Goal: Task Accomplishment & Management: Complete application form

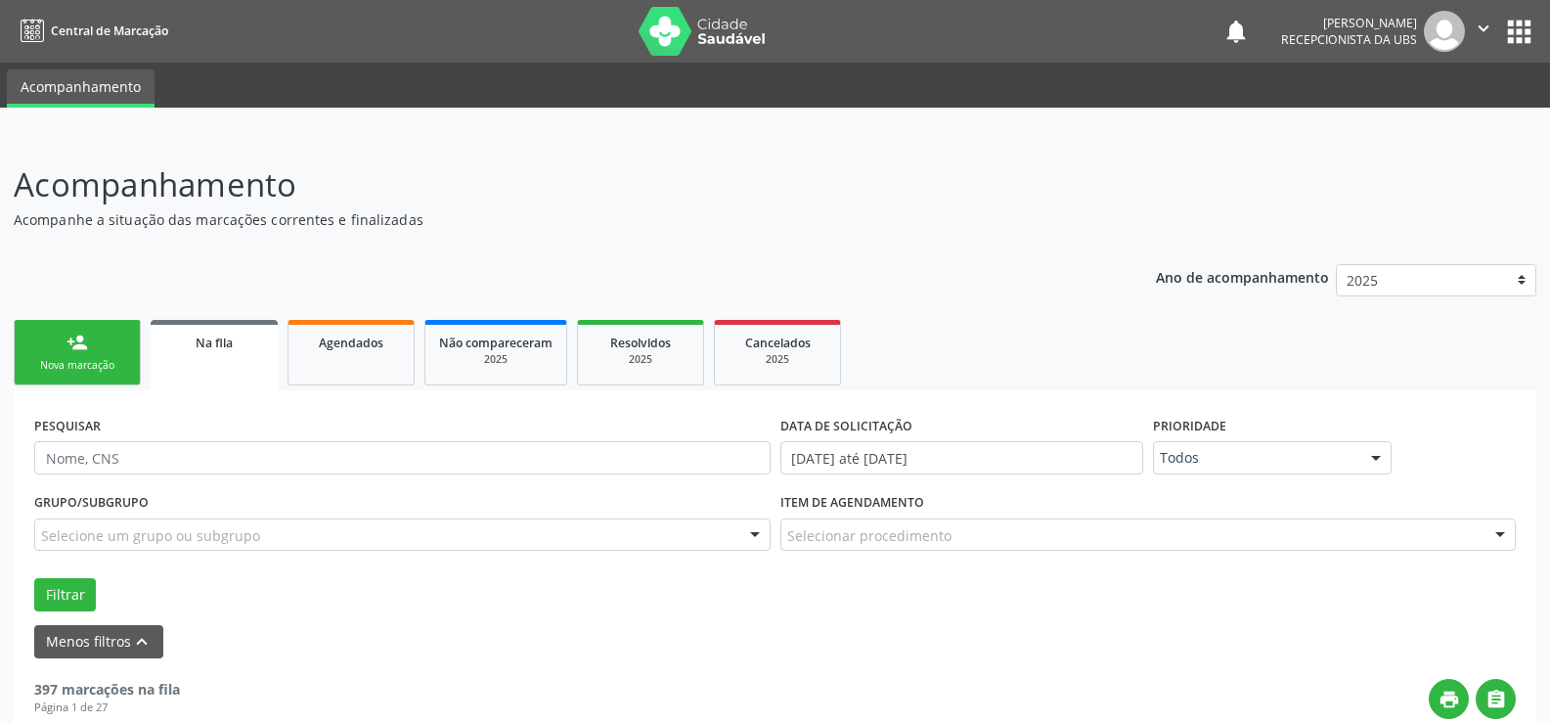
scroll to position [293, 0]
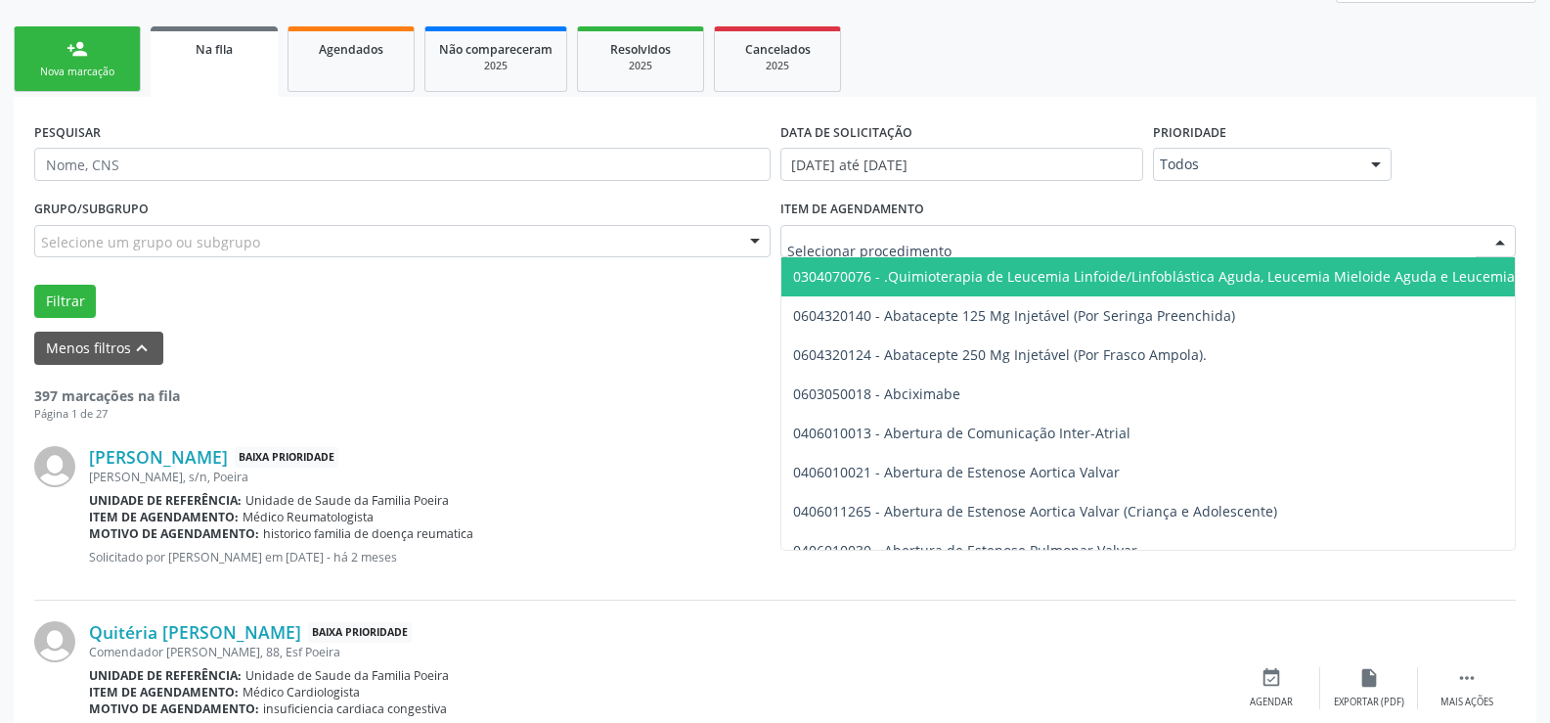
click at [1068, 242] on div at bounding box center [1149, 241] width 737 height 33
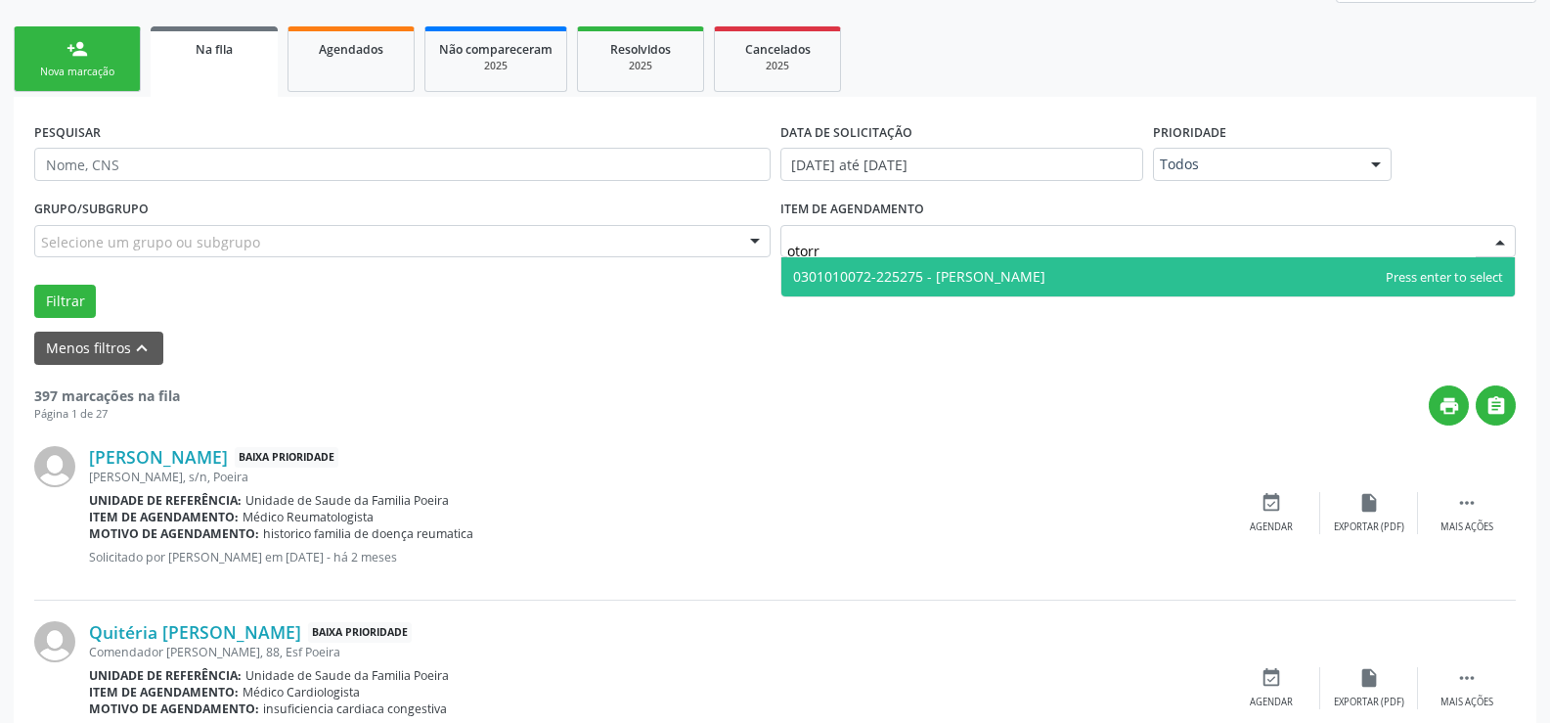
type input "otorri"
click at [981, 264] on span "0301010072-225275 - [PERSON_NAME]" at bounding box center [1149, 276] width 735 height 39
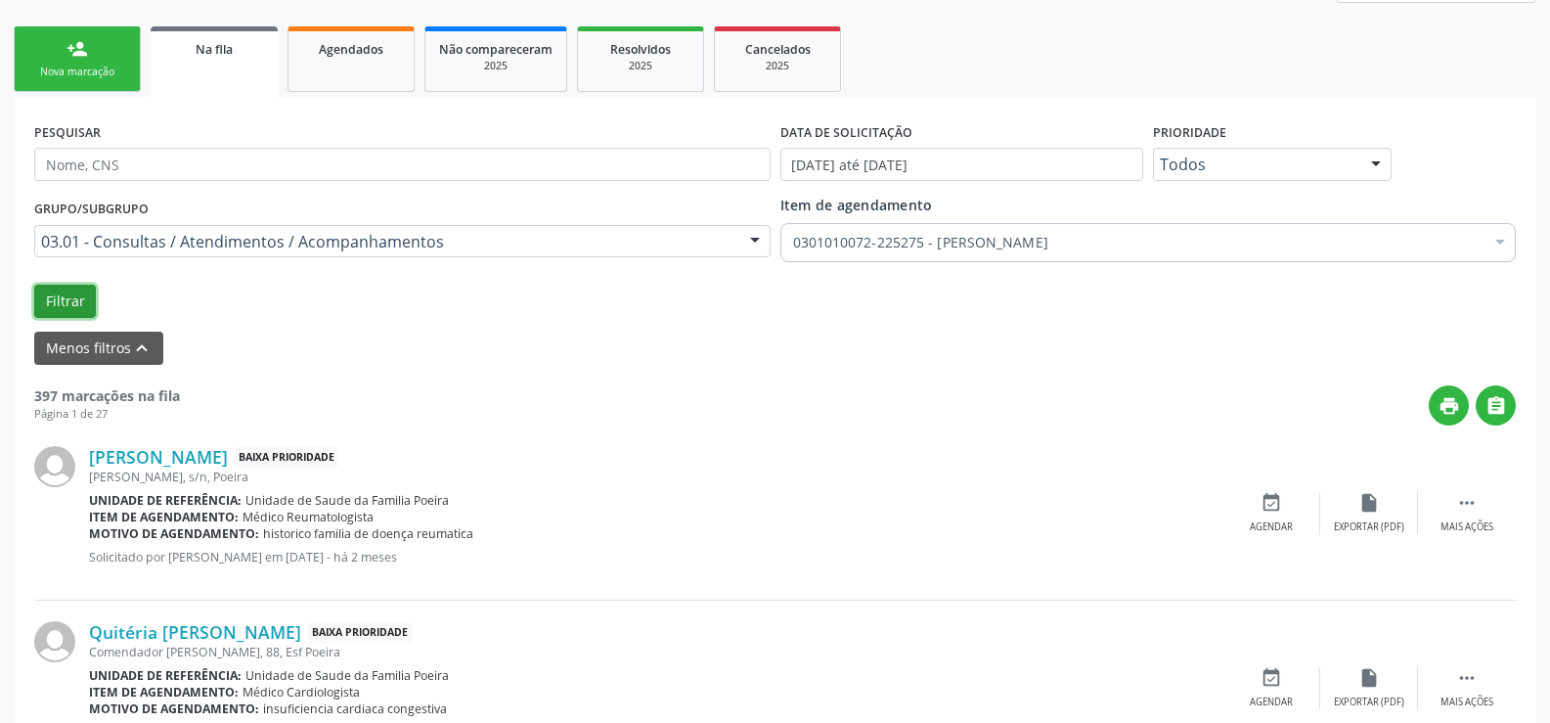
click at [76, 298] on button "Filtrar" at bounding box center [65, 301] width 62 height 33
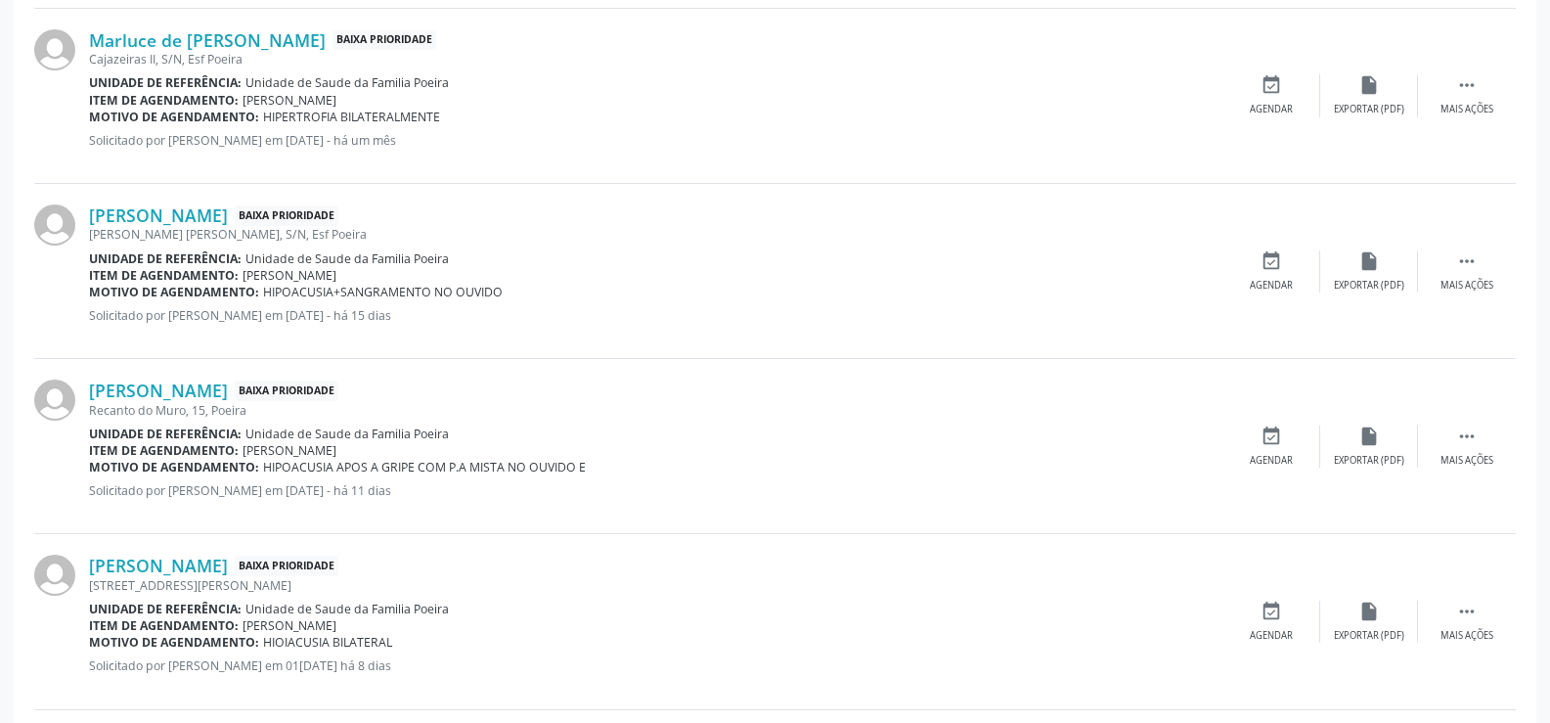
scroll to position [1189, 0]
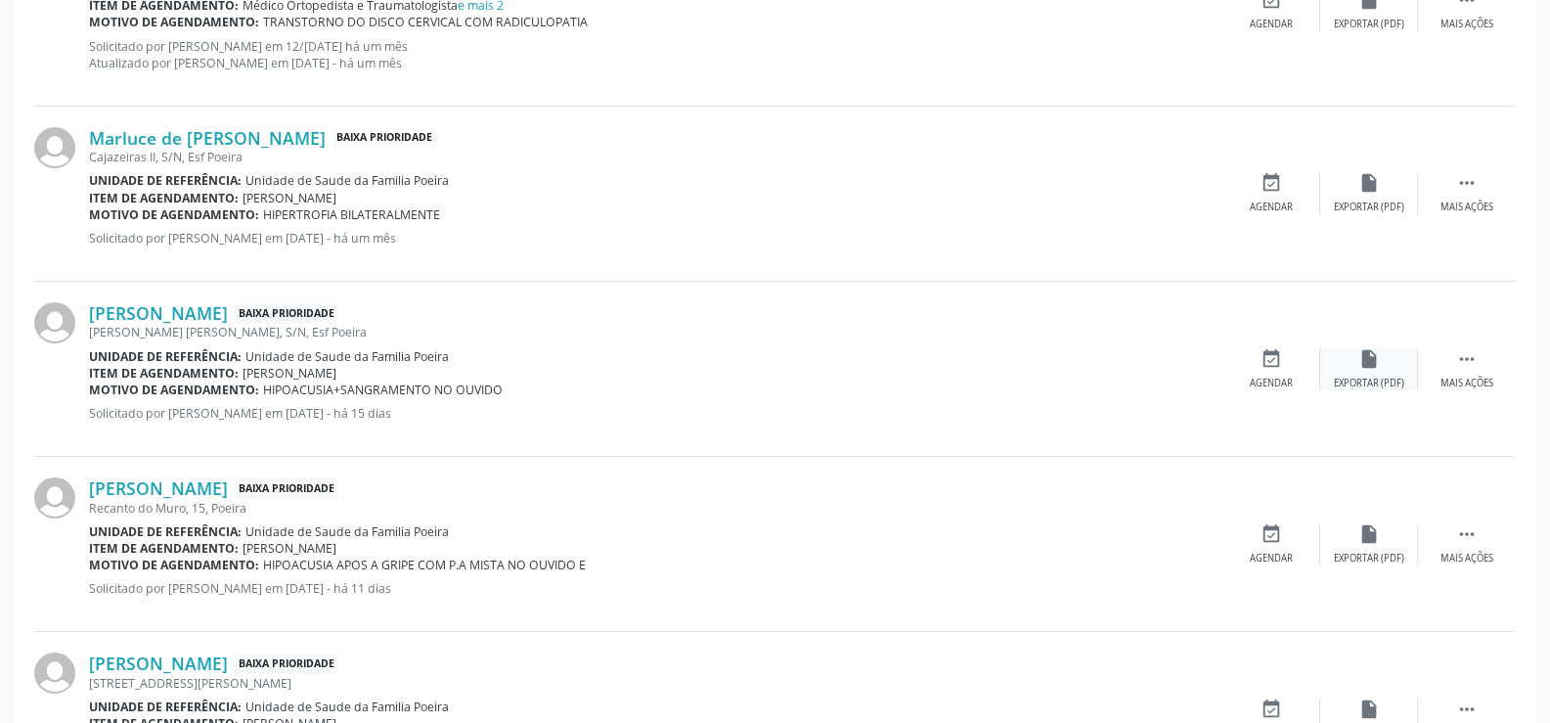
click at [1335, 368] on div "insert_drive_file Exportar (PDF)" at bounding box center [1370, 369] width 98 height 42
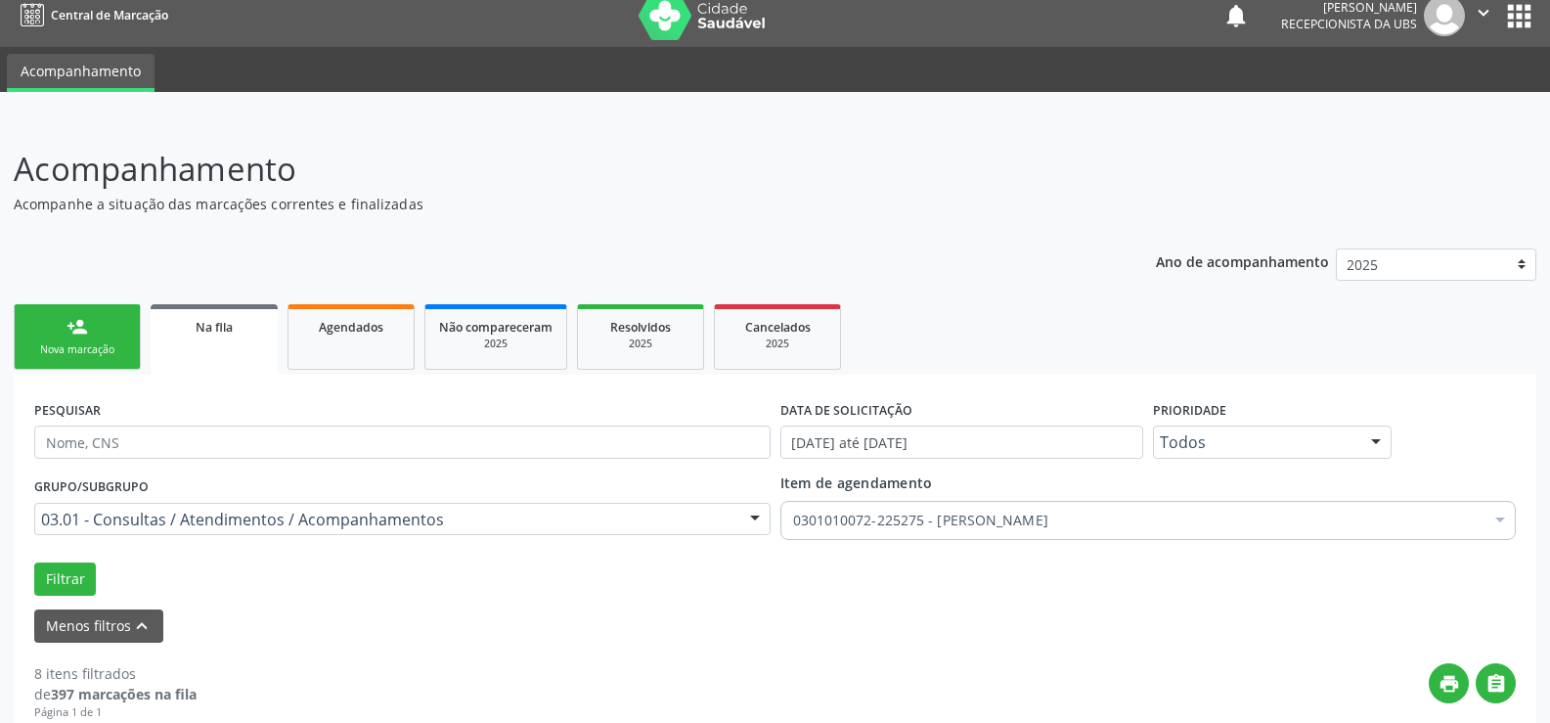
scroll to position [0, 0]
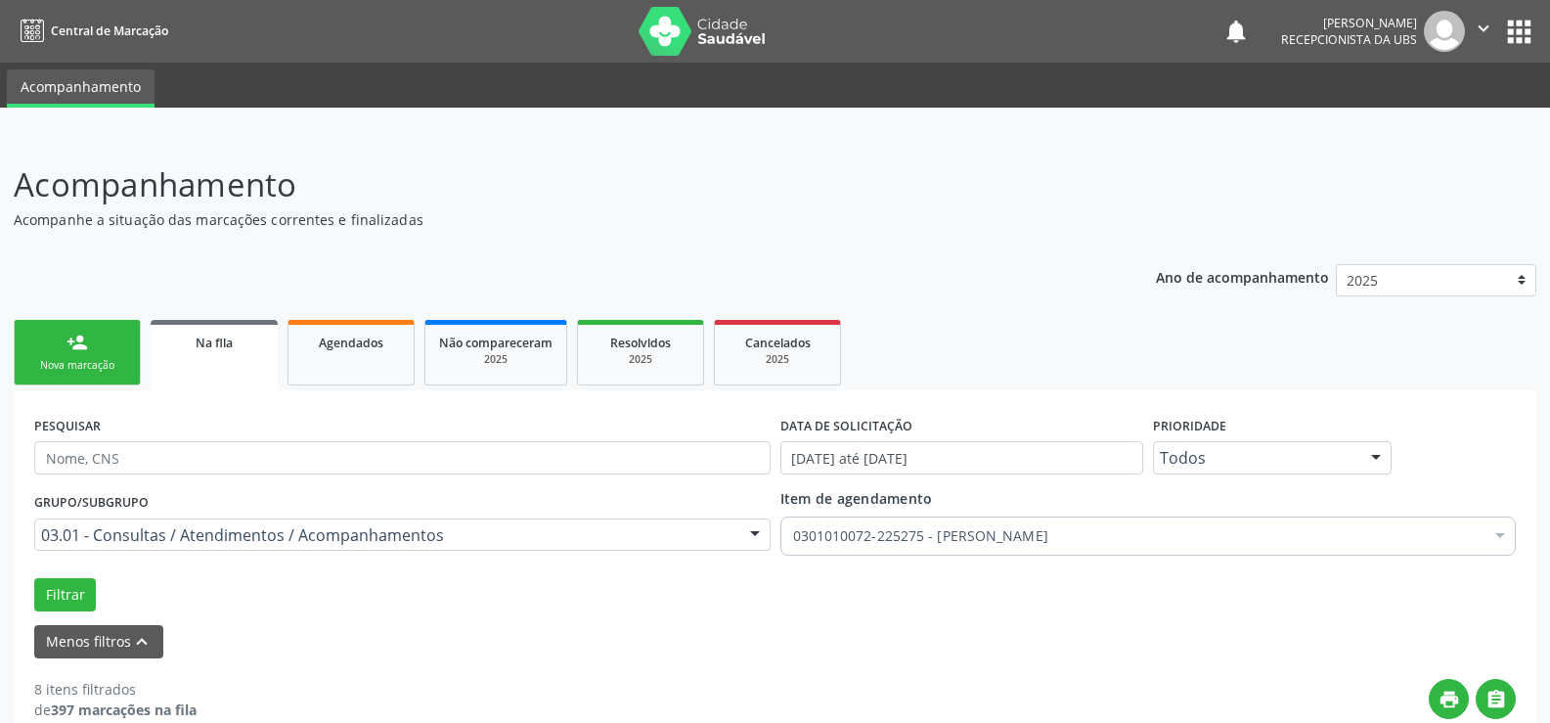
click at [96, 377] on link "person_add Nova marcação" at bounding box center [77, 353] width 127 height 66
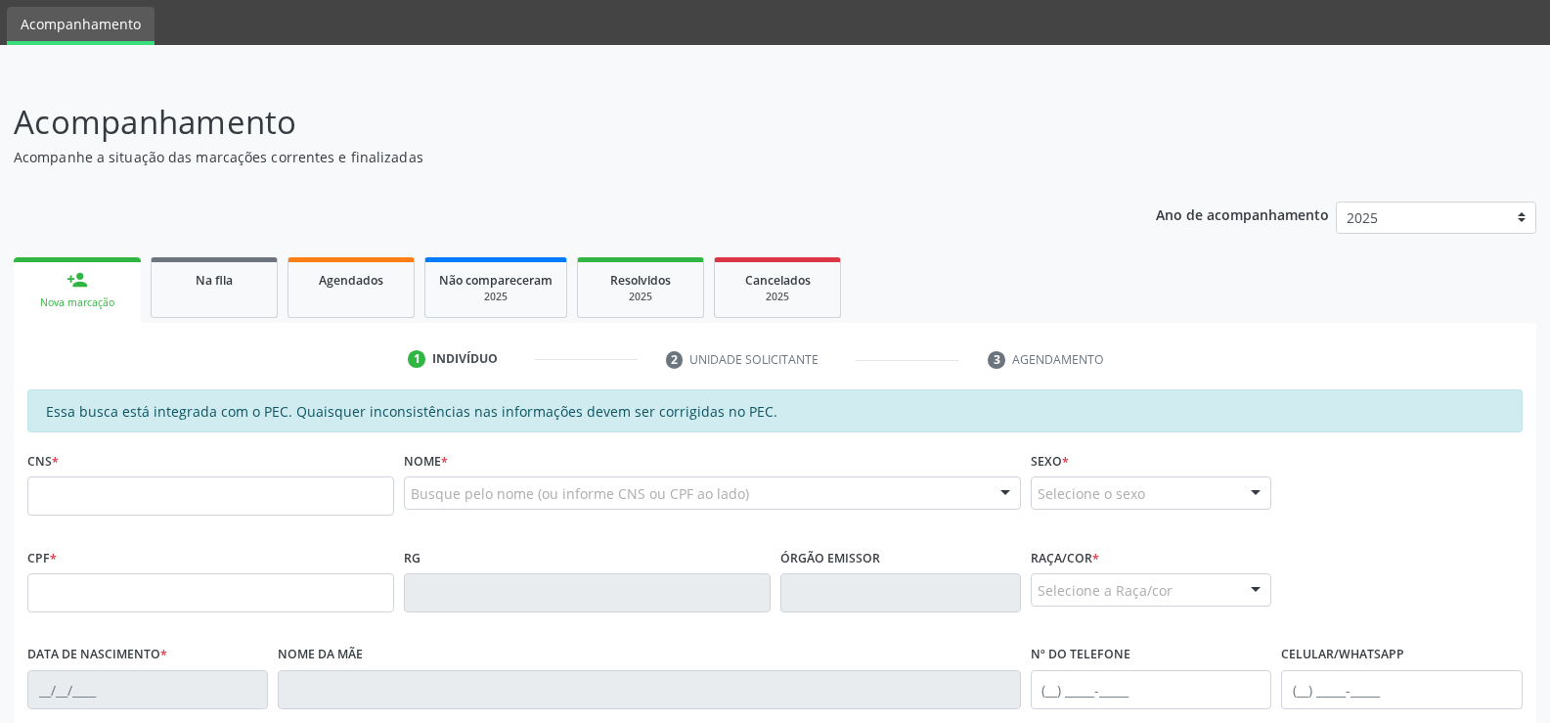
scroll to position [98, 0]
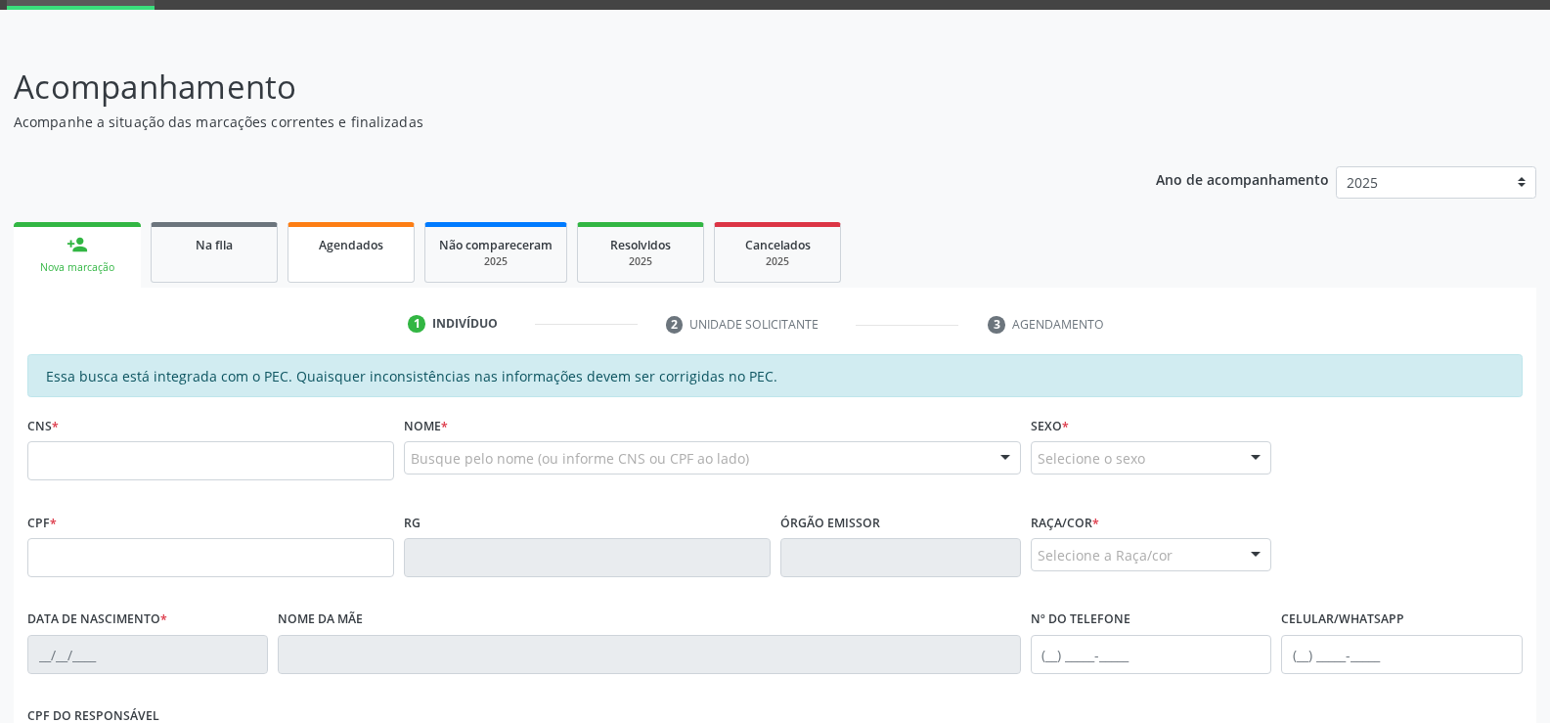
click at [340, 244] on span "Agendados" at bounding box center [351, 245] width 65 height 17
select select "8"
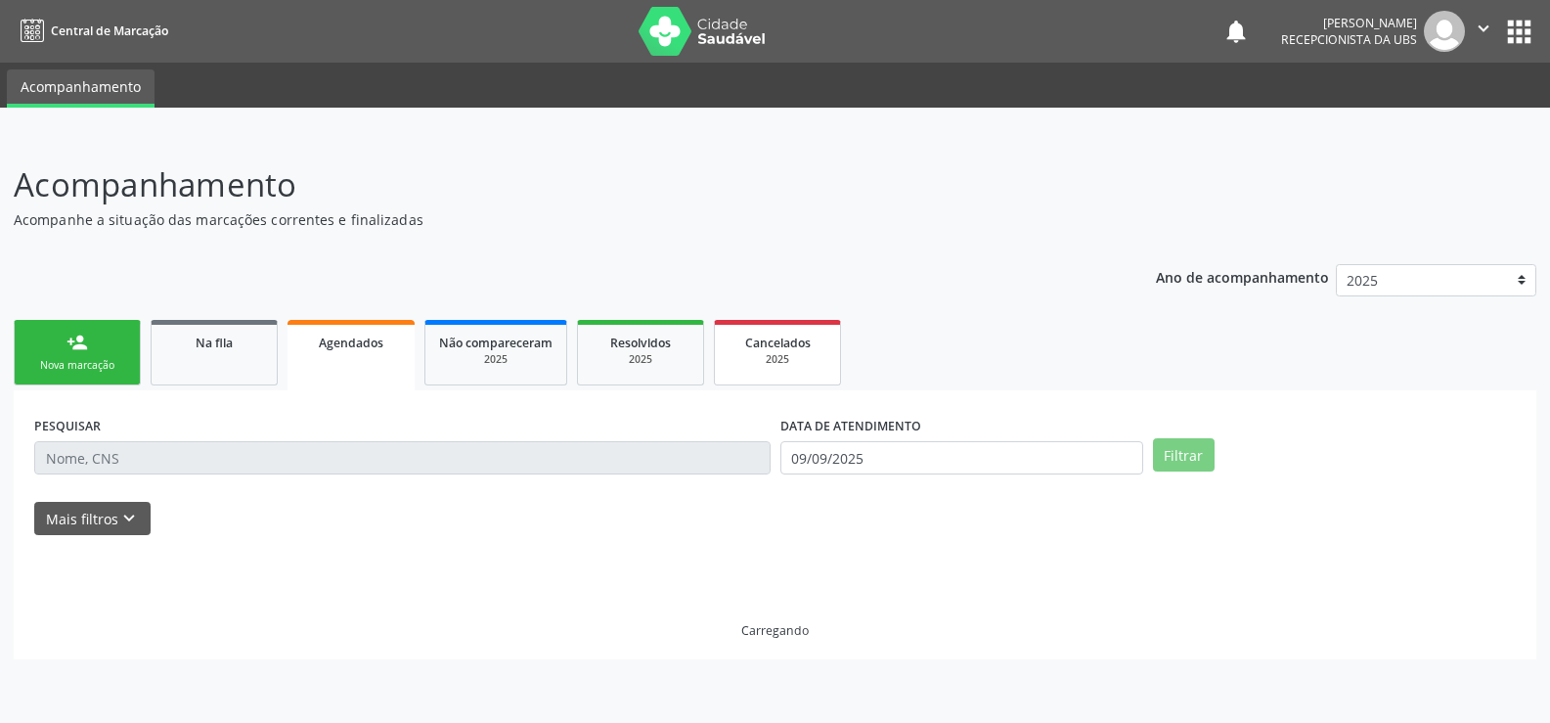
scroll to position [0, 0]
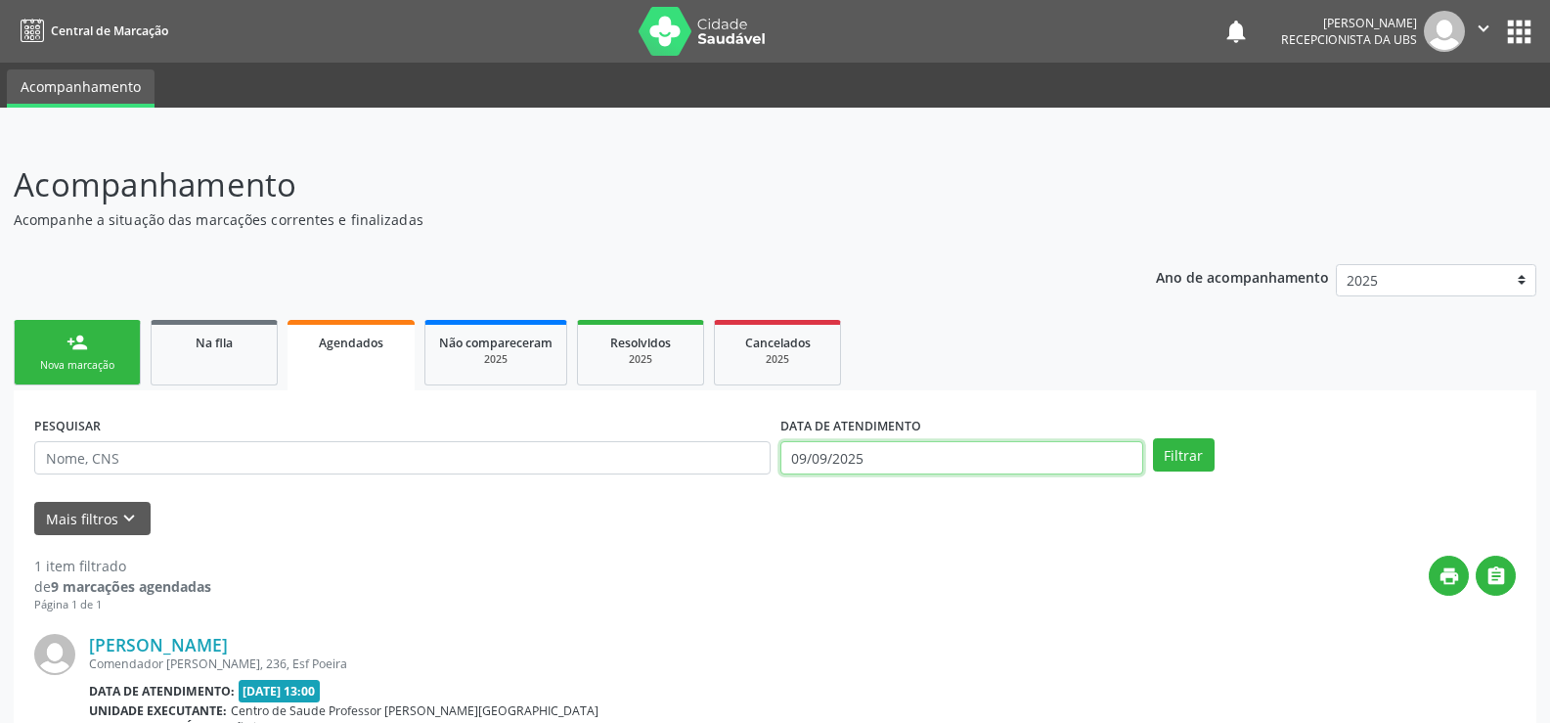
click at [1013, 454] on input "09/09/2025" at bounding box center [962, 457] width 363 height 33
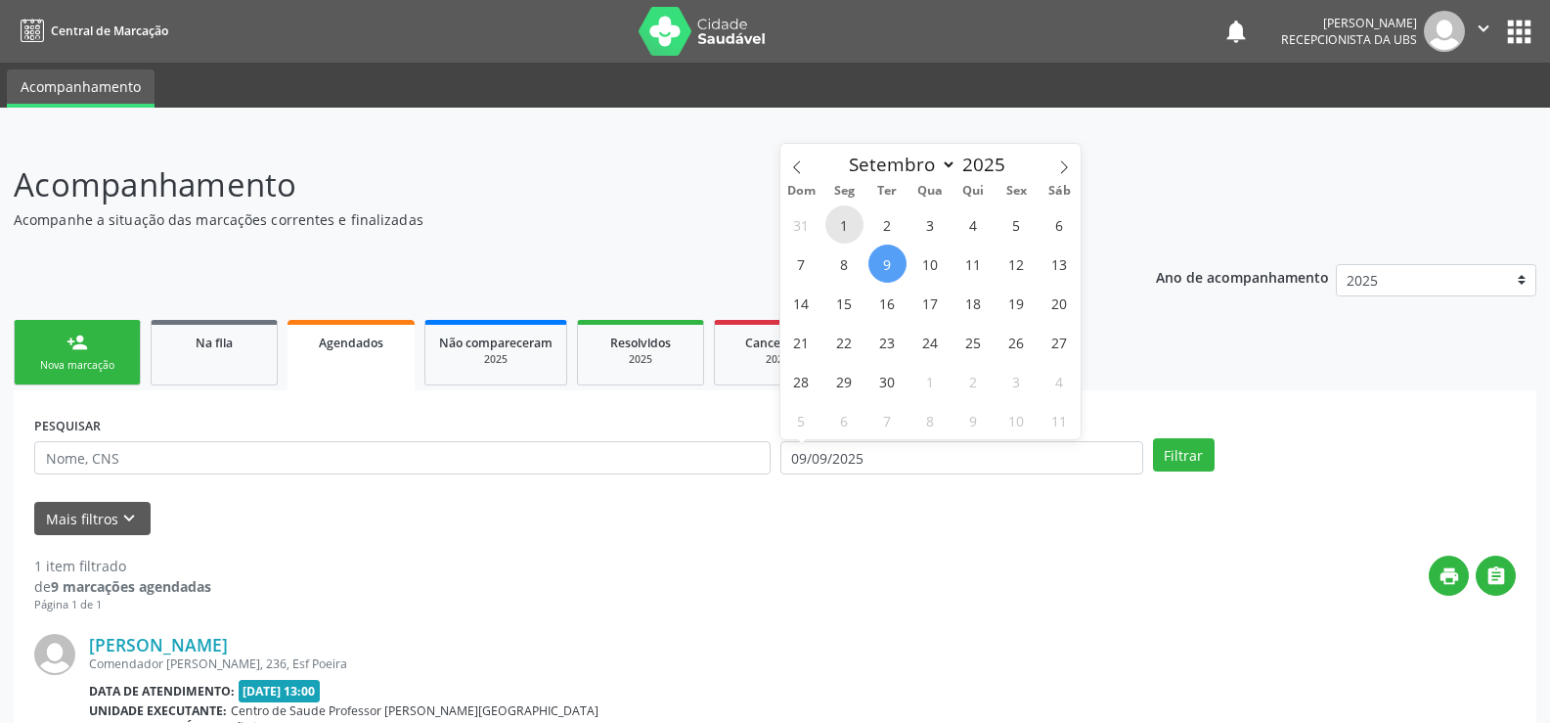
click at [848, 230] on span "1" at bounding box center [845, 224] width 38 height 38
type input "01/09/2025"
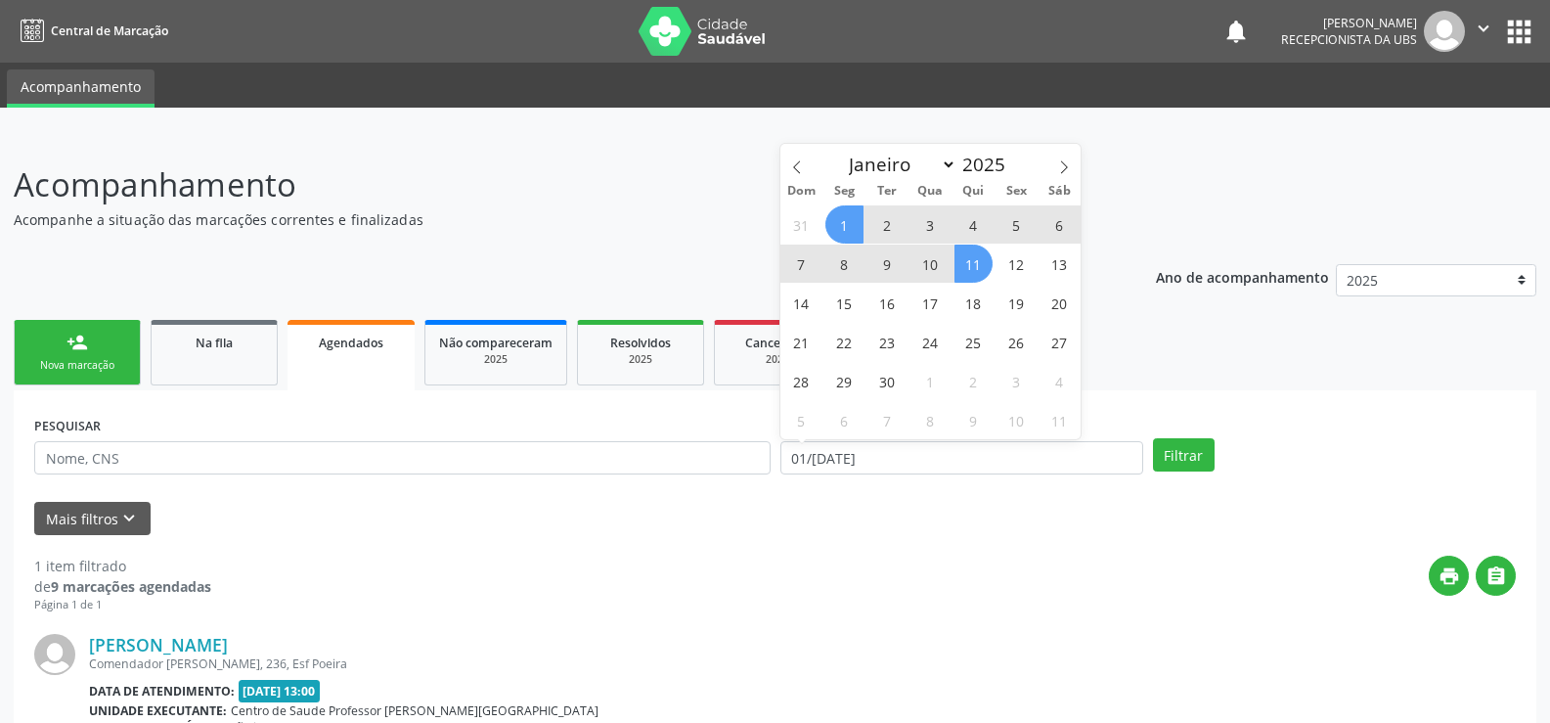
click at [965, 261] on span "11" at bounding box center [974, 264] width 38 height 38
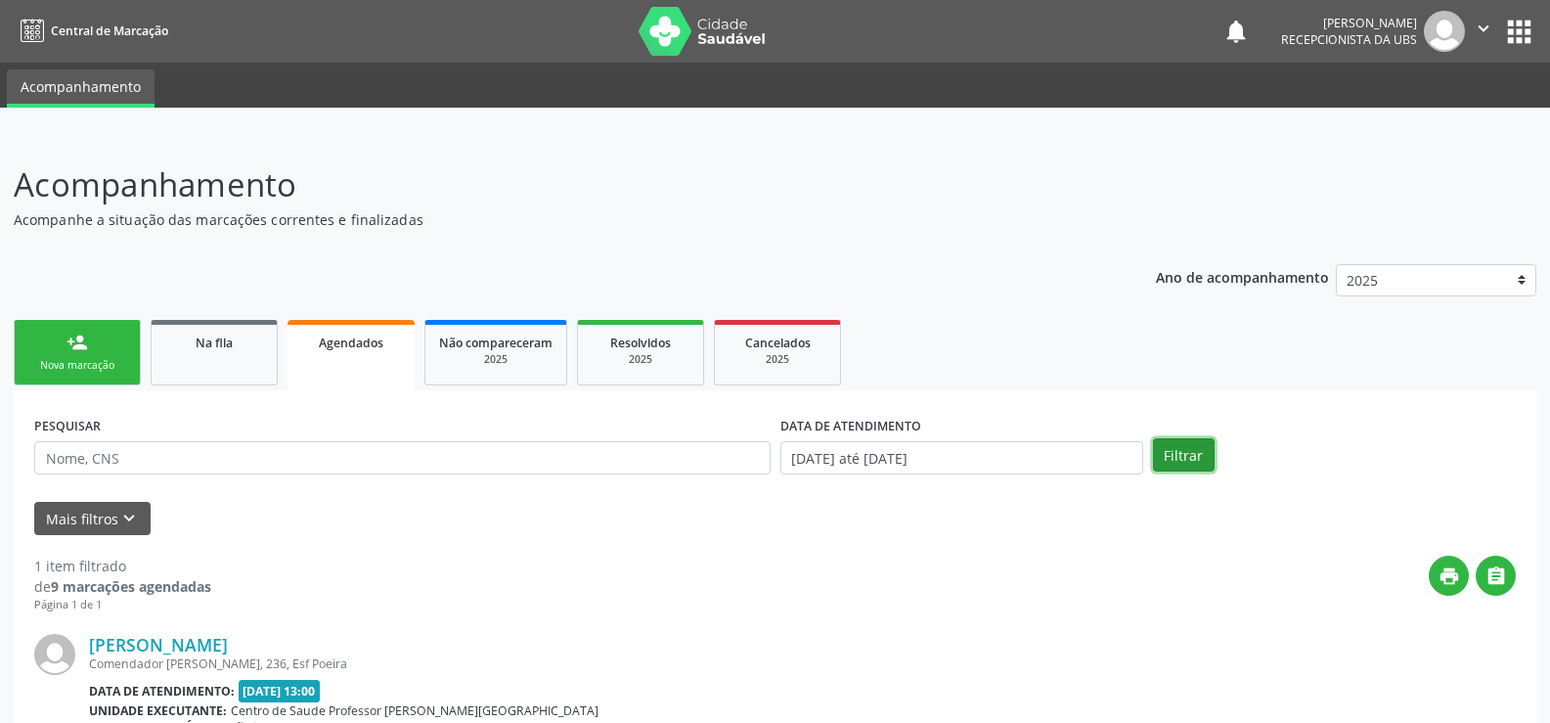
click at [1195, 458] on button "Filtrar" at bounding box center [1184, 454] width 62 height 33
click at [103, 359] on div "Nova marcação" at bounding box center [77, 365] width 98 height 15
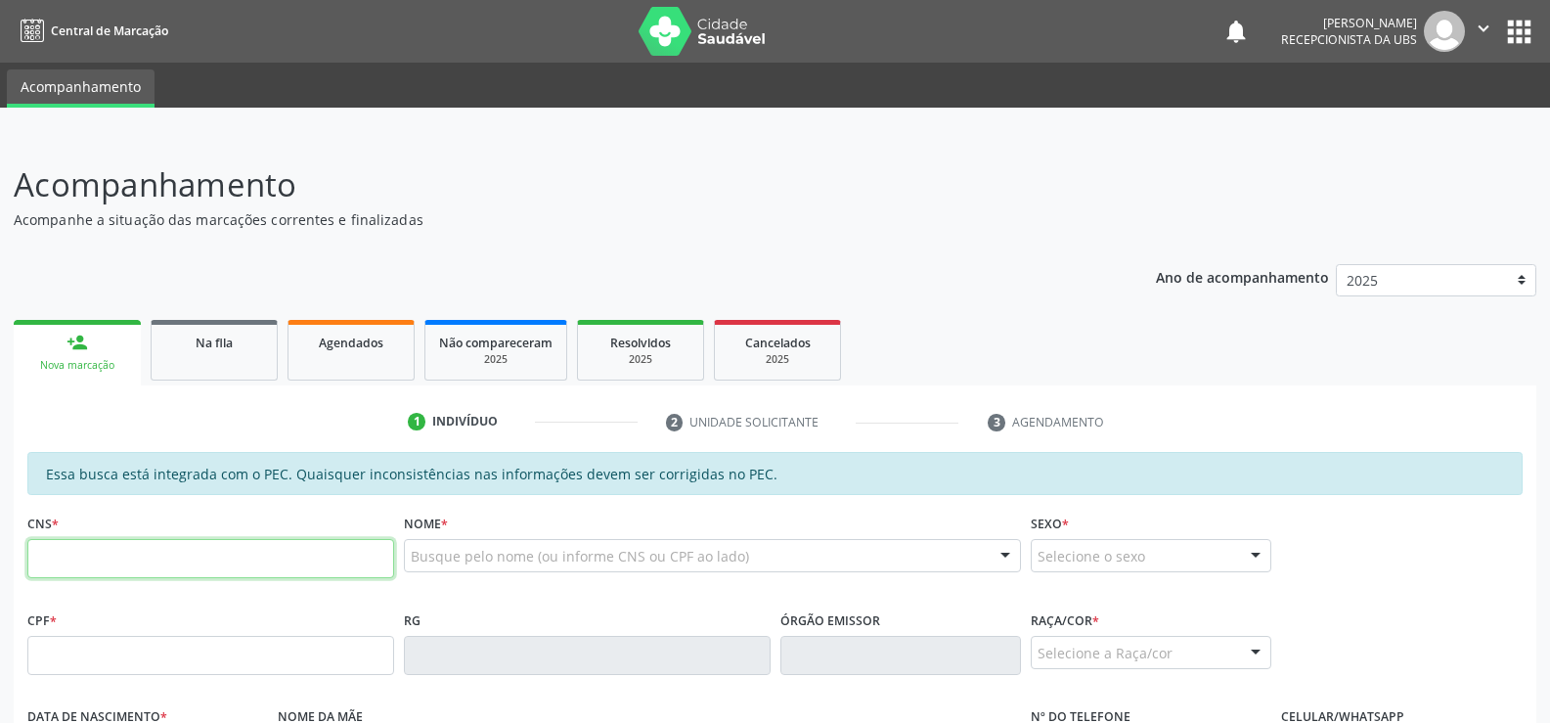
click at [170, 562] on input "text" at bounding box center [210, 558] width 367 height 39
type input "700 0045 3388 5904"
type input "070.110.494-52"
type input "26/06/1973"
type input "Anecy Eulália da Silva Santos"
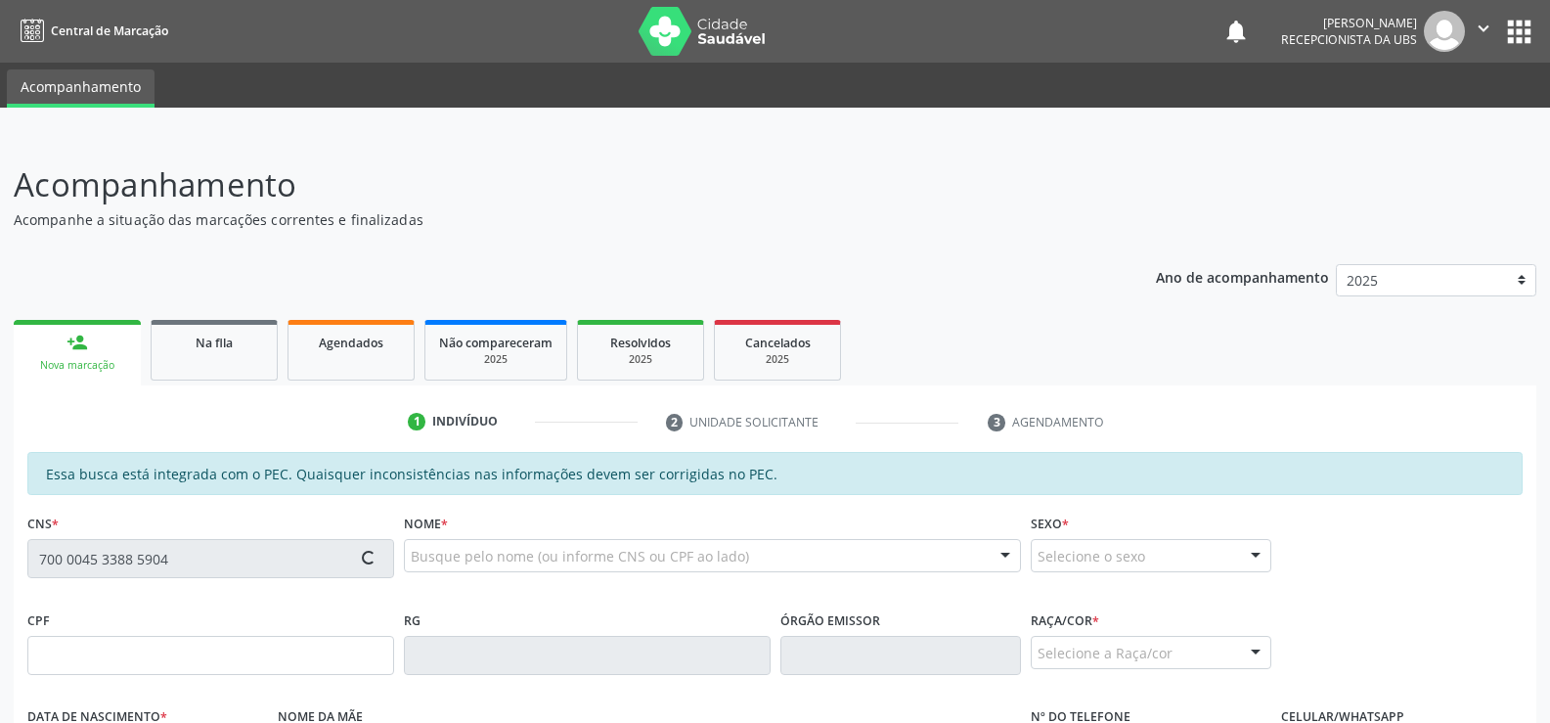
type input "(82) 98711-0470"
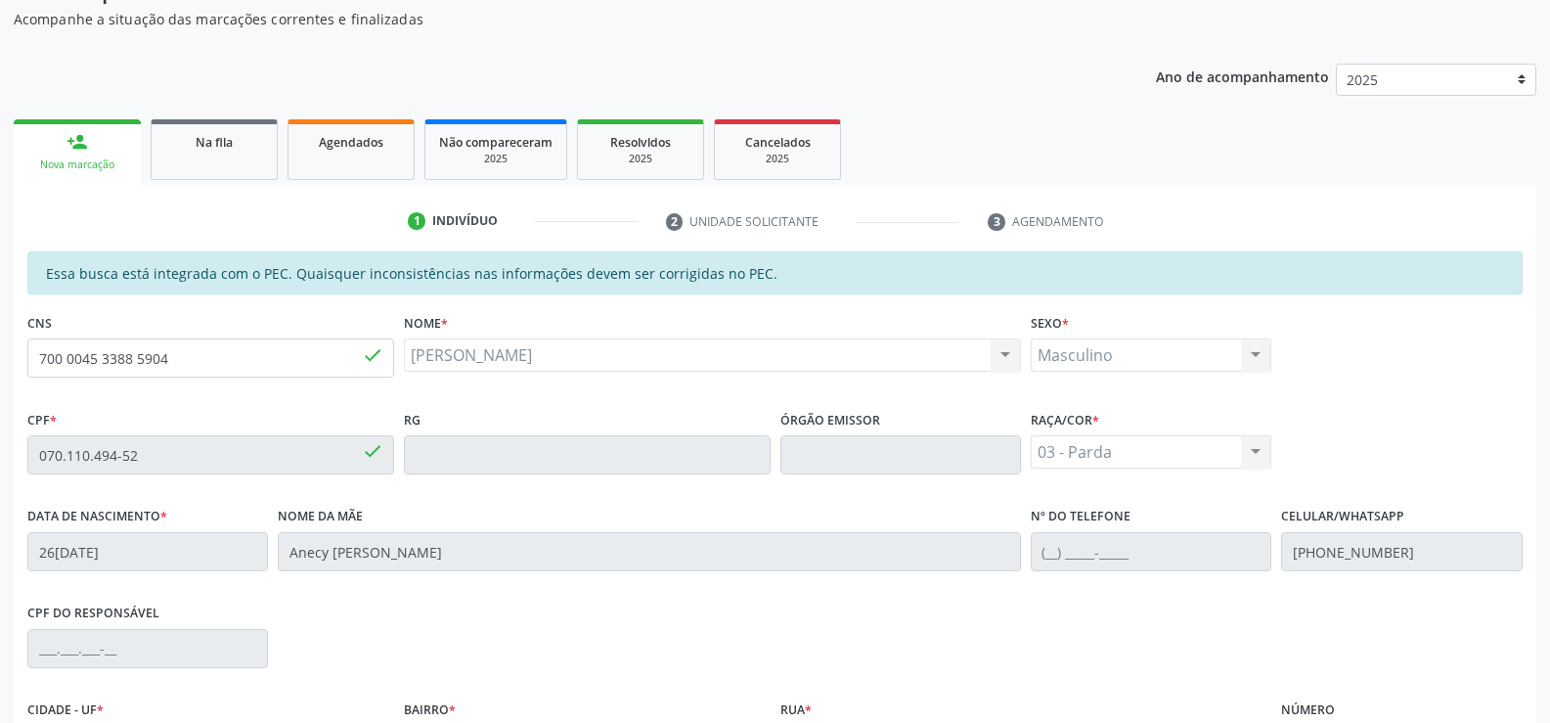
scroll to position [422, 0]
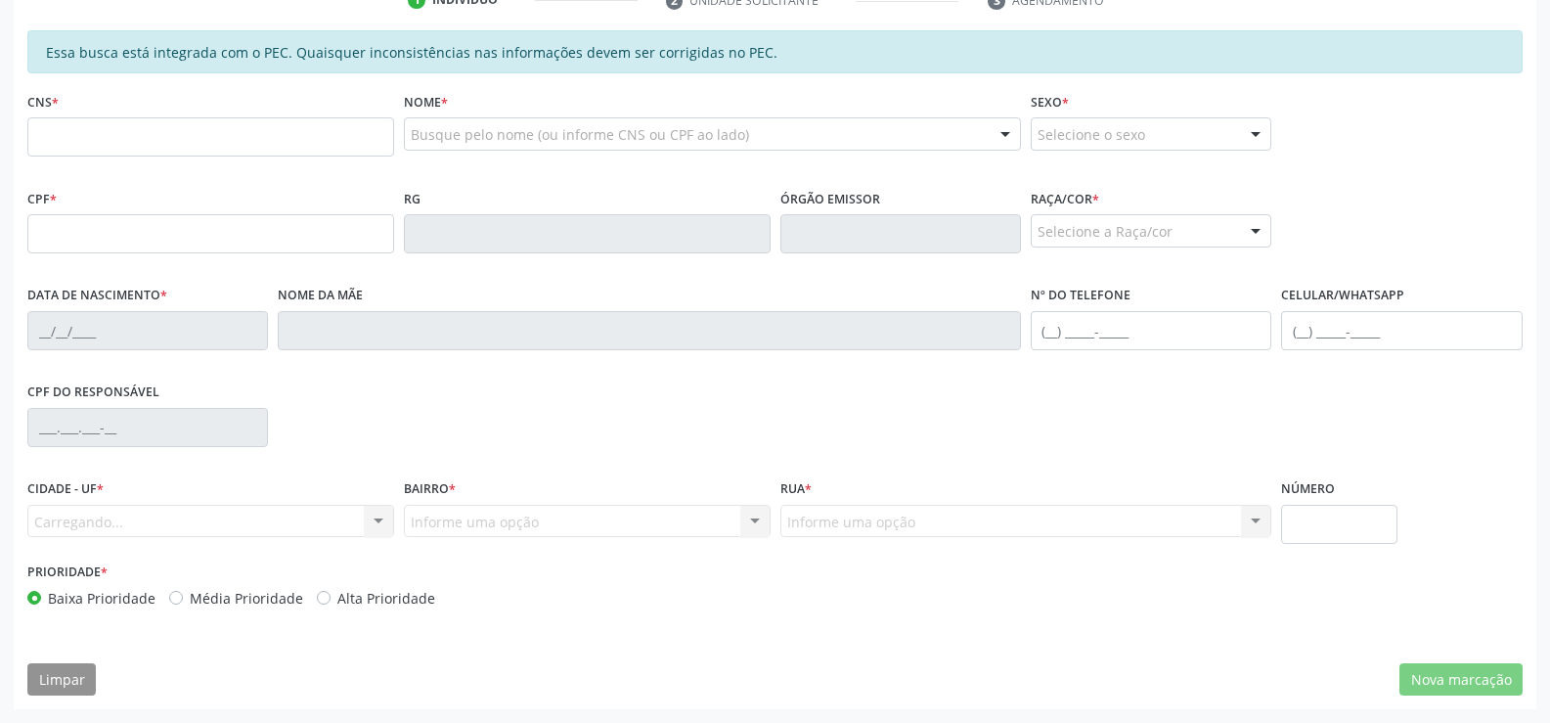
scroll to position [420, 0]
type input "704 1081 3024 9371"
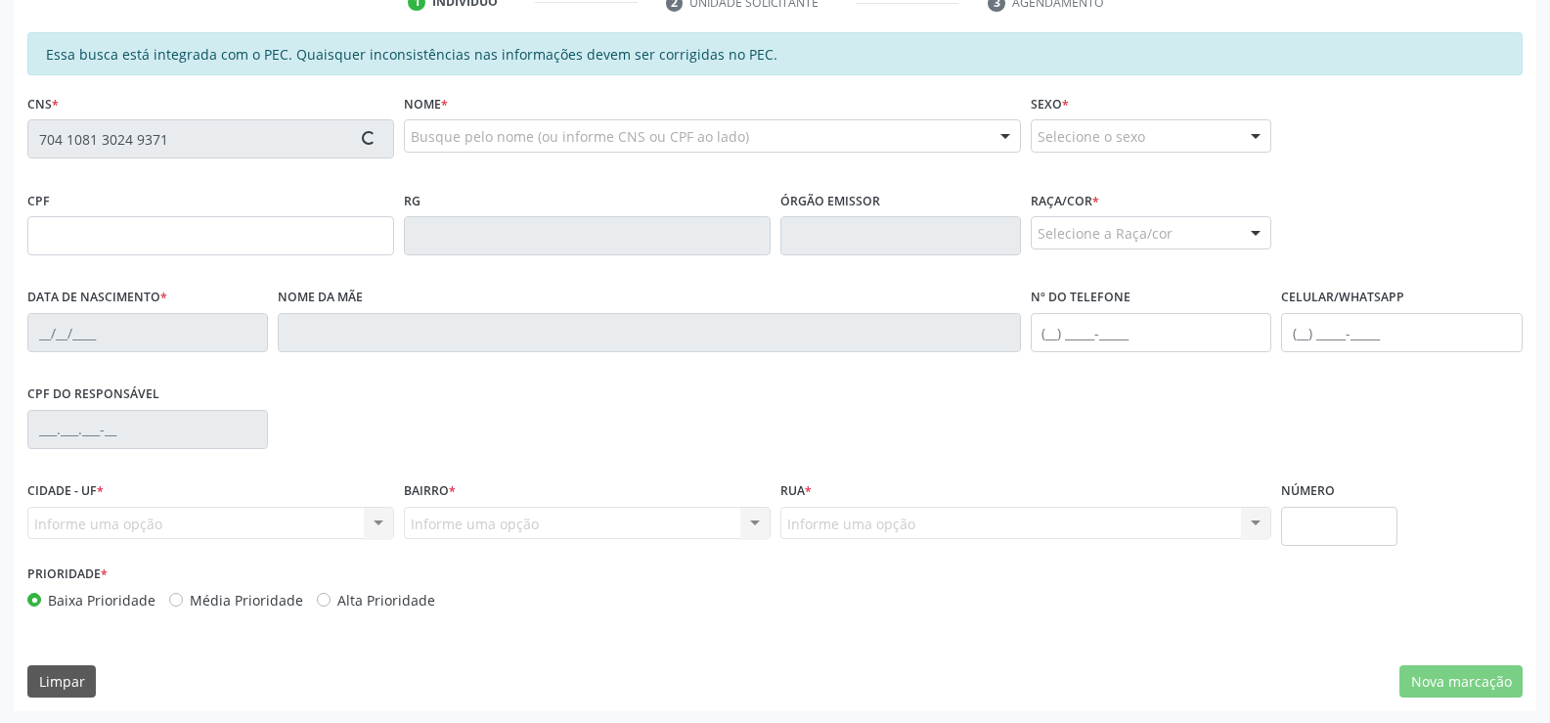
type input "004.770.864-62"
type input "[DATE]"
type input "[PERSON_NAME]"
type input "[PHONE_NUMBER]"
type input "S/N"
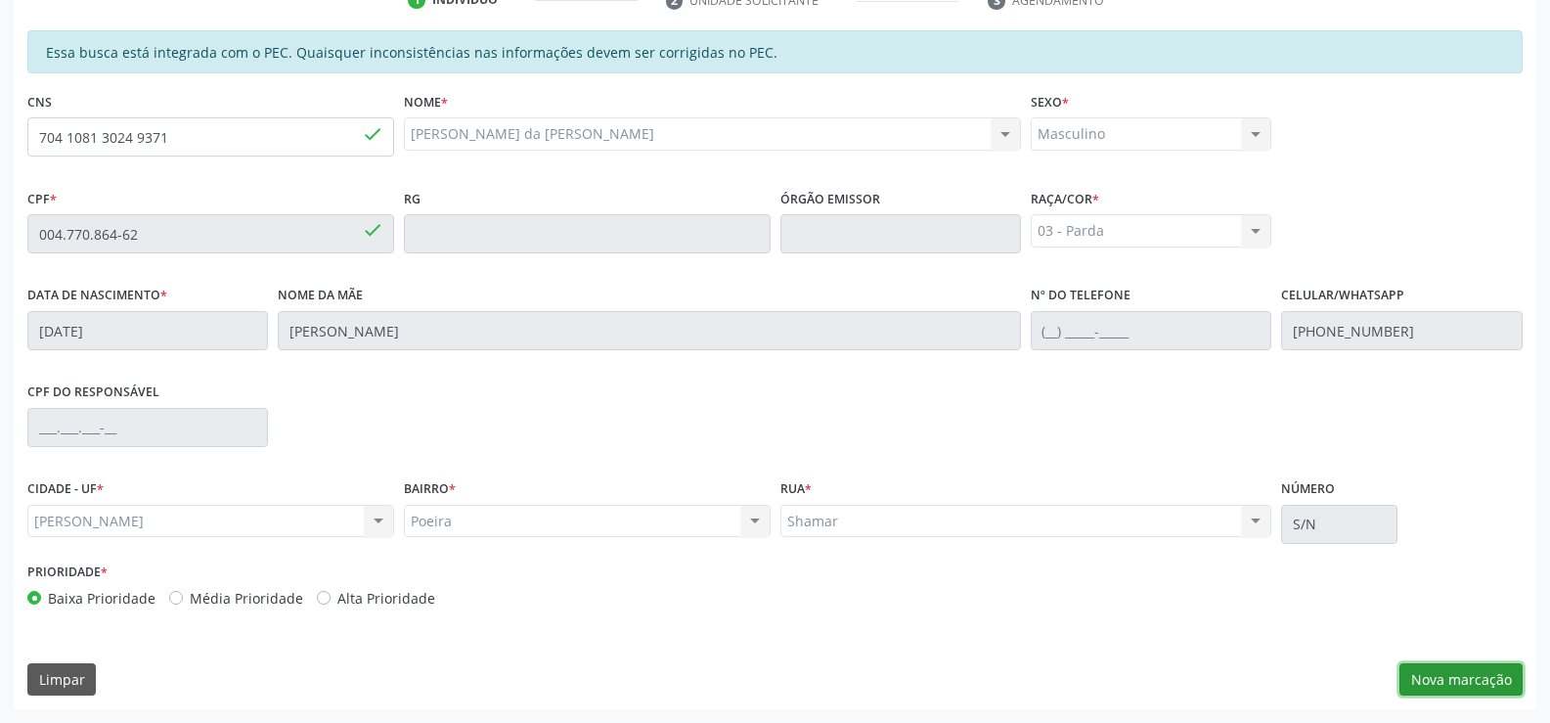
click at [1467, 679] on button "Nova marcação" at bounding box center [1461, 679] width 123 height 33
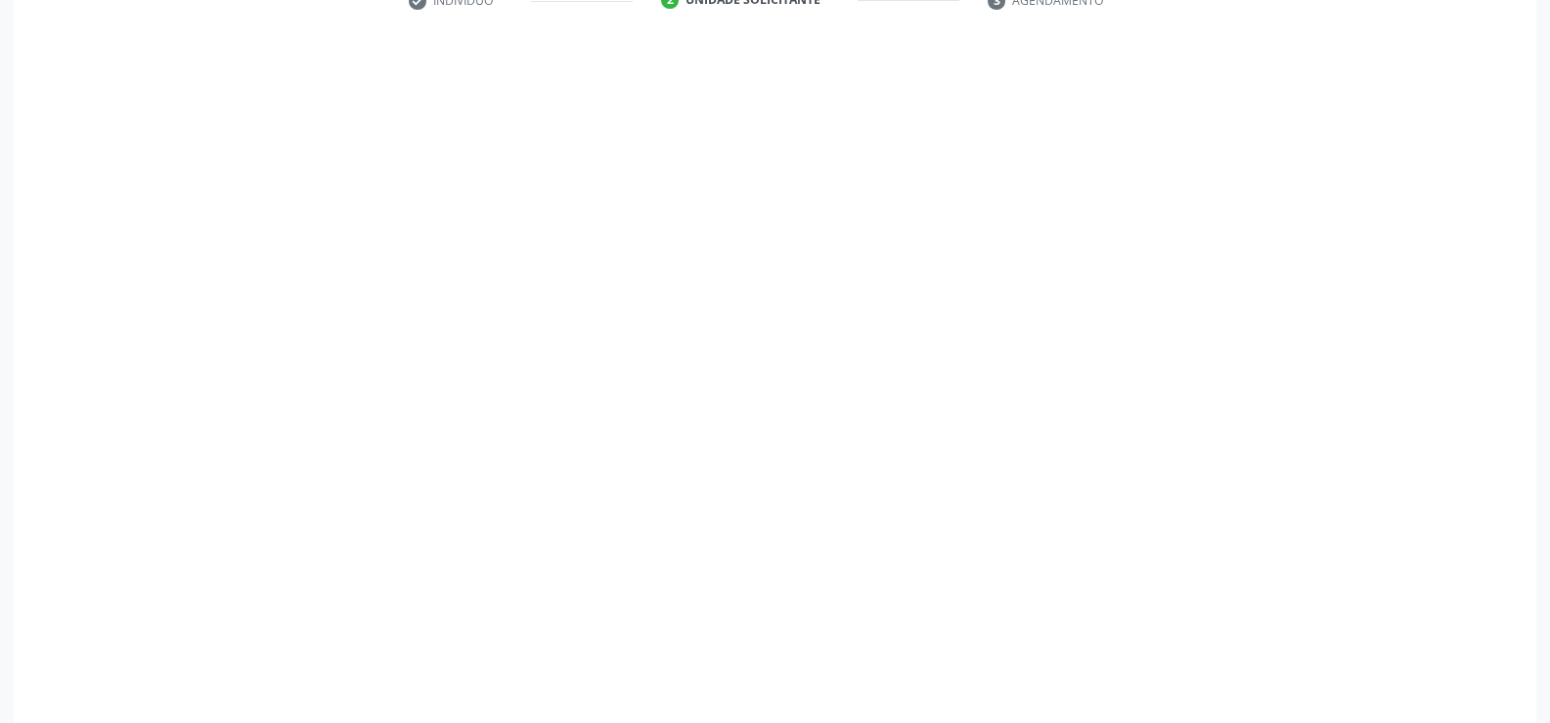
scroll to position [423, 0]
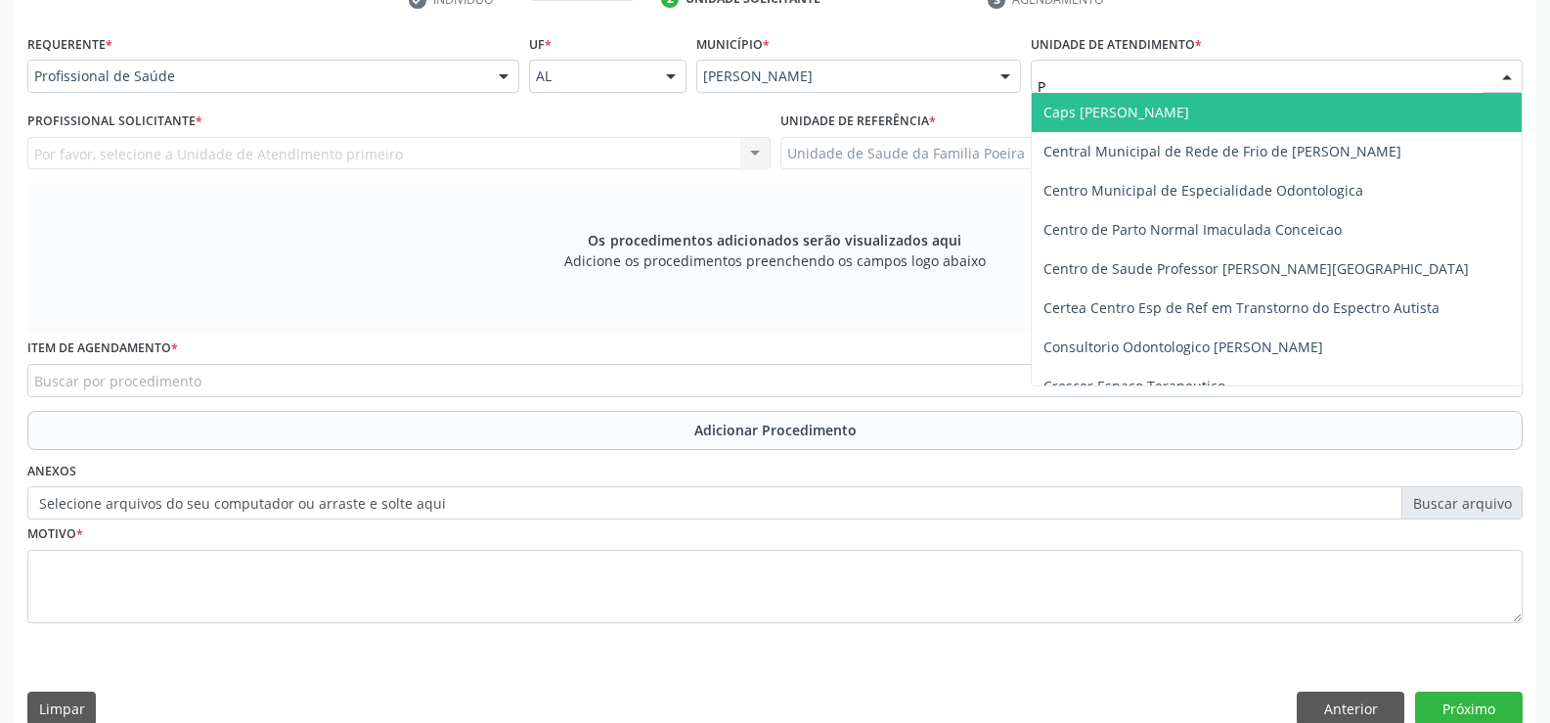
type input "PO"
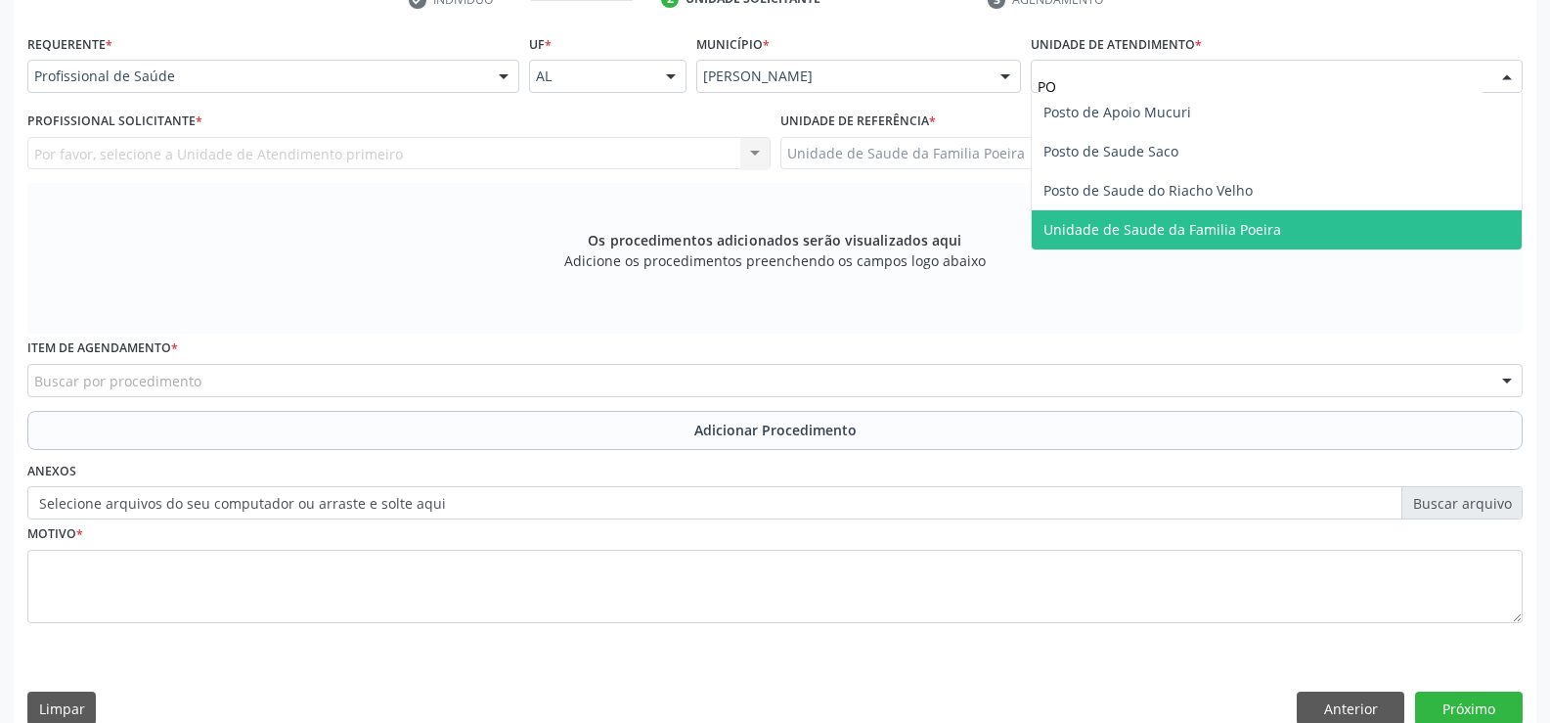
click at [1179, 232] on span "Unidade de Saude da Familia Poeira" at bounding box center [1163, 229] width 238 height 19
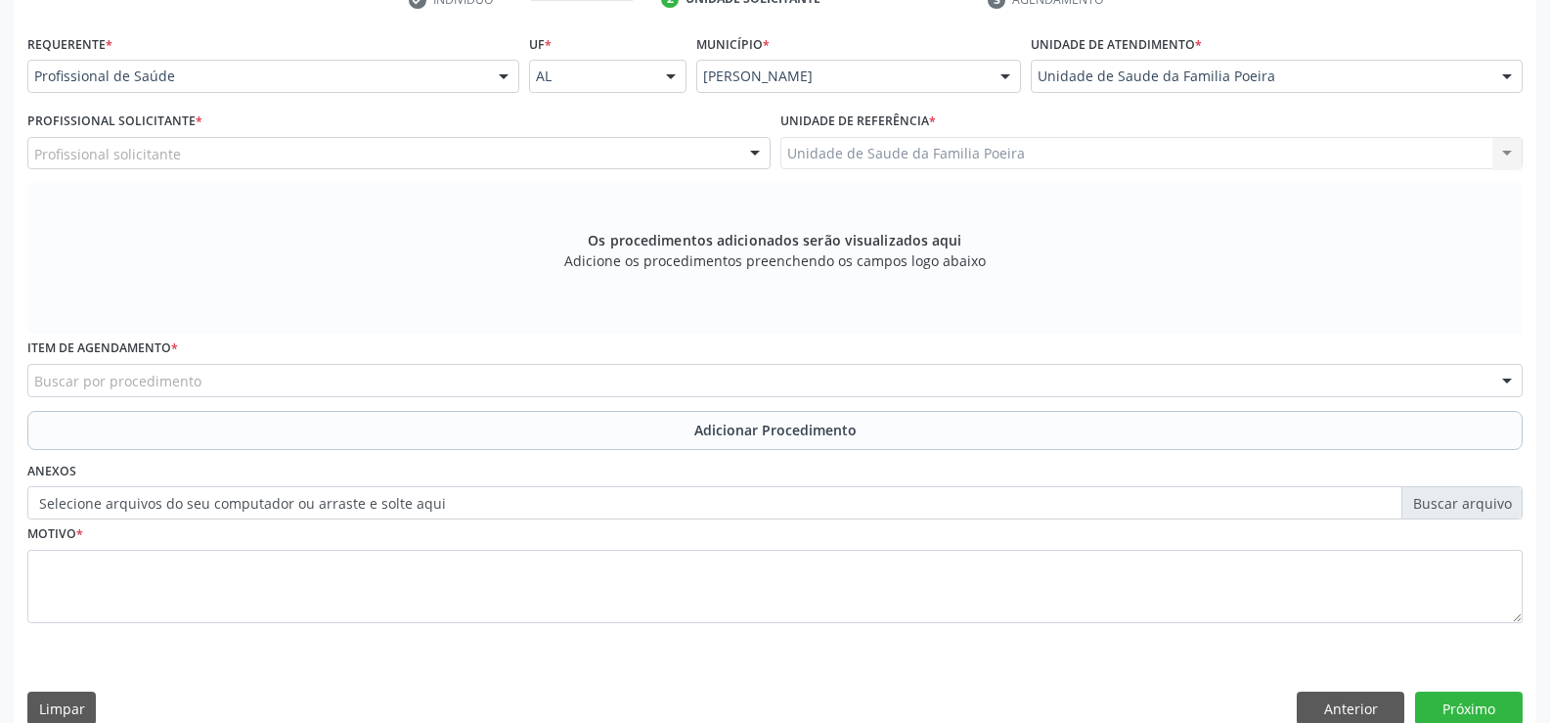
click at [268, 152] on div "Profissional solicitante" at bounding box center [398, 153] width 743 height 33
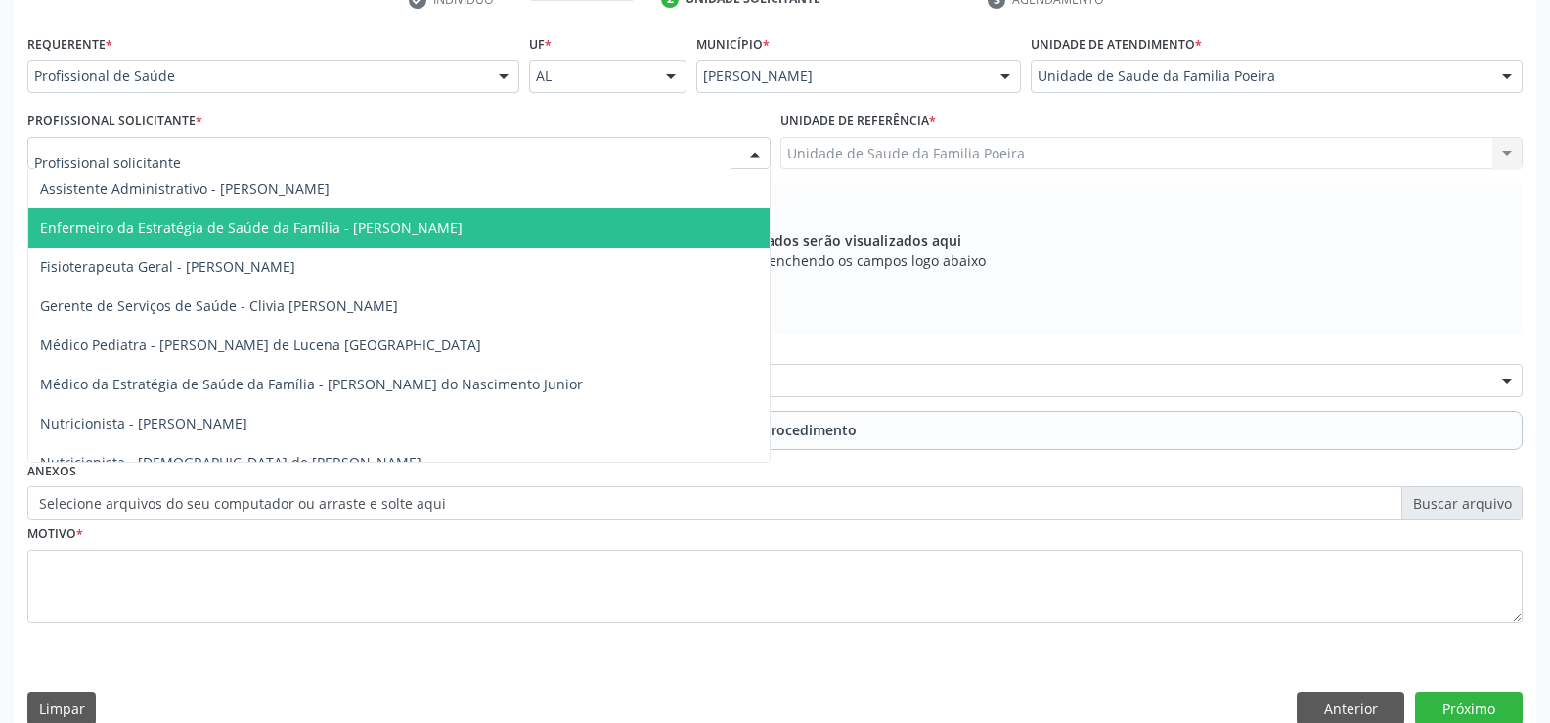
click at [289, 231] on span "Enfermeiro da Estratégia de Saúde da Família - [PERSON_NAME]" at bounding box center [251, 227] width 423 height 19
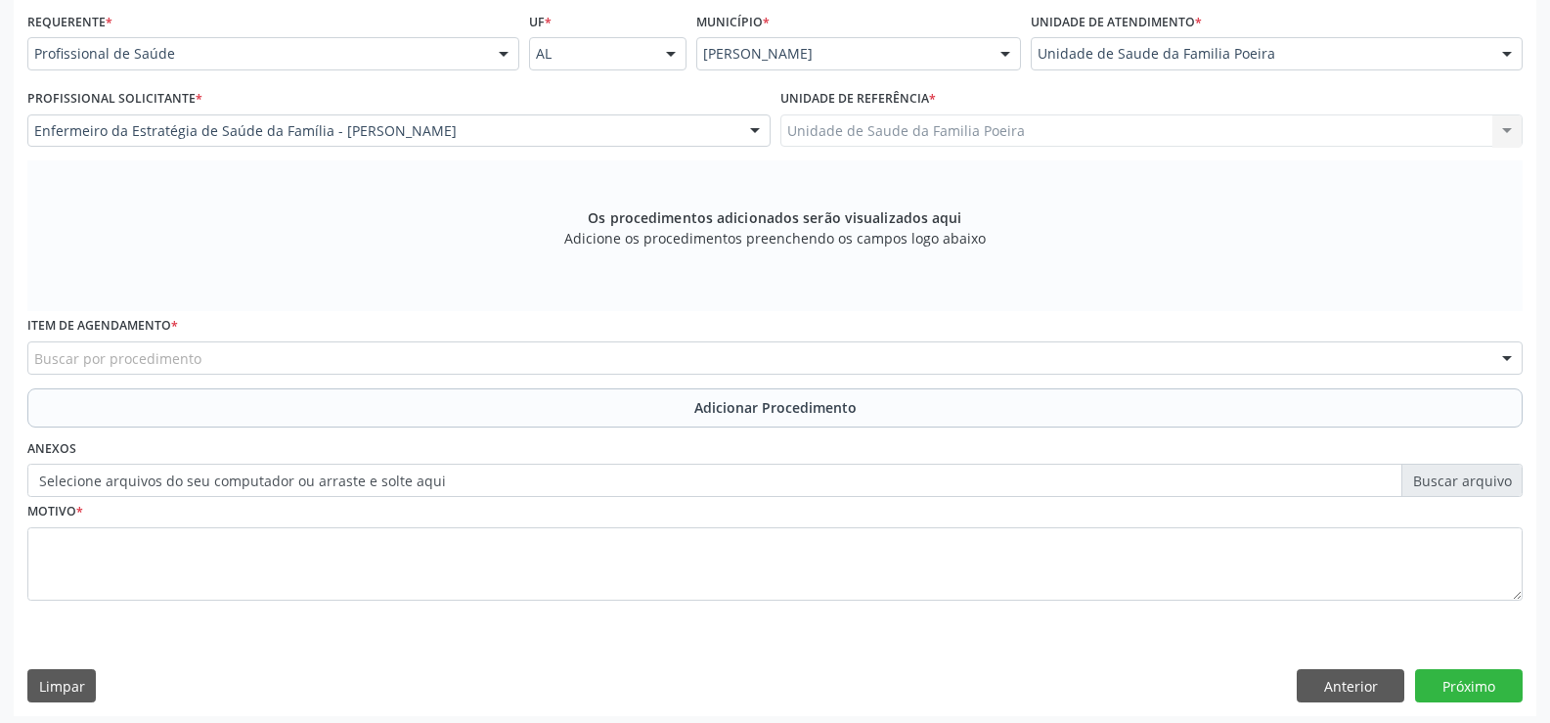
scroll to position [452, 0]
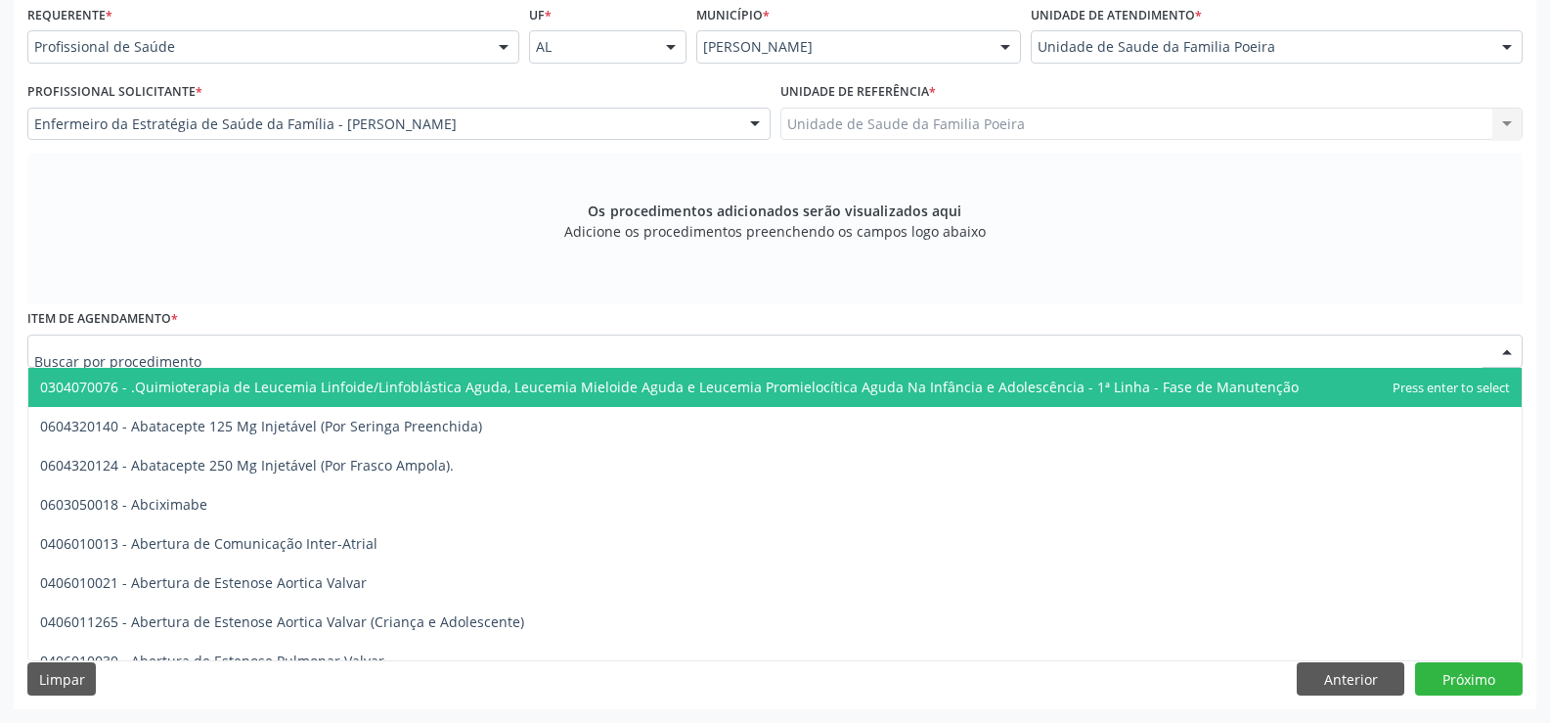
click at [290, 346] on div at bounding box center [775, 351] width 1496 height 33
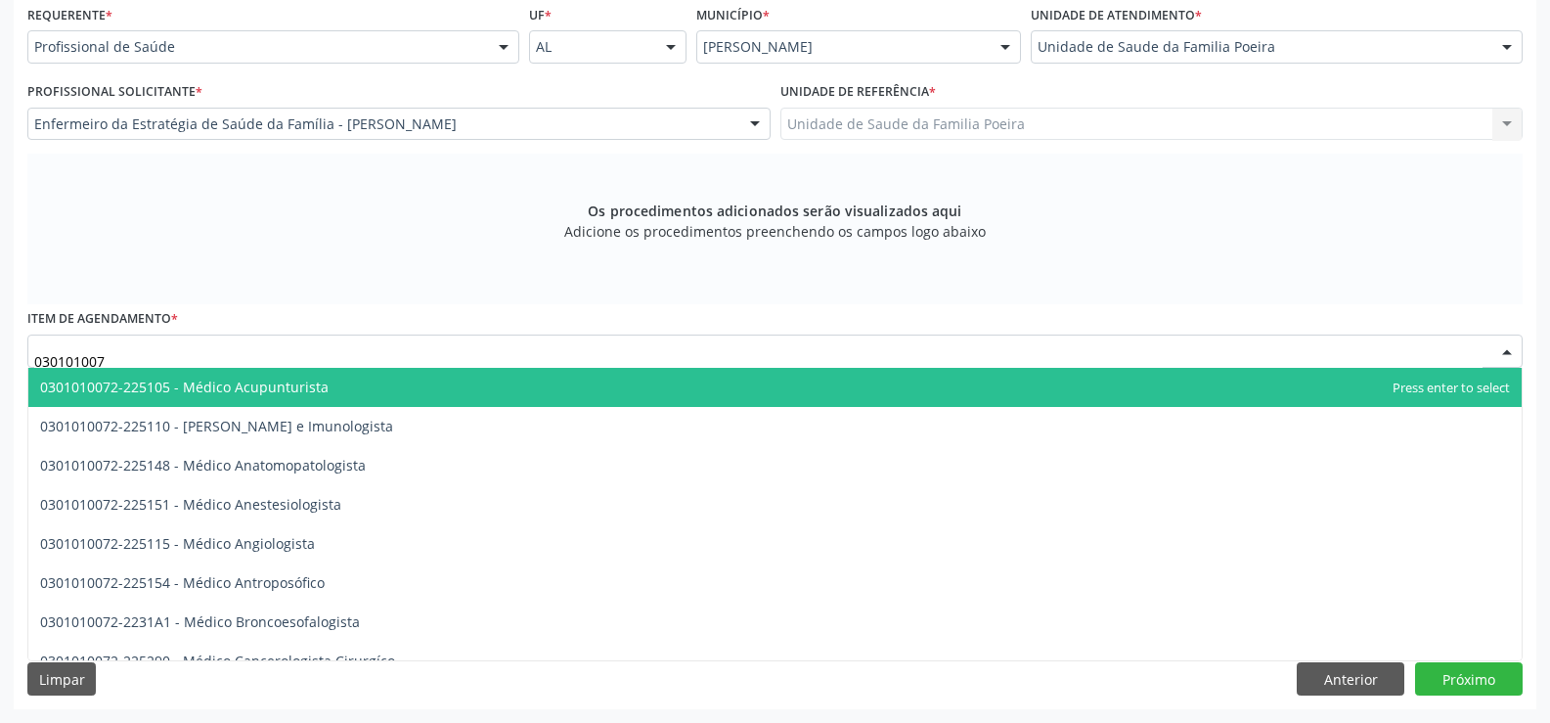
type input "0301010072"
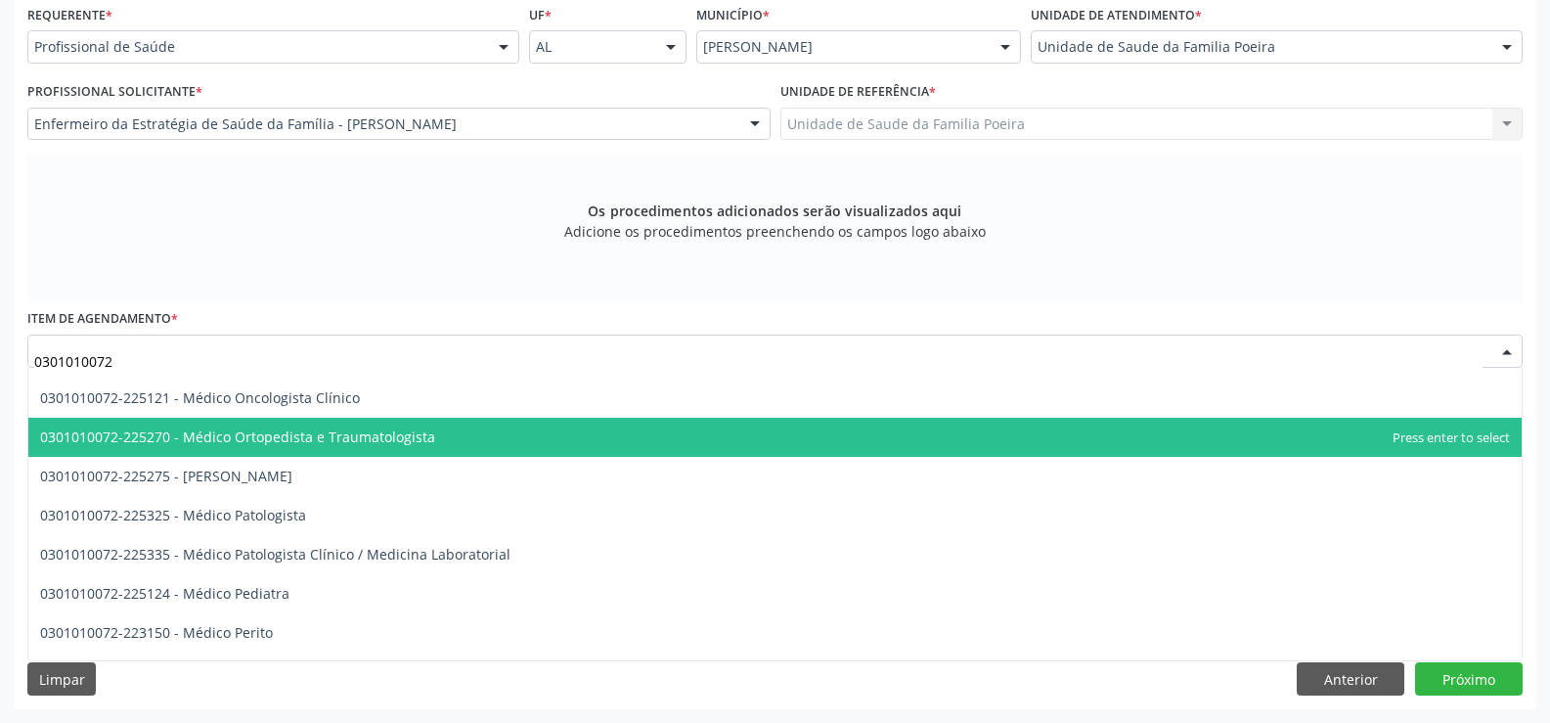
scroll to position [1761, 0]
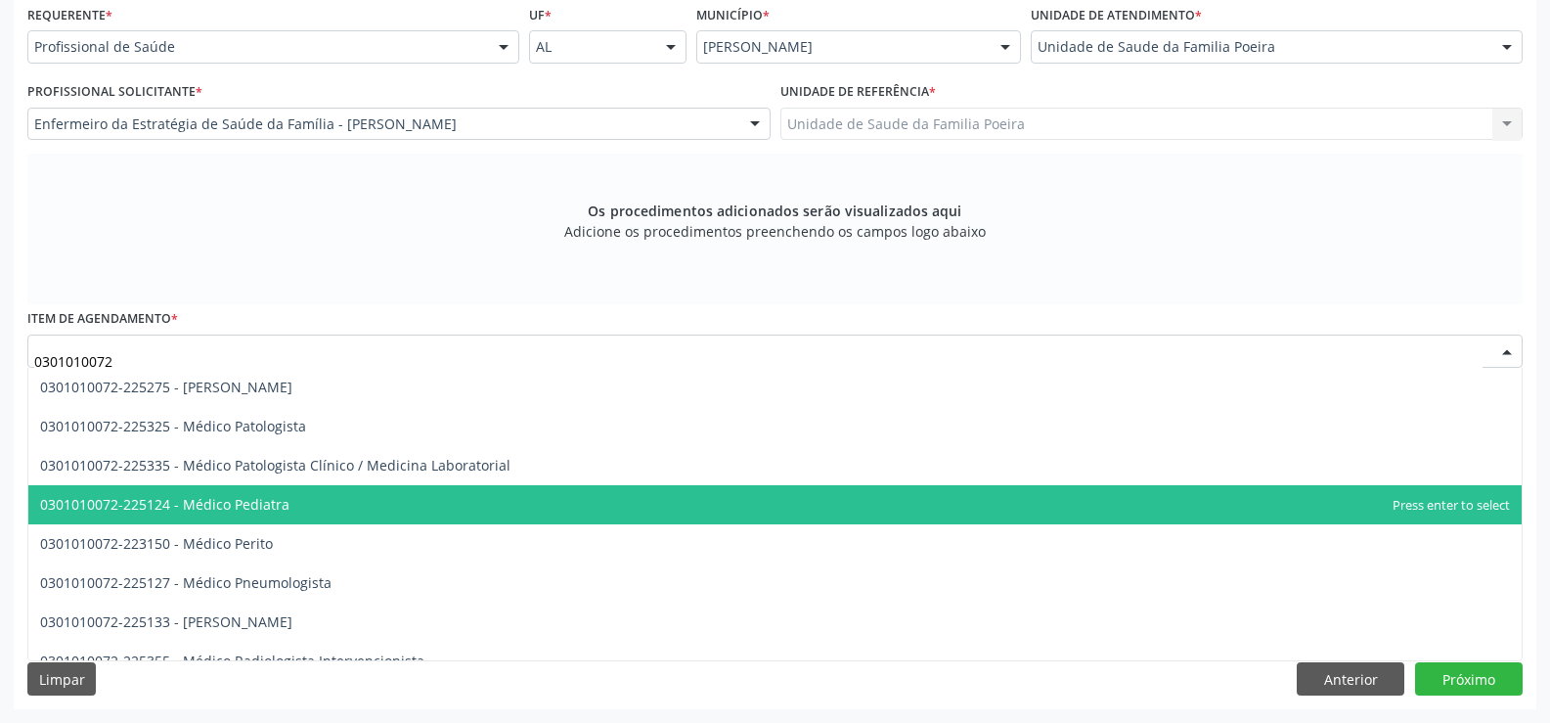
click at [329, 508] on span "0301010072-225124 - Médico Pediatra" at bounding box center [775, 504] width 1494 height 39
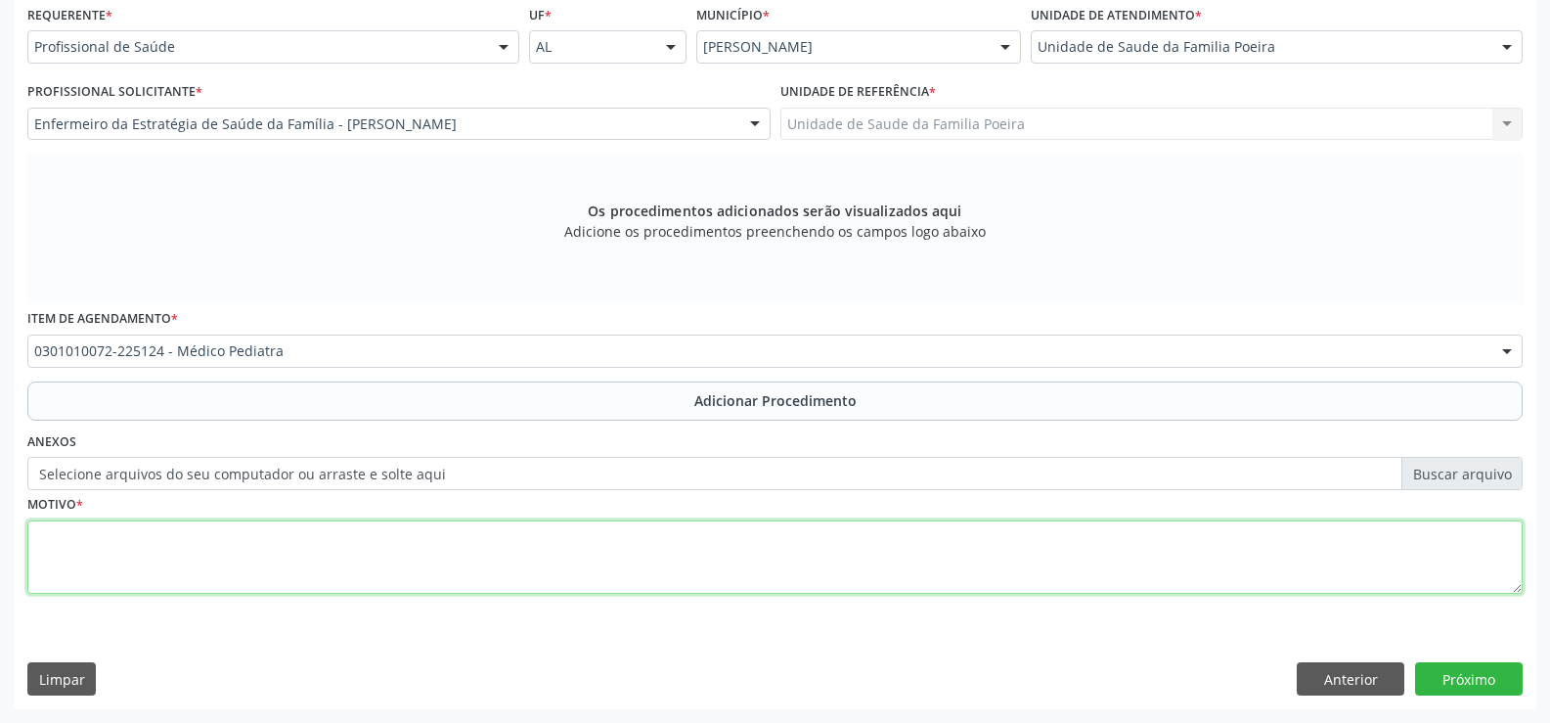
click at [353, 560] on textarea at bounding box center [775, 557] width 1496 height 74
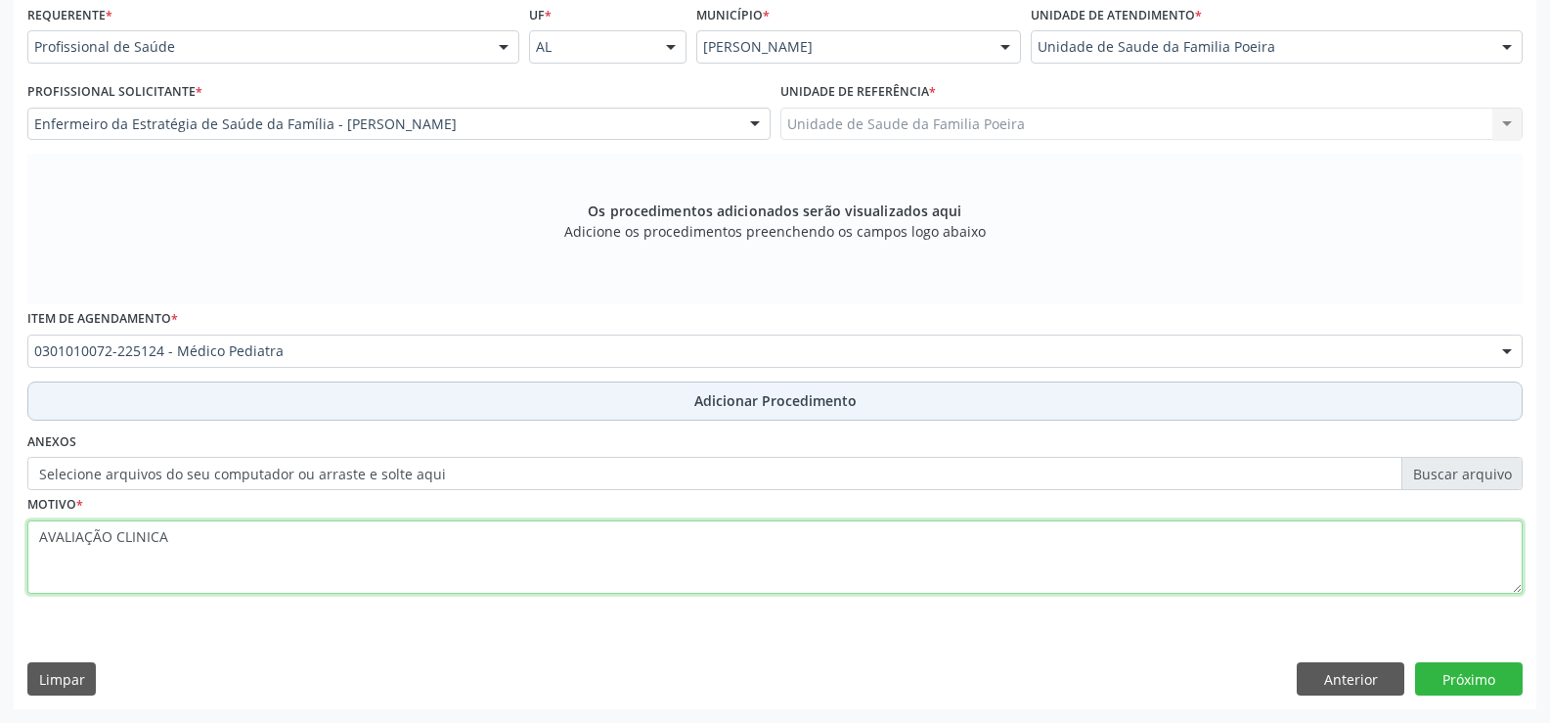
type textarea "AVALIAÇÃO CLINICA"
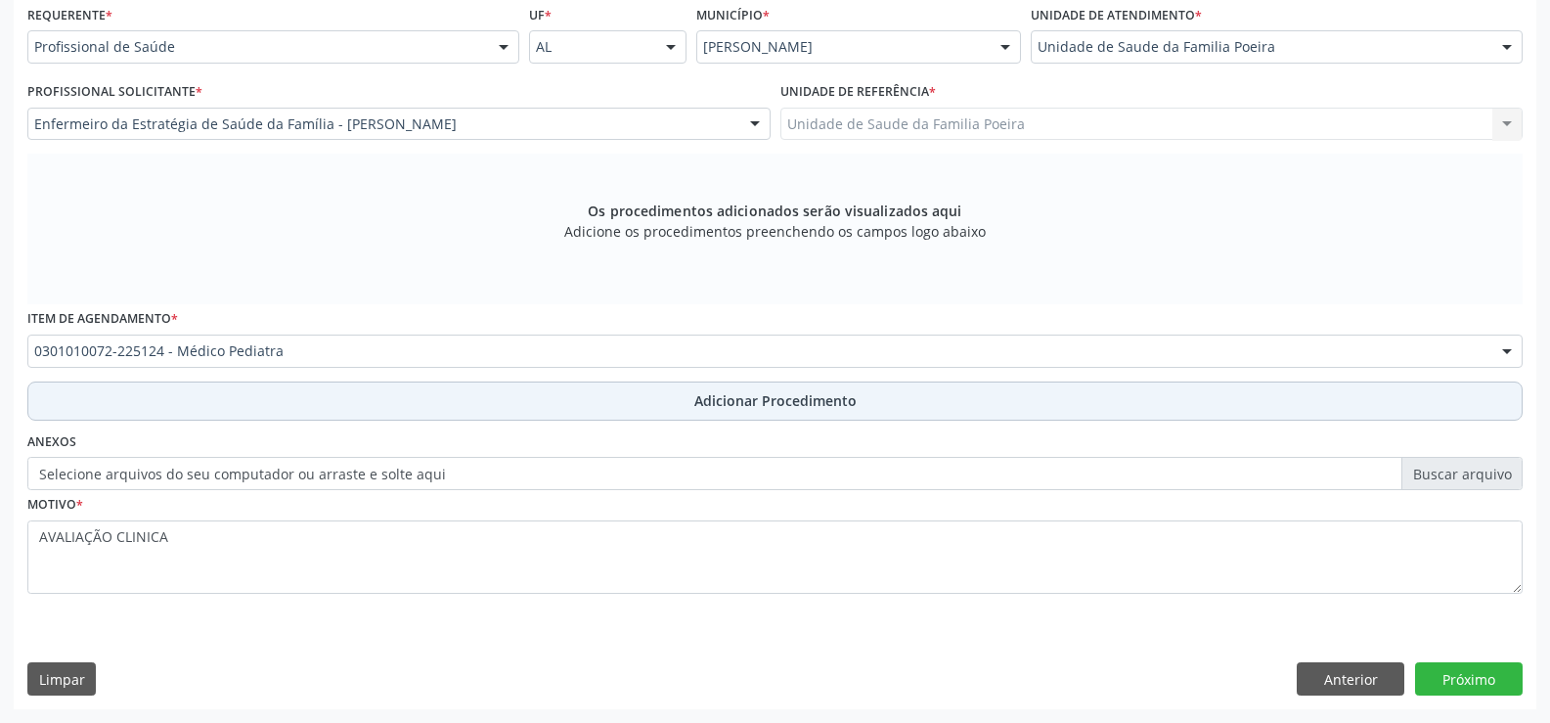
click at [690, 401] on button "Adicionar Procedimento" at bounding box center [775, 400] width 1496 height 39
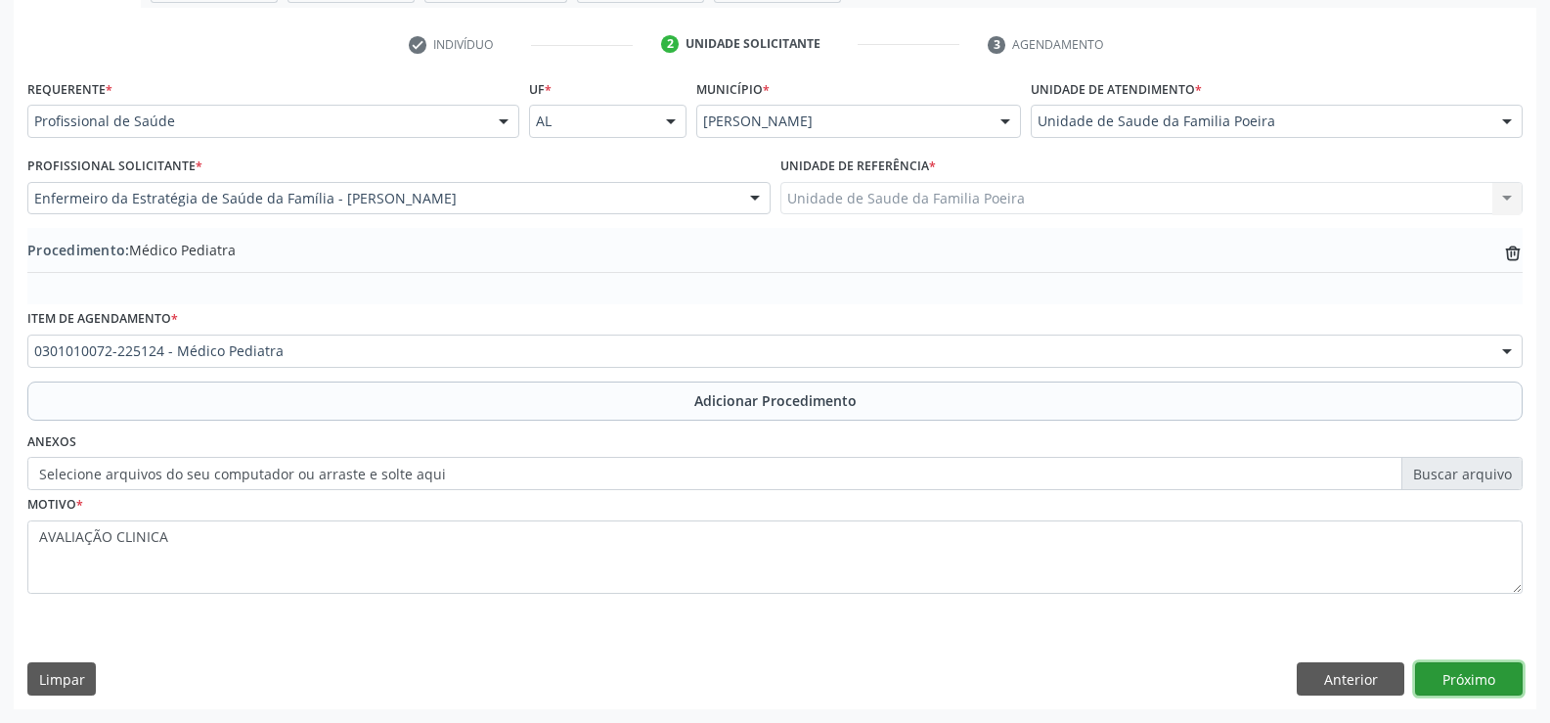
click at [1465, 675] on button "Próximo" at bounding box center [1469, 678] width 108 height 33
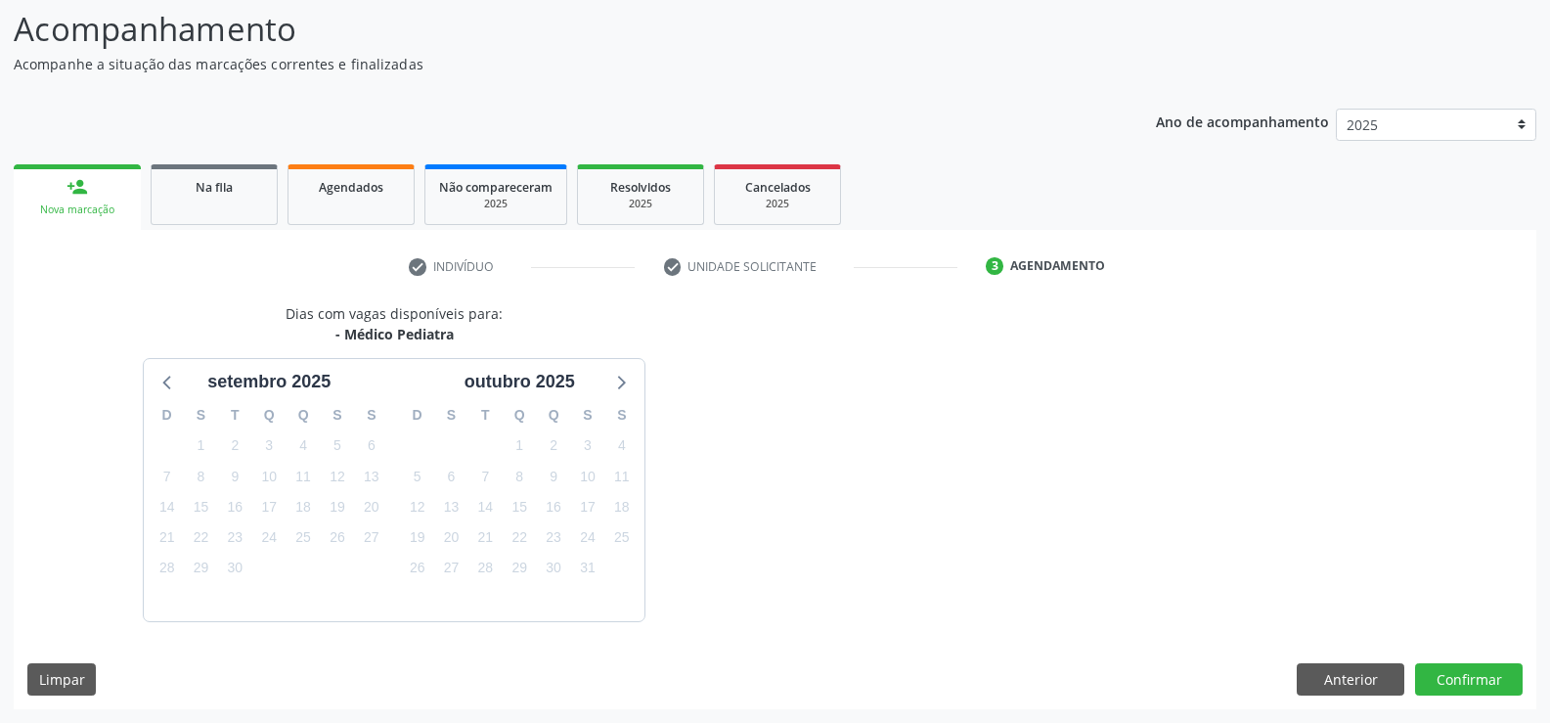
scroll to position [213, 0]
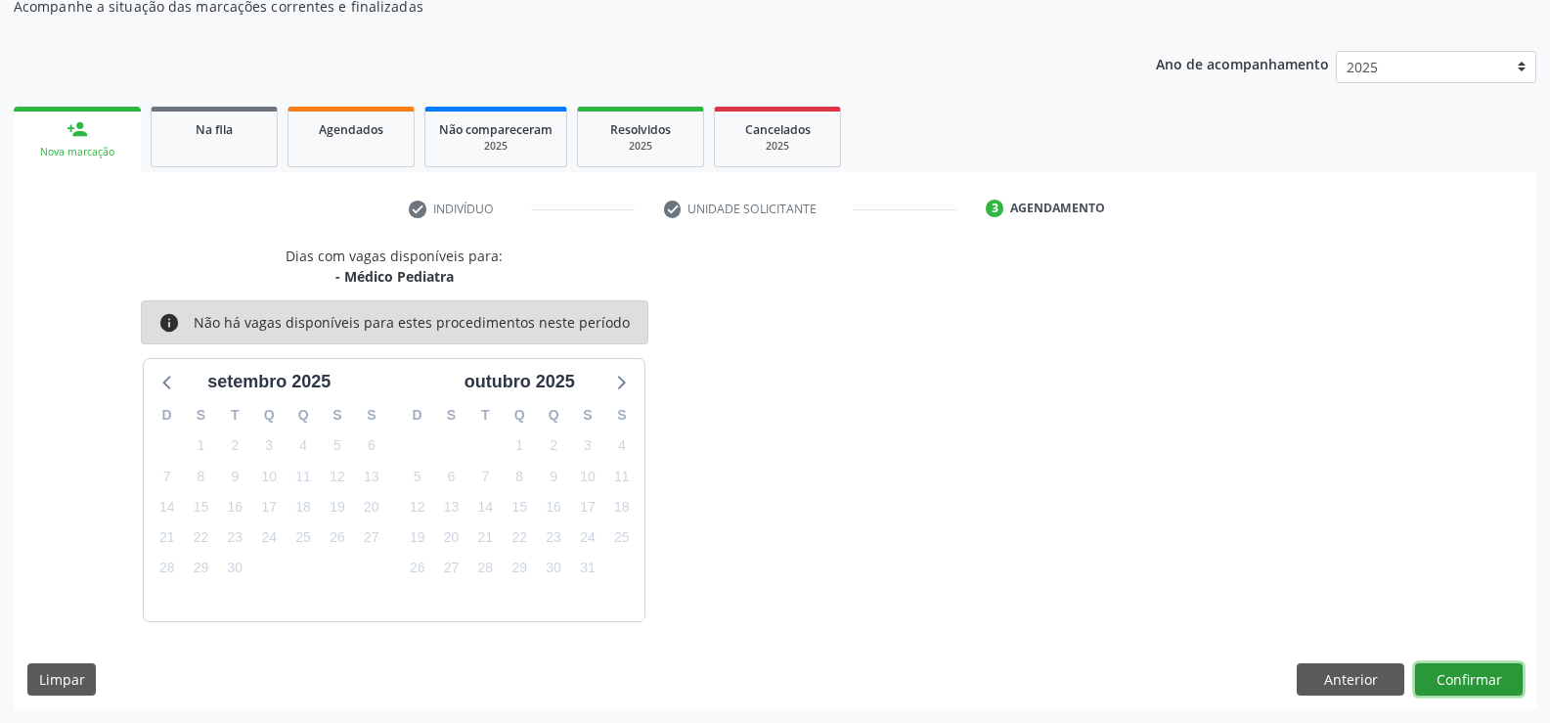
click at [1474, 679] on button "Confirmar" at bounding box center [1469, 679] width 108 height 33
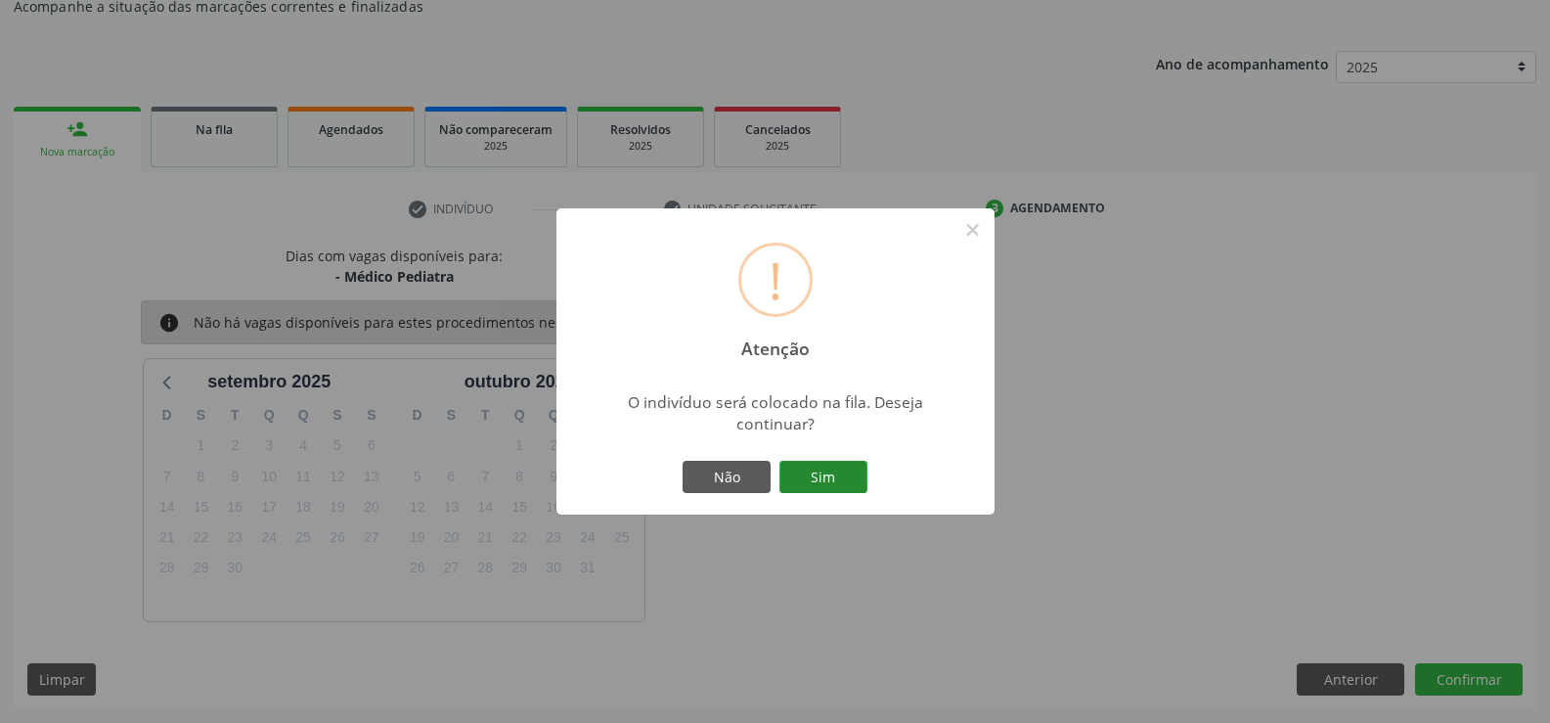
click at [802, 486] on button "Sim" at bounding box center [824, 477] width 88 height 33
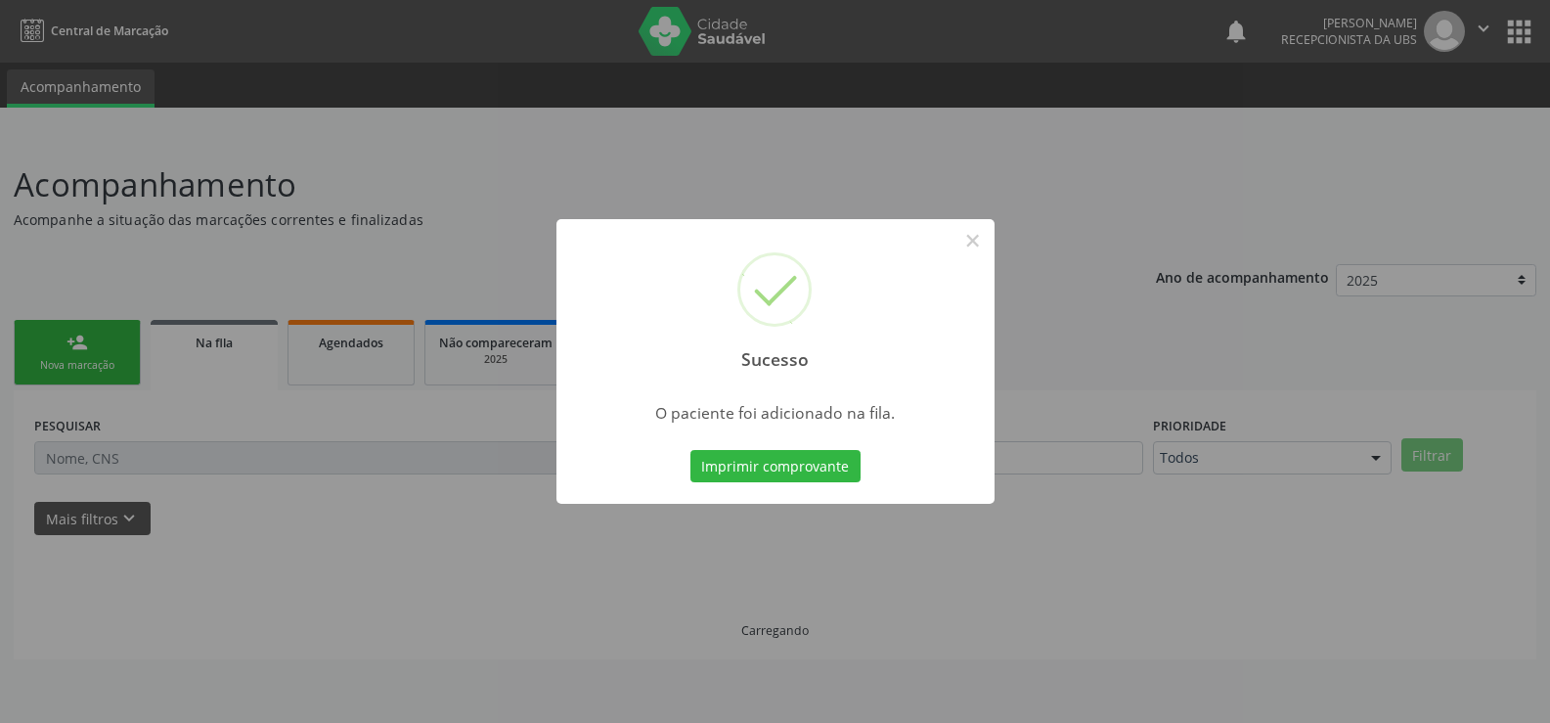
scroll to position [0, 0]
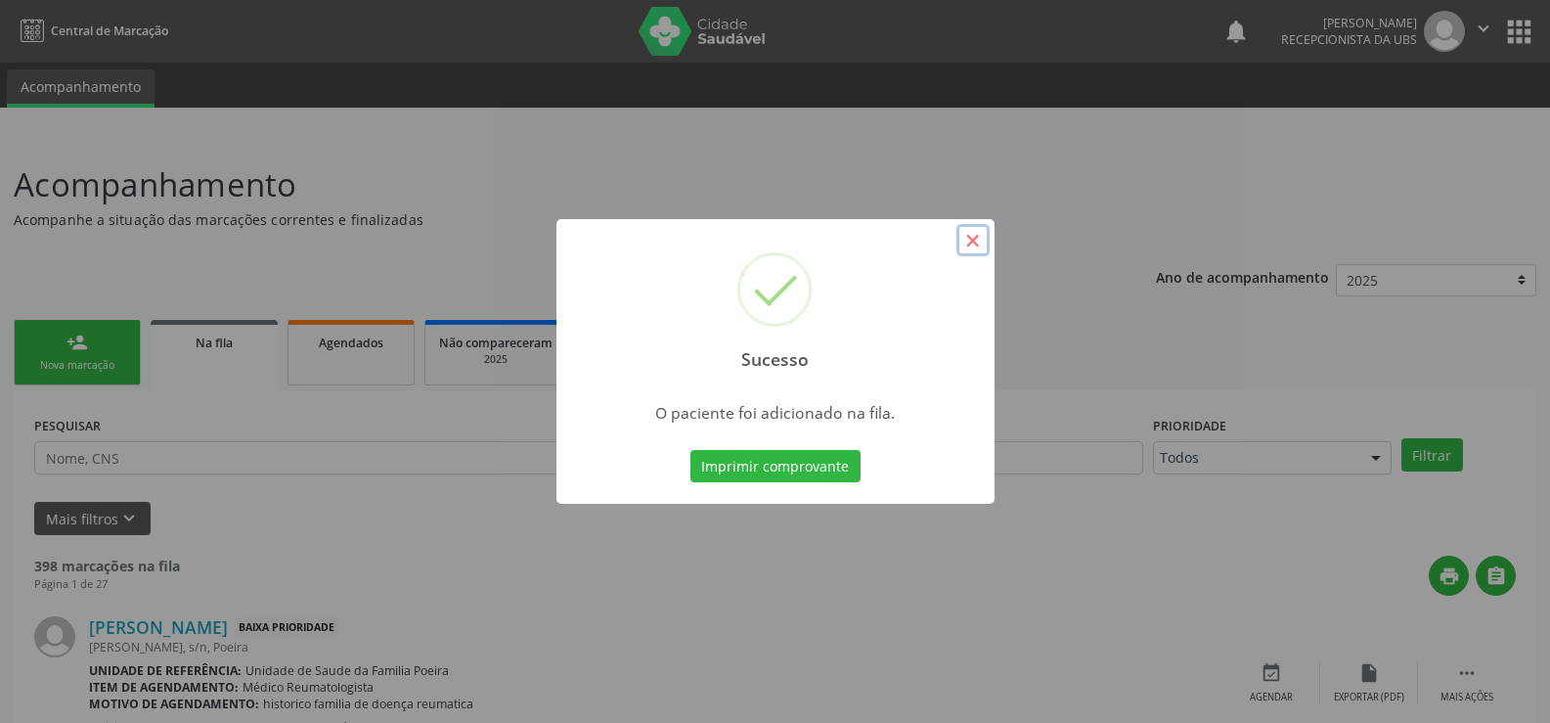
click at [982, 241] on button "×" at bounding box center [973, 240] width 33 height 33
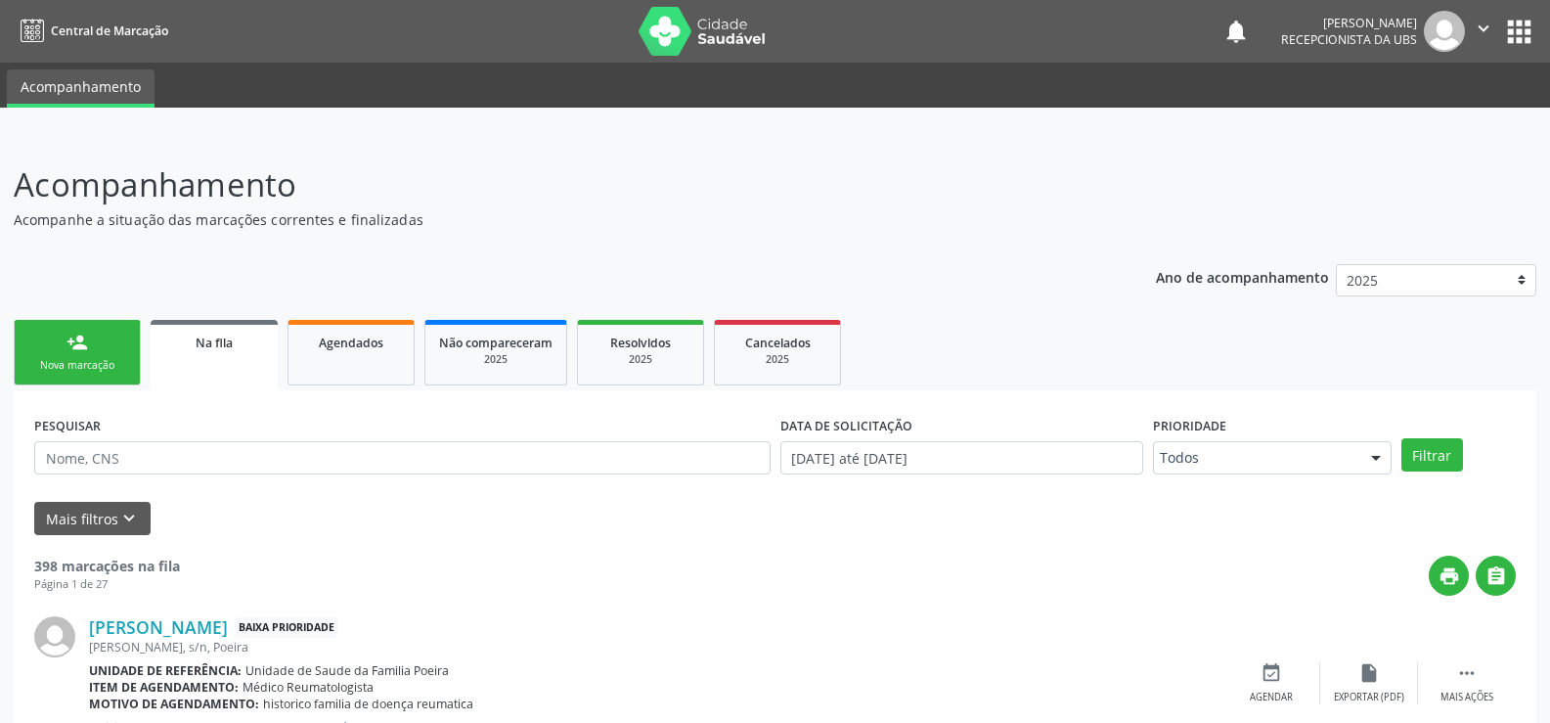
click at [37, 362] on div "Nova marcação" at bounding box center [77, 365] width 98 height 15
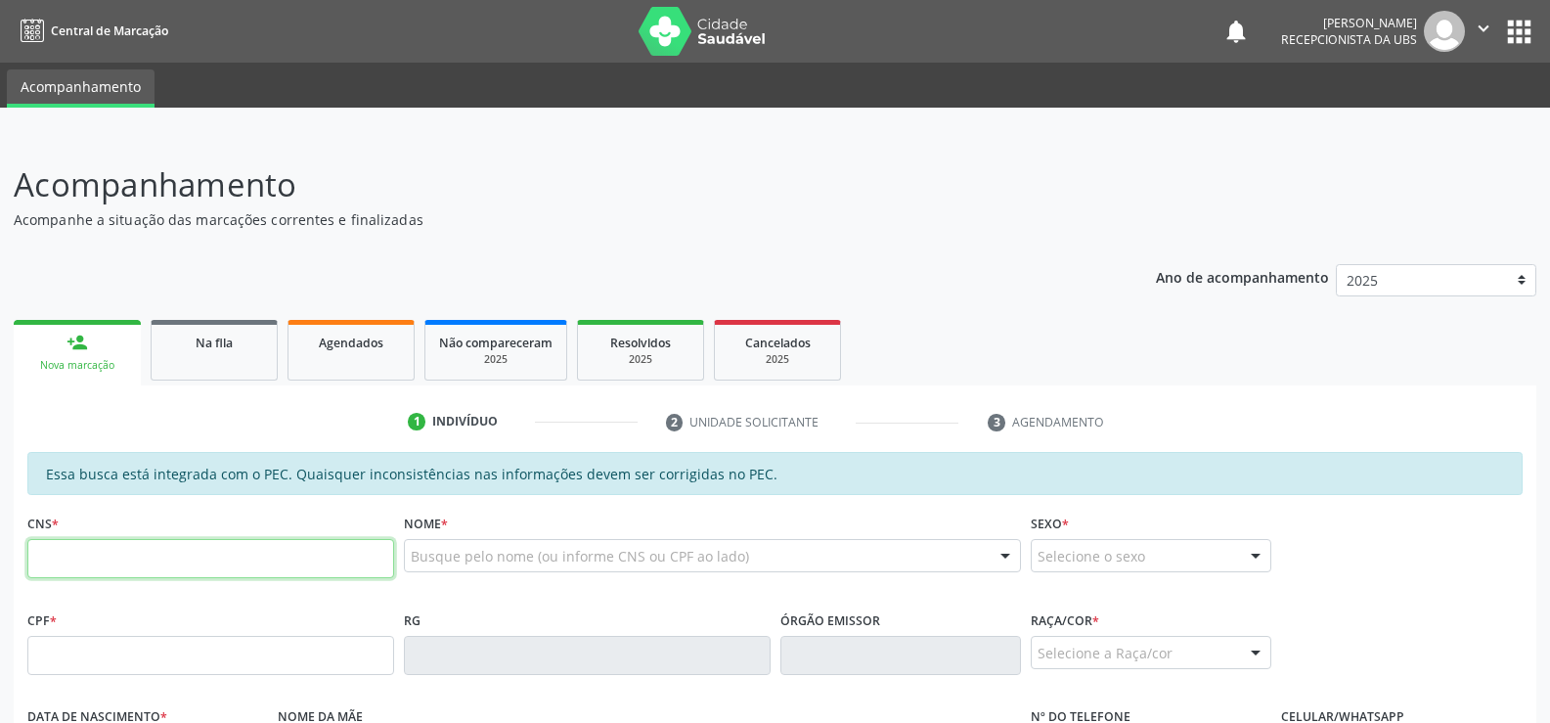
click at [128, 568] on input "text" at bounding box center [210, 558] width 367 height 39
type input "700 0056 7918 1902"
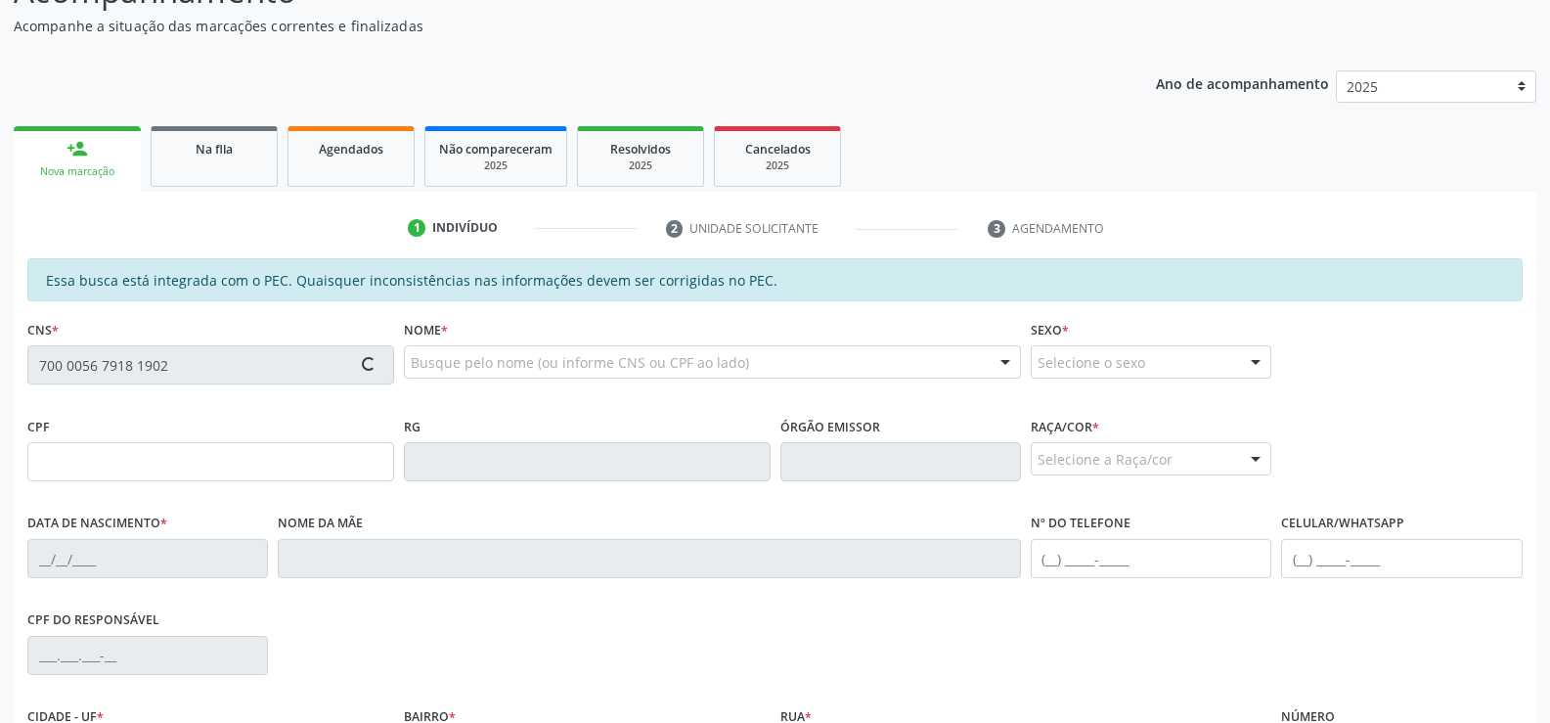
type input "152.404.974-35"
type input "[DATE]"
type input "[PERSON_NAME]"
type input "[PHONE_NUMBER]"
type input "S/N"
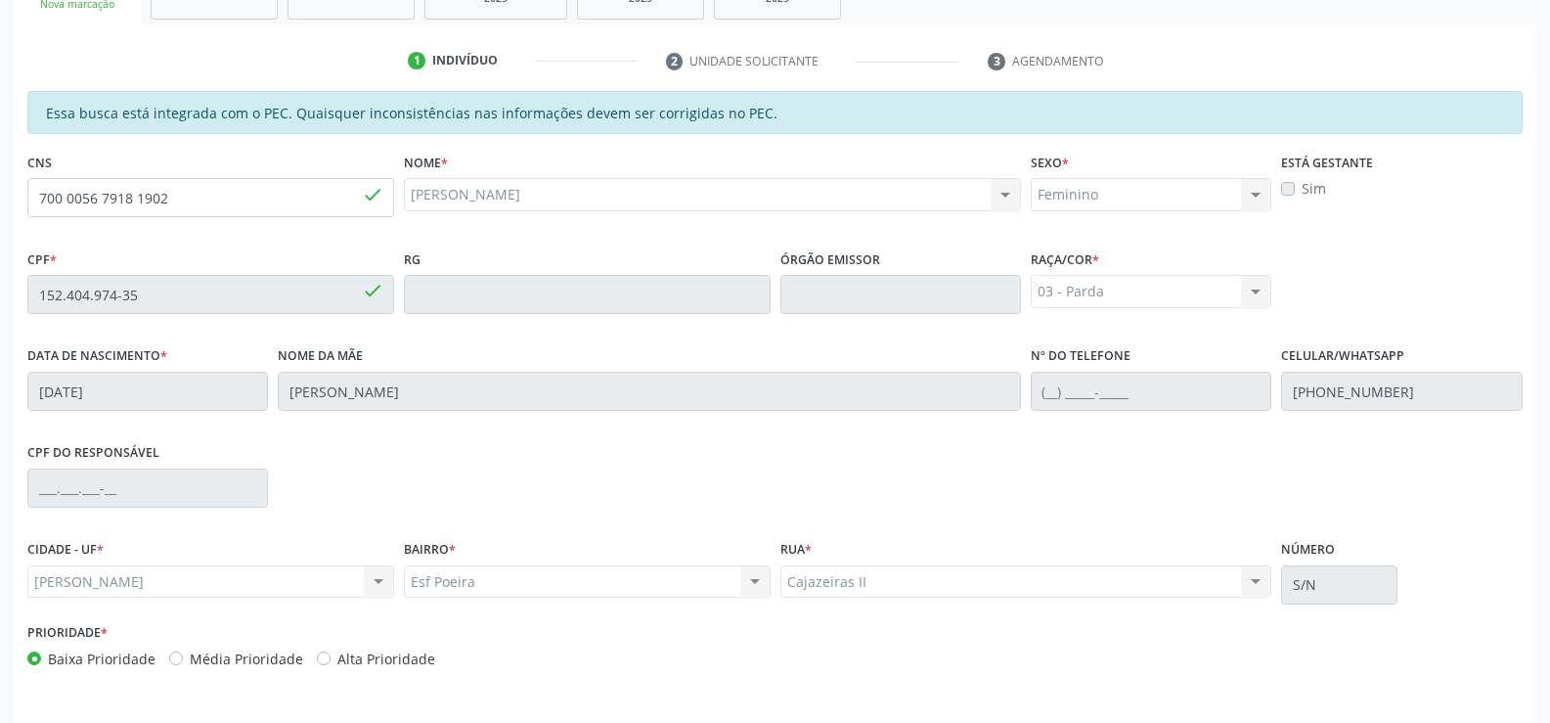
scroll to position [422, 0]
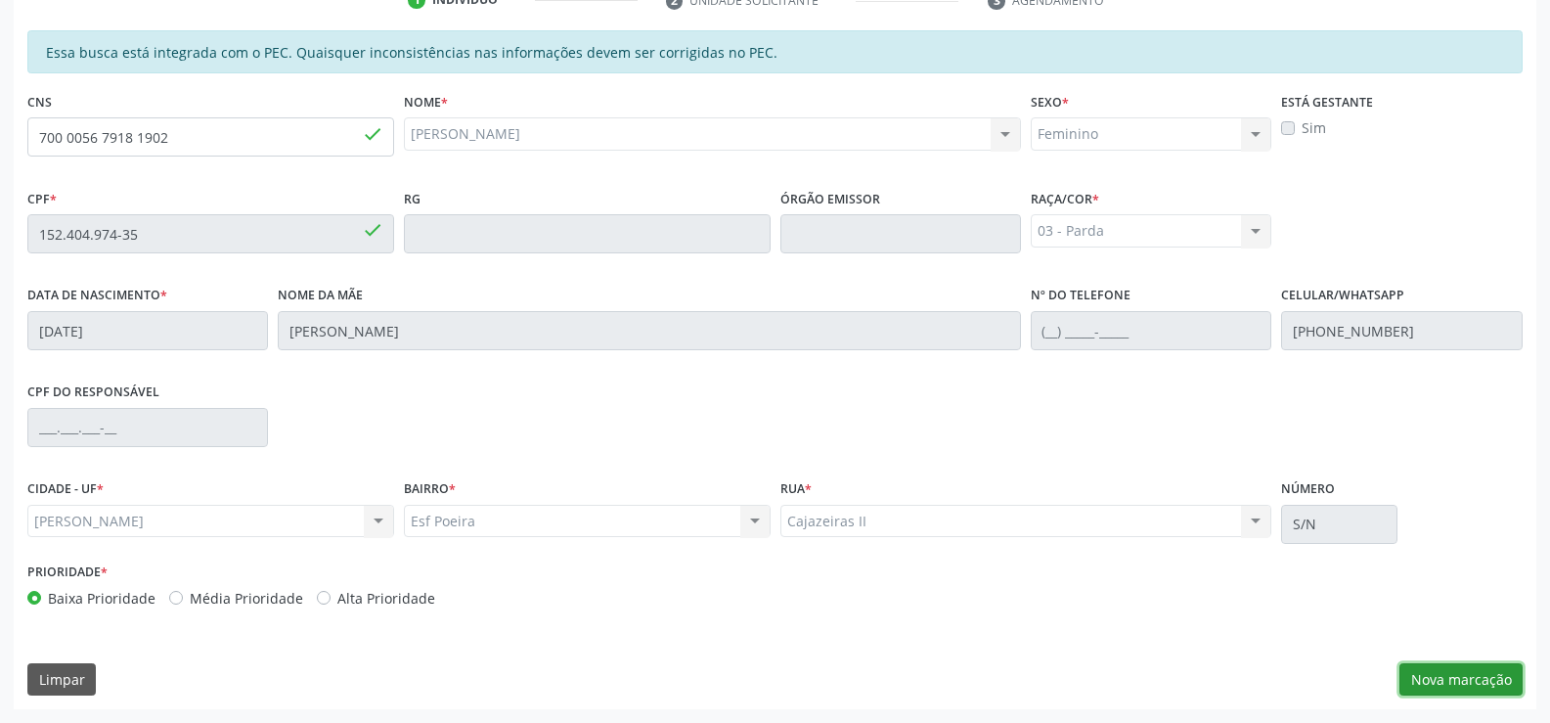
click at [1474, 668] on button "Nova marcação" at bounding box center [1461, 679] width 123 height 33
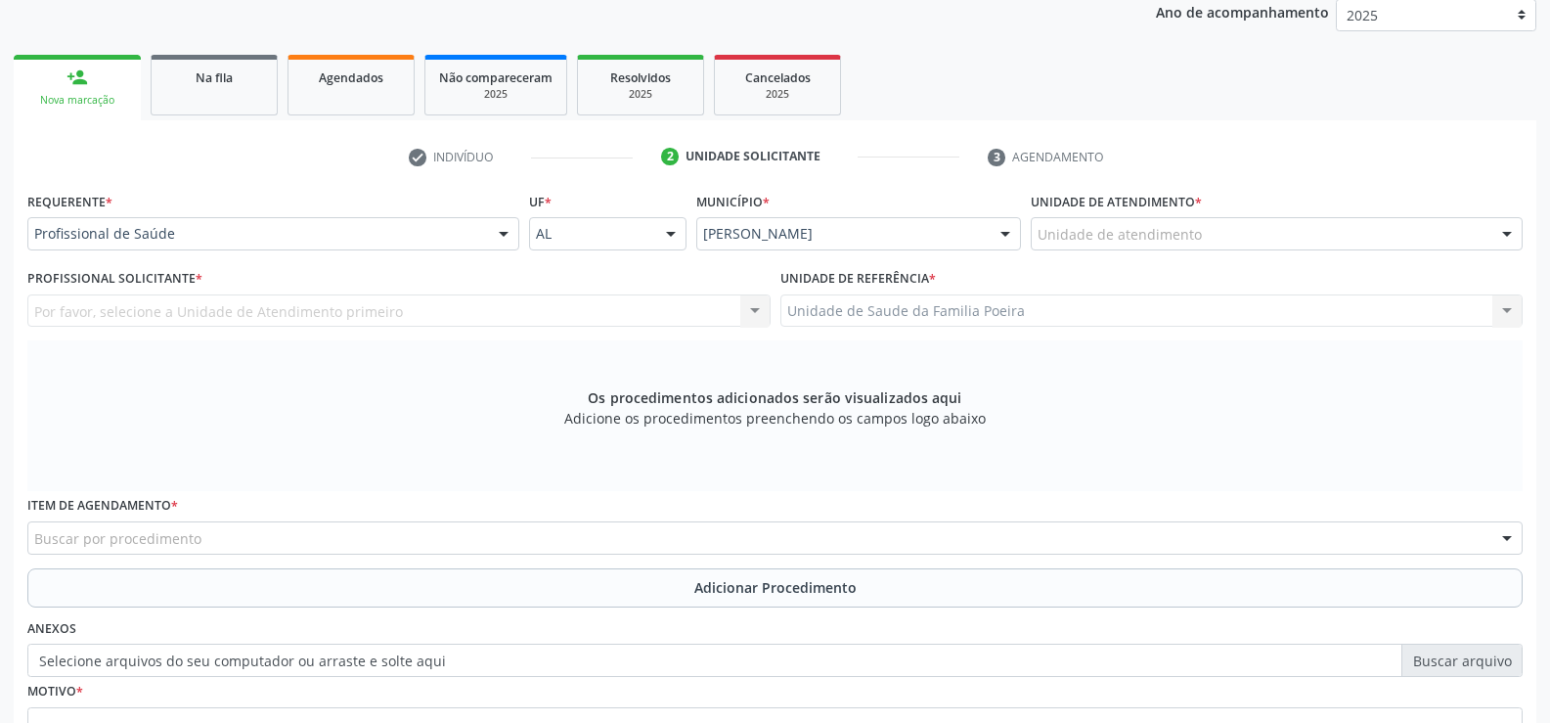
scroll to position [227, 0]
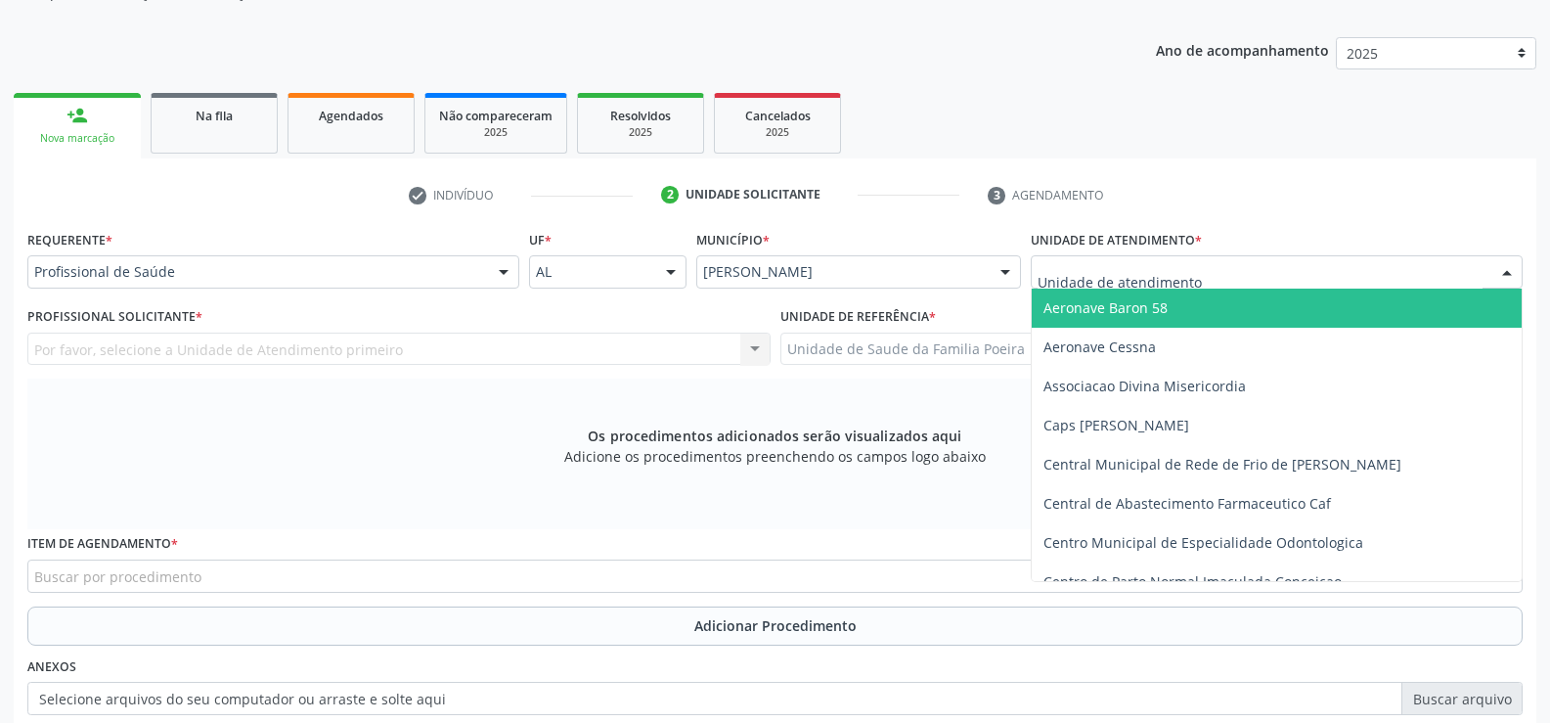
drag, startPoint x: 1214, startPoint y: 280, endPoint x: 1207, endPoint y: 263, distance: 18.0
click at [1212, 274] on div at bounding box center [1277, 271] width 492 height 33
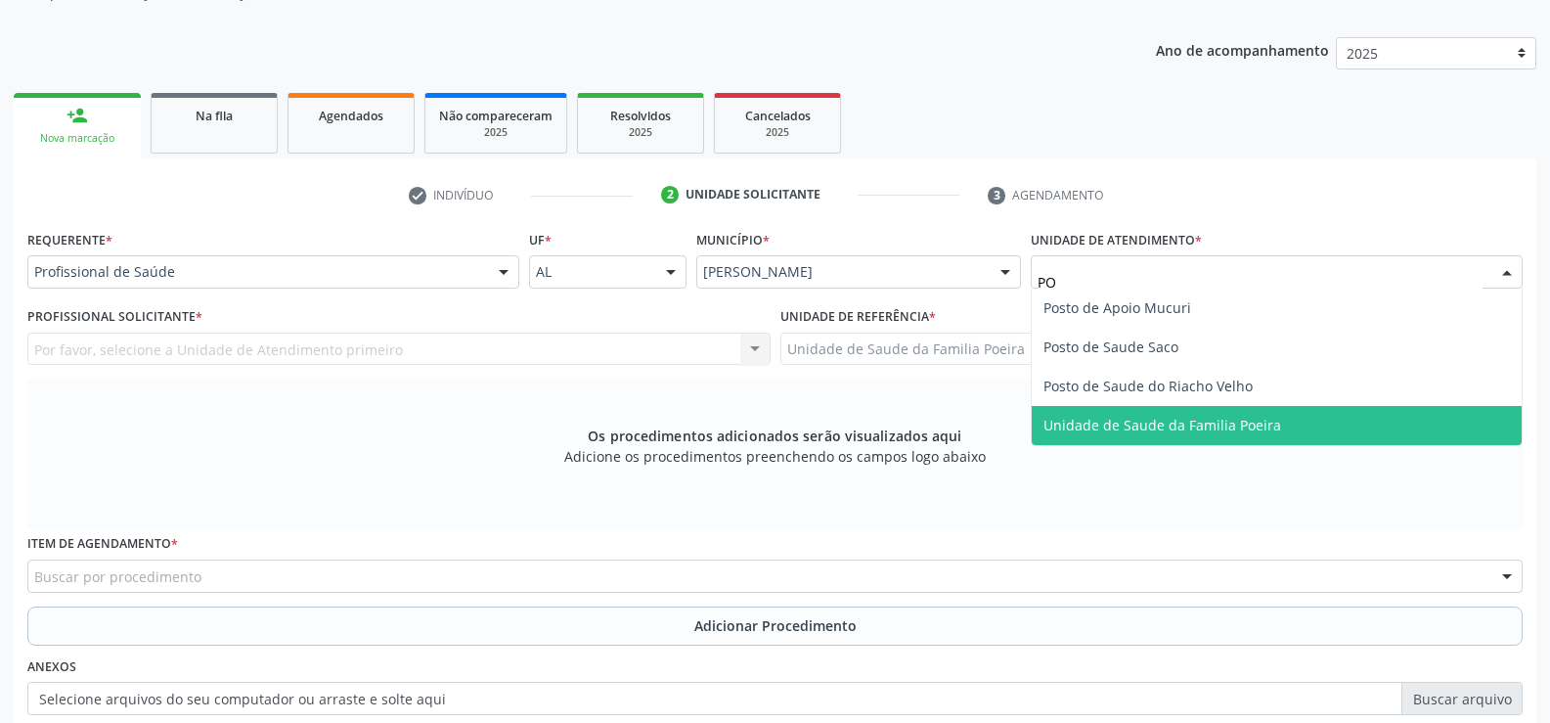
click at [1288, 433] on span "Unidade de Saude da Familia Poeira" at bounding box center [1277, 425] width 490 height 39
type input "PO"
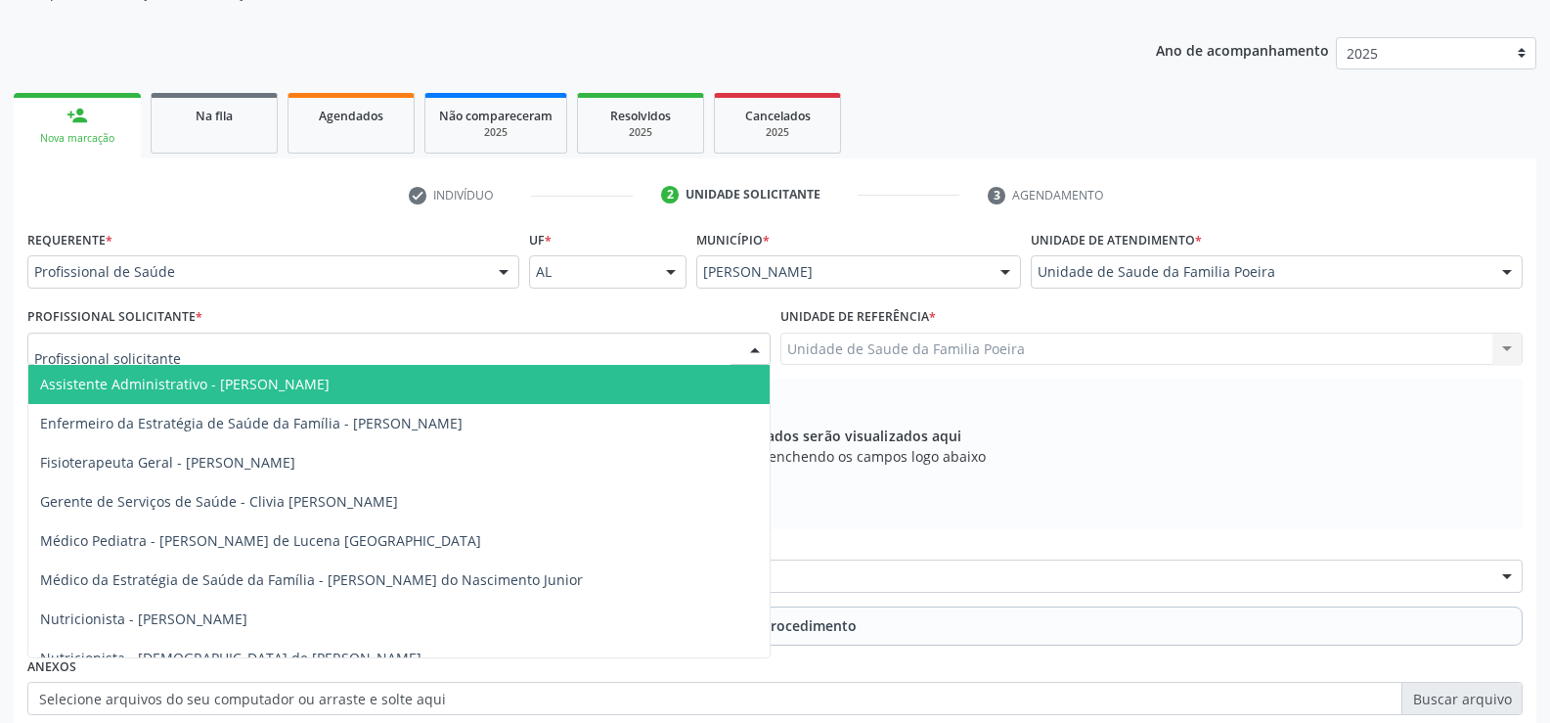
click at [1515, 276] on div at bounding box center [1507, 272] width 29 height 33
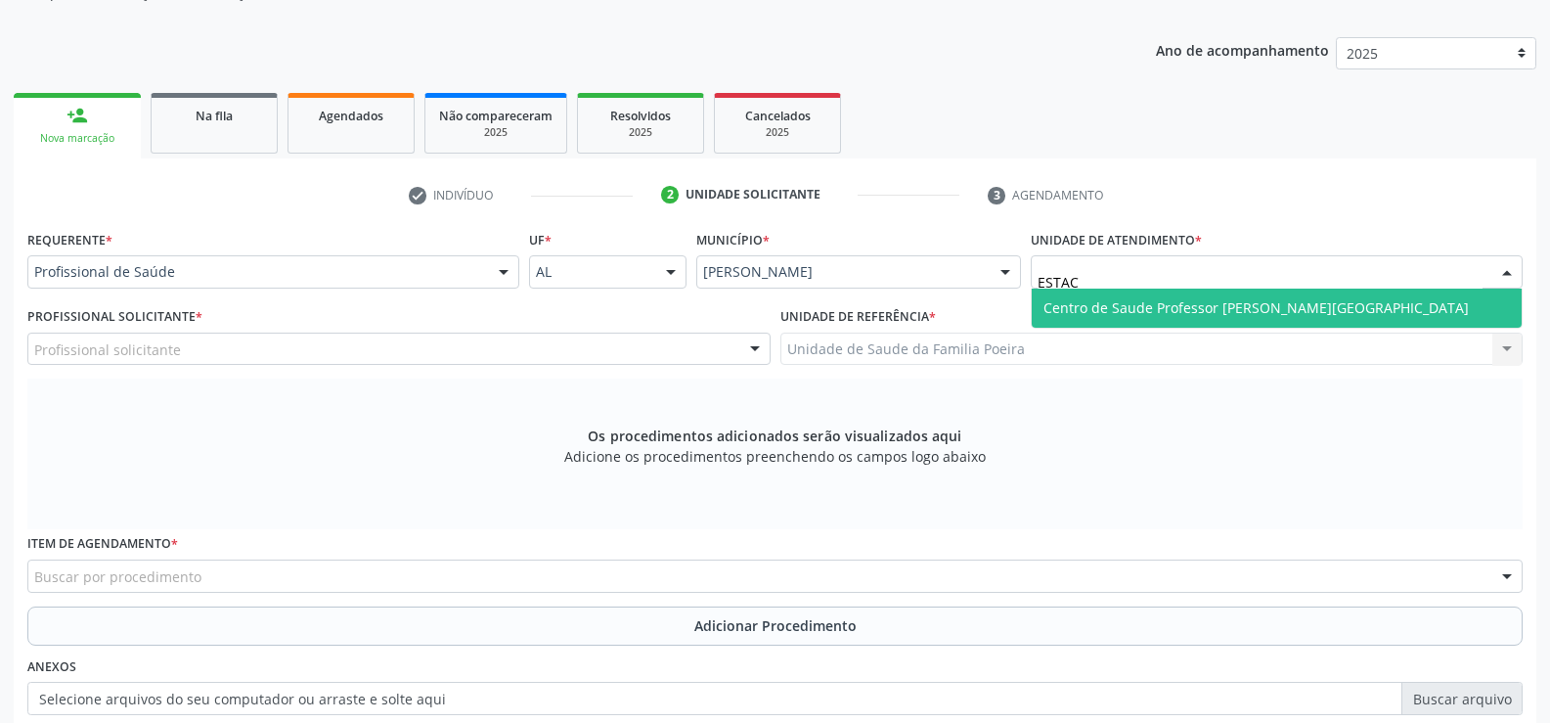
type input "ESTACI"
click at [1158, 318] on span "Centro de Saude Professor [PERSON_NAME][GEOGRAPHIC_DATA]" at bounding box center [1277, 308] width 490 height 39
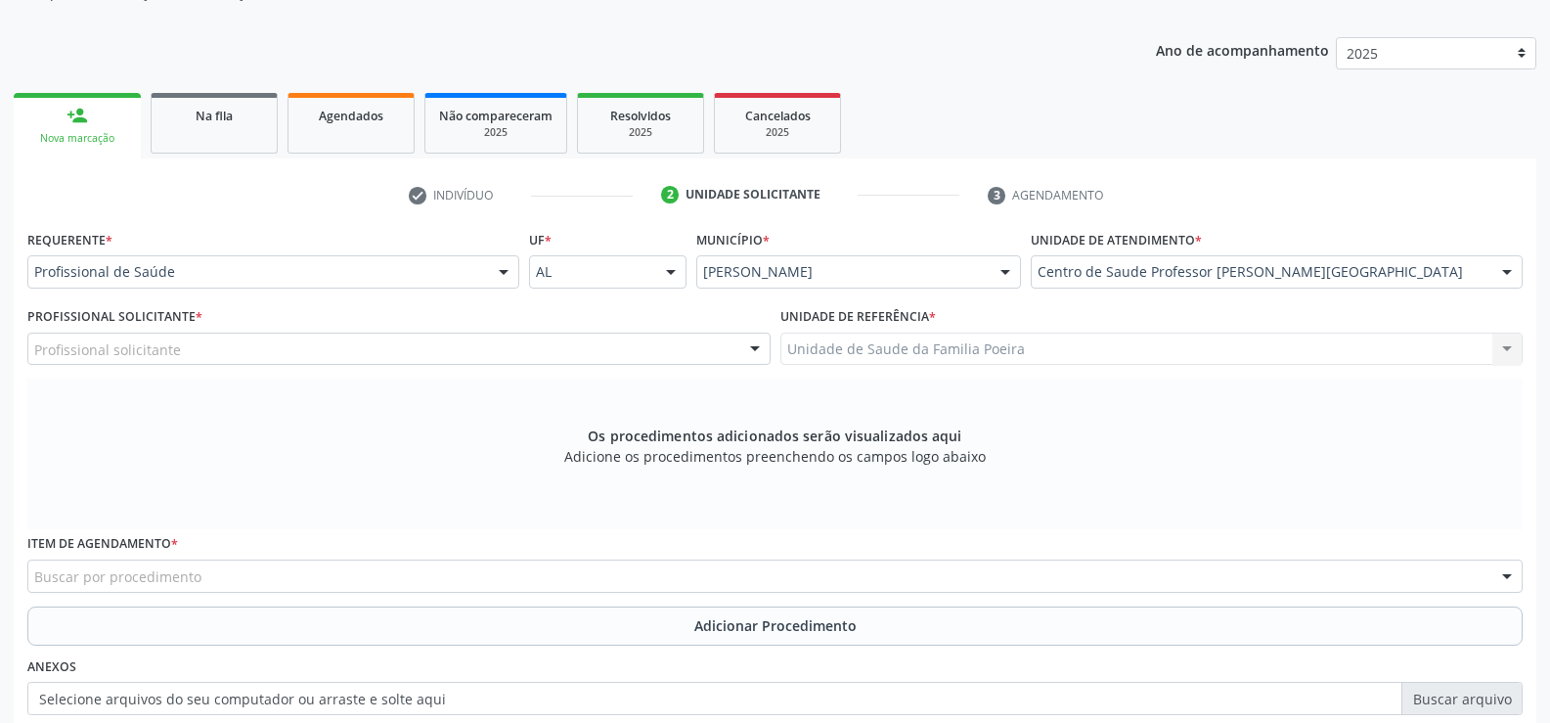
click at [210, 350] on div "Profissional solicitante" at bounding box center [398, 349] width 743 height 33
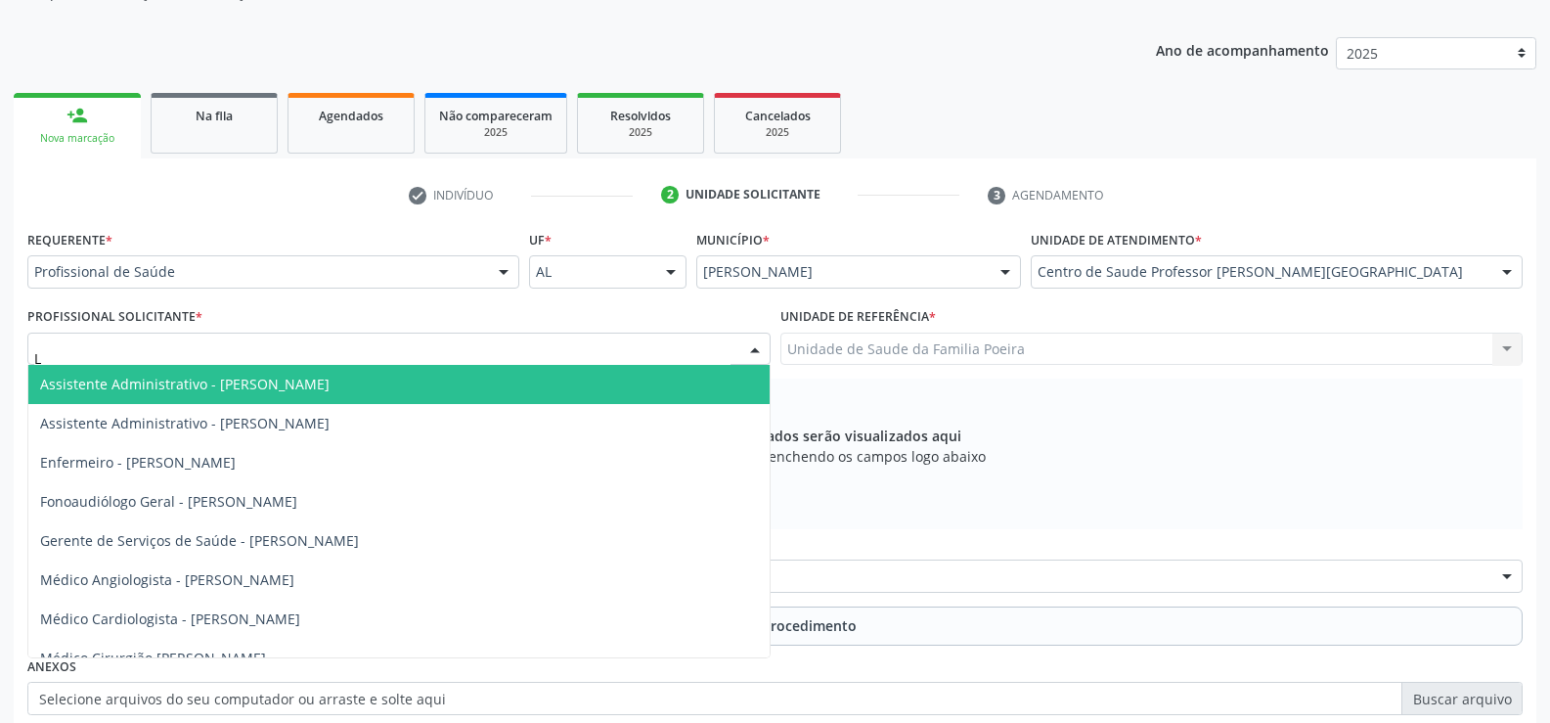
type input "LY"
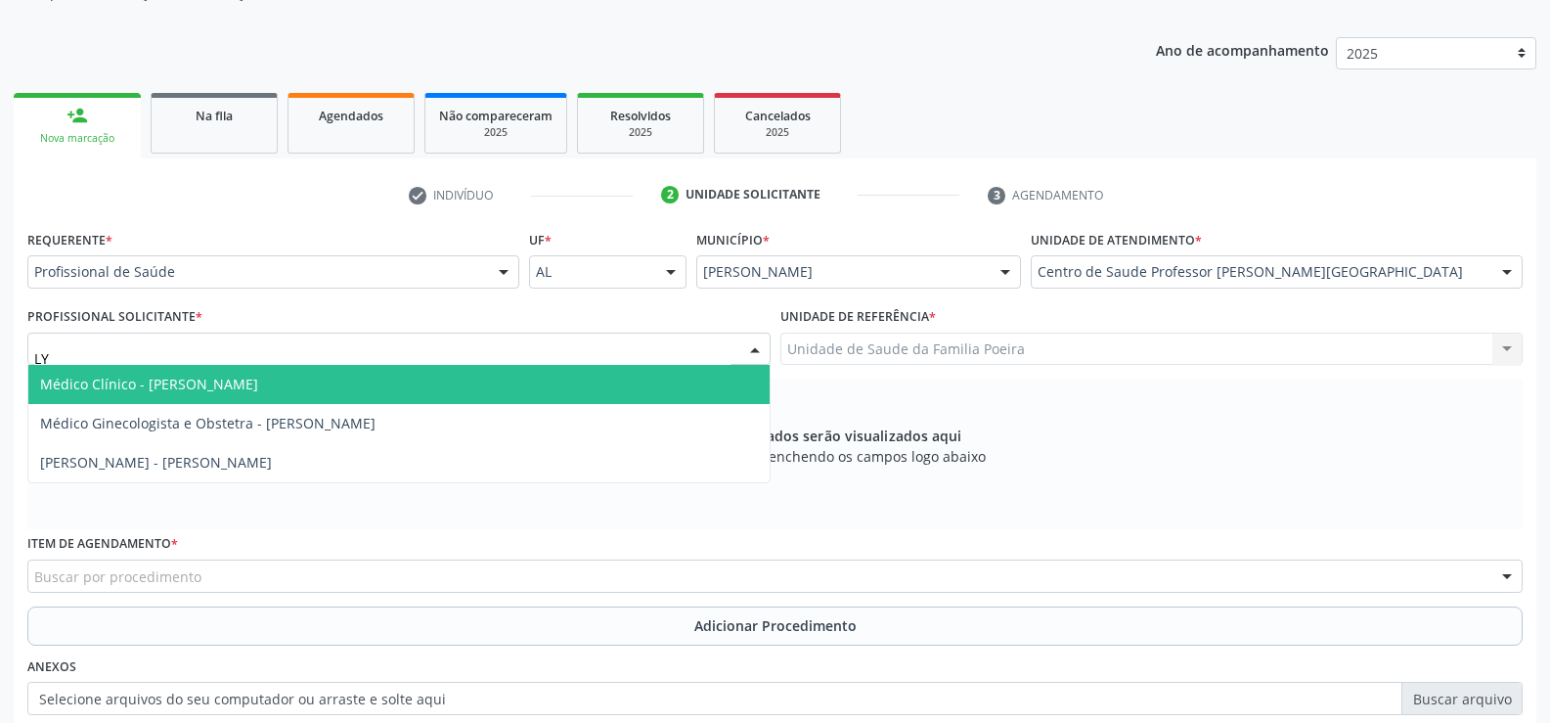
click at [229, 375] on span "Médico Clínico - [PERSON_NAME]" at bounding box center [149, 384] width 218 height 19
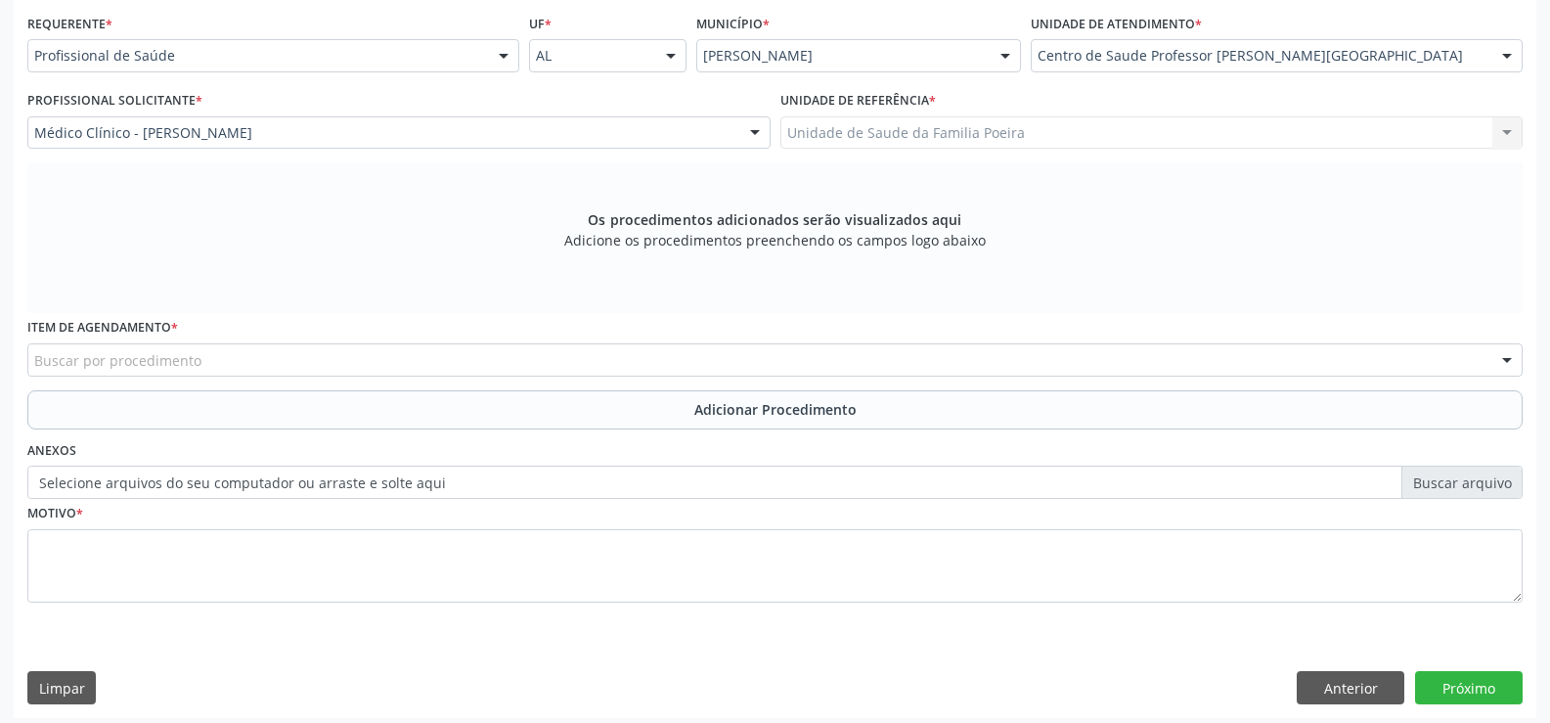
scroll to position [452, 0]
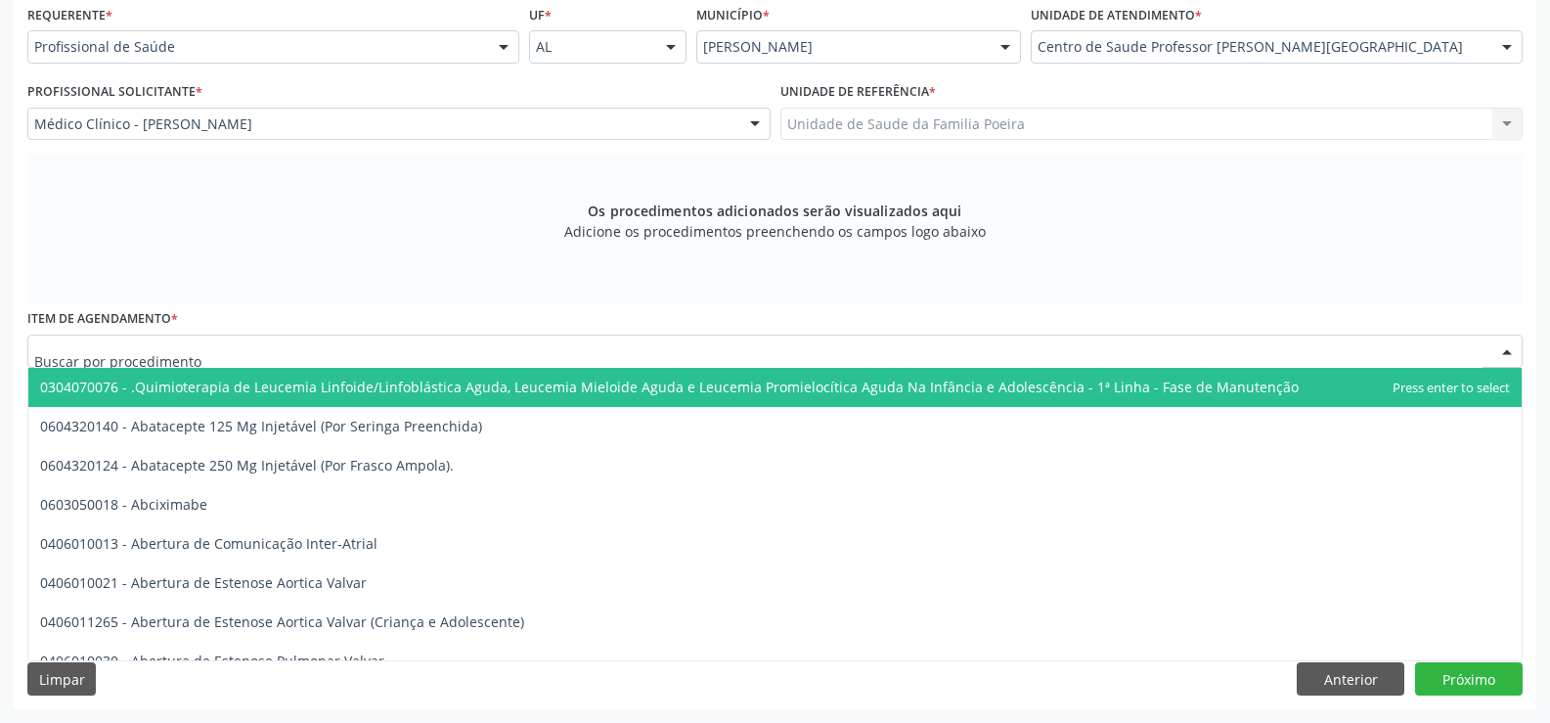
click at [239, 355] on div at bounding box center [775, 351] width 1496 height 33
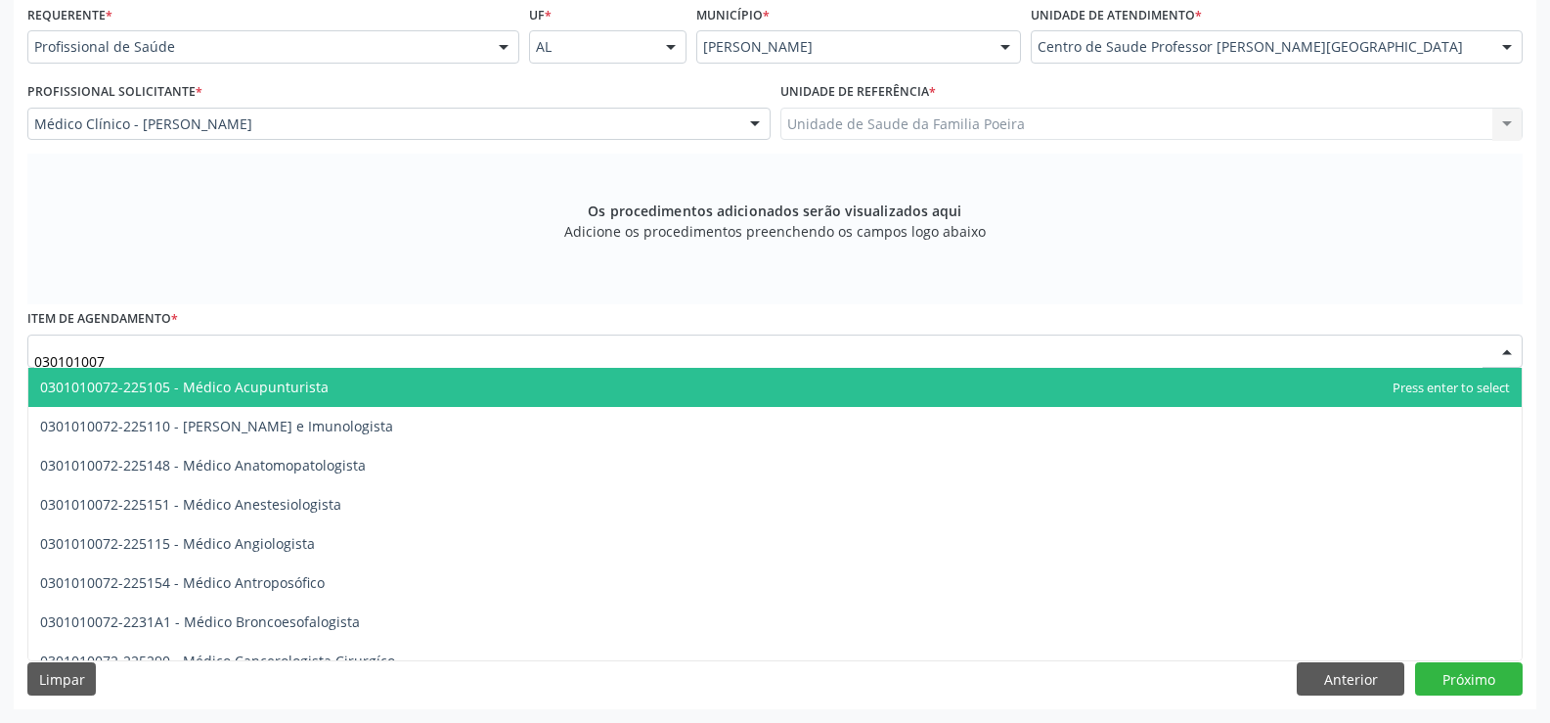
type input "0301010072"
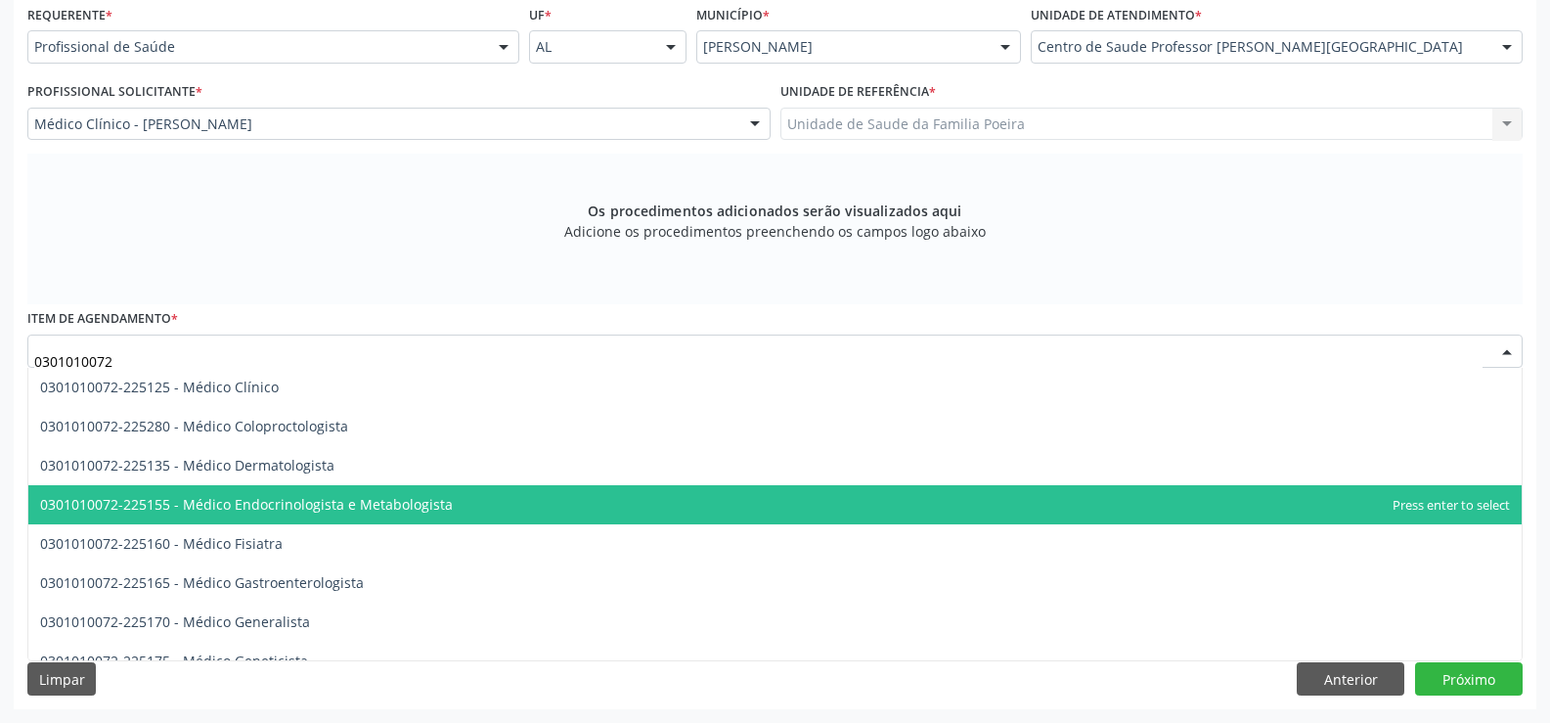
scroll to position [880, 0]
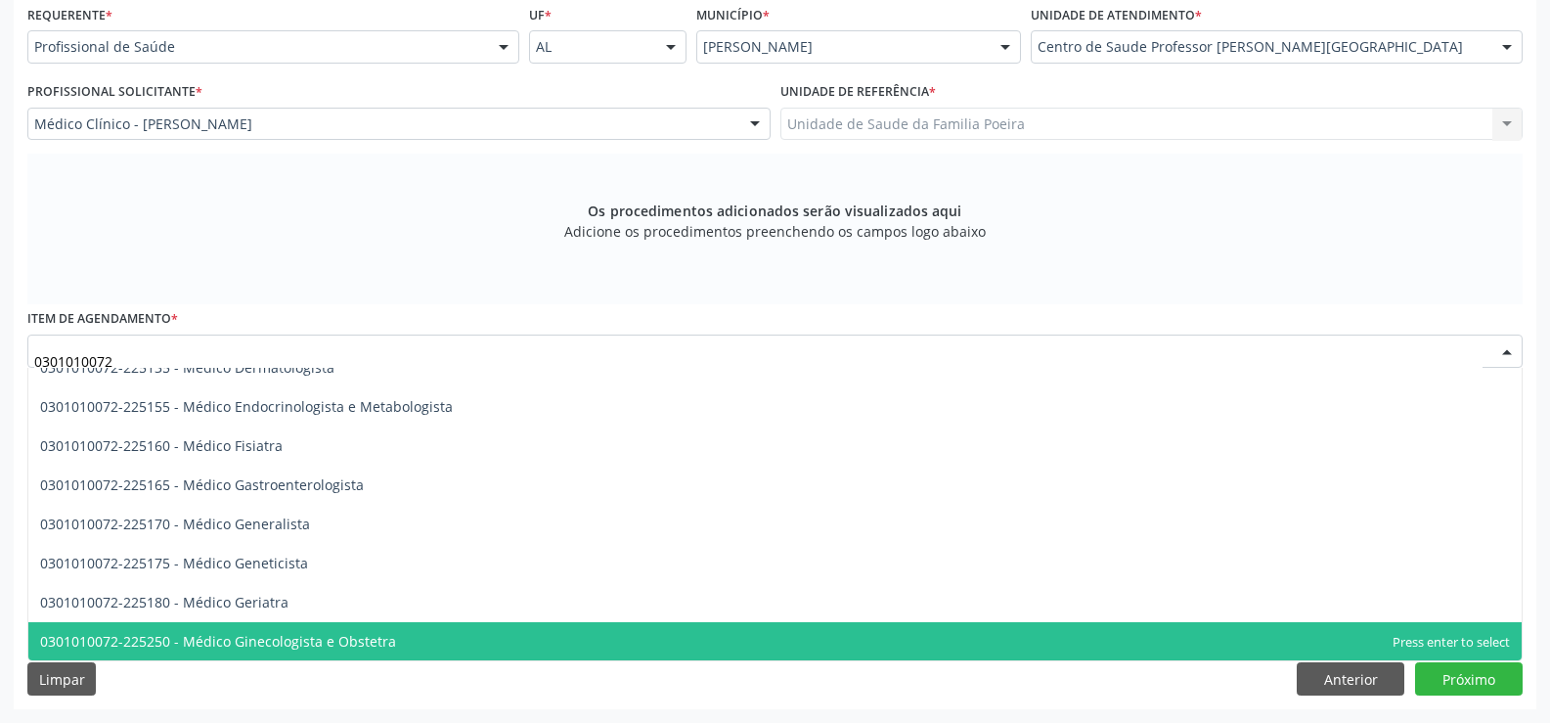
click at [453, 641] on span "0301010072-225250 - Médico Ginecologista e Obstetra" at bounding box center [775, 641] width 1494 height 39
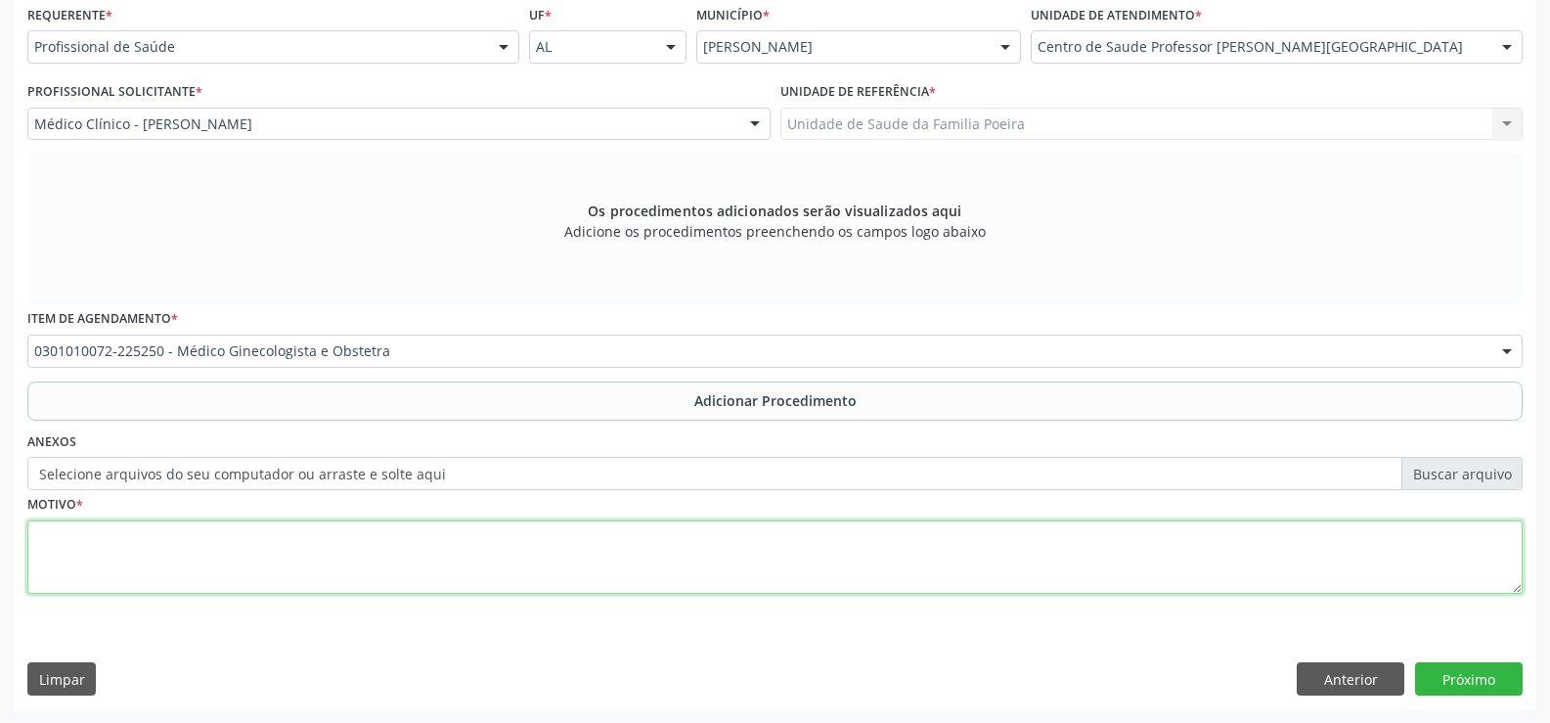
click at [298, 565] on textarea at bounding box center [775, 557] width 1496 height 74
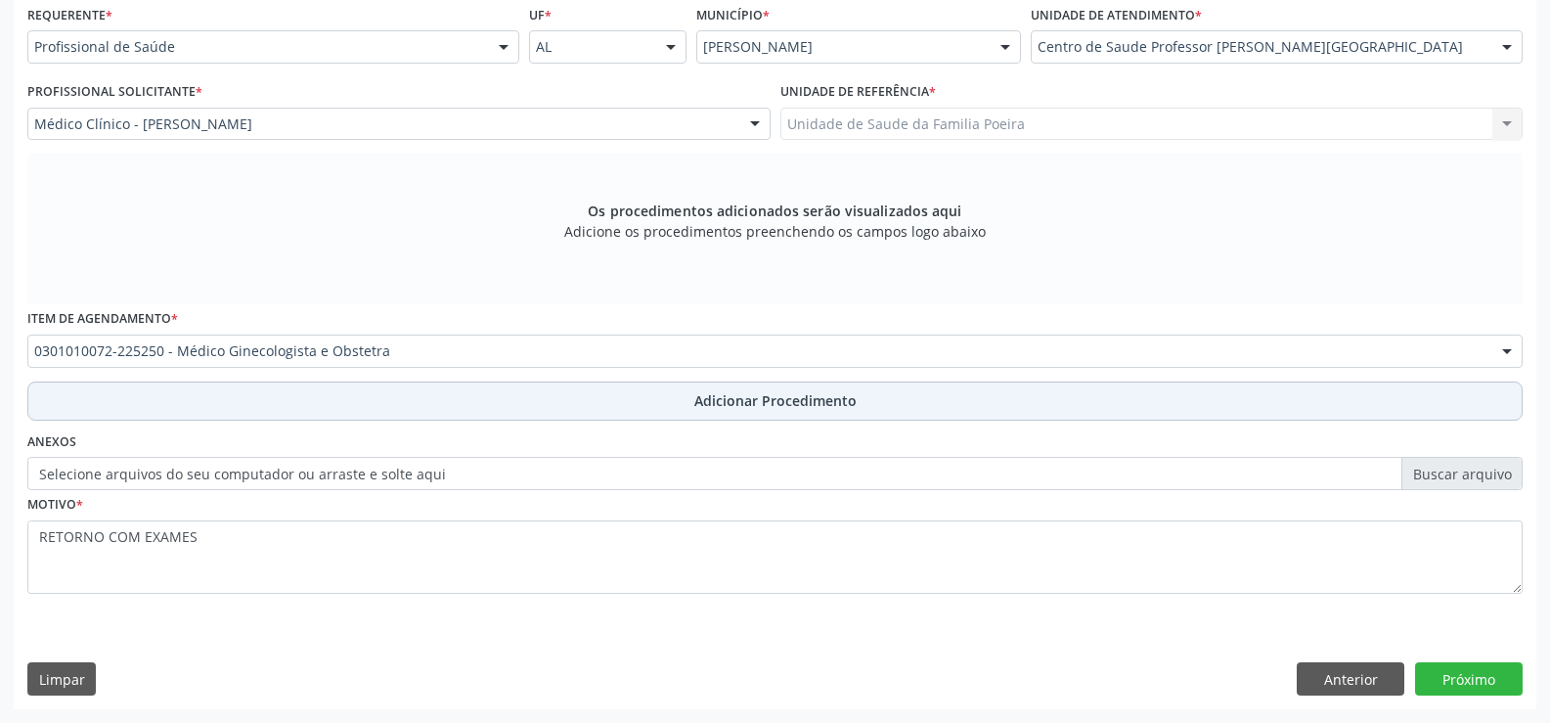
click at [688, 395] on button "Adicionar Procedimento" at bounding box center [775, 400] width 1496 height 39
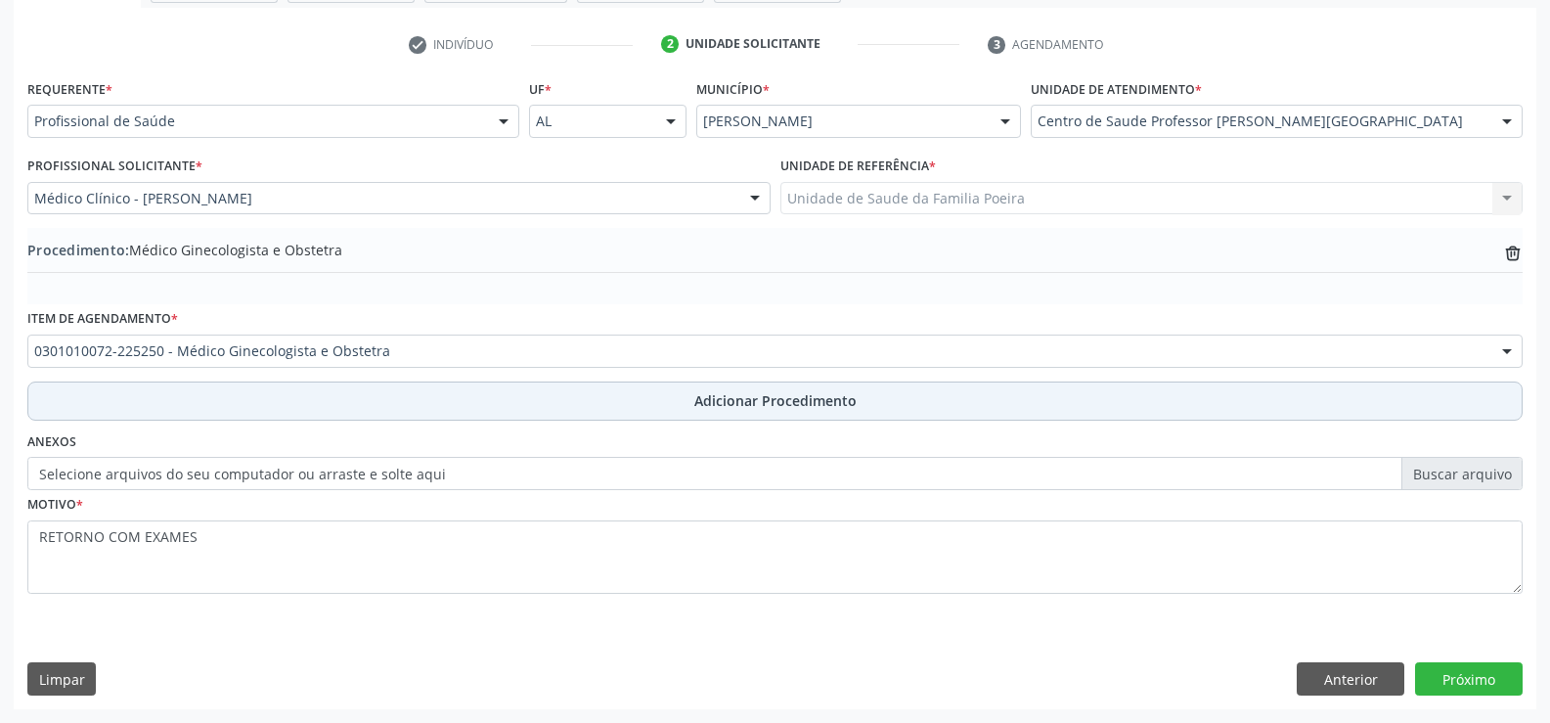
scroll to position [378, 0]
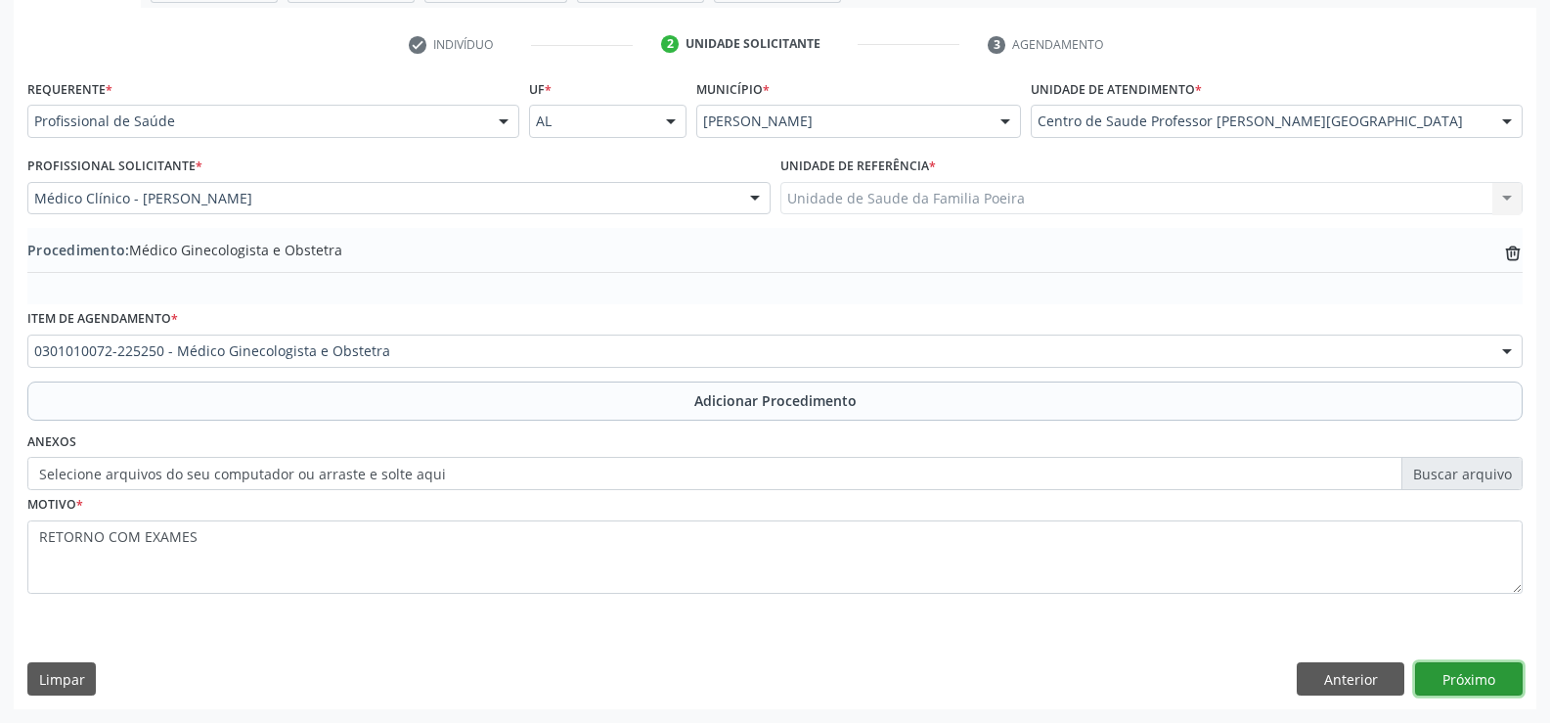
click at [1484, 677] on button "Próximo" at bounding box center [1469, 678] width 108 height 33
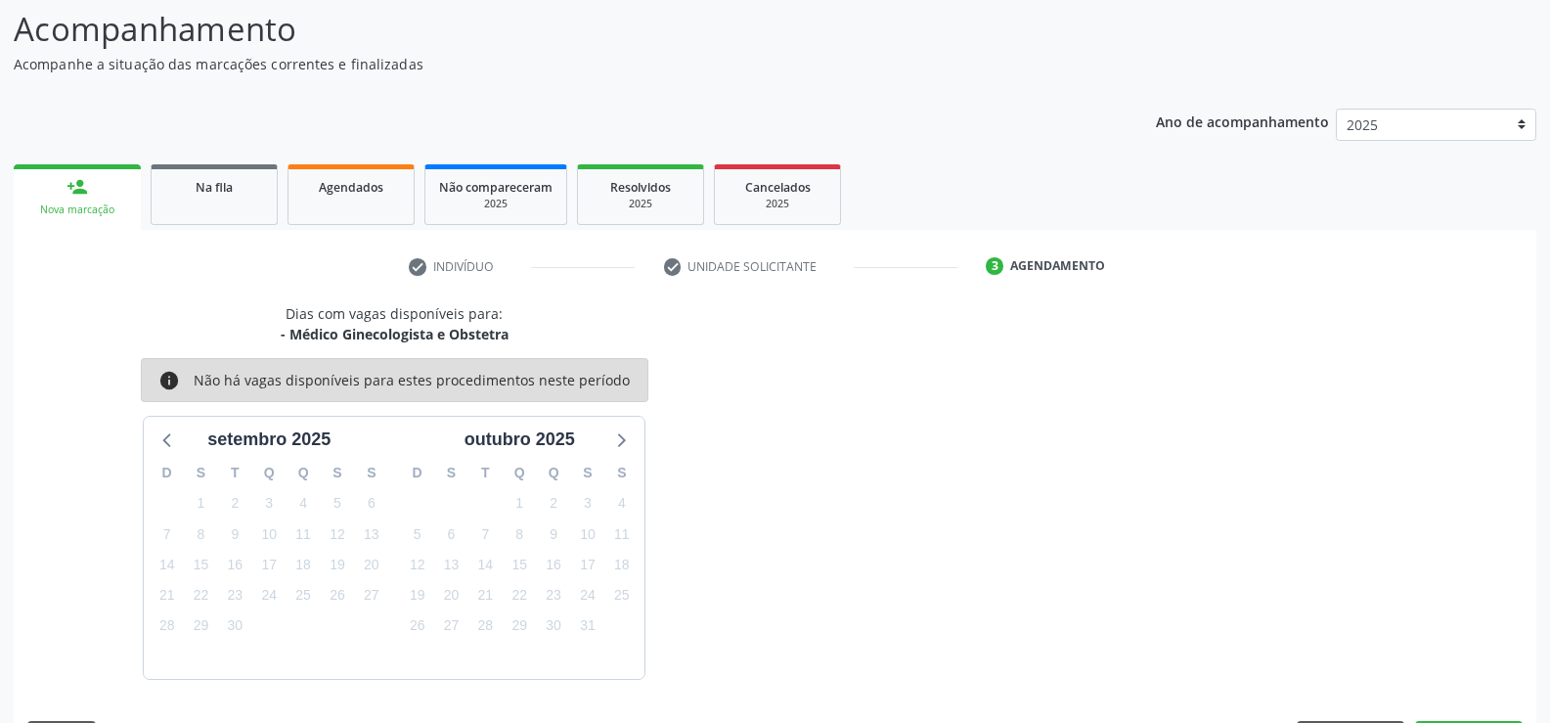
scroll to position [213, 0]
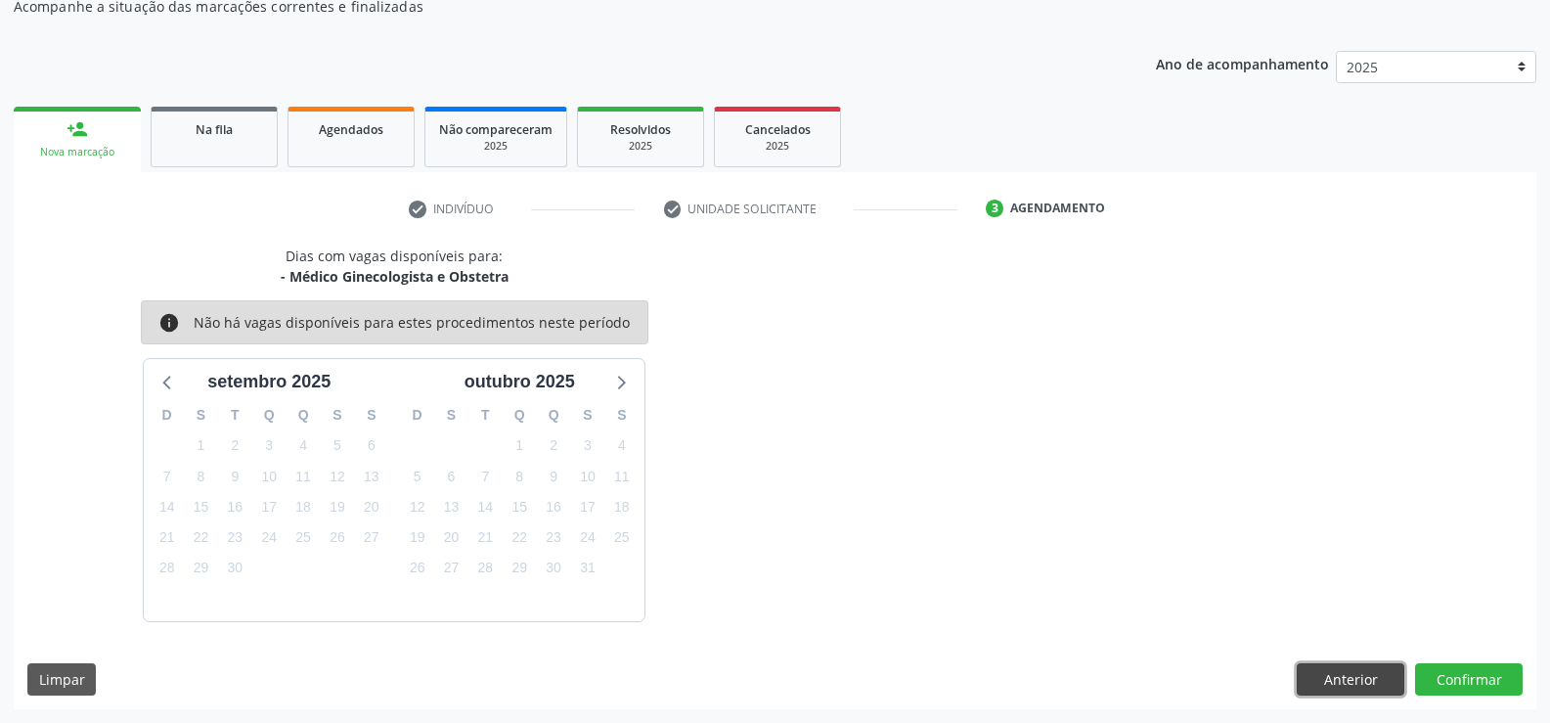
click at [1363, 687] on button "Anterior" at bounding box center [1351, 679] width 108 height 33
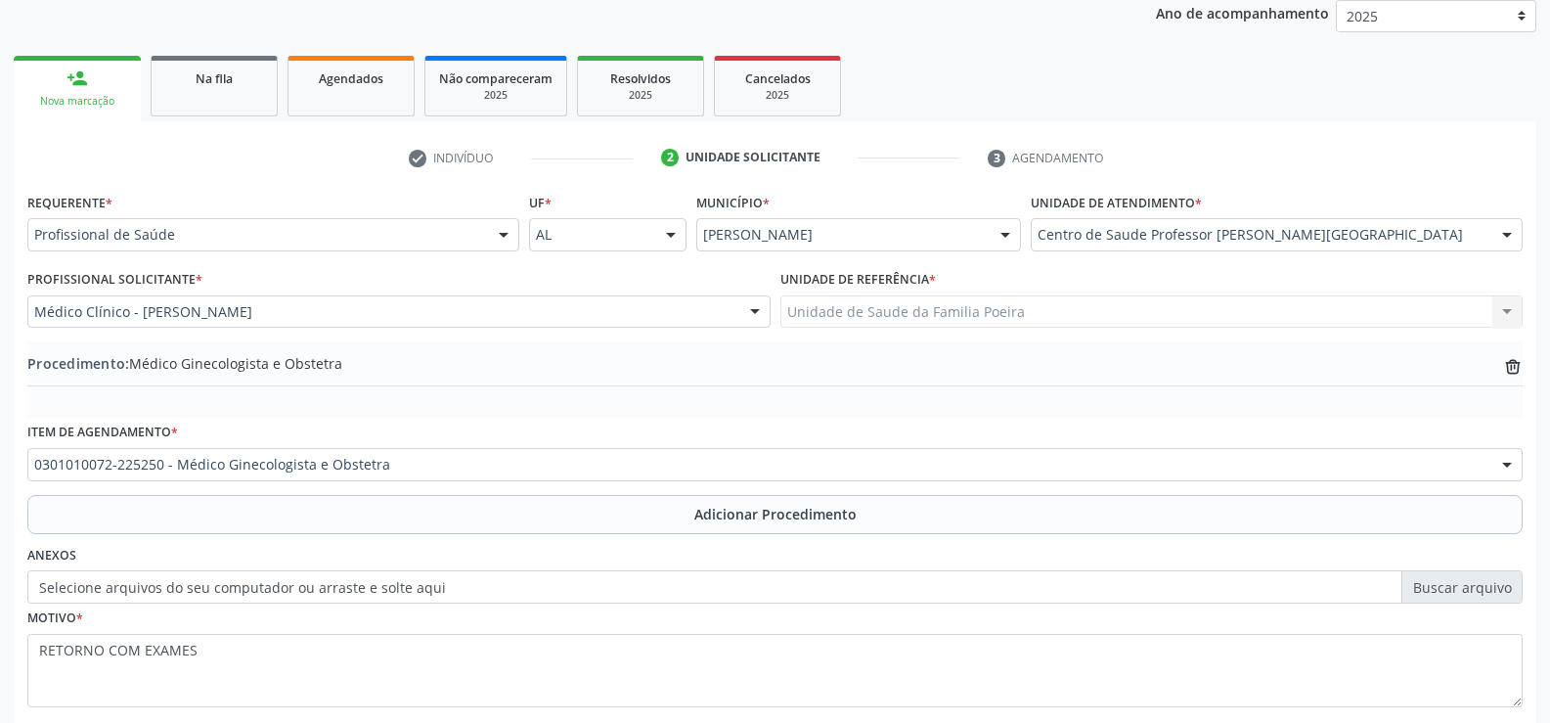
scroll to position [378, 0]
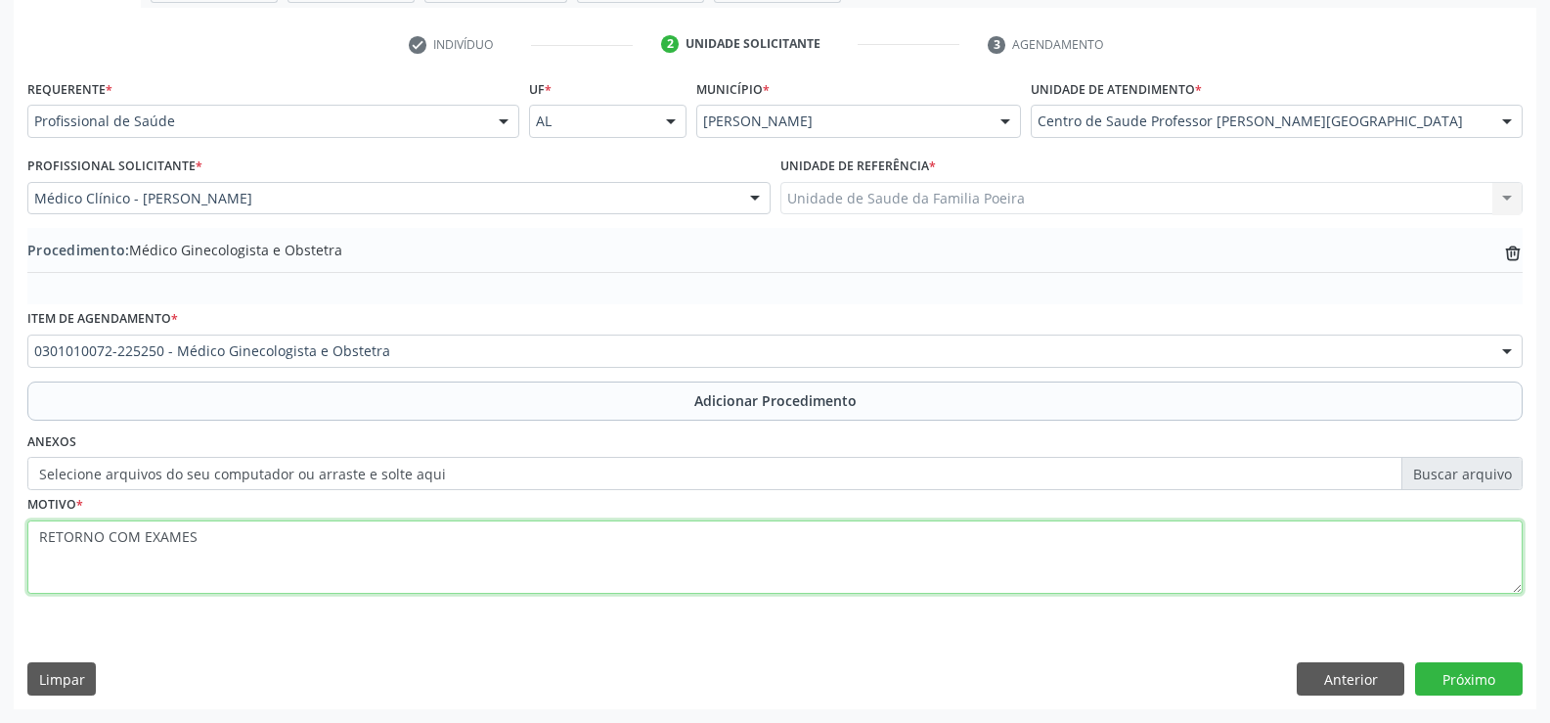
click at [326, 550] on textarea "RETORNO COM EXAMES" at bounding box center [775, 557] width 1496 height 74
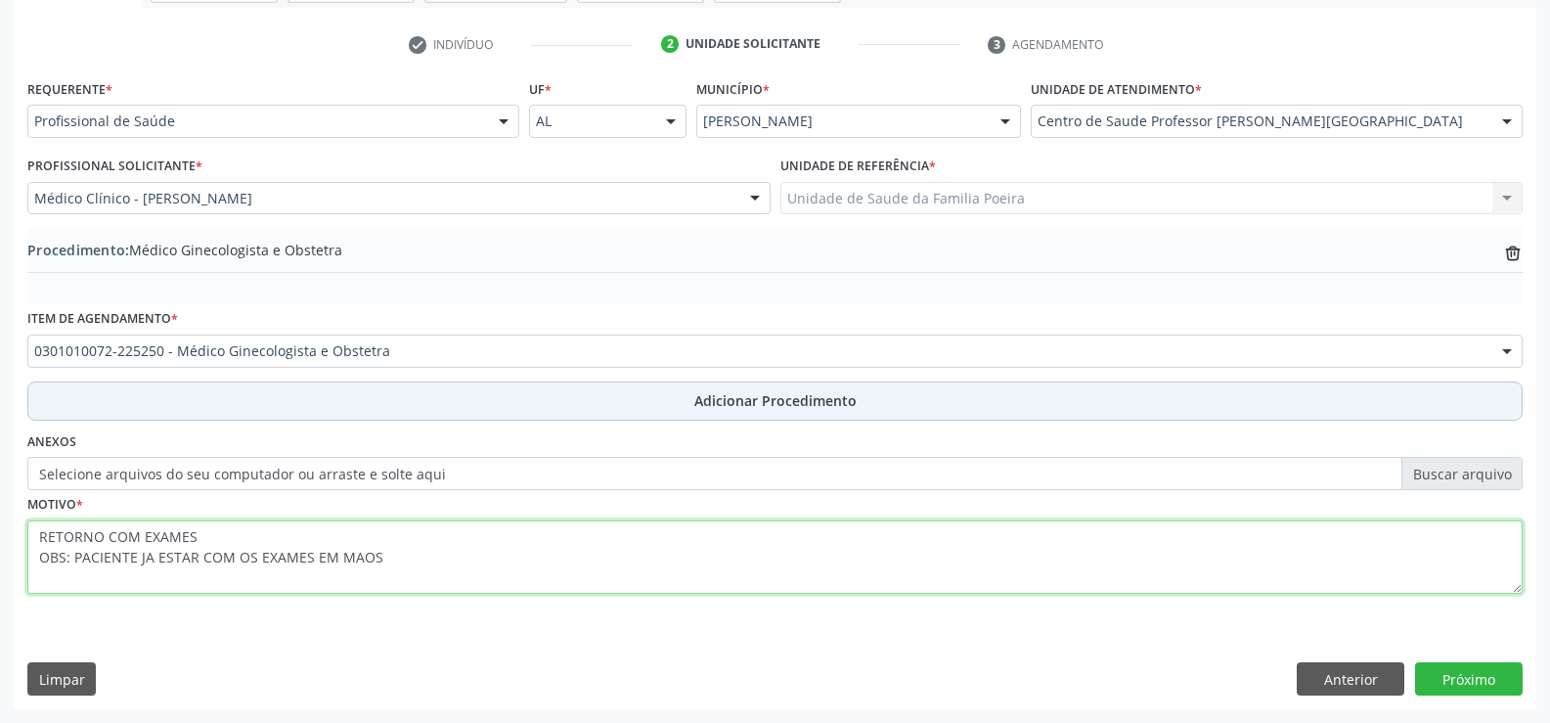
type textarea "RETORNO COM EXAMES OBS: PACIENTE JA ESTAR COM OS EXAMES EM MAOS"
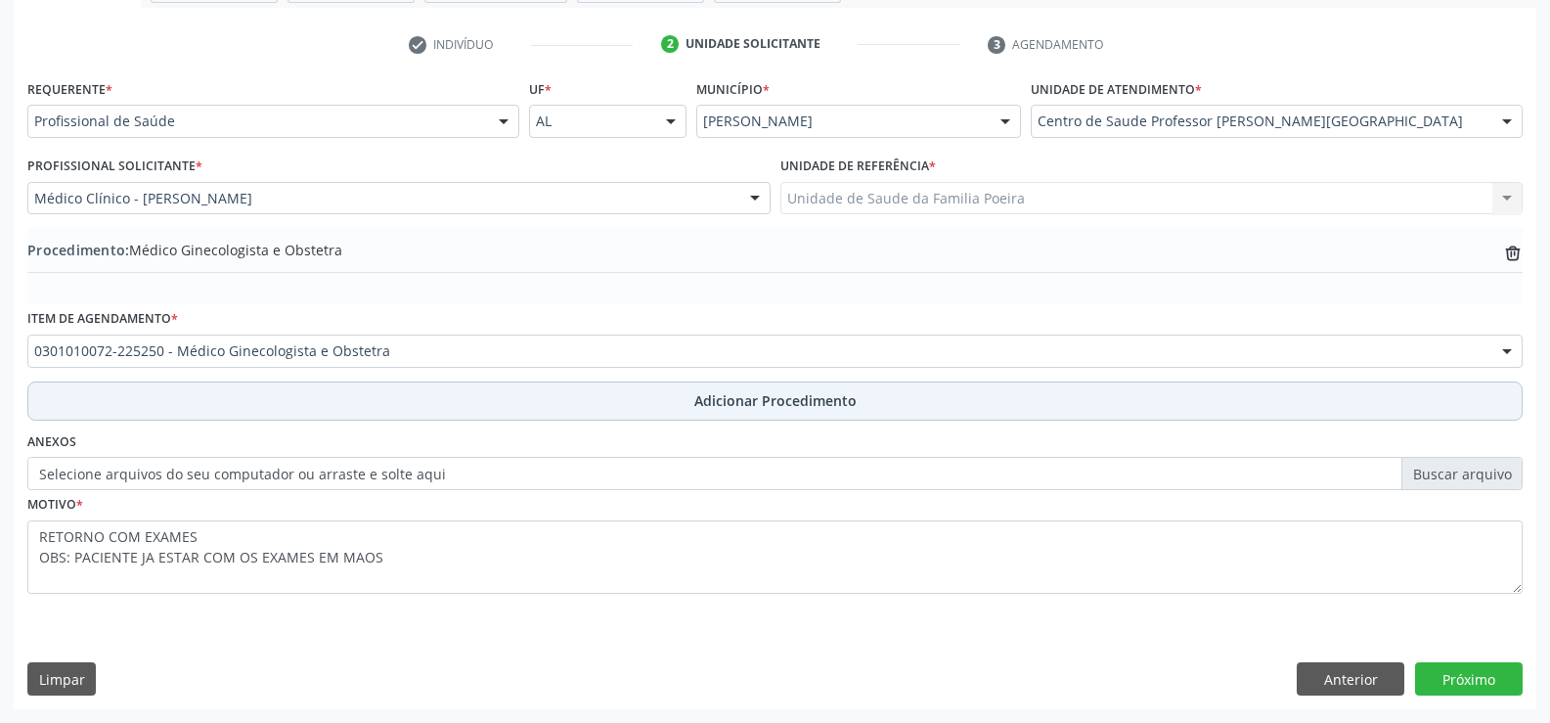
click at [795, 404] on span "Adicionar Procedimento" at bounding box center [776, 400] width 162 height 21
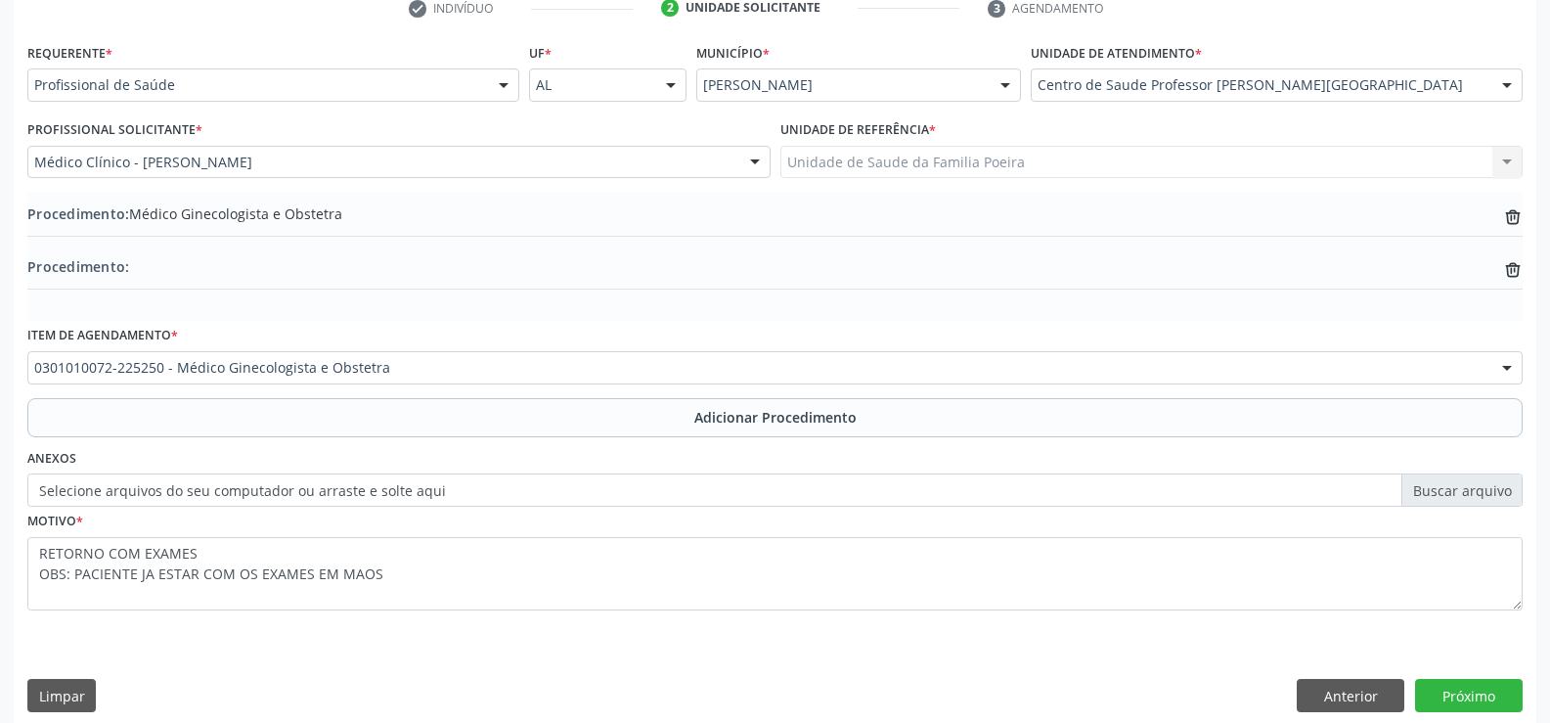
scroll to position [430, 0]
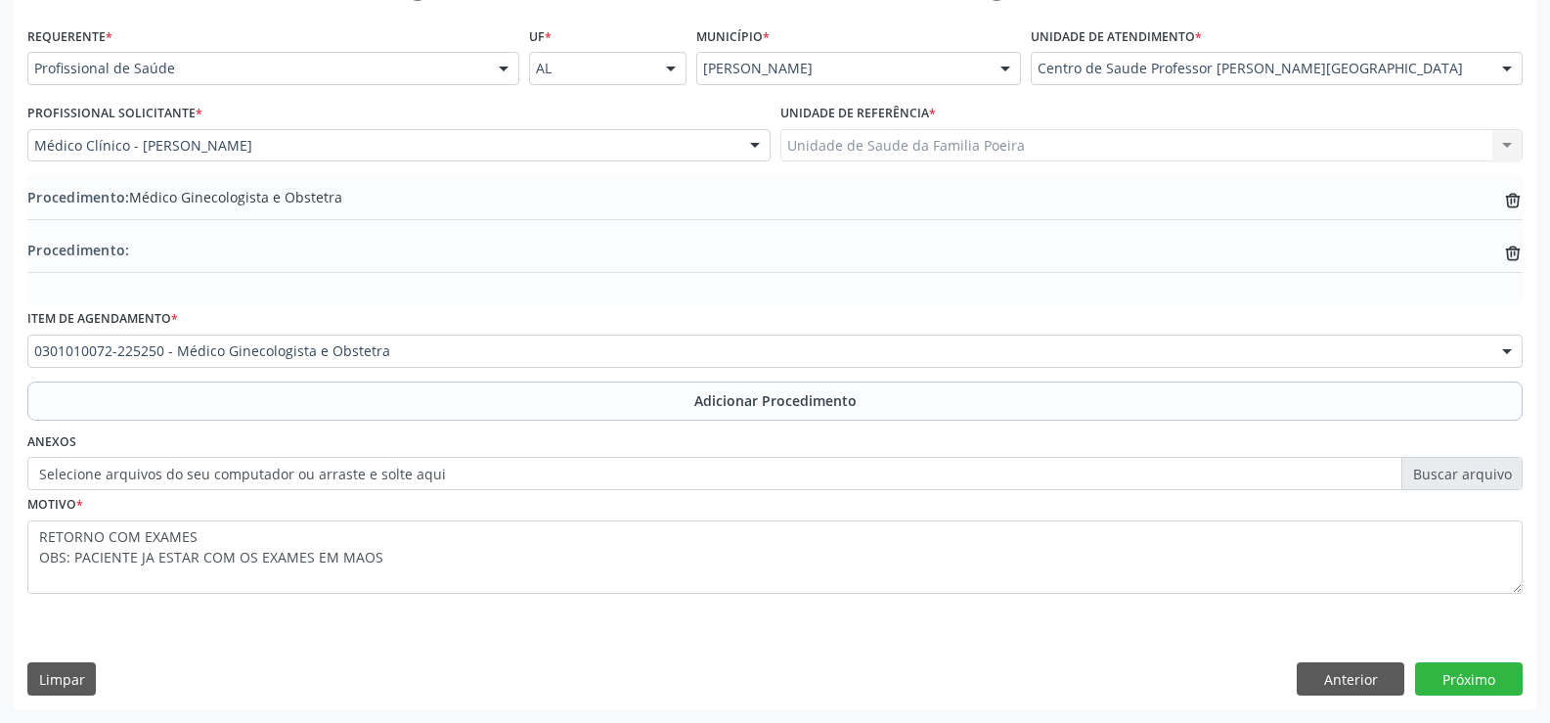
click at [1514, 189] on div "trash-outline icon" at bounding box center [1513, 200] width 20 height 22
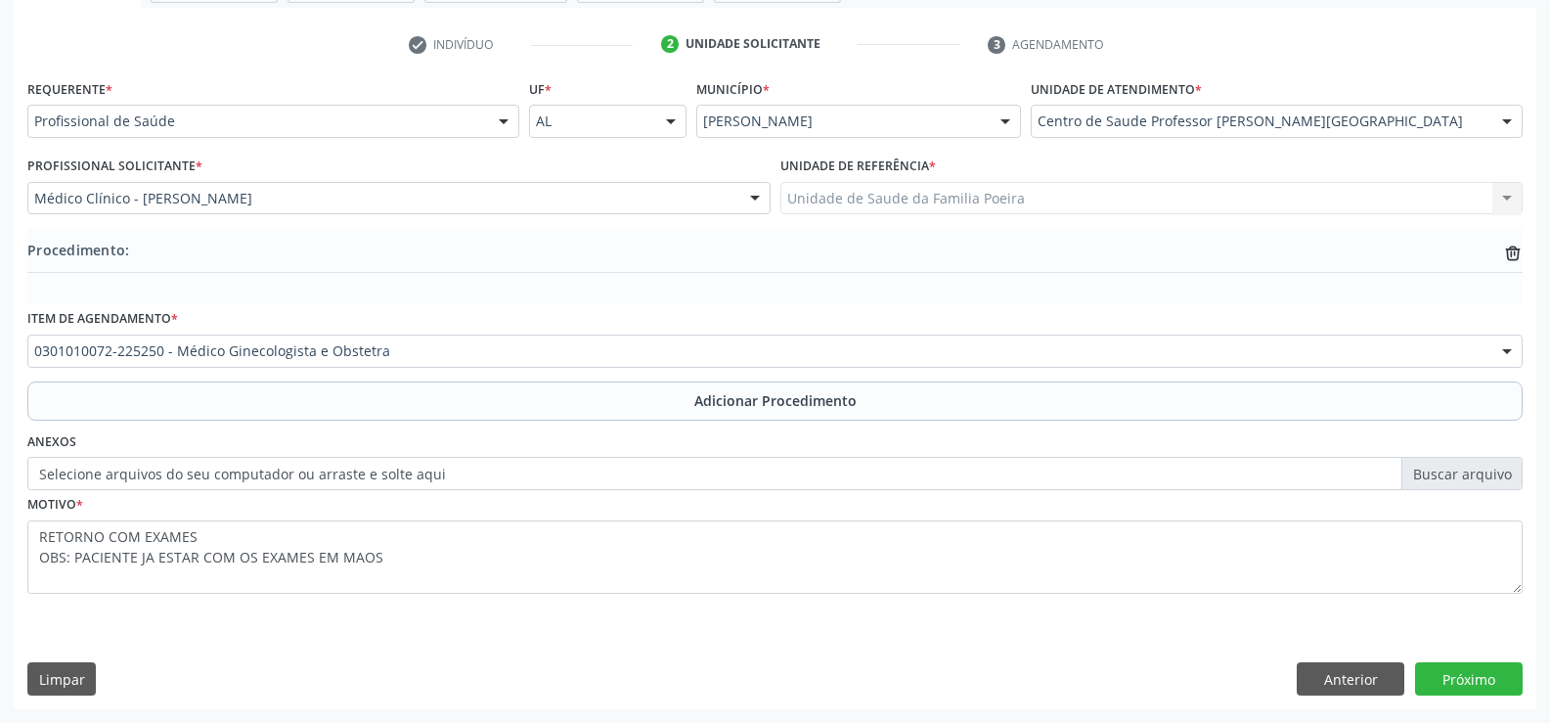
scroll to position [378, 0]
click at [1519, 245] on icon "trash-outline icon" at bounding box center [1513, 254] width 20 height 20
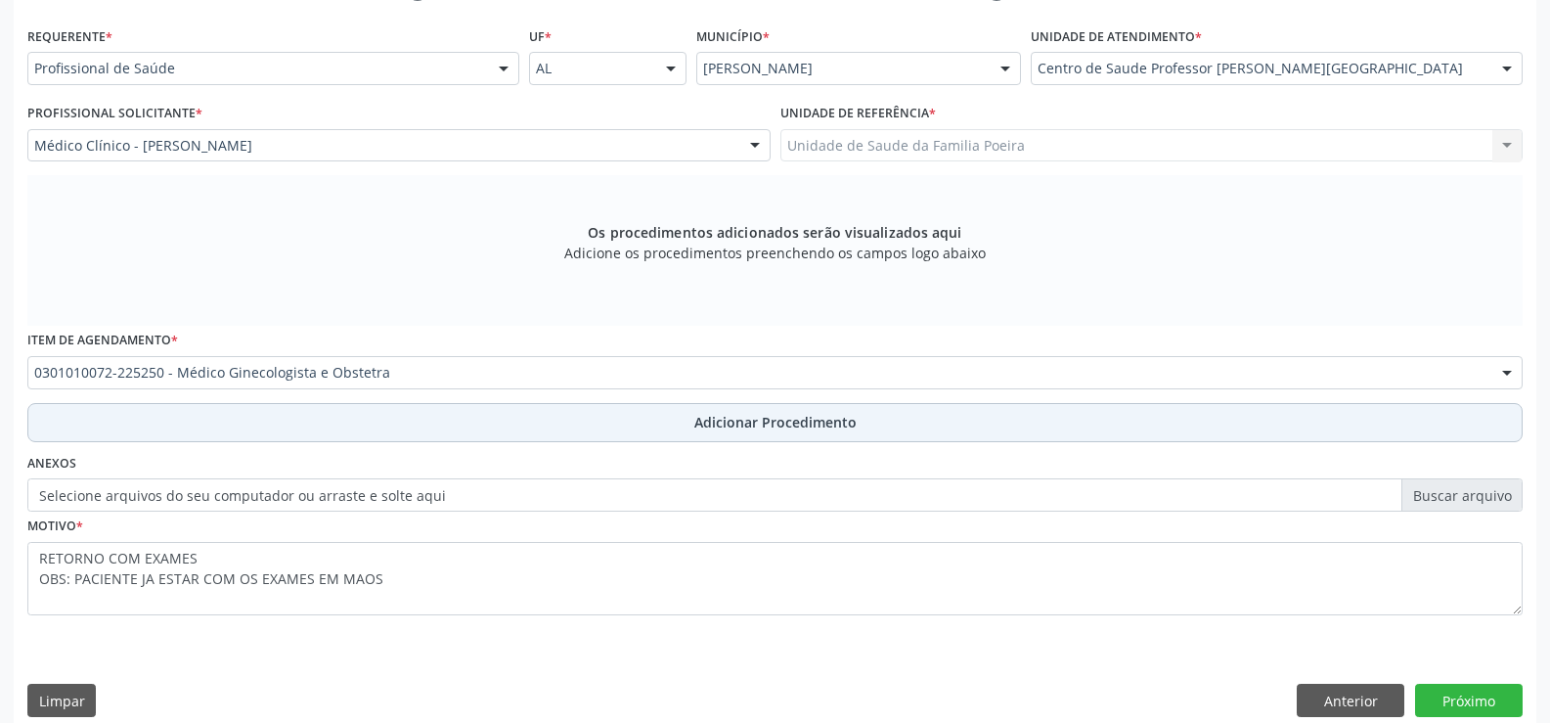
click at [703, 420] on span "Adicionar Procedimento" at bounding box center [776, 422] width 162 height 21
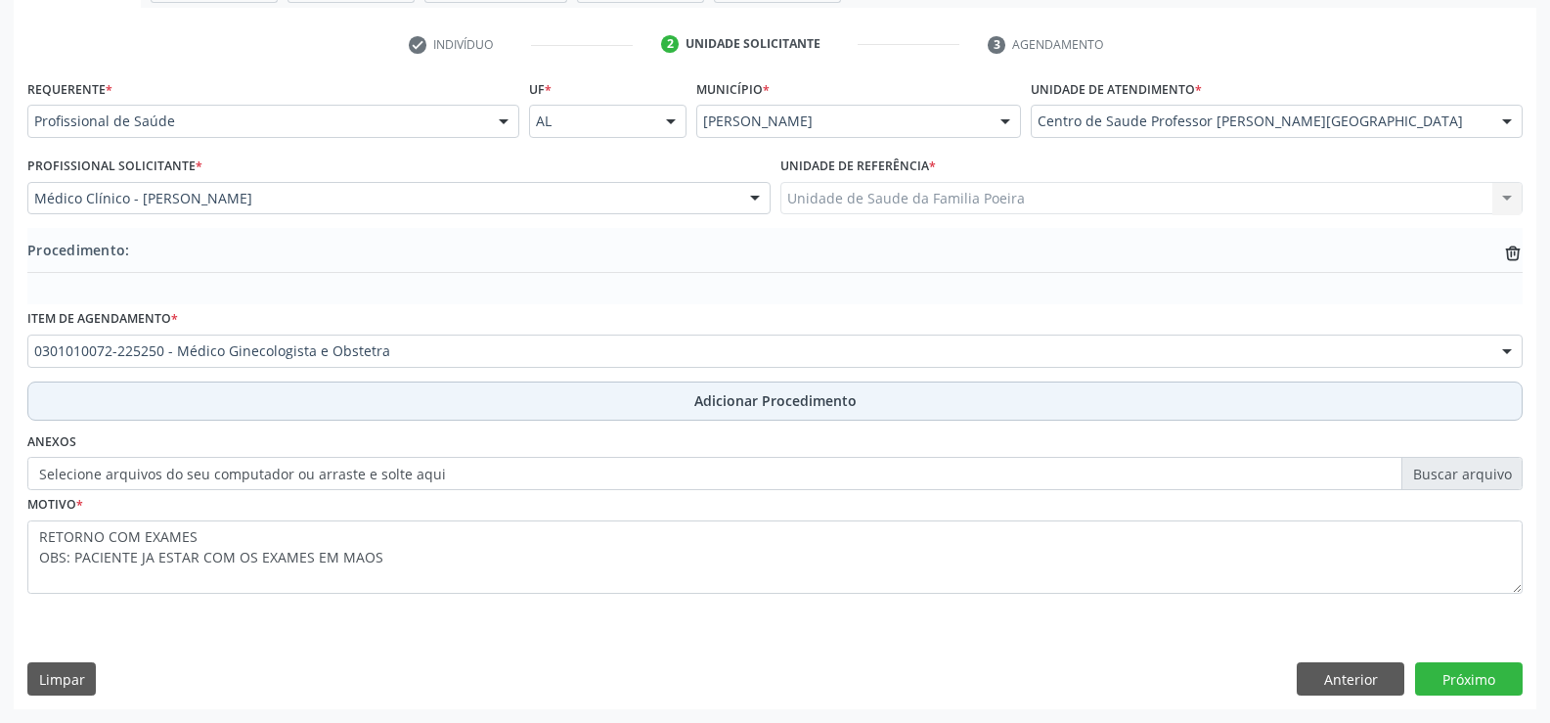
scroll to position [378, 0]
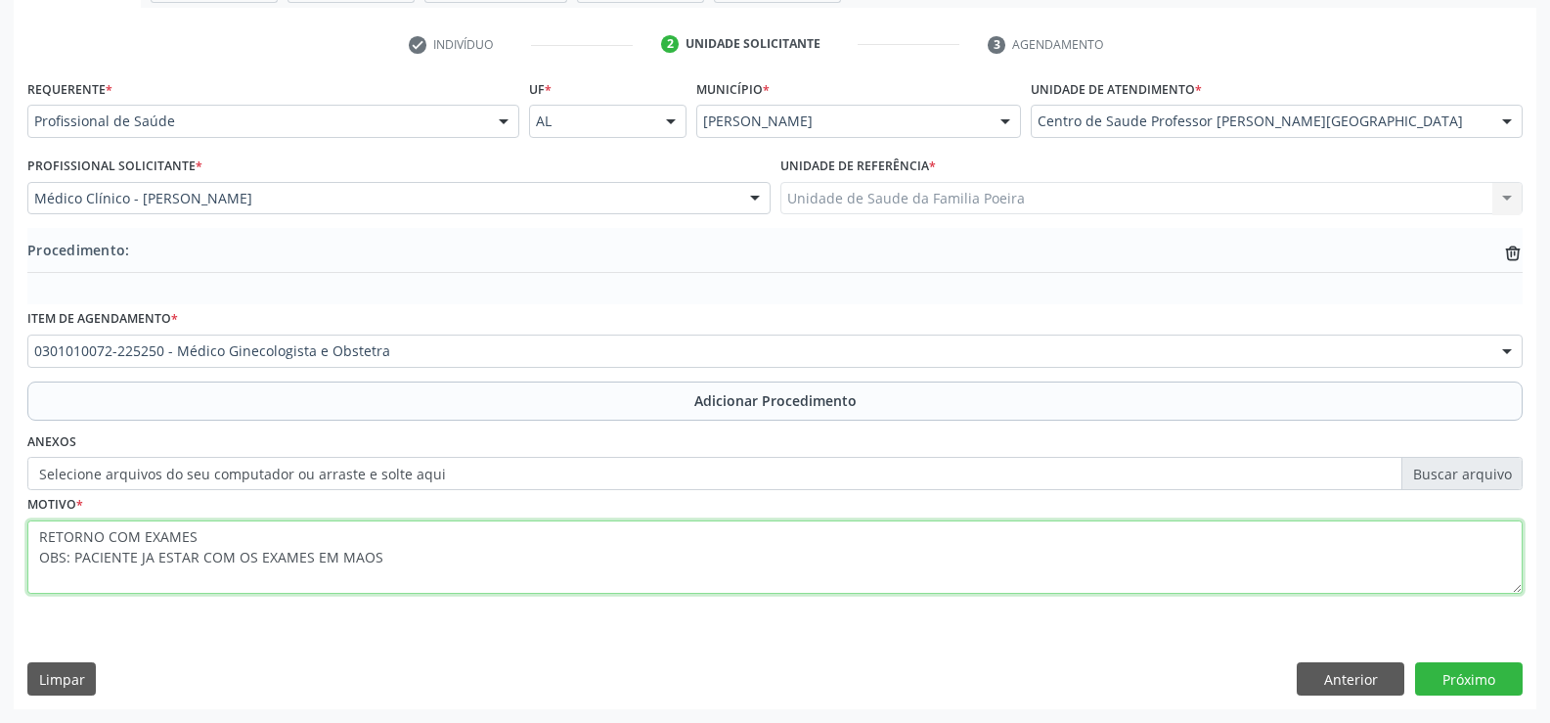
drag, startPoint x: 413, startPoint y: 575, endPoint x: 43, endPoint y: 543, distance: 371.2
click at [43, 543] on textarea "RETORNO COM EXAMES OBS: PACIENTE JA ESTAR COM OS EXAMES EM MAOS" at bounding box center [775, 557] width 1496 height 74
drag, startPoint x: 31, startPoint y: 543, endPoint x: 378, endPoint y: 559, distance: 346.6
click at [378, 559] on textarea "RETORNO COM EXAMES OBS: PACIENTE JA ESTAR COM OS EXAMES EM MAOS" at bounding box center [775, 557] width 1496 height 74
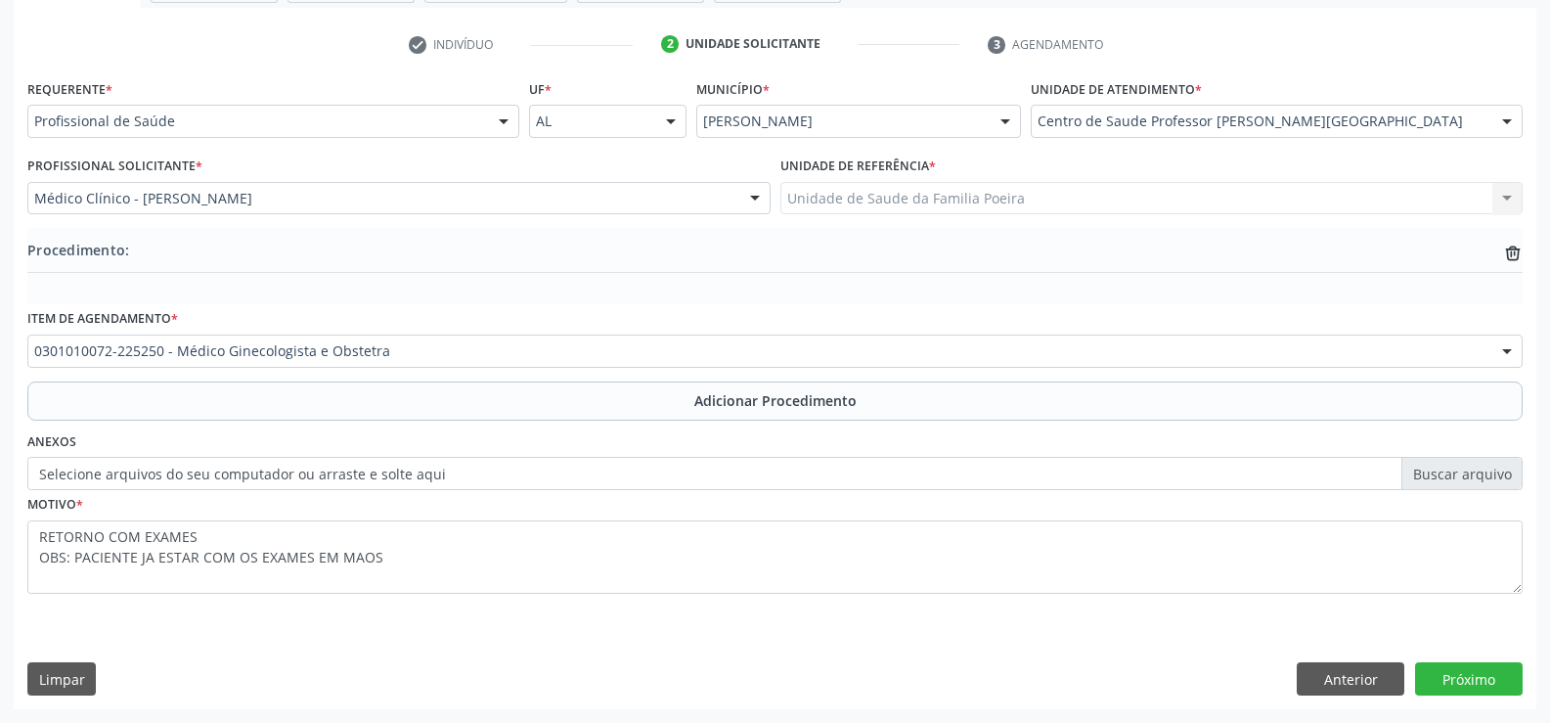
click at [1495, 259] on div "Procedimento: trash-outline icon" at bounding box center [775, 252] width 1496 height 24
click at [1517, 246] on icon "trash-outline icon" at bounding box center [1513, 254] width 20 height 20
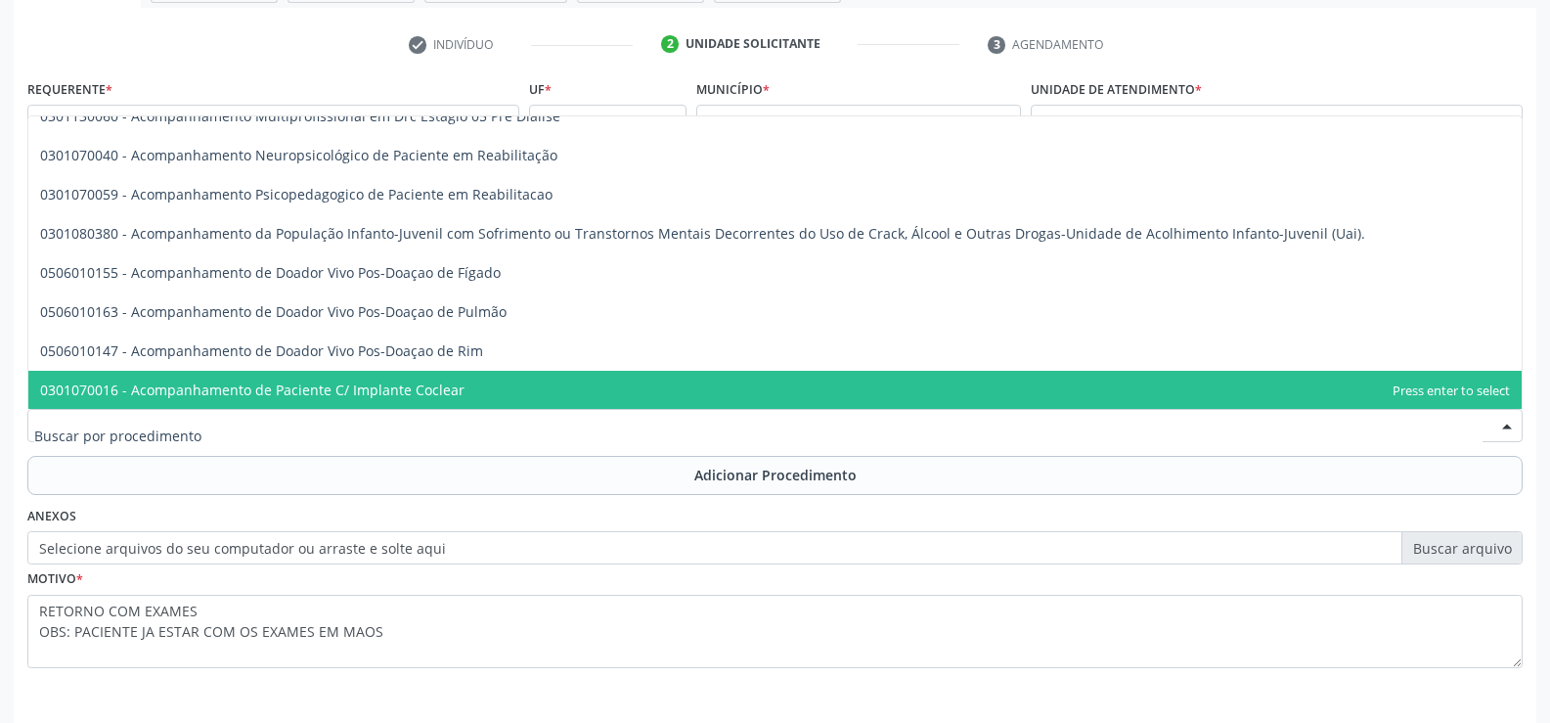
click at [412, 440] on div at bounding box center [775, 425] width 1496 height 33
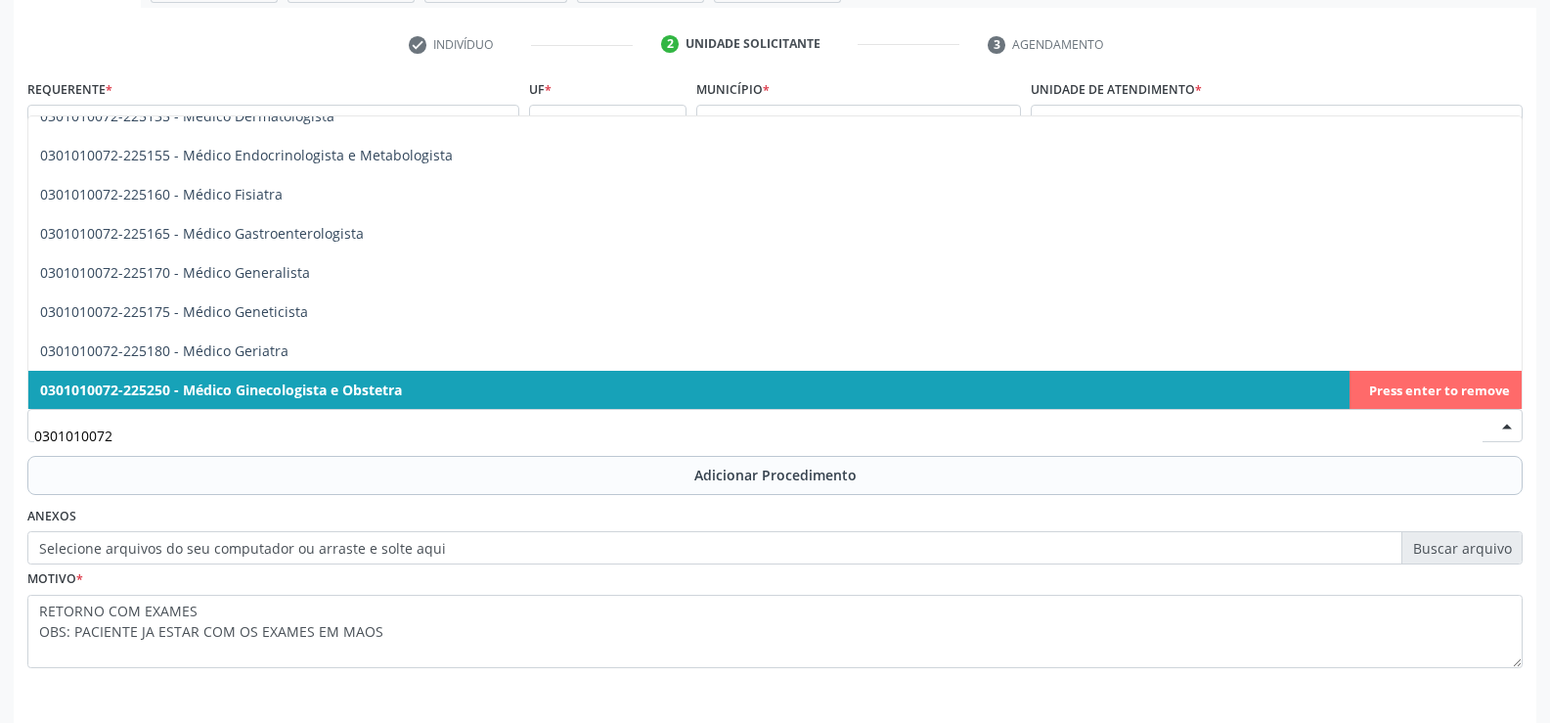
click at [283, 392] on span "0301010072-225250 - Médico Ginecologista e Obstetra" at bounding box center [221, 390] width 362 height 19
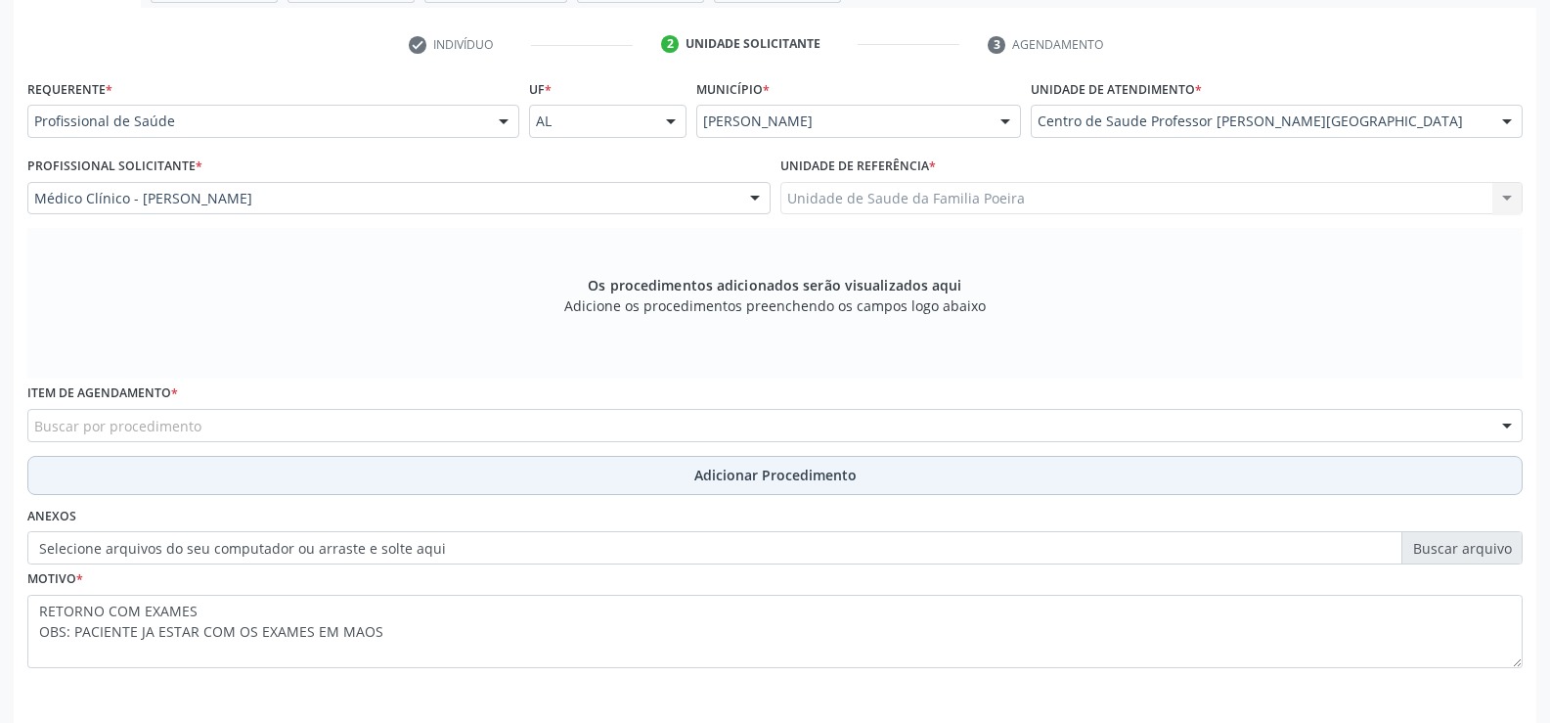
click at [623, 463] on button "Adicionar Procedimento" at bounding box center [775, 475] width 1496 height 39
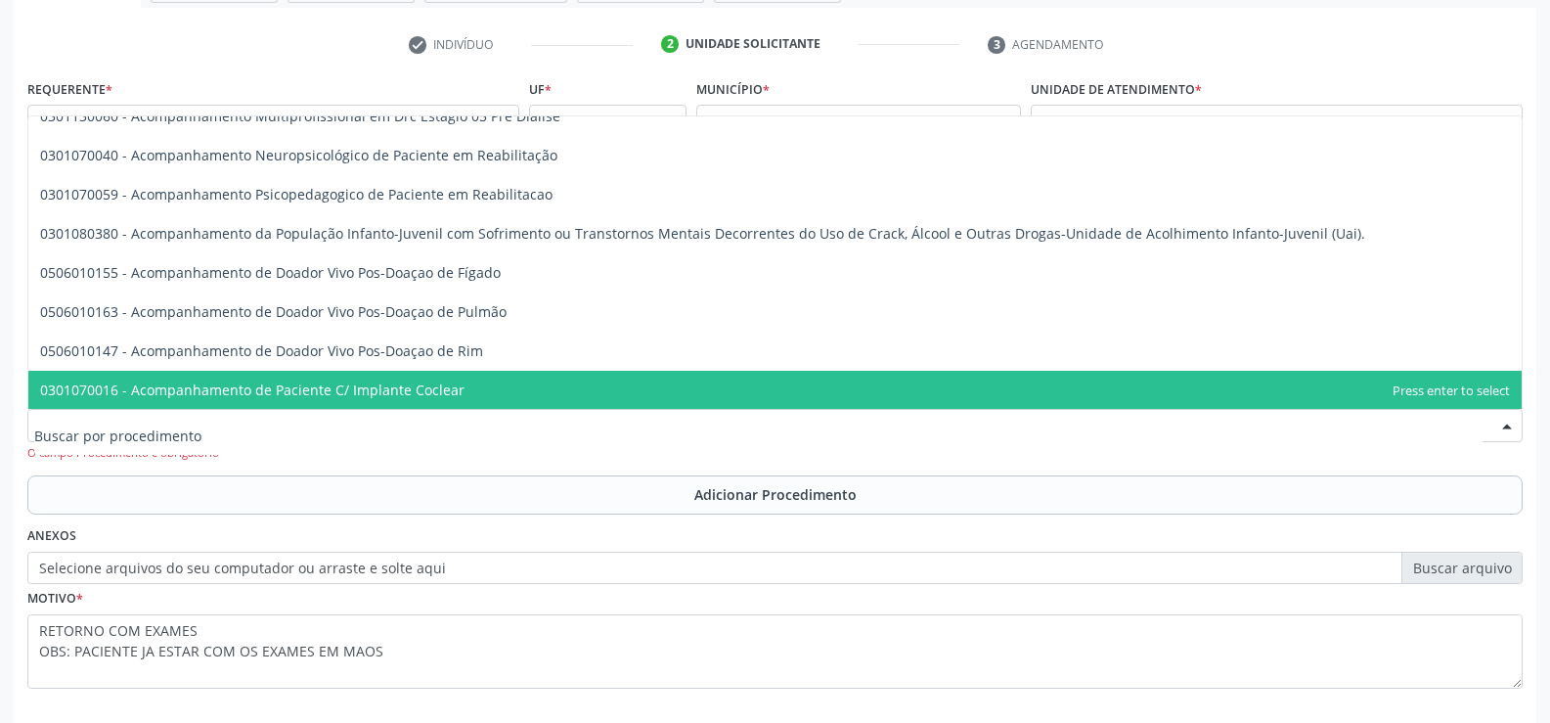
click at [414, 430] on div at bounding box center [775, 425] width 1496 height 33
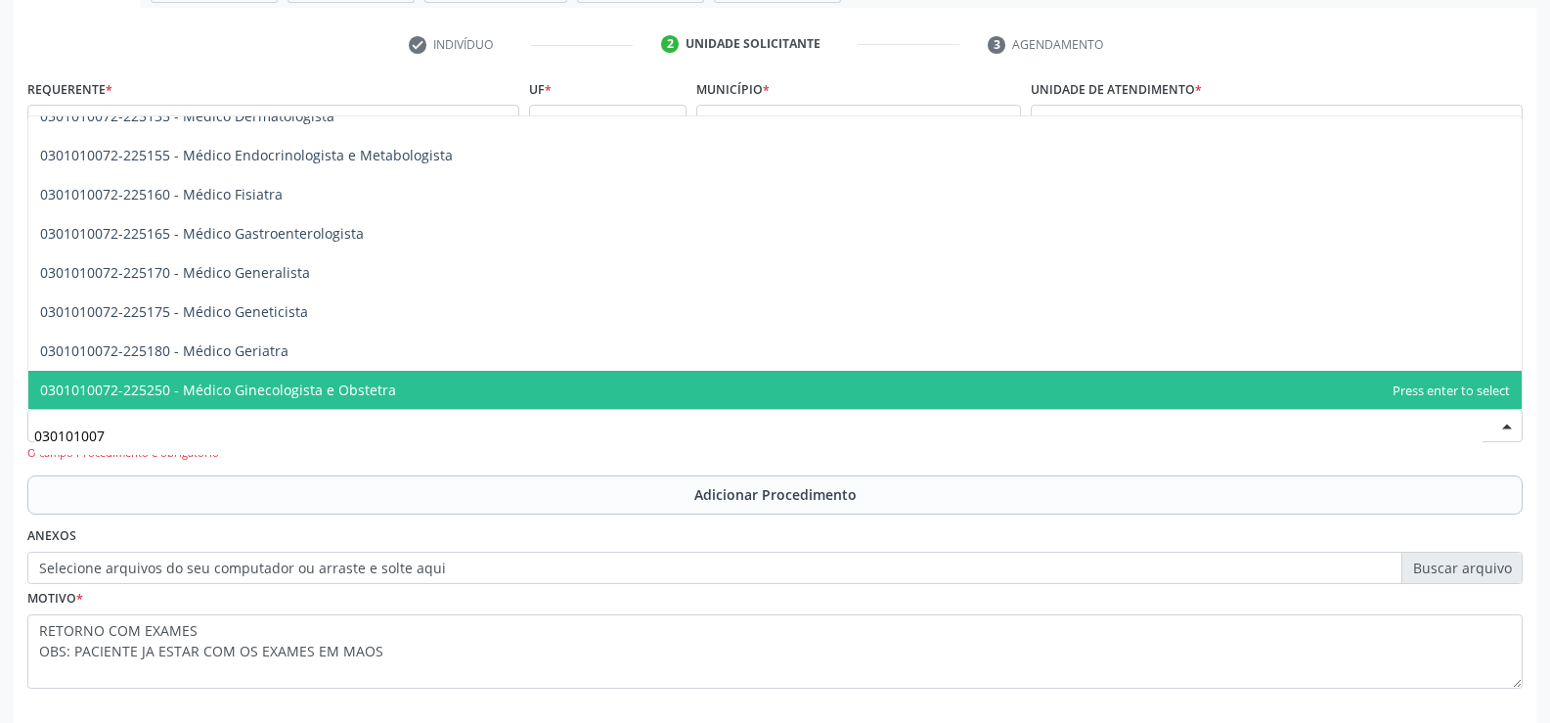
type input "0301010072"
click at [357, 384] on span "0301010072-225250 - Médico Ginecologista e Obstetra" at bounding box center [218, 390] width 356 height 19
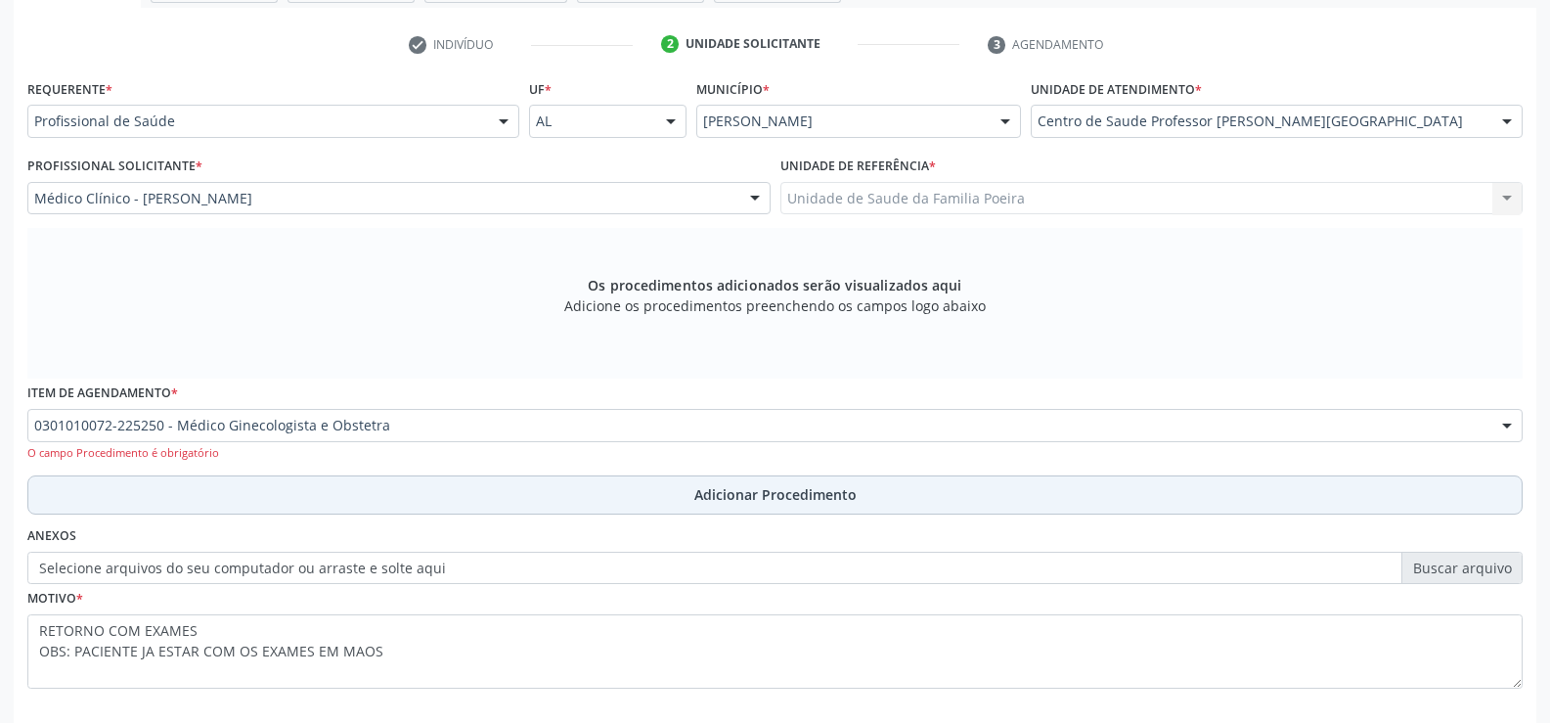
click at [775, 494] on span "Adicionar Procedimento" at bounding box center [776, 494] width 162 height 21
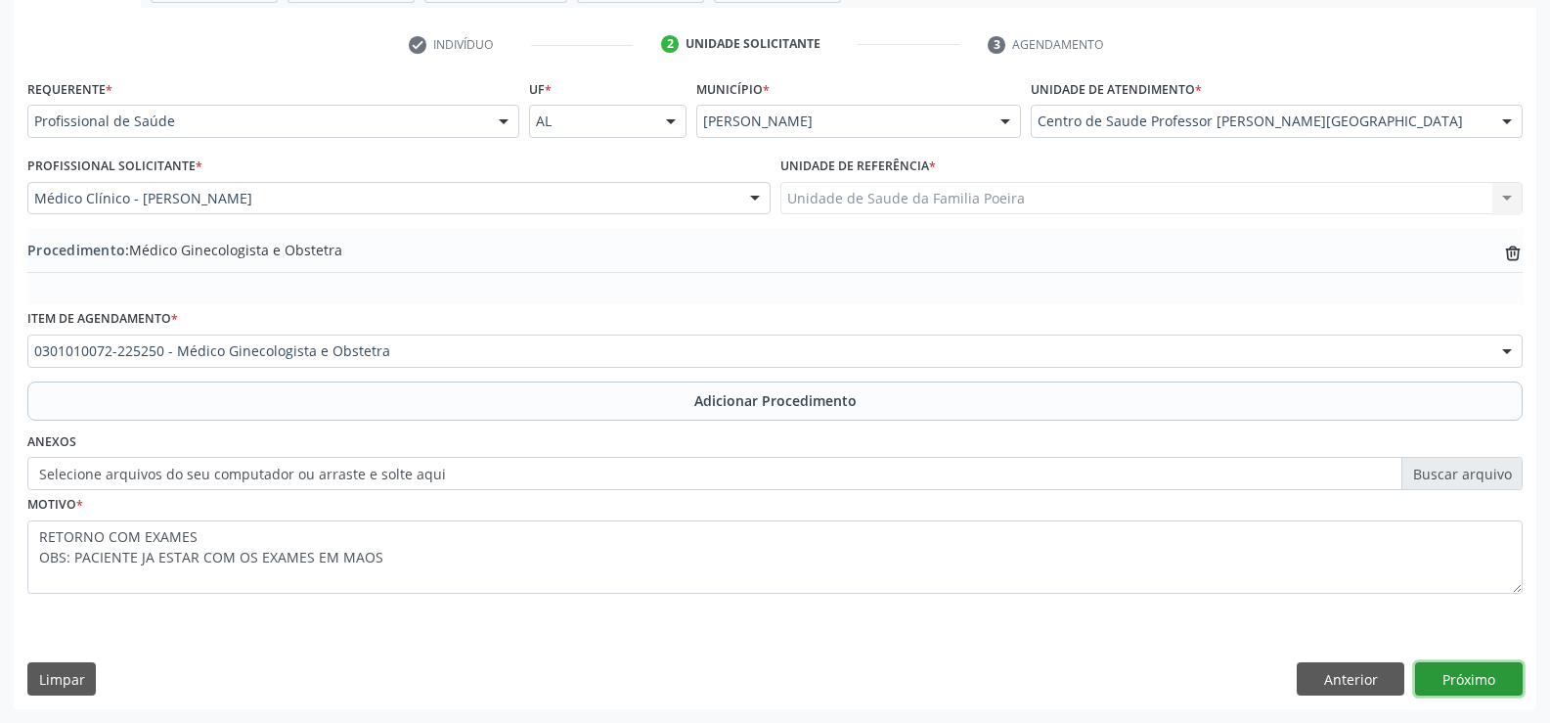
click at [1453, 669] on button "Próximo" at bounding box center [1469, 678] width 108 height 33
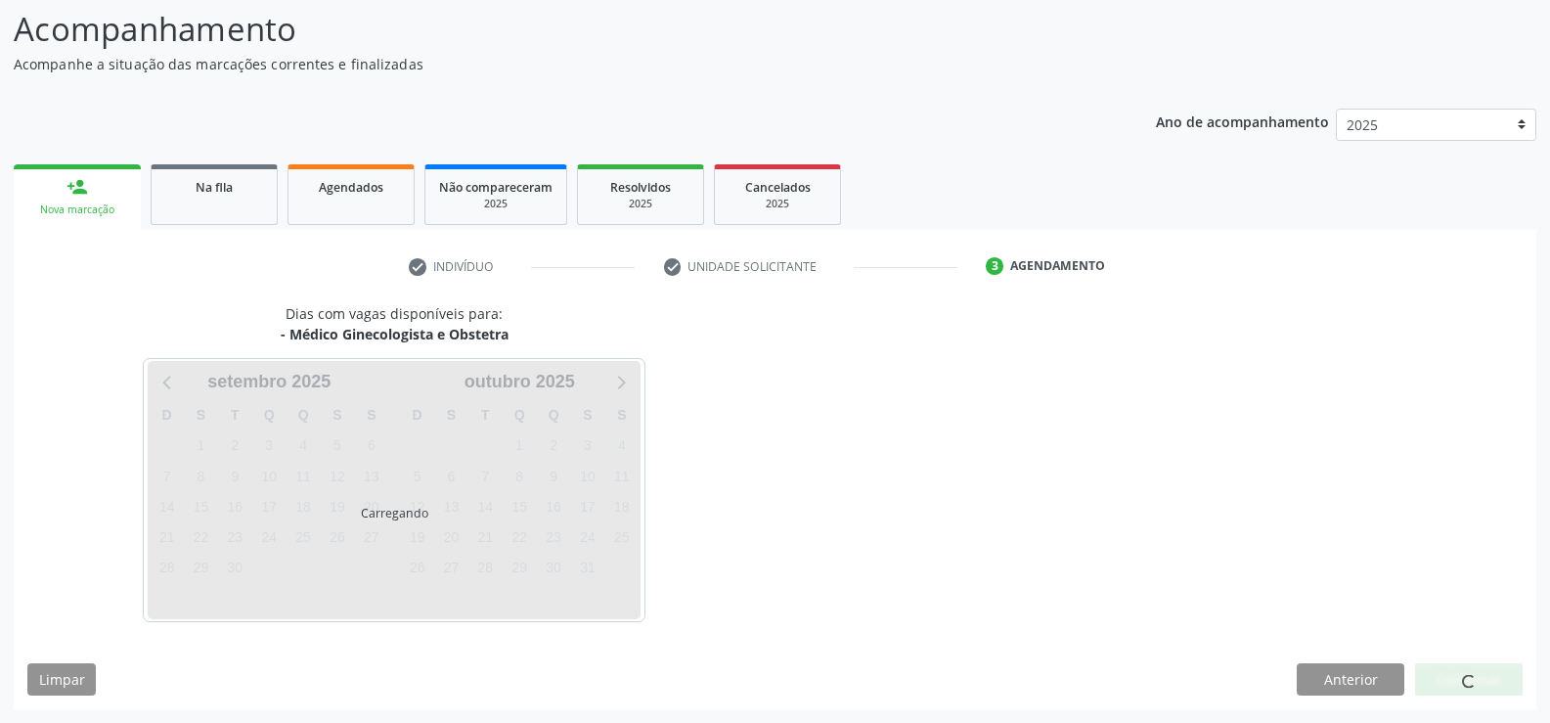
scroll to position [213, 0]
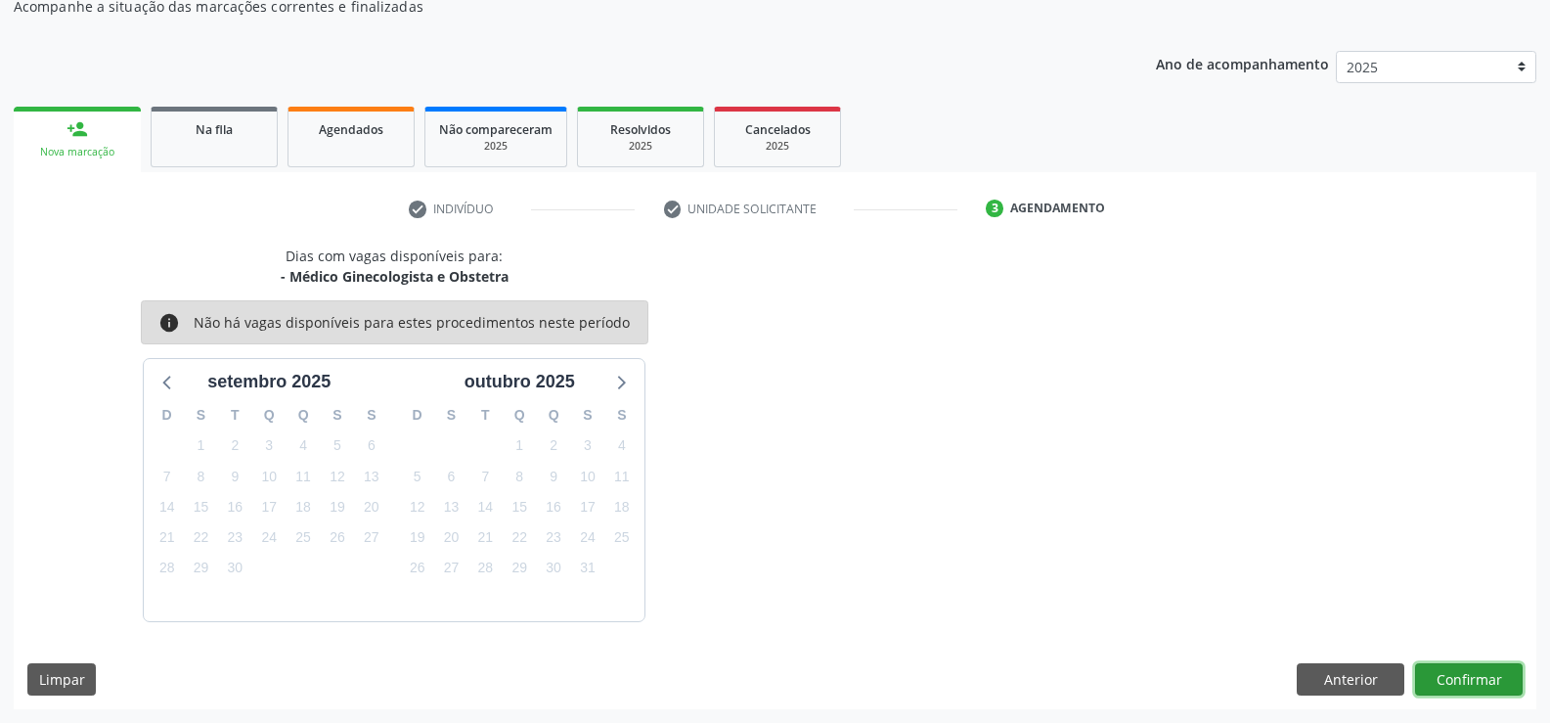
click at [1484, 686] on button "Confirmar" at bounding box center [1469, 679] width 108 height 33
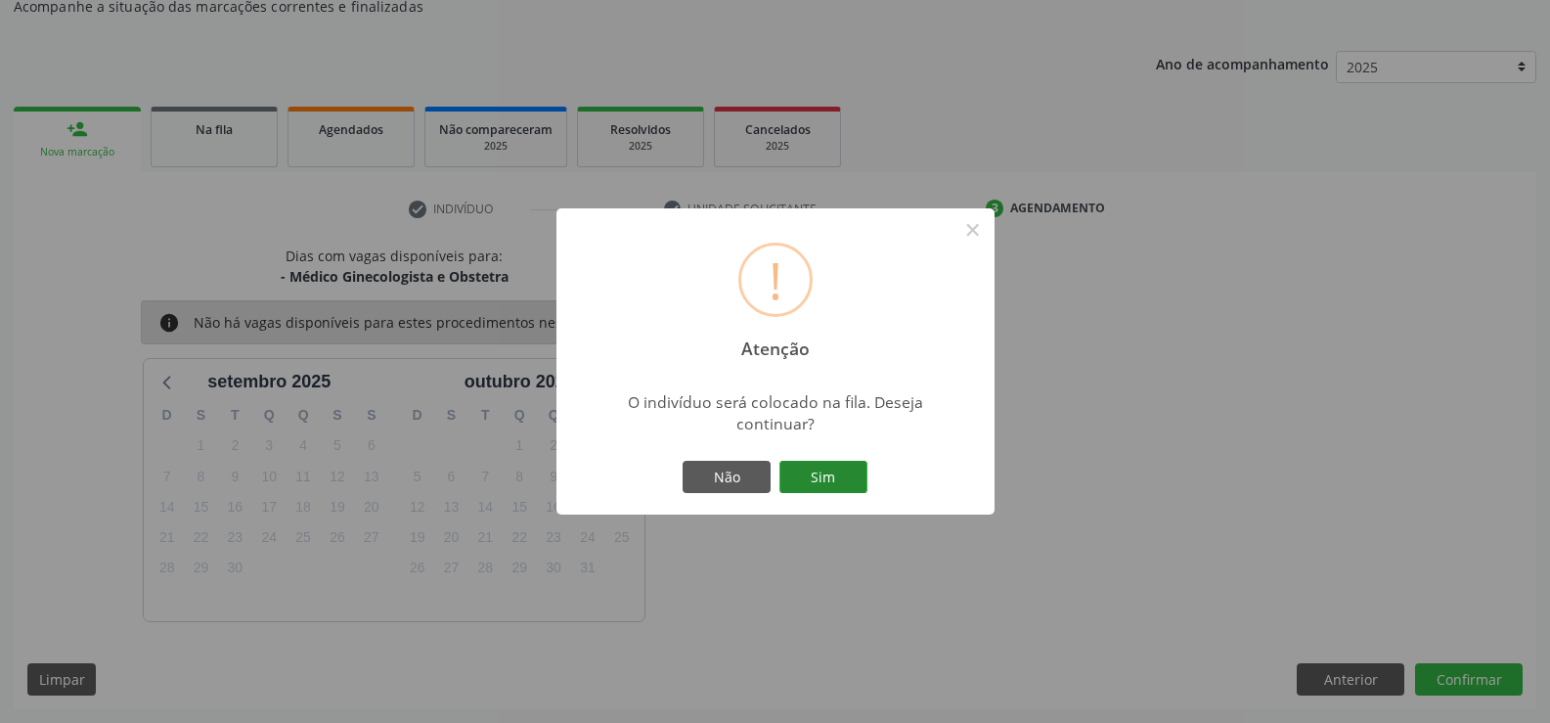
click at [840, 486] on button "Sim" at bounding box center [824, 477] width 88 height 33
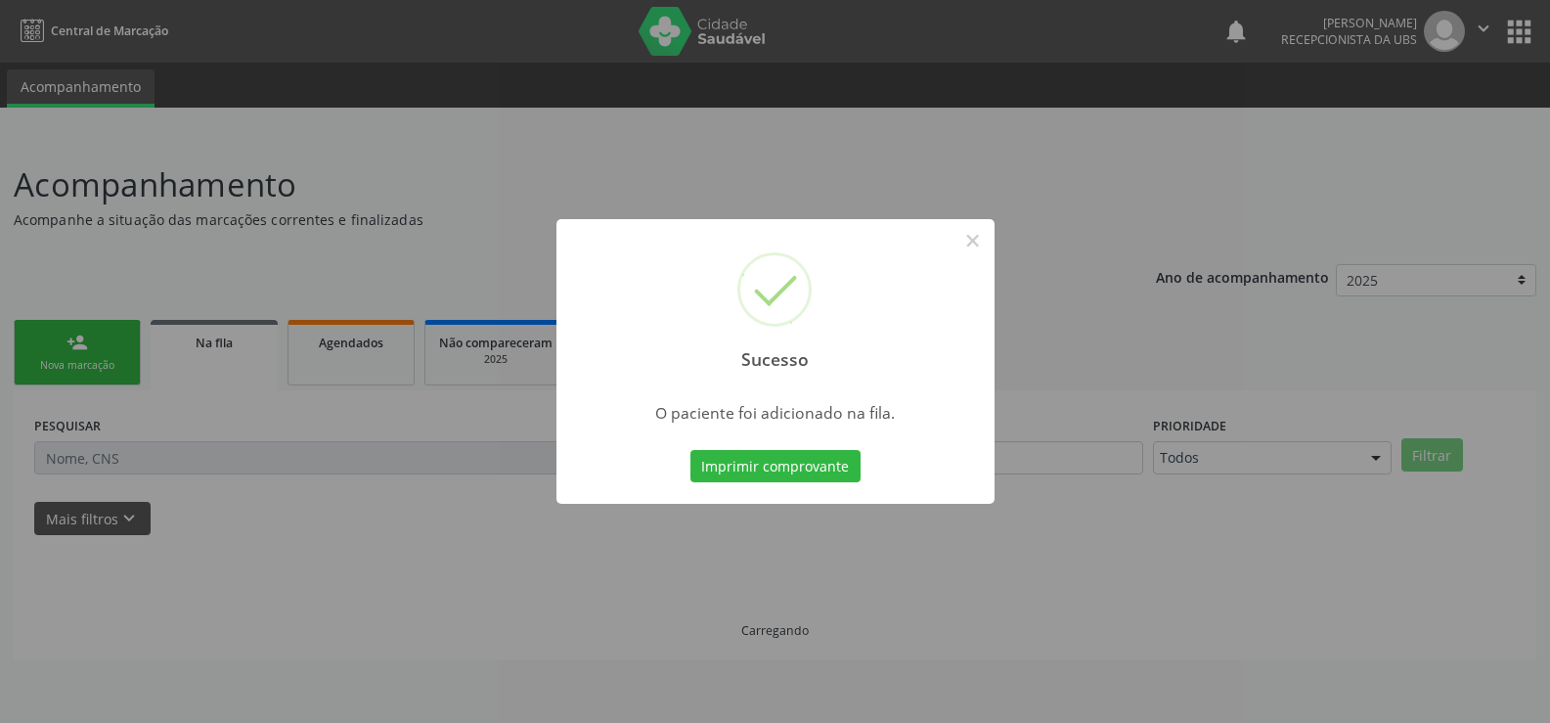
scroll to position [0, 0]
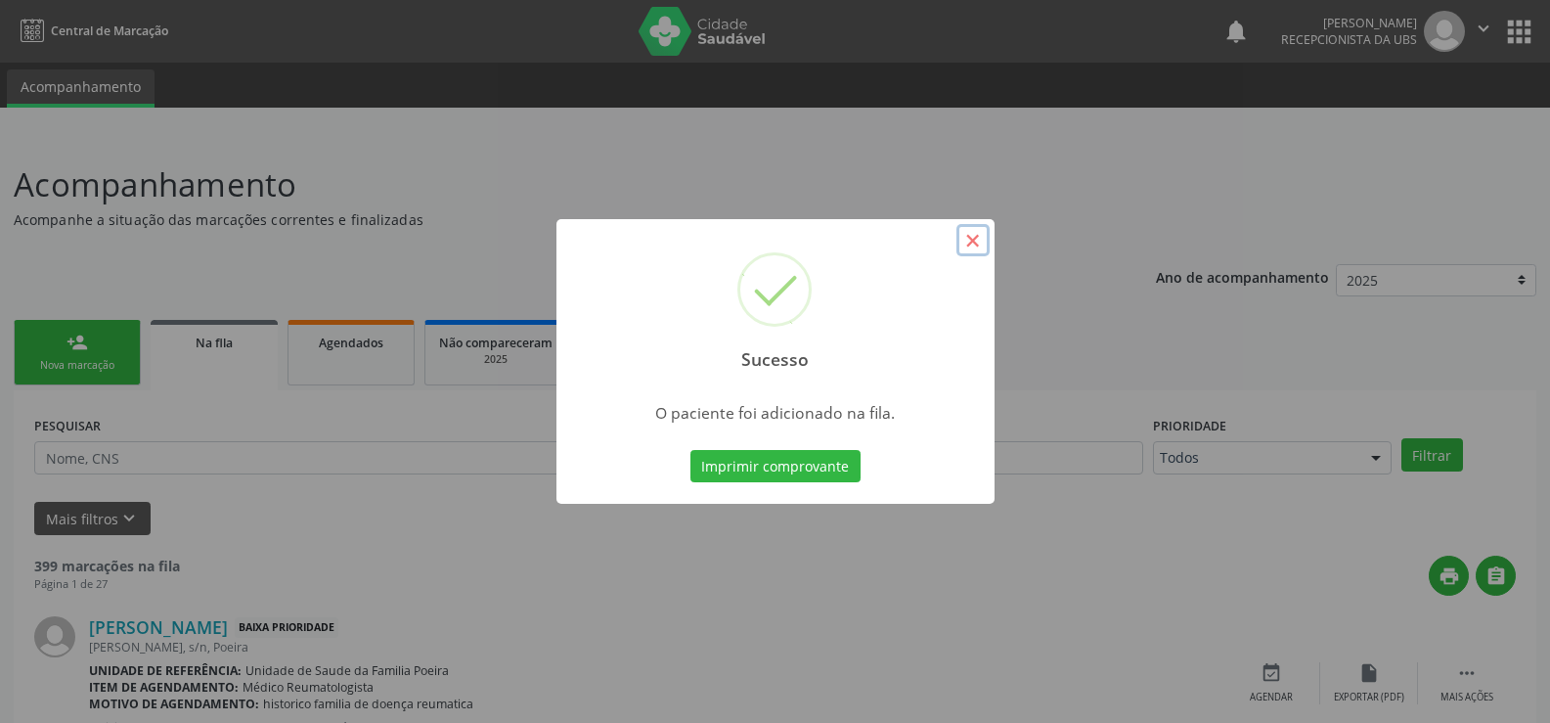
click at [973, 231] on button "×" at bounding box center [973, 240] width 33 height 33
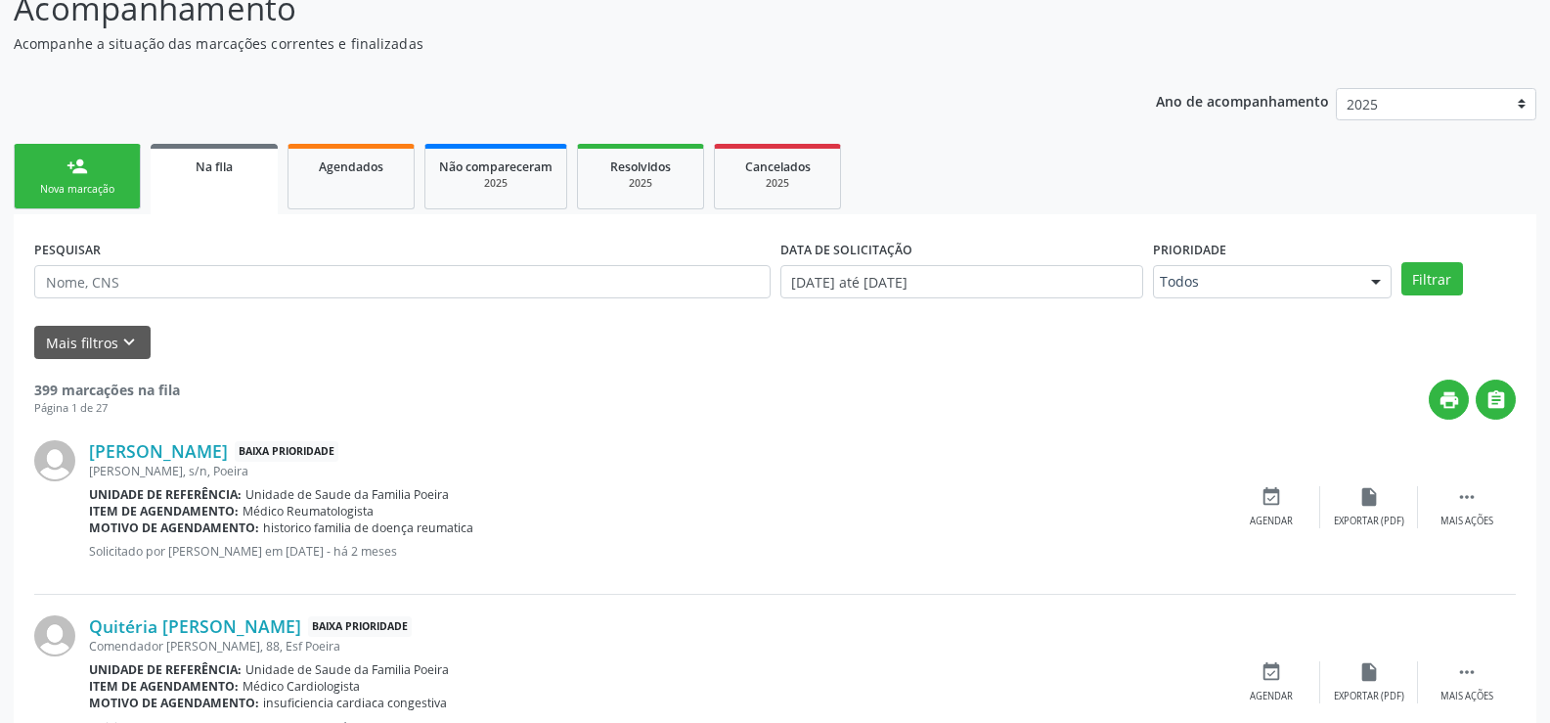
scroll to position [196, 0]
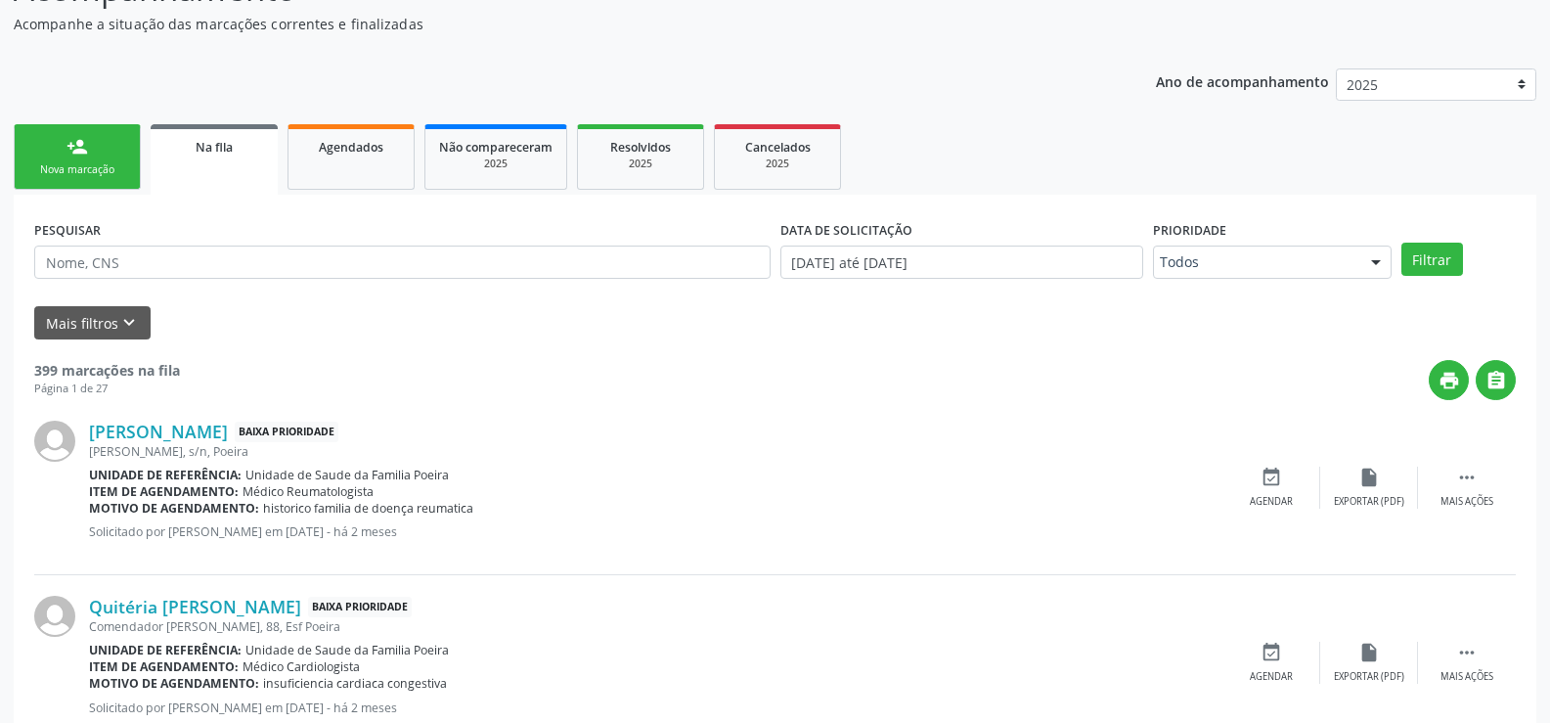
click at [73, 164] on div "Nova marcação" at bounding box center [77, 169] width 98 height 15
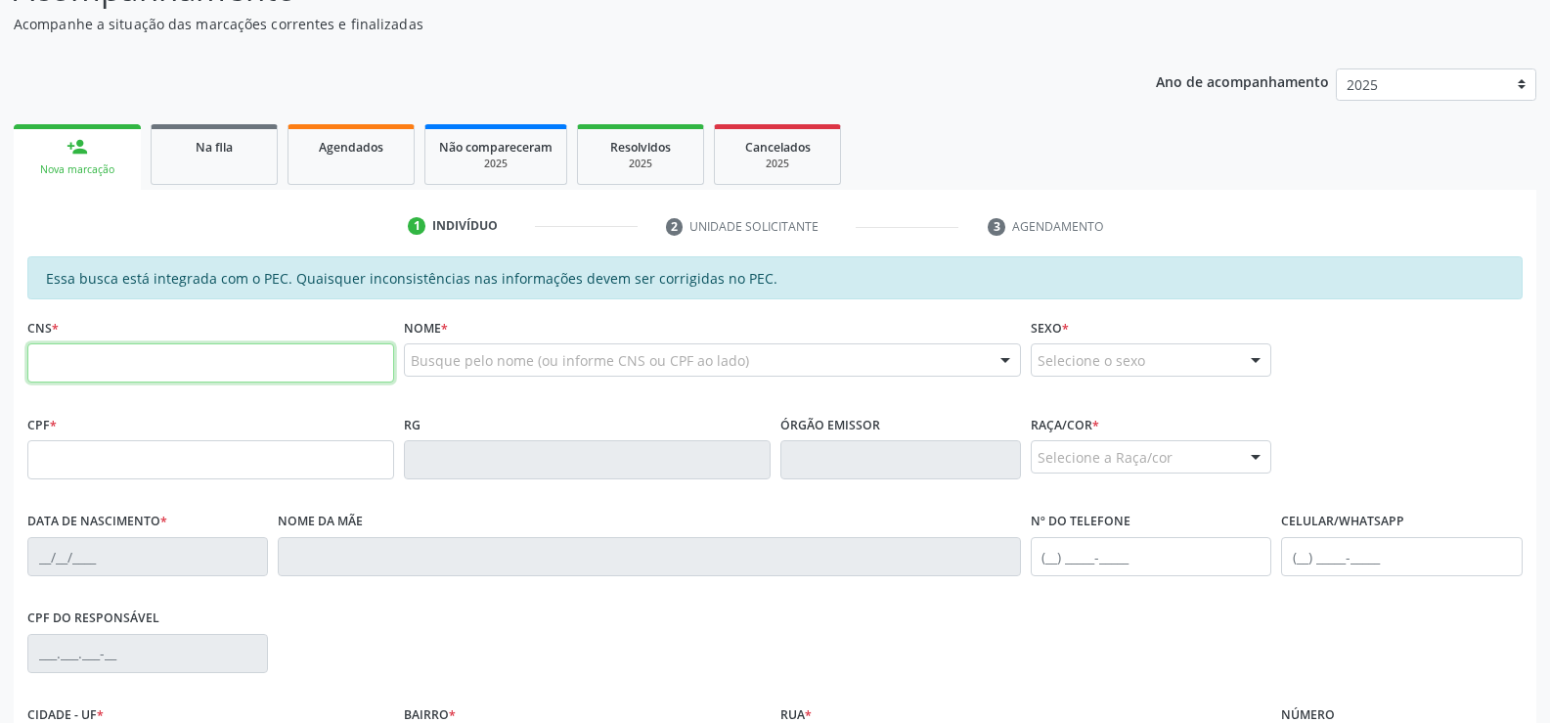
click at [169, 352] on input "text" at bounding box center [210, 362] width 367 height 39
type input "706 0068 1491 0547"
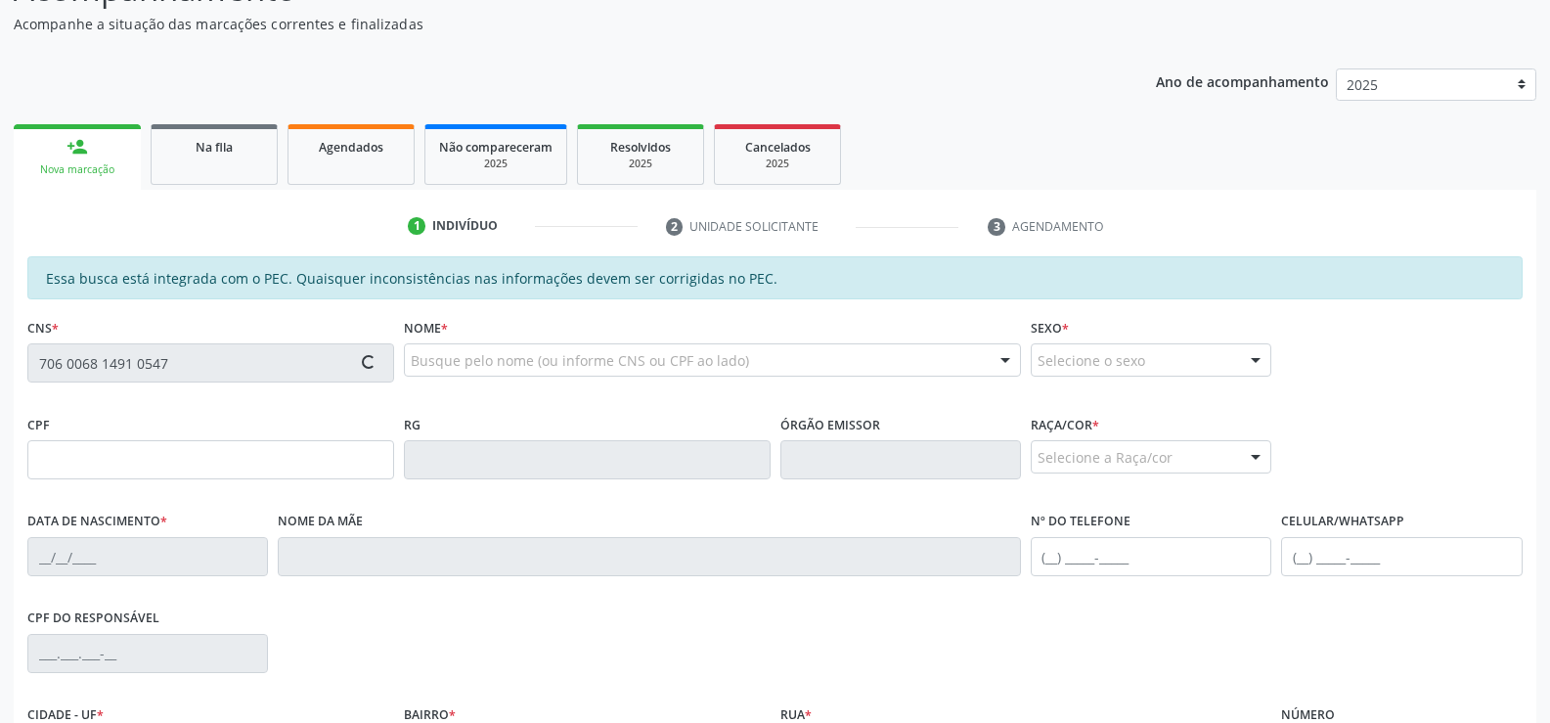
type input "564.162.374-15"
type input "[DATE]"
type input "[PERSON_NAME]"
type input "[PHONE_NUMBER]"
type input "S/N"
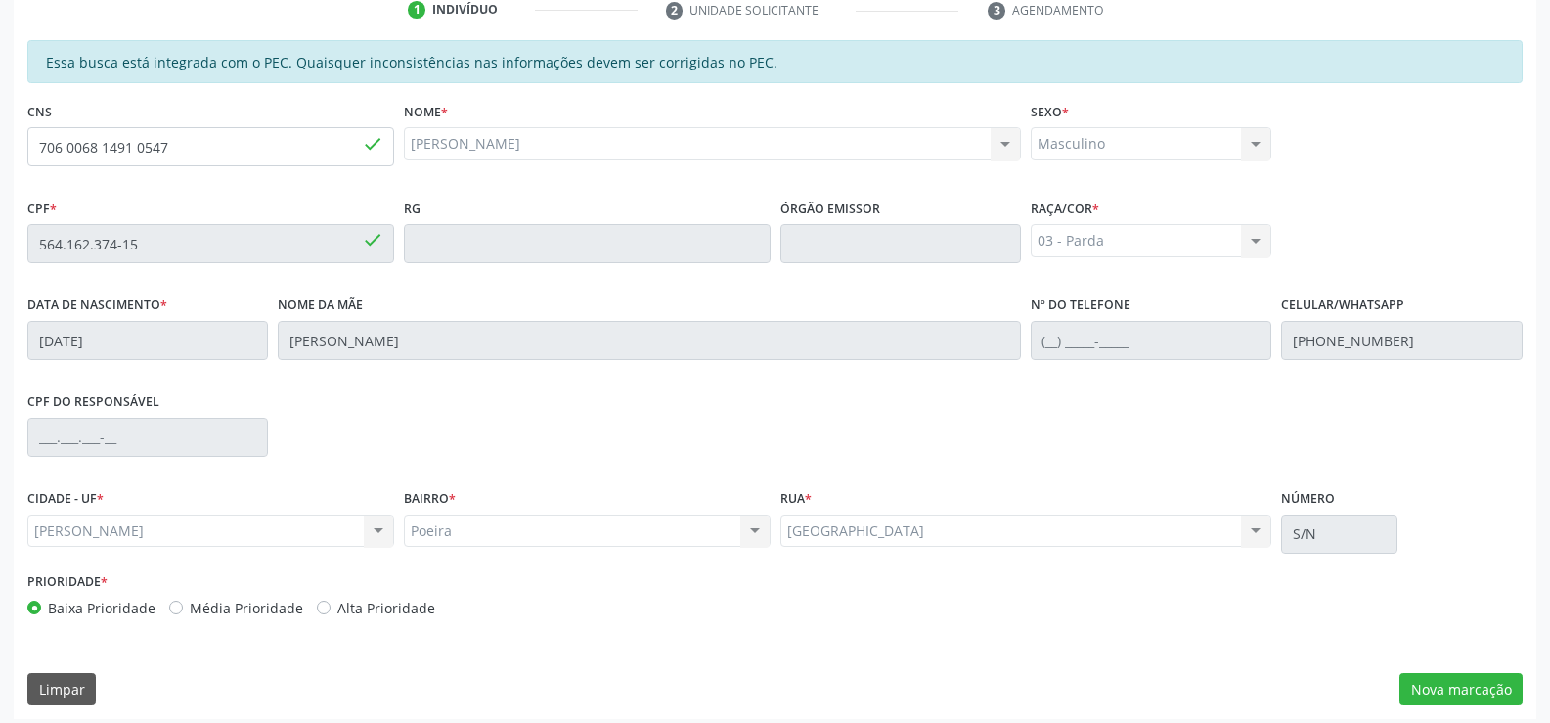
scroll to position [422, 0]
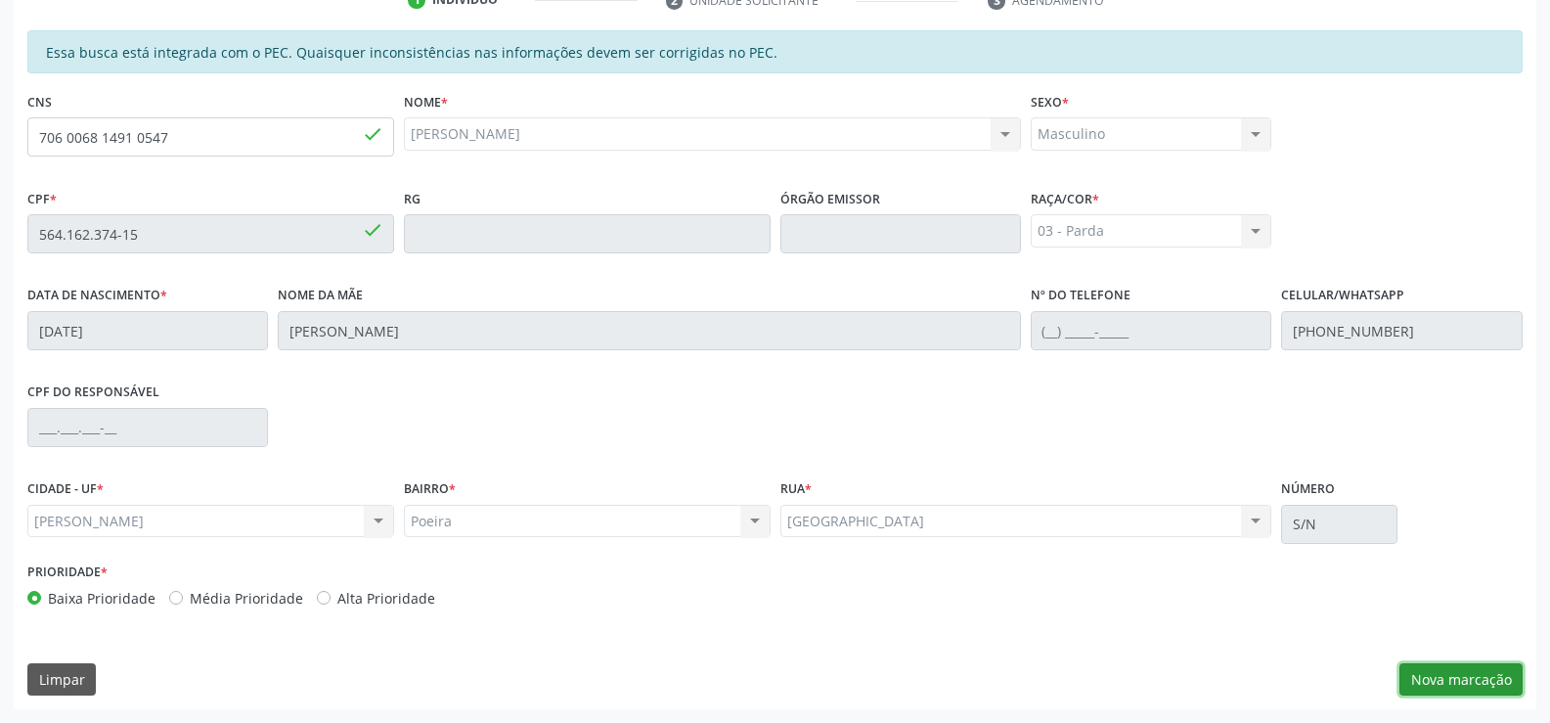
click at [1481, 675] on button "Nova marcação" at bounding box center [1461, 679] width 123 height 33
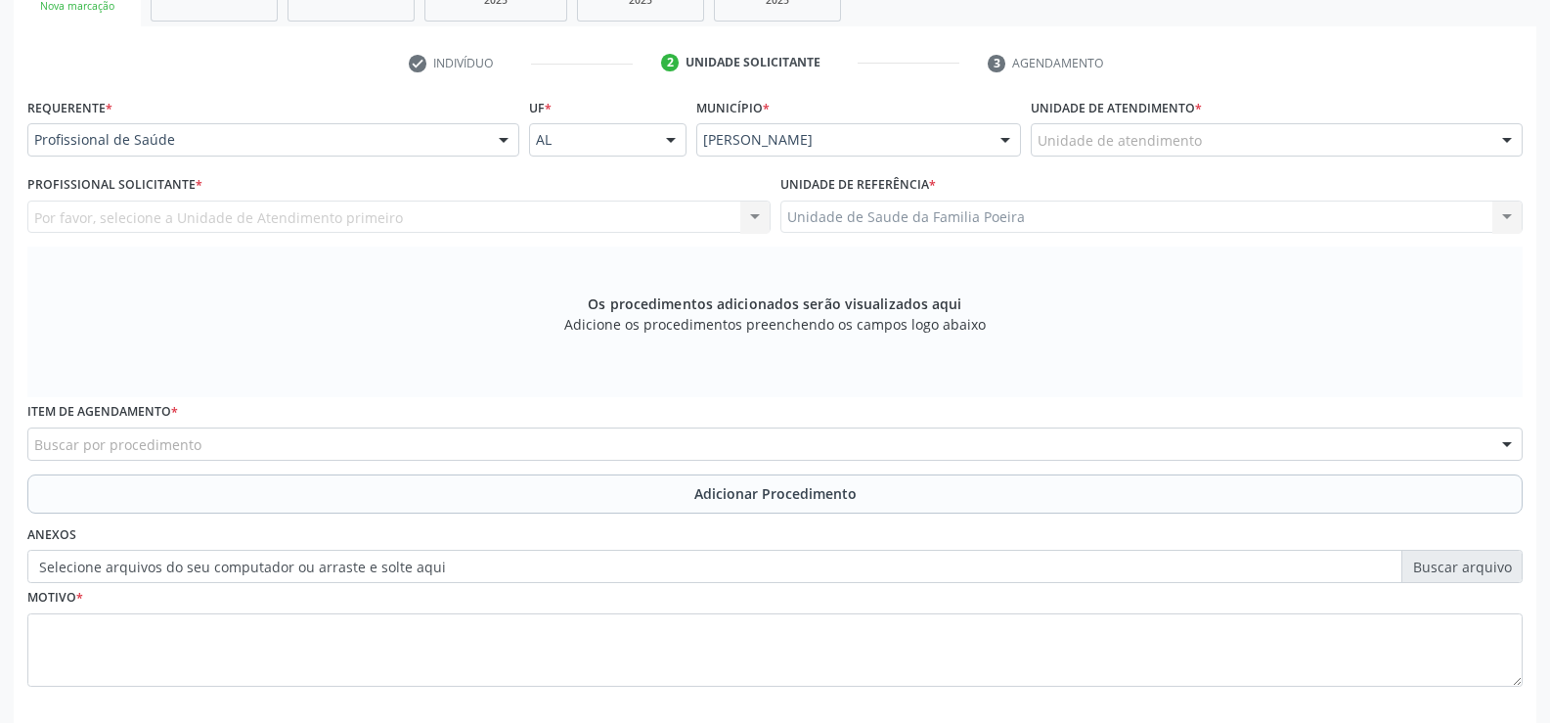
scroll to position [325, 0]
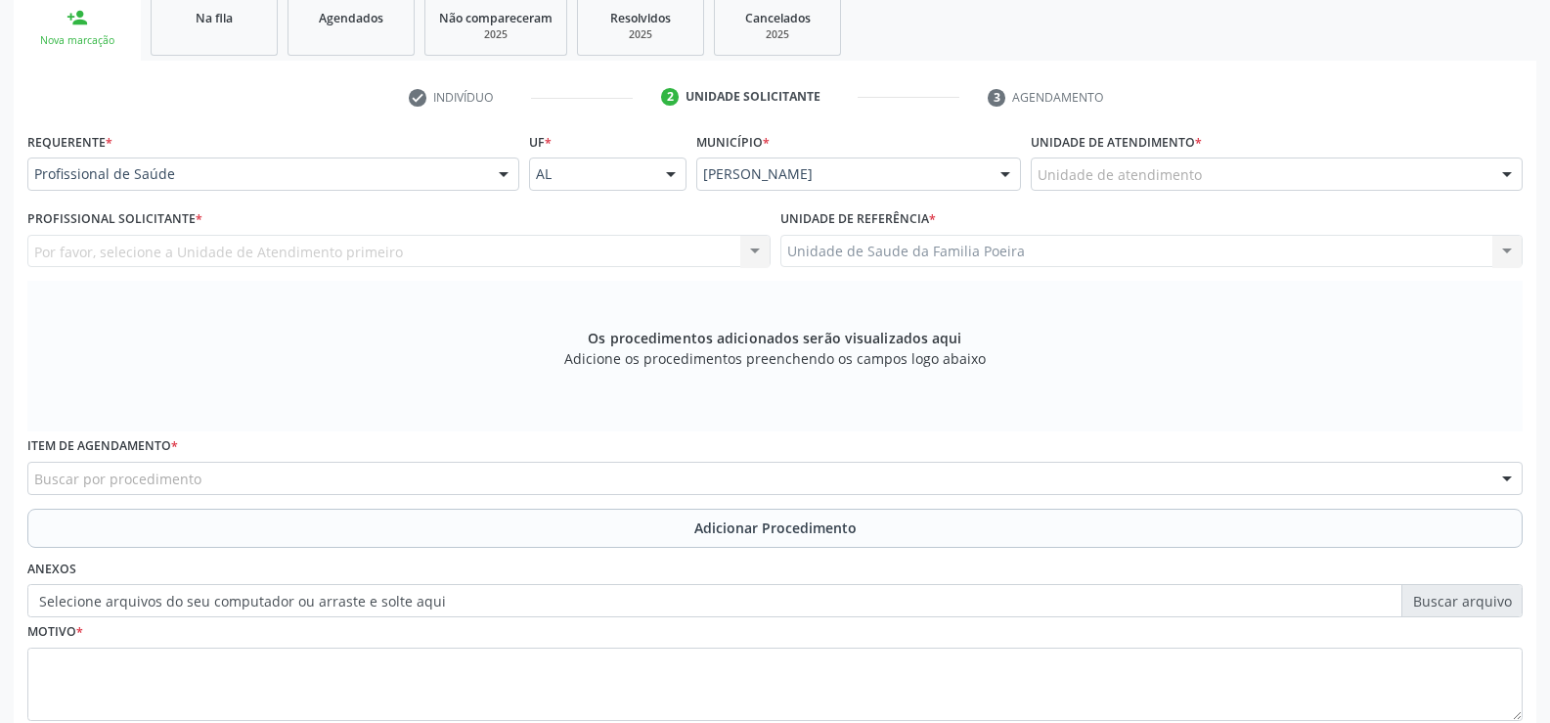
click at [1509, 185] on div at bounding box center [1507, 174] width 29 height 33
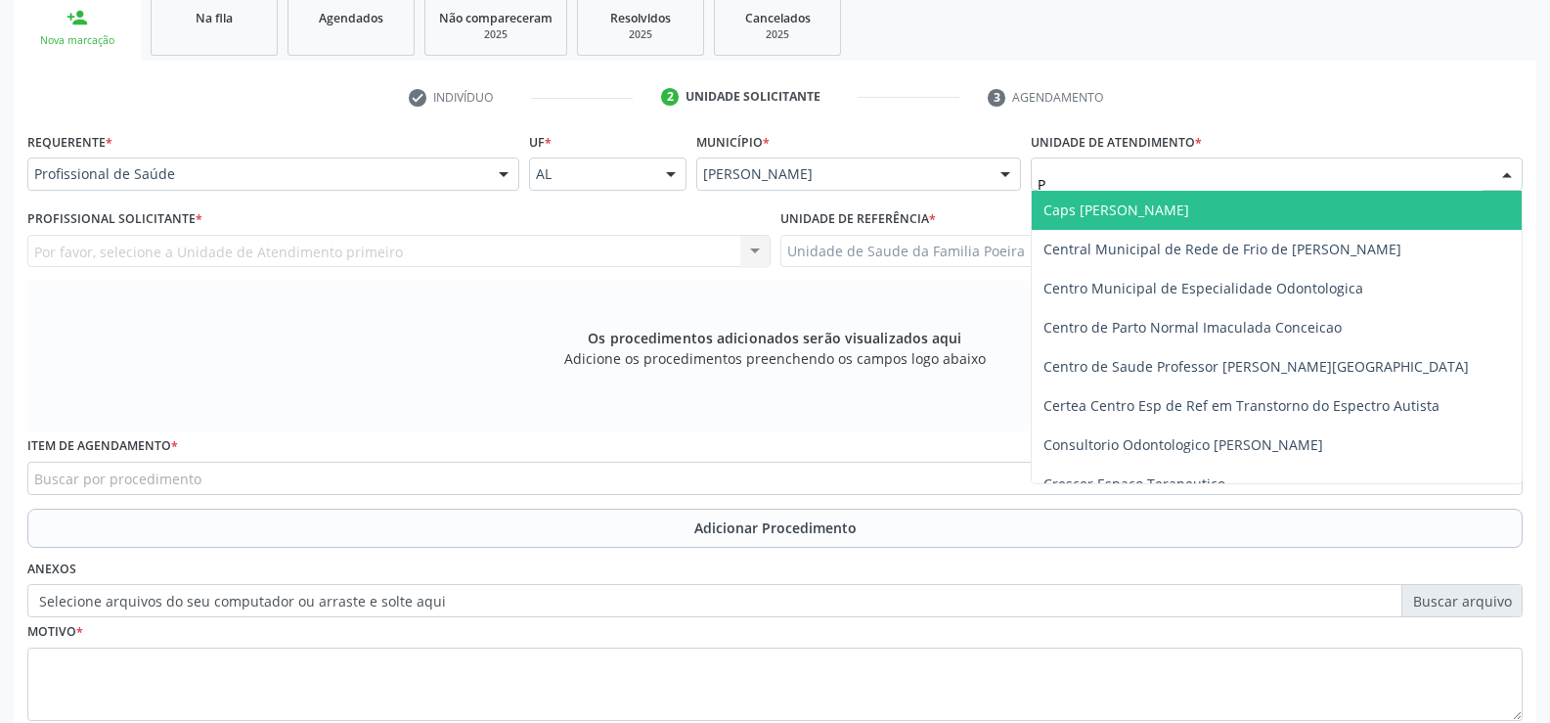
type input "PO"
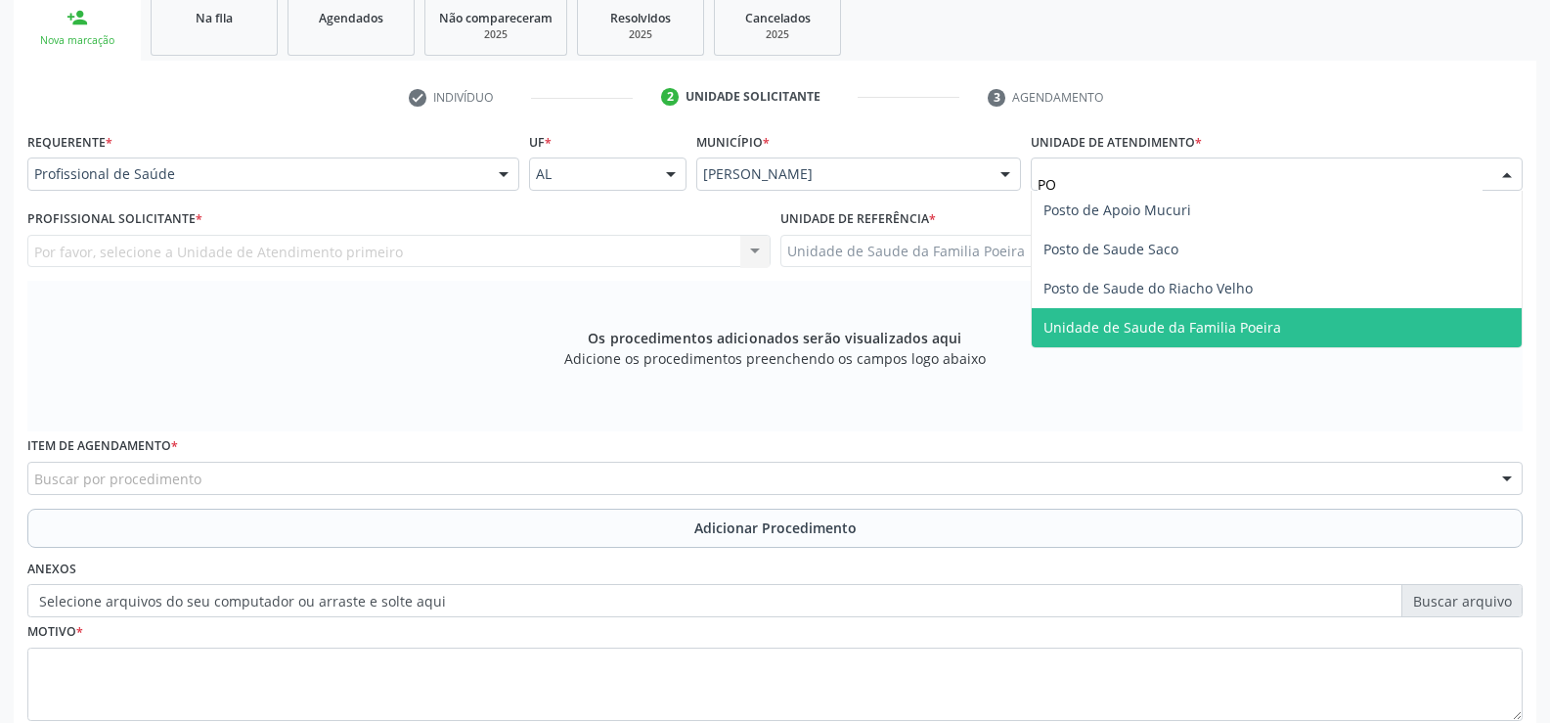
click at [1350, 325] on span "Unidade de Saude da Familia Poeira" at bounding box center [1277, 327] width 490 height 39
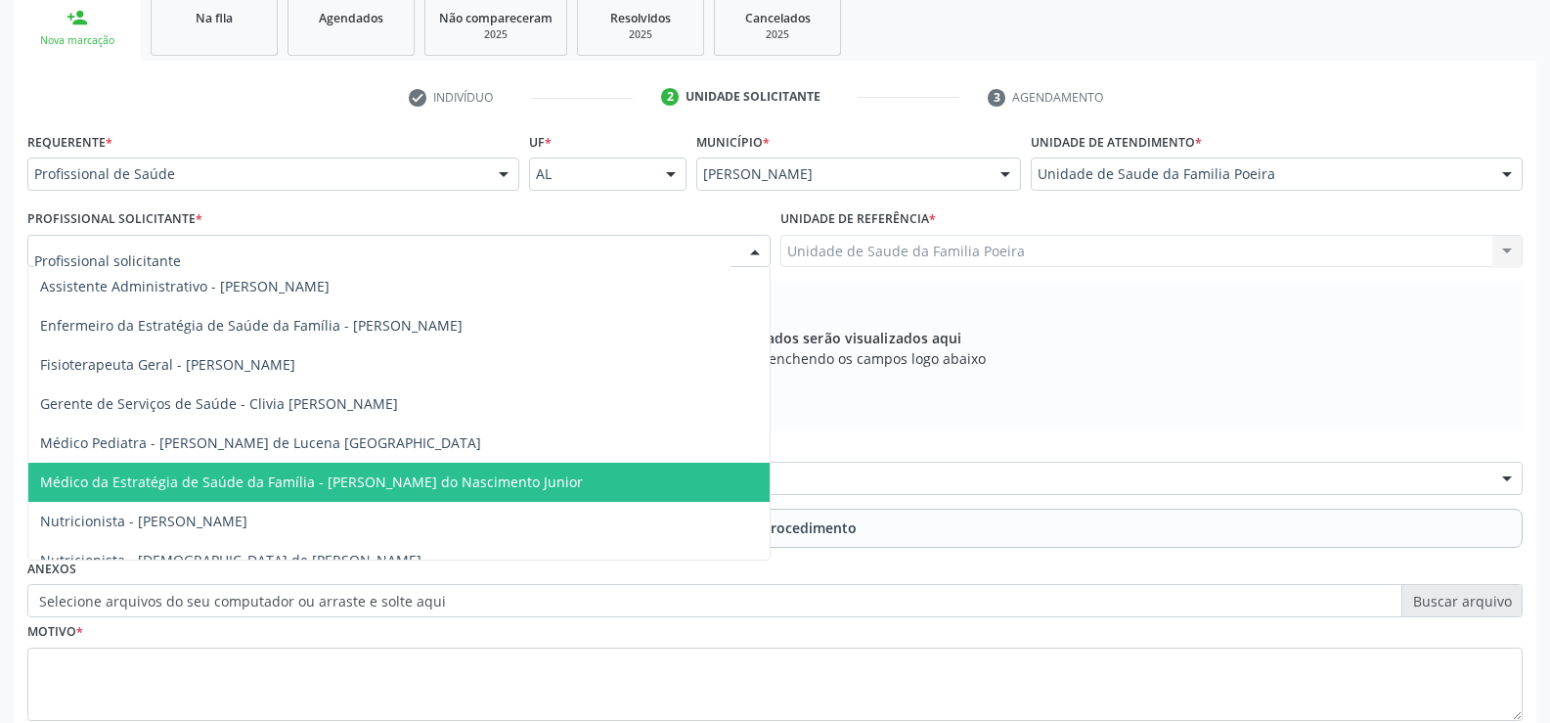
click at [188, 487] on span "Médico da Estratégia de Saúde da Família - [PERSON_NAME] do Nascimento Junior" at bounding box center [311, 481] width 543 height 19
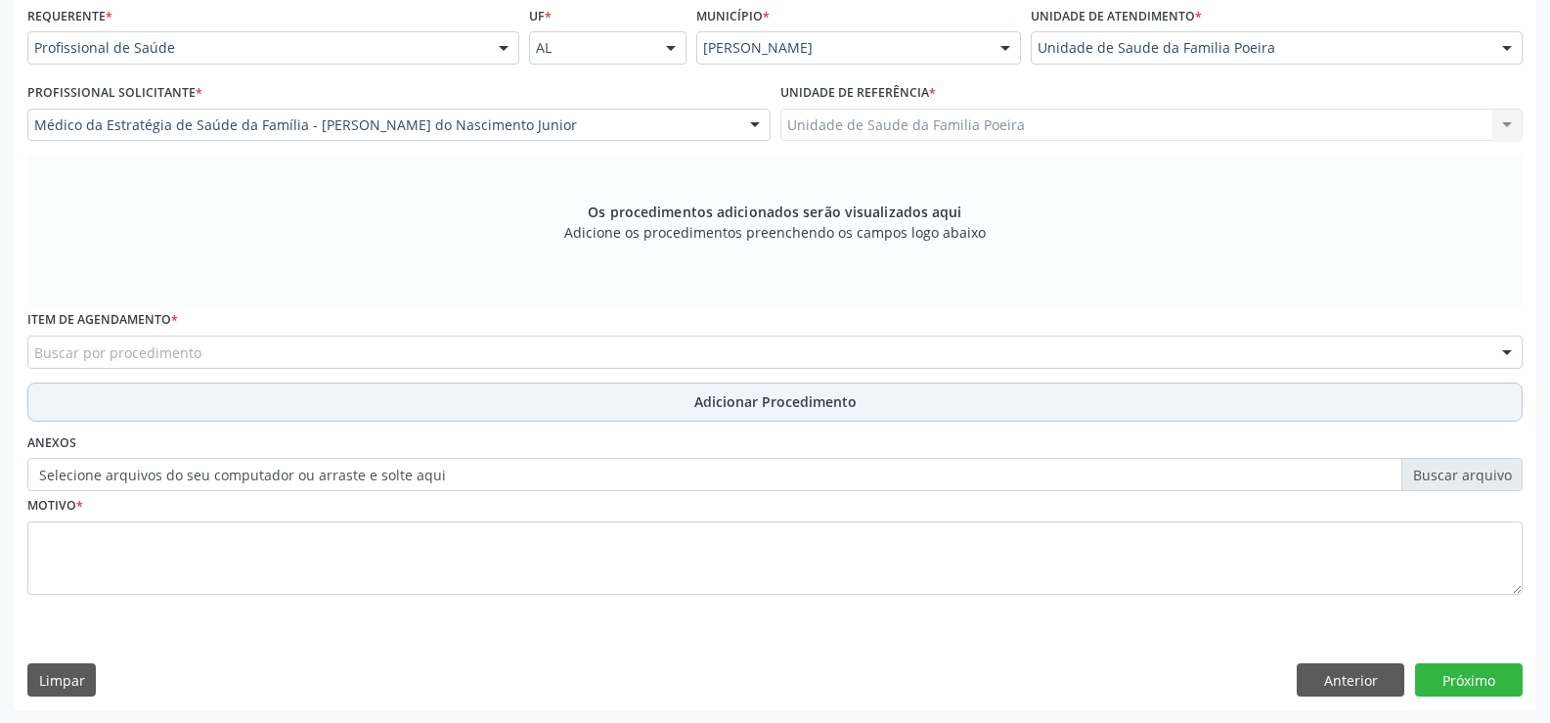
scroll to position [452, 0]
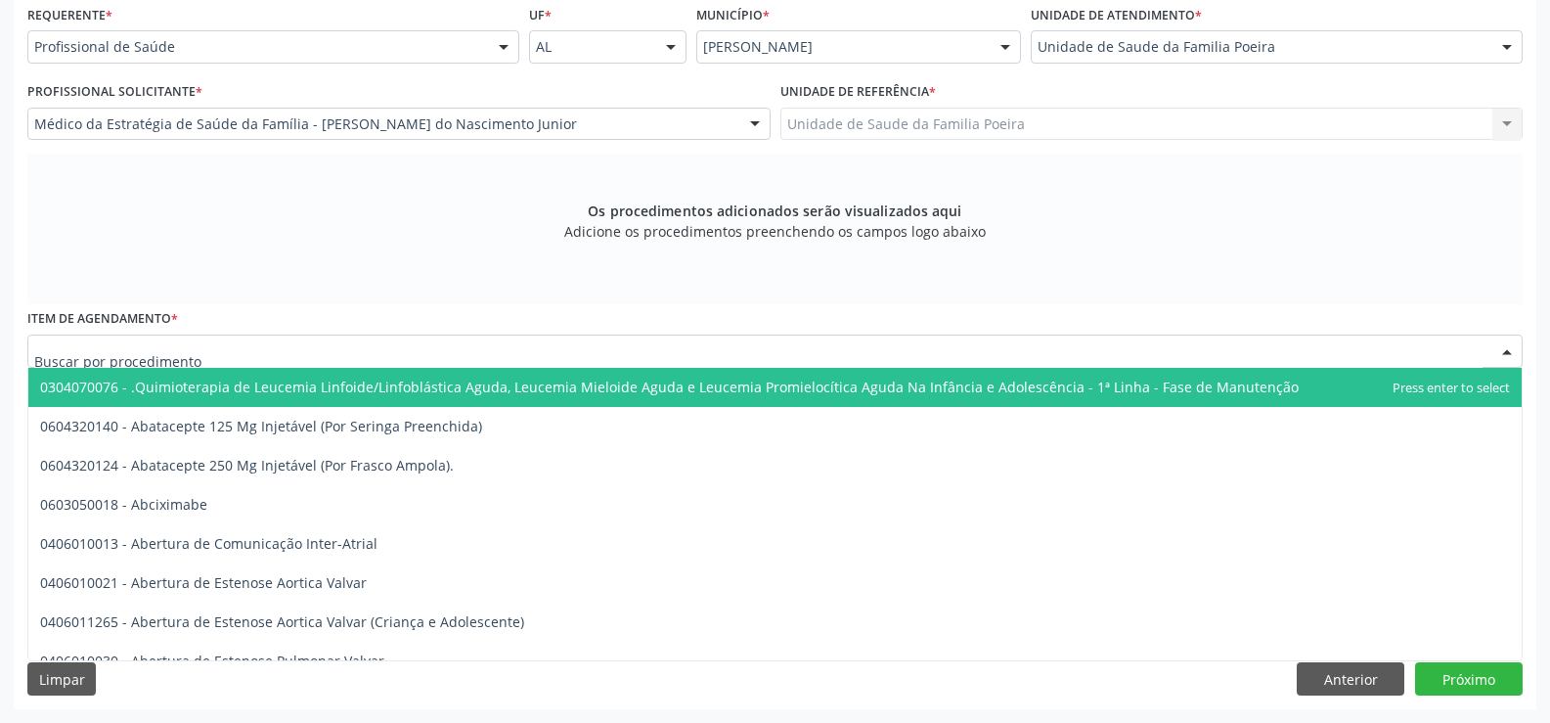
click at [161, 339] on div at bounding box center [775, 351] width 1496 height 33
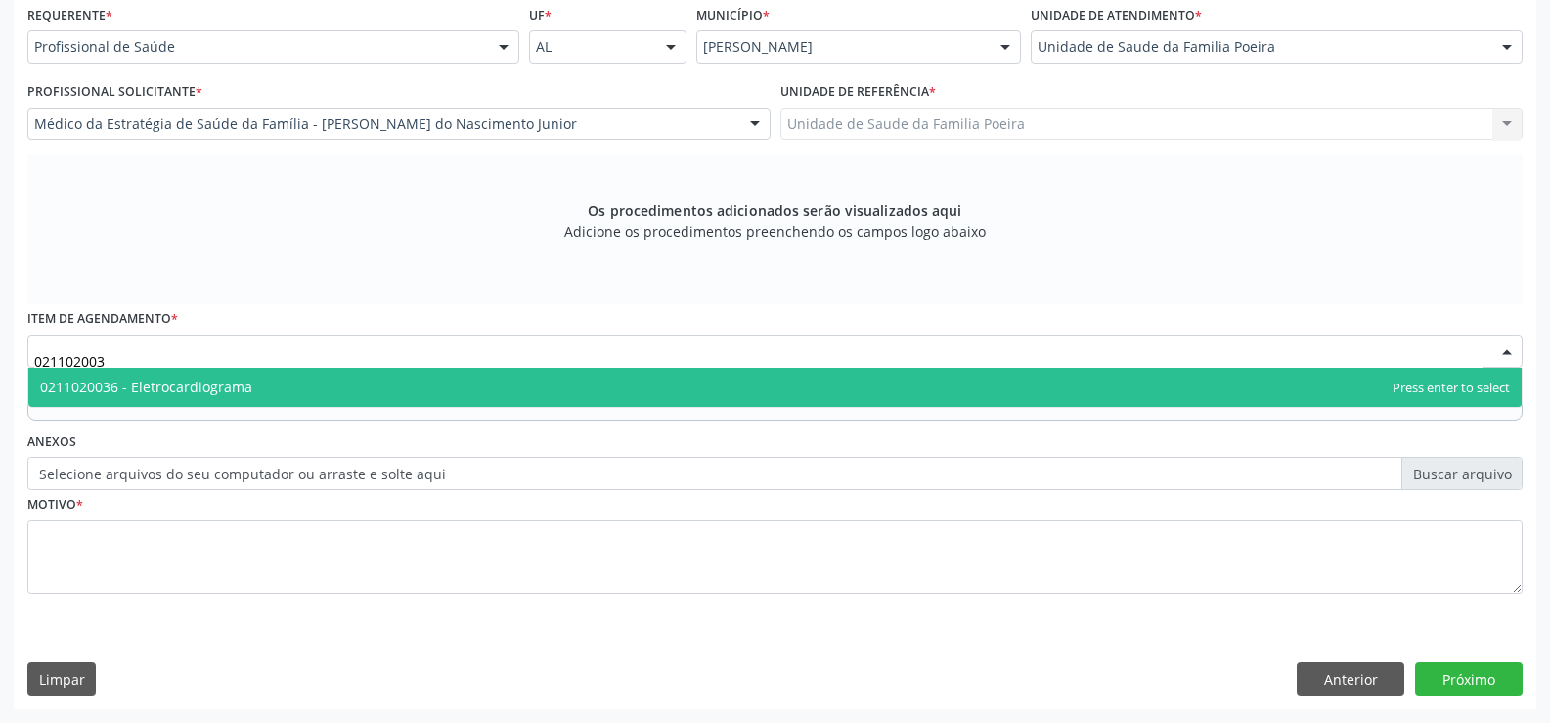
type input "0211020036"
click at [169, 393] on span "0211020036 - Eletrocardiograma" at bounding box center [146, 387] width 212 height 19
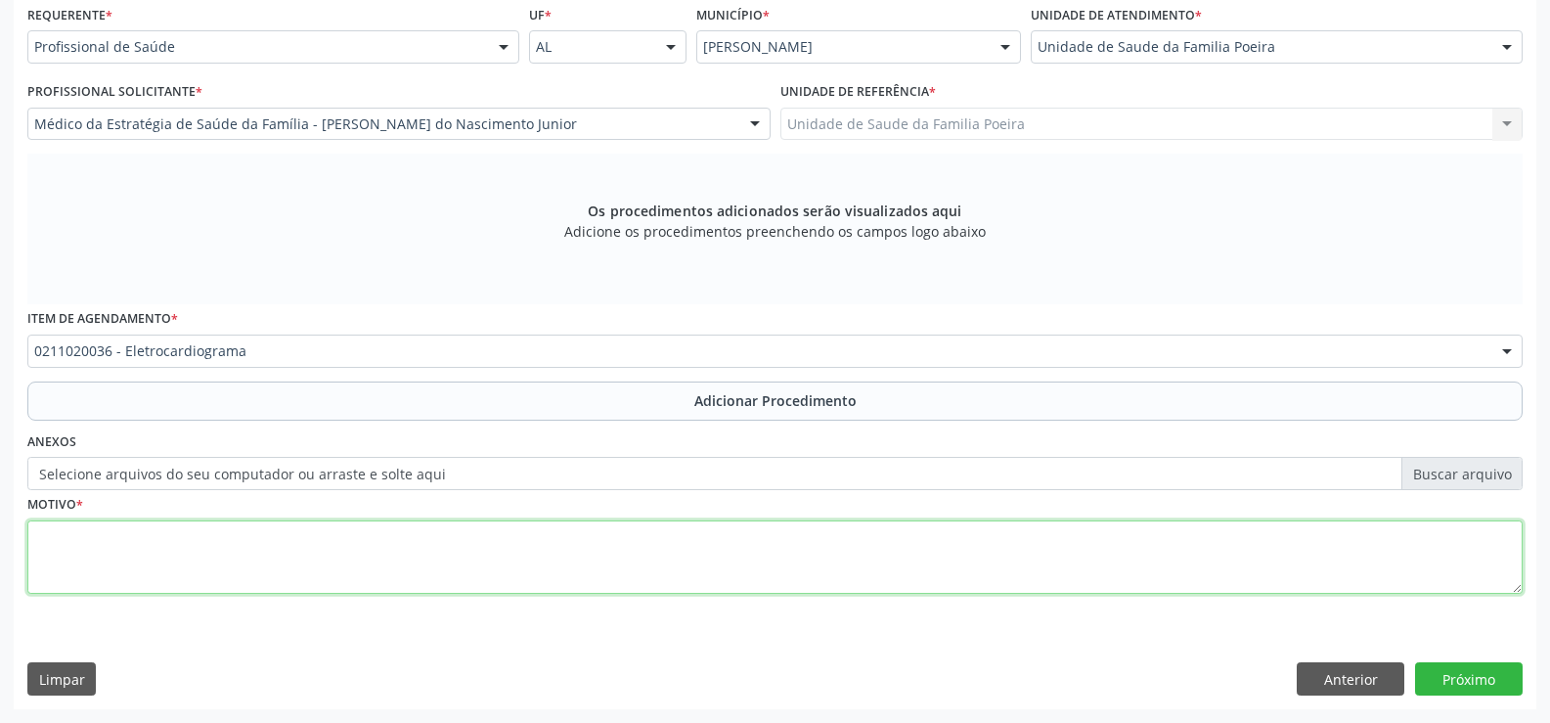
click at [196, 531] on textarea at bounding box center [775, 557] width 1496 height 74
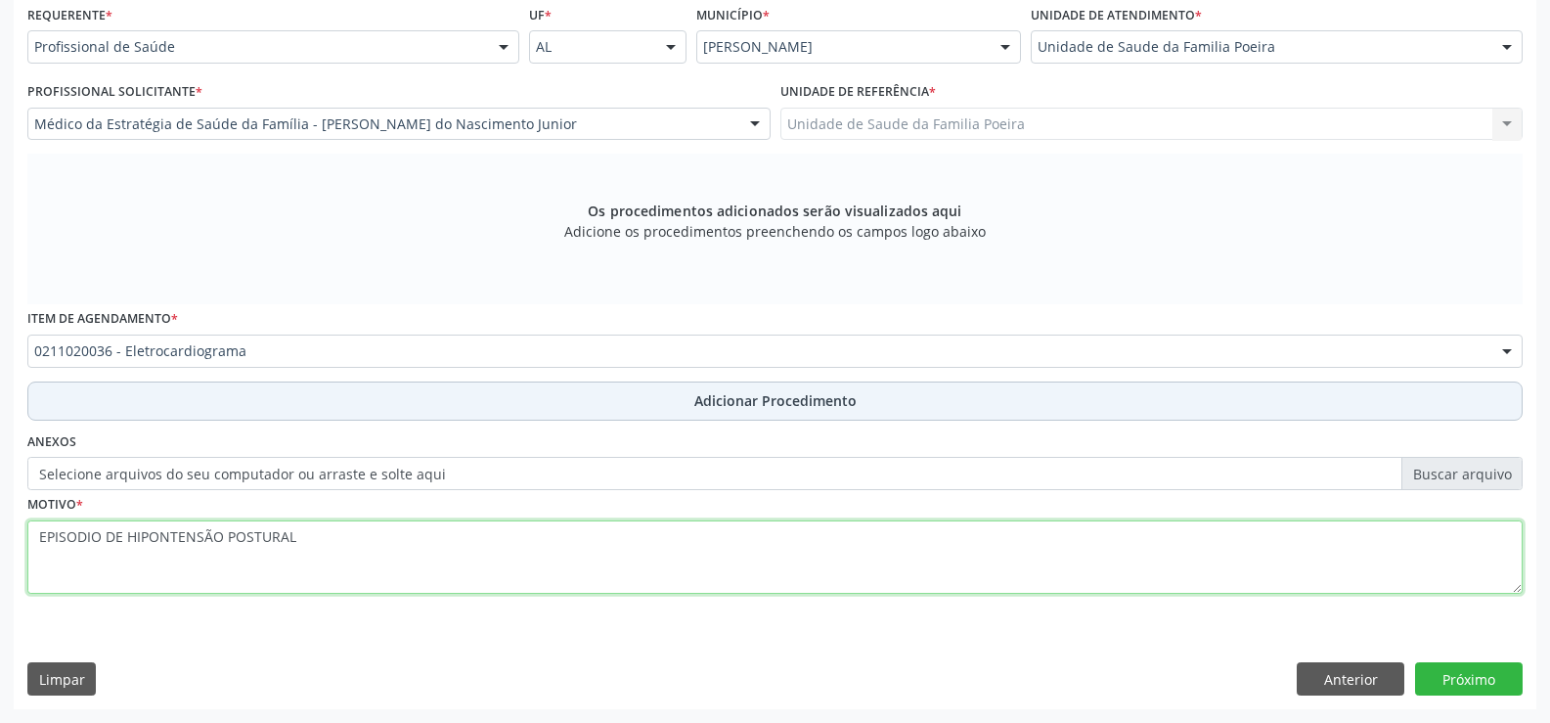
type textarea "EPISODIO DE HIPONTENSÃO POSTURAL"
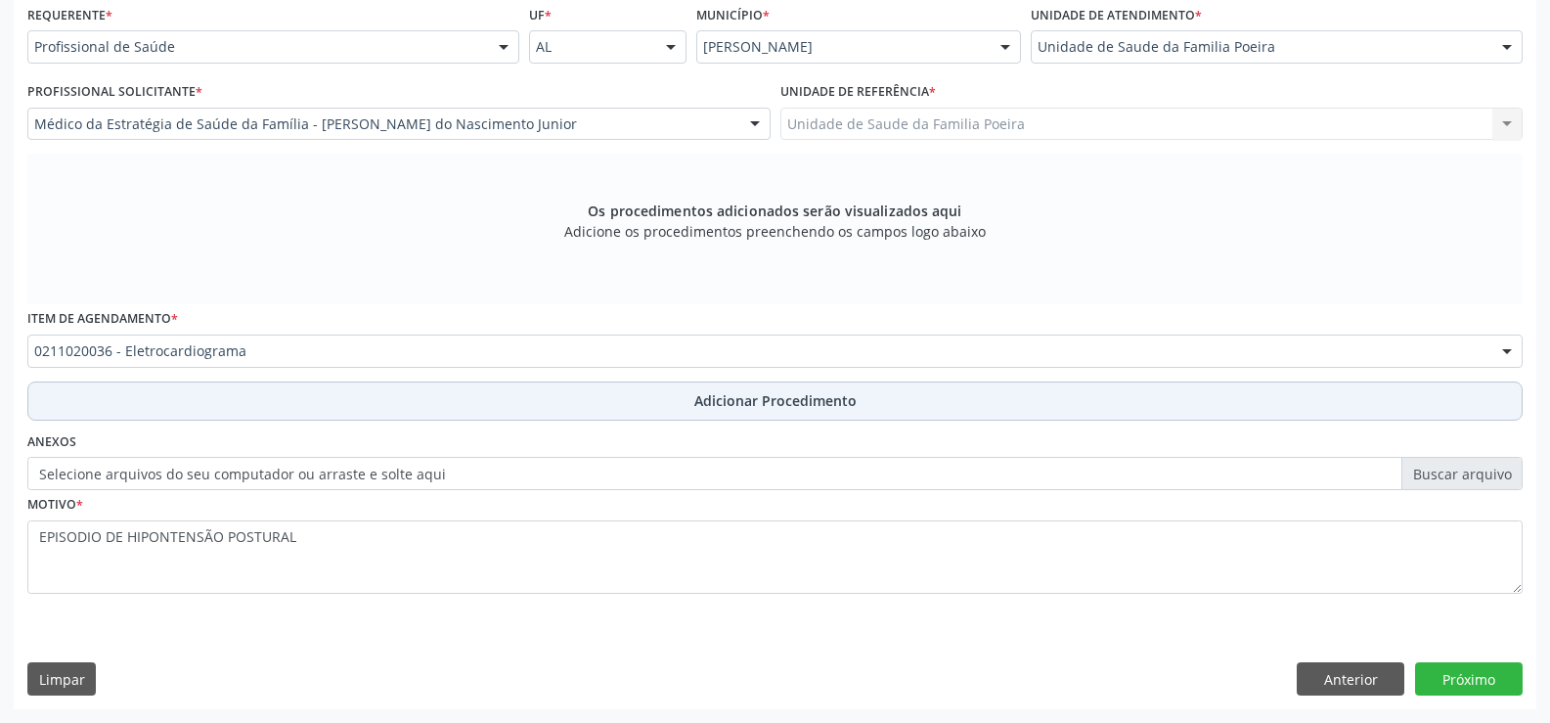
click at [757, 407] on span "Adicionar Procedimento" at bounding box center [776, 400] width 162 height 21
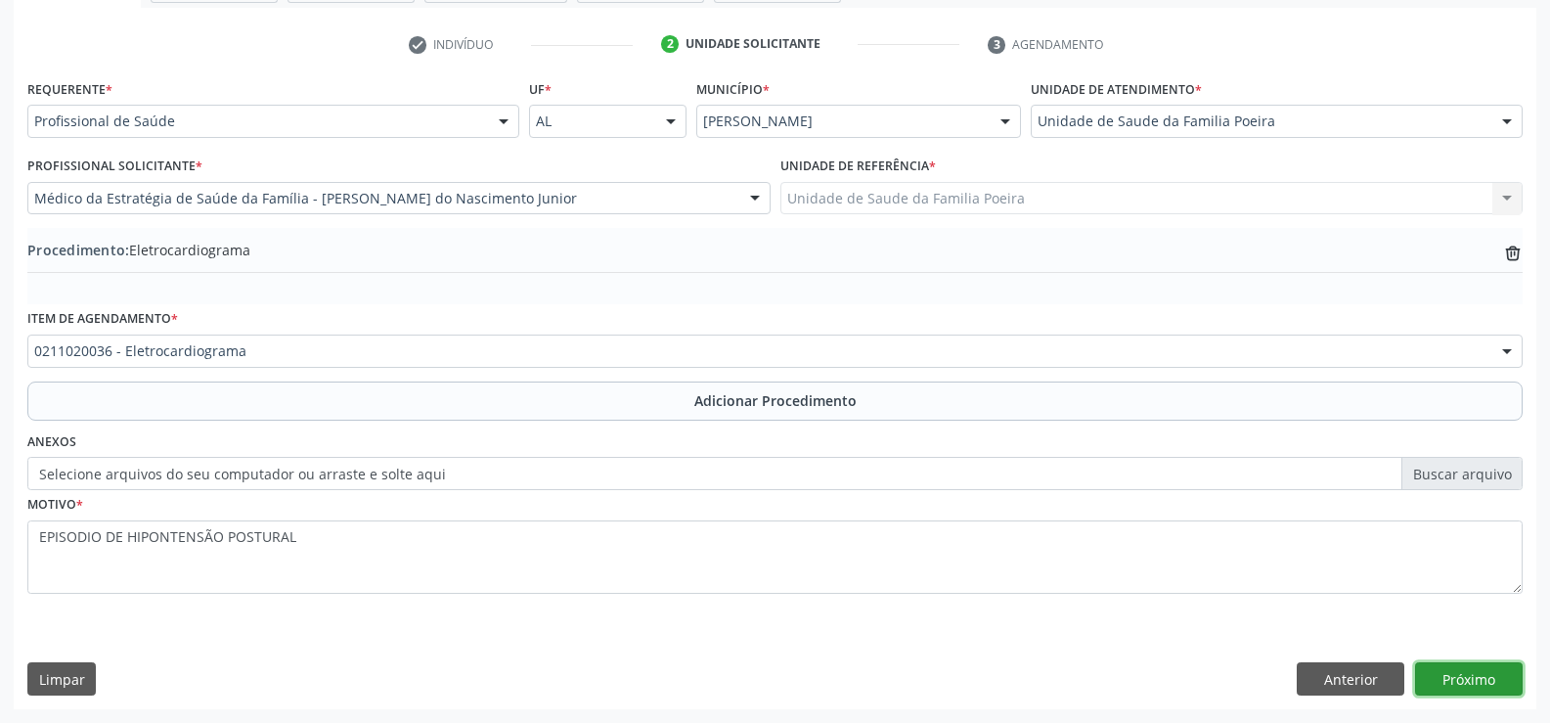
click at [1477, 670] on button "Próximo" at bounding box center [1469, 678] width 108 height 33
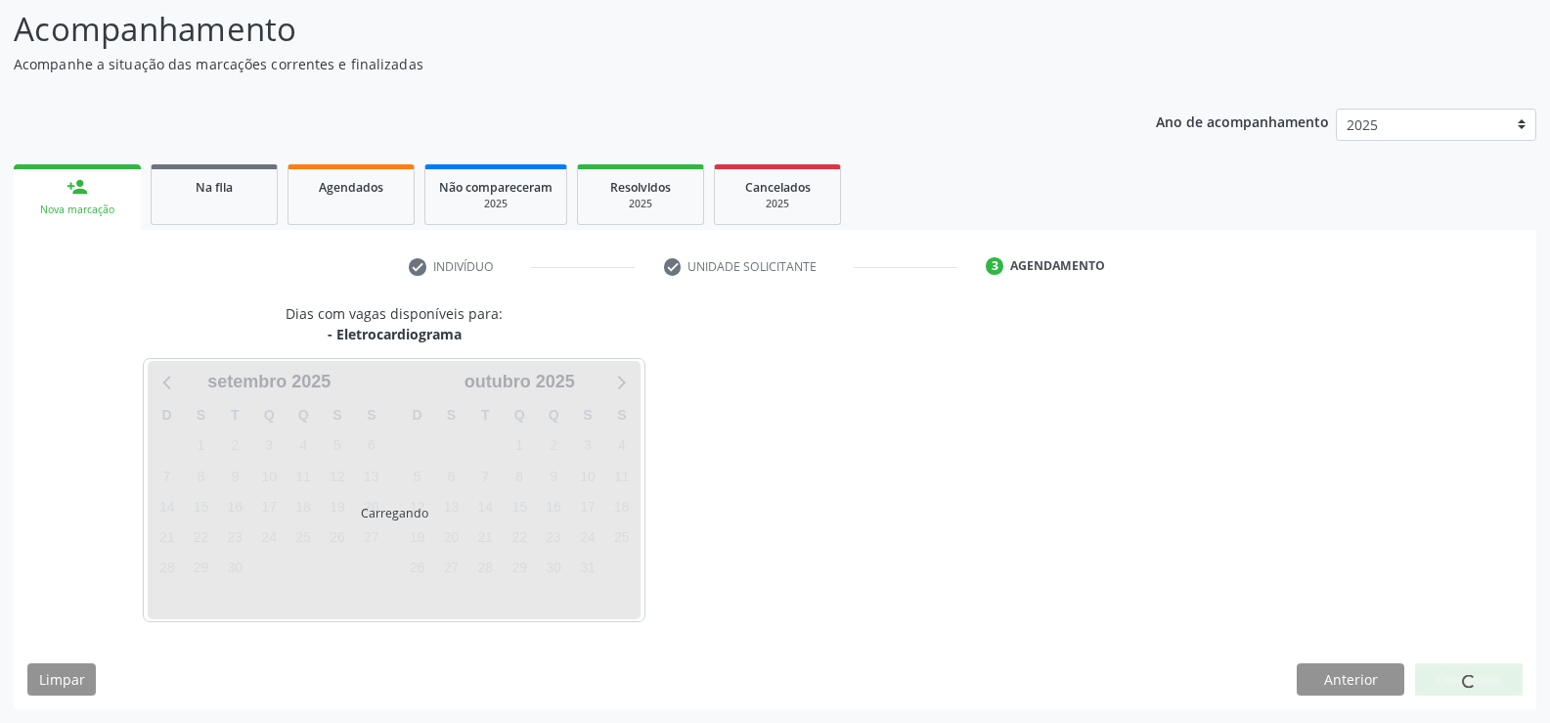
scroll to position [213, 0]
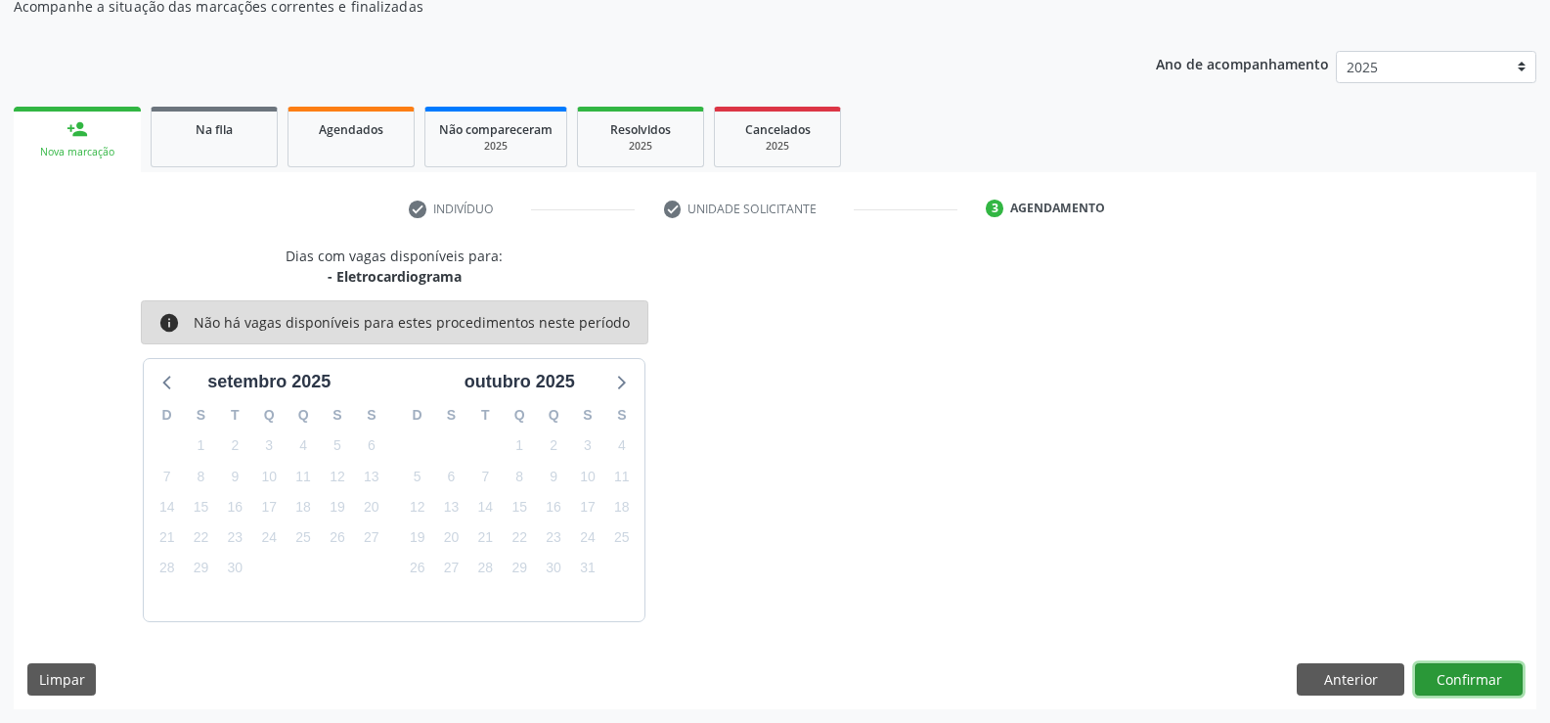
click at [1469, 678] on button "Confirmar" at bounding box center [1469, 679] width 108 height 33
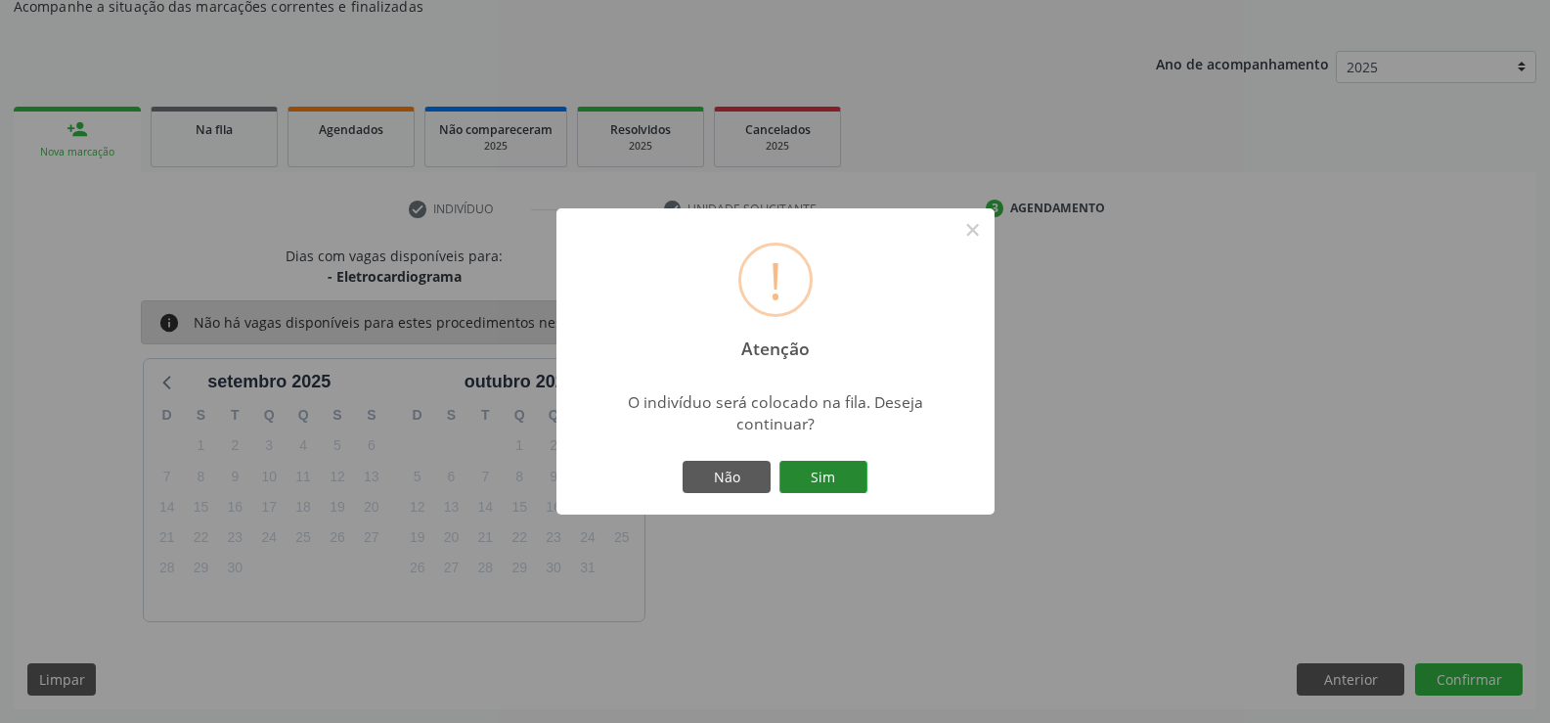
click at [807, 463] on button "Sim" at bounding box center [824, 477] width 88 height 33
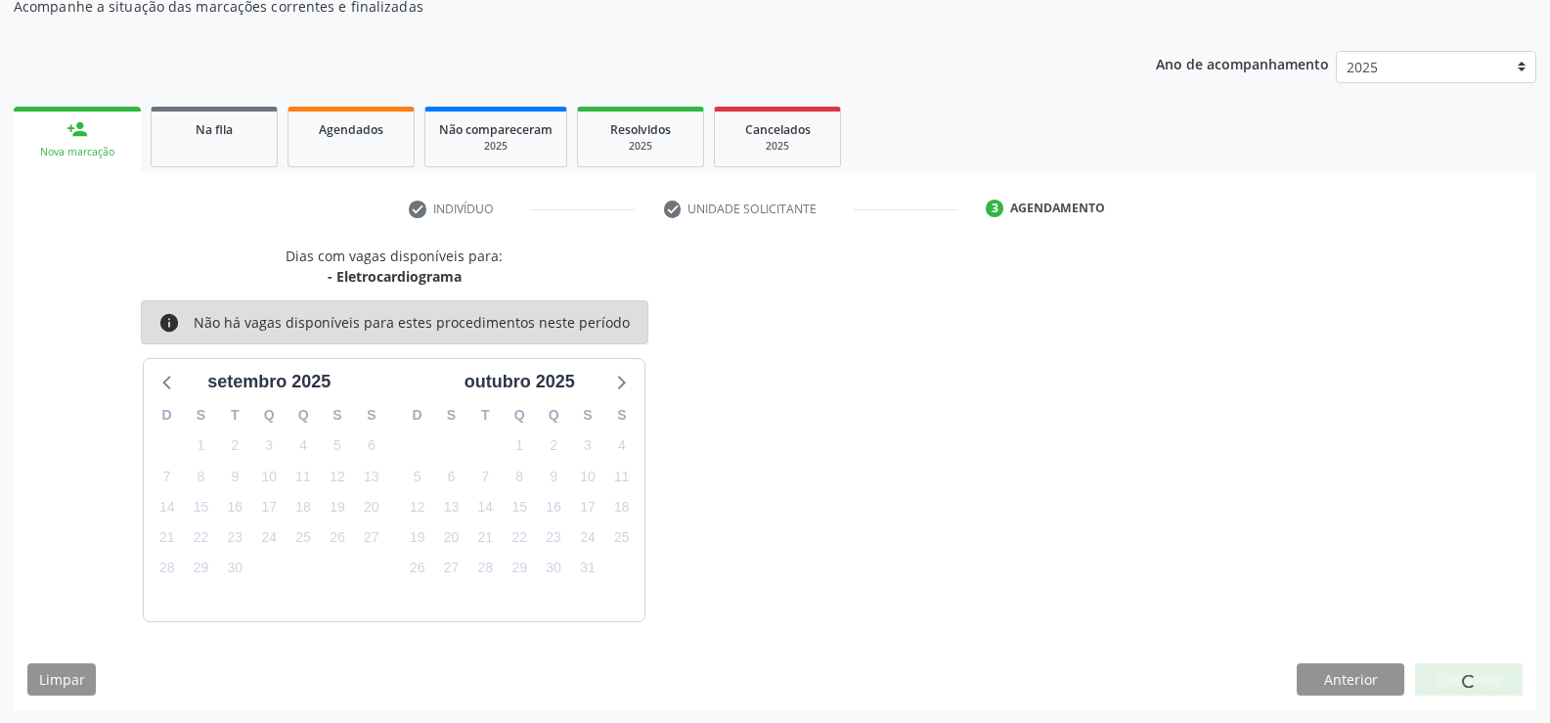
scroll to position [0, 0]
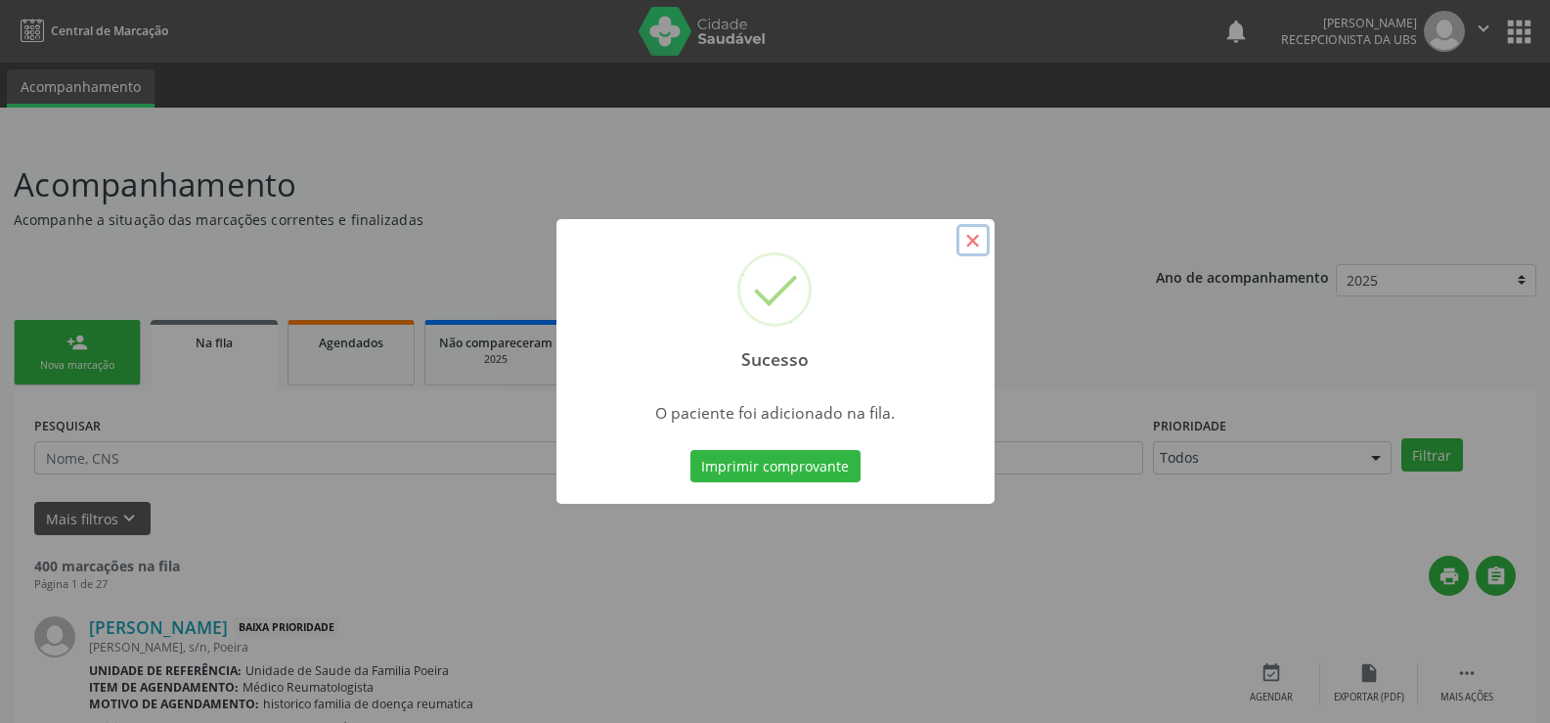
click at [974, 250] on button "×" at bounding box center [973, 240] width 33 height 33
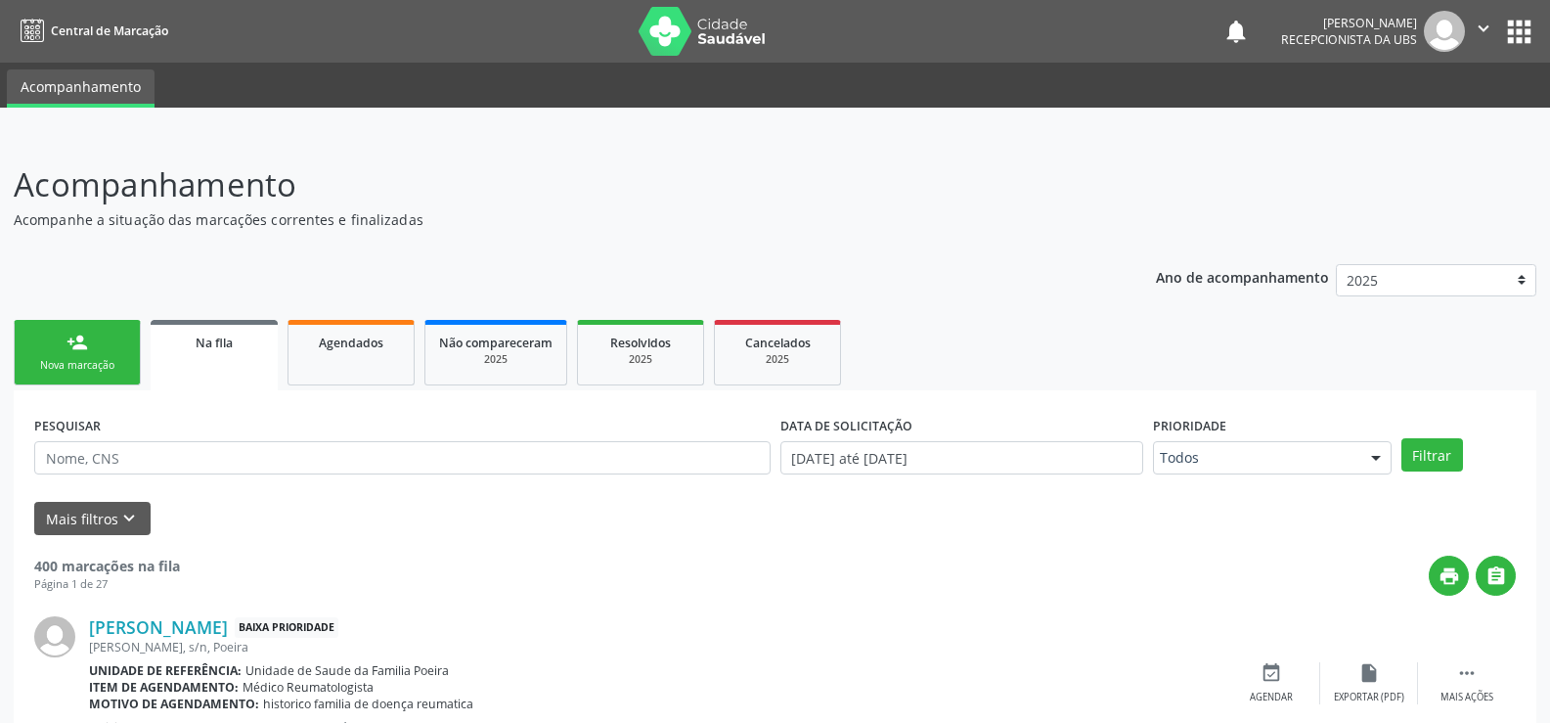
click at [86, 369] on div "Nova marcação" at bounding box center [77, 365] width 98 height 15
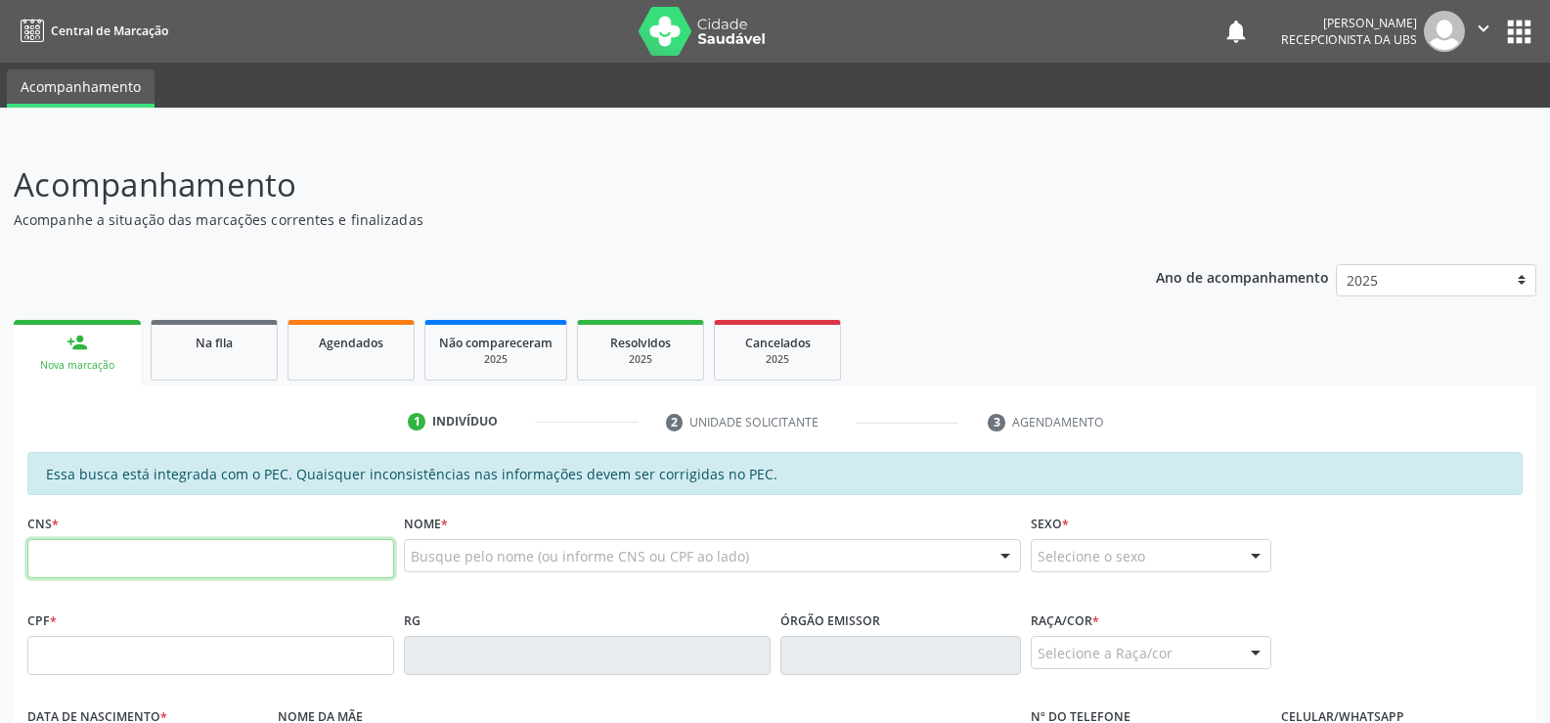
click at [199, 560] on input "text" at bounding box center [210, 558] width 367 height 39
type input "705 0042 6091 9852"
type input "026.780.964-67"
type input "[DATE]"
type input "[PERSON_NAME]"
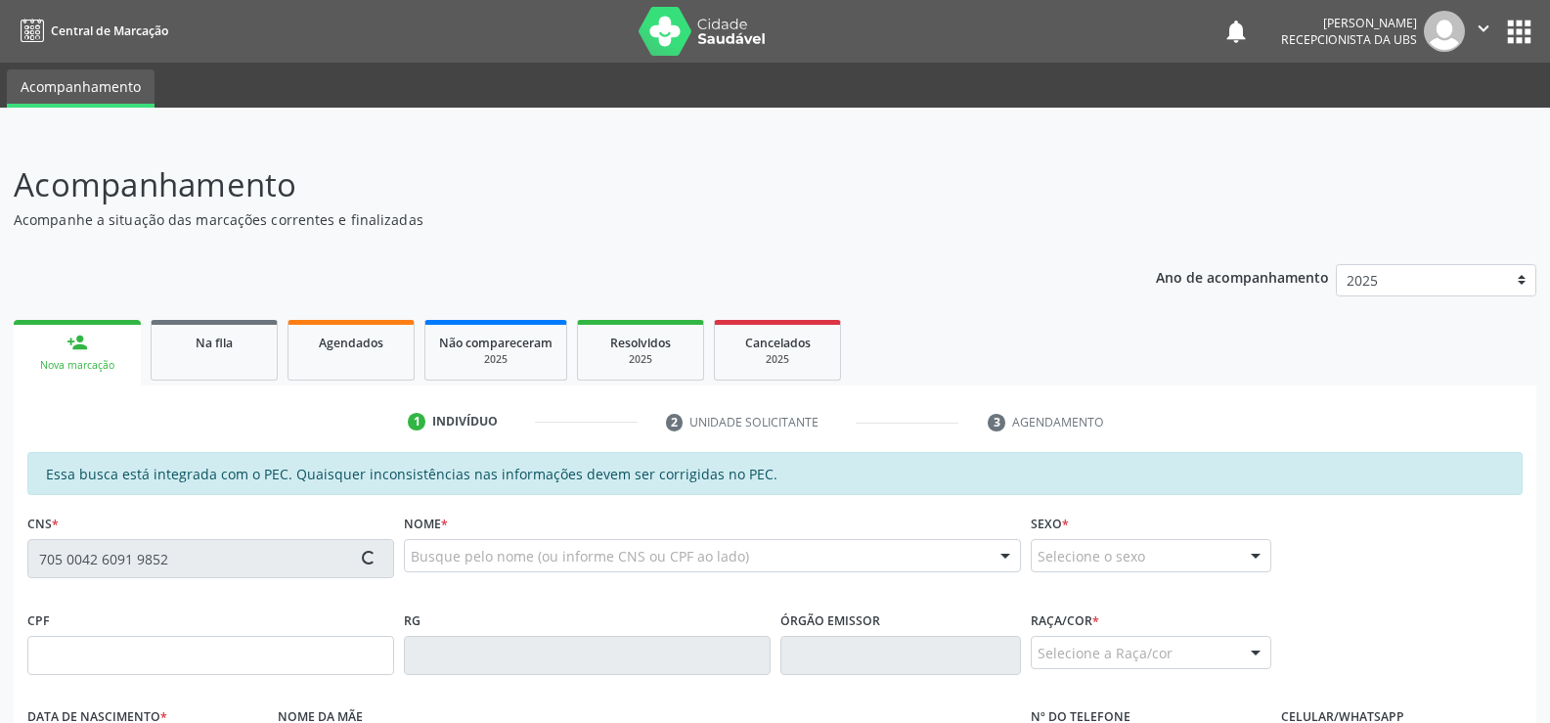
type input "[PHONE_NUMBER]"
type input "14"
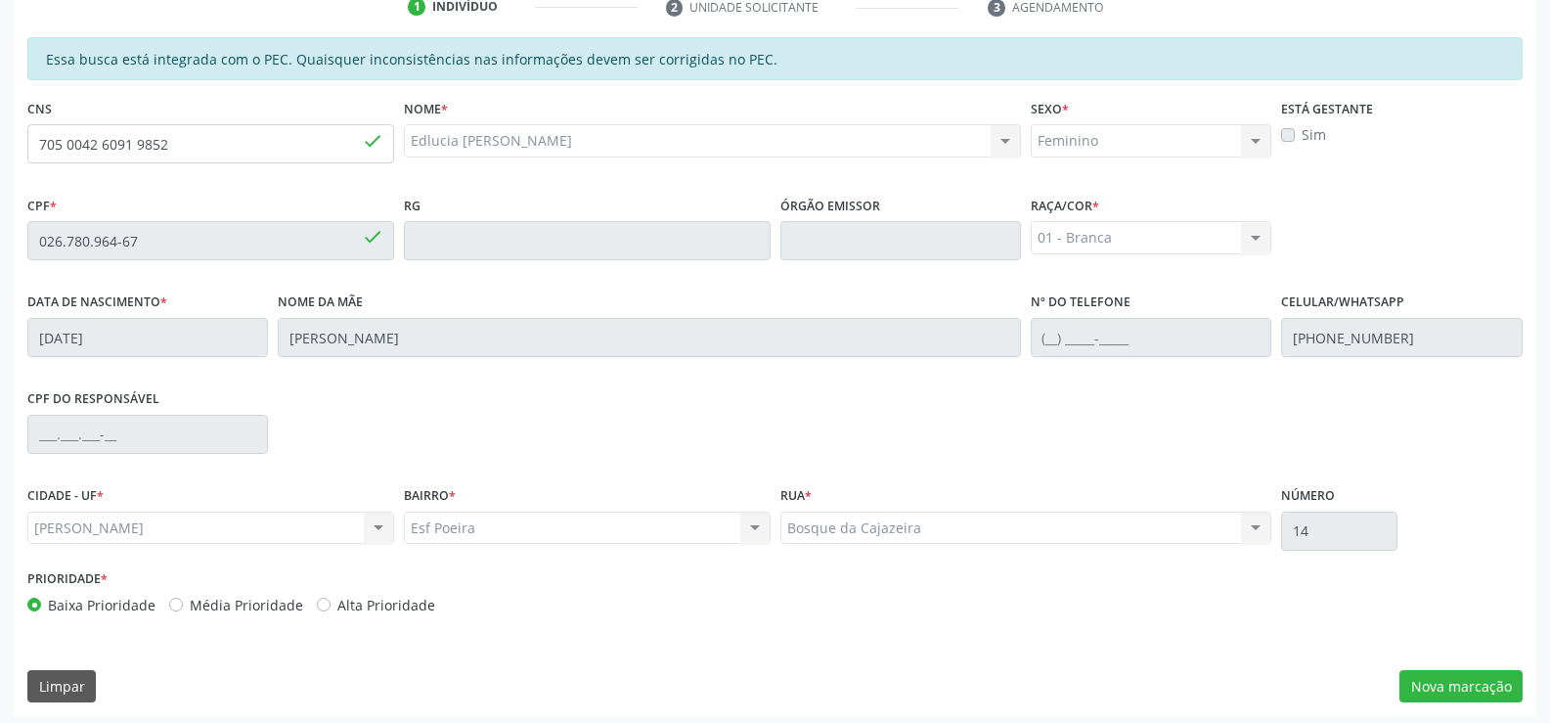
scroll to position [422, 0]
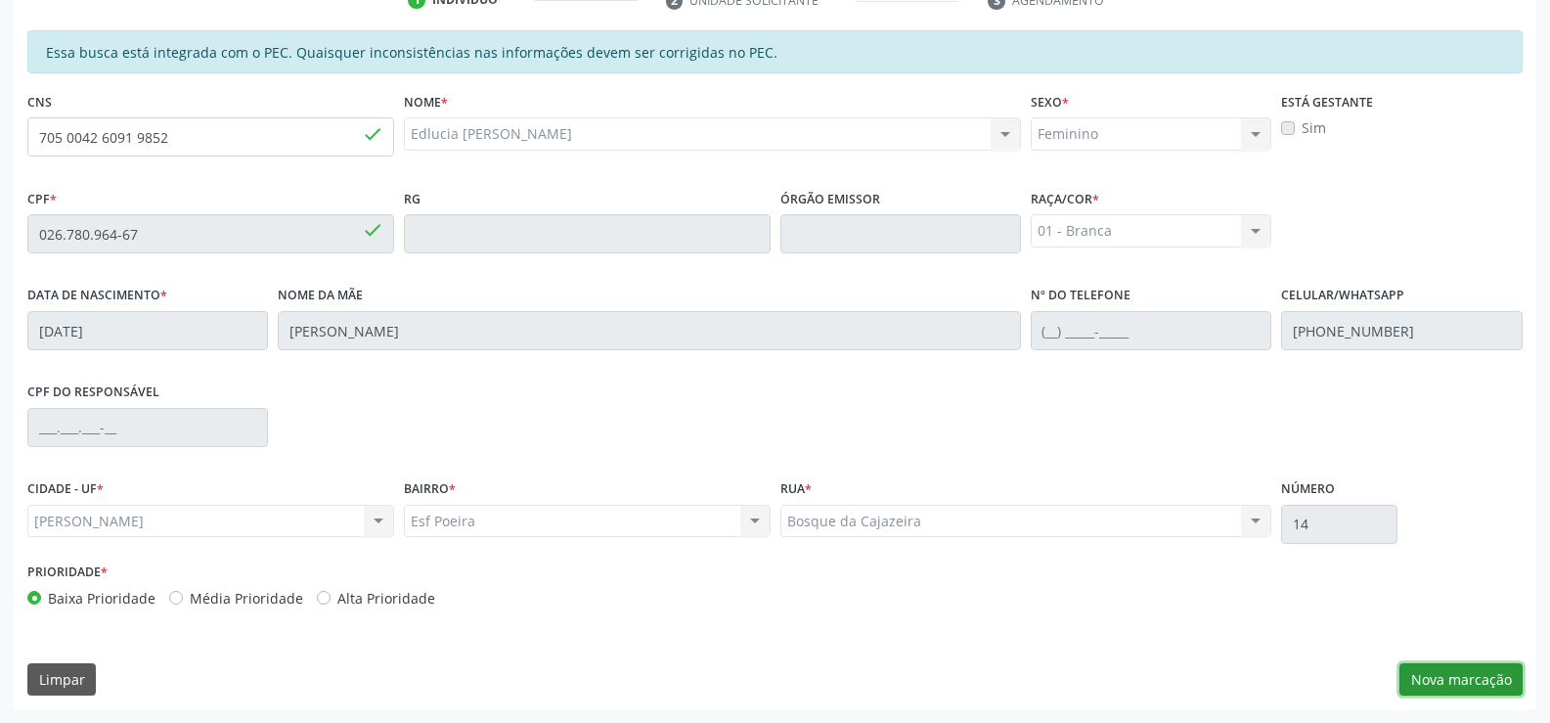
click at [1476, 676] on button "Nova marcação" at bounding box center [1461, 679] width 123 height 33
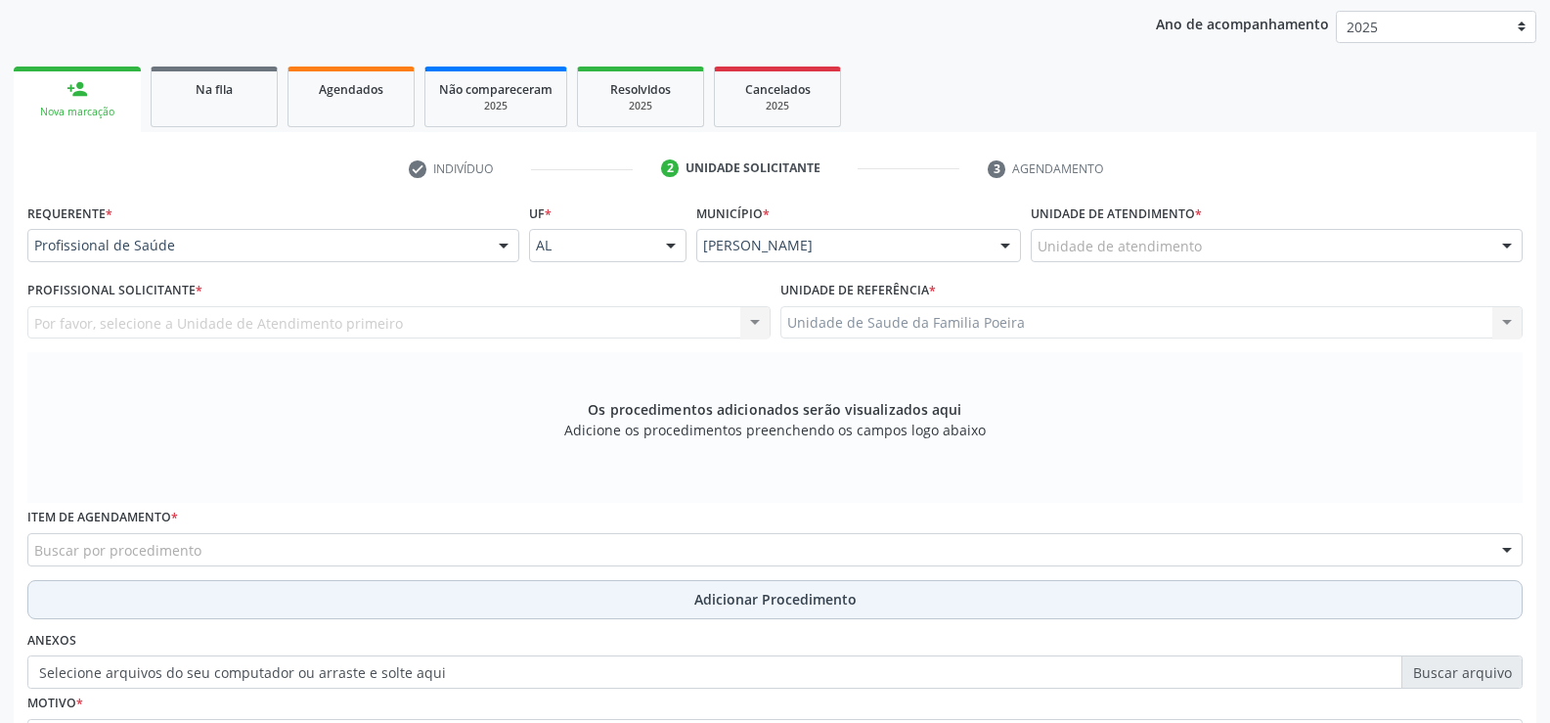
scroll to position [227, 0]
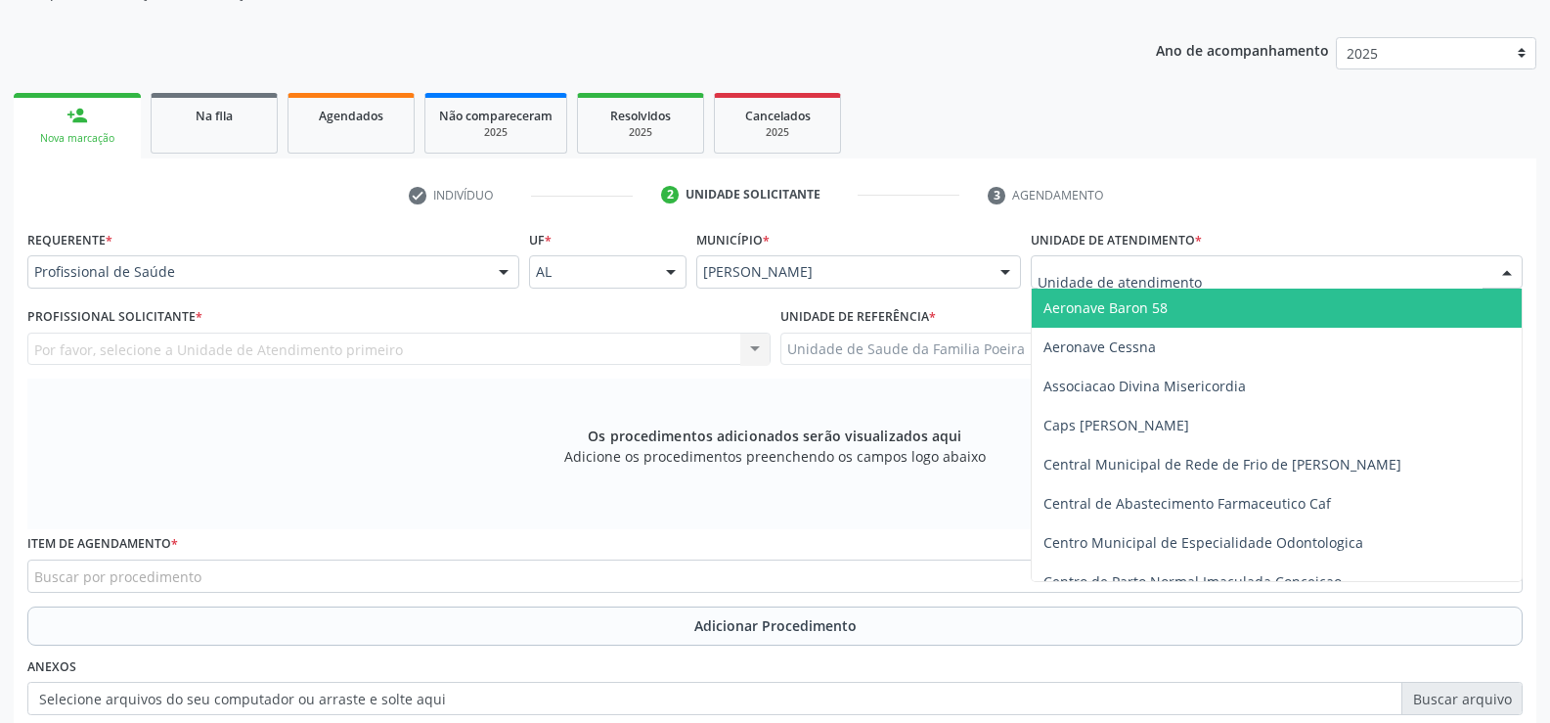
click at [1455, 263] on div at bounding box center [1277, 271] width 492 height 33
type input "PO"
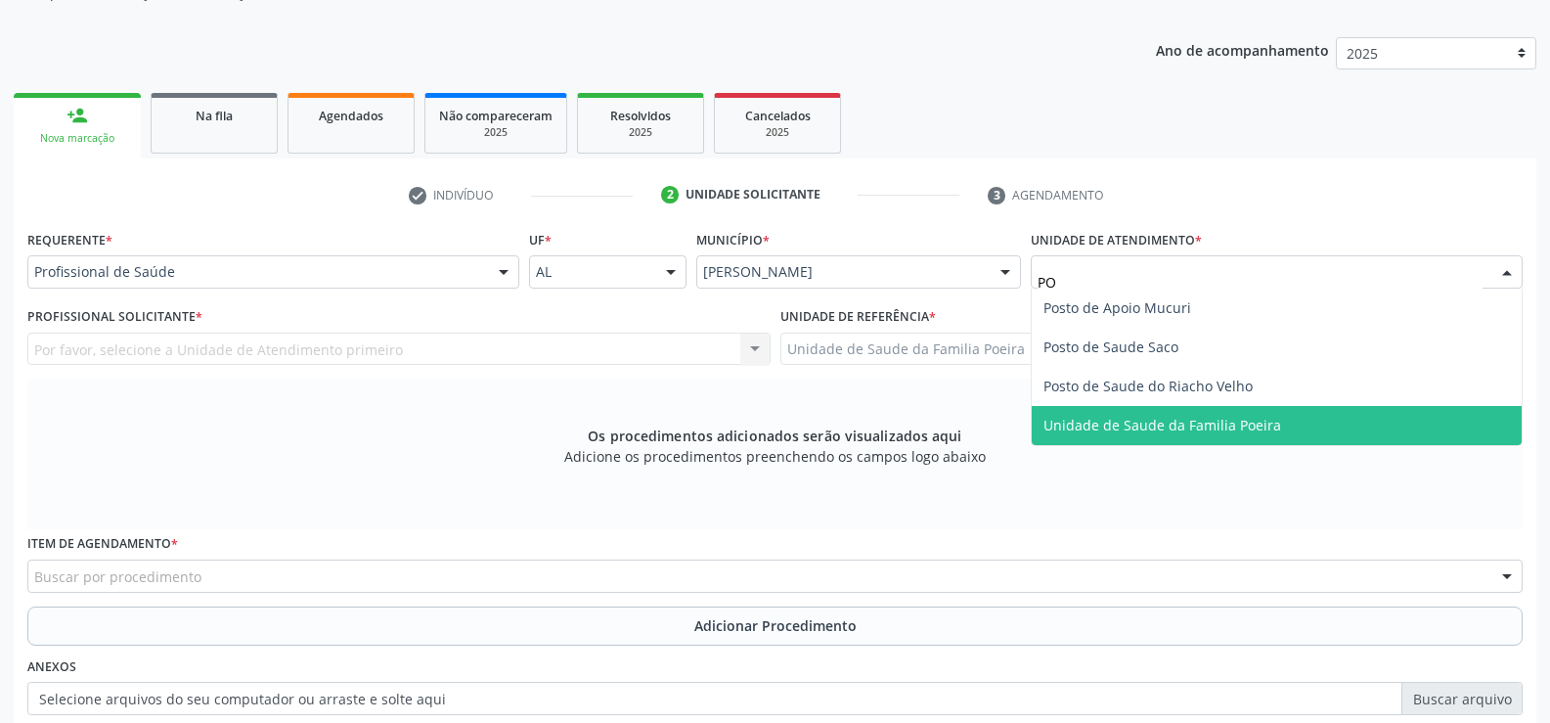
click at [1300, 428] on span "Unidade de Saude da Familia Poeira" at bounding box center [1277, 425] width 490 height 39
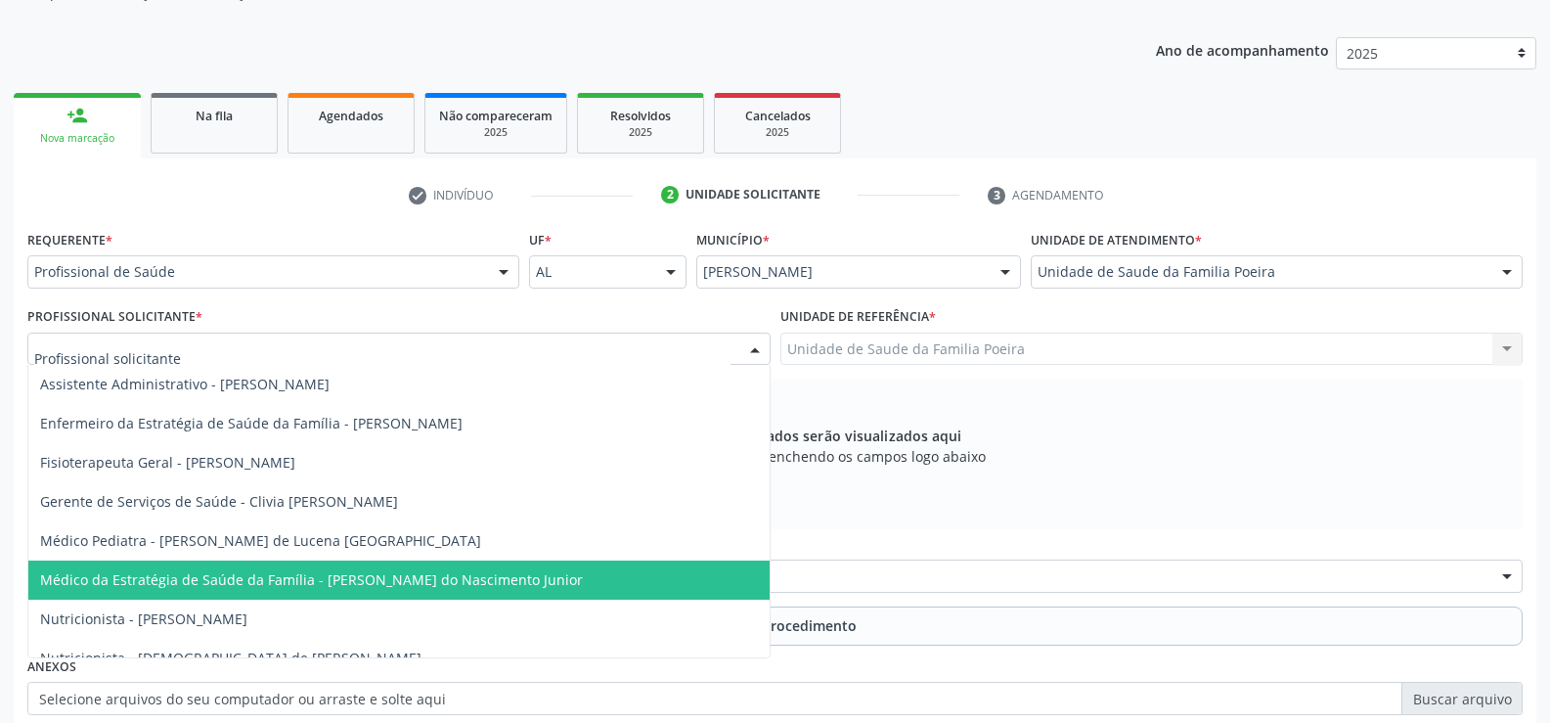
click at [263, 585] on span "Médico da Estratégia de Saúde da Família - [PERSON_NAME] do Nascimento Junior" at bounding box center [311, 579] width 543 height 19
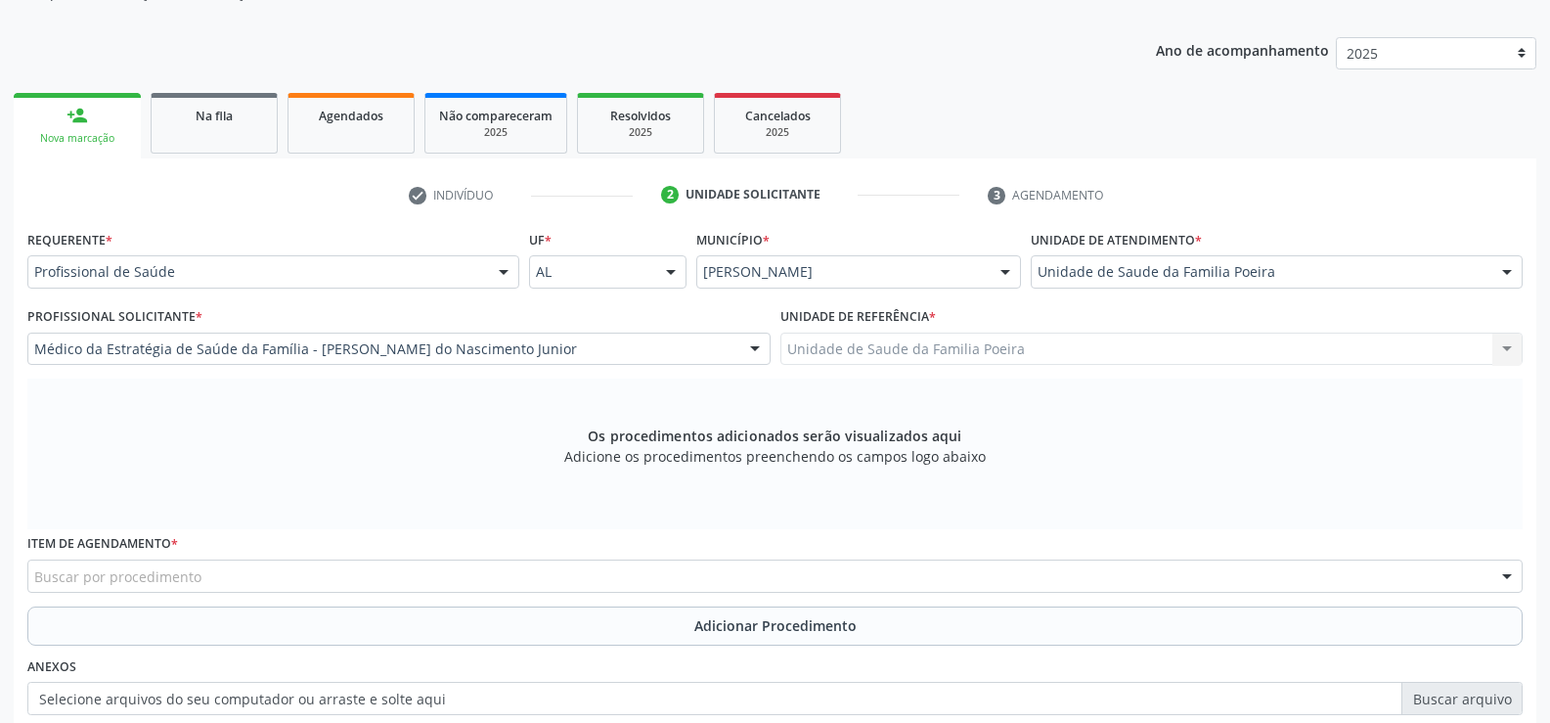
scroll to position [423, 0]
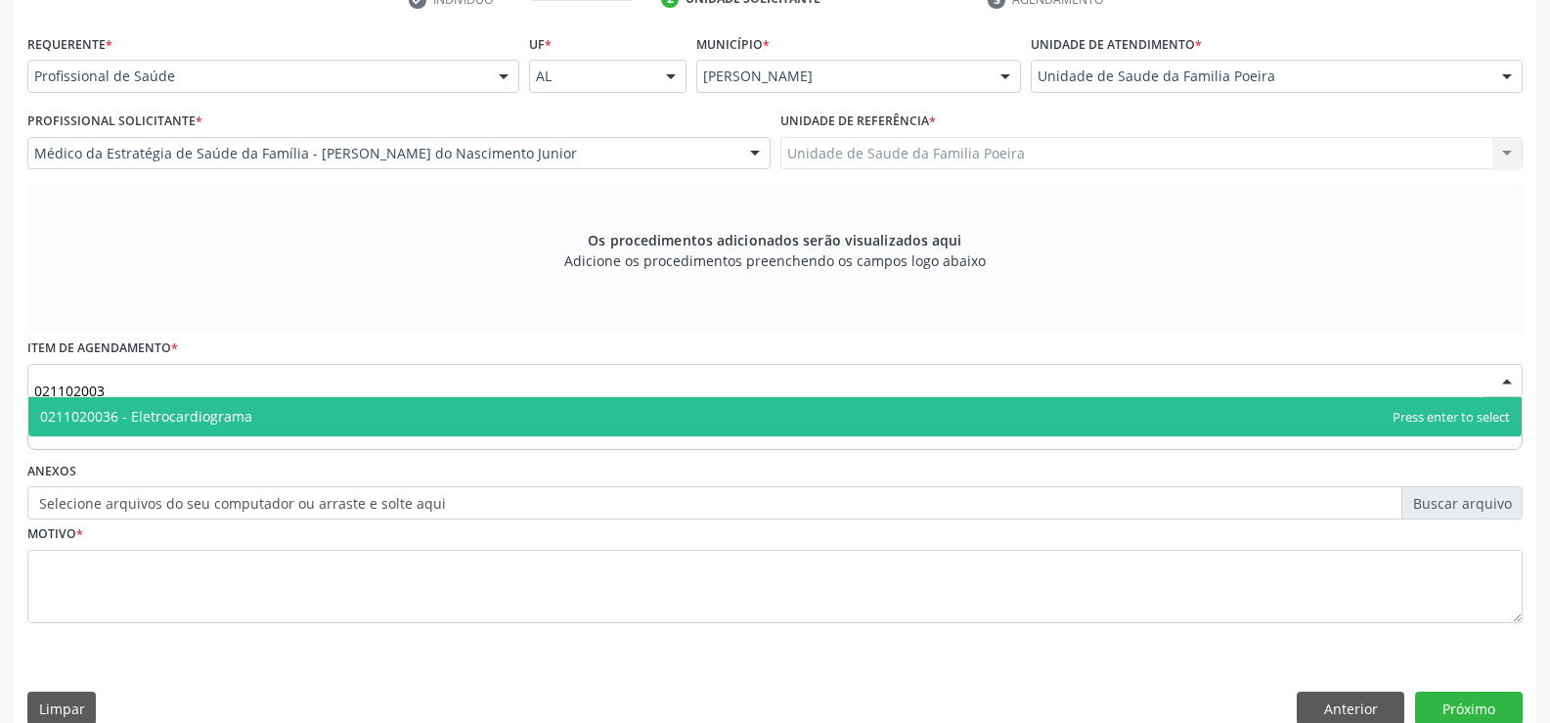
type input "0211020036"
click at [218, 418] on span "0211020036 - Eletrocardiograma" at bounding box center [146, 416] width 212 height 19
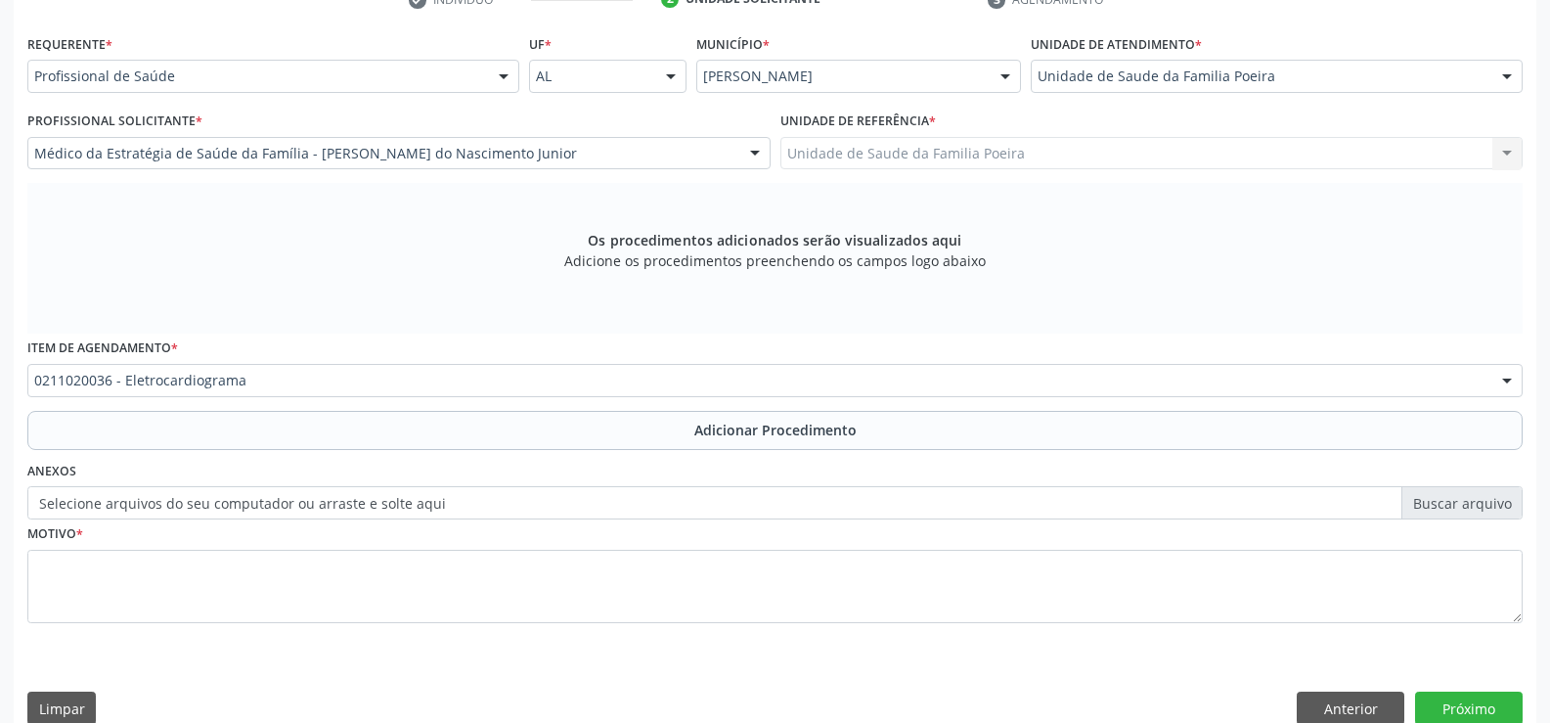
scroll to position [452, 0]
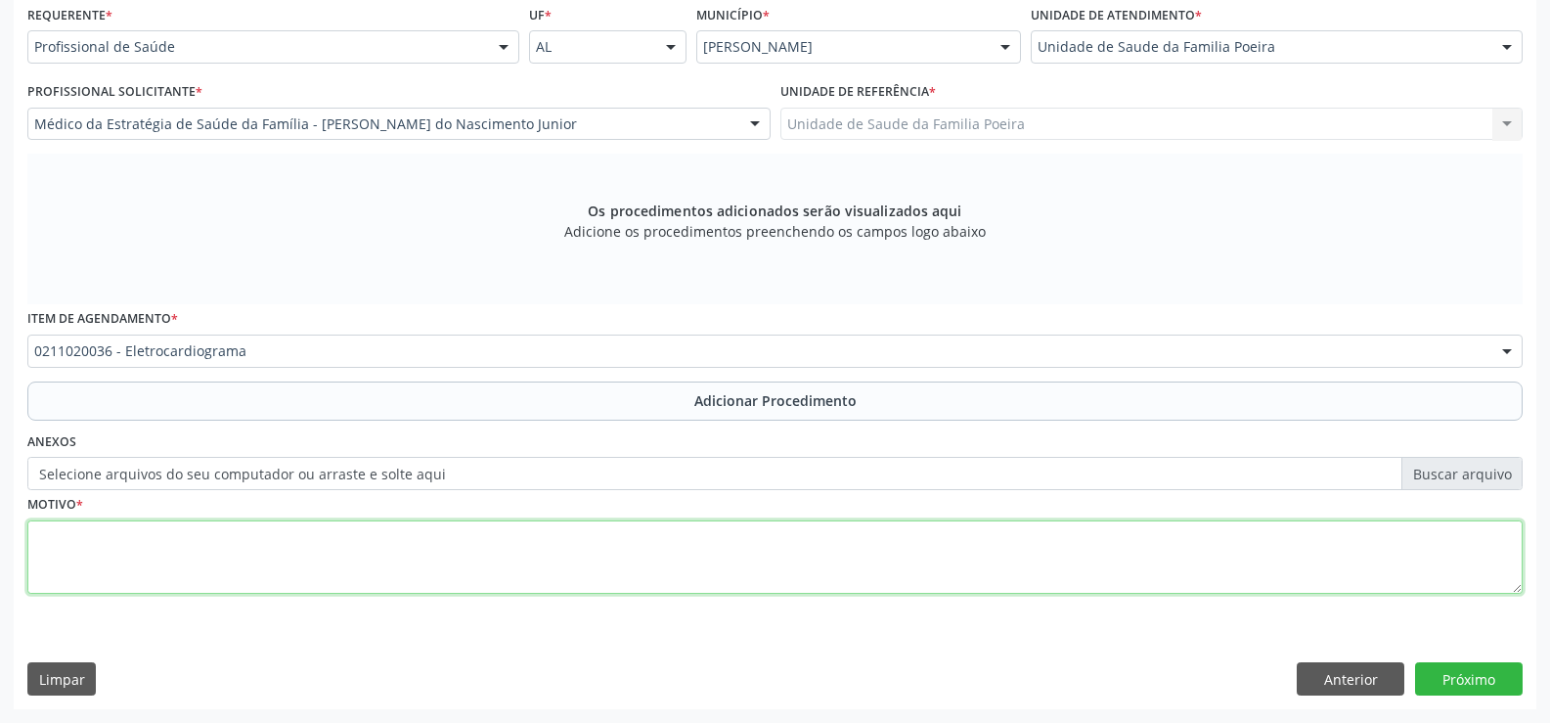
click at [281, 565] on textarea at bounding box center [775, 557] width 1496 height 74
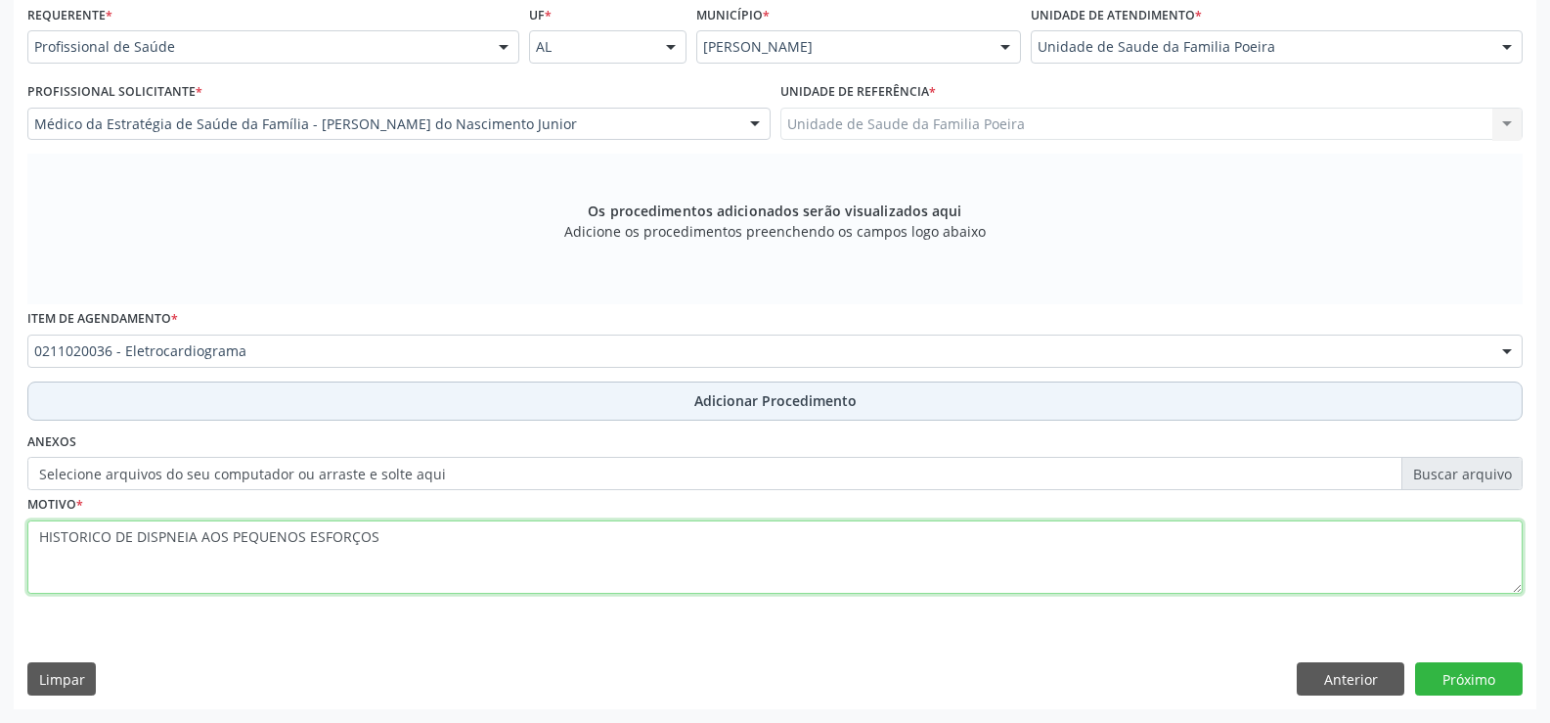
type textarea "HISTORICO DE DISPNEIA AOS PEQUENOS ESFORÇOS"
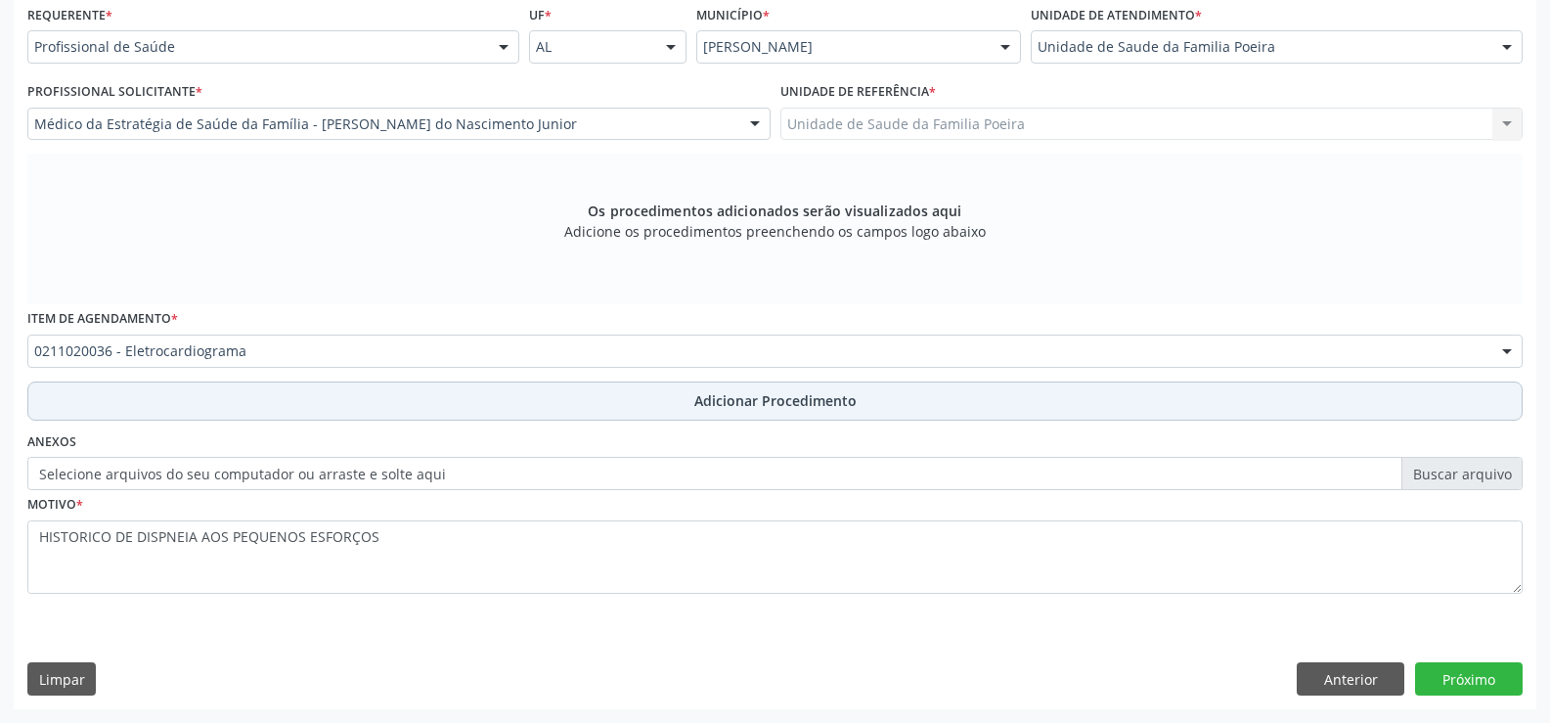
click at [793, 392] on span "Adicionar Procedimento" at bounding box center [776, 400] width 162 height 21
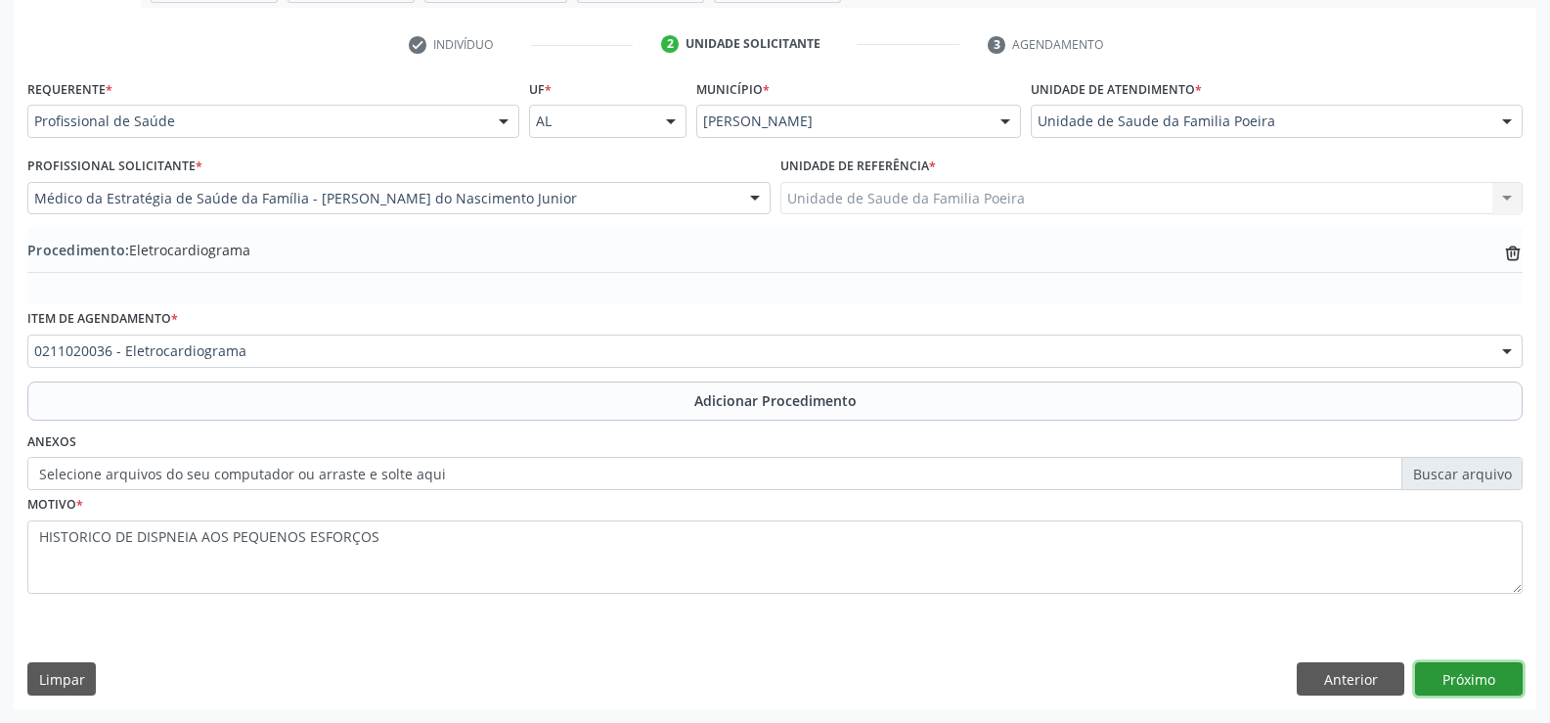
click at [1454, 676] on button "Próximo" at bounding box center [1469, 678] width 108 height 33
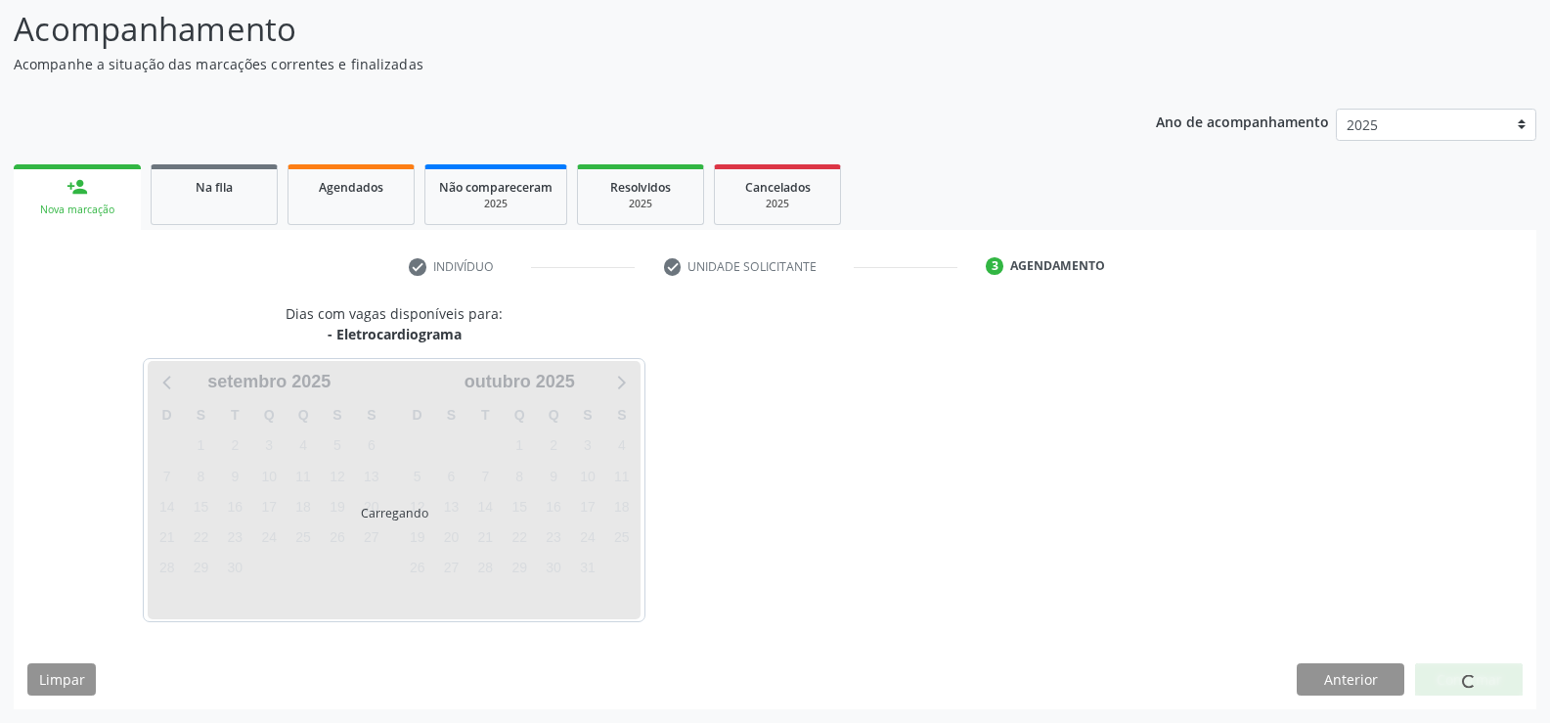
scroll to position [213, 0]
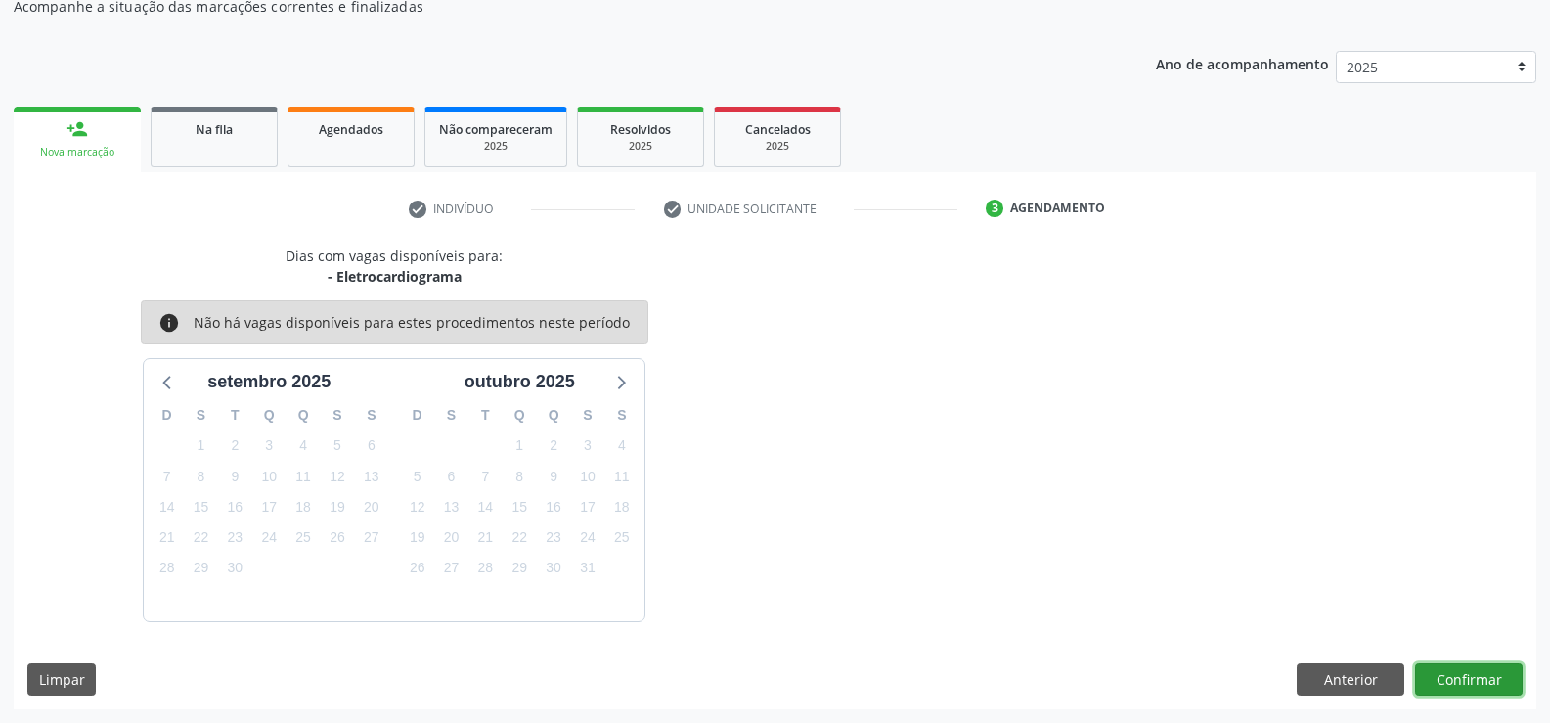
click at [1466, 683] on button "Confirmar" at bounding box center [1469, 679] width 108 height 33
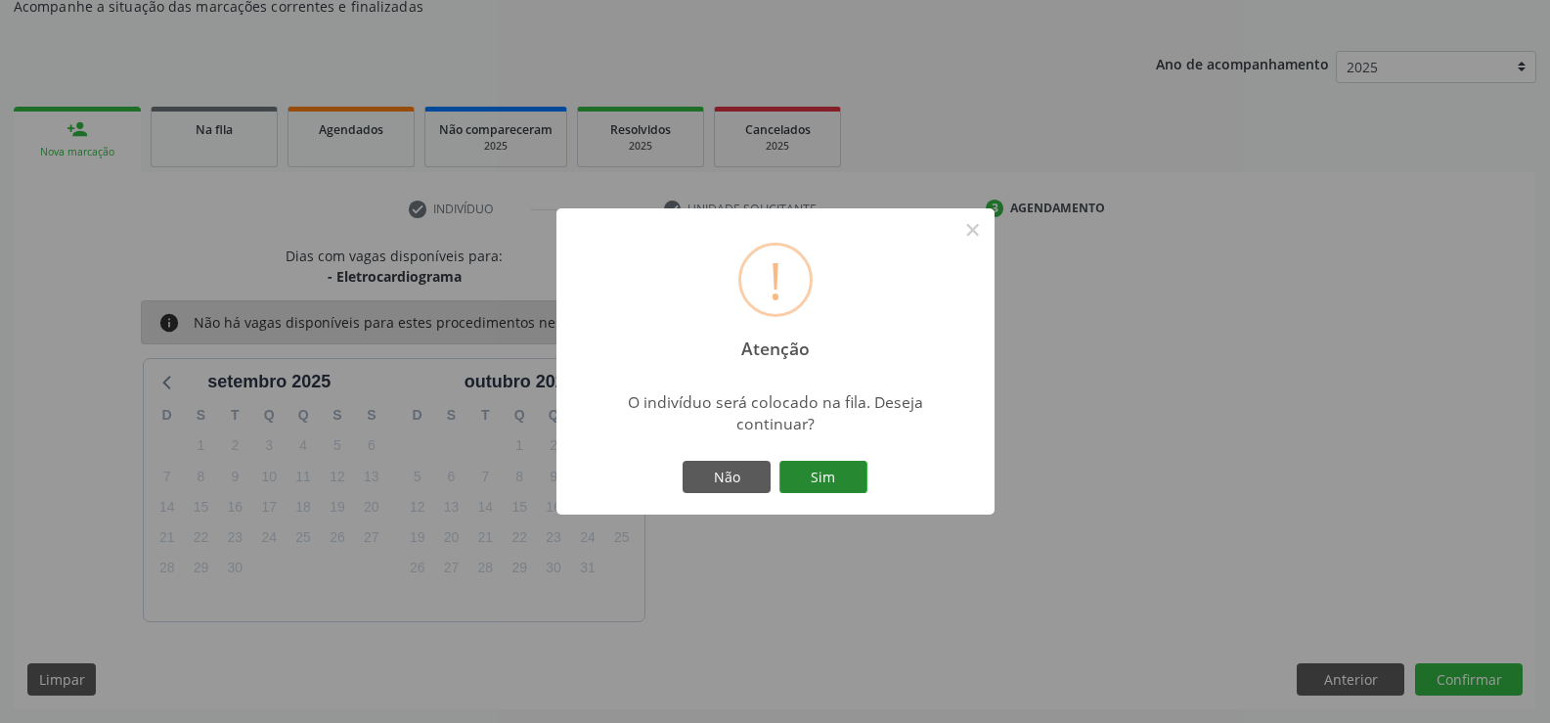
click at [815, 492] on button "Sim" at bounding box center [824, 477] width 88 height 33
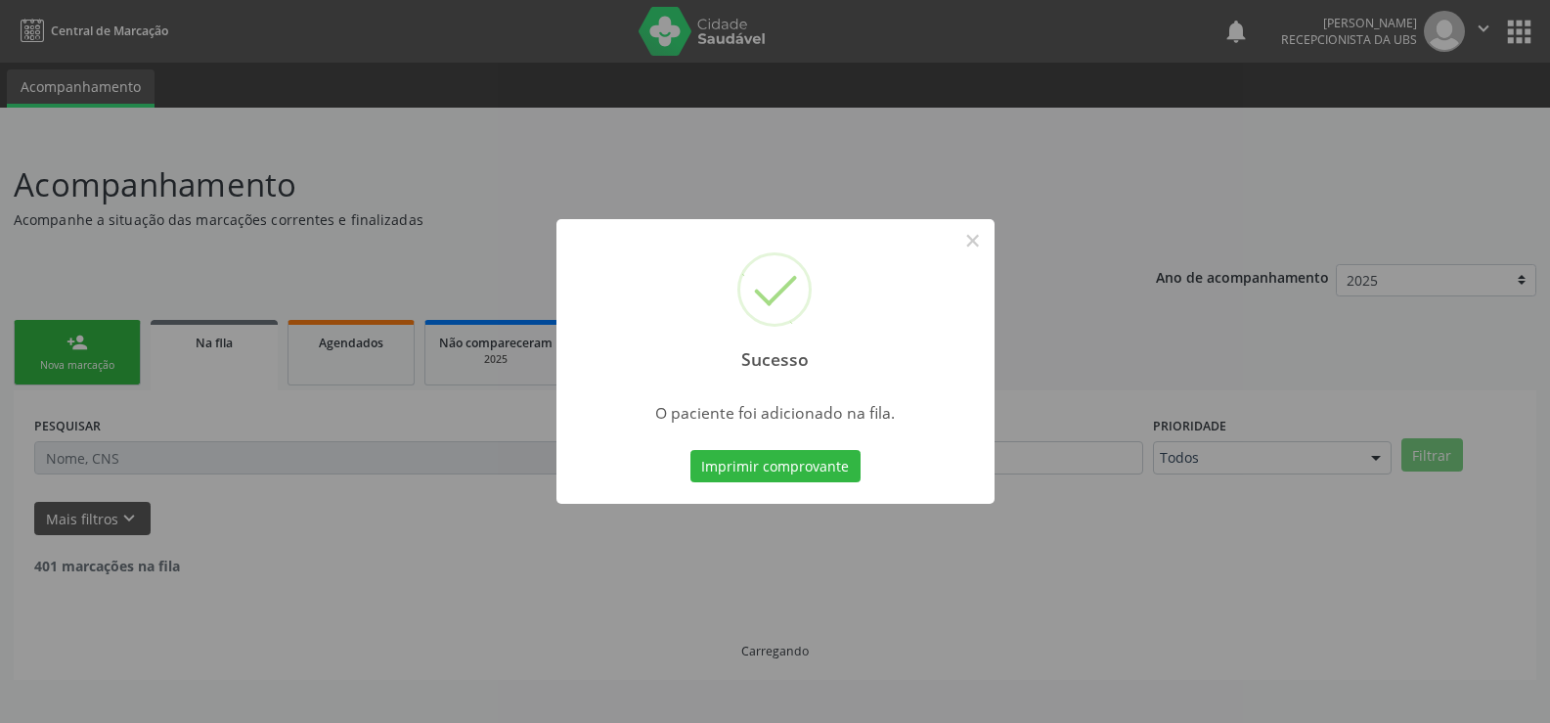
scroll to position [0, 0]
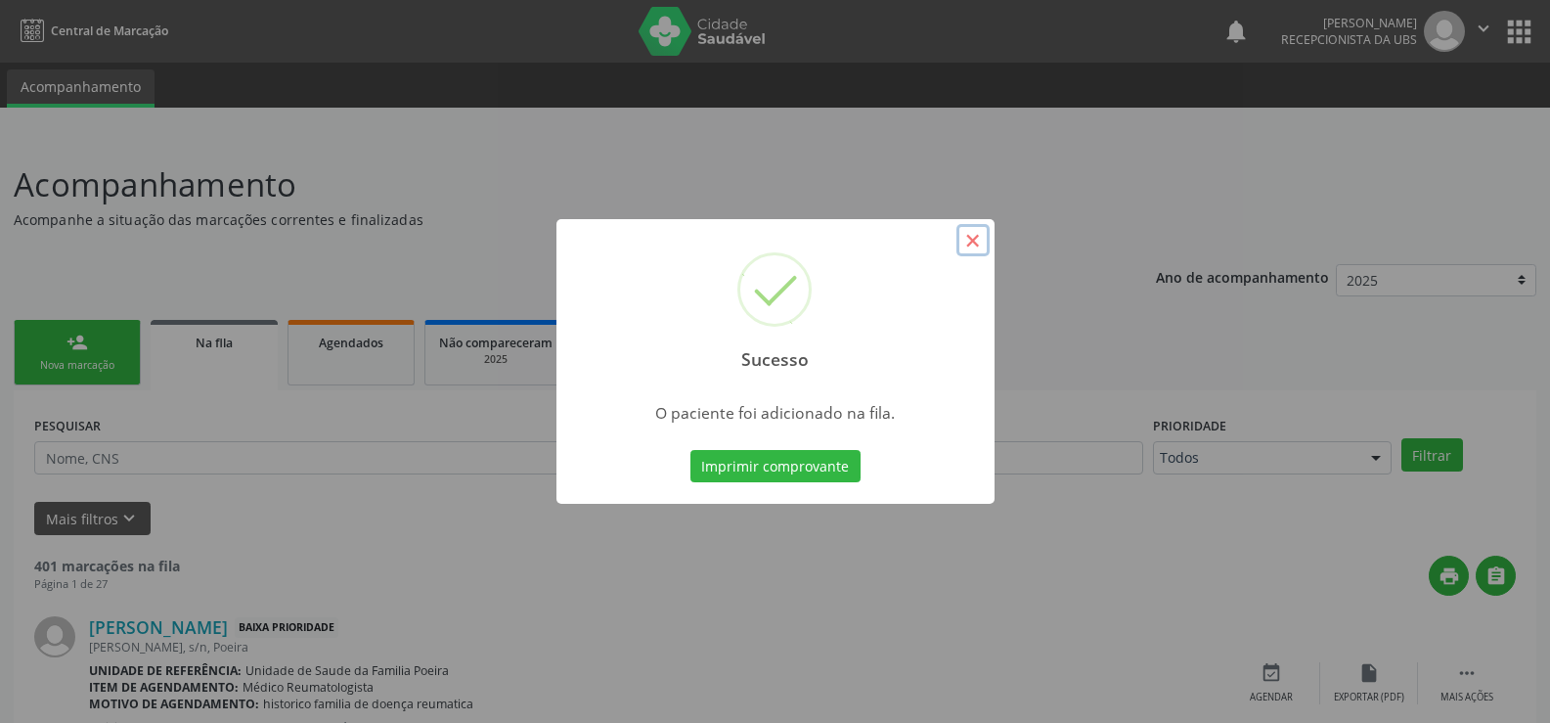
click at [976, 236] on button "×" at bounding box center [973, 240] width 33 height 33
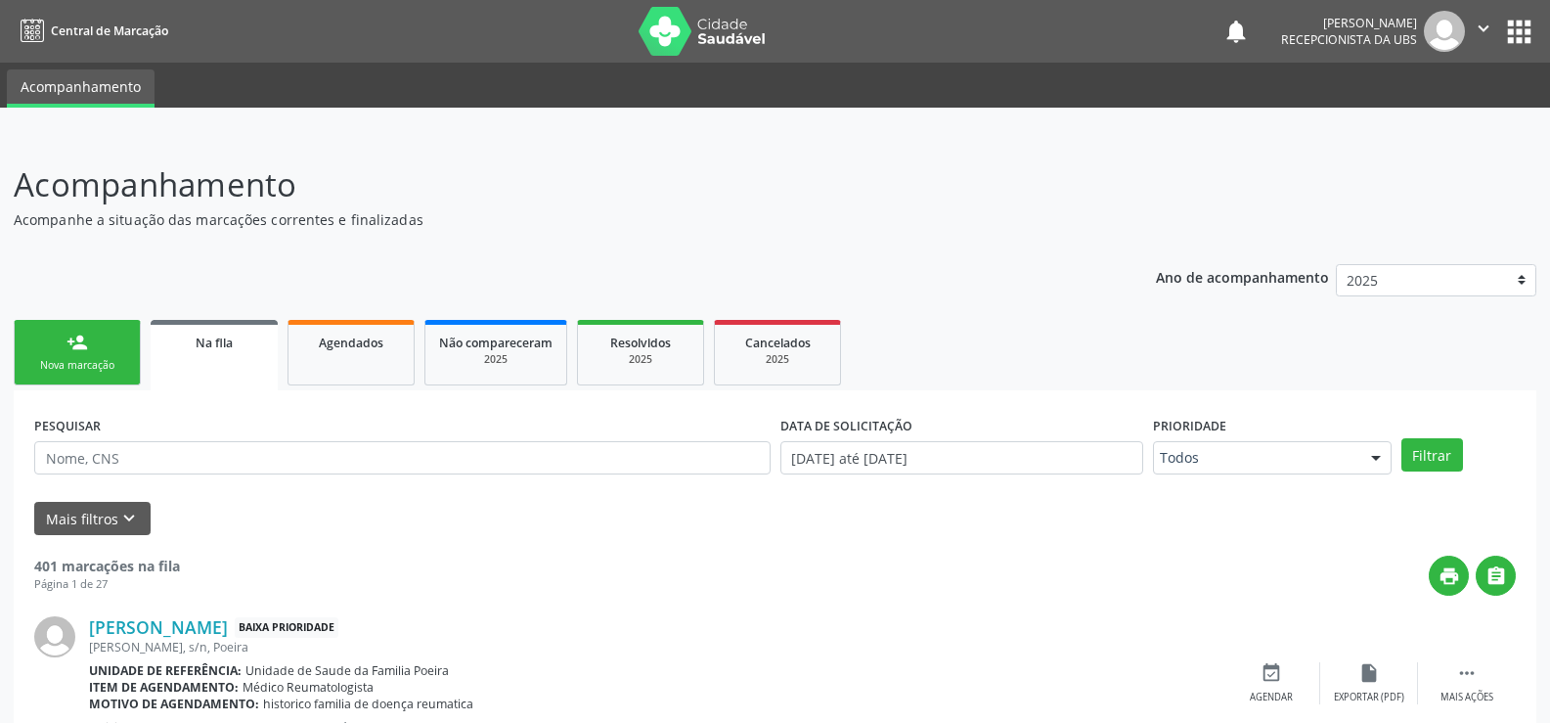
click at [53, 372] on div "Nova marcação" at bounding box center [77, 365] width 98 height 15
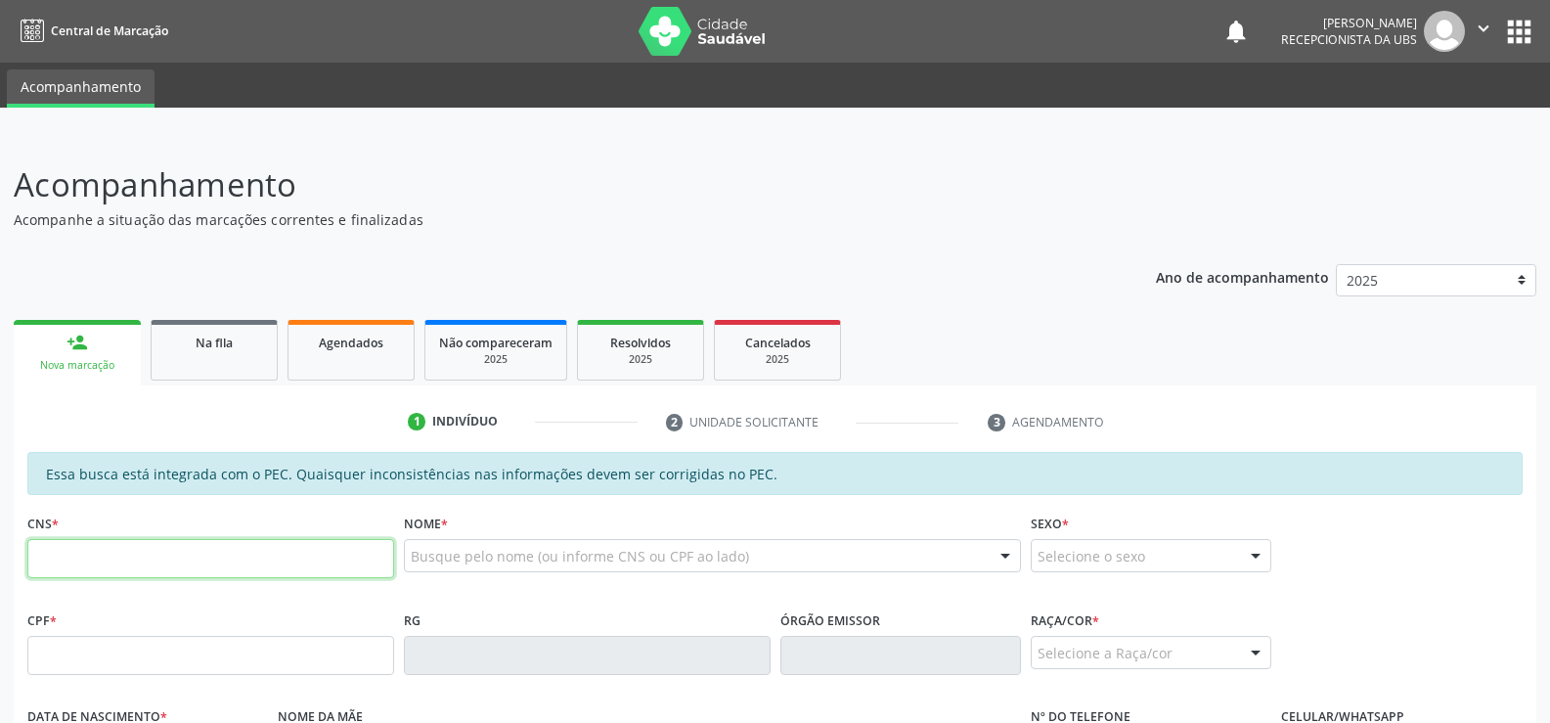
click at [245, 554] on input "text" at bounding box center [210, 558] width 367 height 39
type input "704 2037 4892 4580"
type input "860.060.534-20"
type input "[DATE]"
type input "[DEMOGRAPHIC_DATA][PERSON_NAME]"
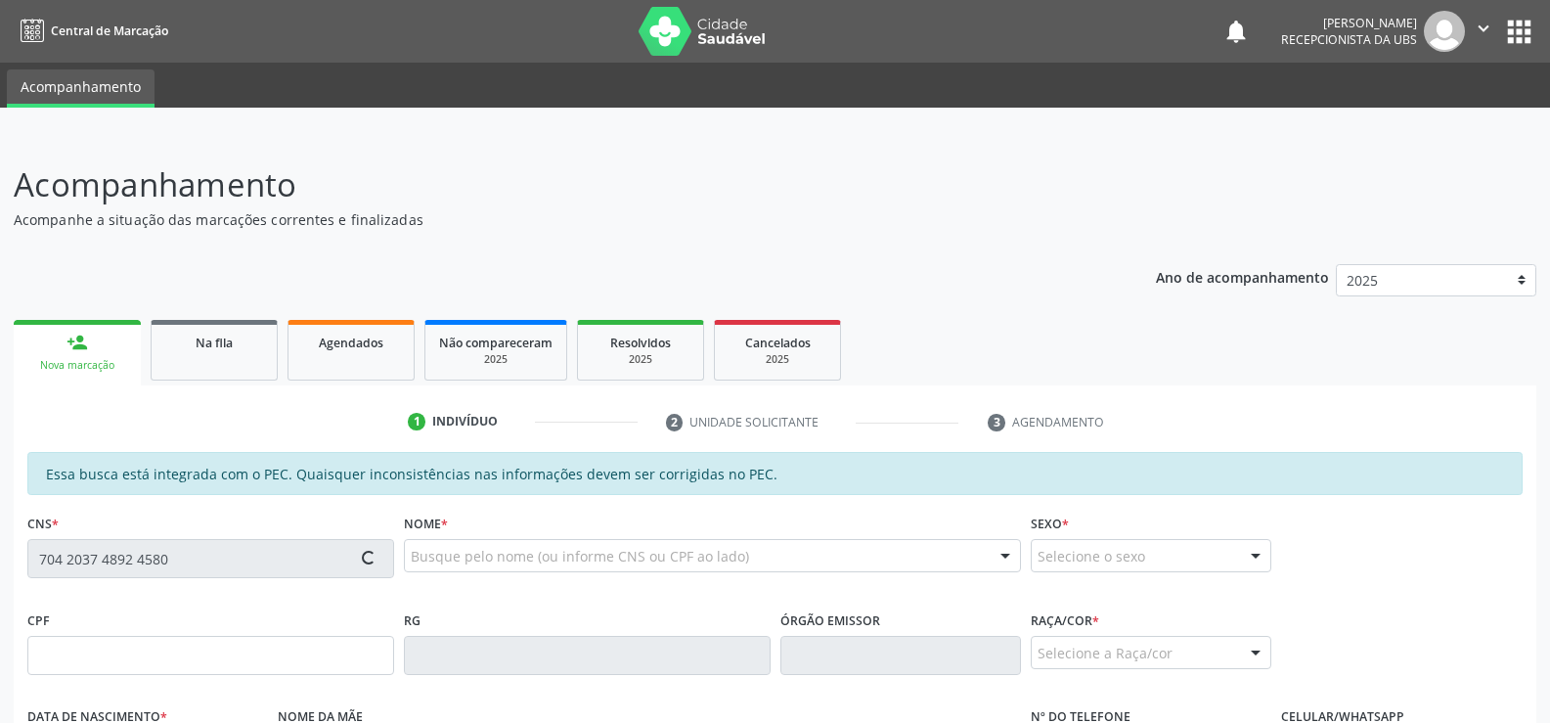
type input "[PHONE_NUMBER]"
type input "S/N"
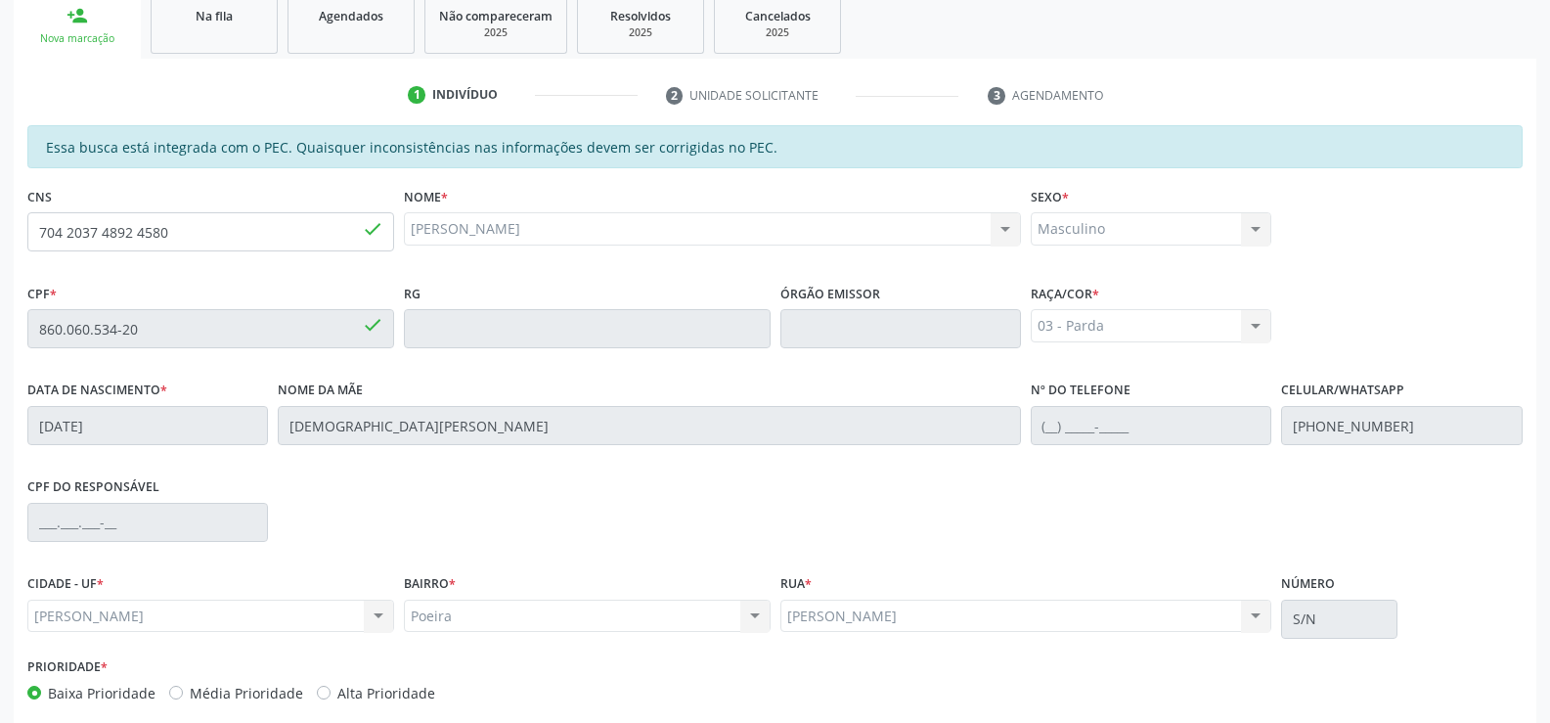
scroll to position [422, 0]
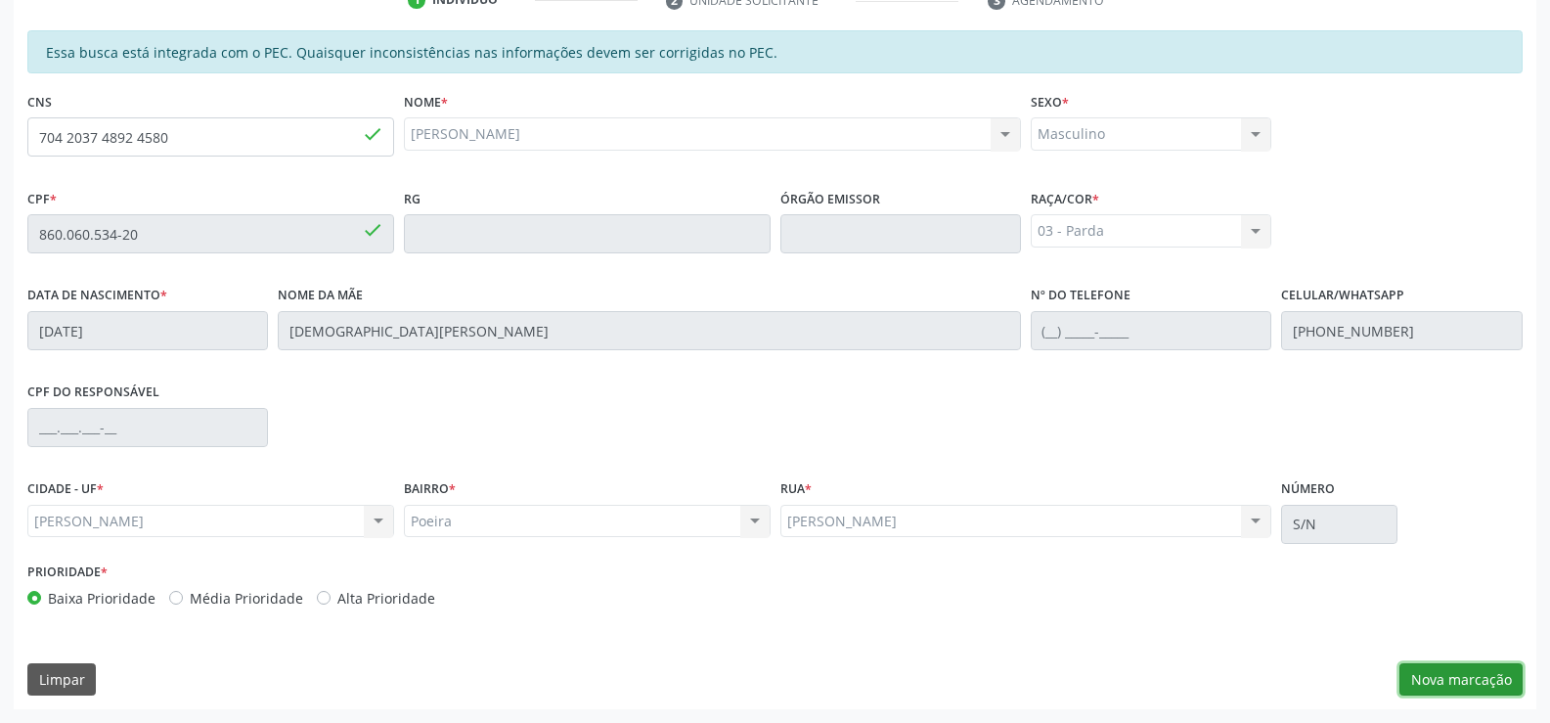
click at [1486, 668] on button "Nova marcação" at bounding box center [1461, 679] width 123 height 33
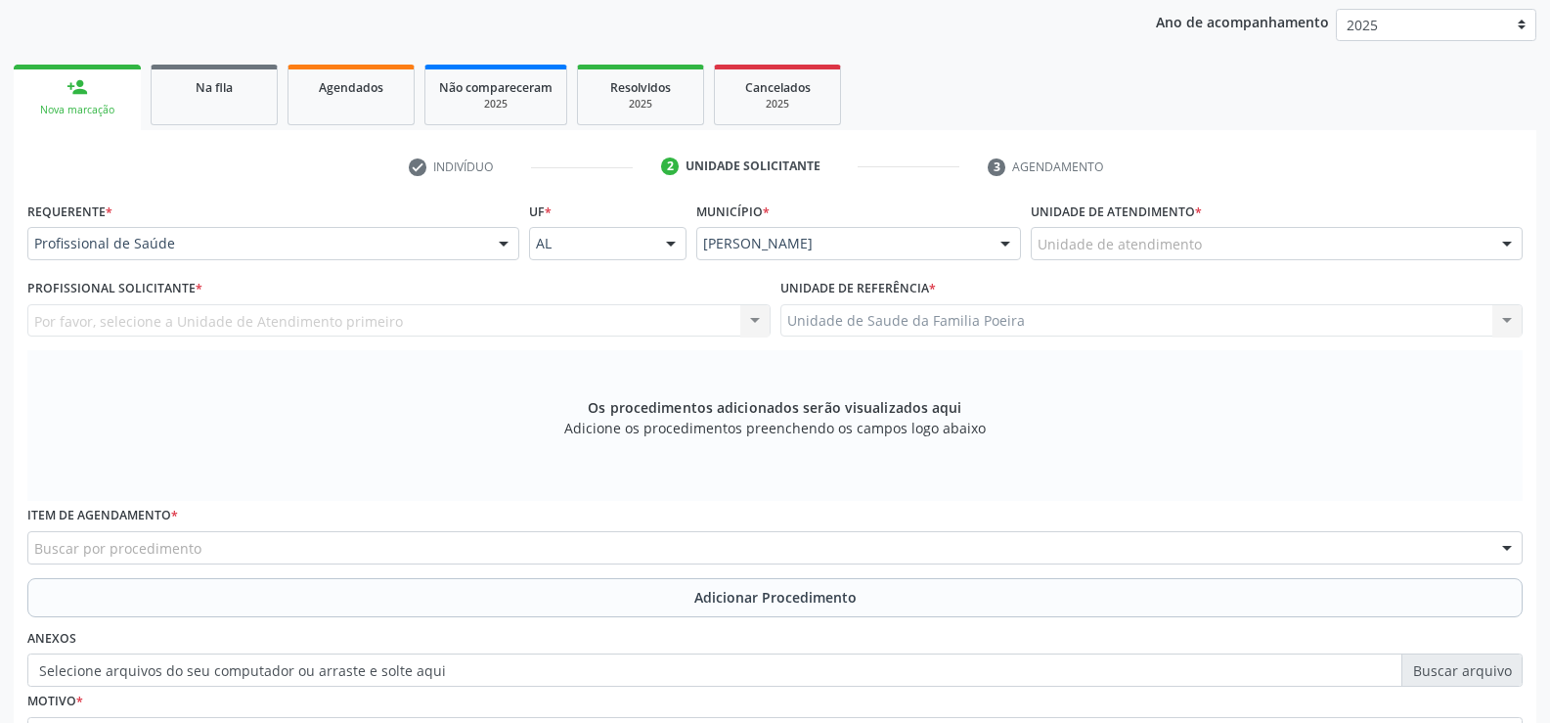
scroll to position [227, 0]
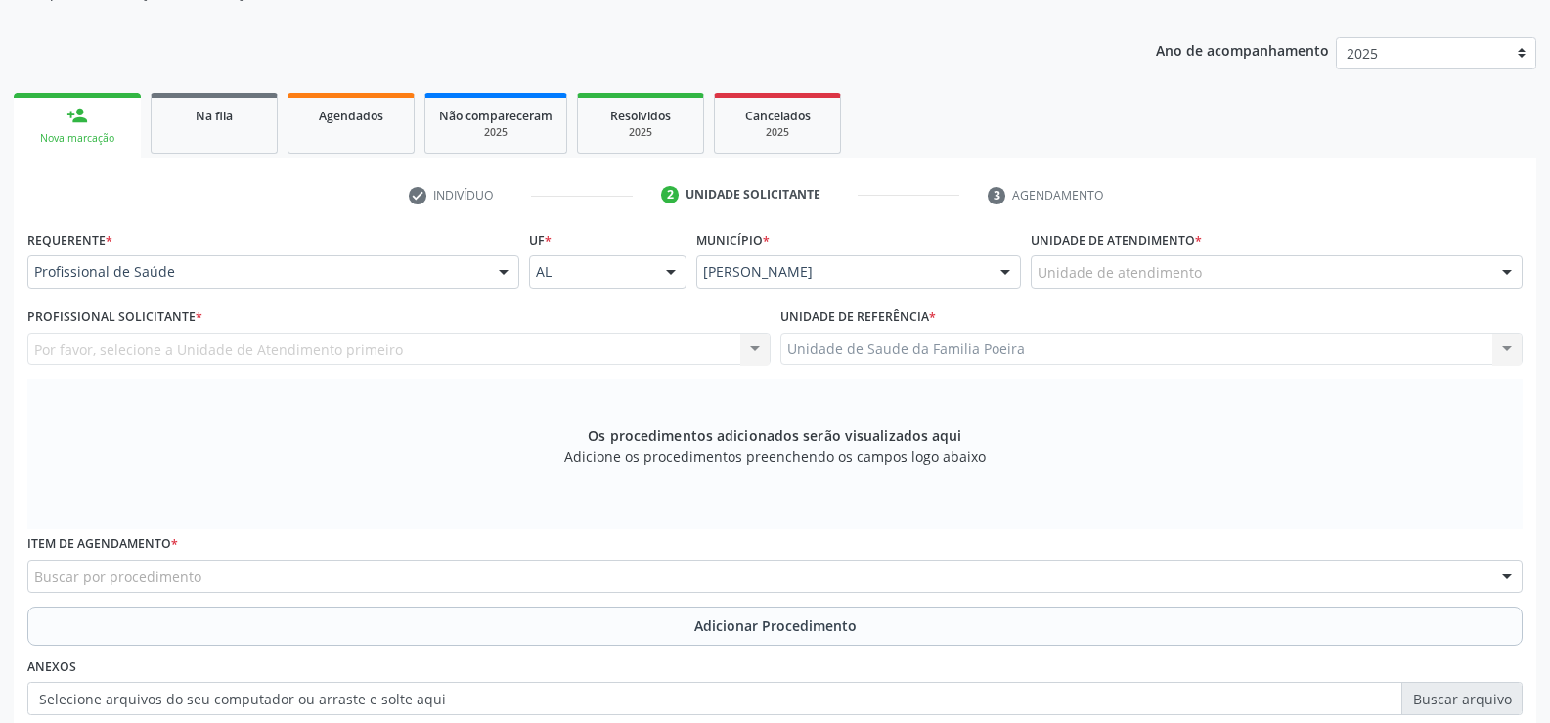
click at [1384, 289] on div "Unidade de atendimento * Unidade de atendimento Aeronave Baron 58 Aeronave Cess…" at bounding box center [1277, 263] width 502 height 76
click at [1503, 265] on div at bounding box center [1507, 272] width 29 height 33
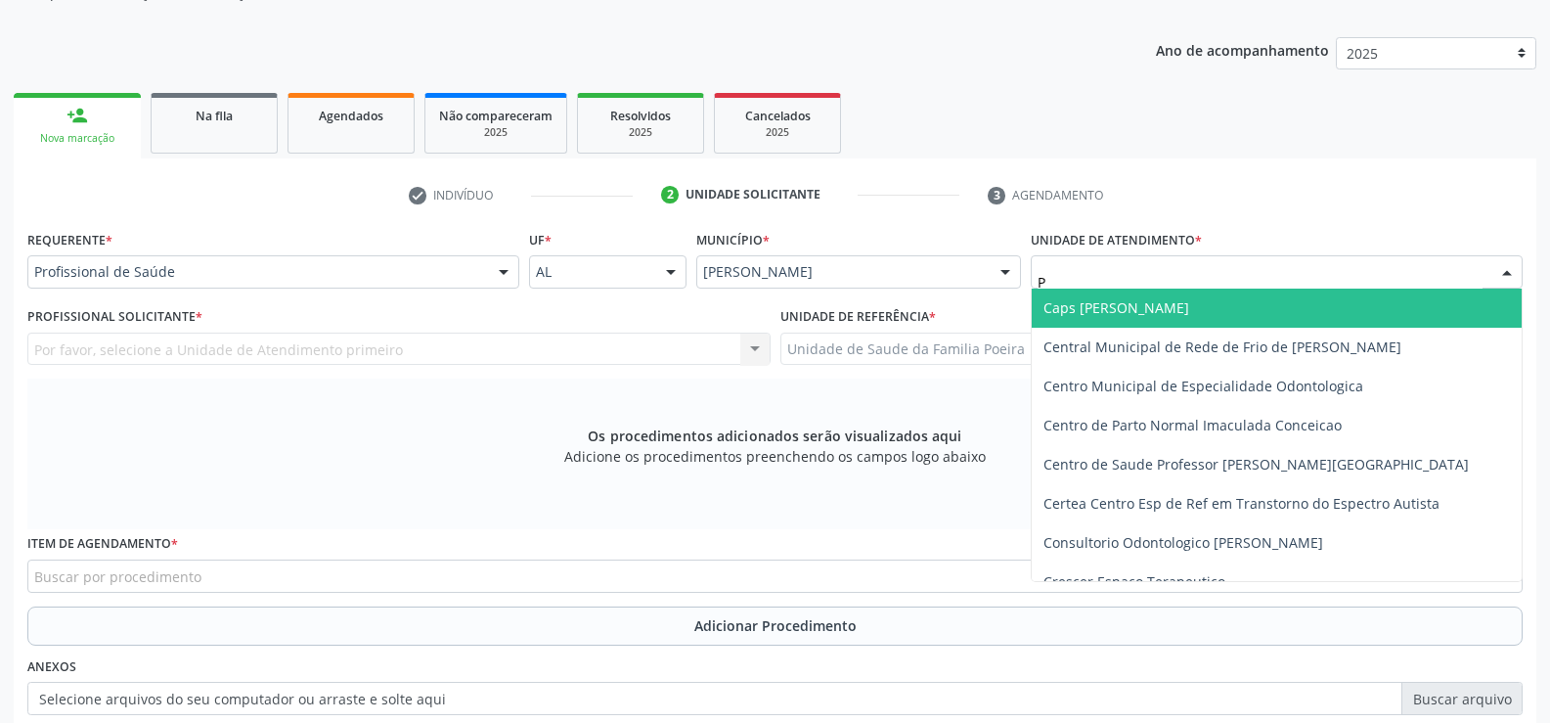
type input "PO"
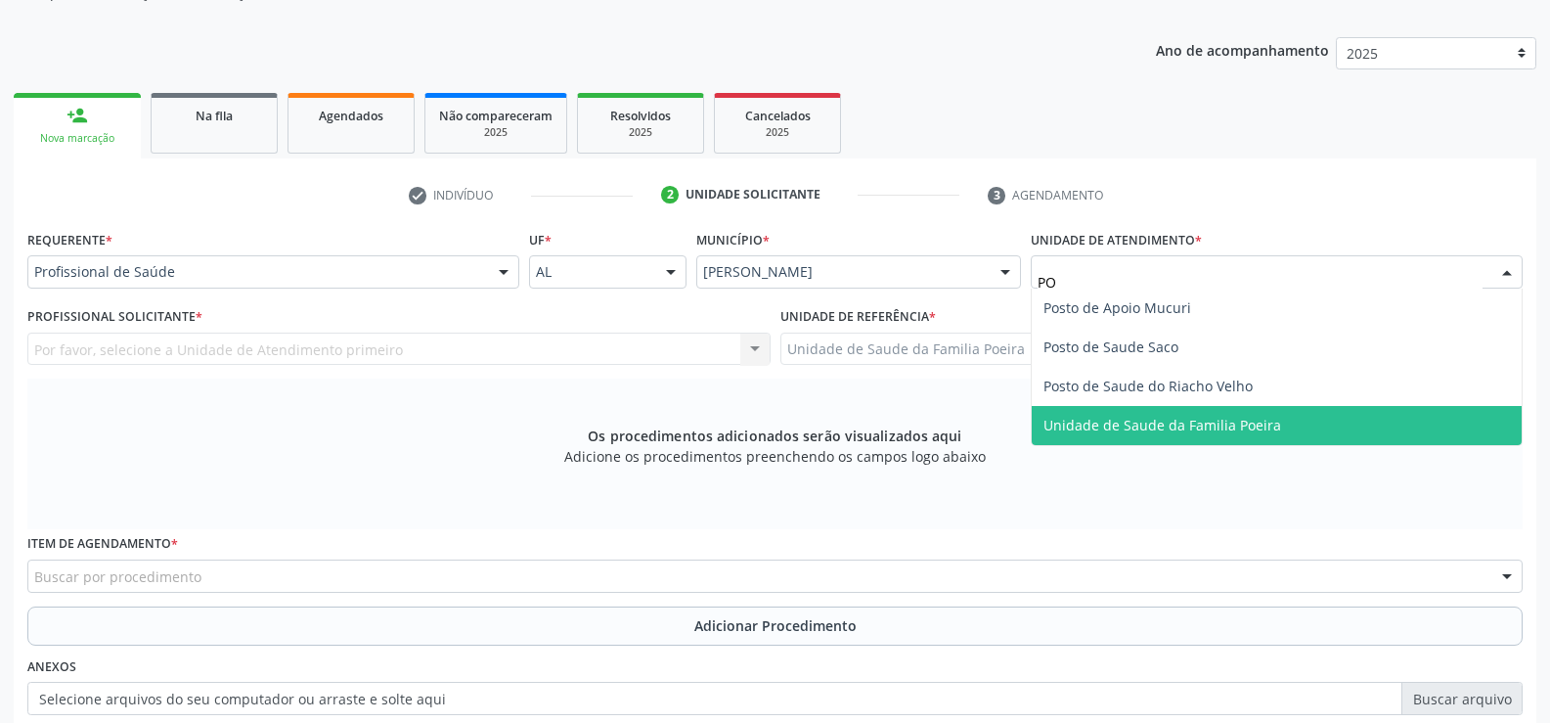
click at [1310, 432] on span "Unidade de Saude da Familia Poeira" at bounding box center [1277, 425] width 490 height 39
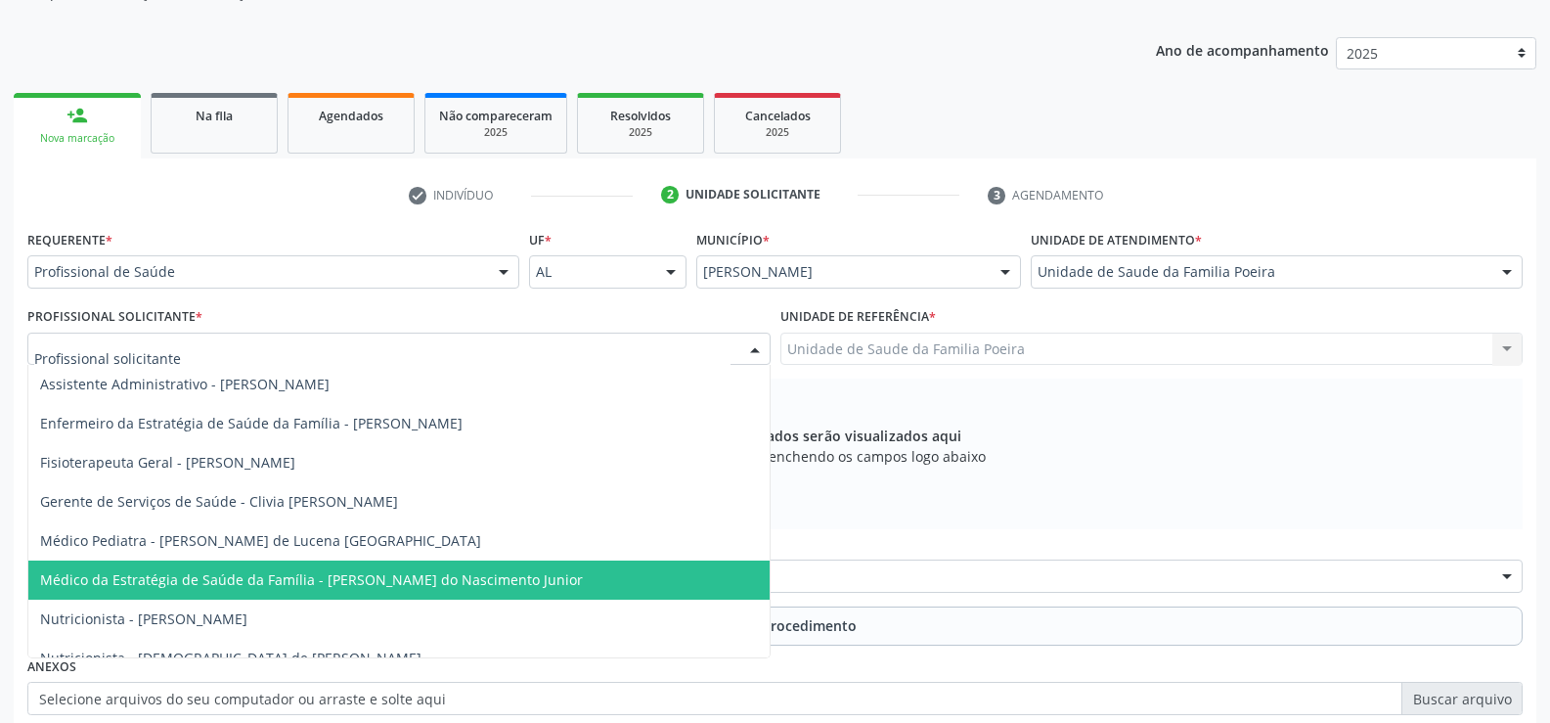
click at [159, 565] on span "Médico da Estratégia de Saúde da Família - [PERSON_NAME] do Nascimento Junior" at bounding box center [398, 579] width 741 height 39
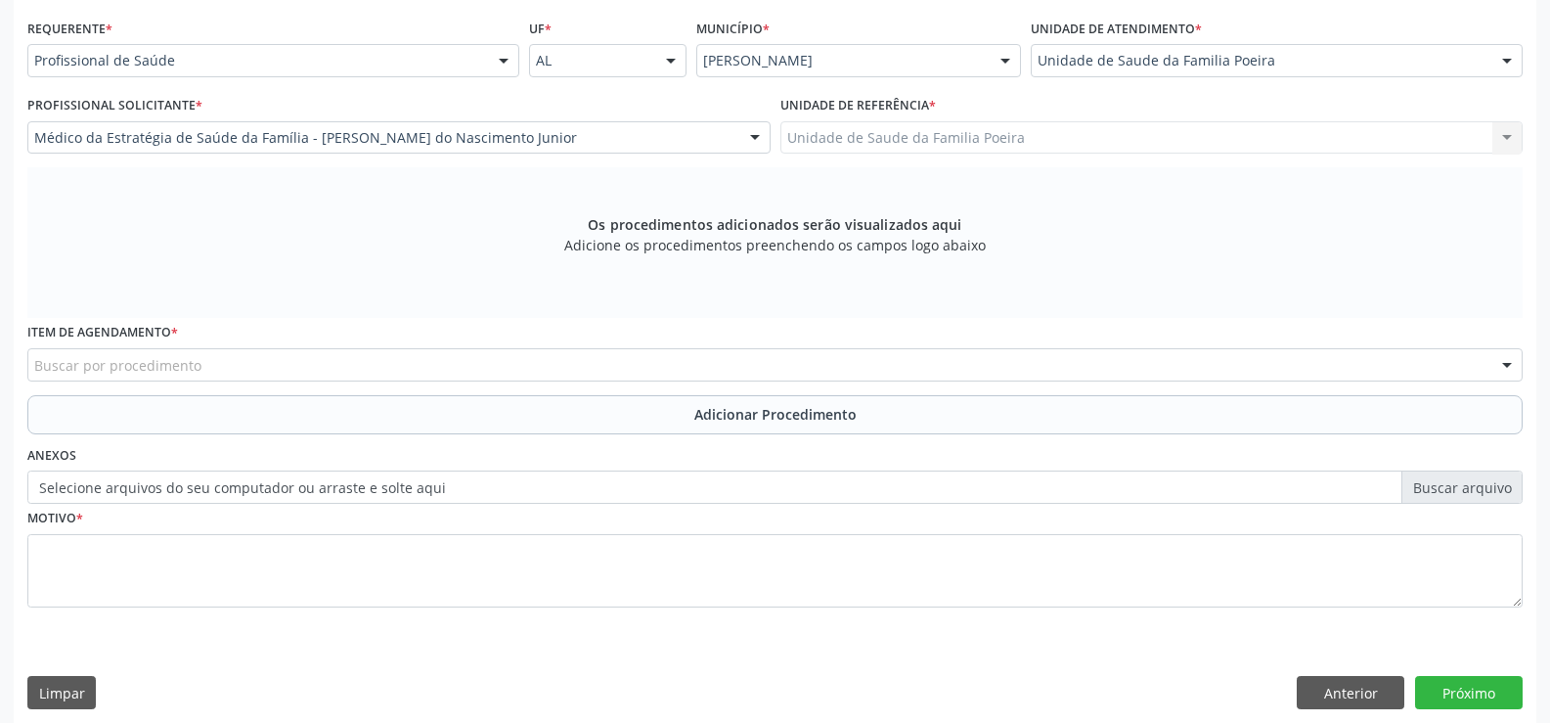
scroll to position [452, 0]
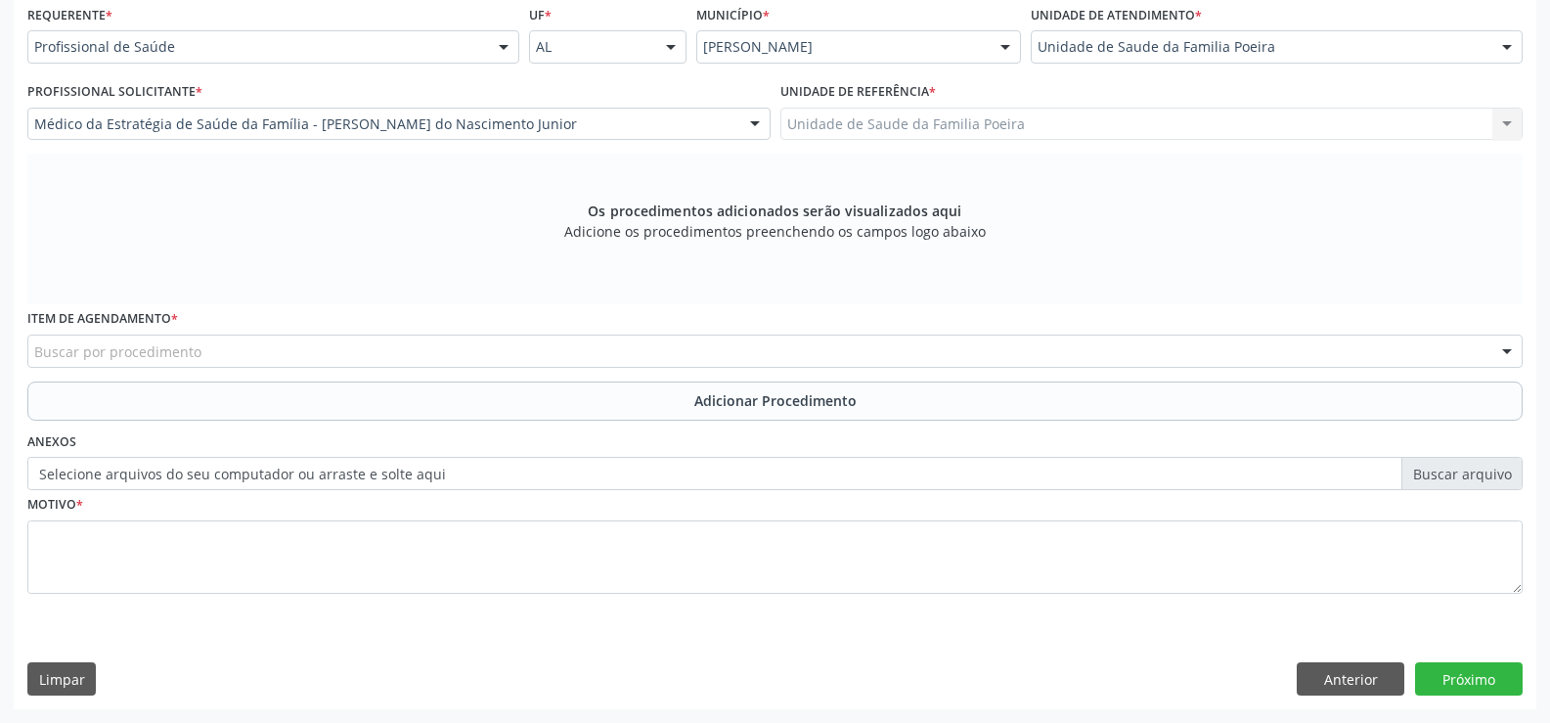
click at [170, 363] on div "Buscar por procedimento" at bounding box center [775, 351] width 1496 height 33
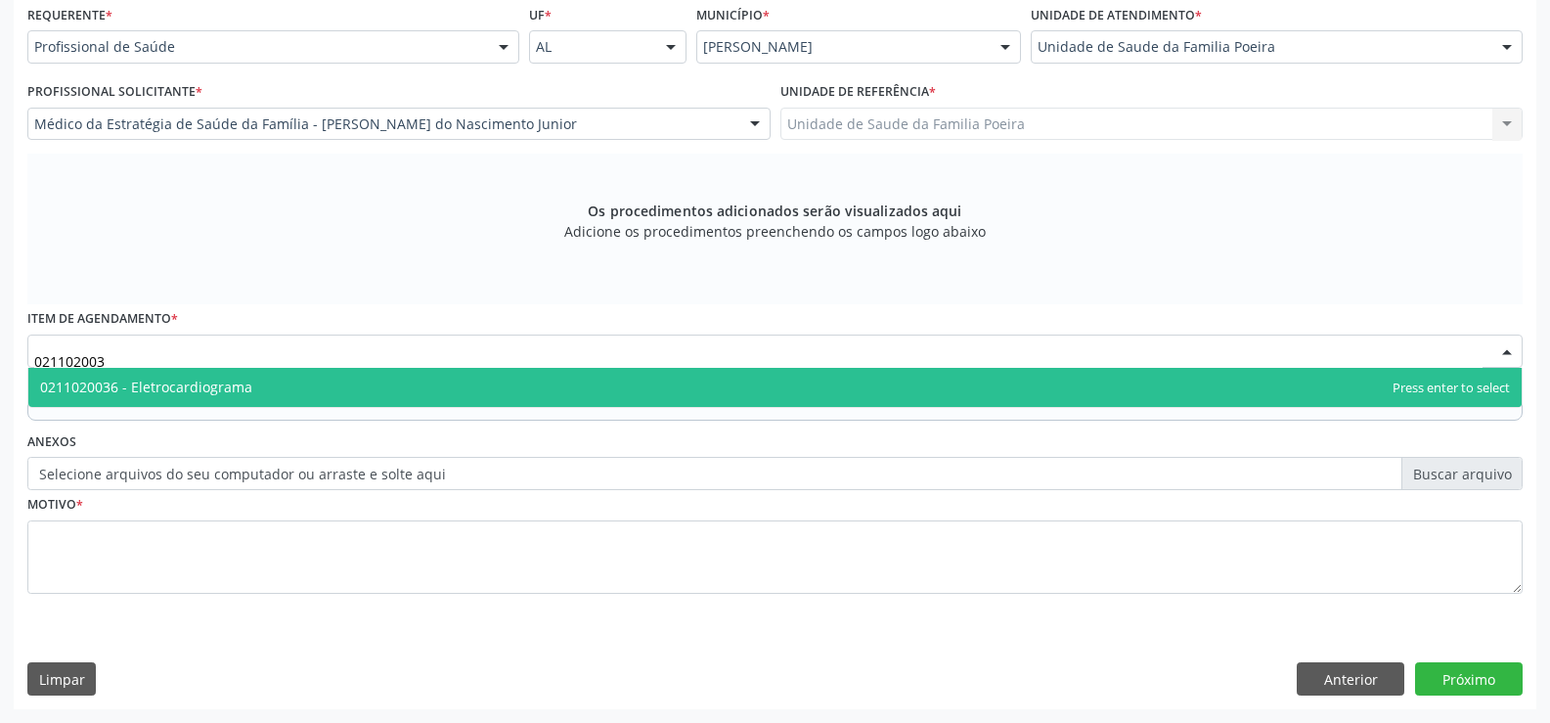
type input "0211020036"
click at [173, 391] on span "0211020036 - Eletrocardiograma" at bounding box center [146, 387] width 212 height 19
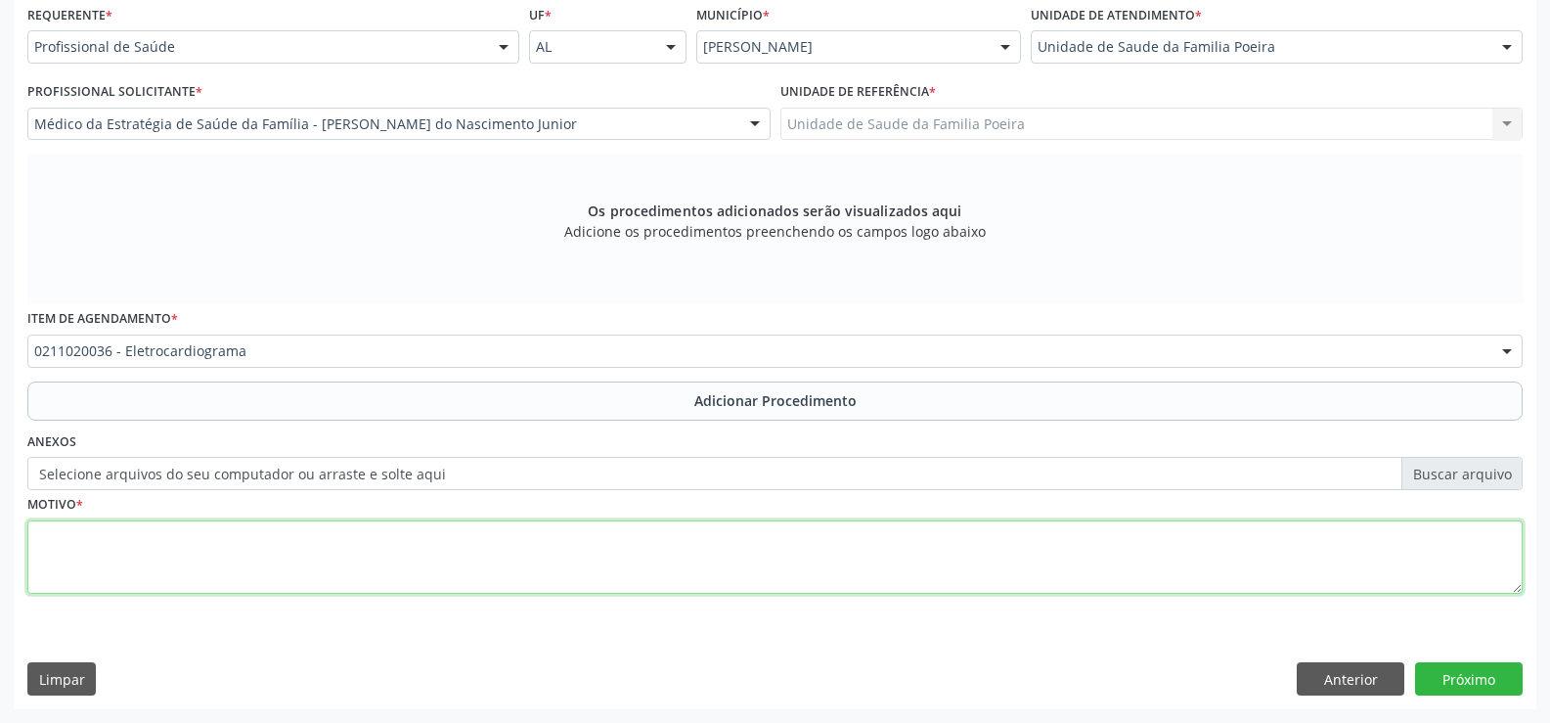
click at [230, 576] on textarea at bounding box center [775, 557] width 1496 height 74
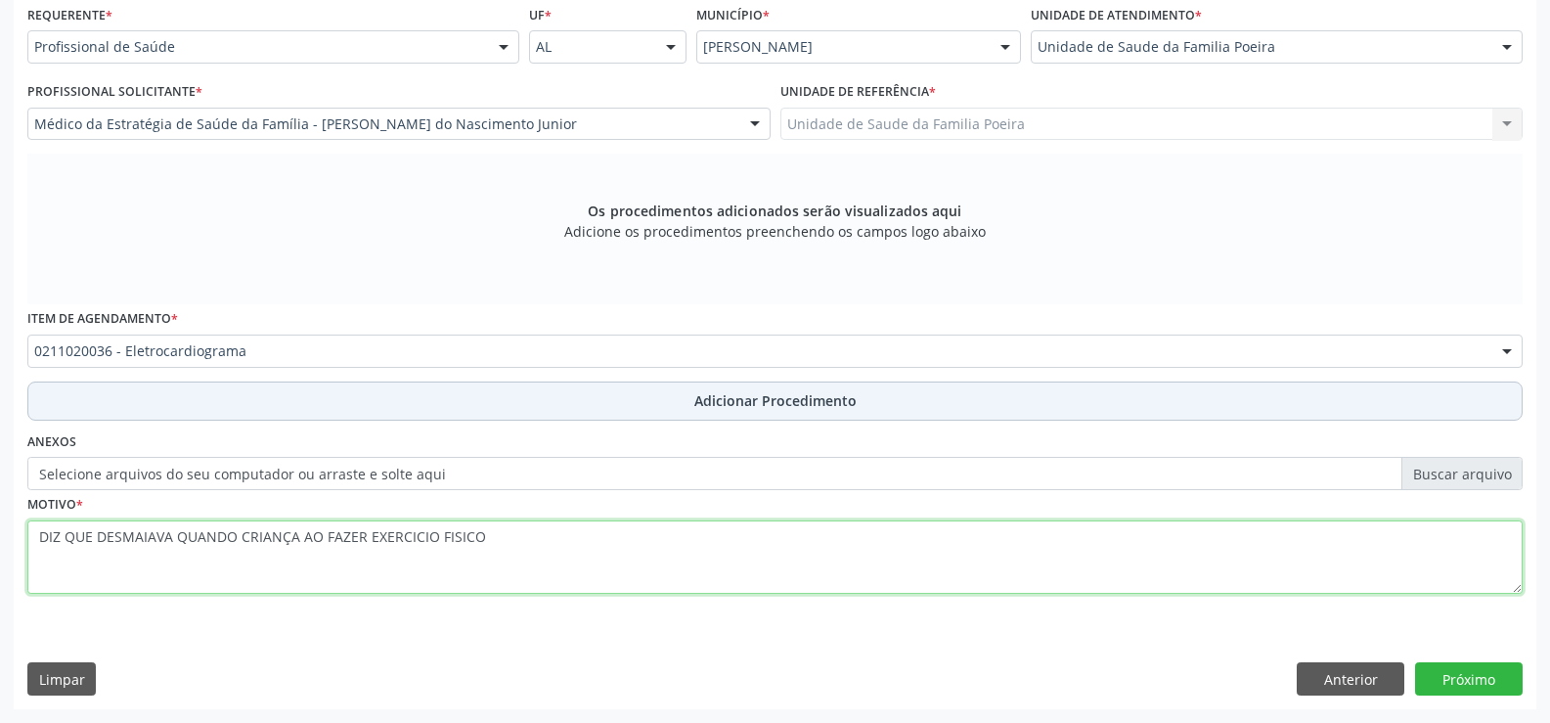
type textarea "DIZ QUE DESMAIAVA QUANDO CRIANÇA AO FAZER EXERCICIO FISICO"
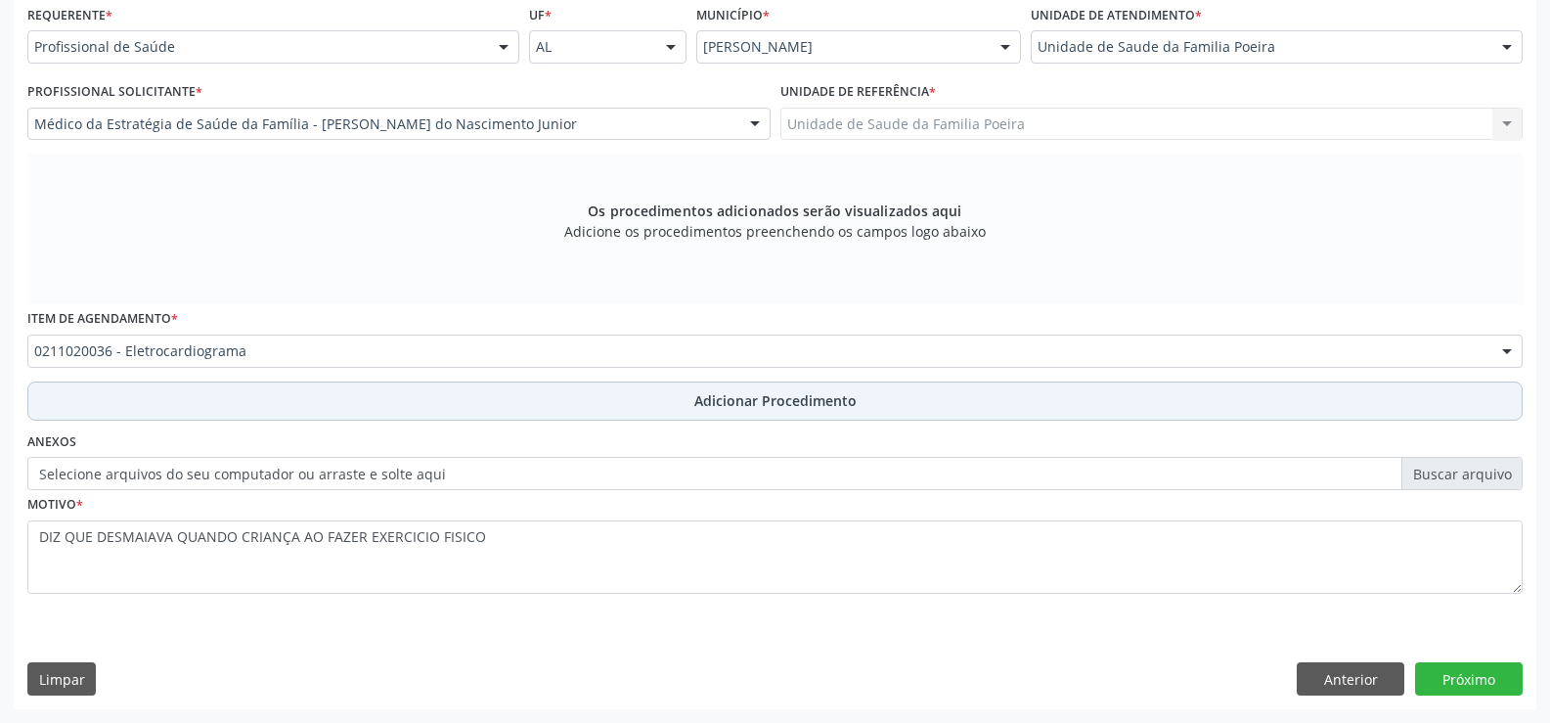
click at [758, 413] on button "Adicionar Procedimento" at bounding box center [775, 400] width 1496 height 39
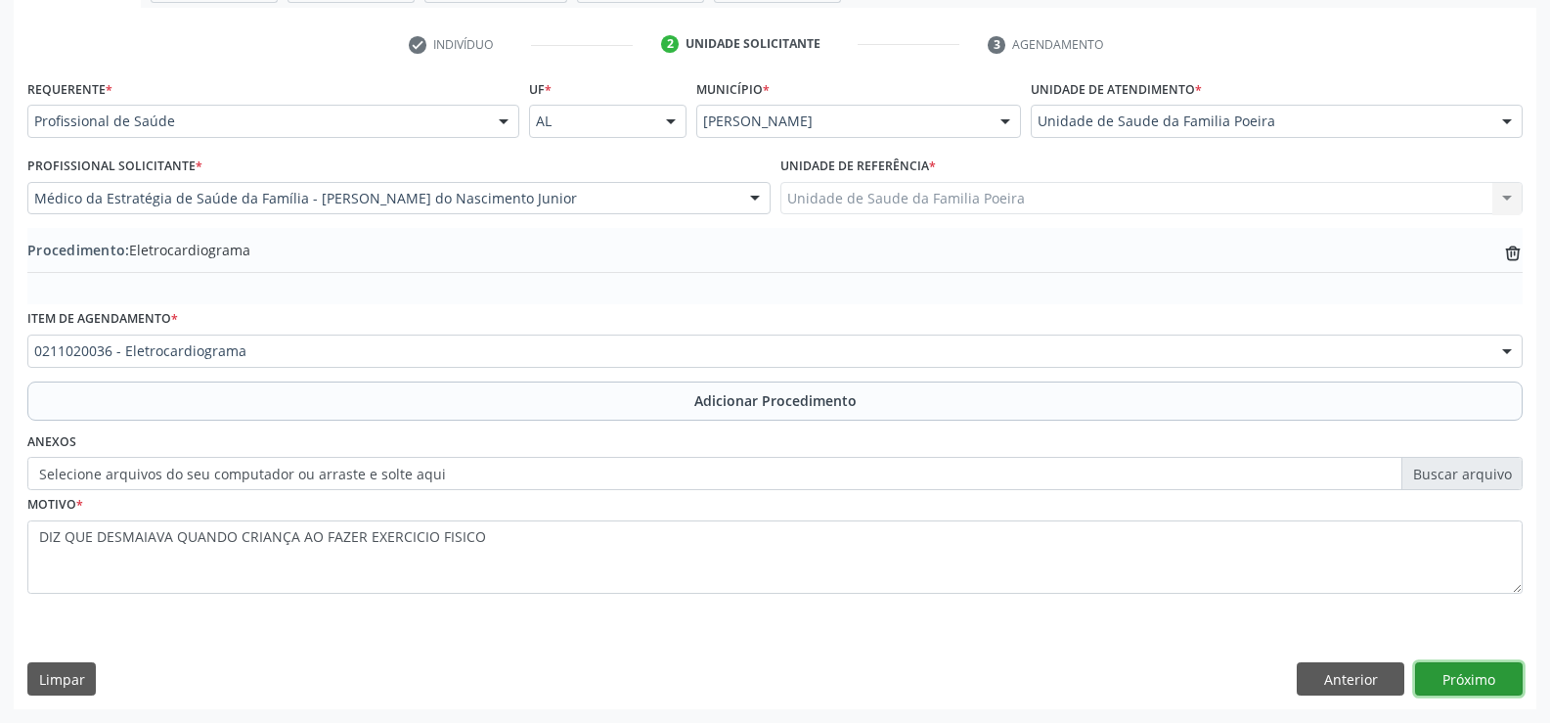
click at [1503, 685] on button "Próximo" at bounding box center [1469, 678] width 108 height 33
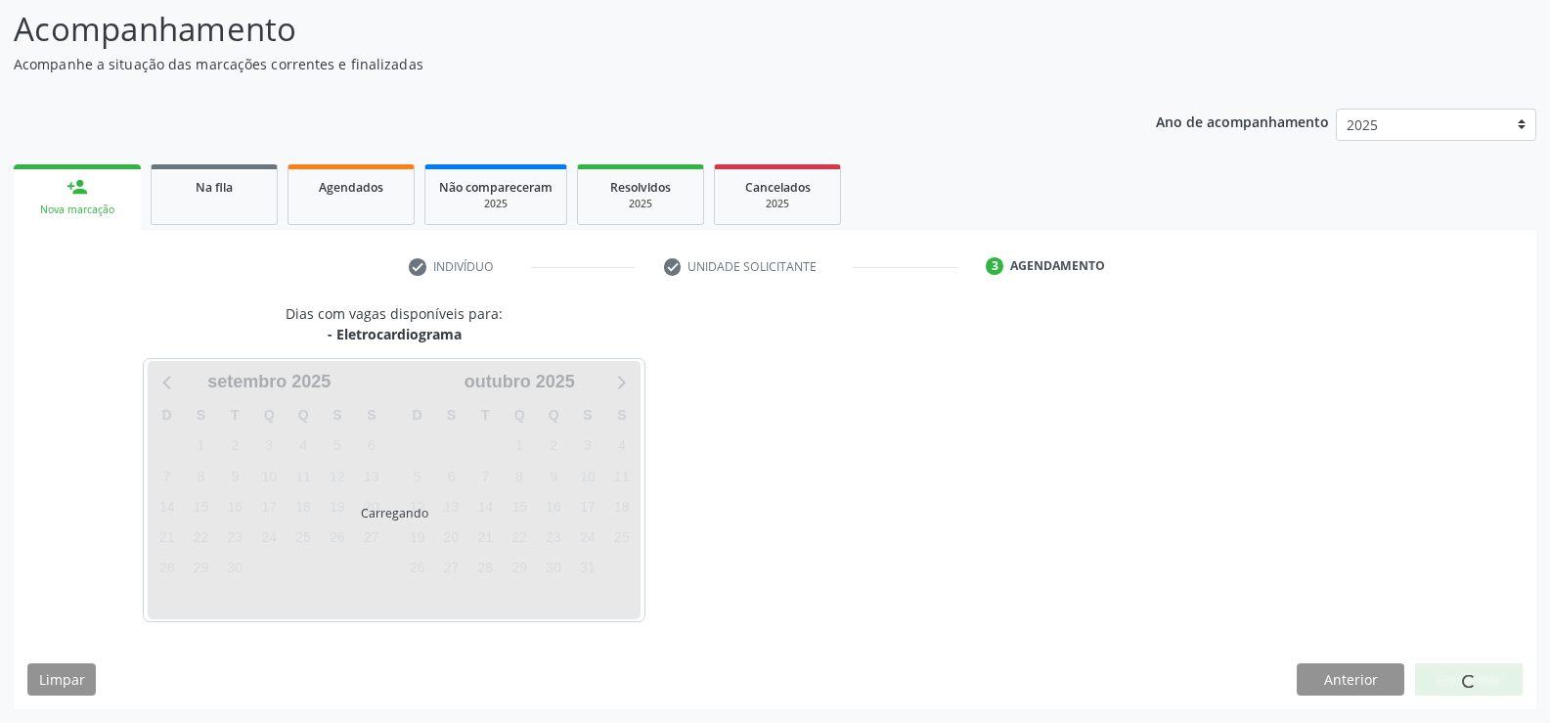
scroll to position [213, 0]
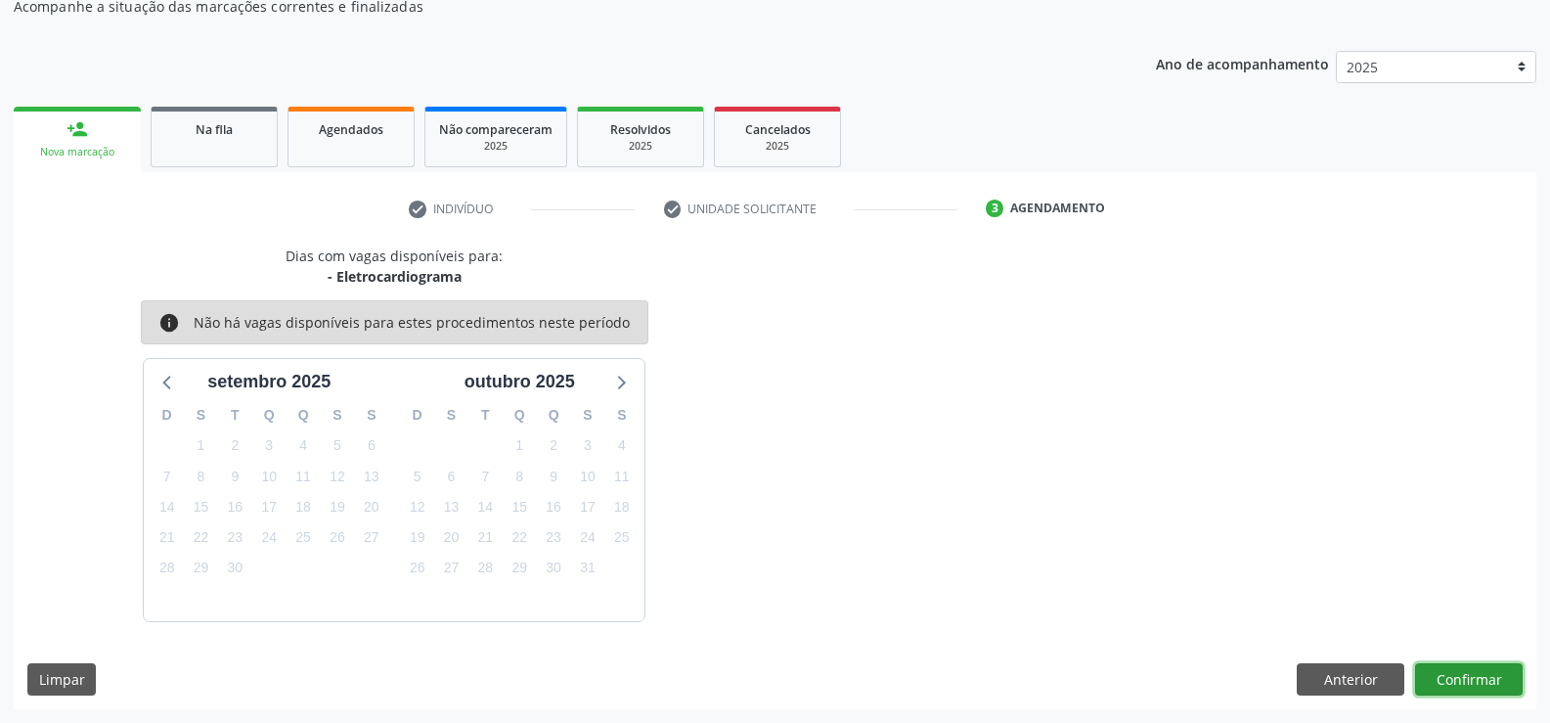
click at [1503, 685] on button "Confirmar" at bounding box center [1469, 679] width 108 height 33
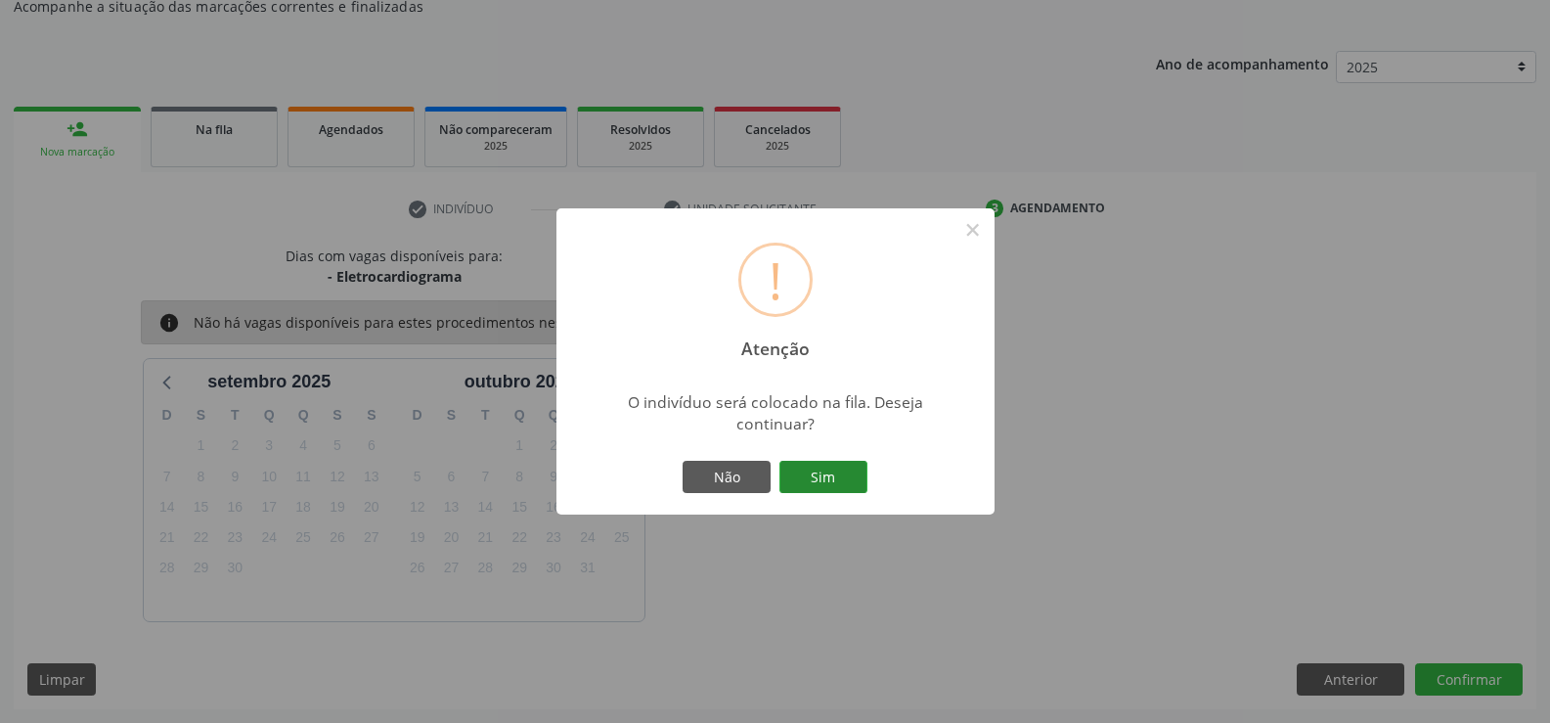
click at [824, 482] on button "Sim" at bounding box center [824, 477] width 88 height 33
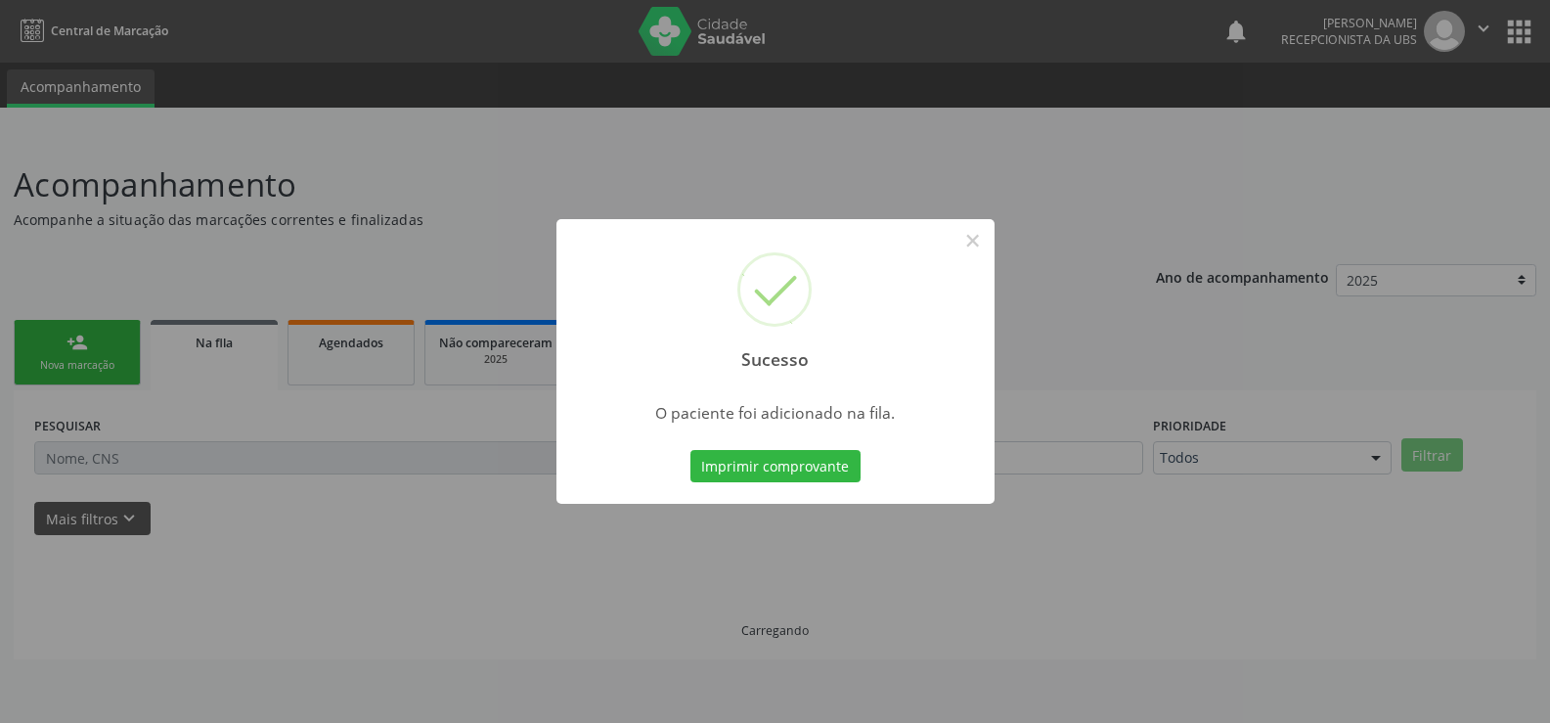
scroll to position [0, 0]
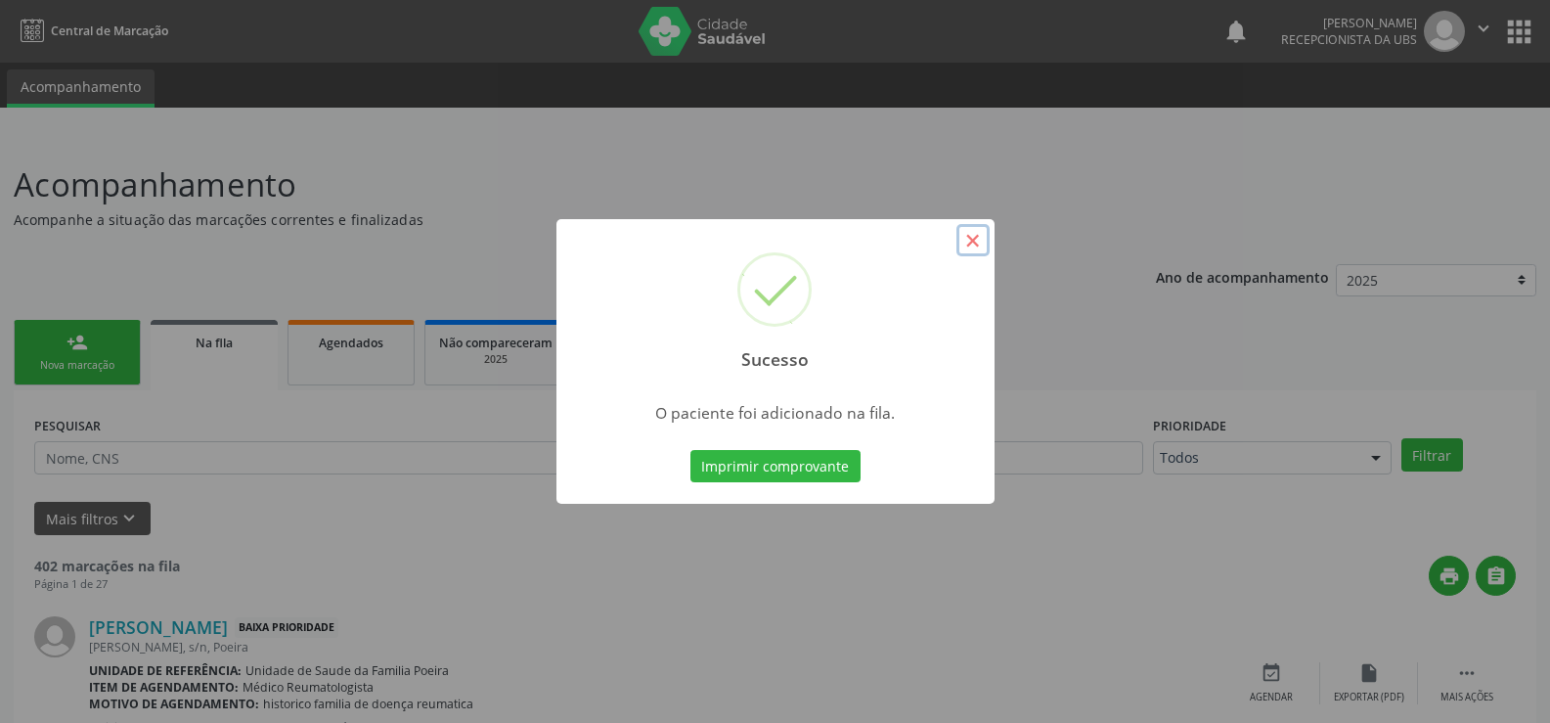
click at [976, 237] on button "×" at bounding box center [973, 240] width 33 height 33
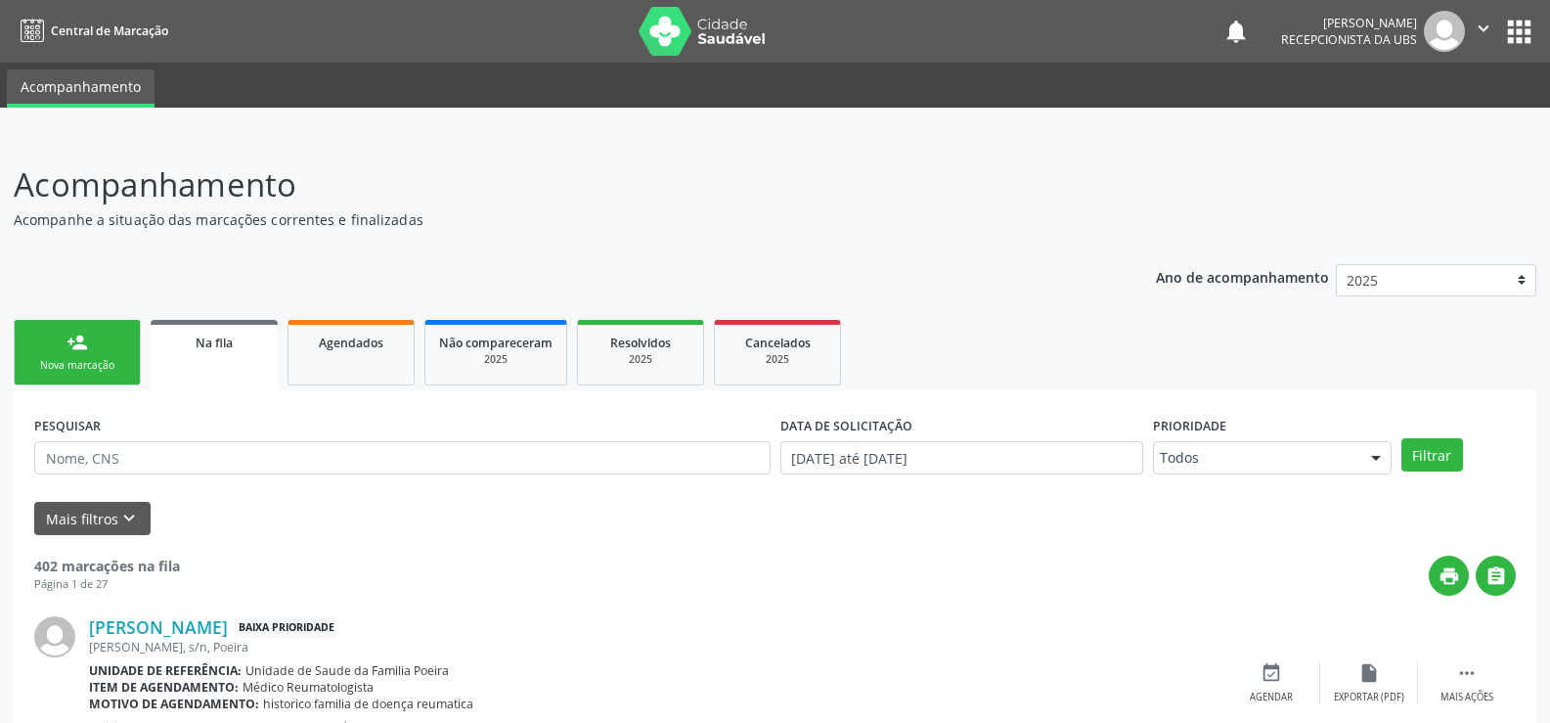
click at [50, 365] on div "Nova marcação" at bounding box center [77, 365] width 98 height 15
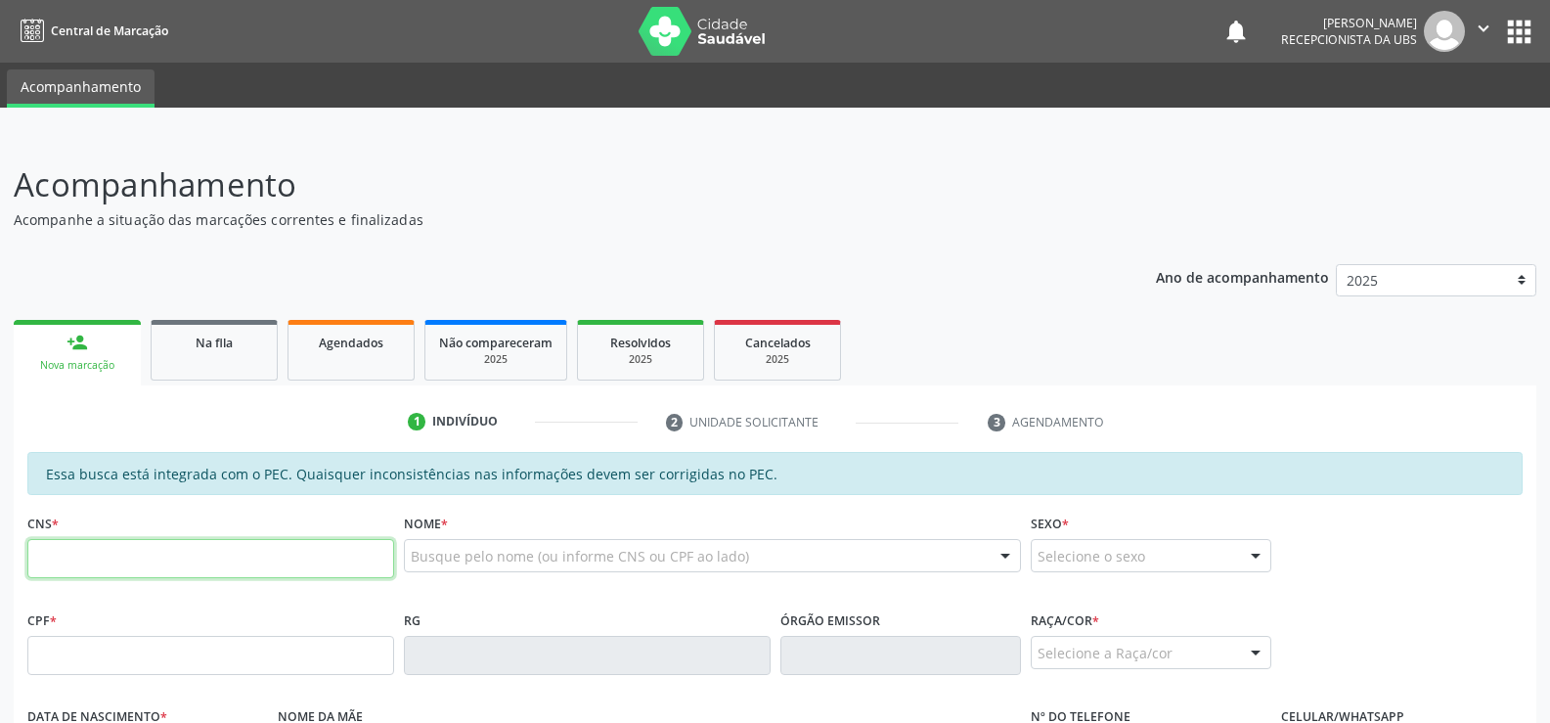
click at [177, 555] on input "text" at bounding box center [210, 558] width 367 height 39
type input "702 6087 6638 2748"
type input "758.448.004-78"
type input "[DATE]"
type input "[PERSON_NAME]"
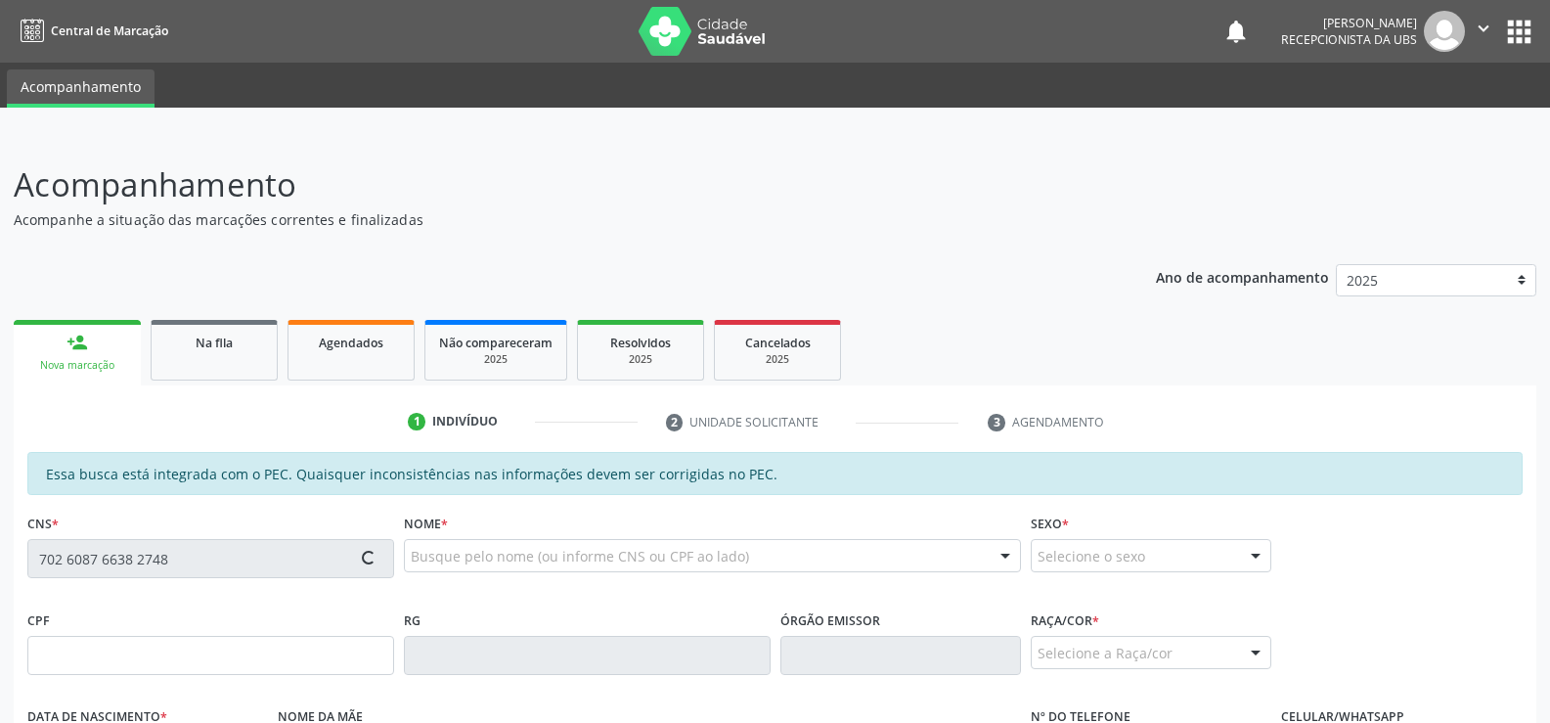
type input "[PHONE_NUMBER]"
type input "2"
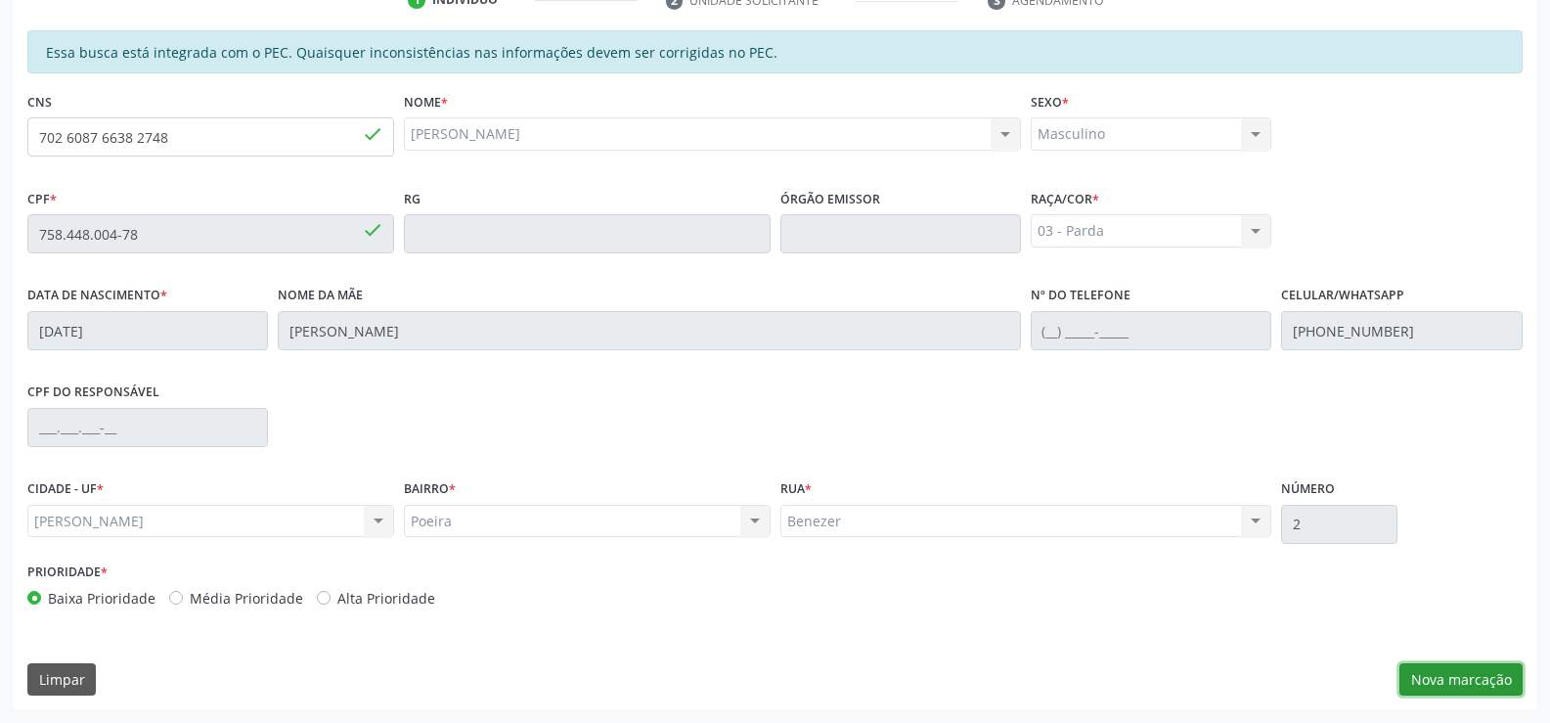
click at [1456, 680] on button "Nova marcação" at bounding box center [1461, 679] width 123 height 33
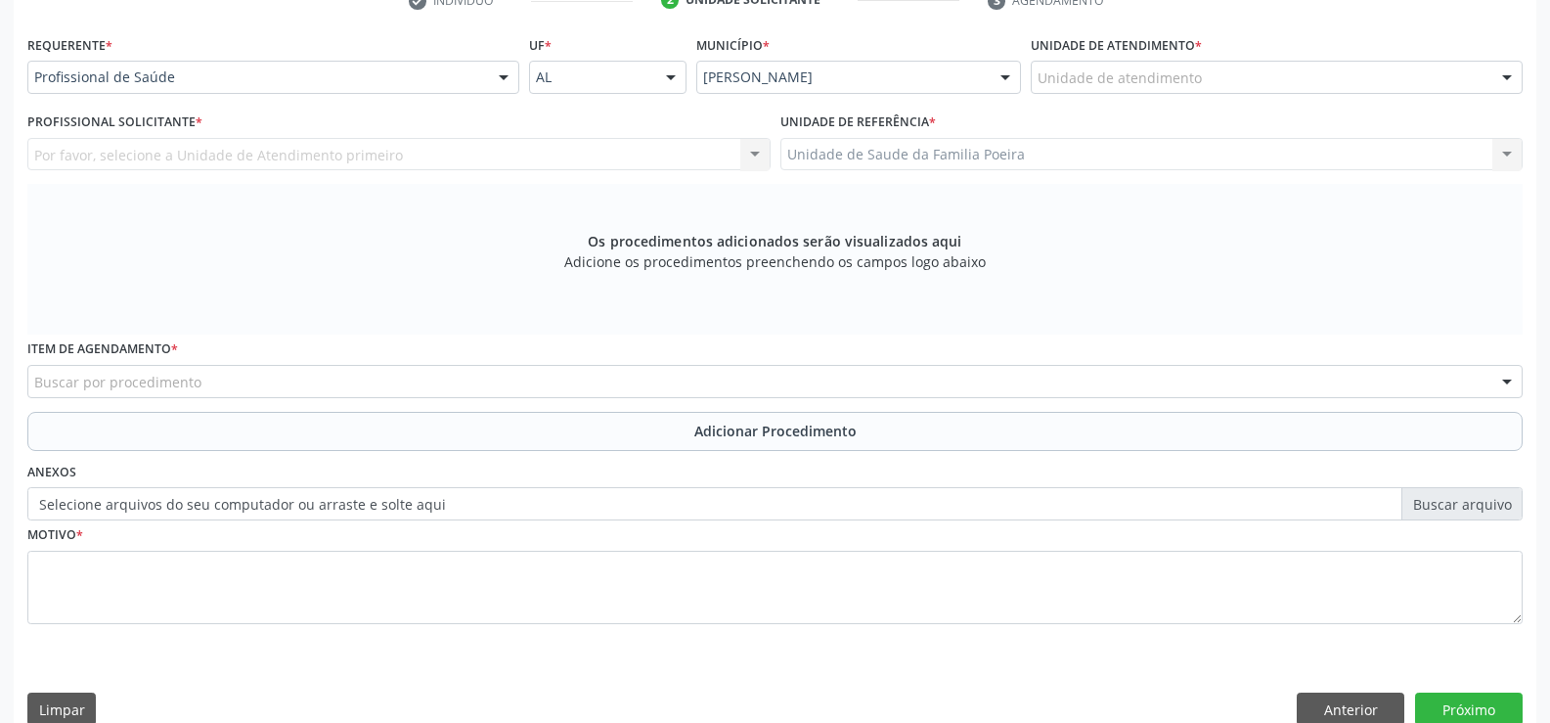
scroll to position [423, 0]
click at [1193, 52] on label "Unidade de atendimento *" at bounding box center [1116, 44] width 171 height 30
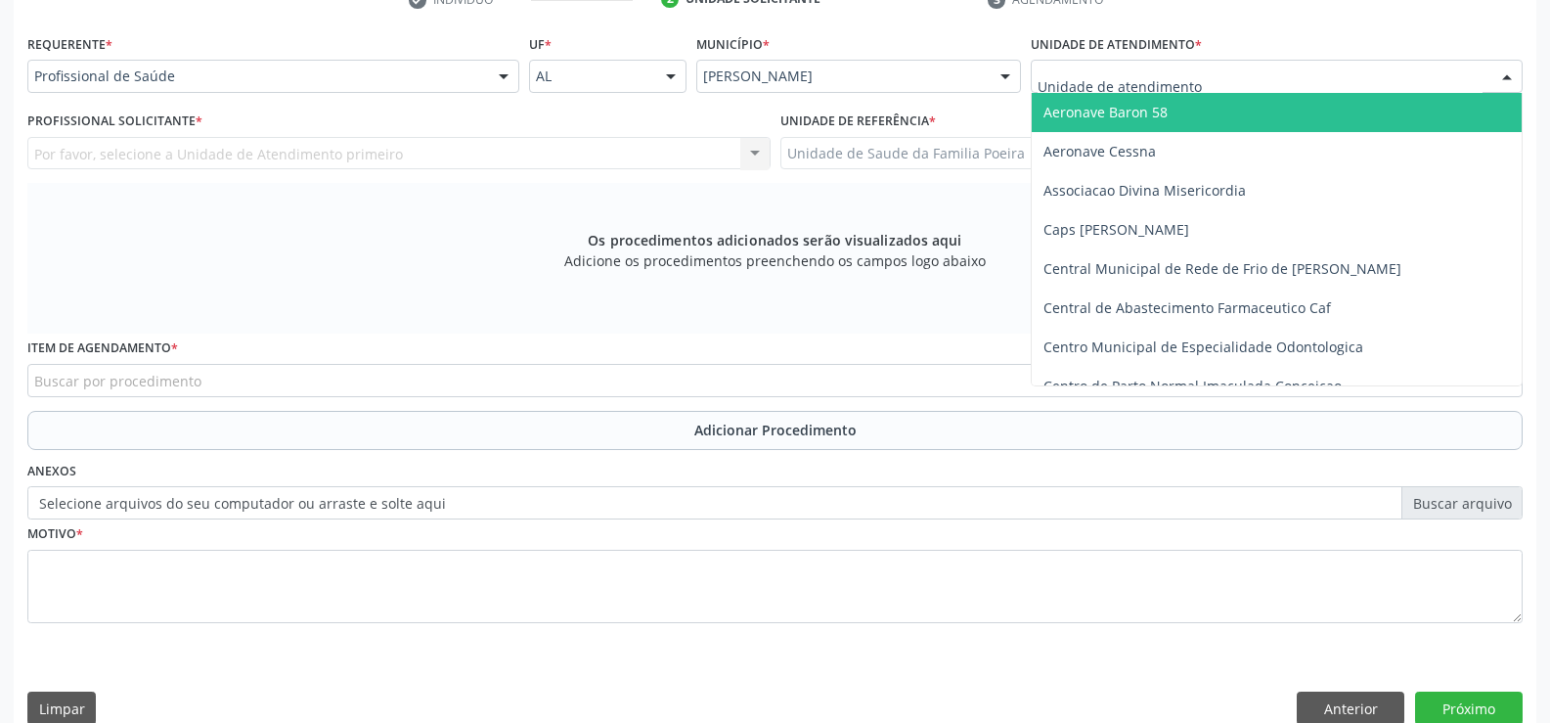
click at [1193, 62] on div at bounding box center [1277, 76] width 492 height 33
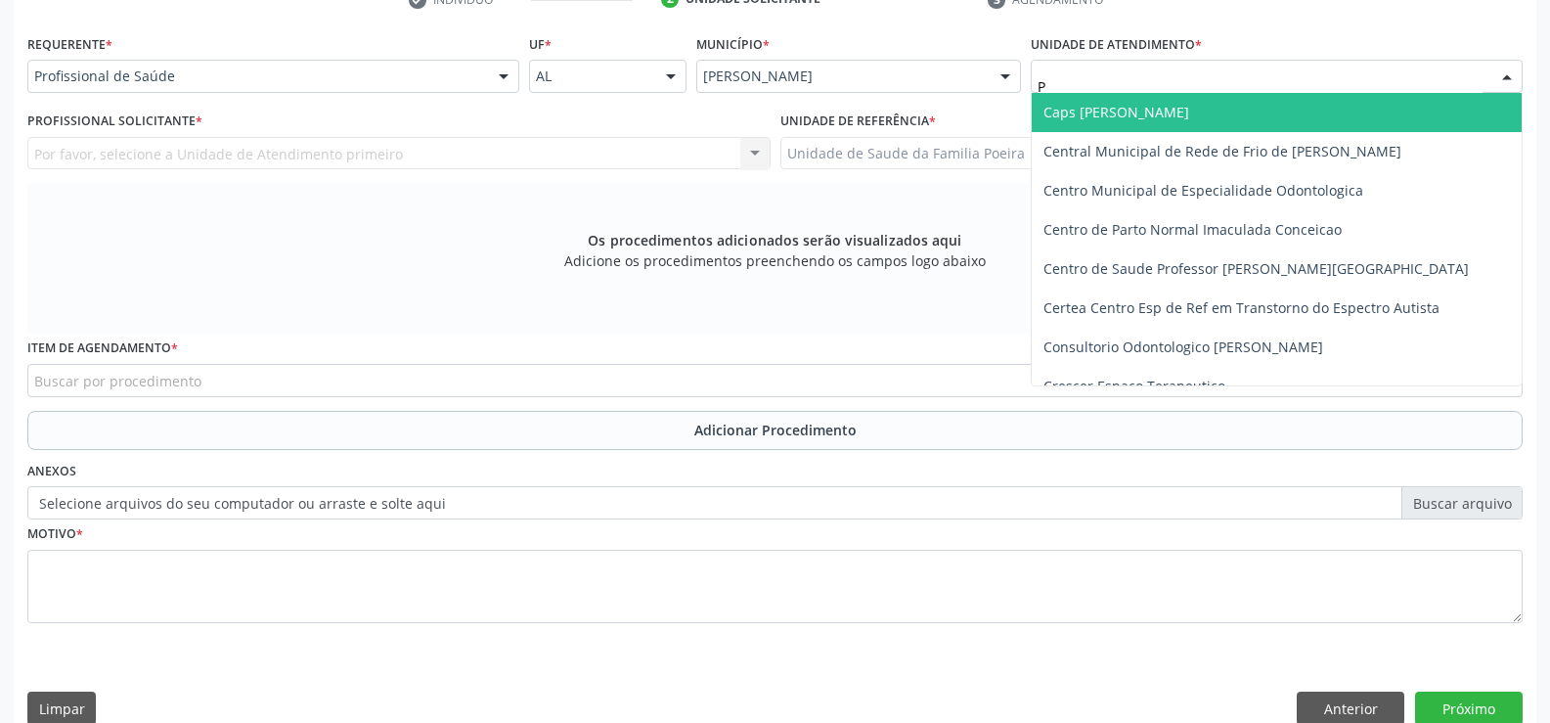
type input "PO"
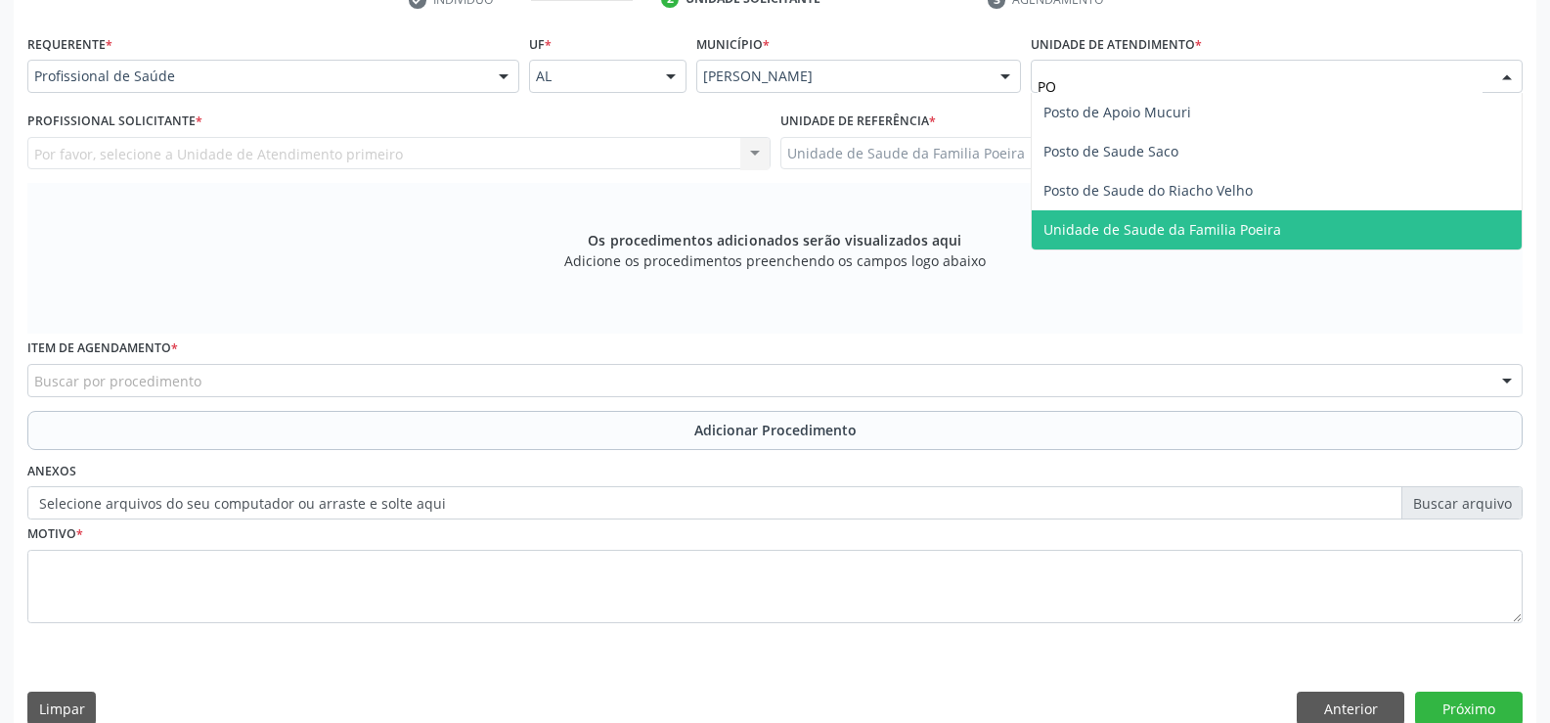
click at [1213, 243] on span "Unidade de Saude da Familia Poeira" at bounding box center [1277, 229] width 490 height 39
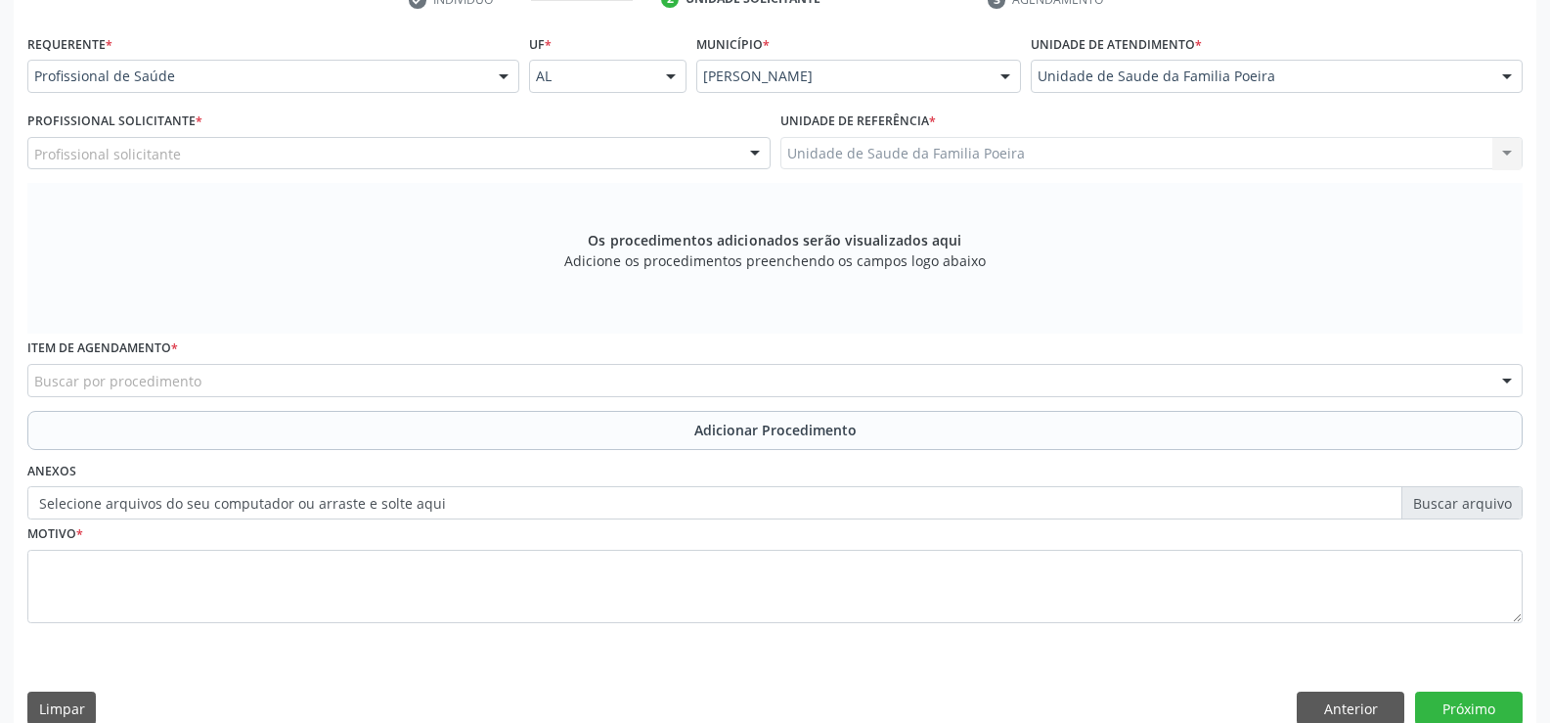
click at [305, 149] on div "Profissional solicitante" at bounding box center [398, 153] width 743 height 33
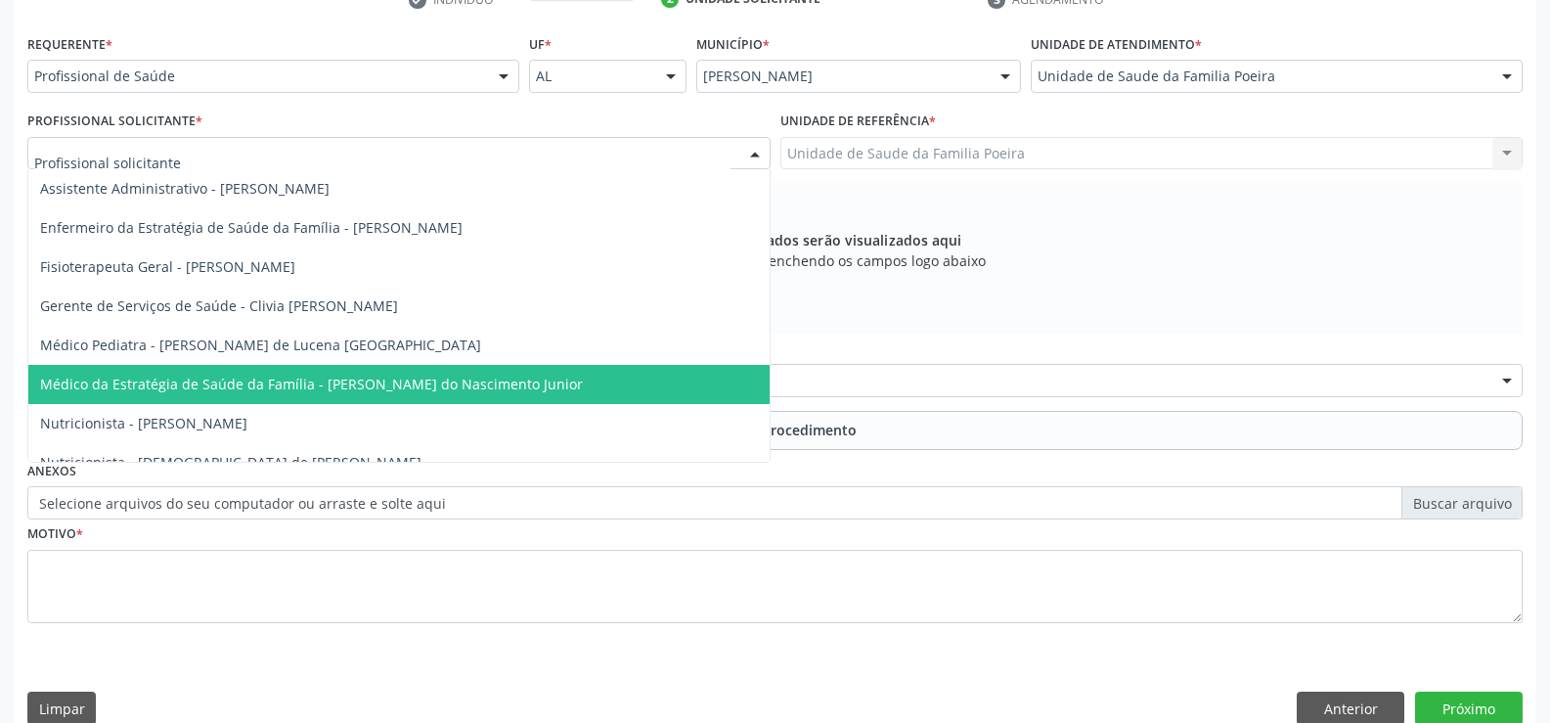
click at [288, 390] on span "Médico da Estratégia de Saúde da Família - [PERSON_NAME] do Nascimento Junior" at bounding box center [311, 384] width 543 height 19
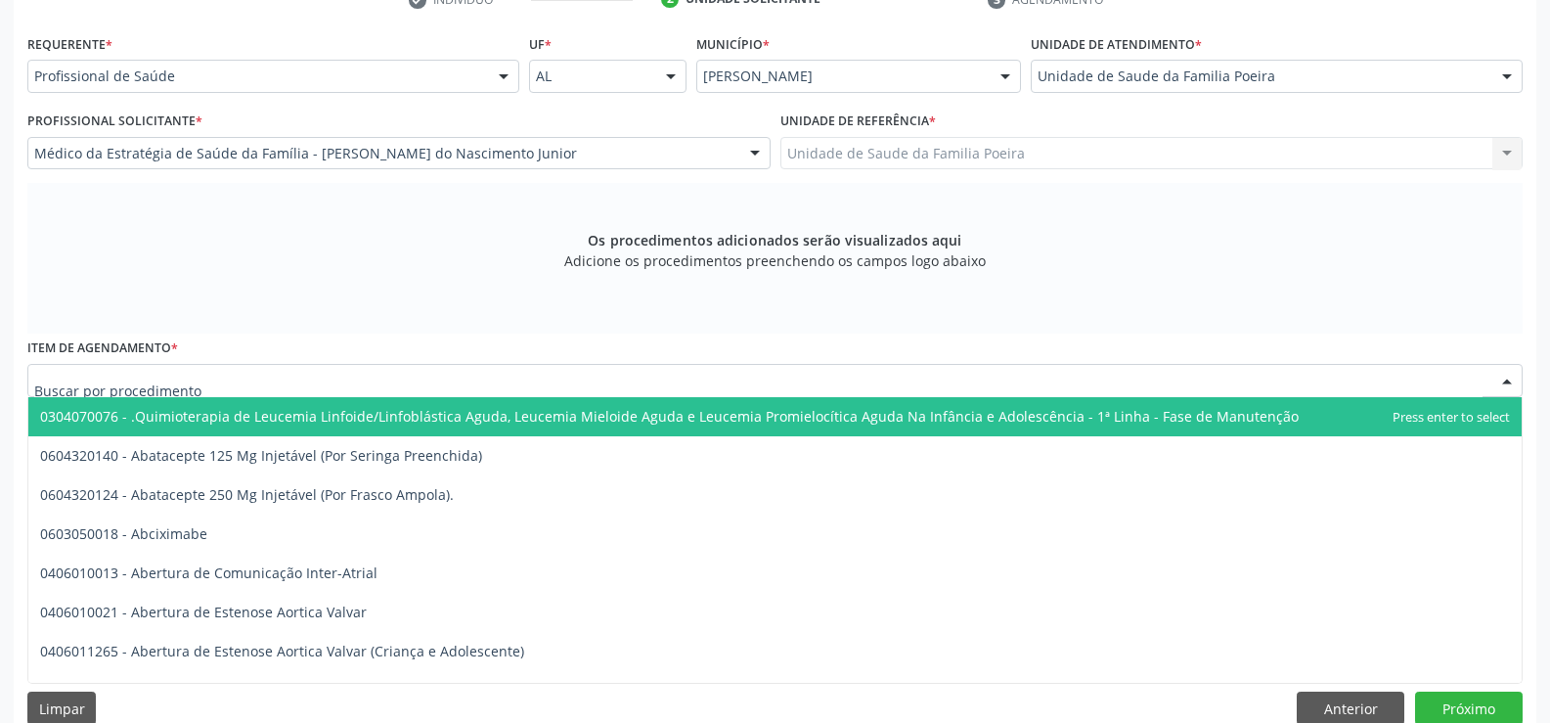
click at [277, 376] on div at bounding box center [775, 380] width 1496 height 33
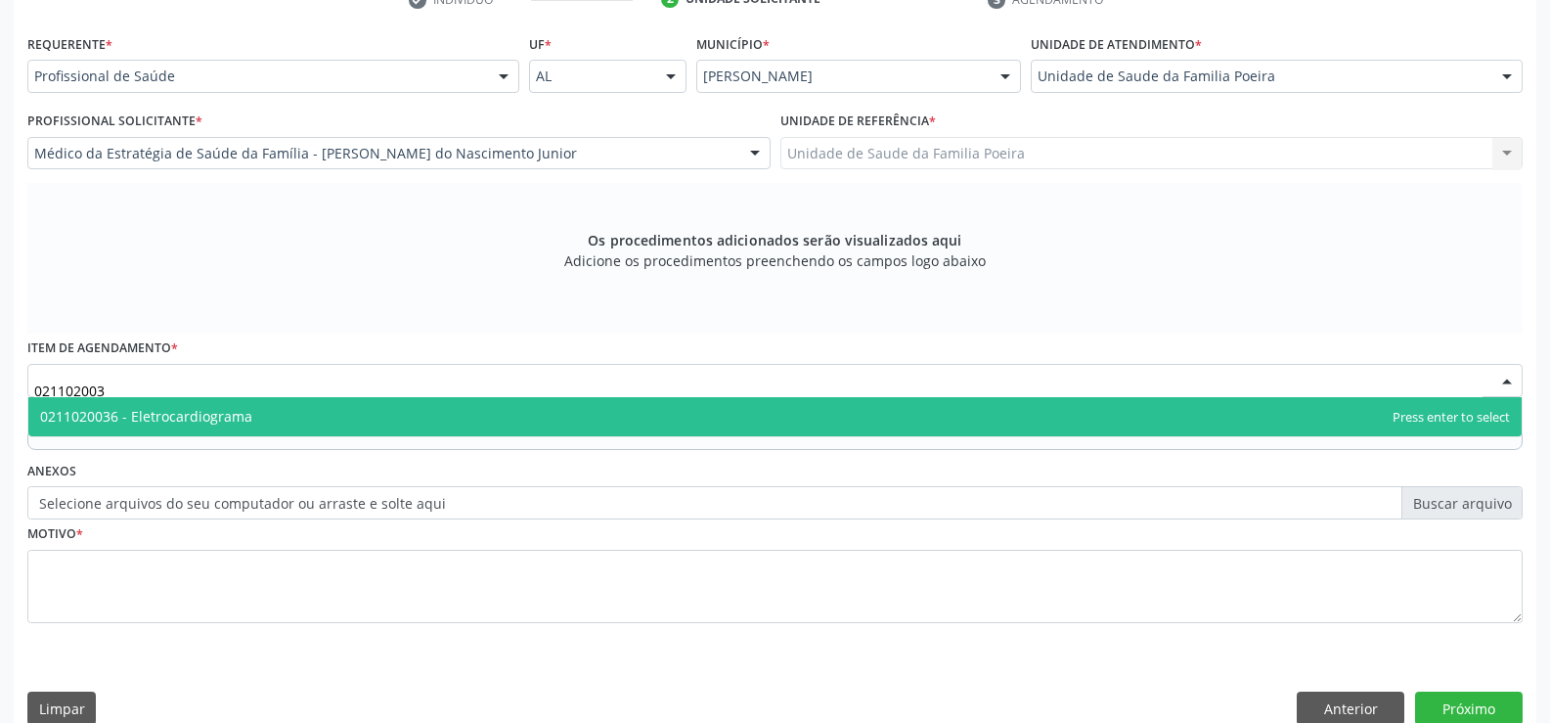
type input "0211020036"
click at [274, 422] on span "0211020036 - Eletrocardiograma" at bounding box center [775, 416] width 1494 height 39
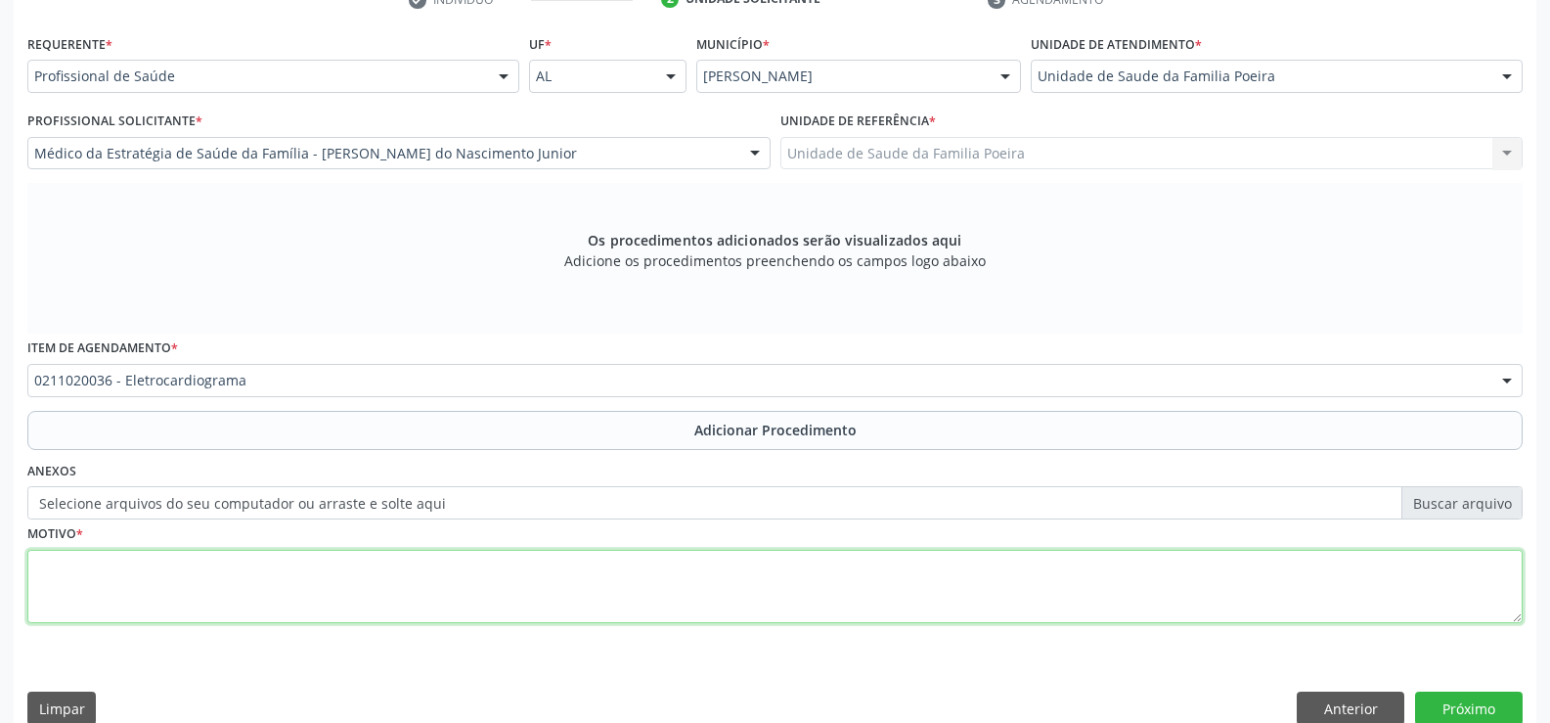
click at [315, 578] on textarea at bounding box center [775, 587] width 1496 height 74
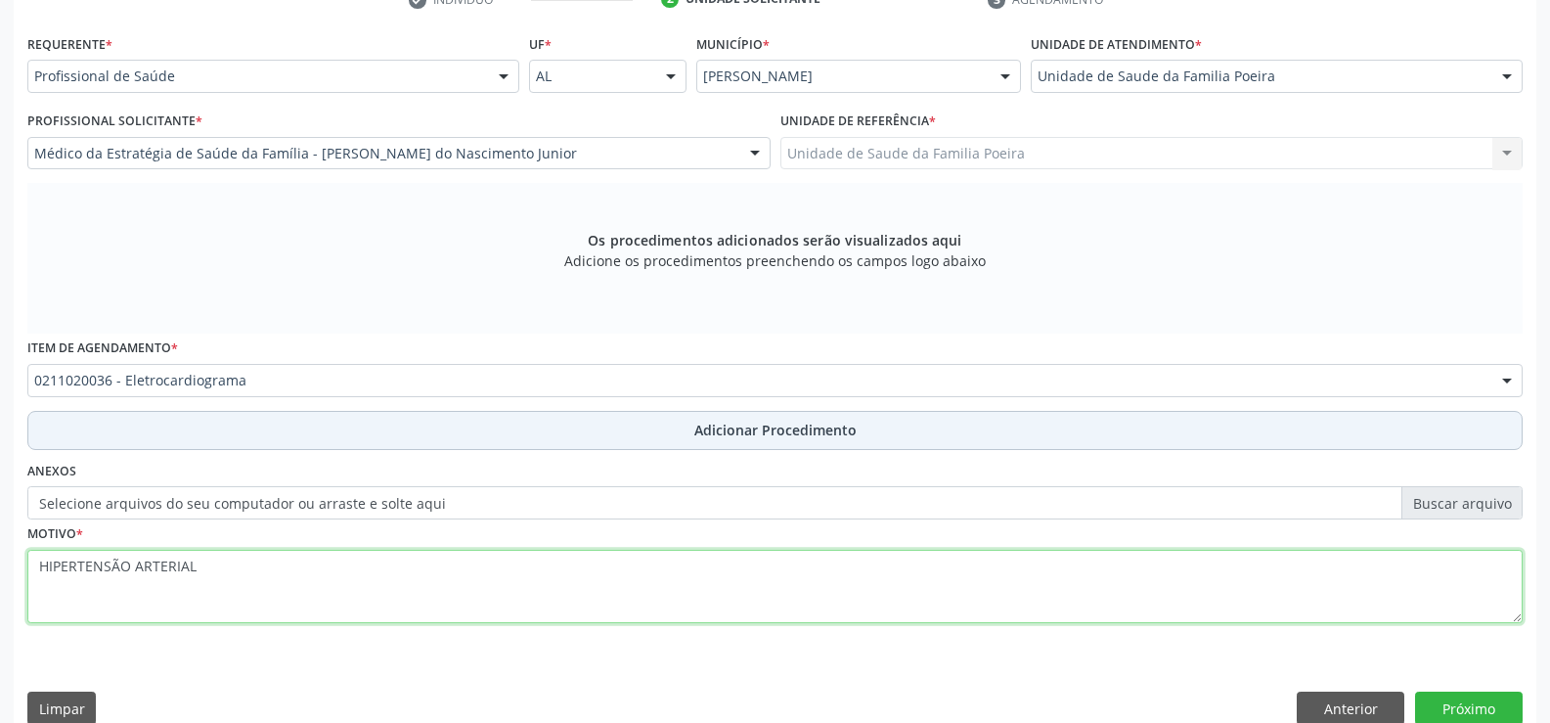
type textarea "HIPERTENSÃO ARTERIAL"
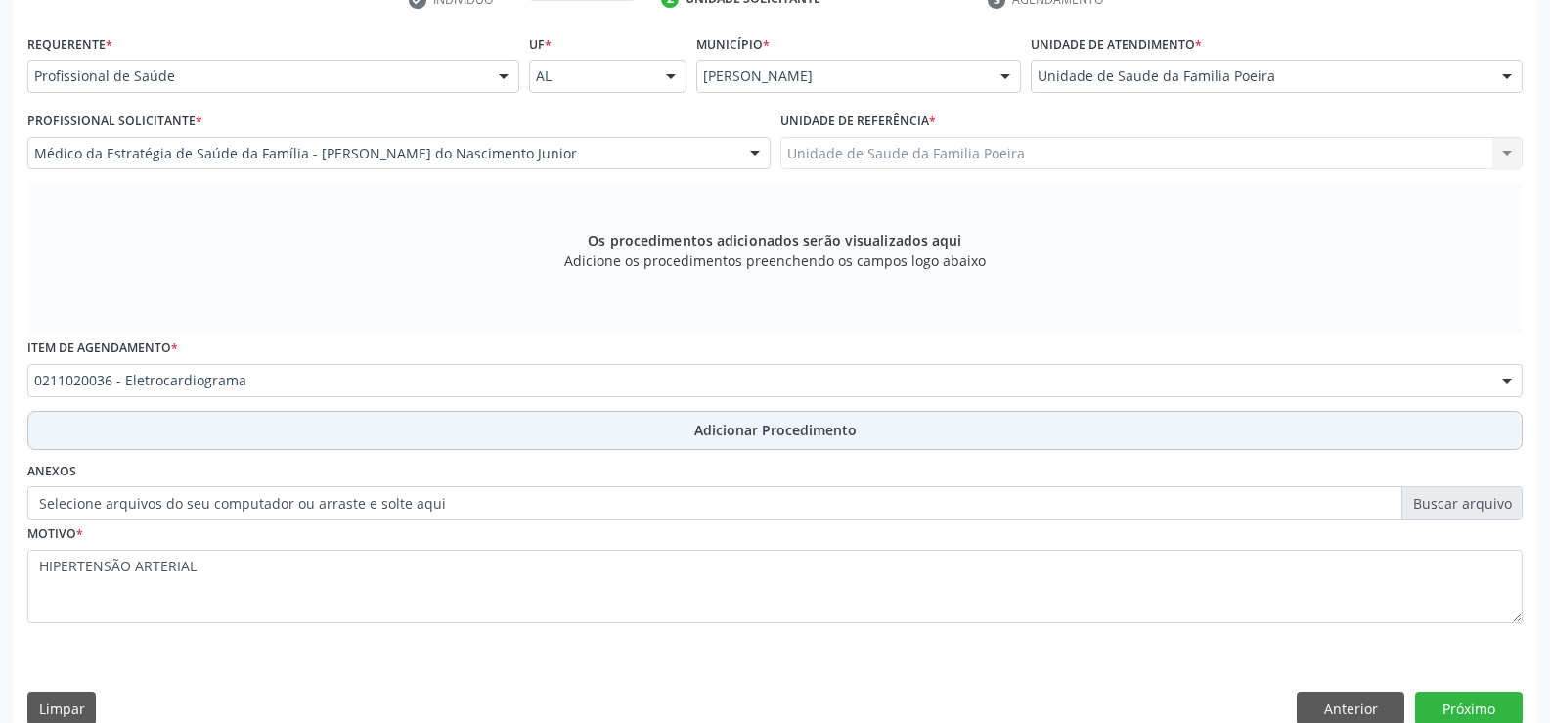
click at [711, 444] on button "Adicionar Procedimento" at bounding box center [775, 430] width 1496 height 39
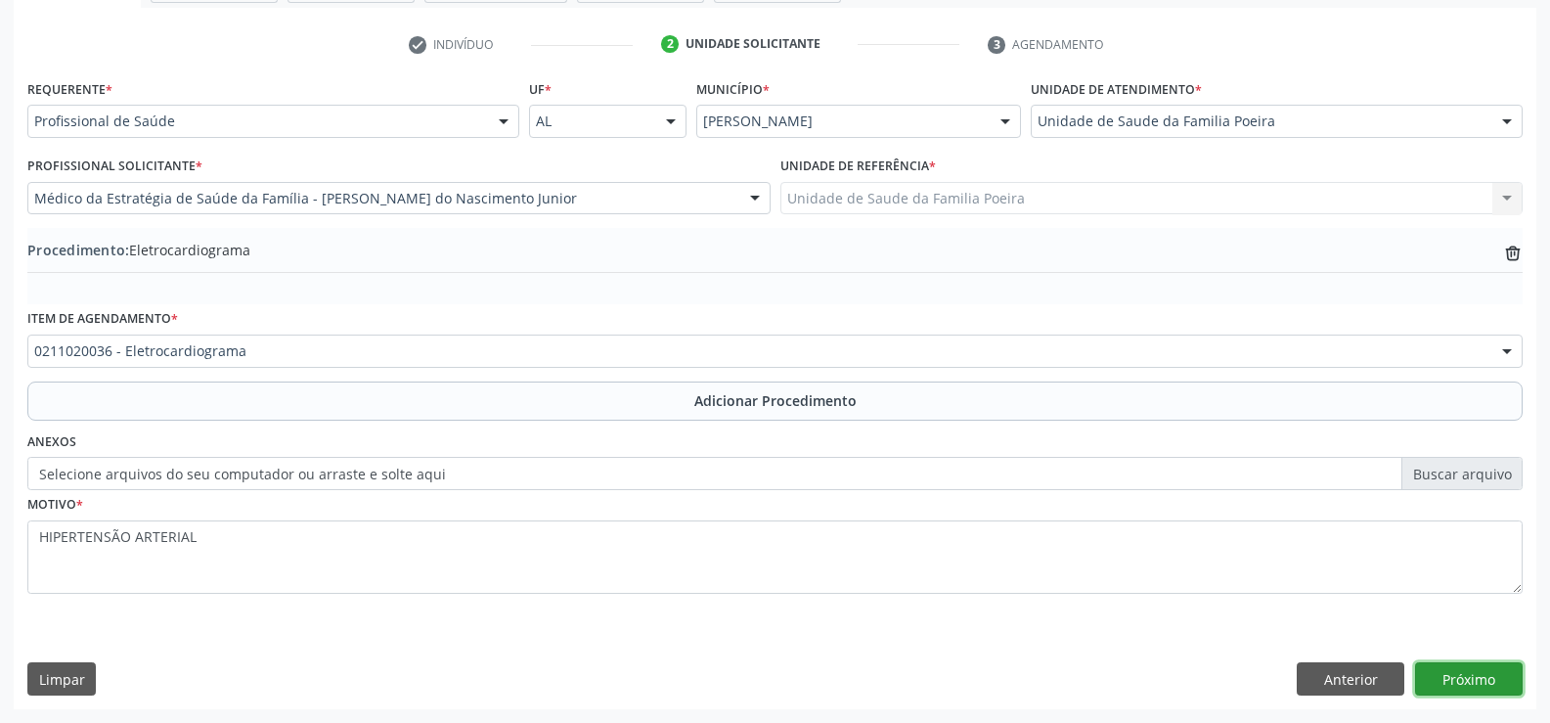
click at [1462, 677] on button "Próximo" at bounding box center [1469, 678] width 108 height 33
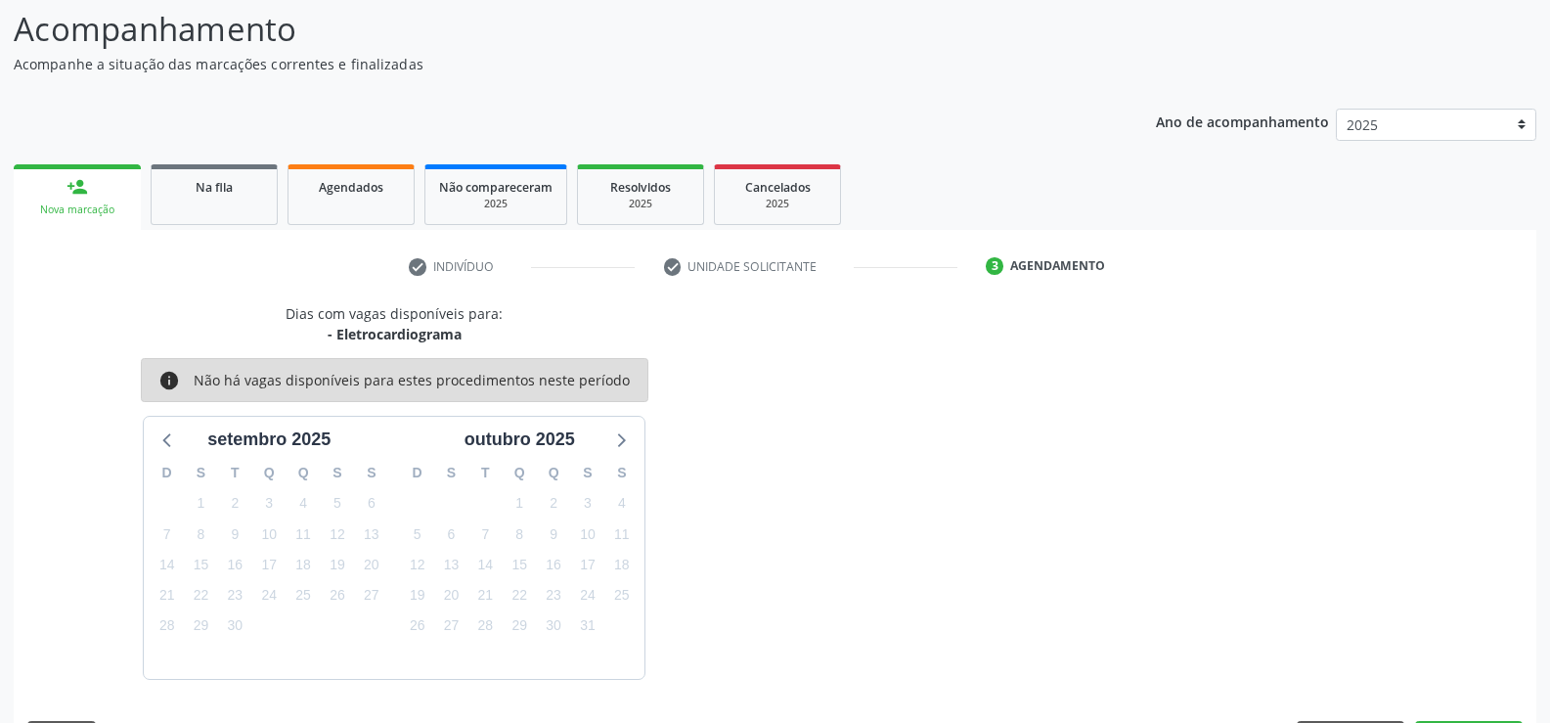
scroll to position [213, 0]
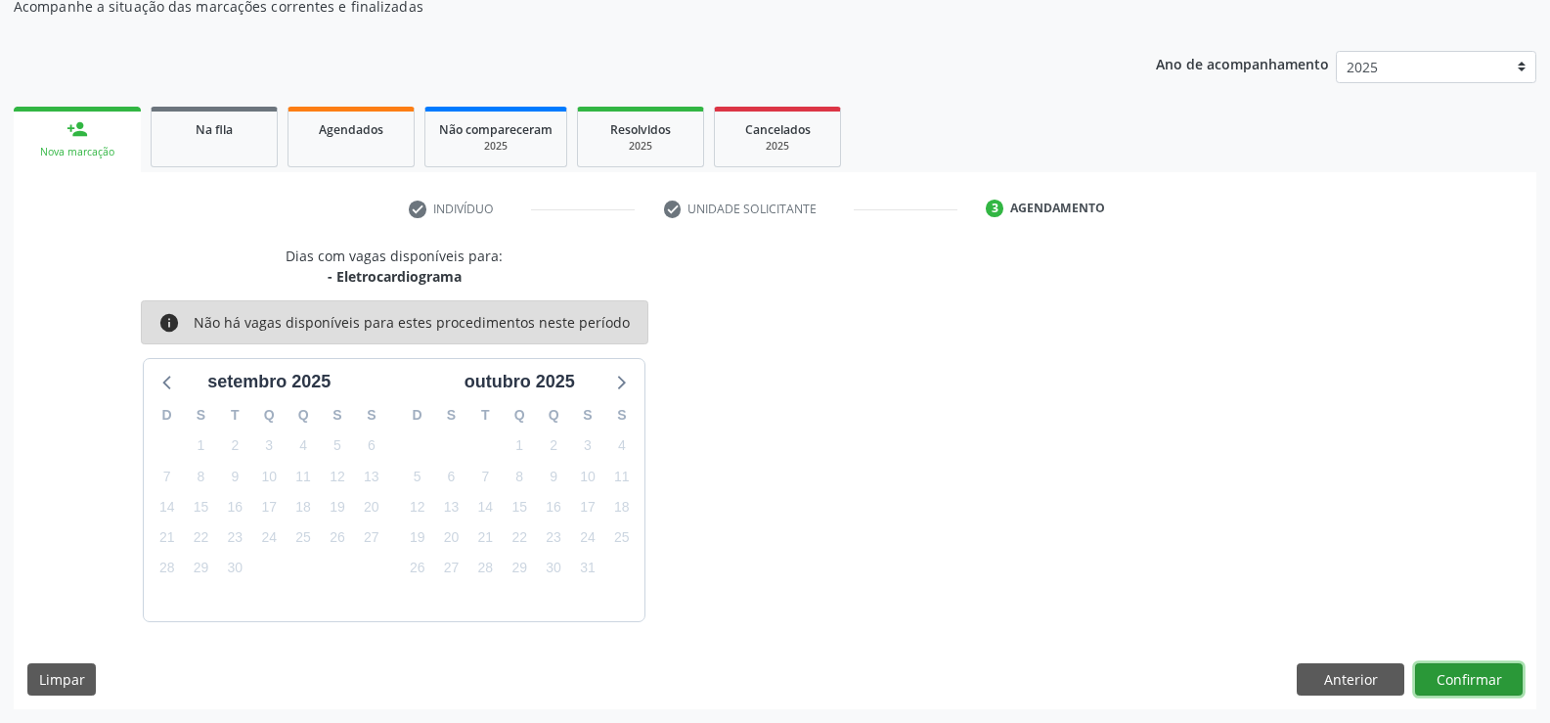
click at [1462, 677] on button "Confirmar" at bounding box center [1469, 679] width 108 height 33
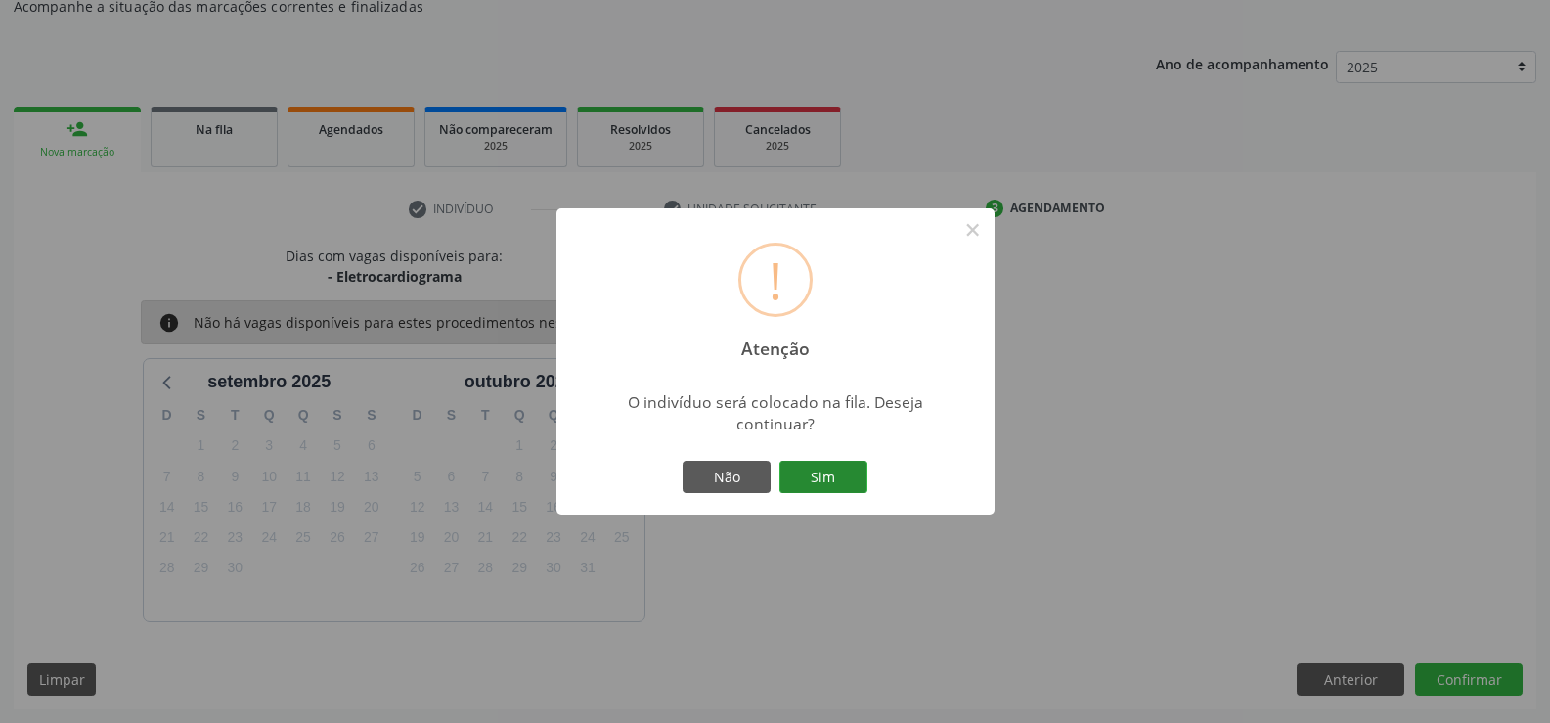
click at [813, 469] on button "Sim" at bounding box center [824, 477] width 88 height 33
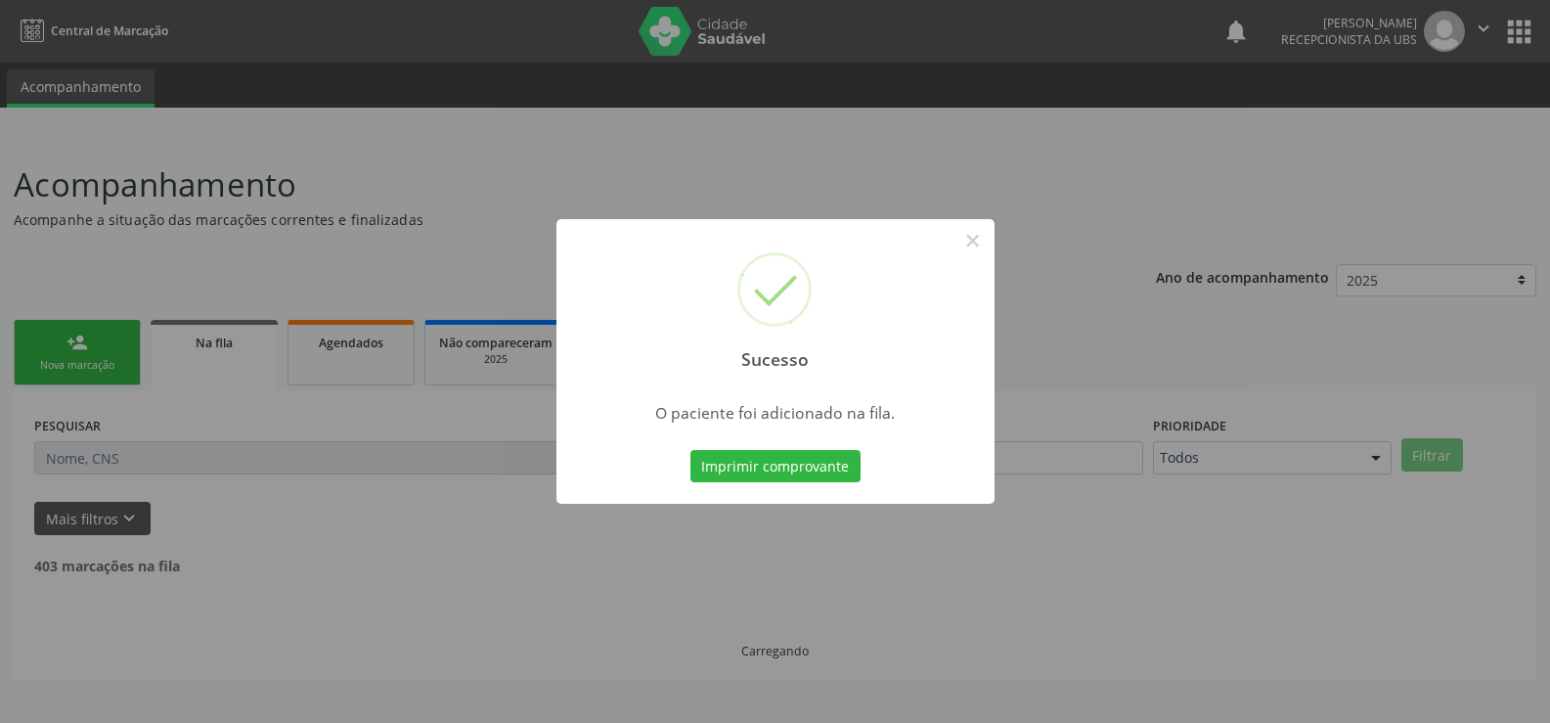
scroll to position [0, 0]
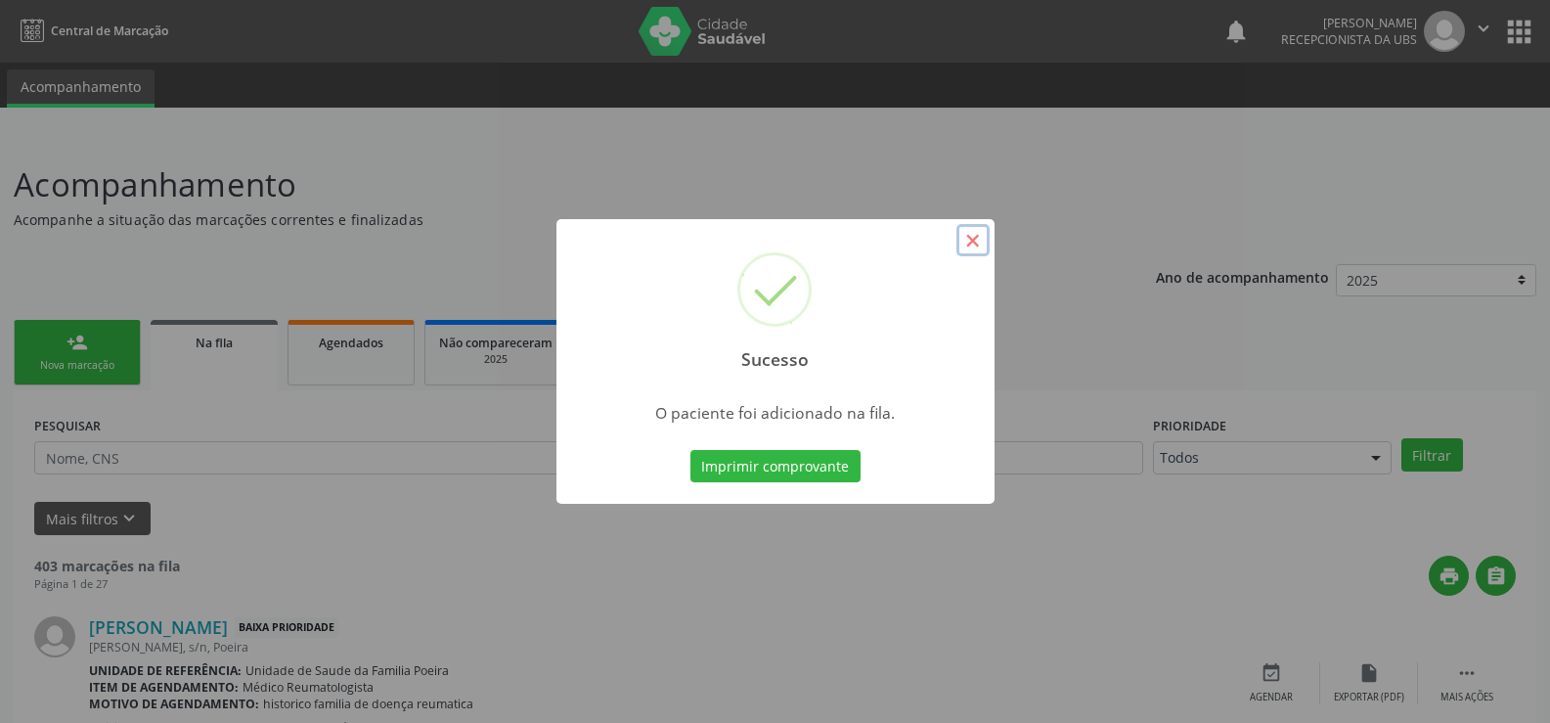
click at [979, 242] on button "×" at bounding box center [973, 240] width 33 height 33
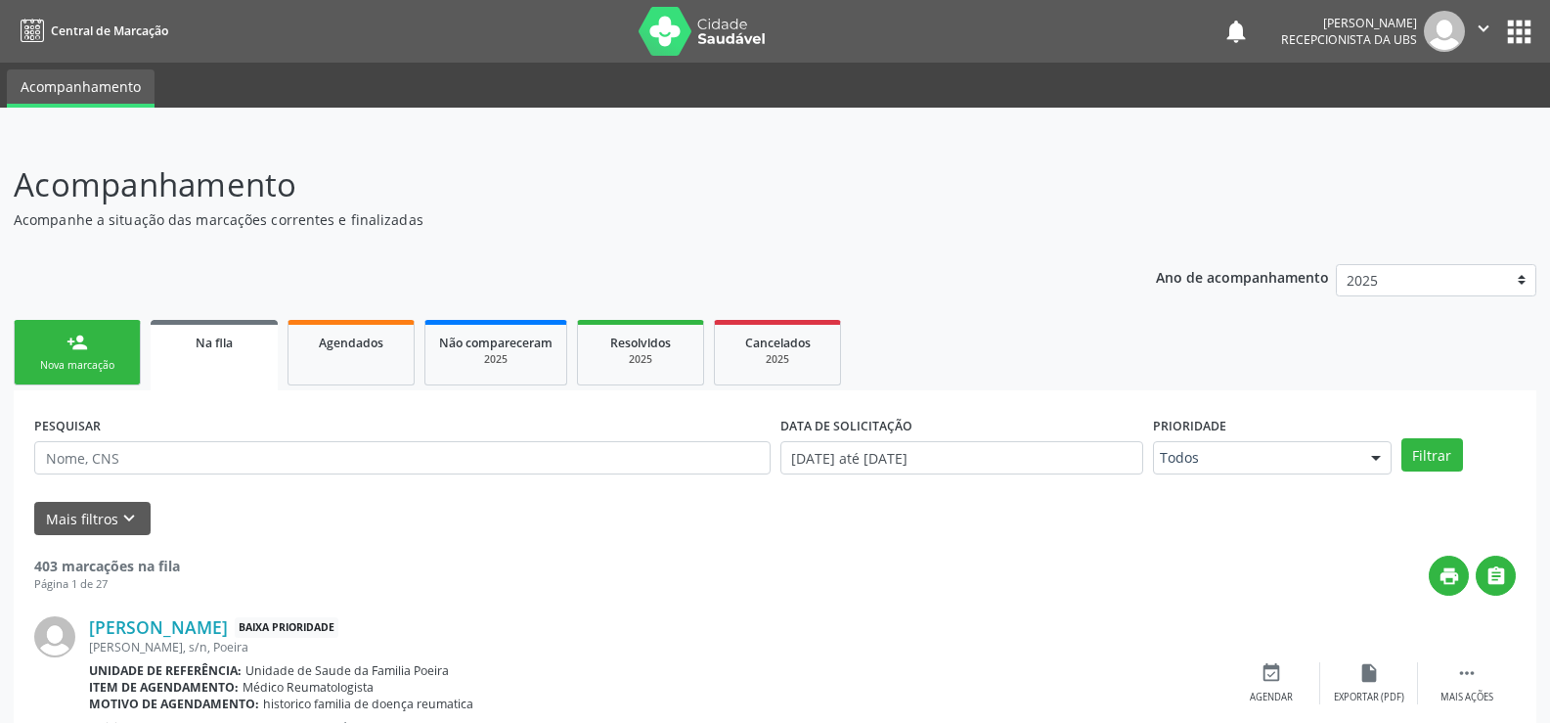
click at [66, 372] on div "Nova marcação" at bounding box center [77, 365] width 98 height 15
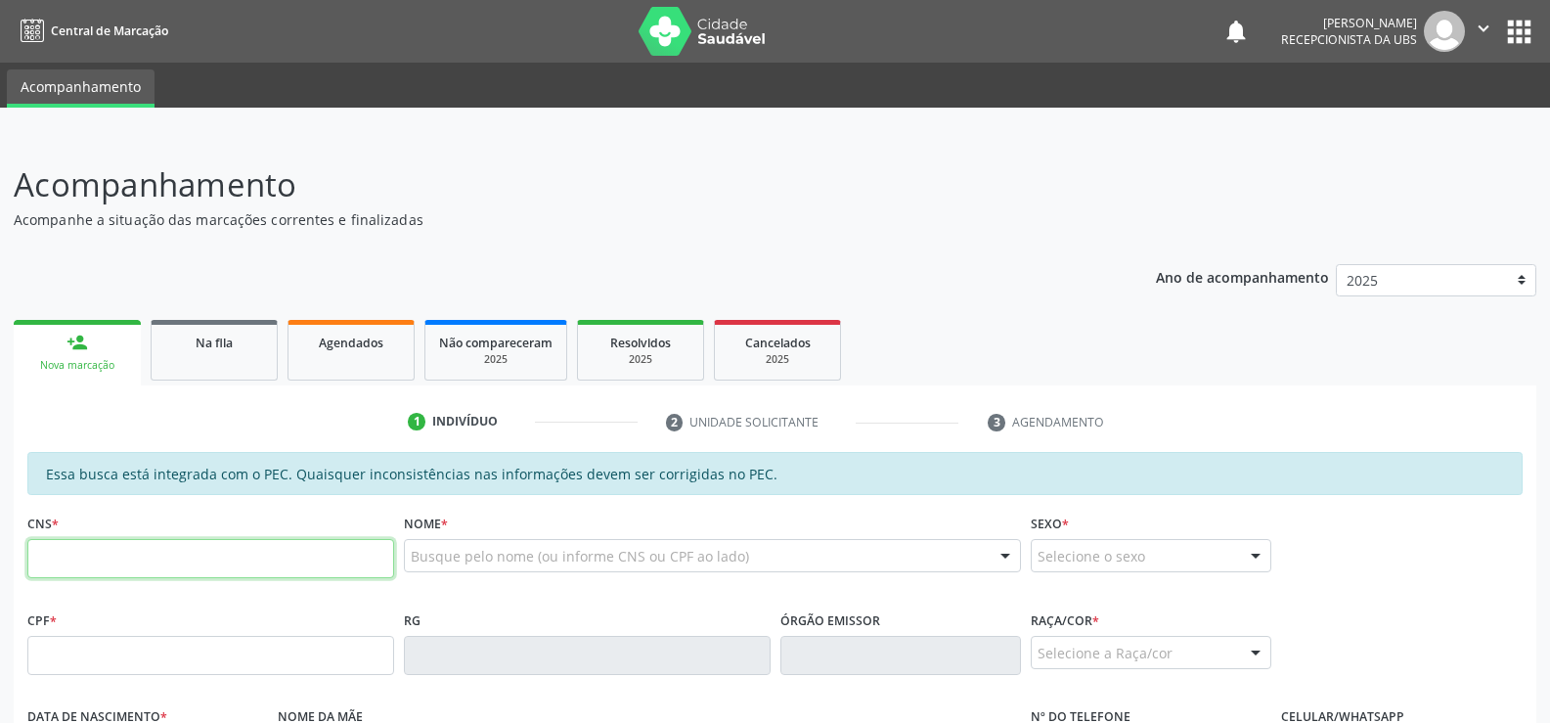
click at [130, 563] on input "text" at bounding box center [210, 558] width 367 height 39
type input "700 5041 9057 9653"
type input "057.330.414-98"
type input "[DATE]"
type input "[PERSON_NAME]"
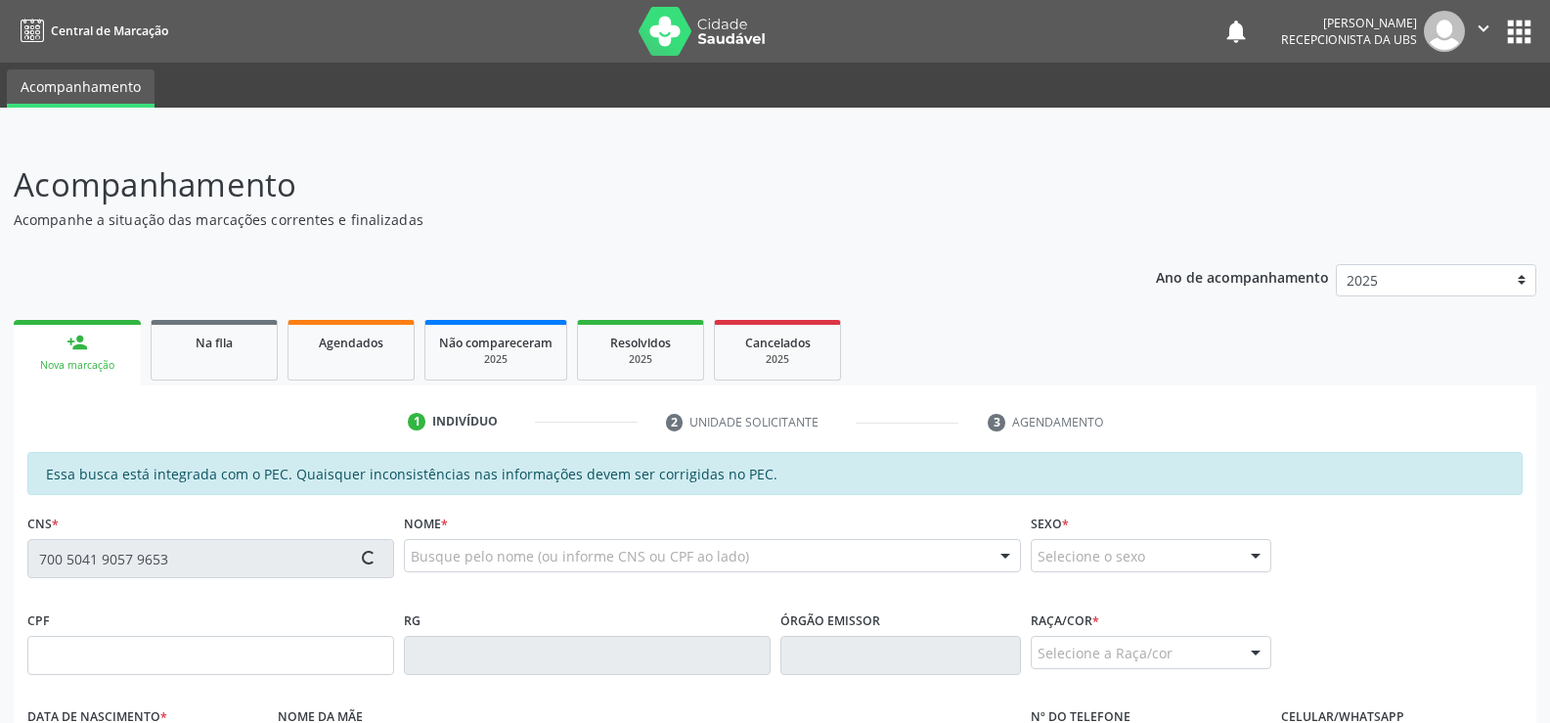
type input "[PHONE_NUMBER]"
type input "1648"
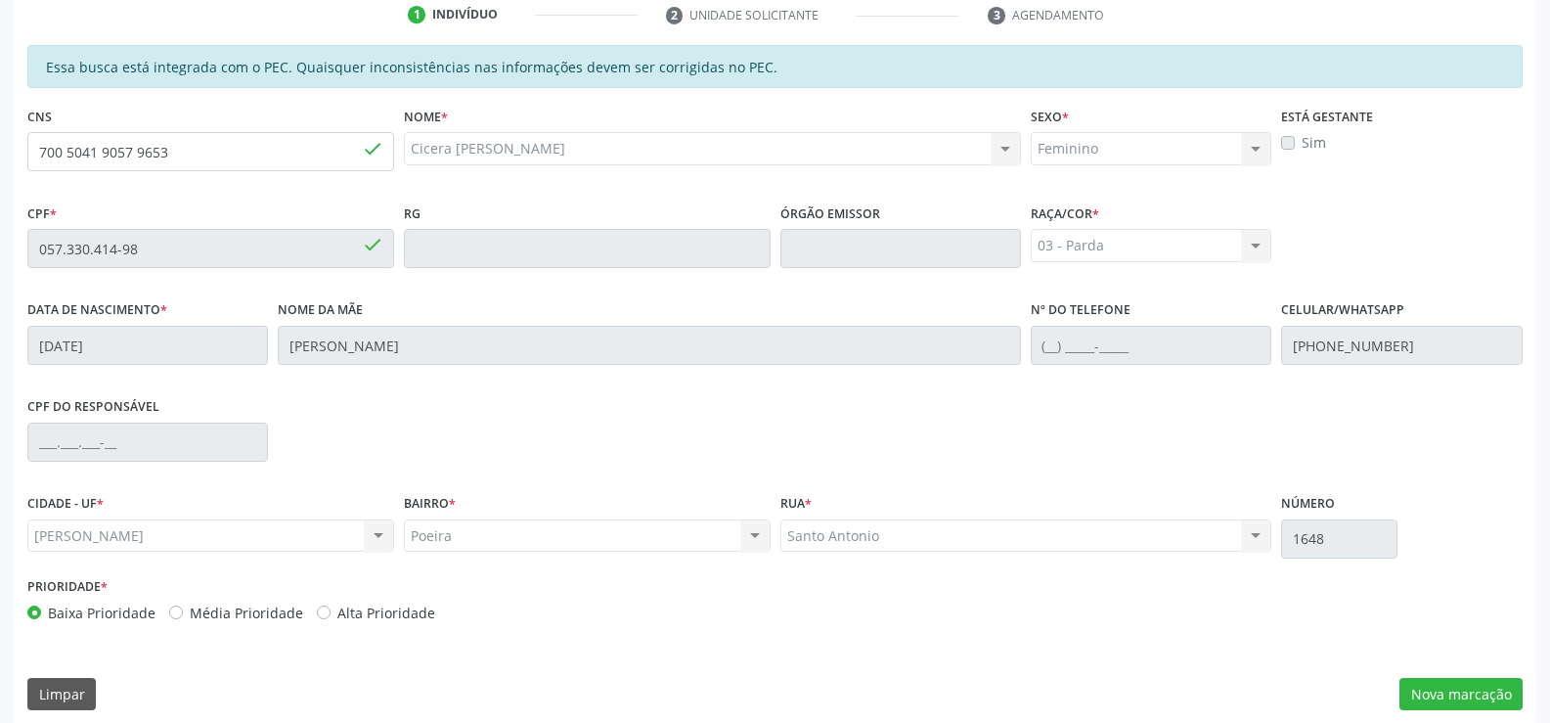
scroll to position [422, 0]
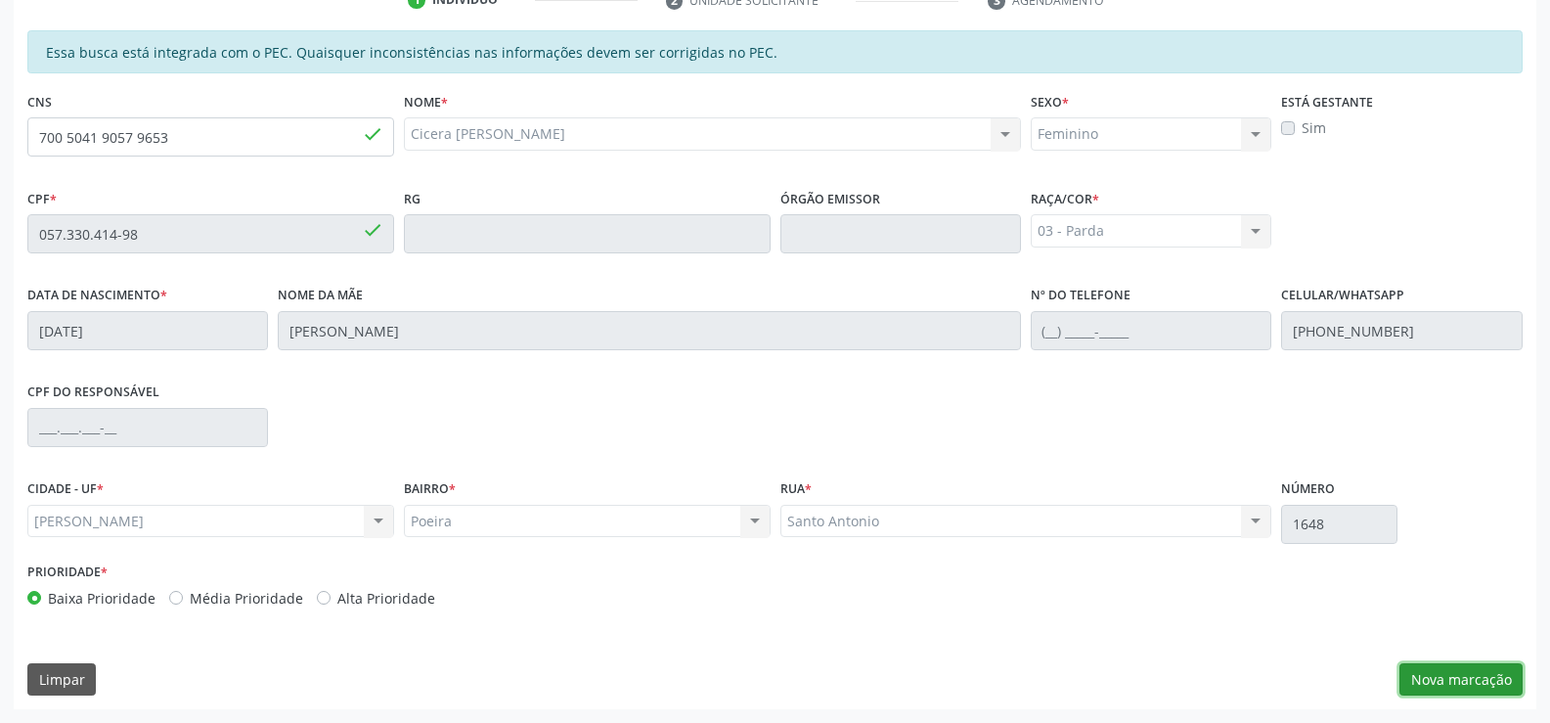
click at [1487, 686] on button "Nova marcação" at bounding box center [1461, 679] width 123 height 33
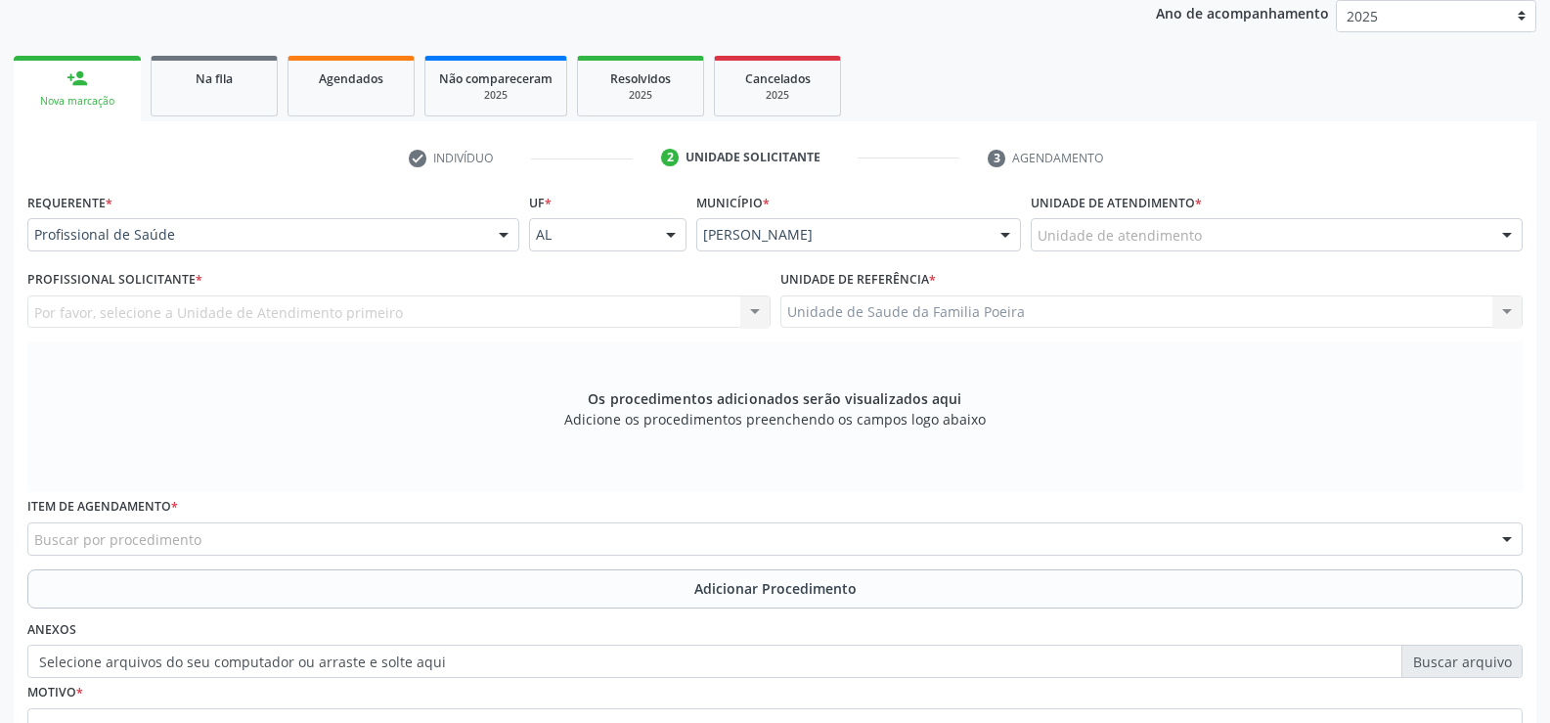
scroll to position [227, 0]
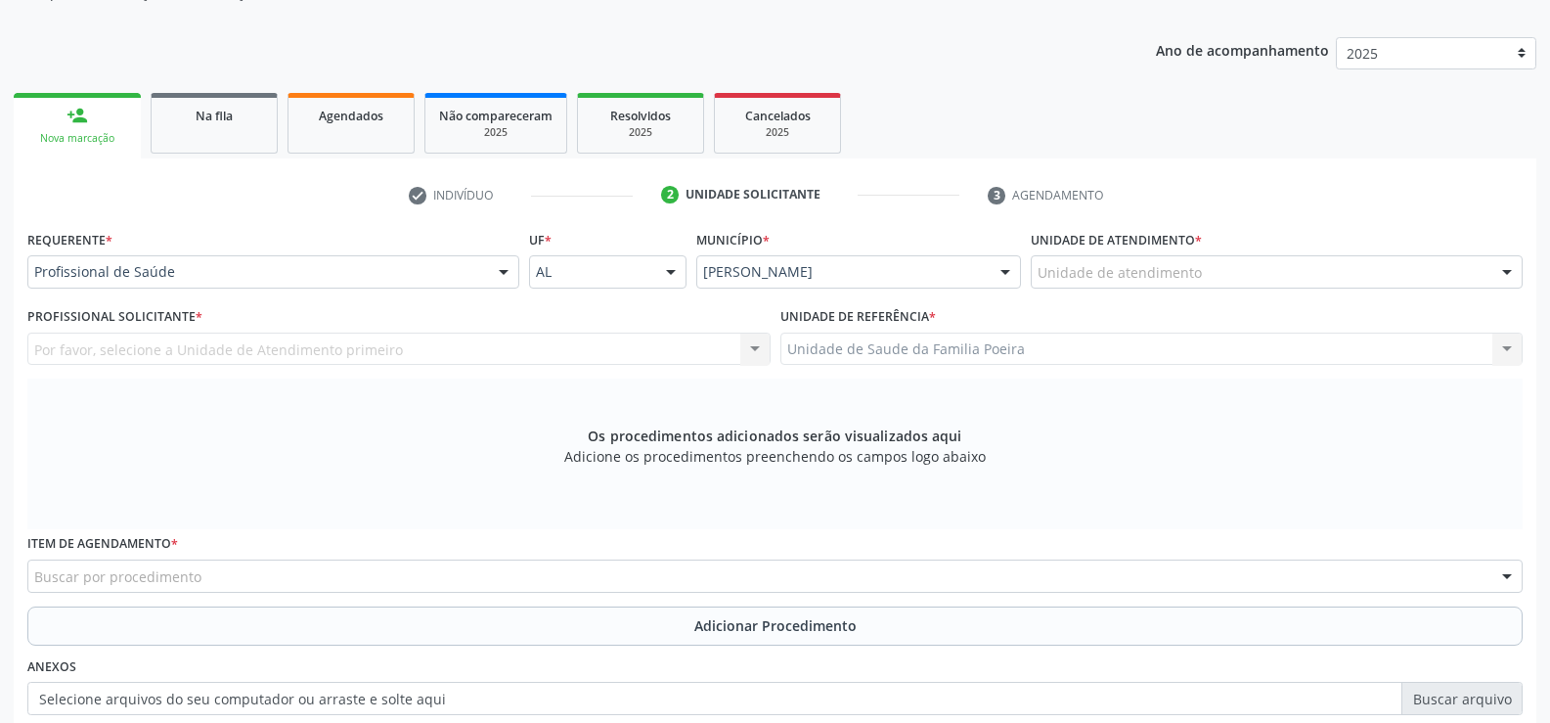
click at [1280, 272] on div "Unidade de atendimento" at bounding box center [1277, 271] width 492 height 33
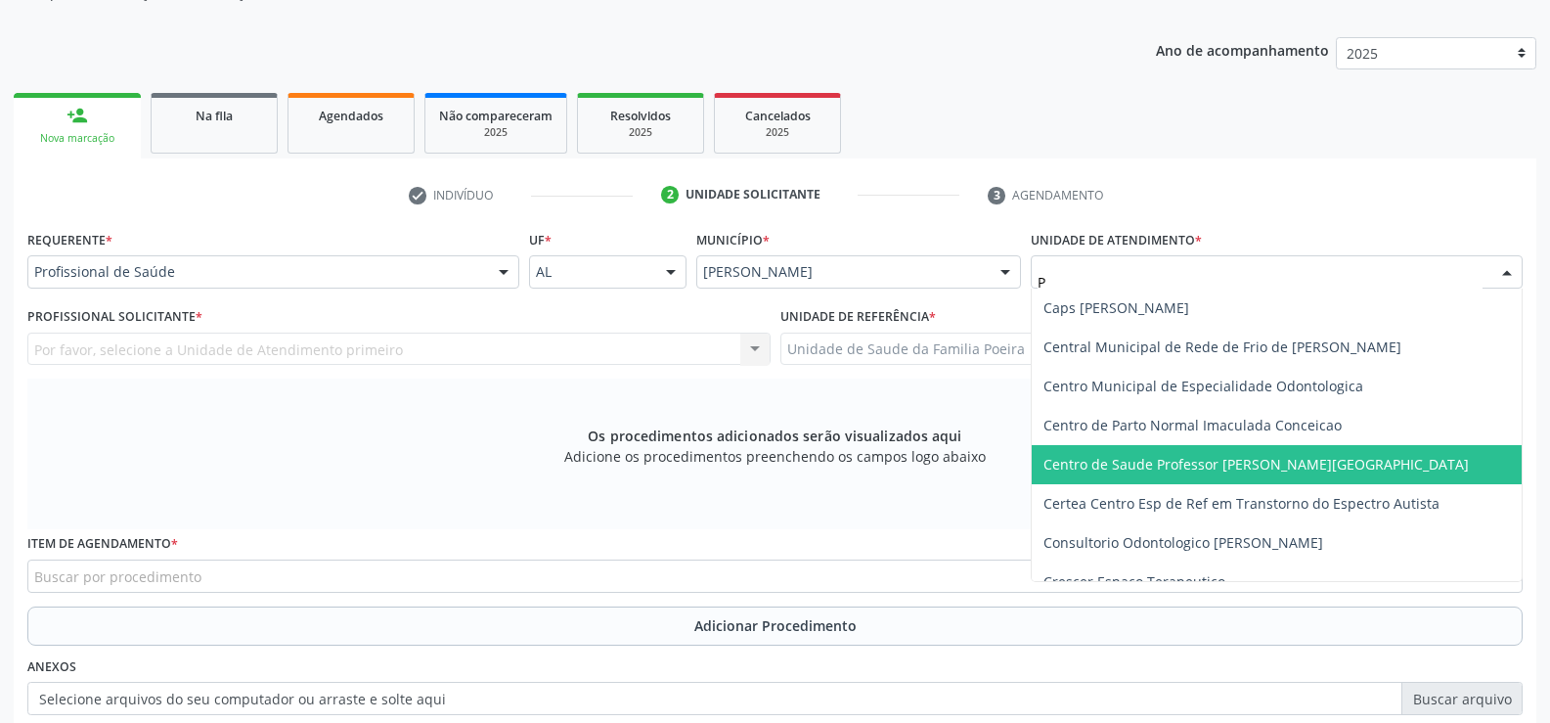
type input "PO"
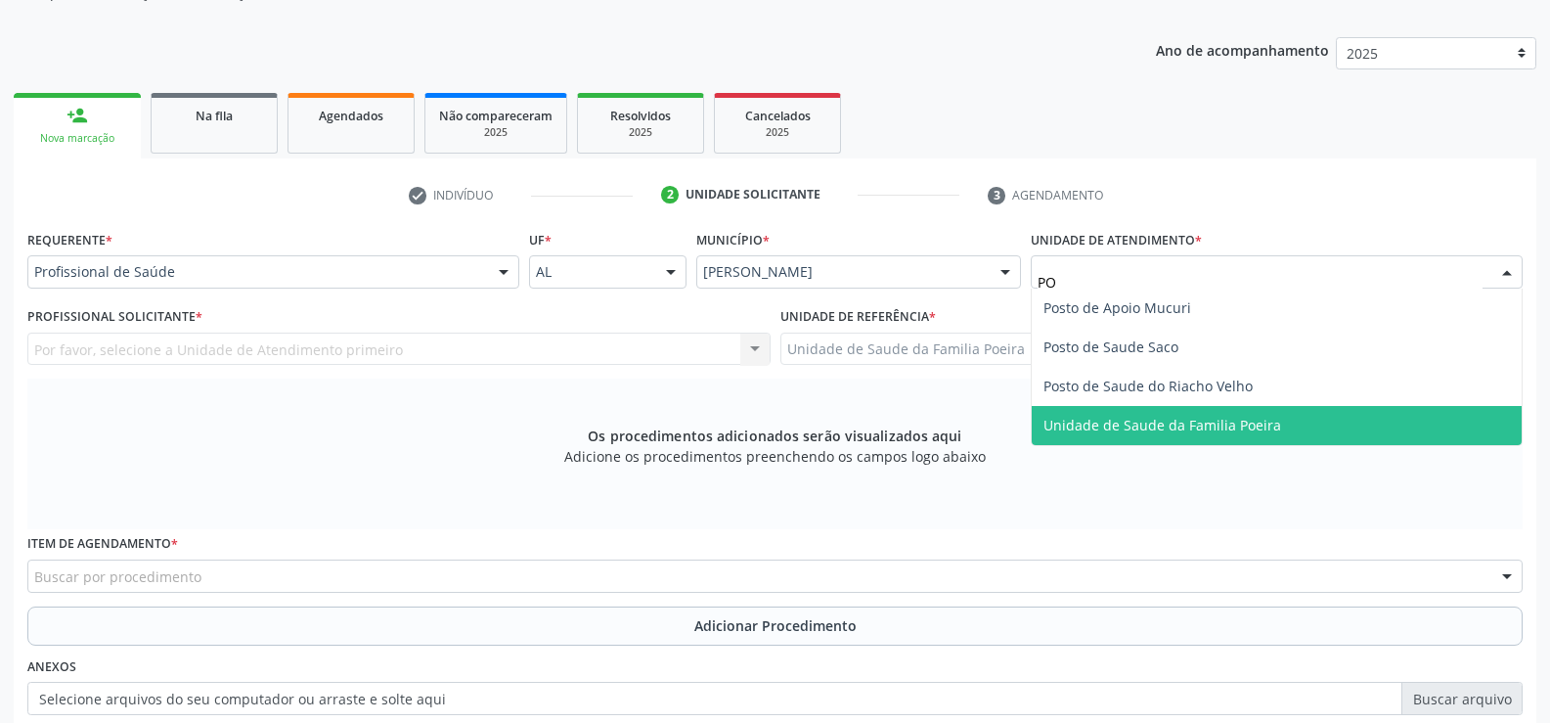
click at [1134, 426] on span "Unidade de Saude da Familia Poeira" at bounding box center [1163, 425] width 238 height 19
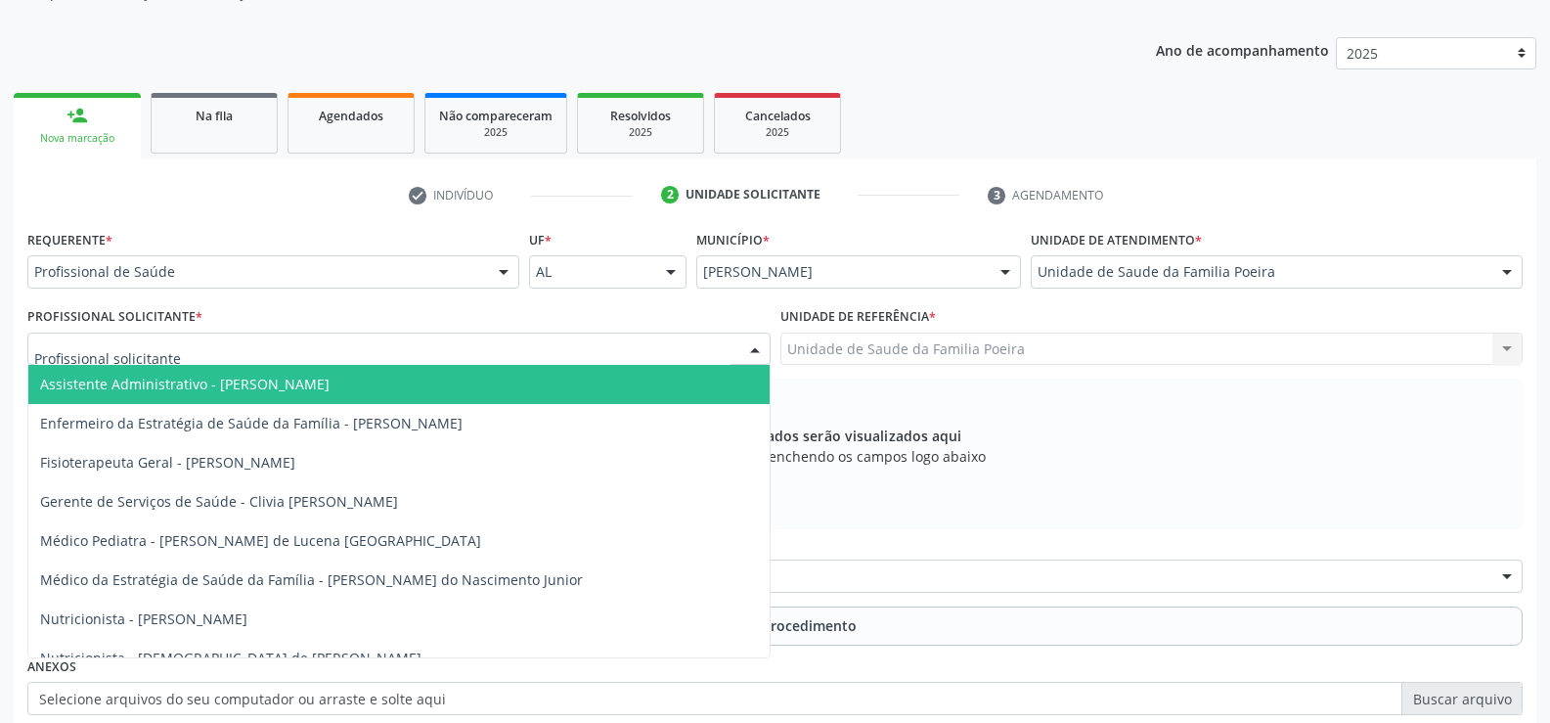
click at [514, 348] on div at bounding box center [398, 349] width 743 height 33
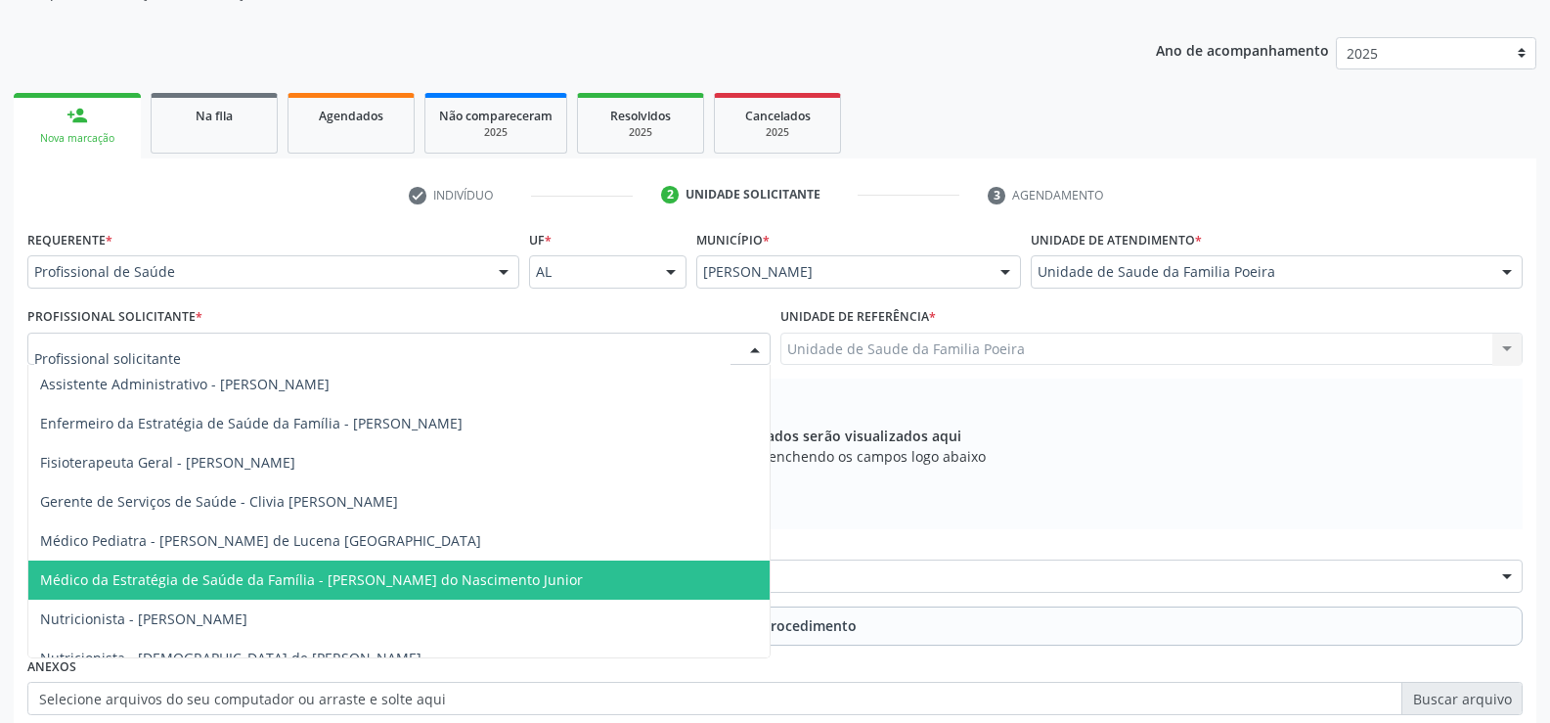
click at [449, 576] on span "Médico da Estratégia de Saúde da Família - [PERSON_NAME] do Nascimento Junior" at bounding box center [311, 579] width 543 height 19
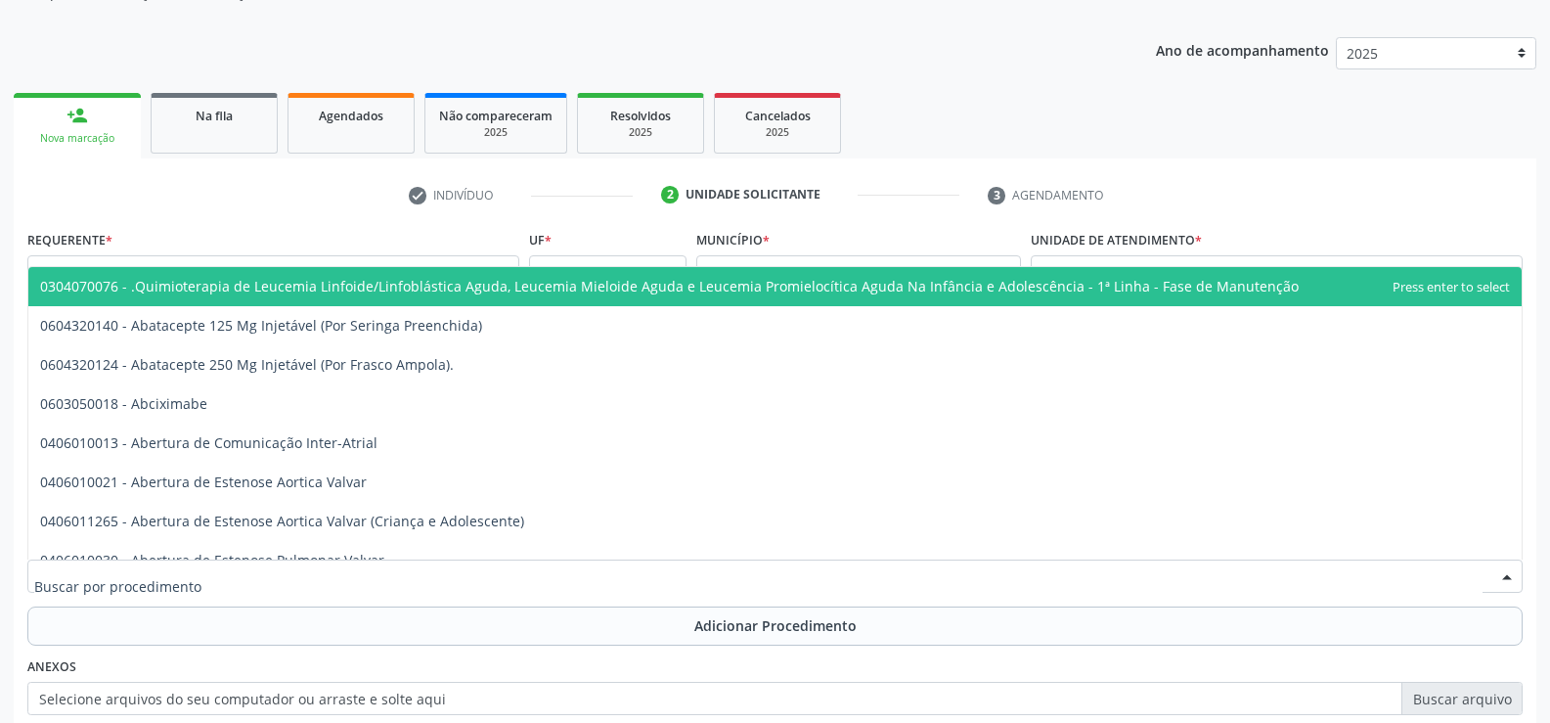
click at [144, 587] on div at bounding box center [775, 576] width 1496 height 33
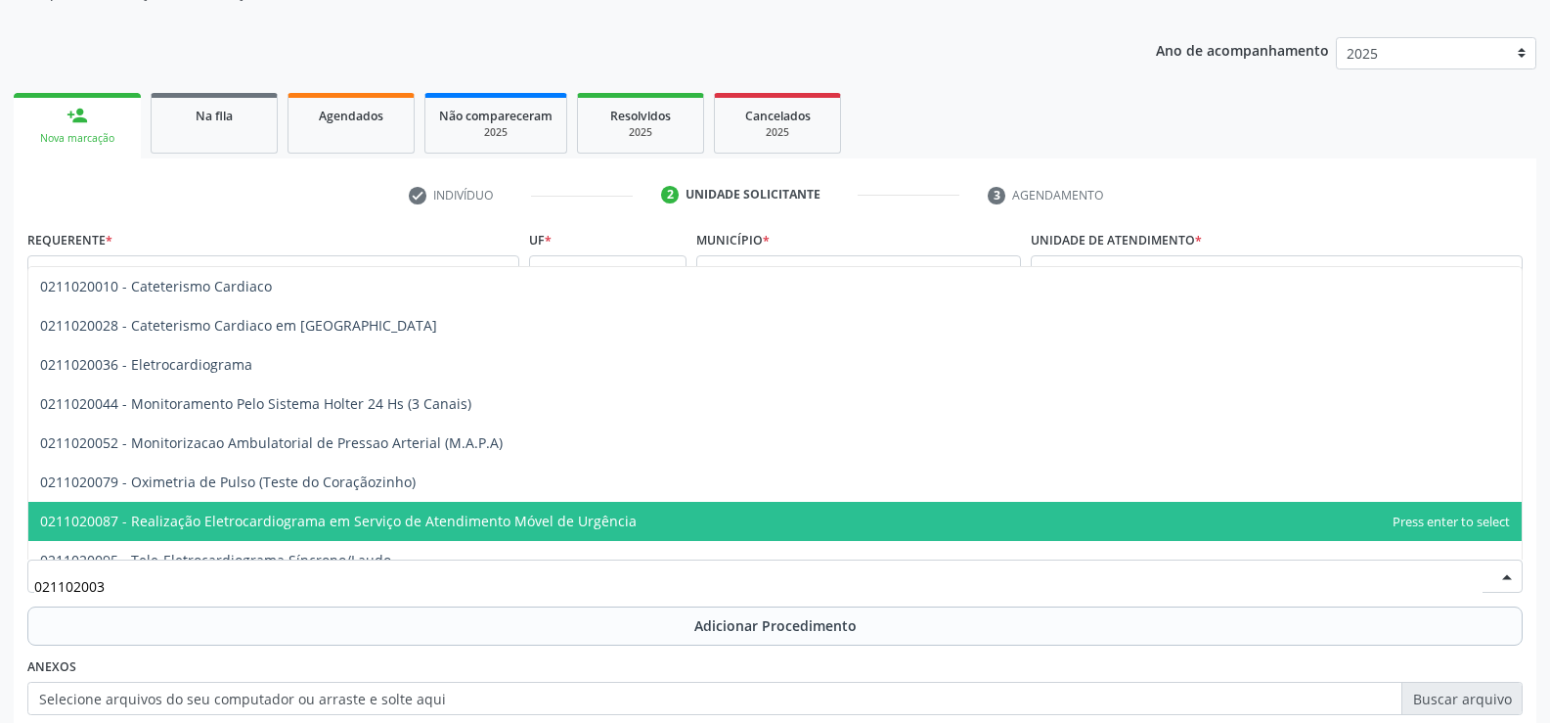
type input "0211020036"
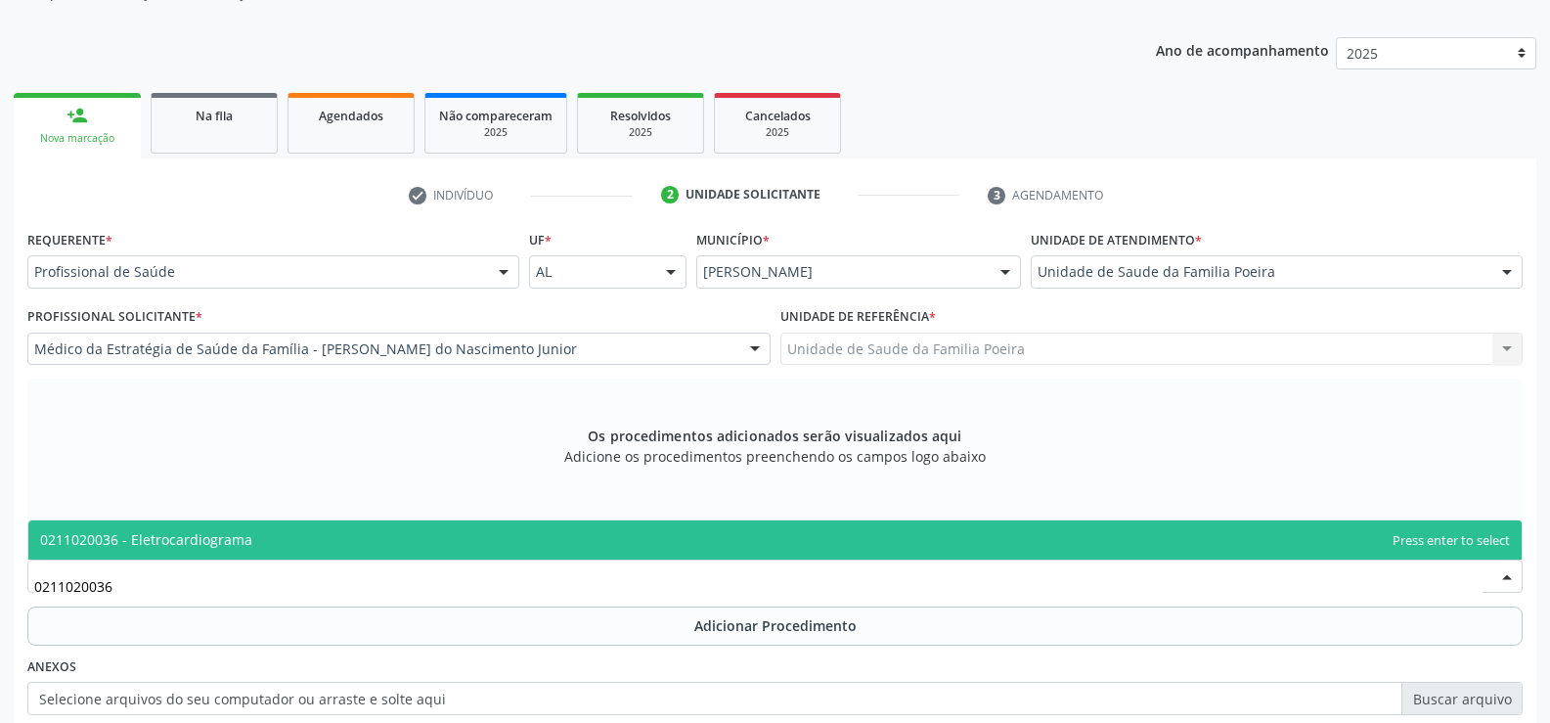
click at [155, 536] on span "0211020036 - Eletrocardiograma" at bounding box center [146, 539] width 212 height 19
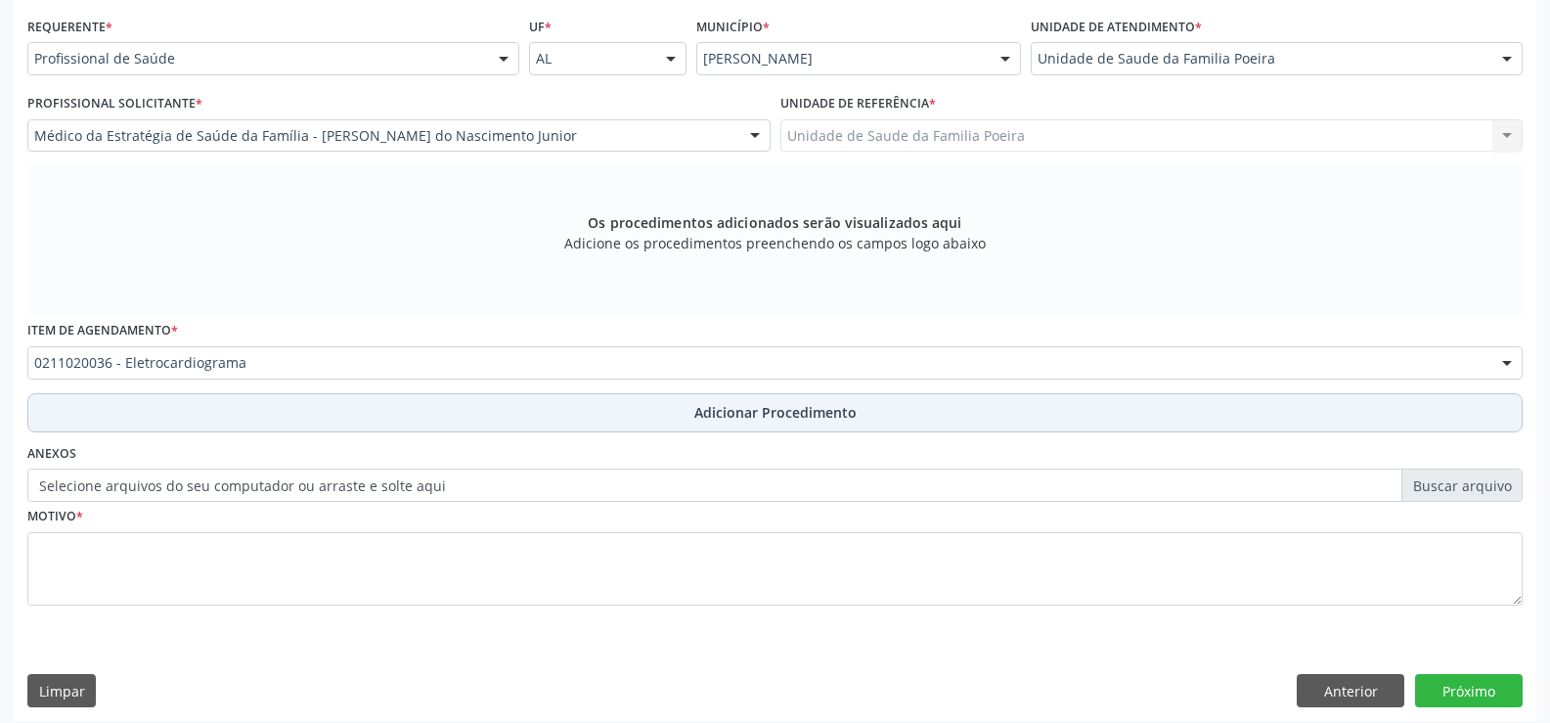
scroll to position [452, 0]
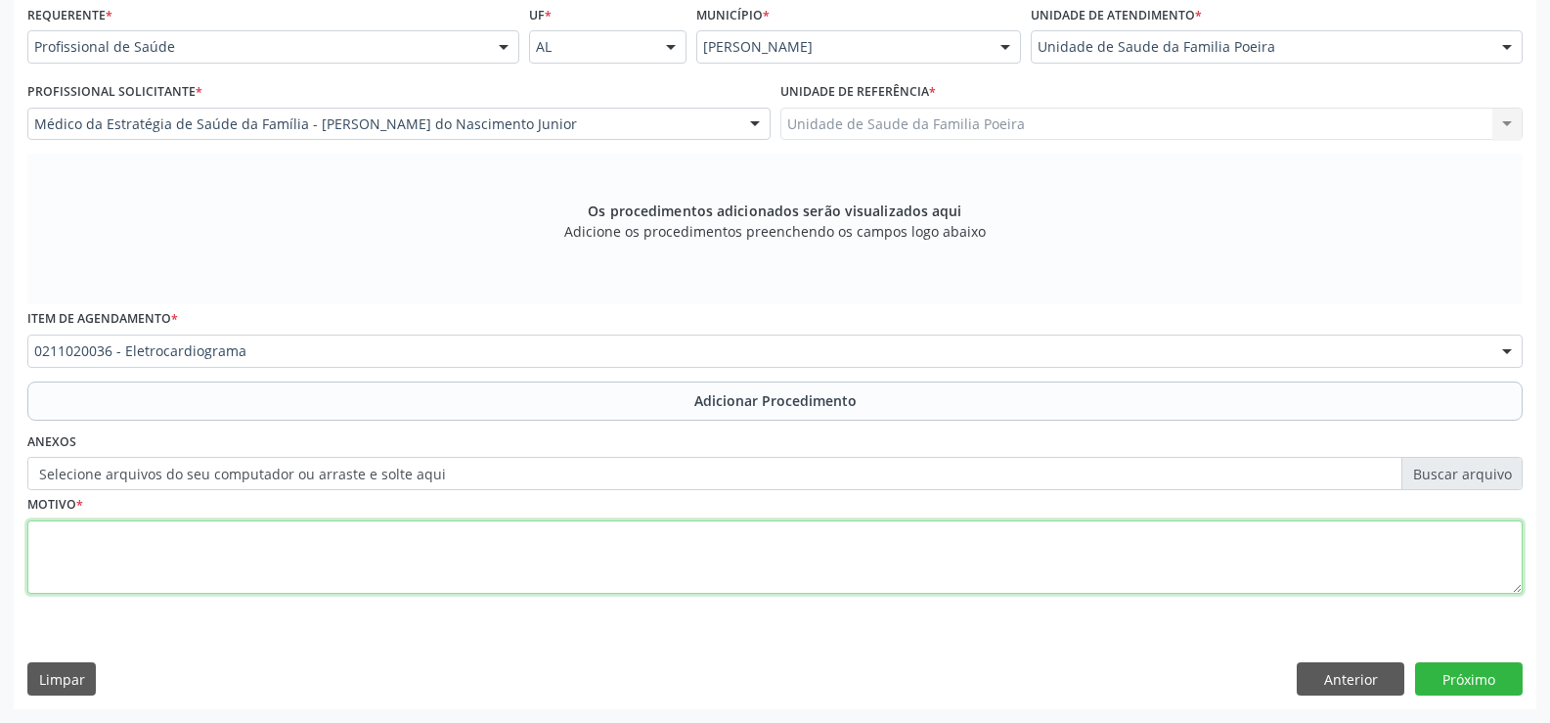
click at [337, 544] on textarea at bounding box center [775, 557] width 1496 height 74
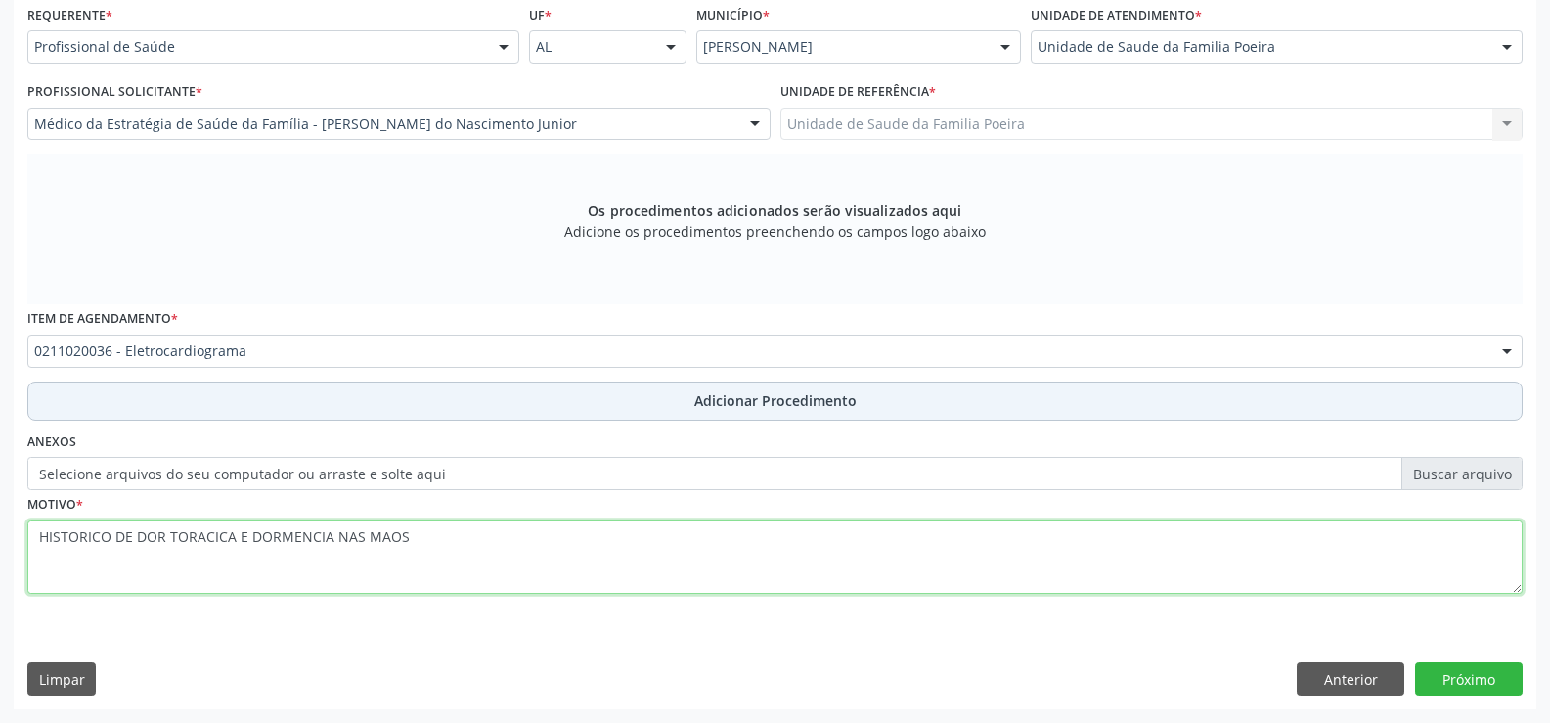
type textarea "HISTORICO DE DOR TORACICA E DORMENCIA NAS MAOS"
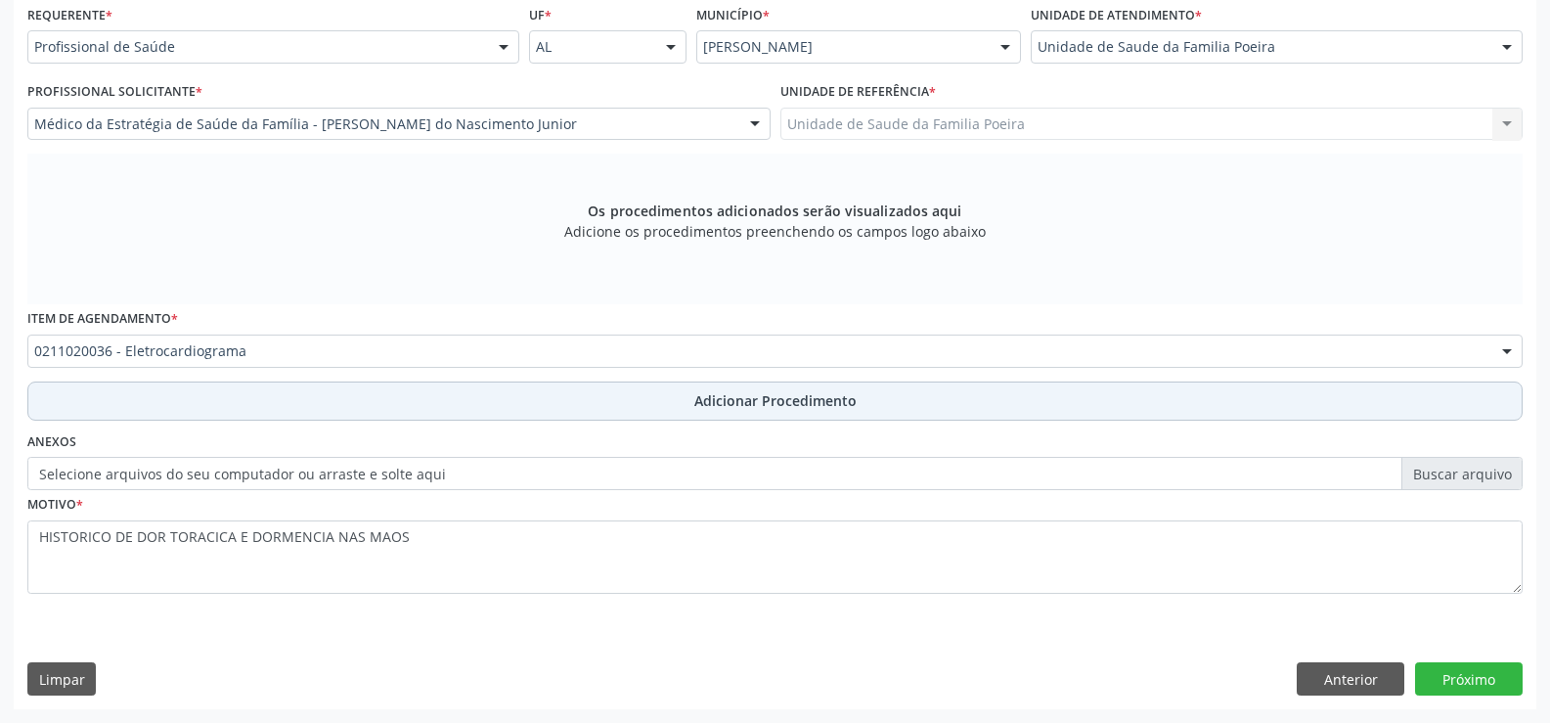
click at [745, 414] on button "Adicionar Procedimento" at bounding box center [775, 400] width 1496 height 39
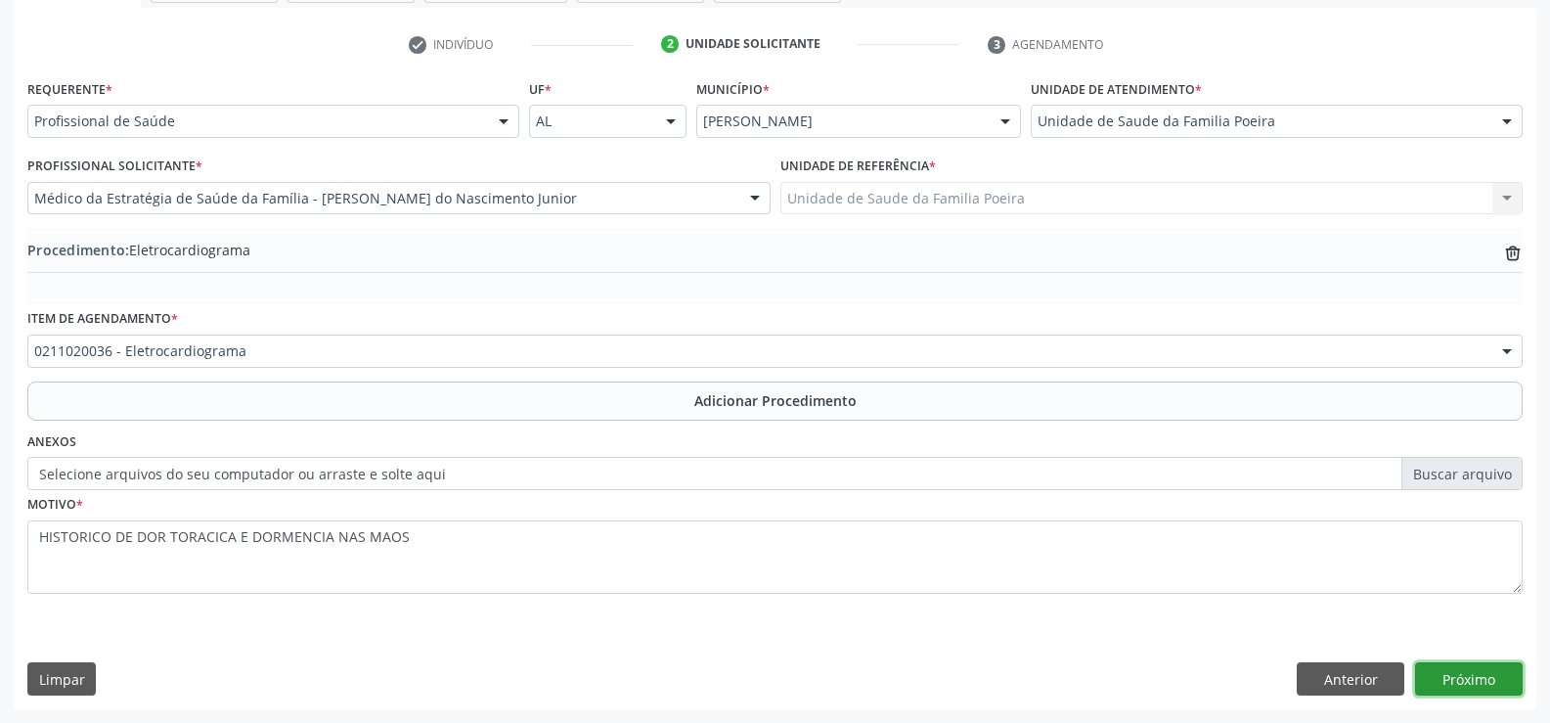
click at [1494, 663] on button "Próximo" at bounding box center [1469, 678] width 108 height 33
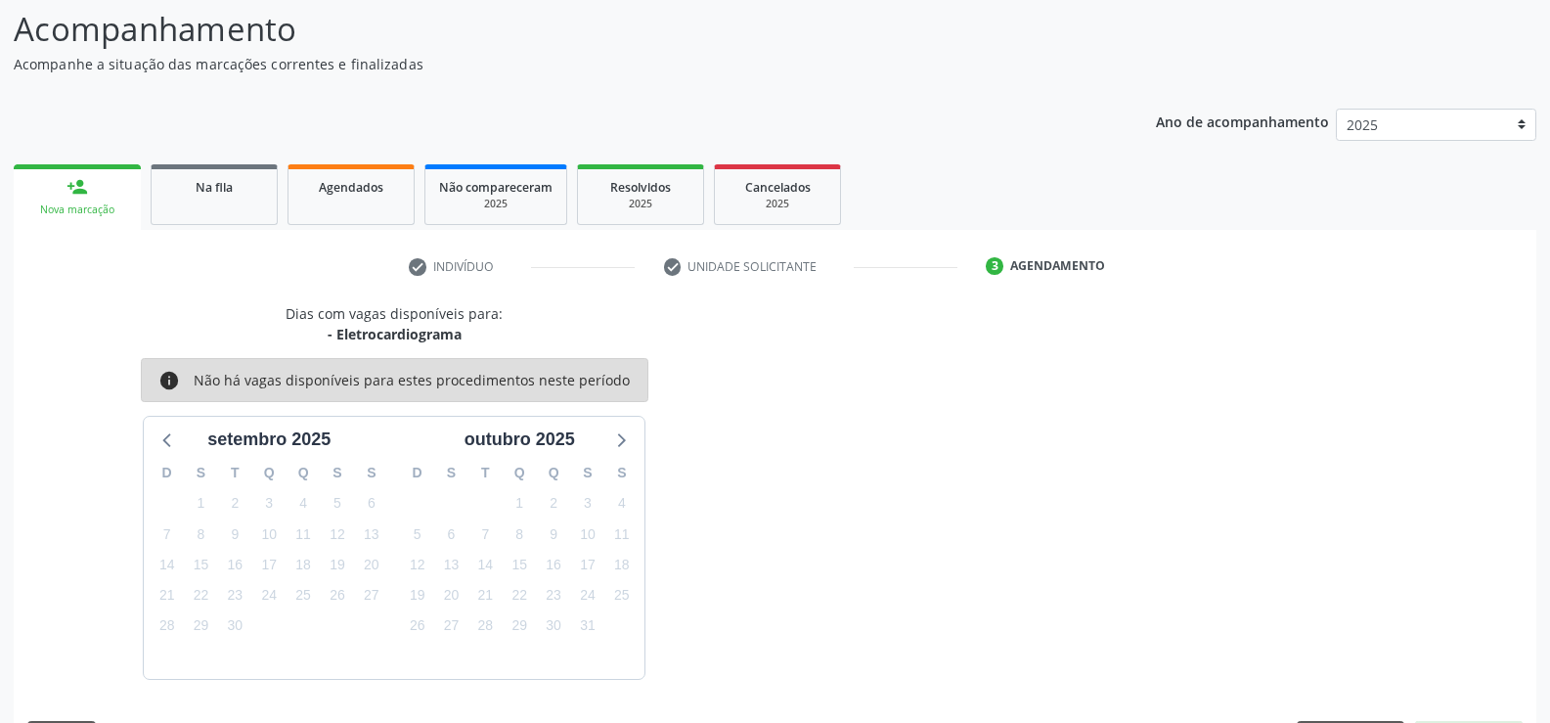
scroll to position [213, 0]
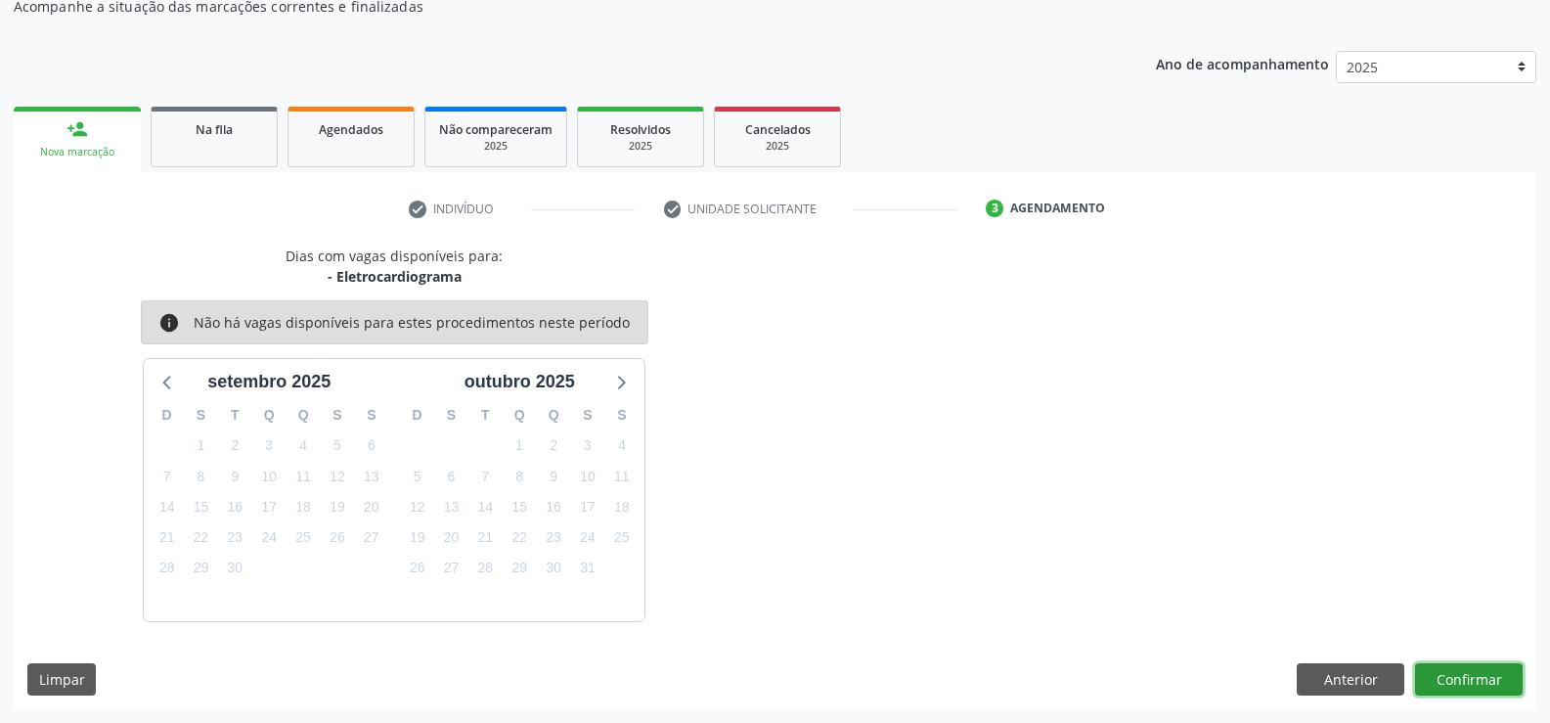
click at [1494, 663] on button "Confirmar" at bounding box center [1469, 679] width 108 height 33
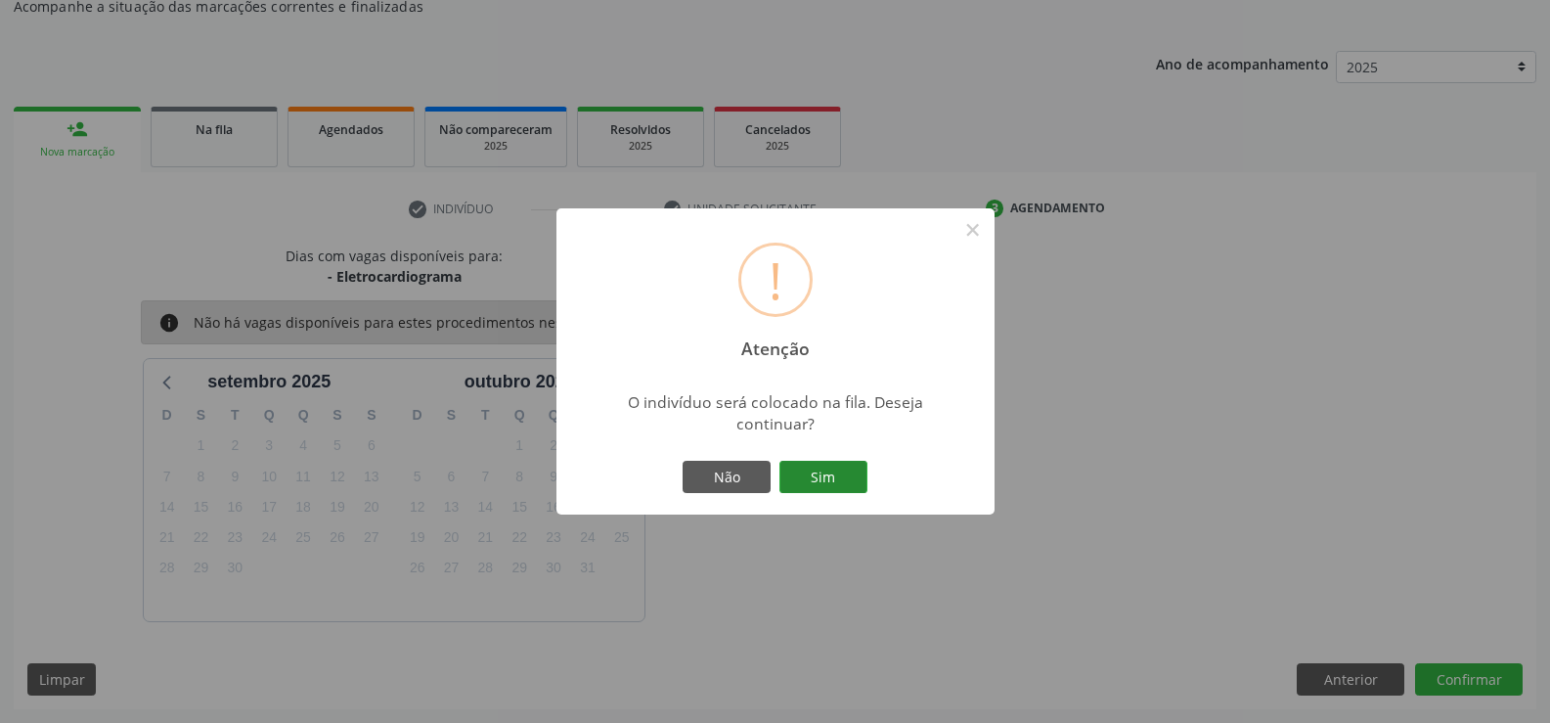
click at [797, 493] on button "Sim" at bounding box center [824, 477] width 88 height 33
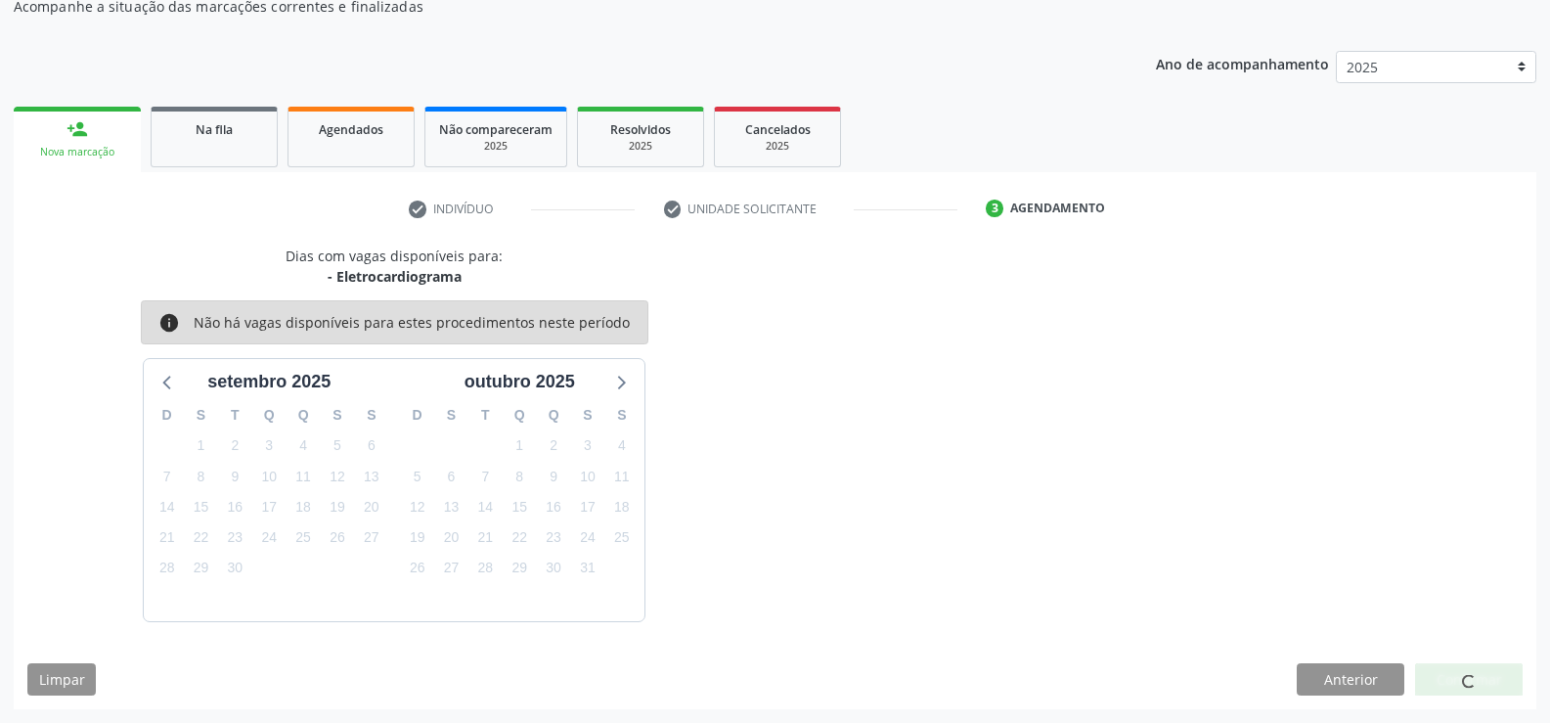
scroll to position [0, 0]
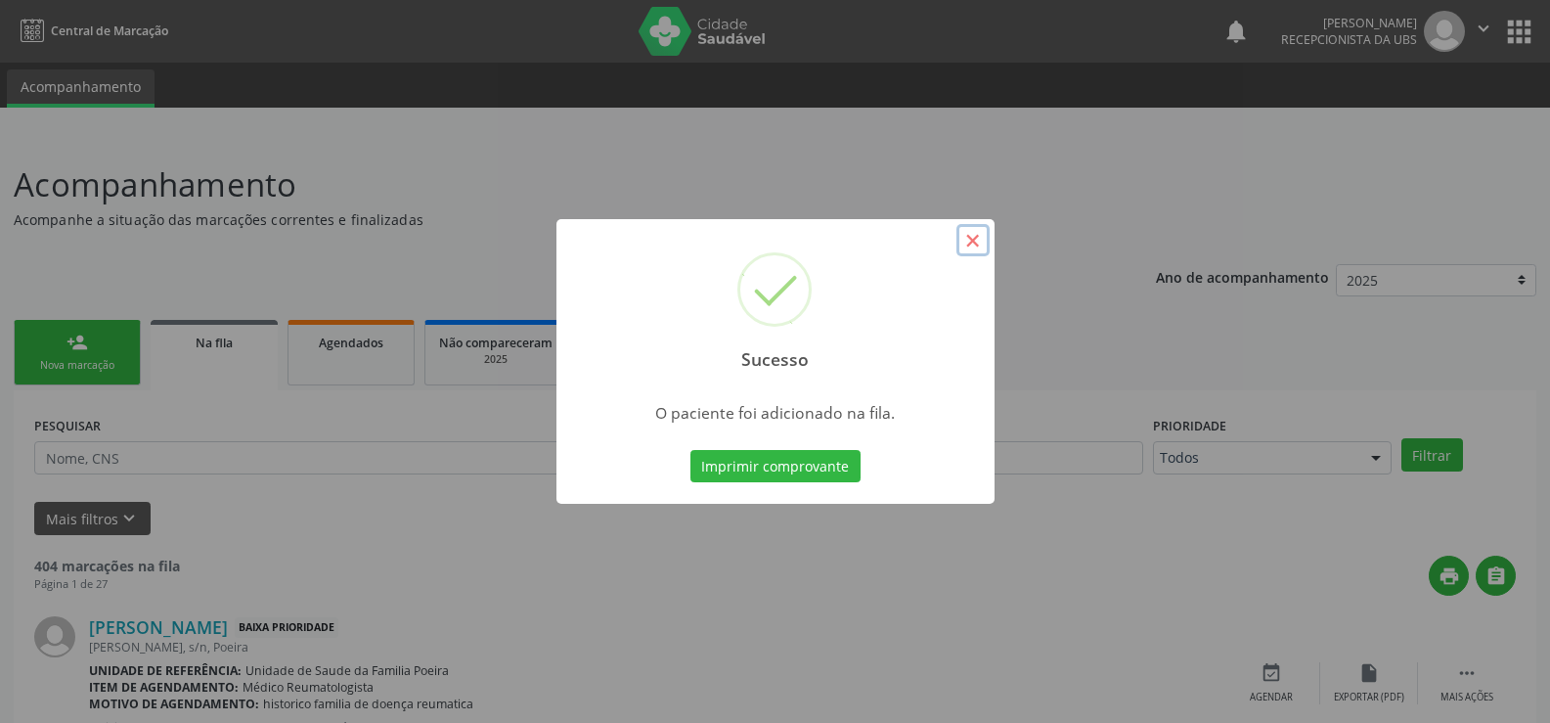
click at [982, 234] on button "×" at bounding box center [973, 240] width 33 height 33
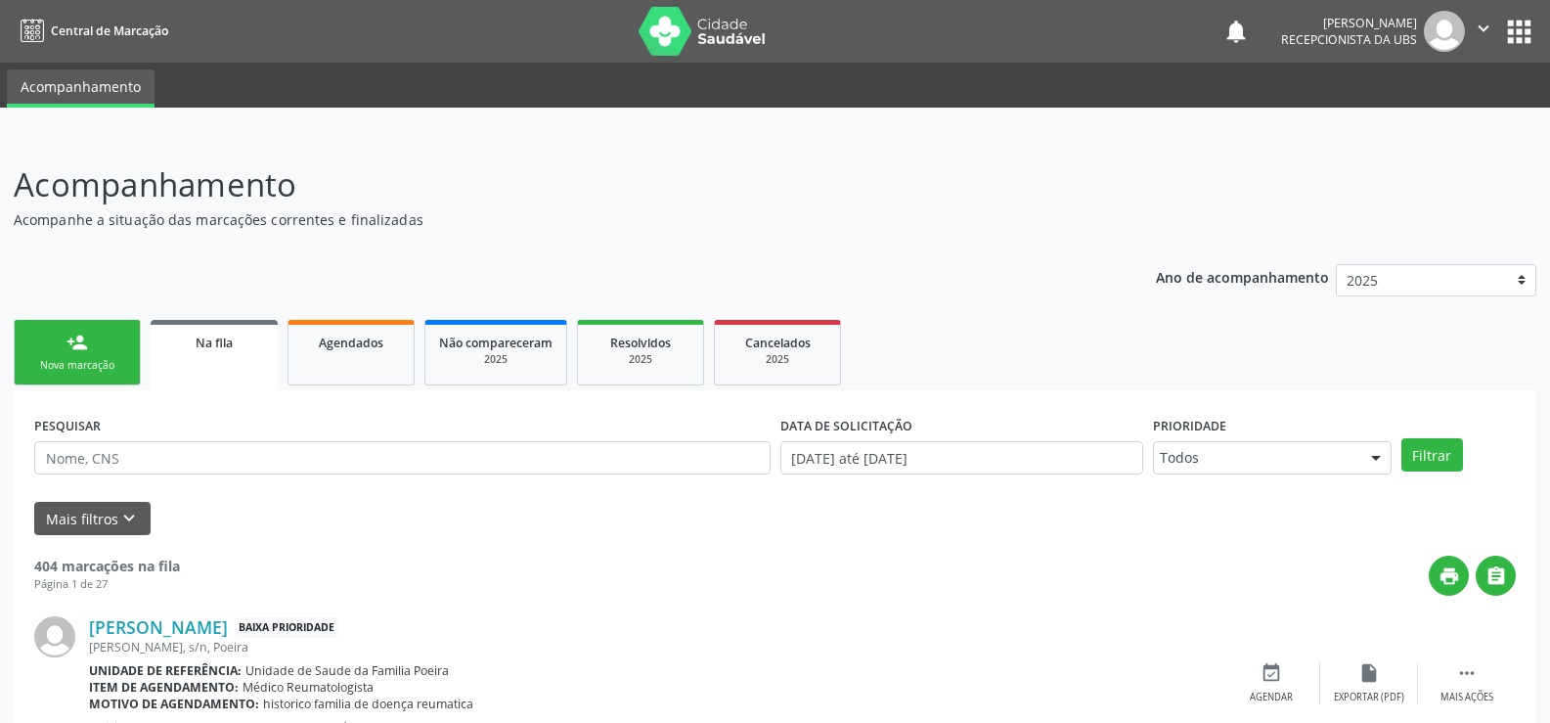
click at [48, 363] on div "Nova marcação" at bounding box center [77, 365] width 98 height 15
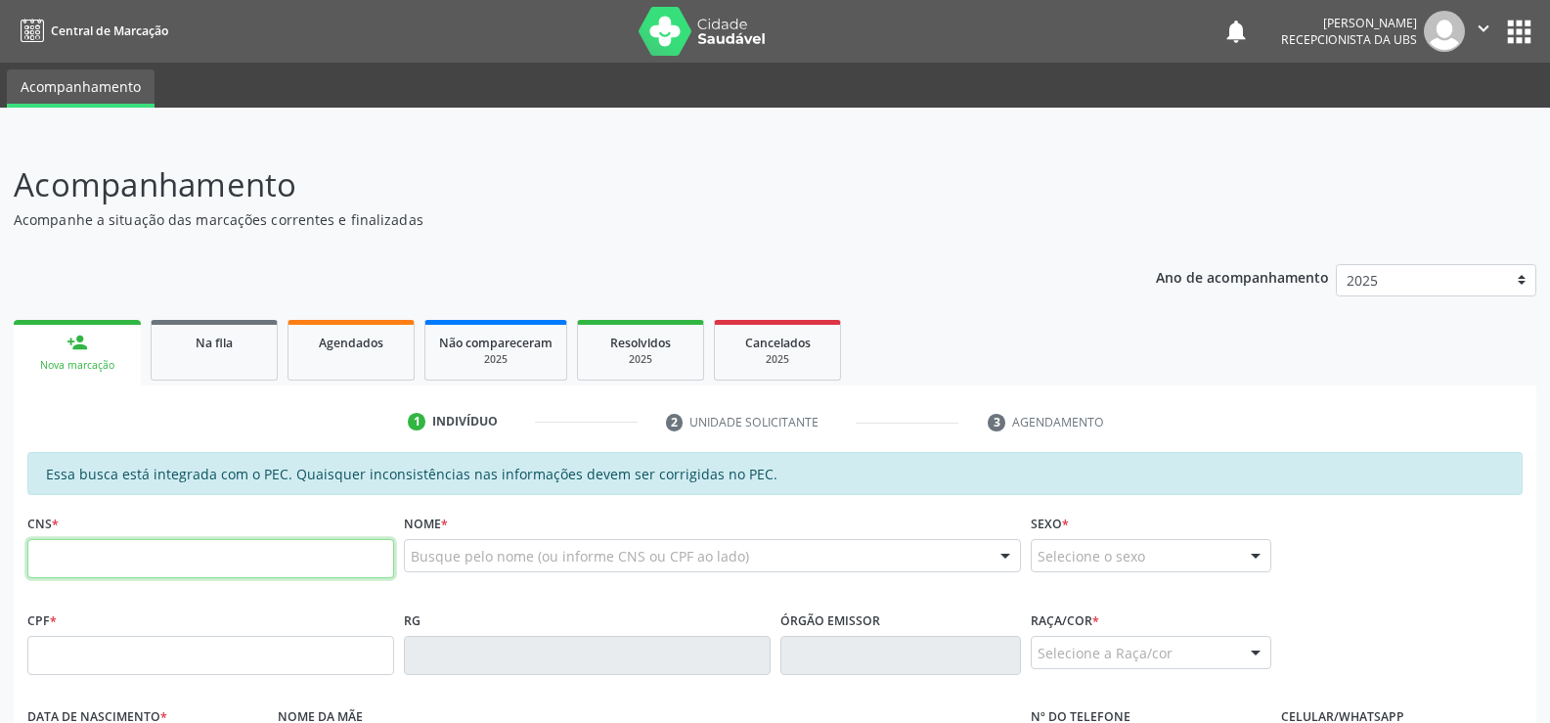
click at [49, 561] on input "text" at bounding box center [210, 558] width 367 height 39
type input "703 6030 2226 9130"
type input "075.951.454-22"
type input "[DATE]"
type input "[PERSON_NAME]"
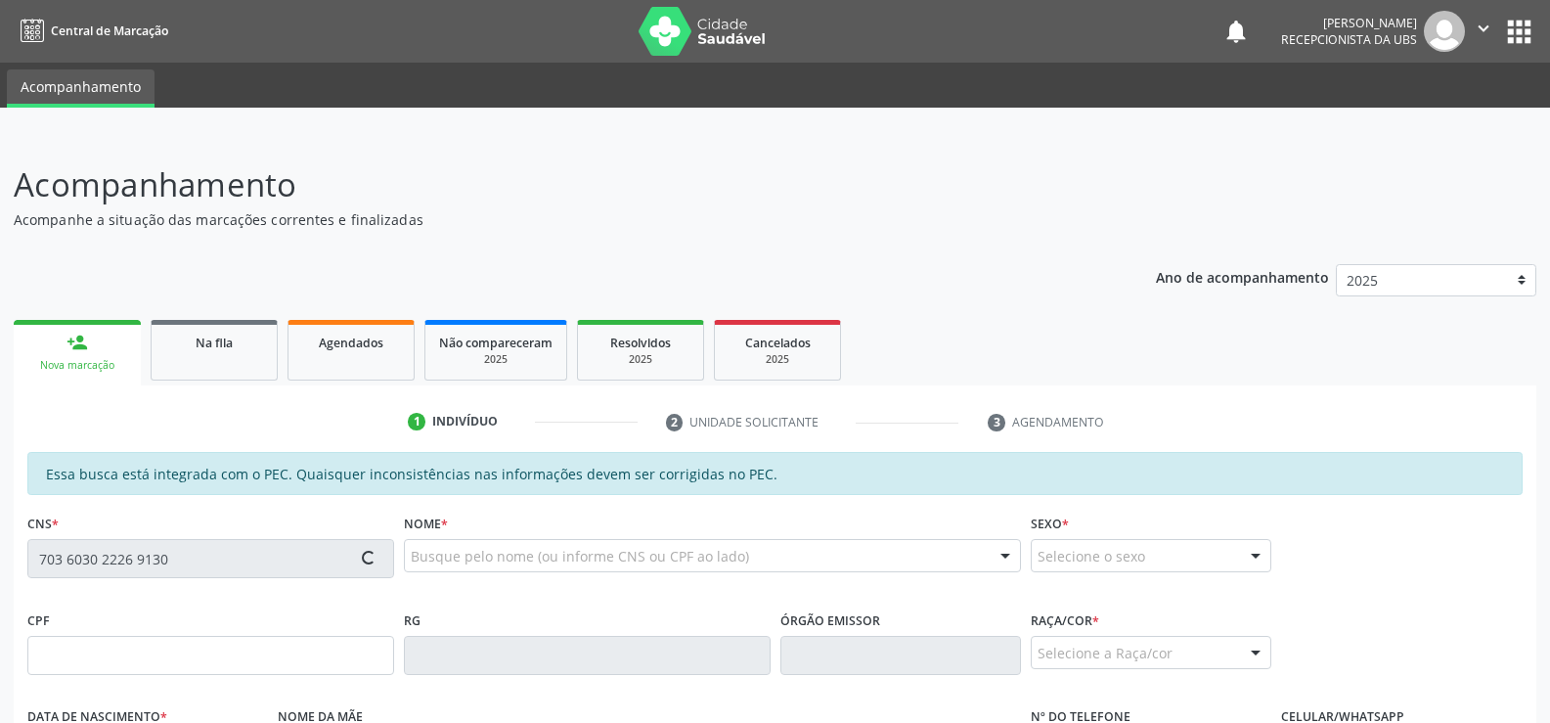
type input "[PHONE_NUMBER]"
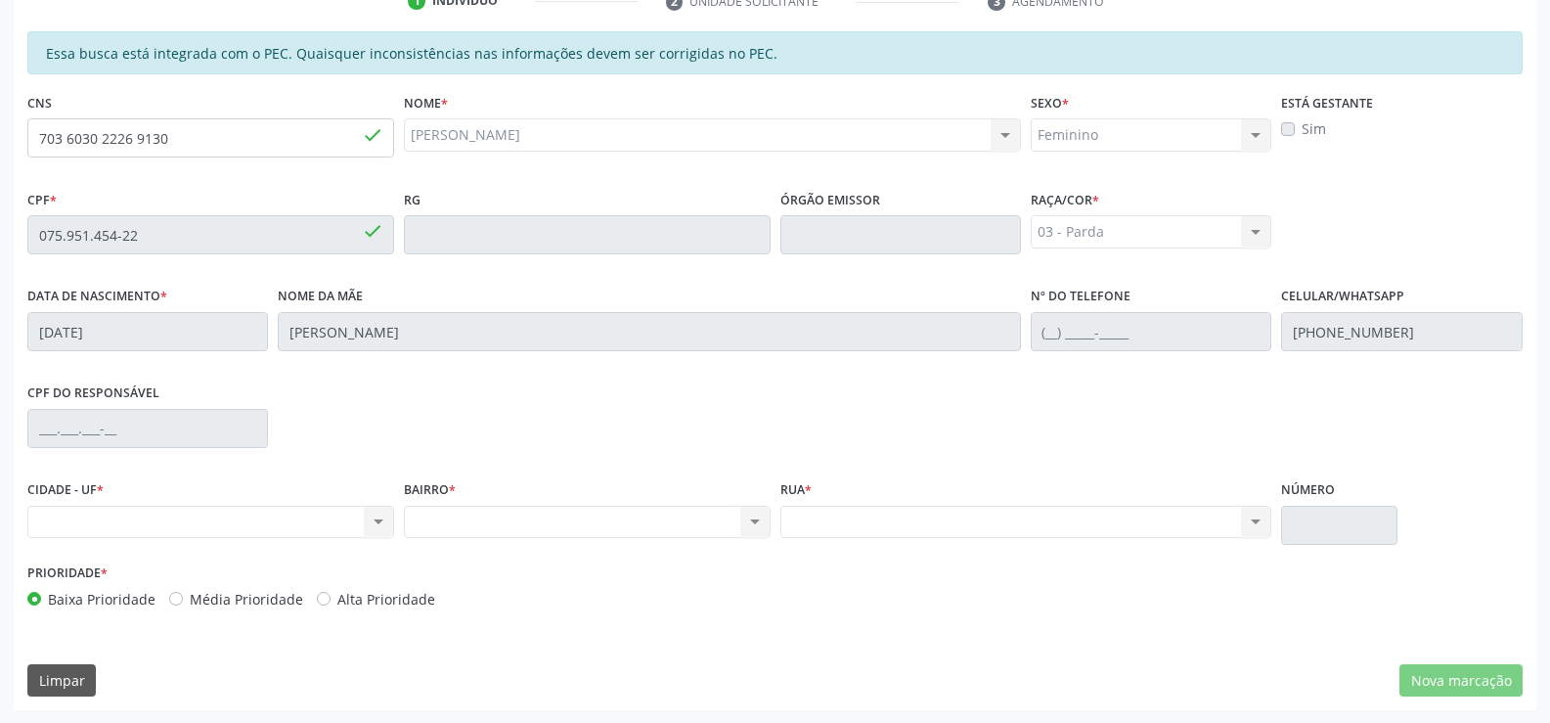
scroll to position [422, 0]
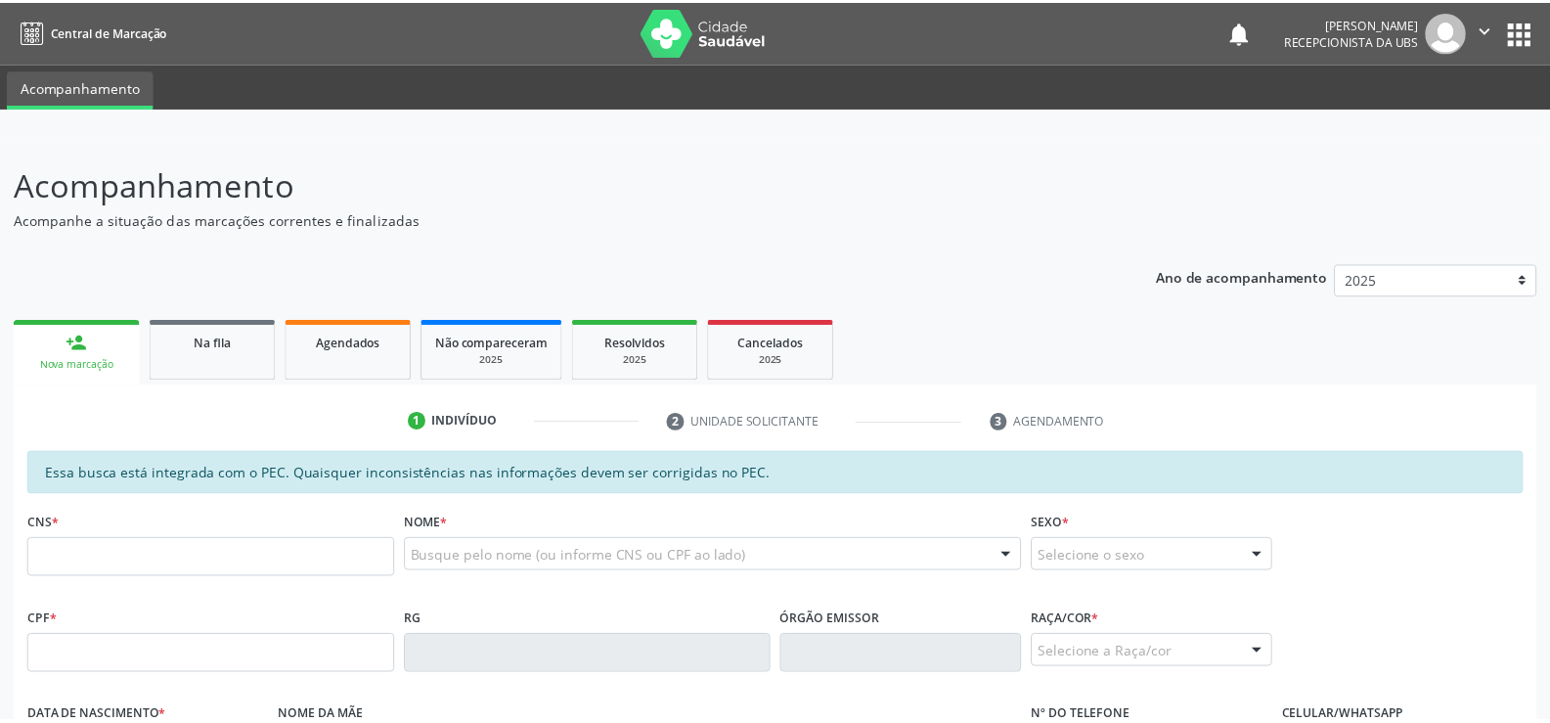
scroll to position [420, 0]
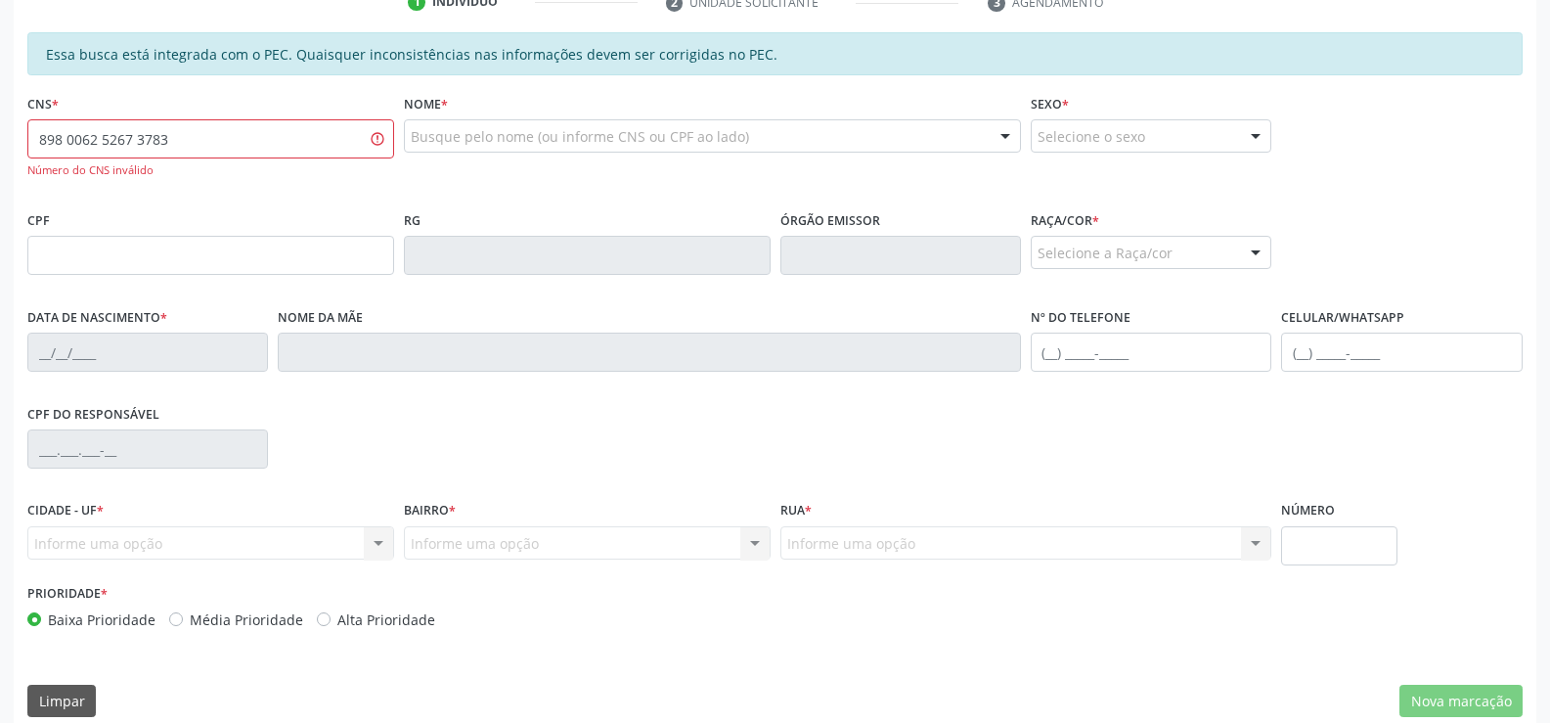
type input "898 0062 5267 3783"
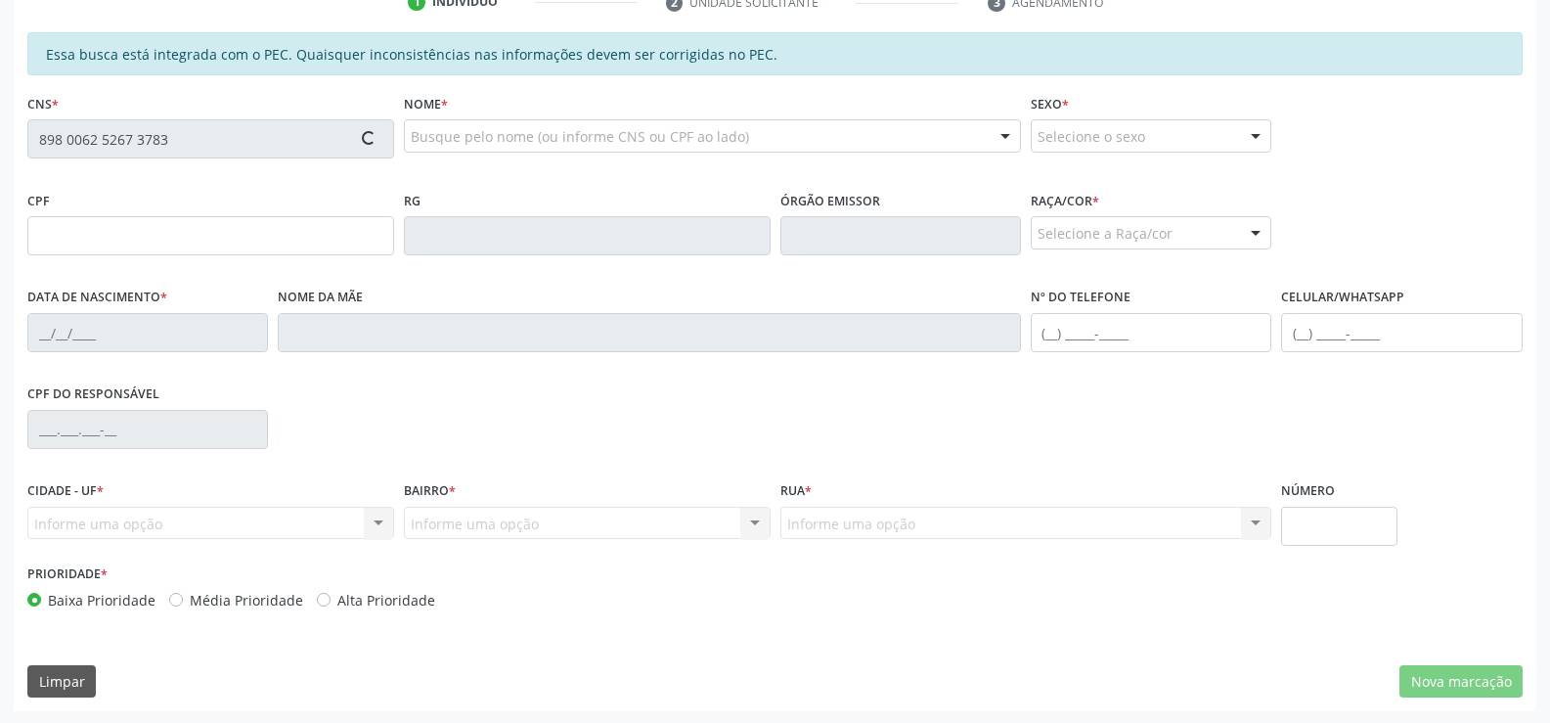
type input "125.528.835-32"
type input "09/08/2021"
type input "Cassia Soares da Silva"
type input "(82) 99307-7924"
type input "S/N"
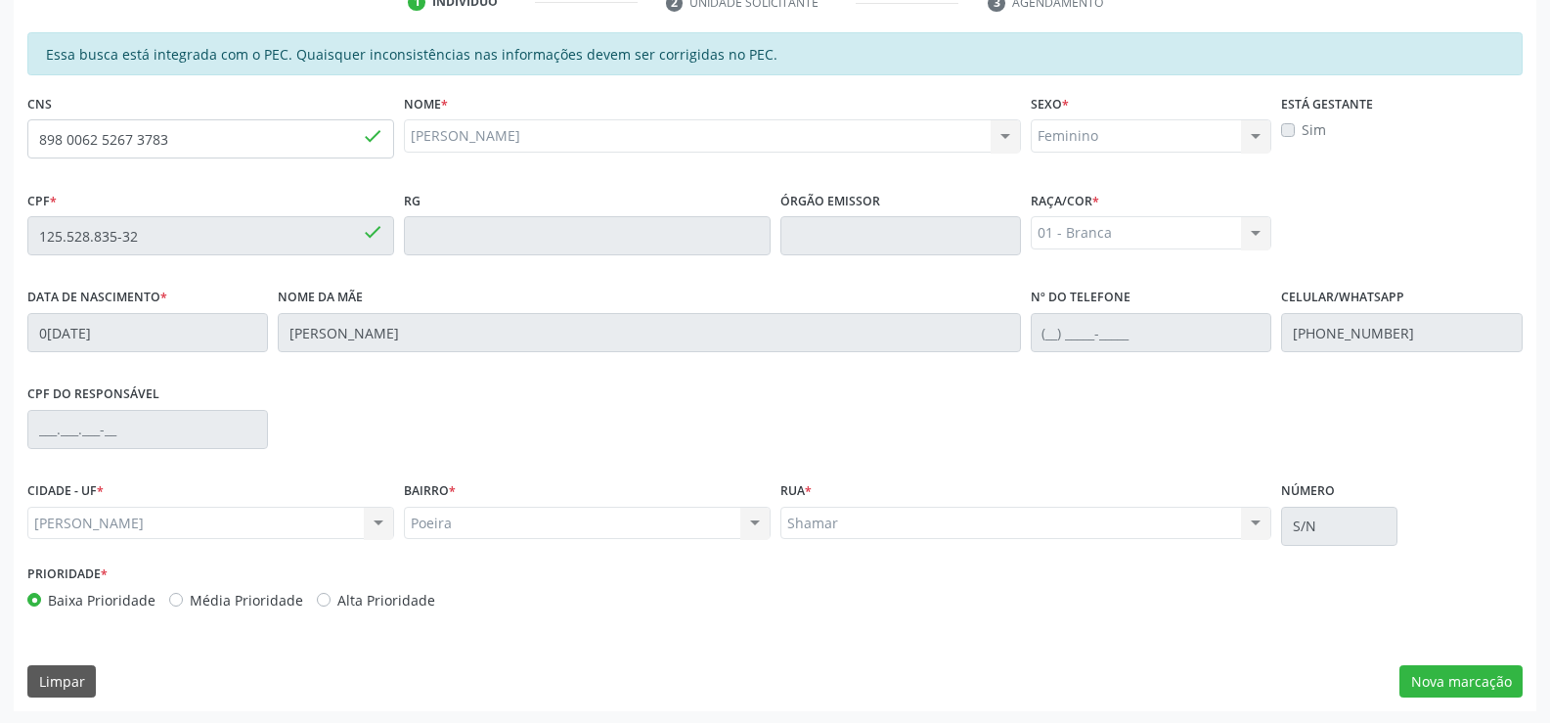
scroll to position [422, 0]
click at [1465, 678] on button "Nova marcação" at bounding box center [1461, 679] width 123 height 33
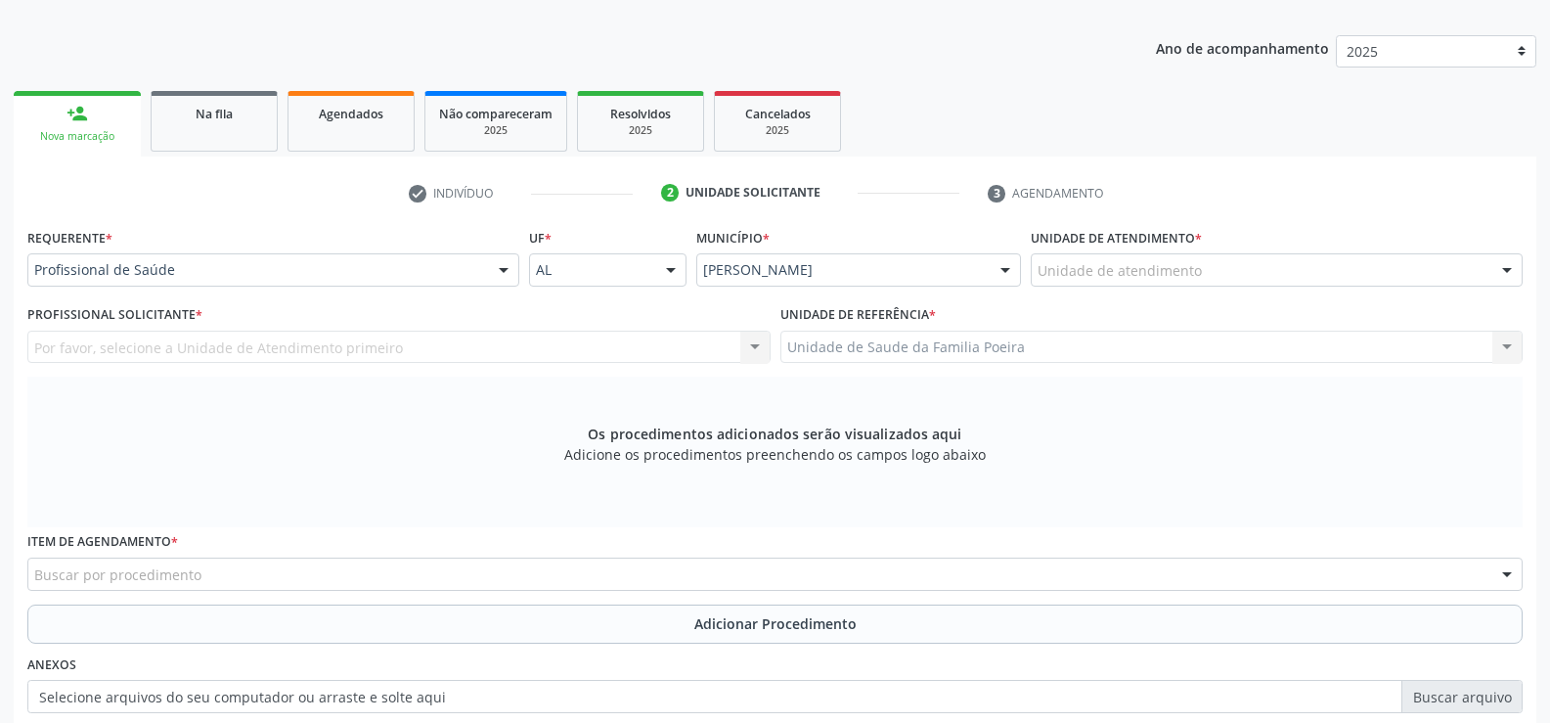
scroll to position [227, 0]
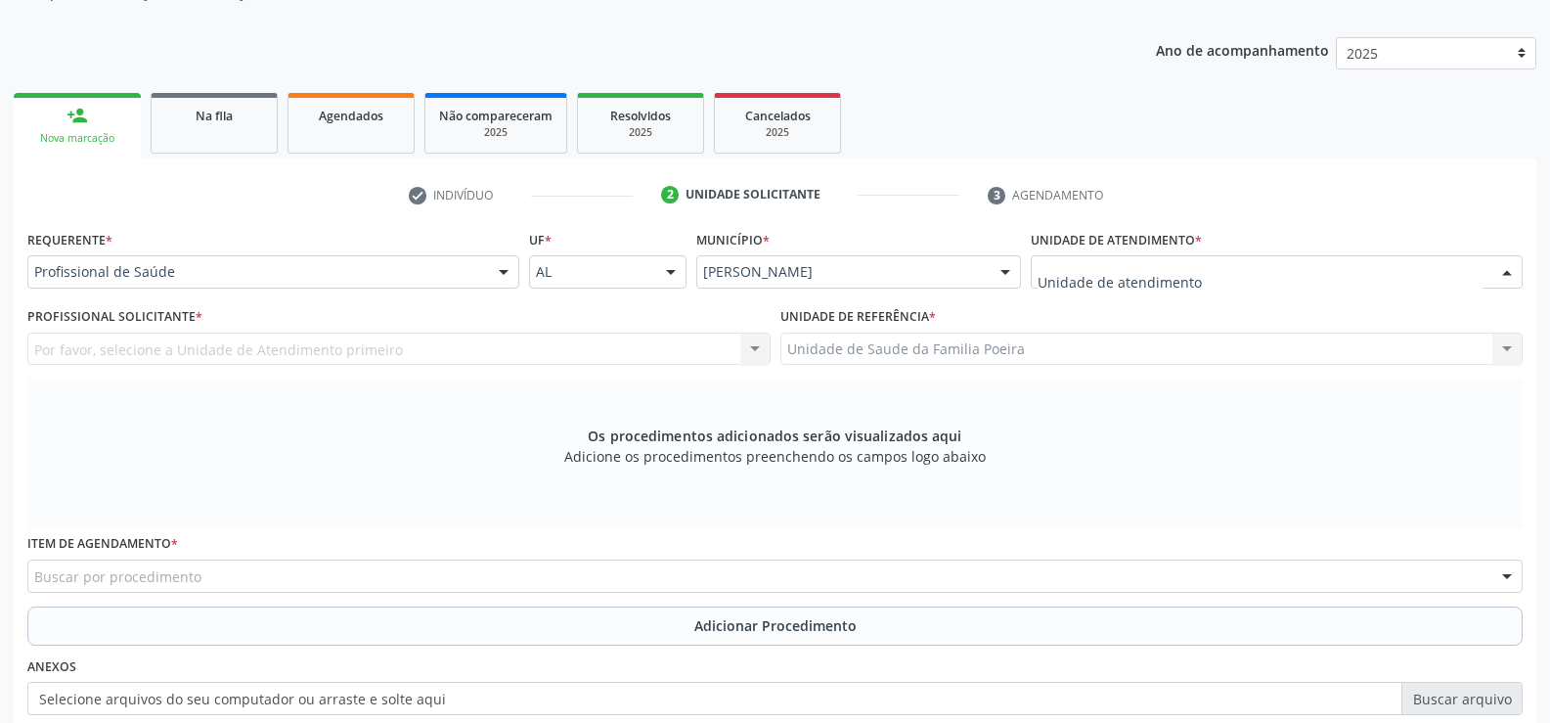
click at [1290, 278] on div at bounding box center [1277, 271] width 492 height 33
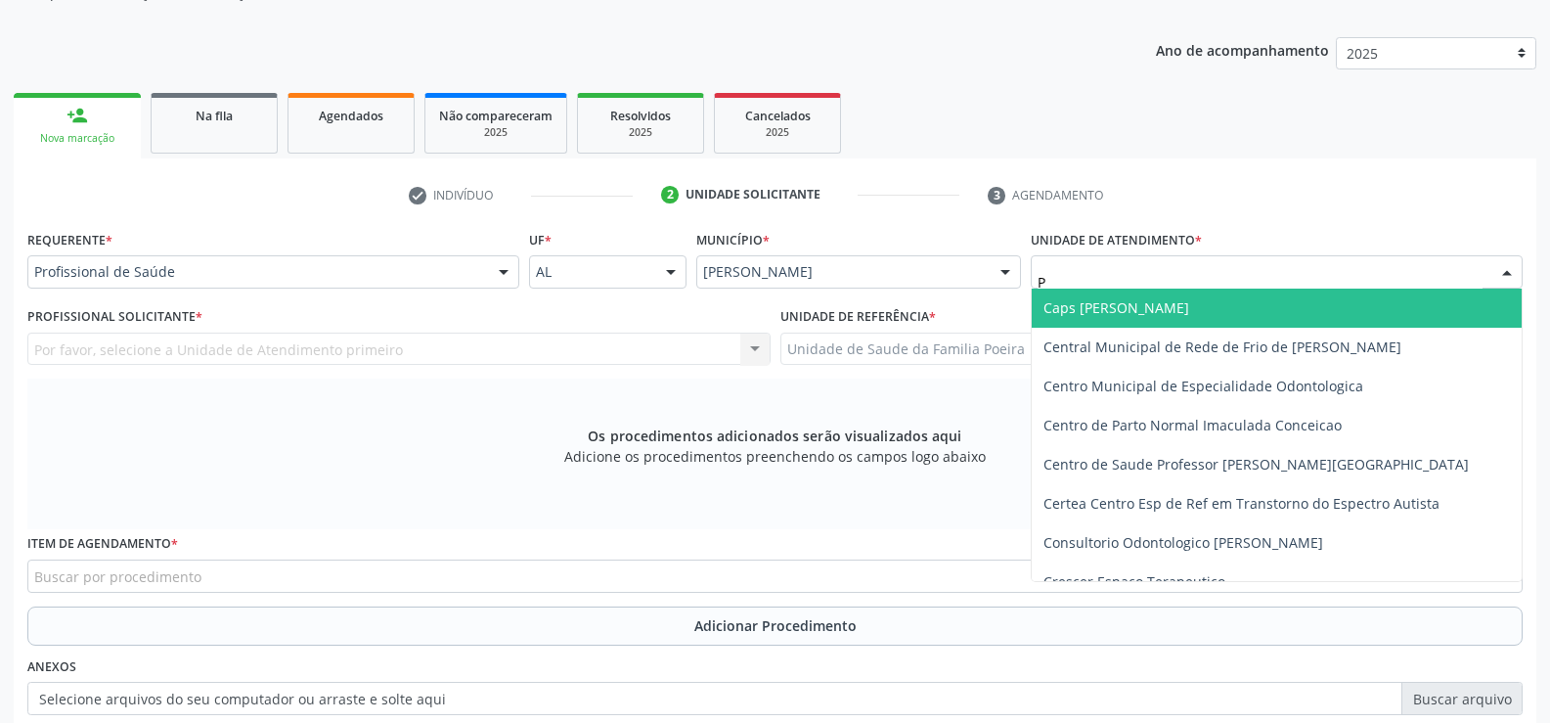
type input "PO"
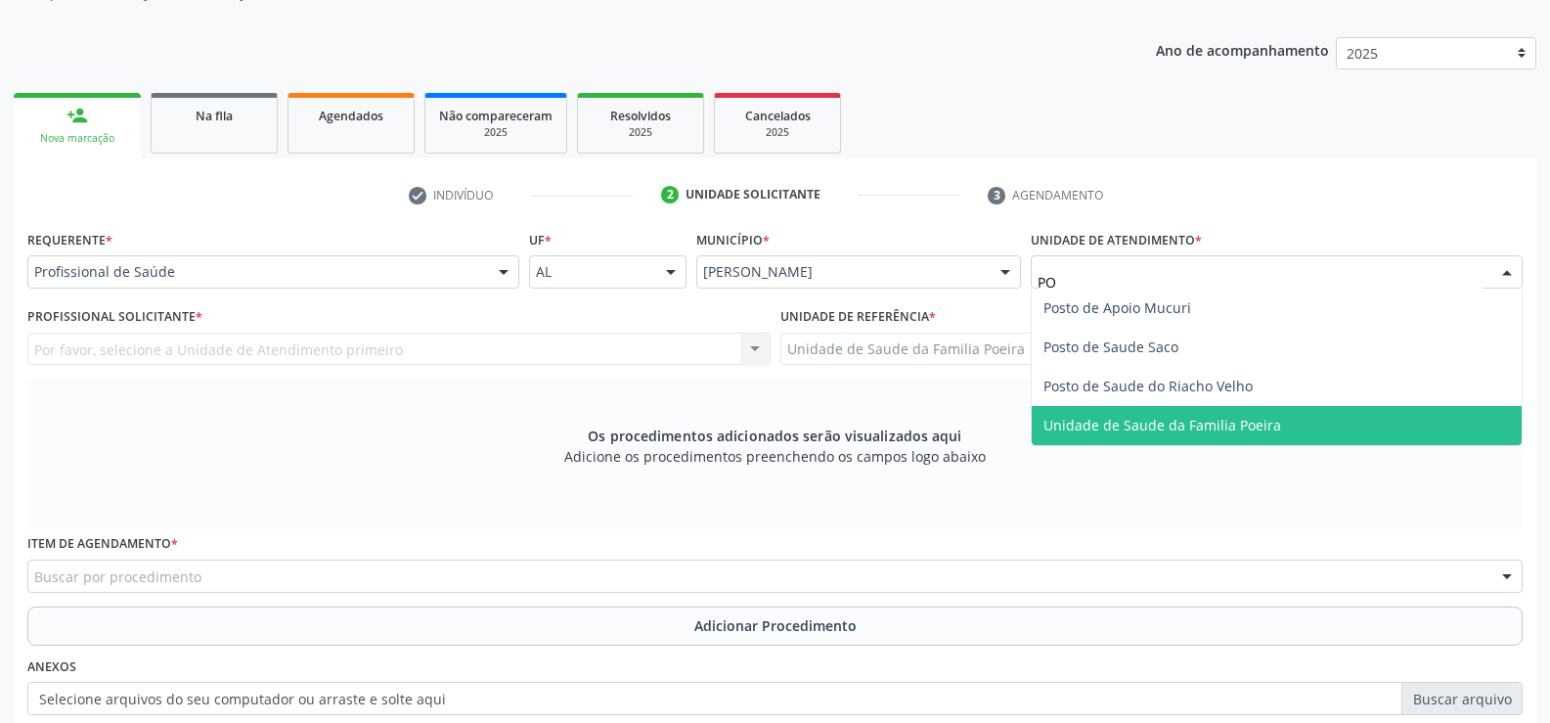
click at [1286, 419] on span "Unidade de Saude da Familia Poeira" at bounding box center [1277, 425] width 490 height 39
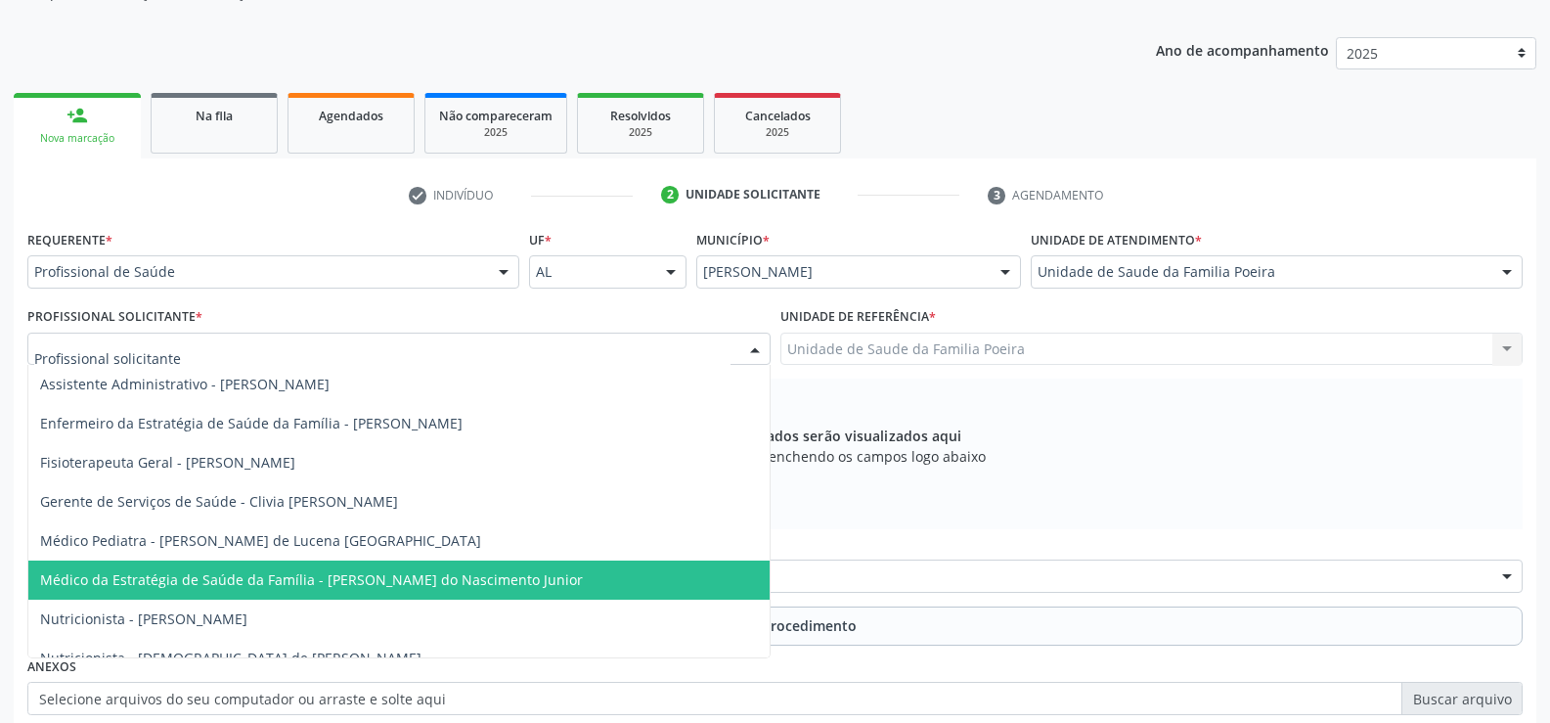
click at [247, 569] on span "Médico da Estratégia de Saúde da Família - [PERSON_NAME] do Nascimento Junior" at bounding box center [398, 579] width 741 height 39
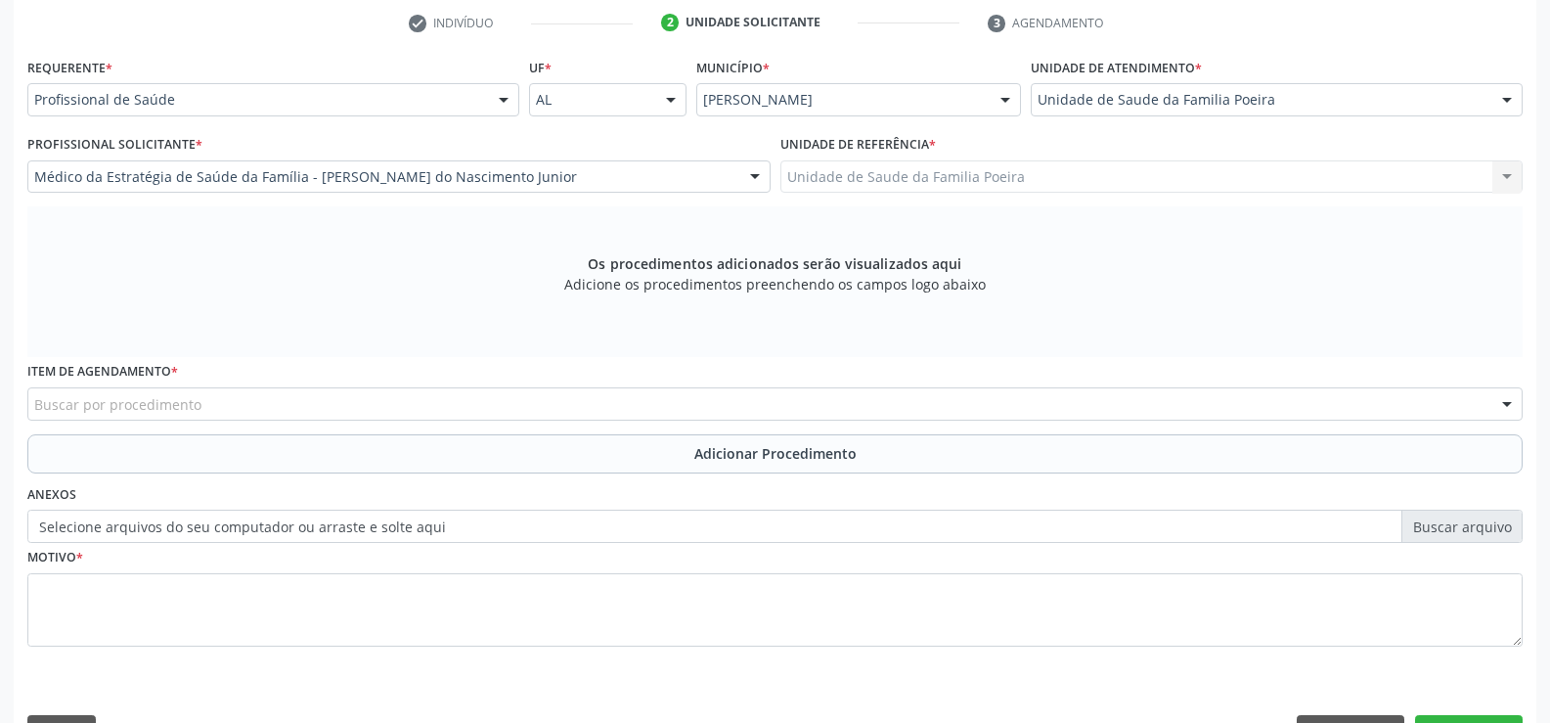
scroll to position [452, 0]
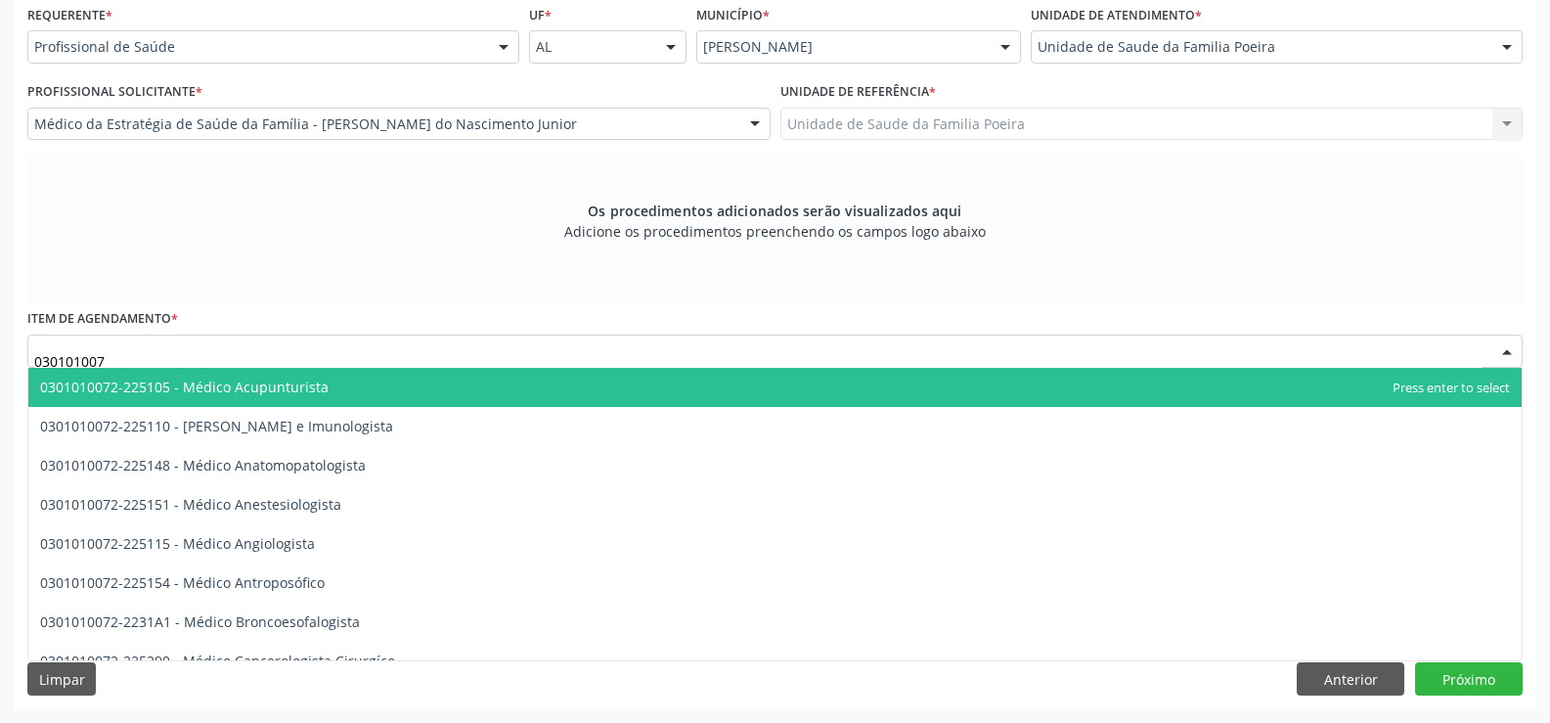
type input "0301010072"
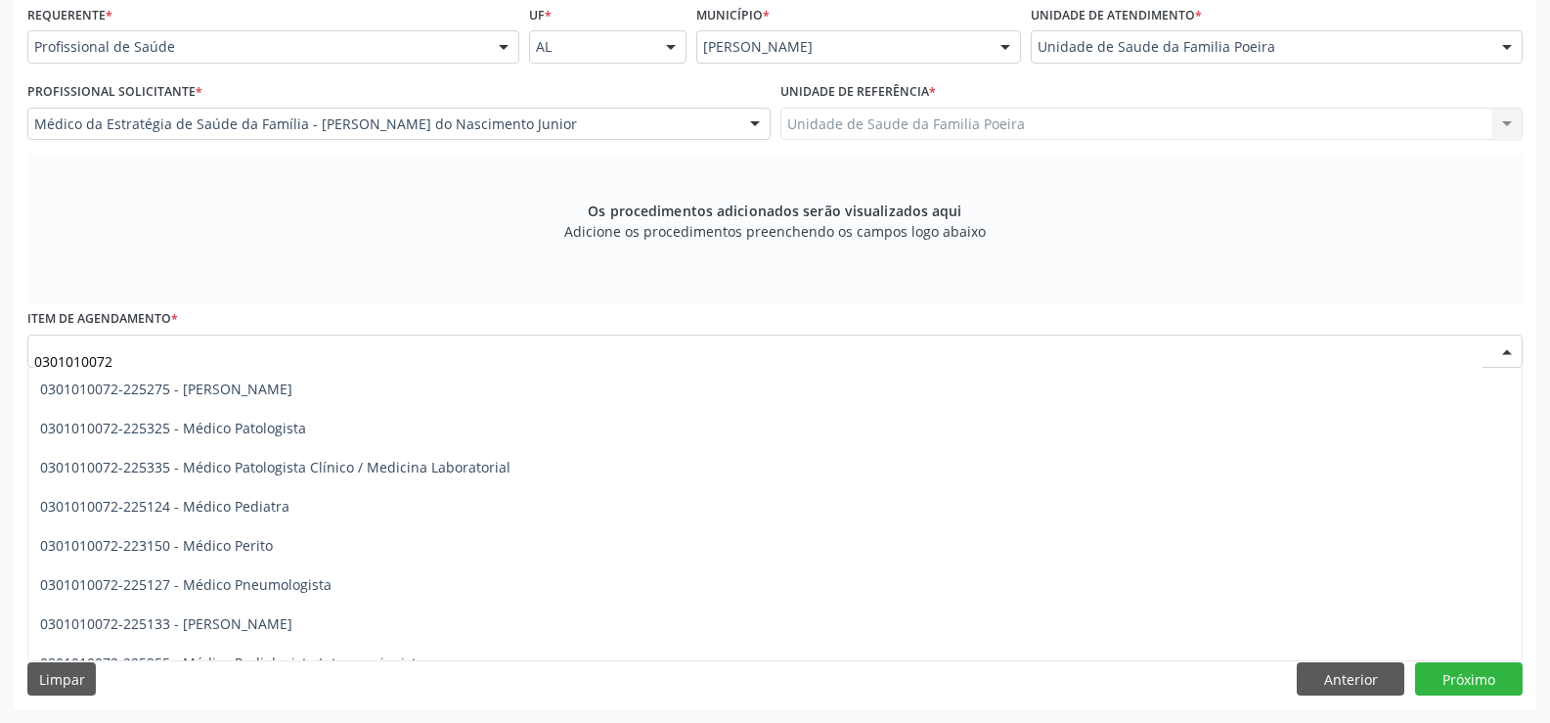
scroll to position [1761, 0]
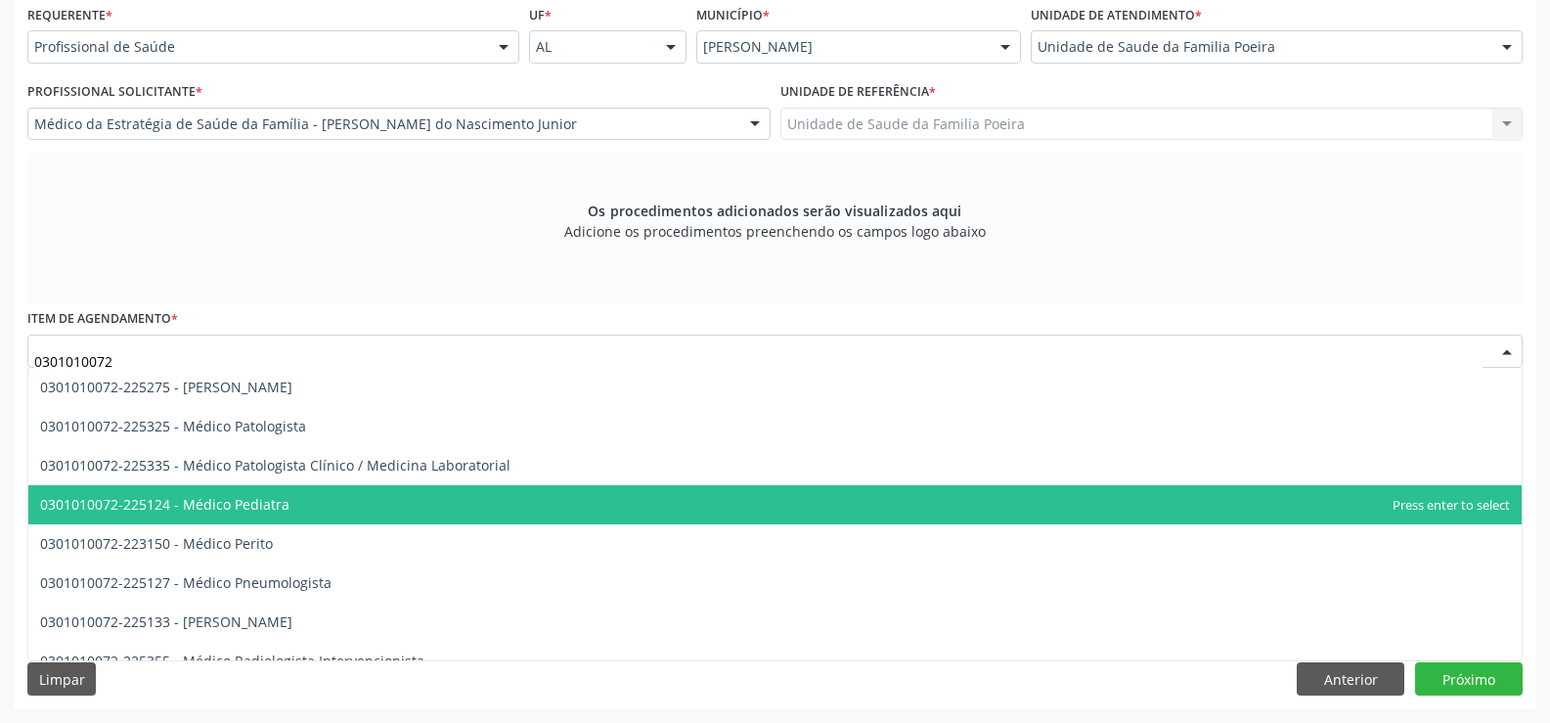
click at [237, 505] on span "0301010072-225124 - Médico Pediatra" at bounding box center [164, 504] width 249 height 19
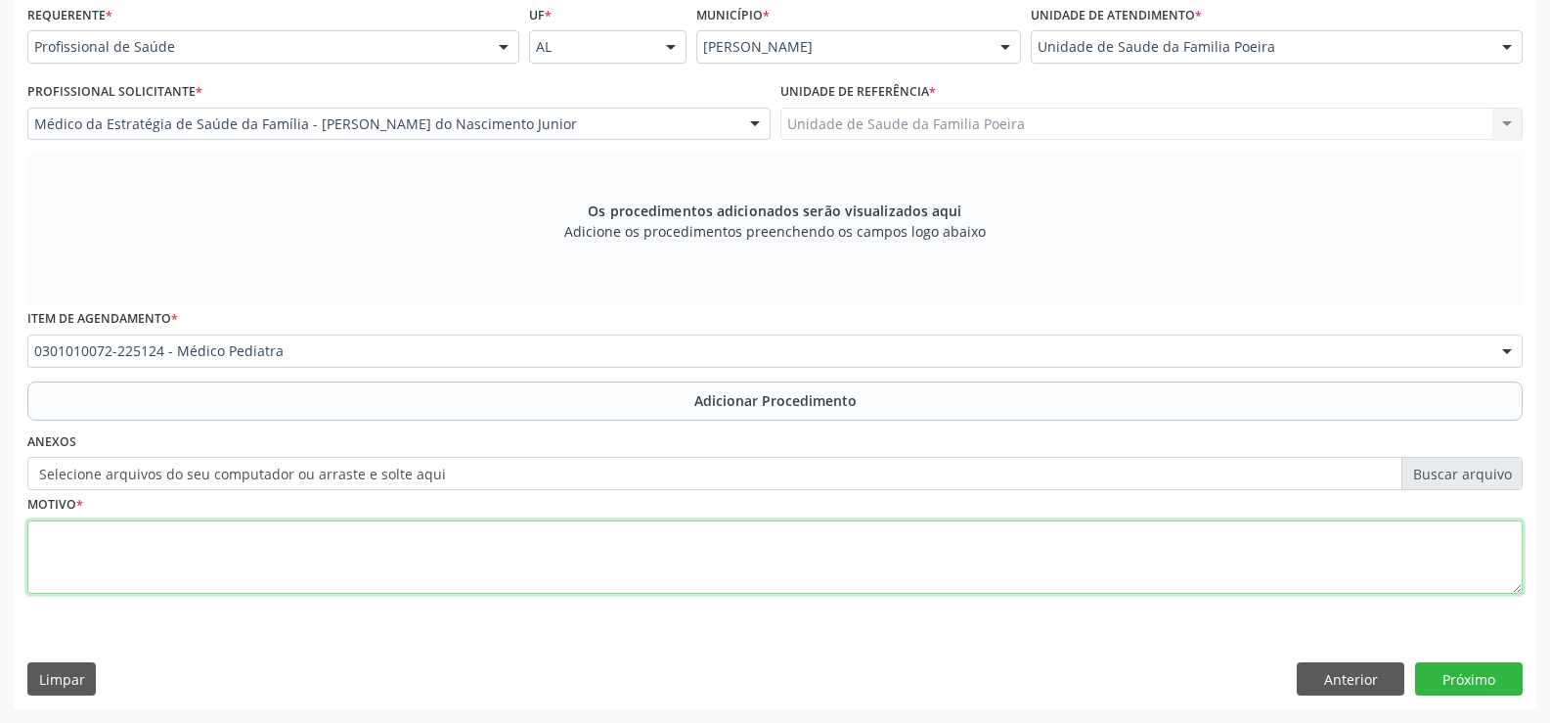
click at [255, 556] on textarea at bounding box center [775, 557] width 1496 height 74
click at [274, 539] on textarea "Z029- EXAME NÃO ESPECIFICADO CIM FINALIDADE ADMINISTRATIVA" at bounding box center [775, 557] width 1496 height 74
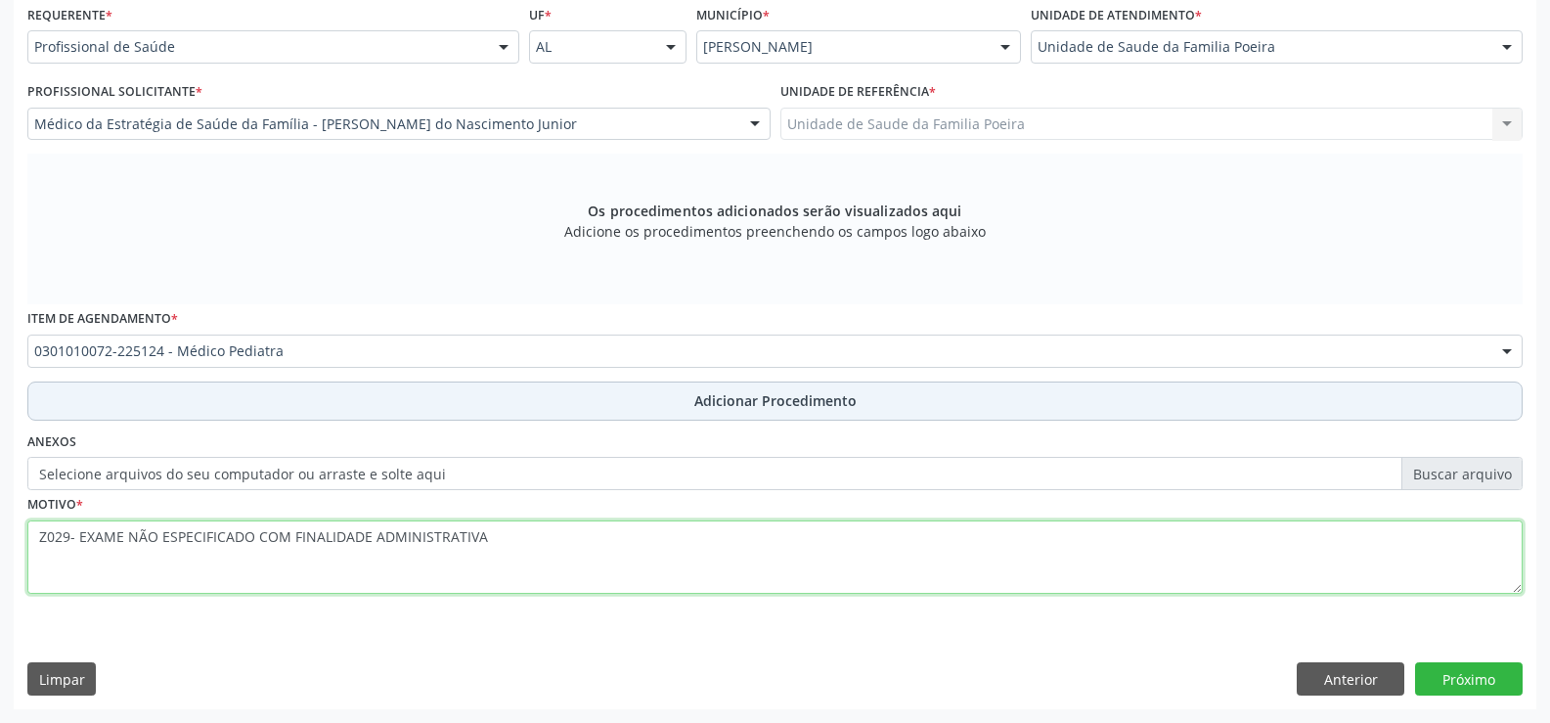
type textarea "Z029- EXAME NÃO ESPECIFICADO COM FINALIDADE ADMINISTRATIVA"
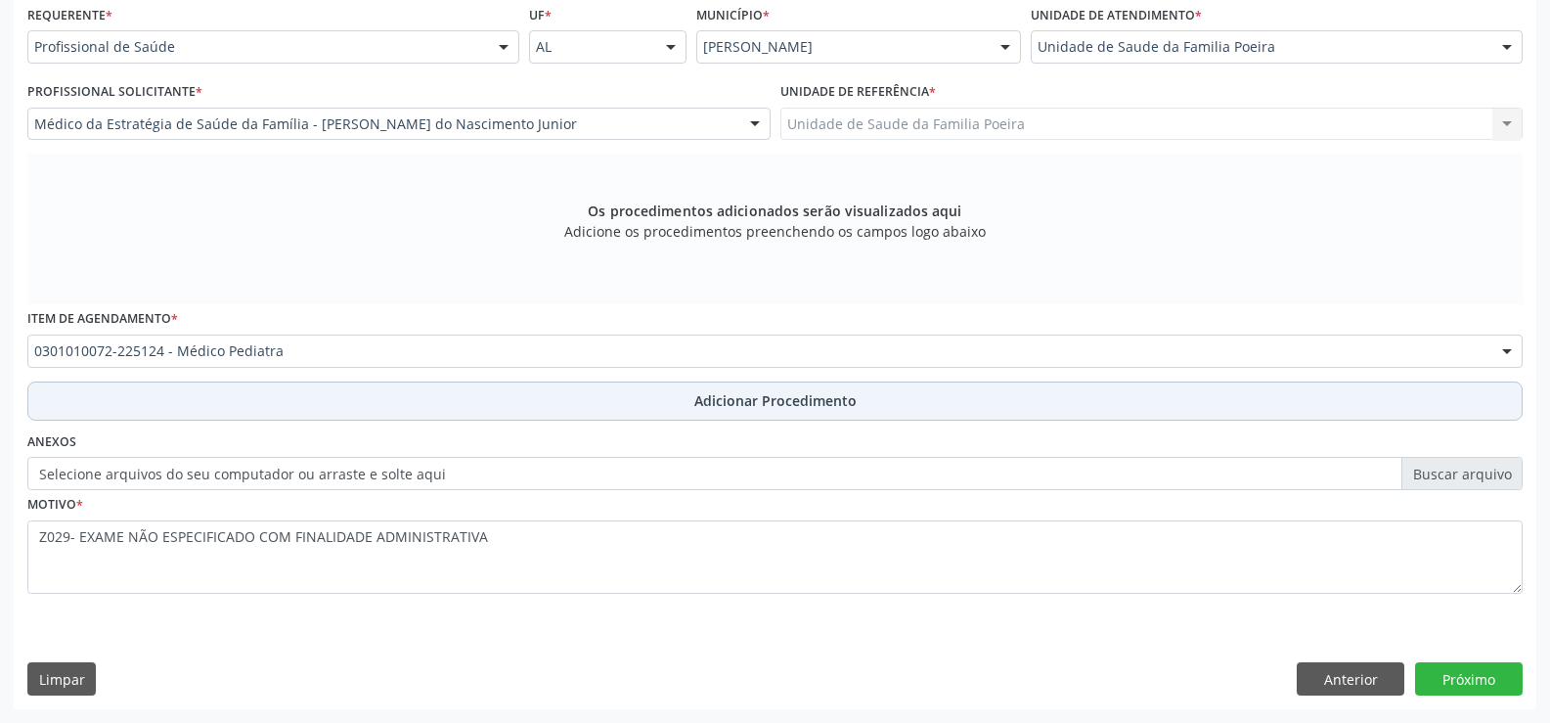
click at [666, 395] on button "Adicionar Procedimento" at bounding box center [775, 400] width 1496 height 39
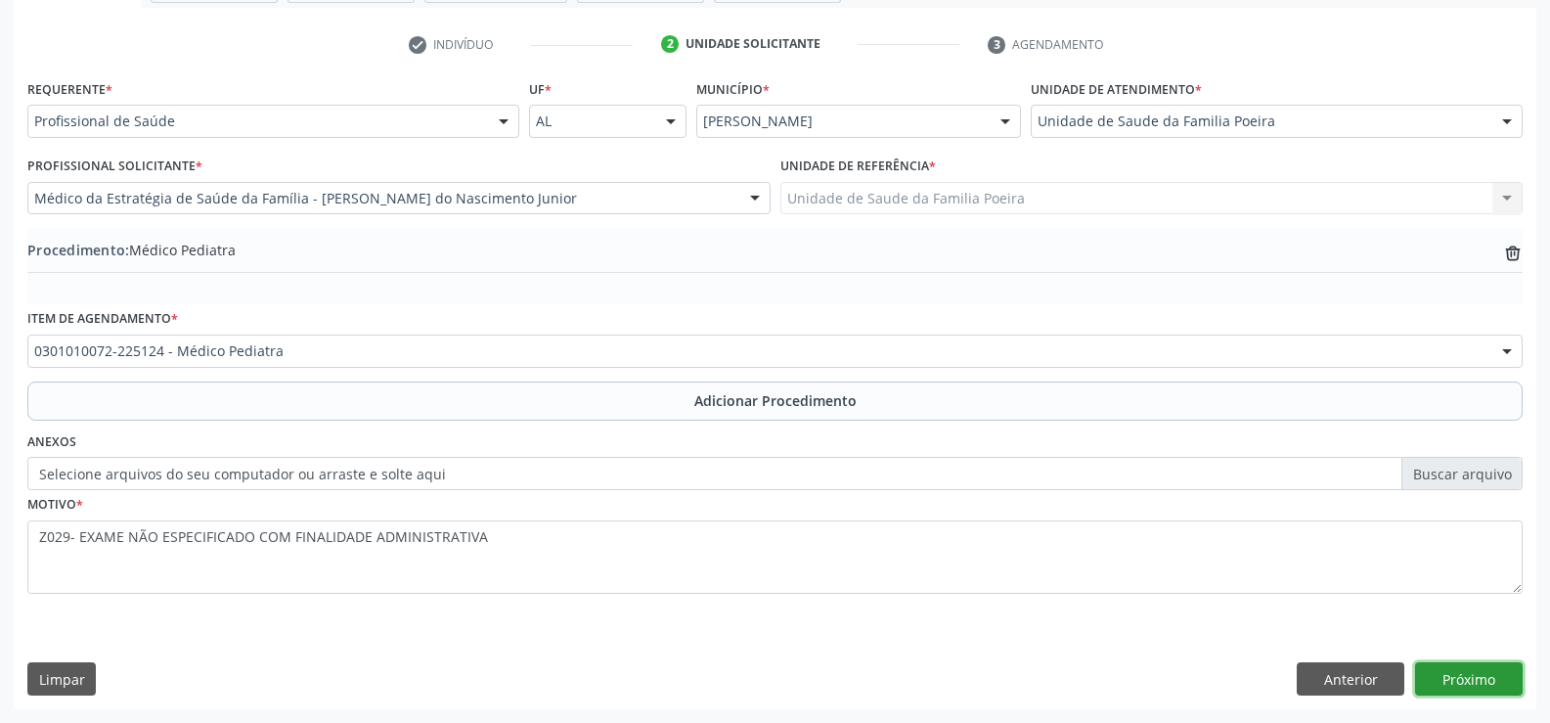
click at [1458, 684] on button "Próximo" at bounding box center [1469, 678] width 108 height 33
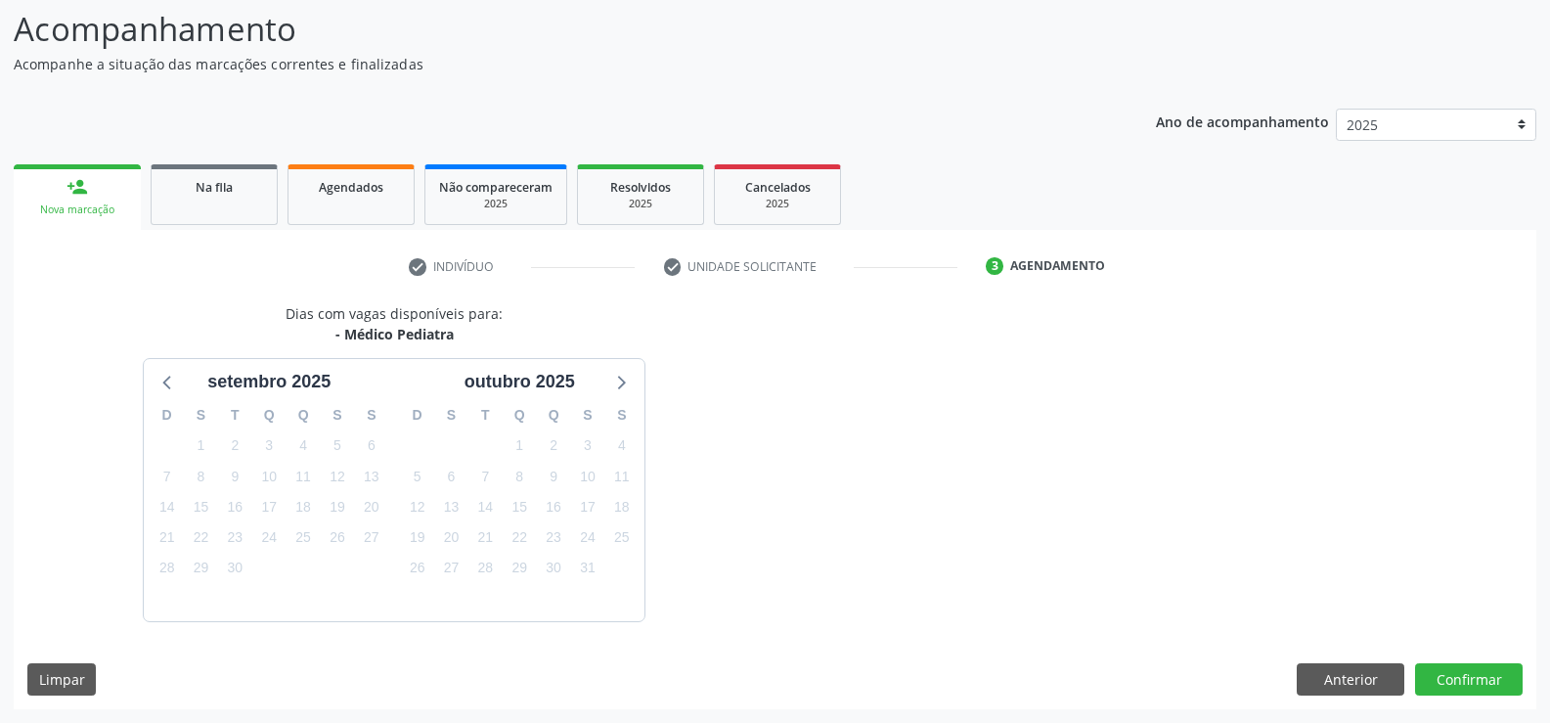
scroll to position [213, 0]
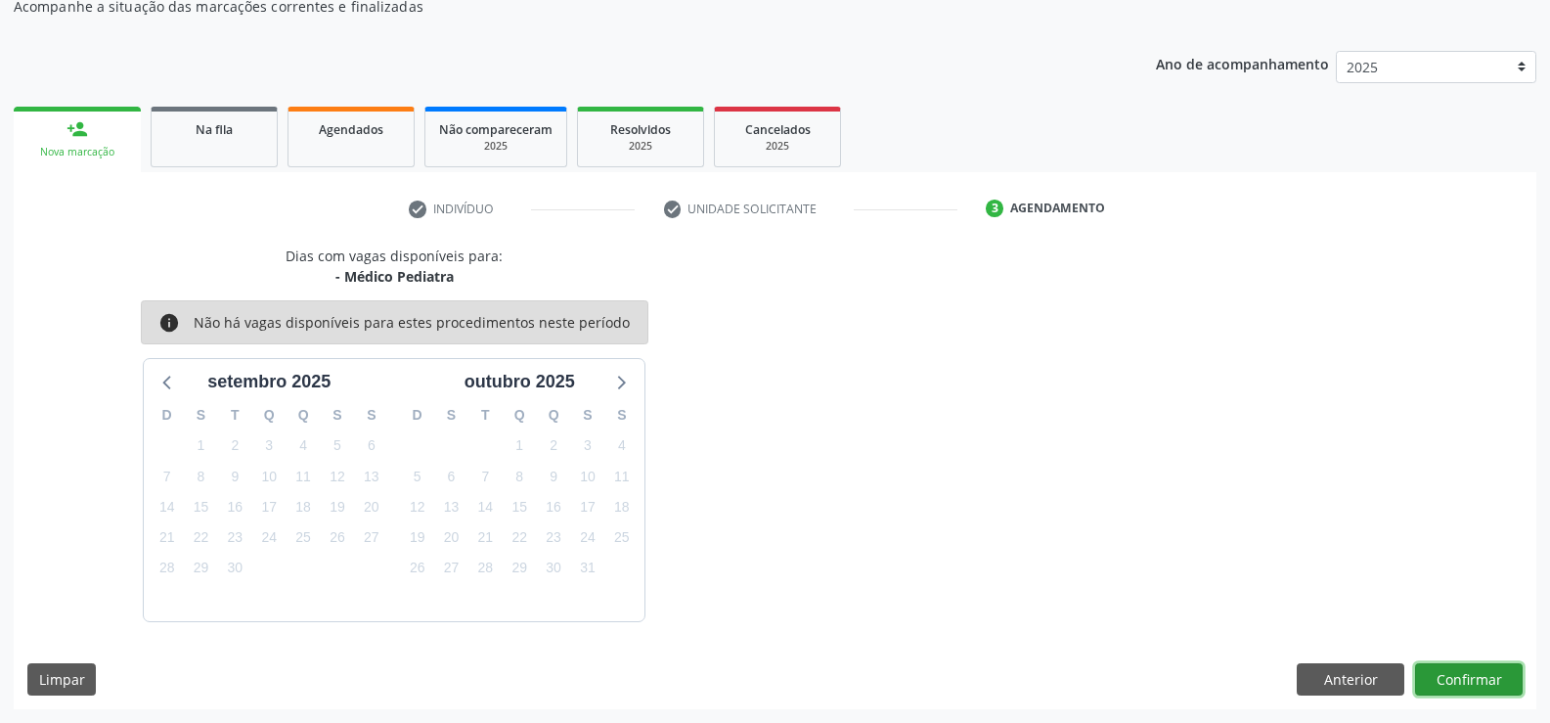
click at [1479, 683] on button "Confirmar" at bounding box center [1469, 679] width 108 height 33
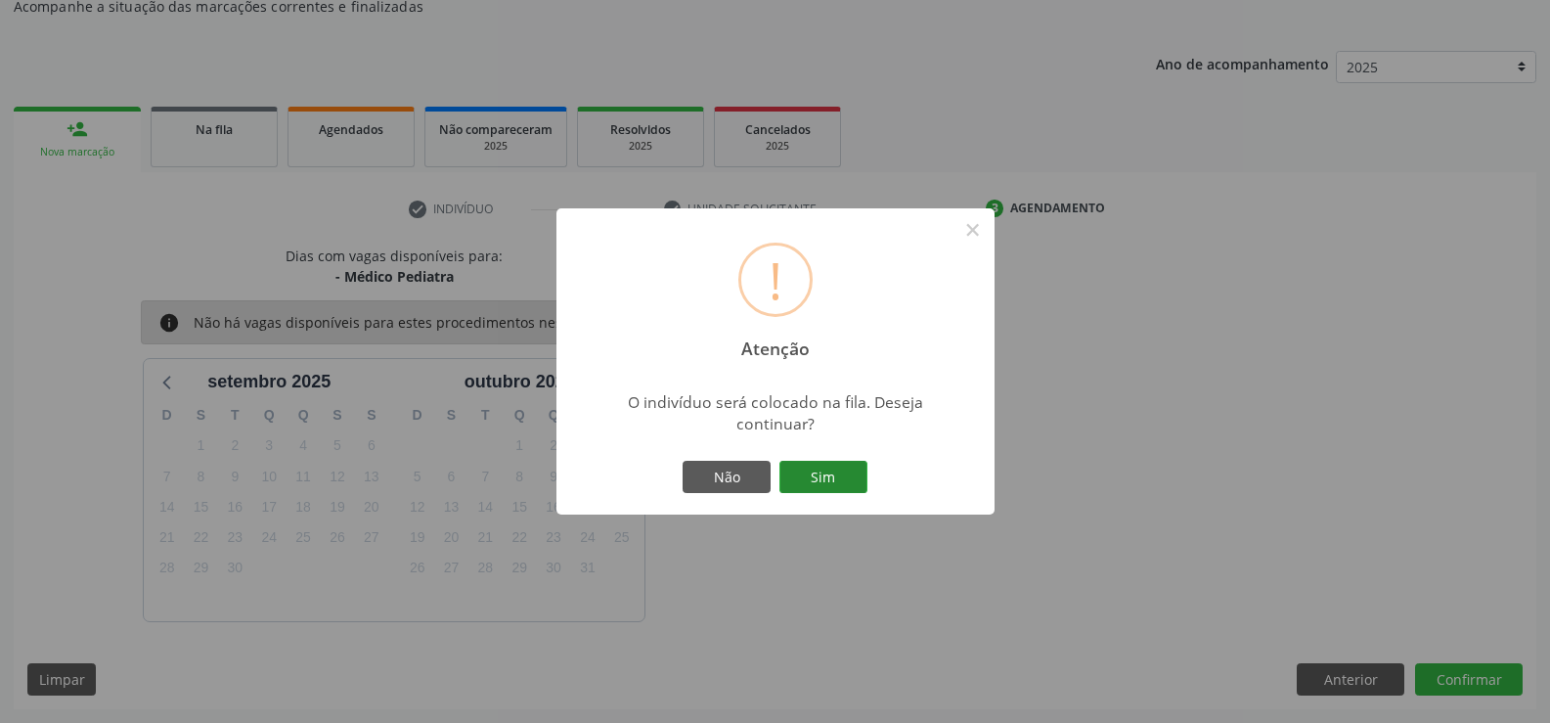
click at [822, 481] on button "Sim" at bounding box center [824, 477] width 88 height 33
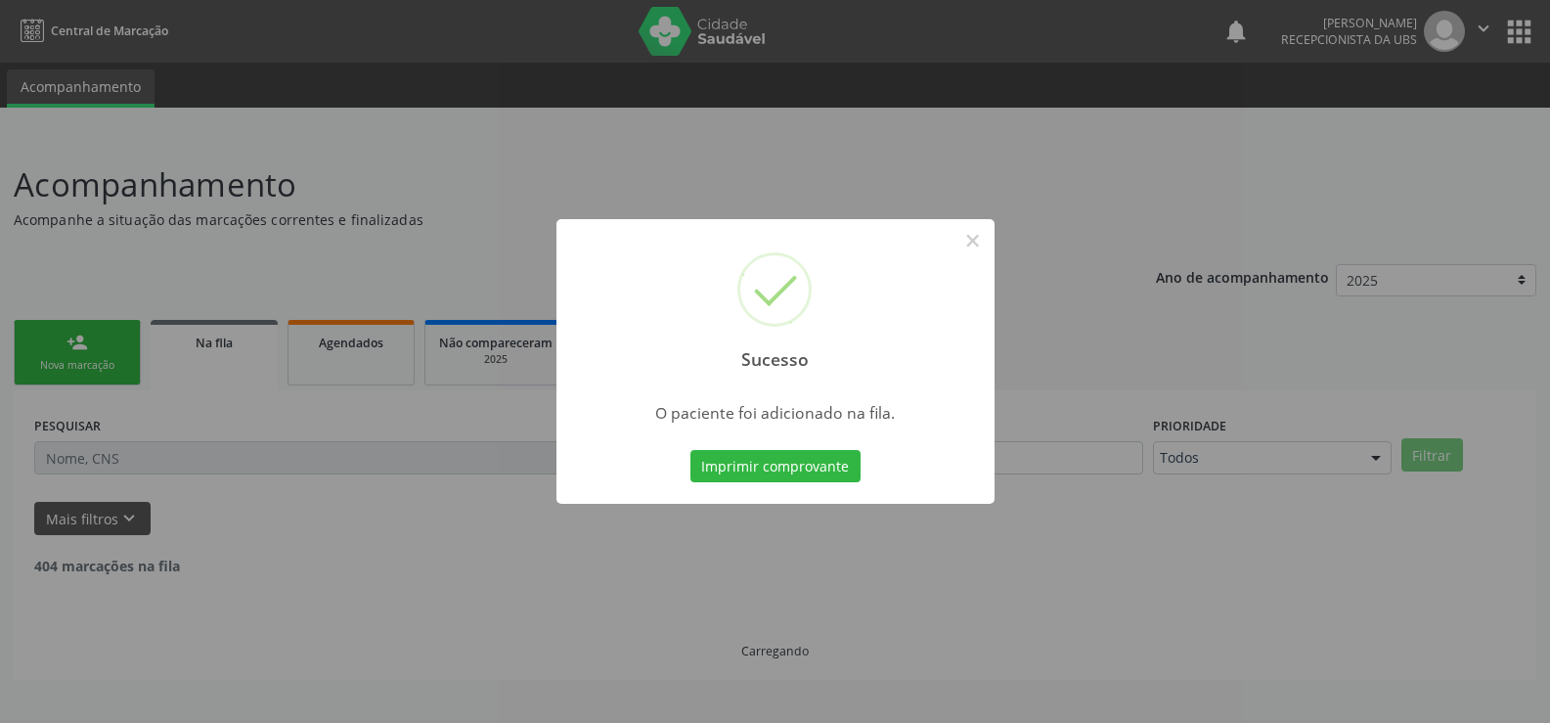
scroll to position [0, 0]
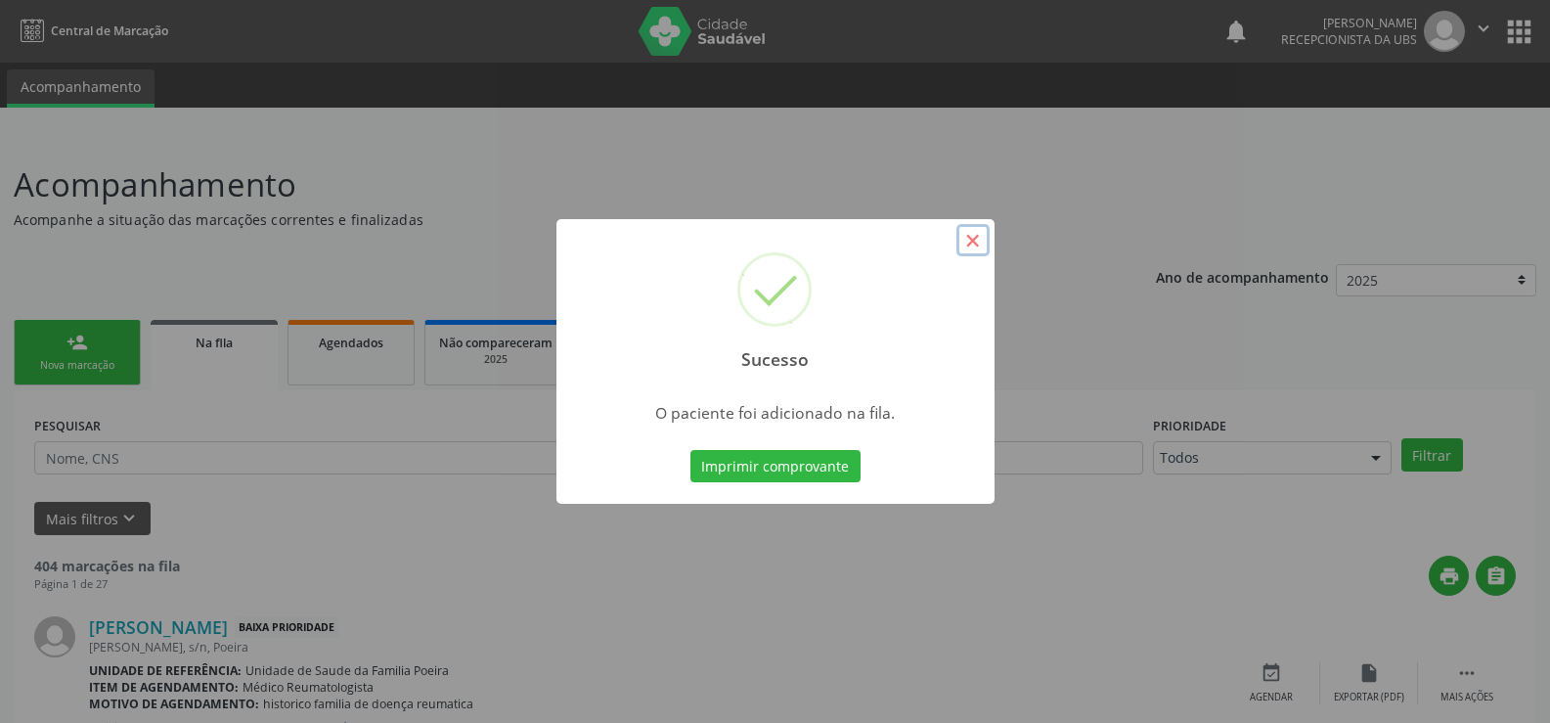
click at [973, 241] on button "×" at bounding box center [973, 240] width 33 height 33
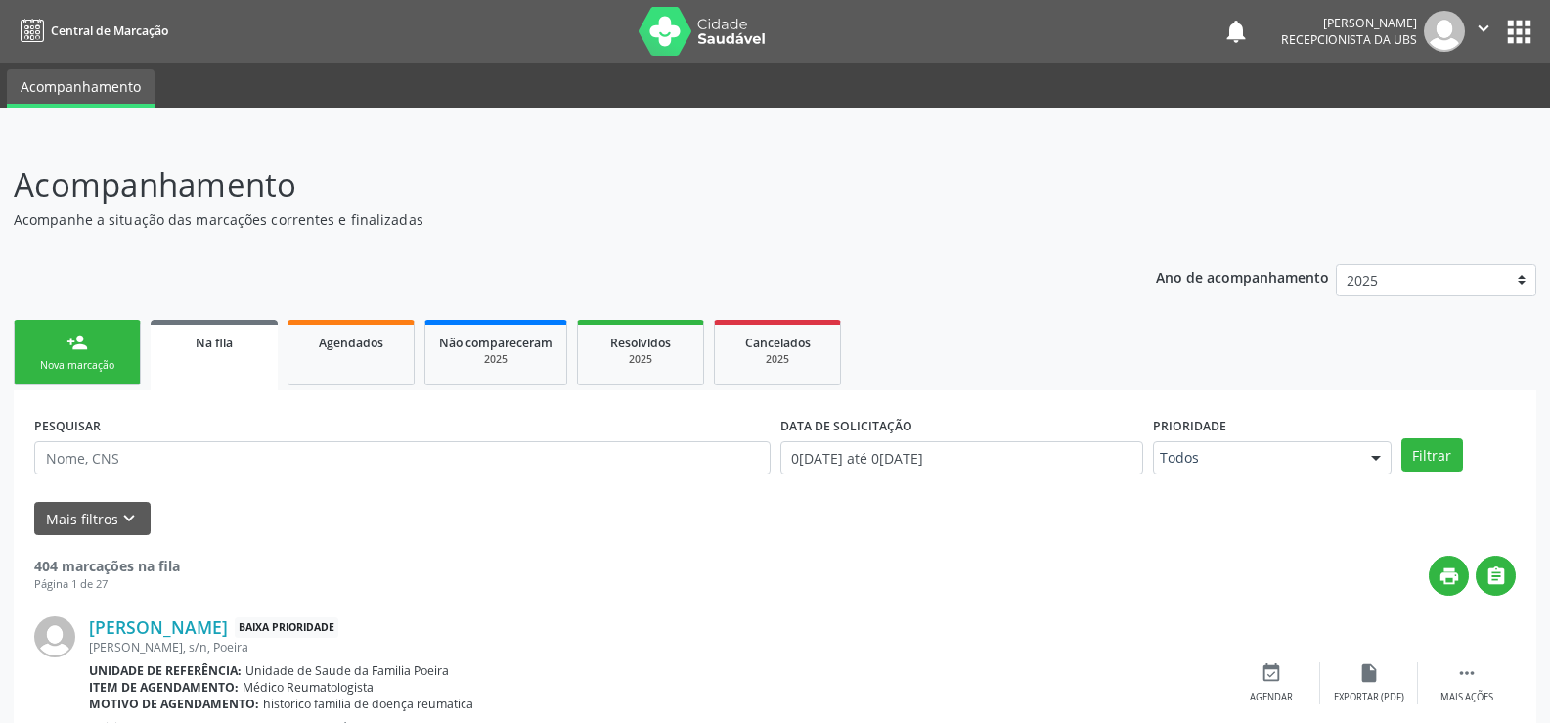
click at [78, 367] on div "Nova marcação" at bounding box center [77, 365] width 98 height 15
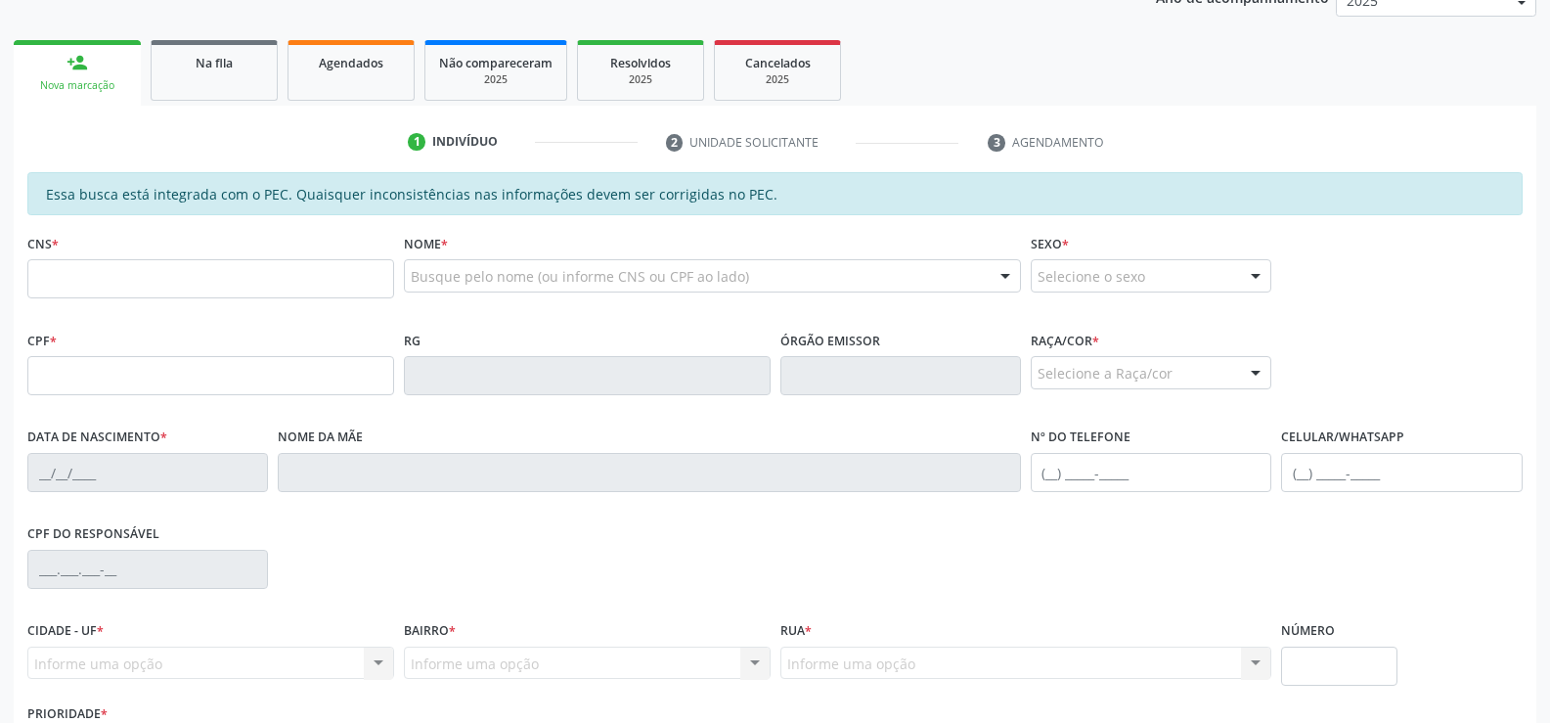
scroll to position [391, 0]
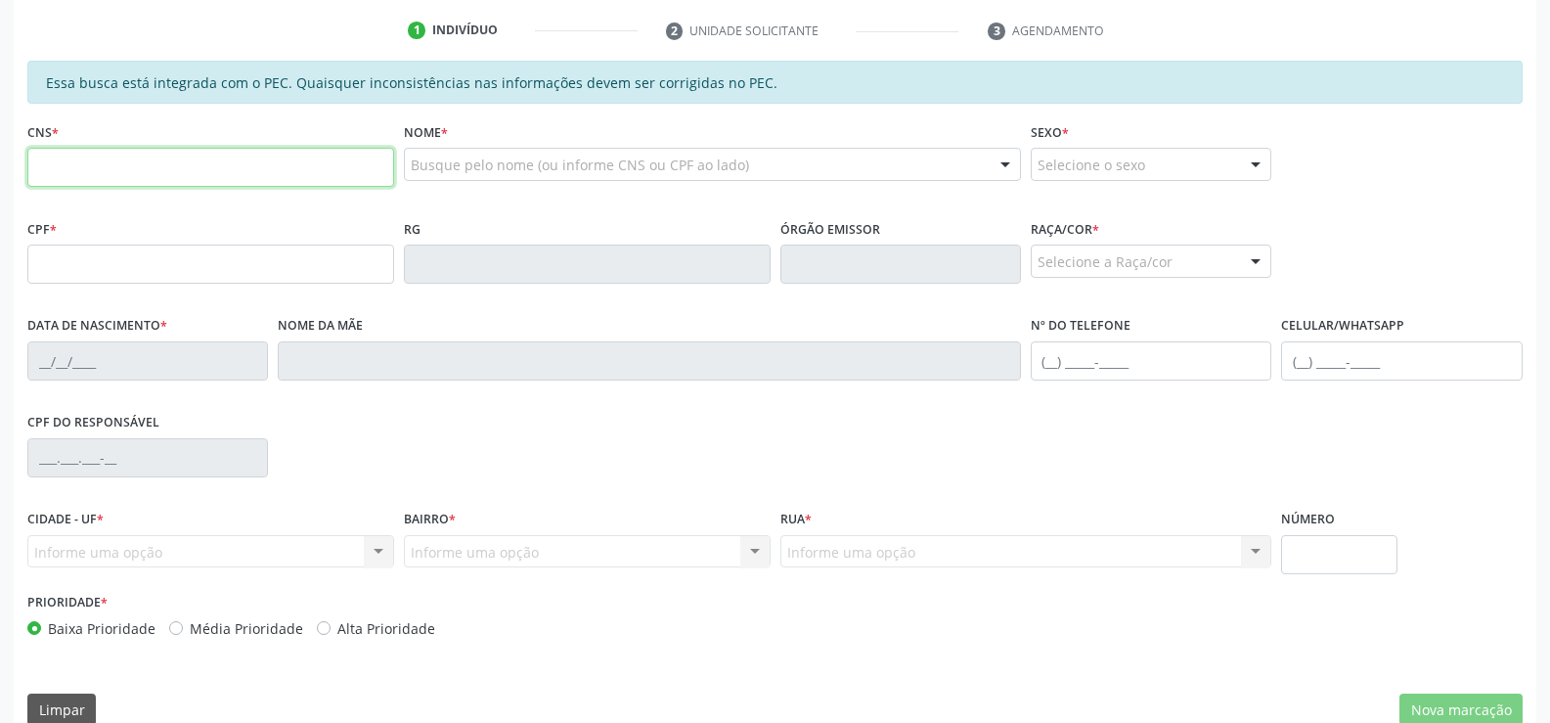
click at [92, 169] on input "text" at bounding box center [210, 167] width 367 height 39
type input "700 0096 8830 2400"
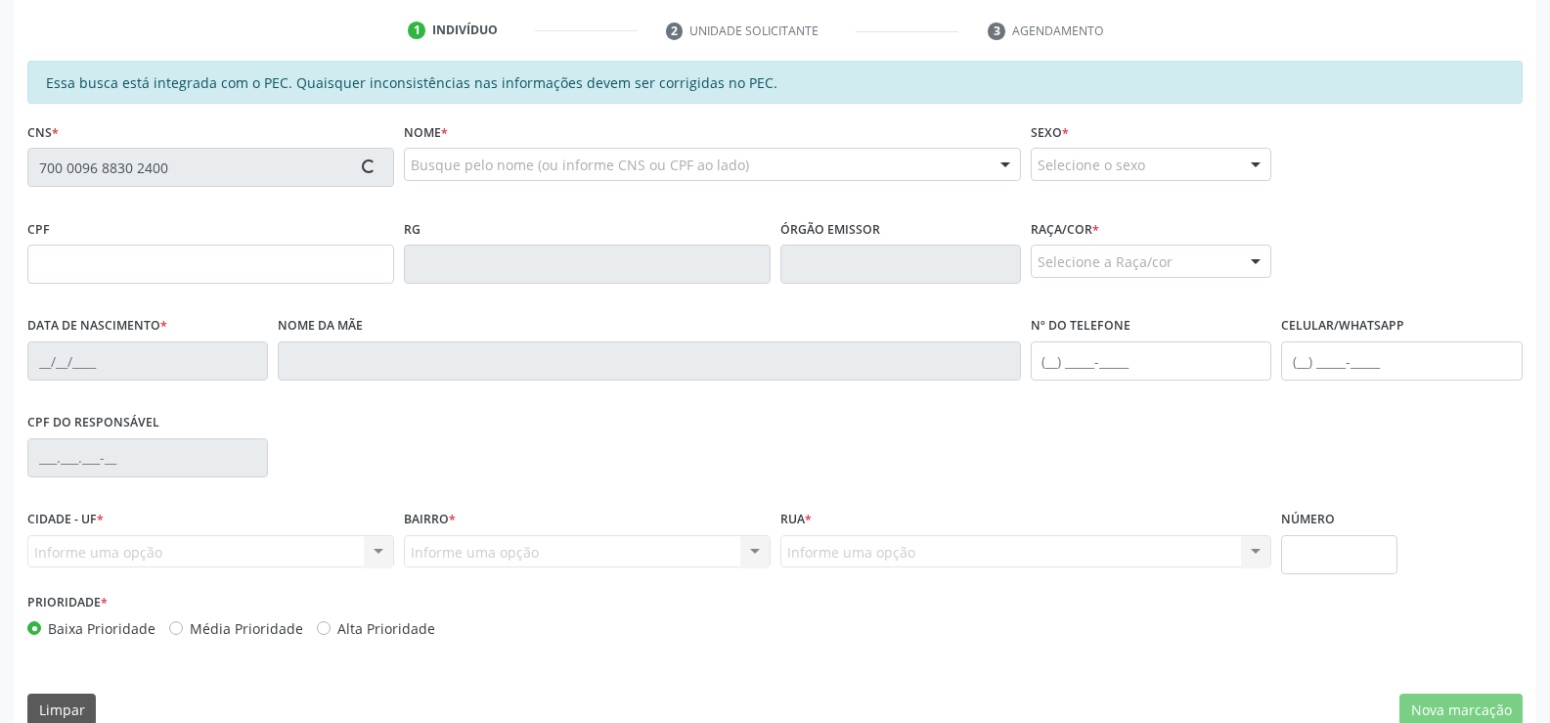
type input "006.640.054-62"
type input "28/06/2025"
type input "Mayara Karoline da Silva Gama"
type input "(82) 99123-6253"
type input "1648"
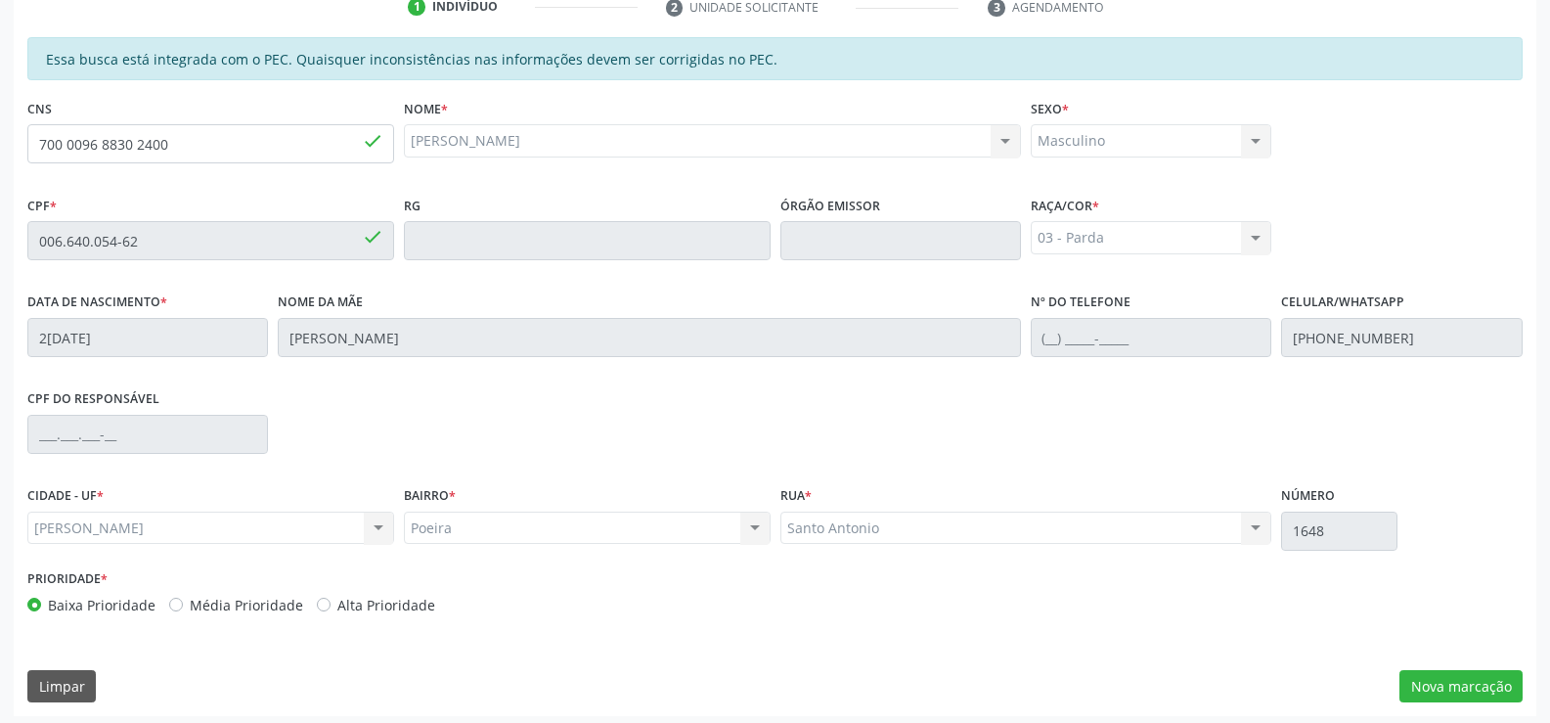
scroll to position [422, 0]
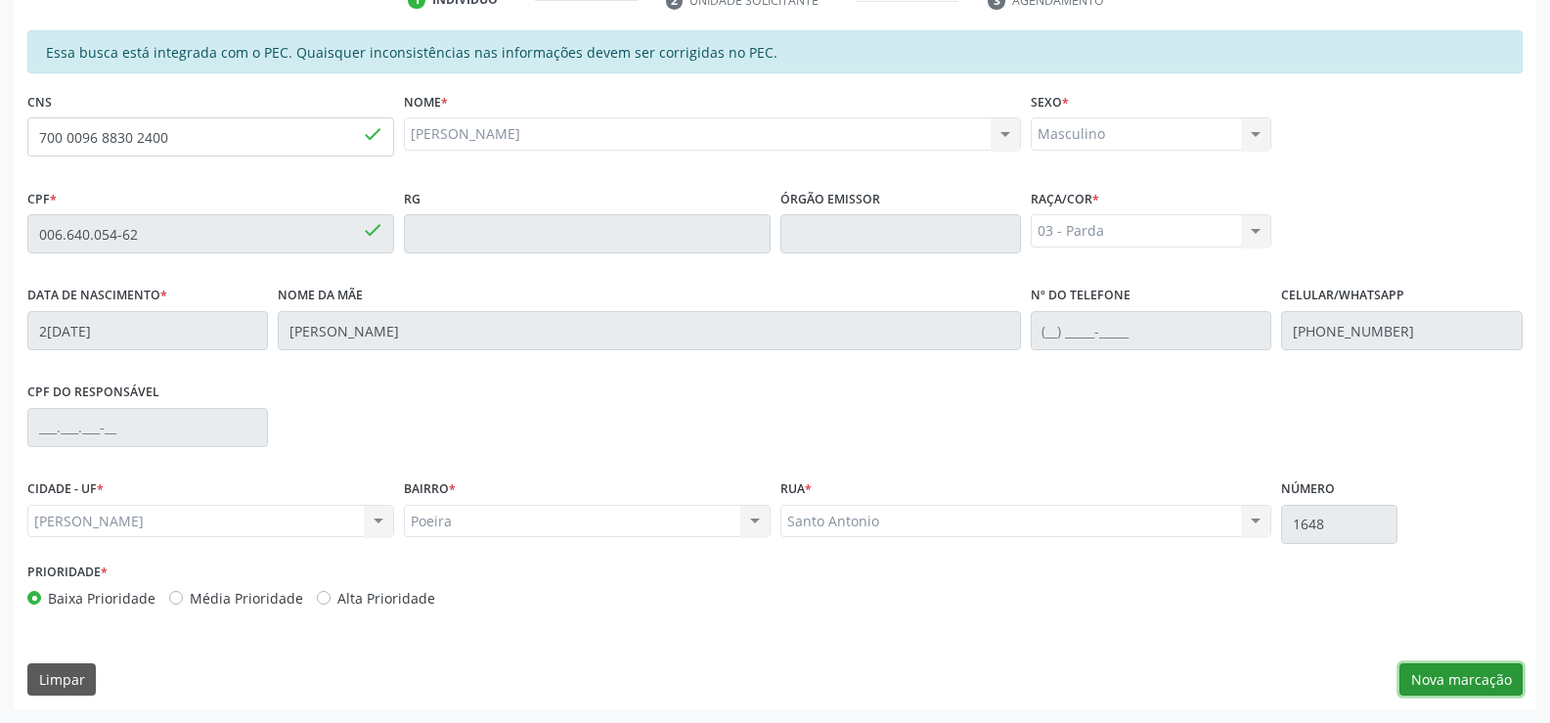
click at [1491, 678] on button "Nova marcação" at bounding box center [1461, 679] width 123 height 33
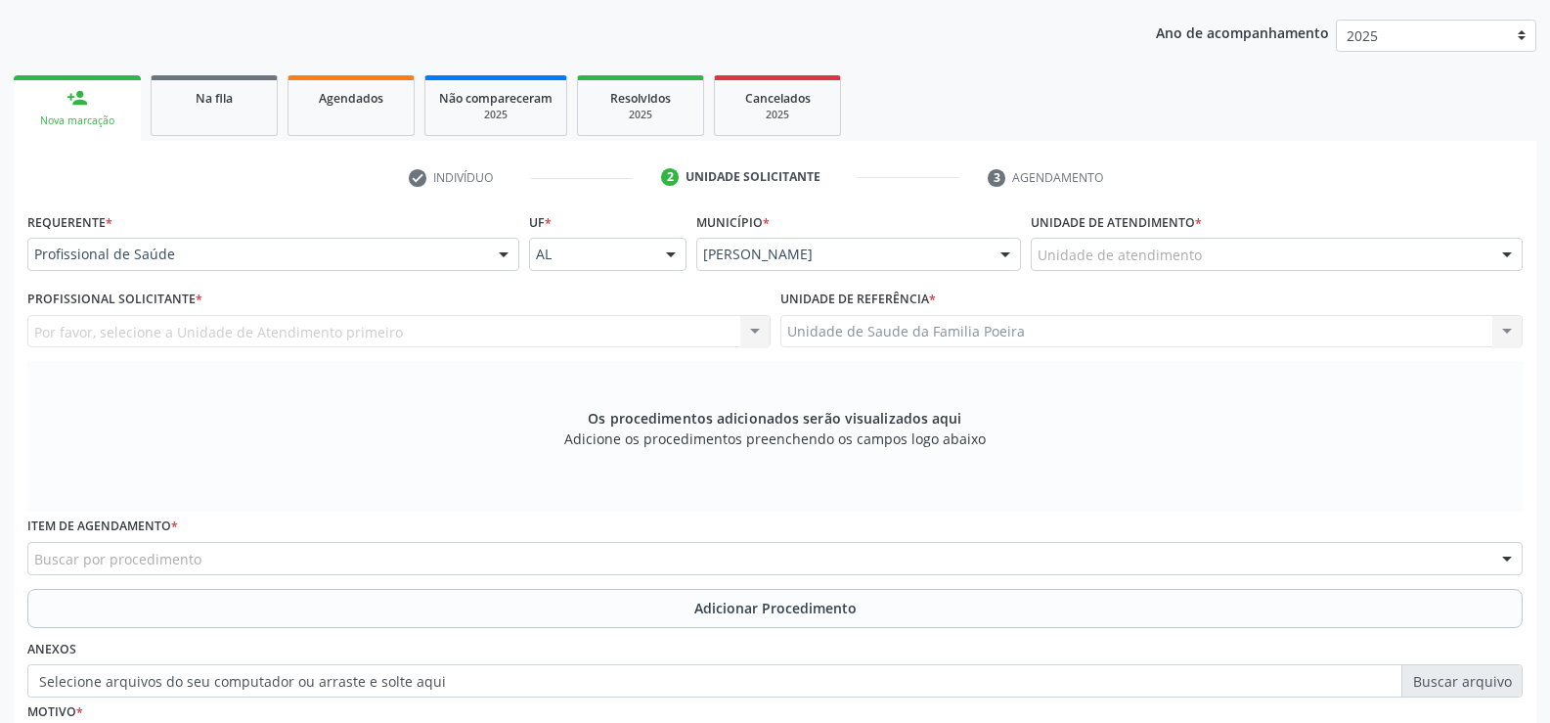
scroll to position [227, 0]
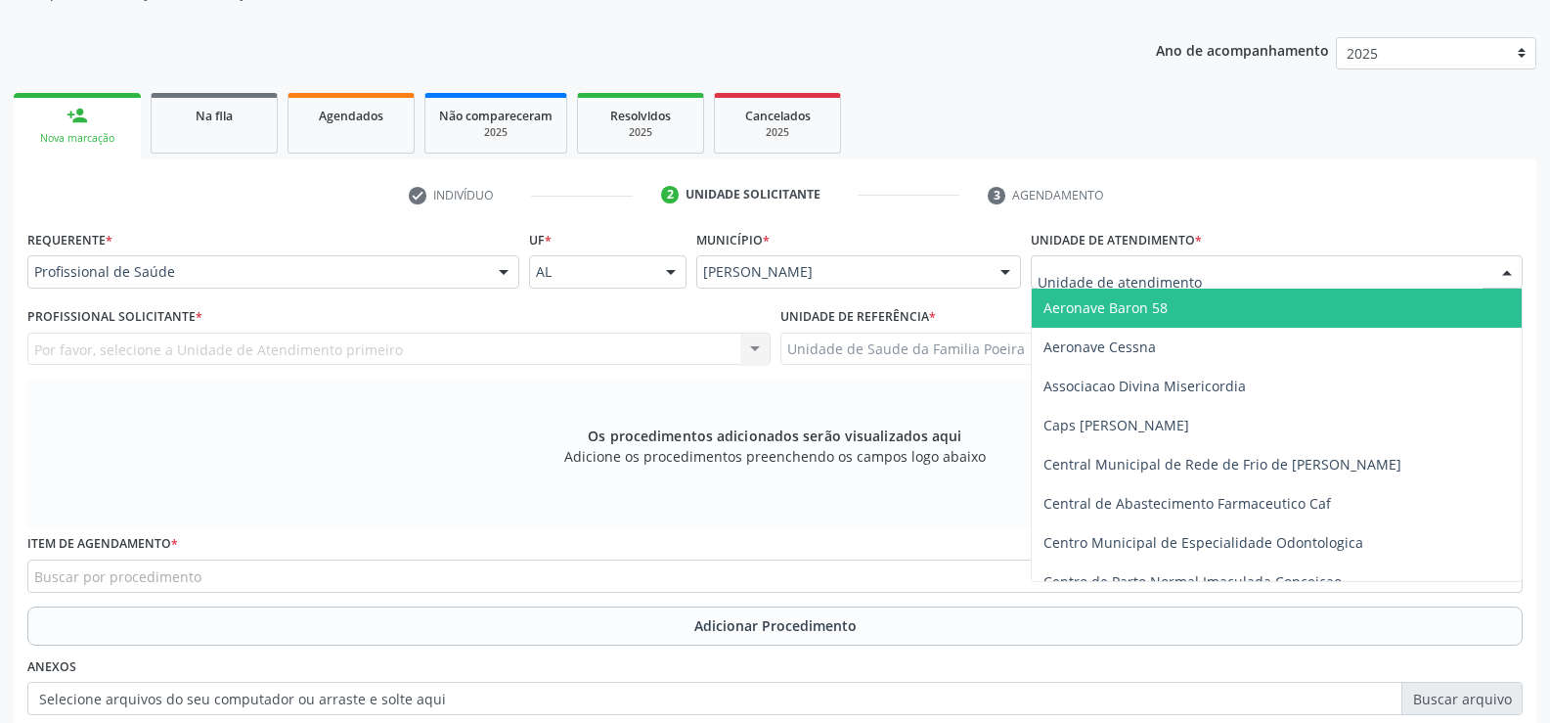
click at [1368, 283] on div at bounding box center [1277, 271] width 492 height 33
type input "PO"
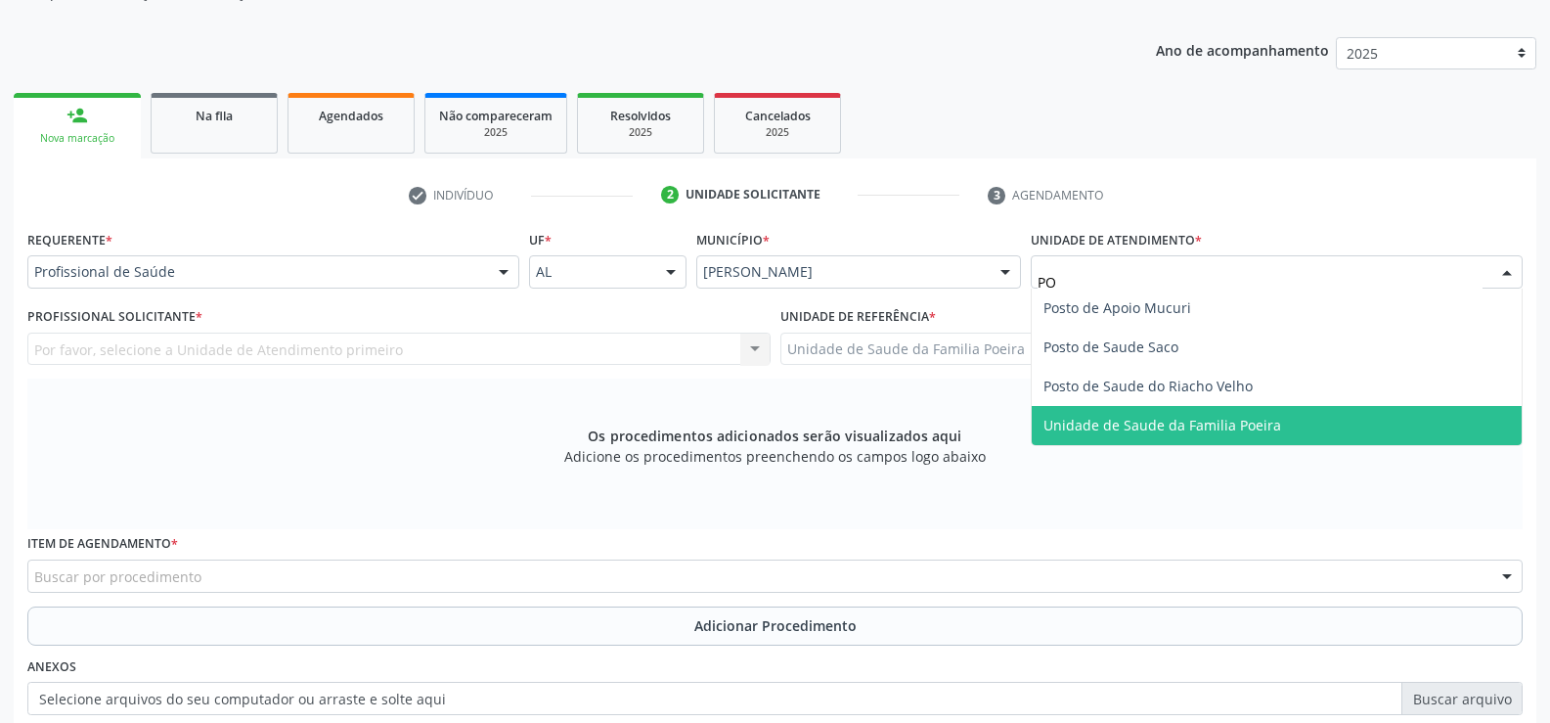
click at [1295, 417] on span "Unidade de Saude da Familia Poeira" at bounding box center [1277, 425] width 490 height 39
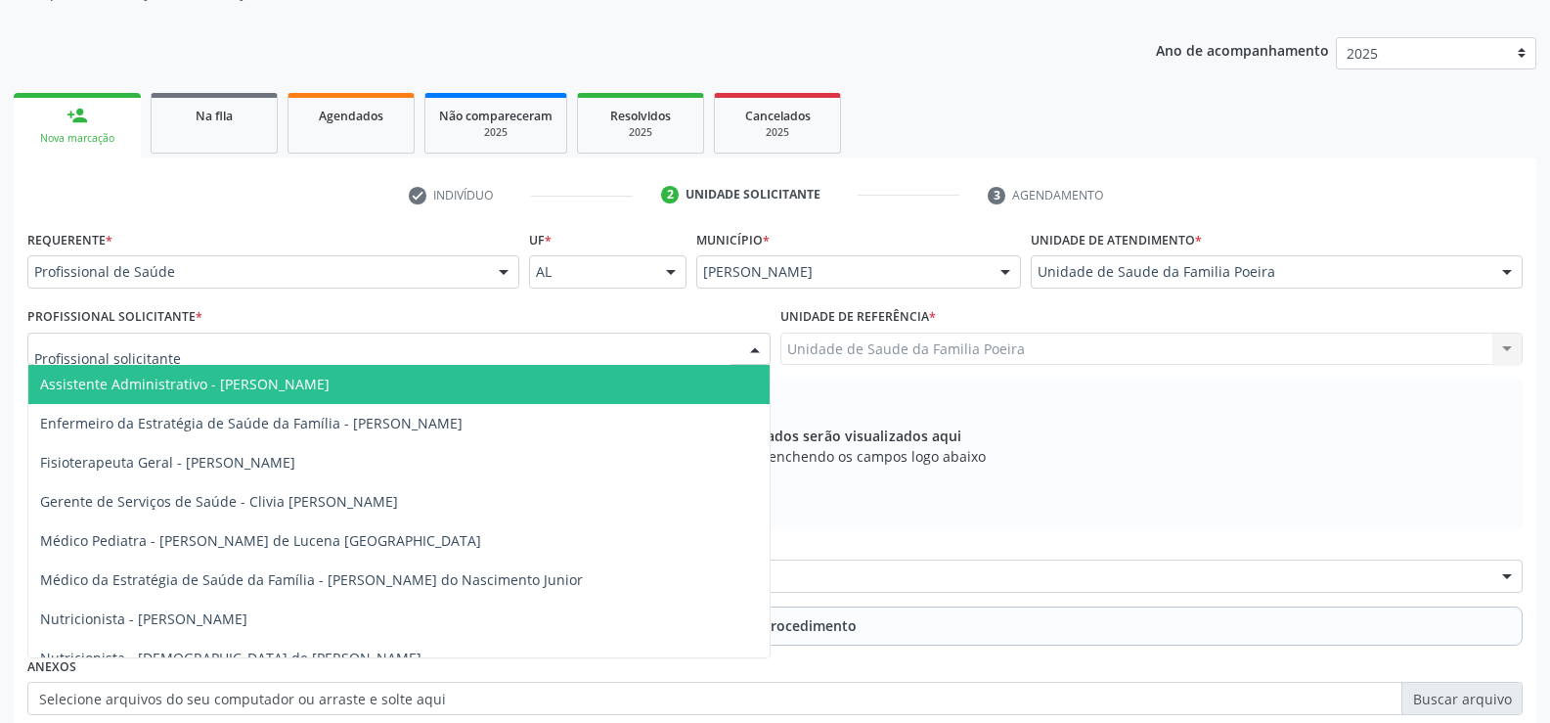
click at [322, 364] on div at bounding box center [398, 349] width 743 height 33
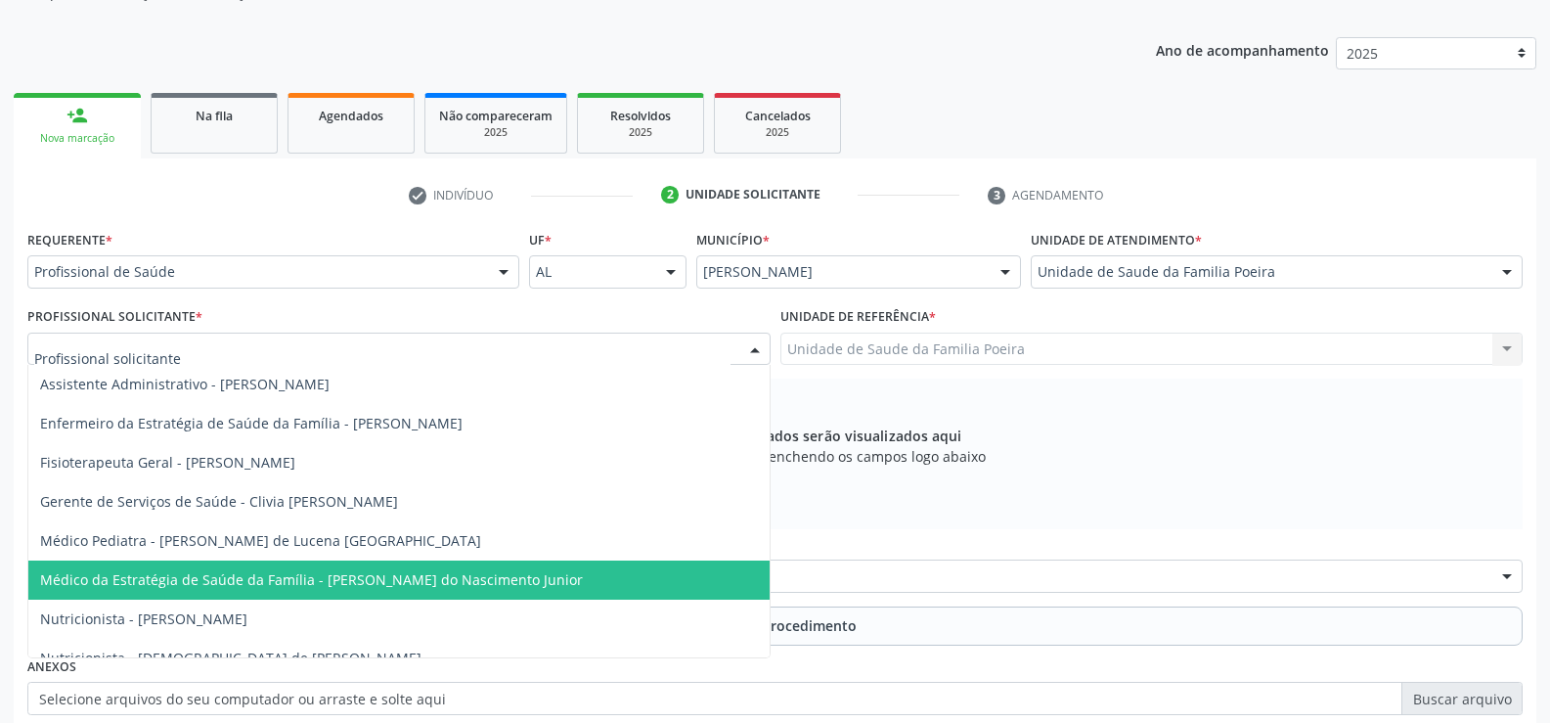
click at [349, 571] on span "Médico da Estratégia de Saúde da Família - [PERSON_NAME] do Nascimento Junior" at bounding box center [311, 579] width 543 height 19
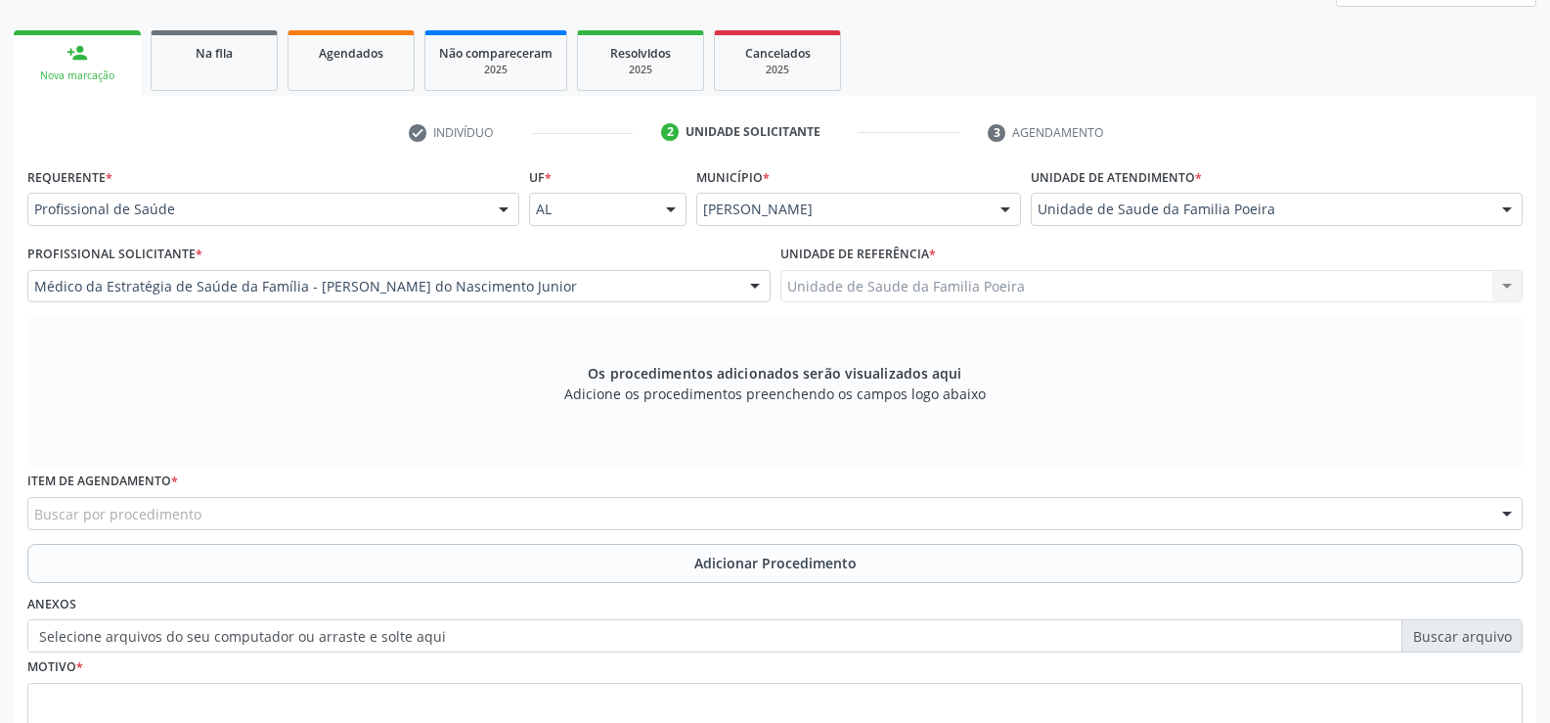
scroll to position [452, 0]
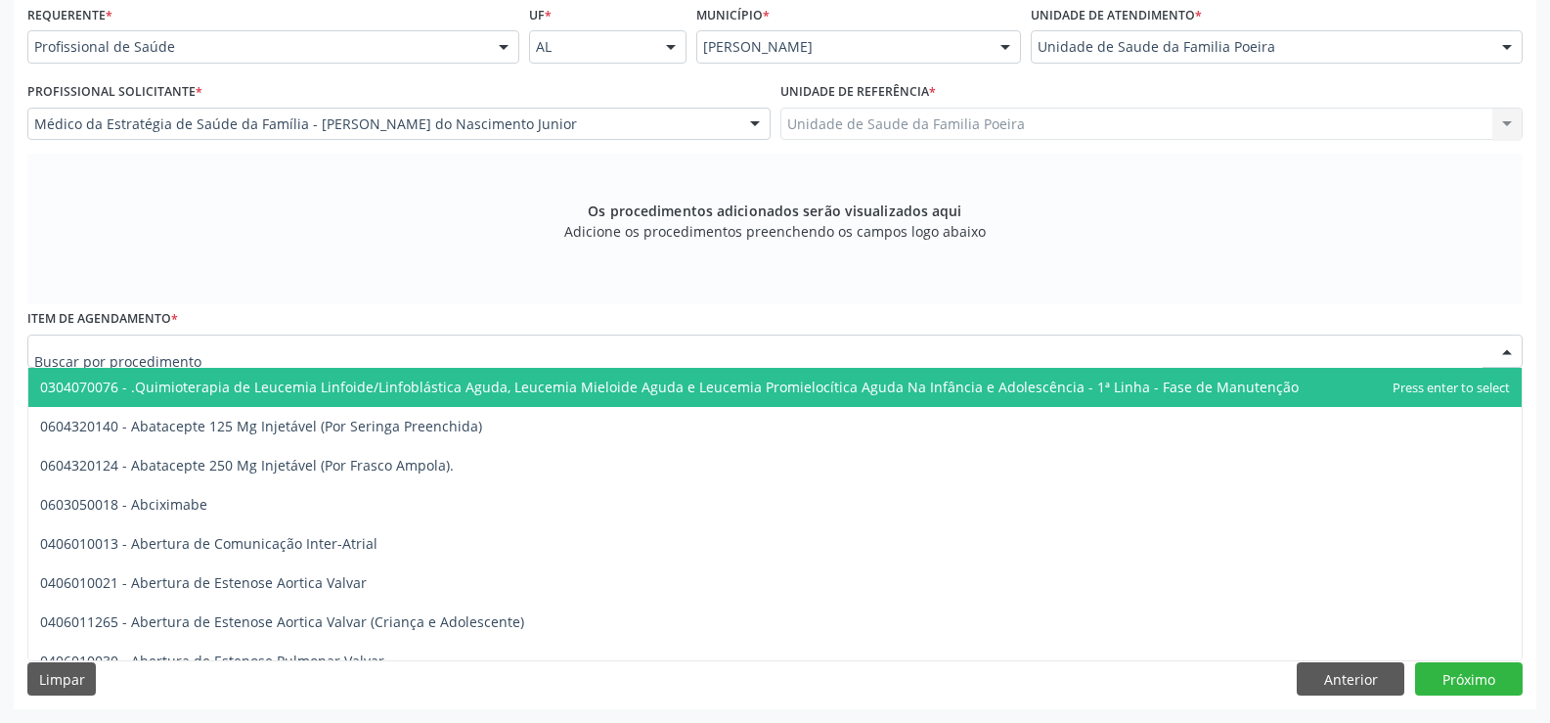
click at [214, 354] on div at bounding box center [775, 351] width 1496 height 33
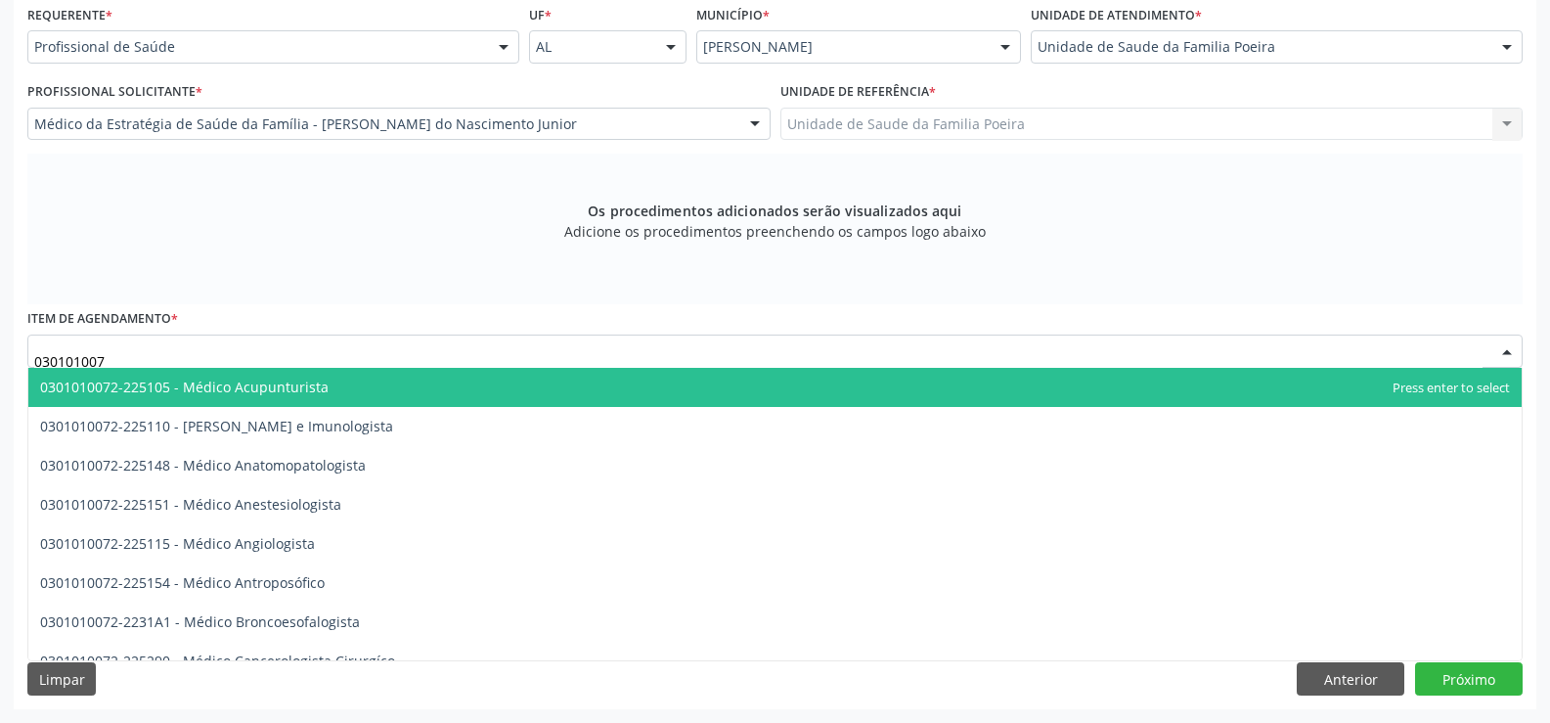
type input "0301010072"
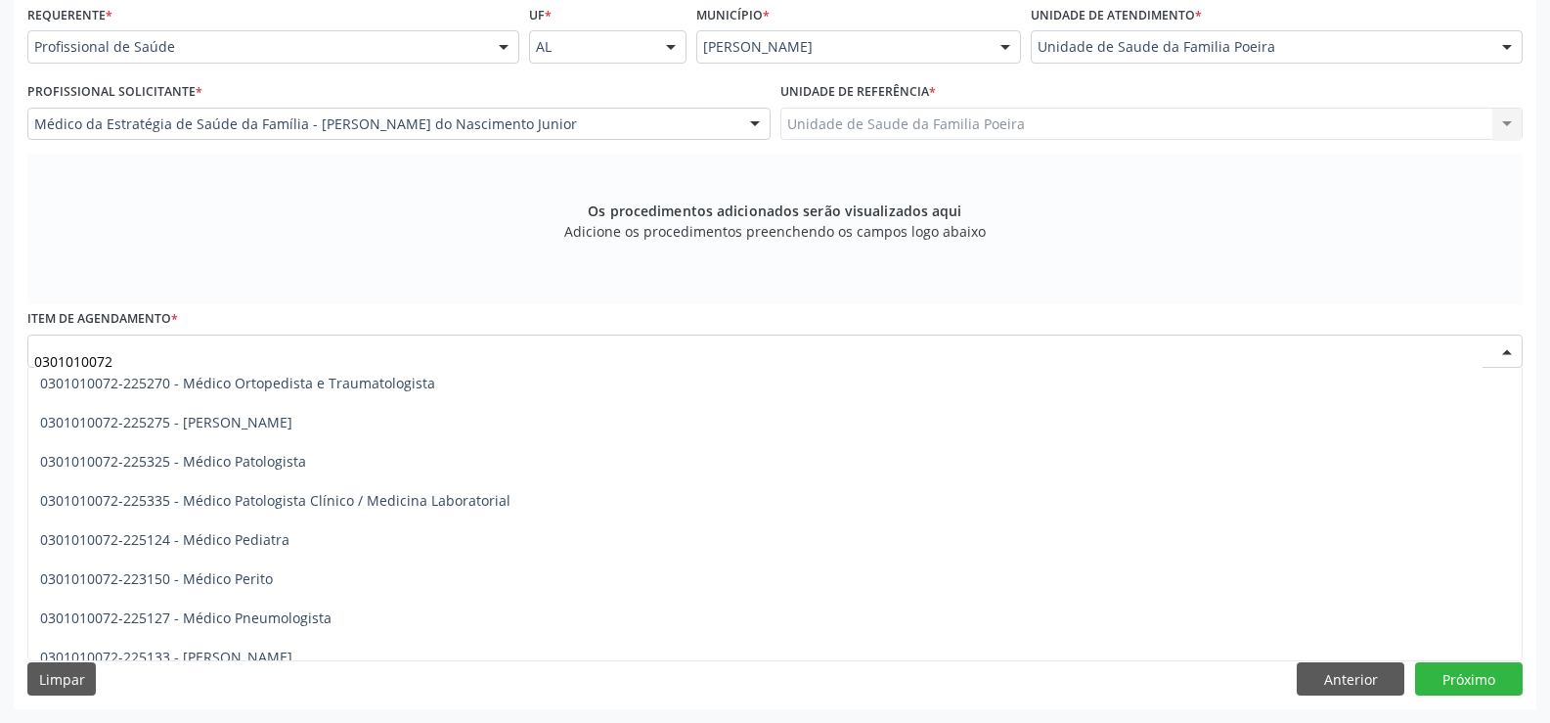
scroll to position [1761, 0]
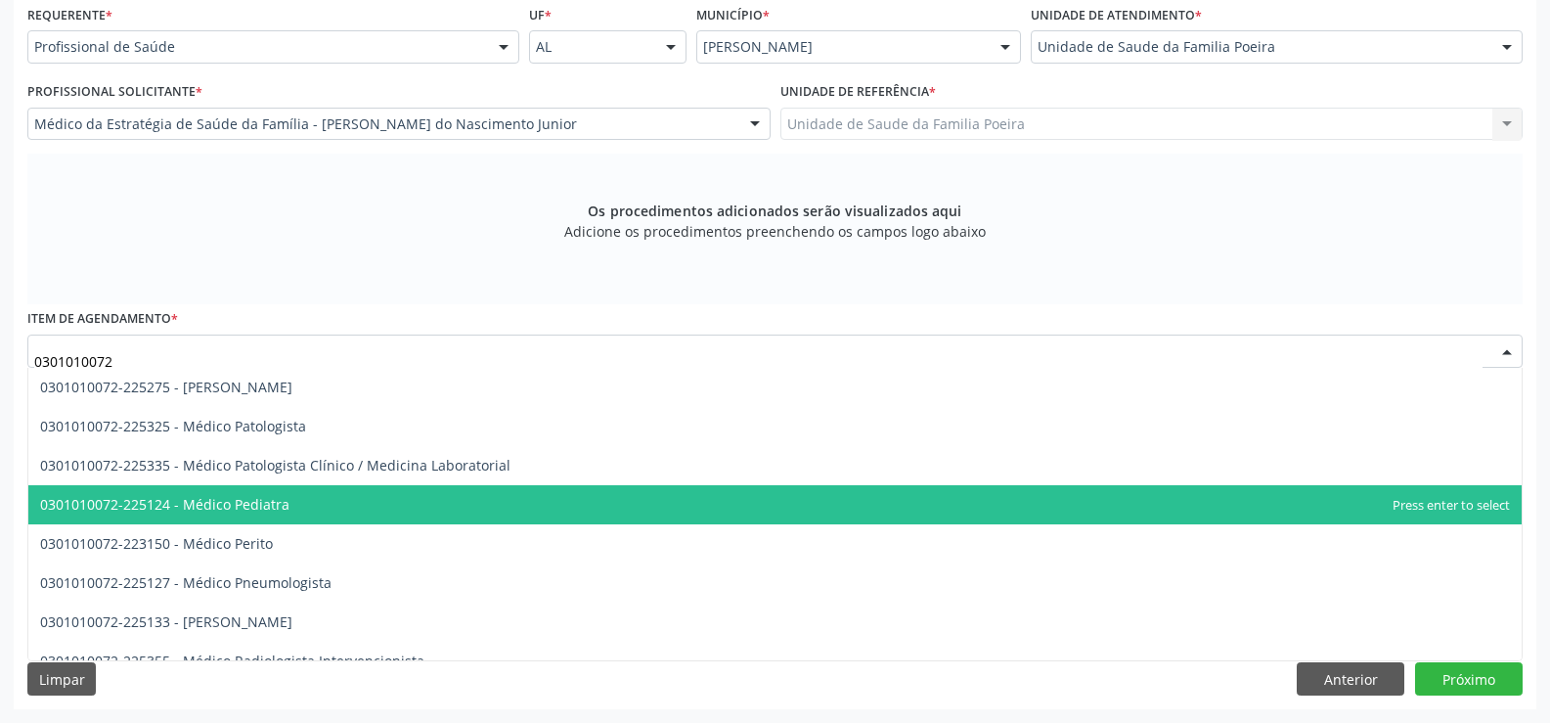
click at [245, 501] on span "0301010072-225124 - Médico Pediatra" at bounding box center [164, 504] width 249 height 19
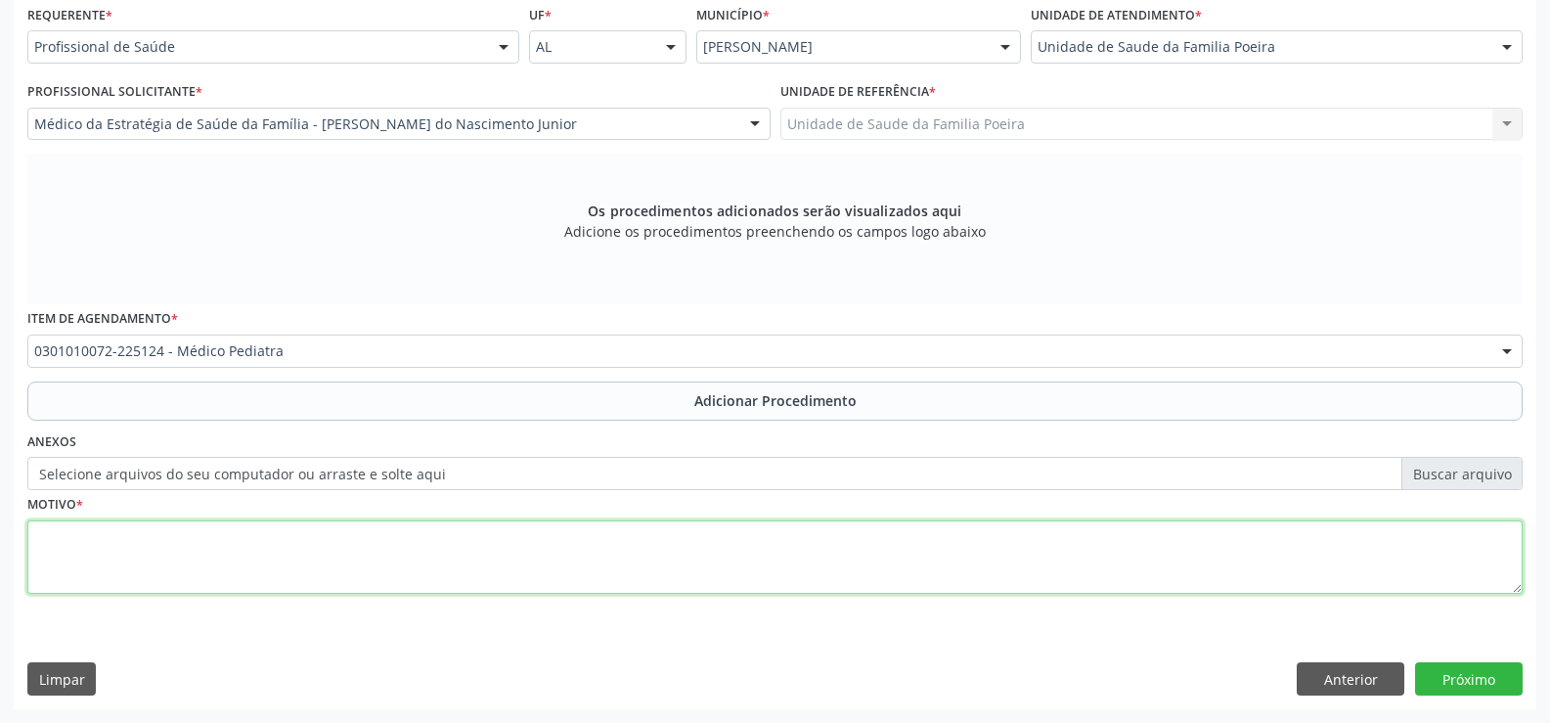
click at [259, 572] on textarea at bounding box center [775, 557] width 1496 height 74
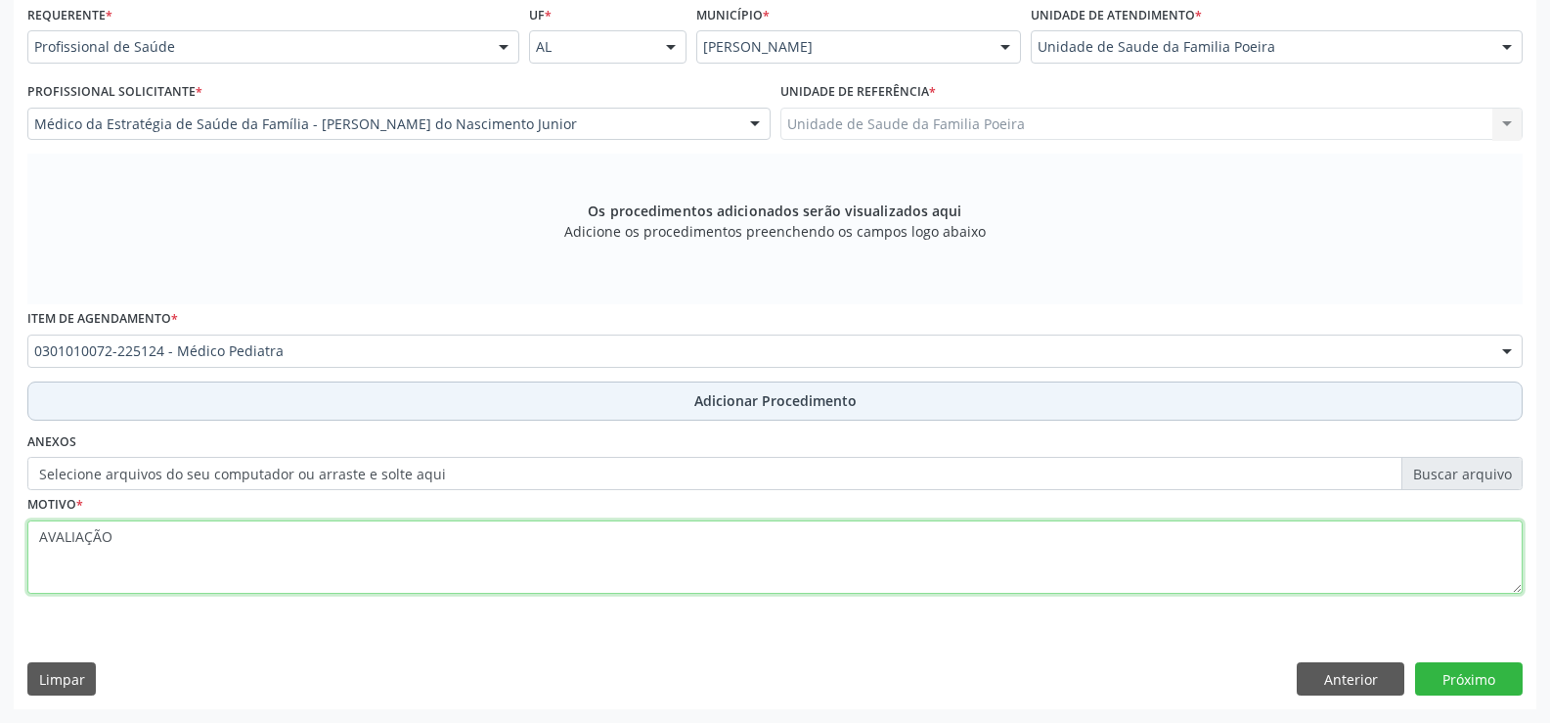
type textarea "AVALIAÇÃO"
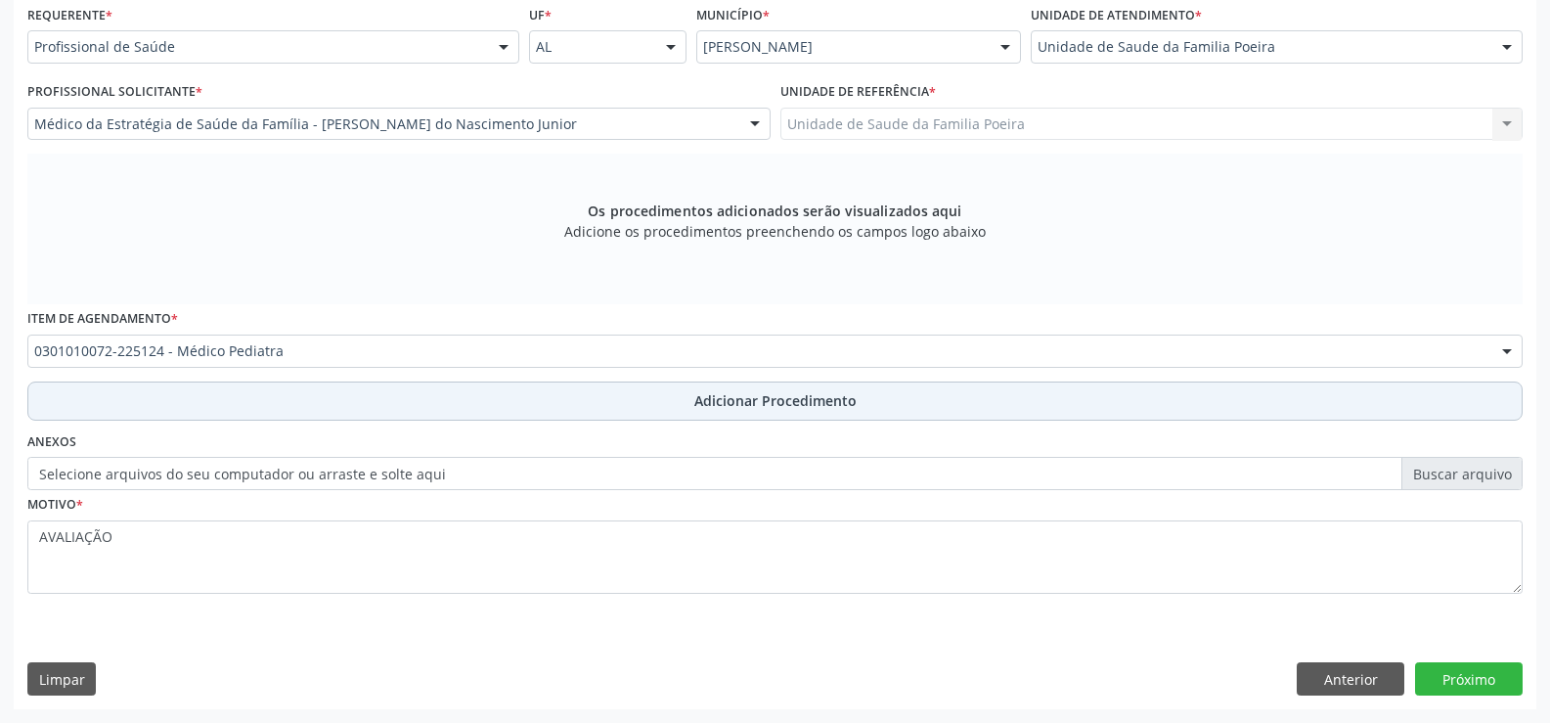
click at [641, 386] on button "Adicionar Procedimento" at bounding box center [775, 400] width 1496 height 39
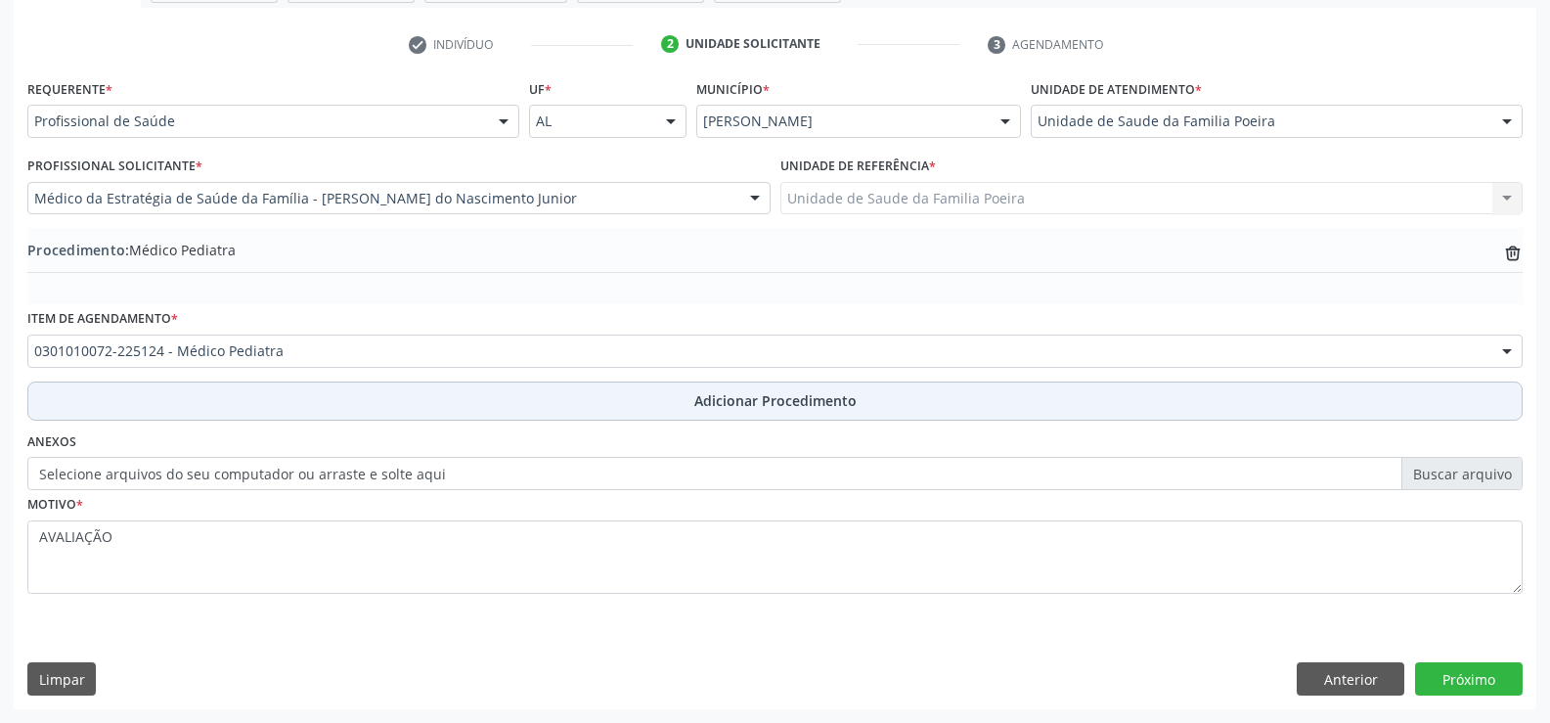
scroll to position [378, 0]
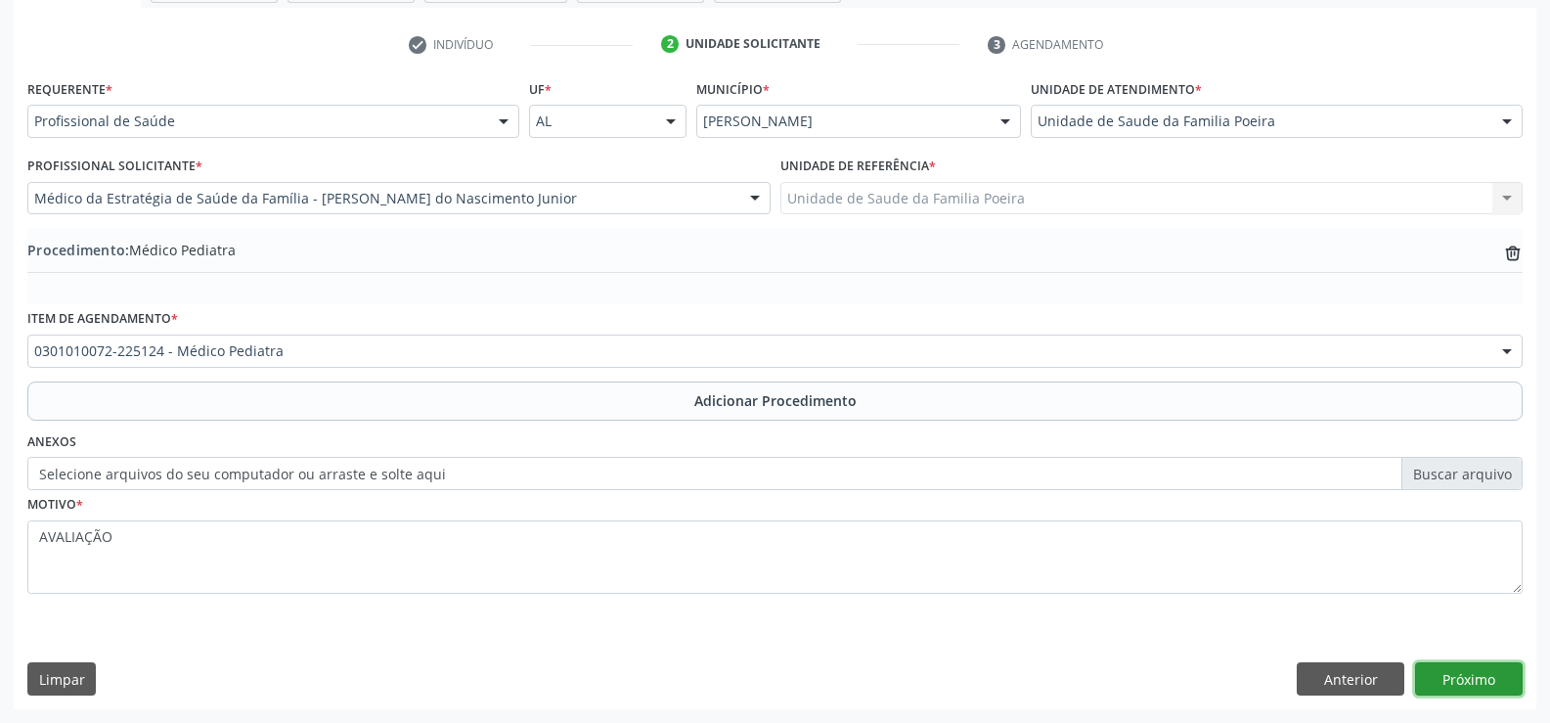
click at [1464, 685] on button "Próximo" at bounding box center [1469, 678] width 108 height 33
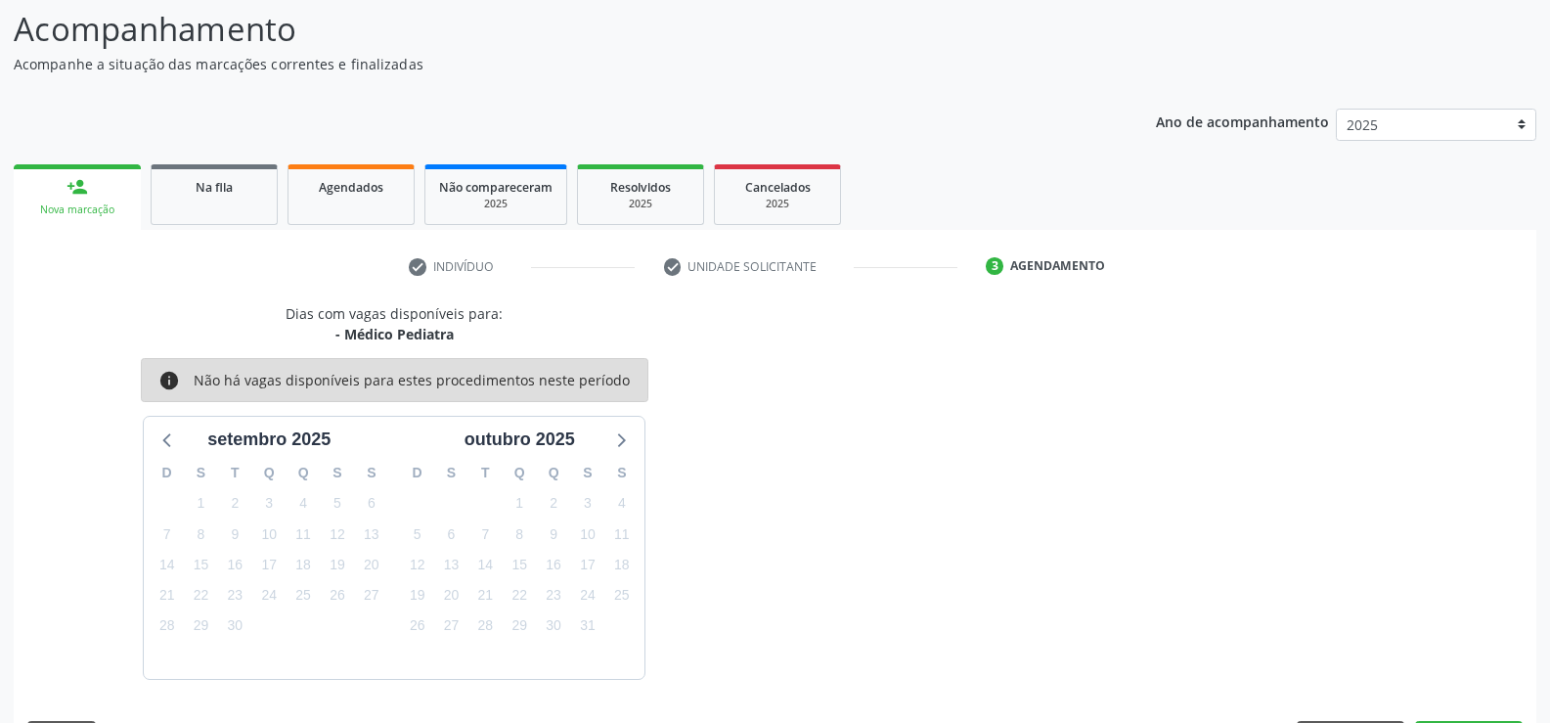
scroll to position [213, 0]
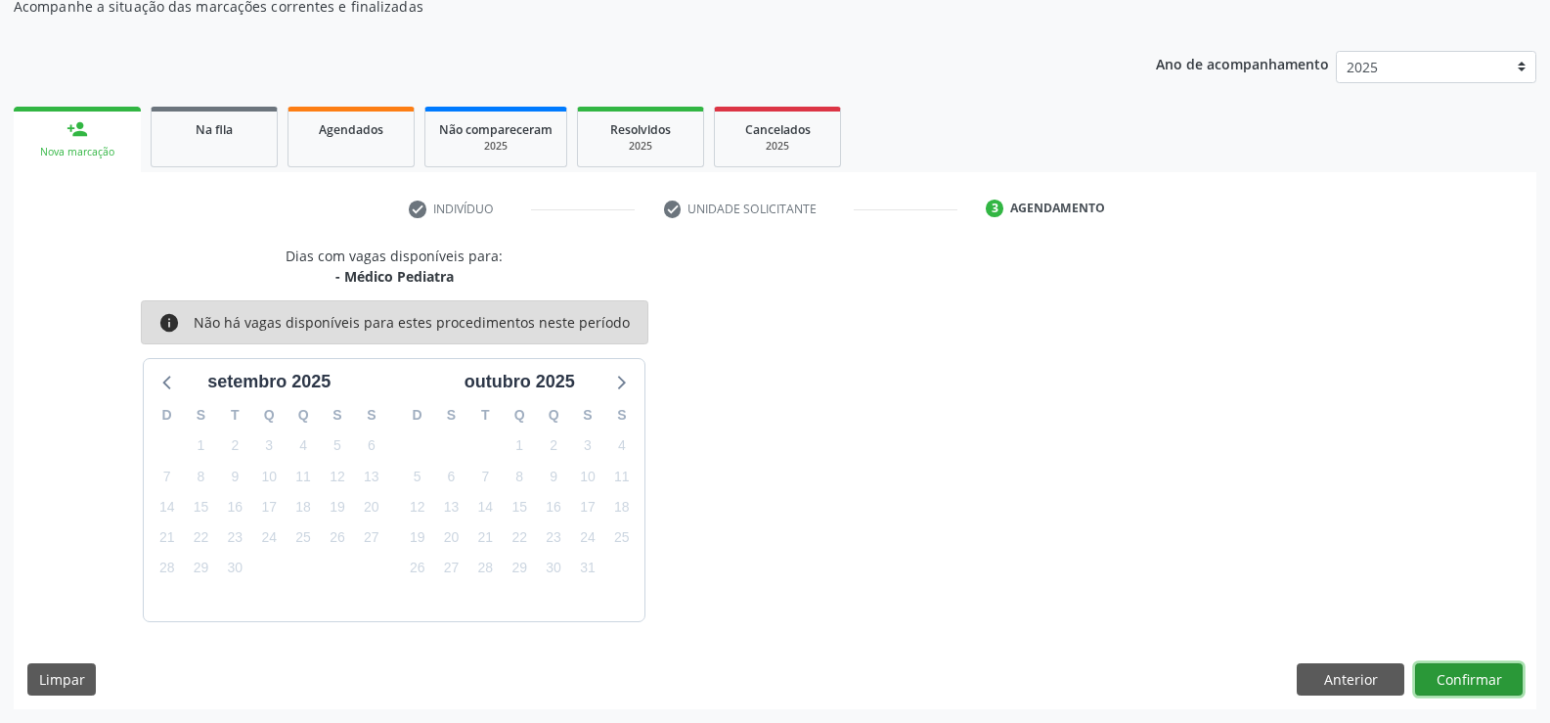
click at [1461, 685] on button "Confirmar" at bounding box center [1469, 679] width 108 height 33
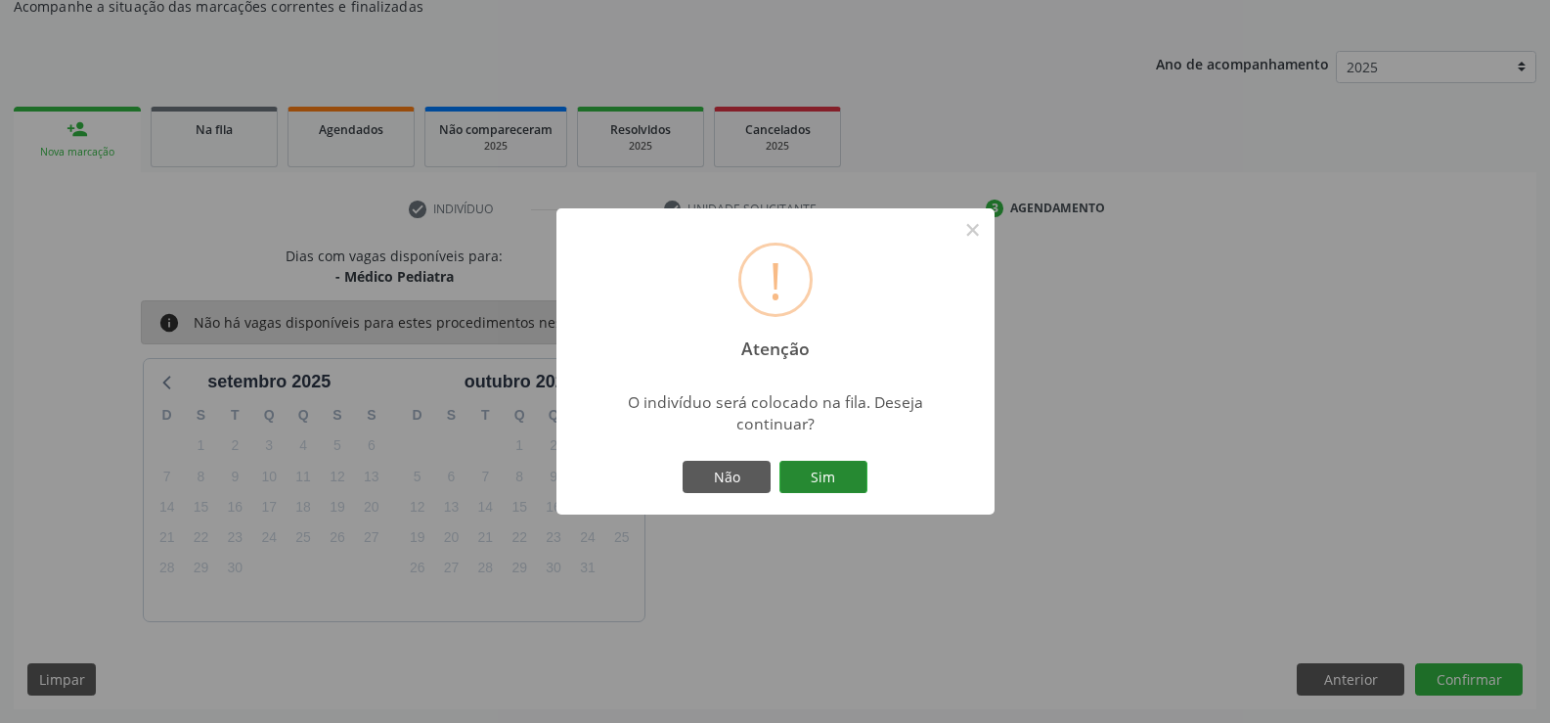
click at [843, 483] on button "Sim" at bounding box center [824, 477] width 88 height 33
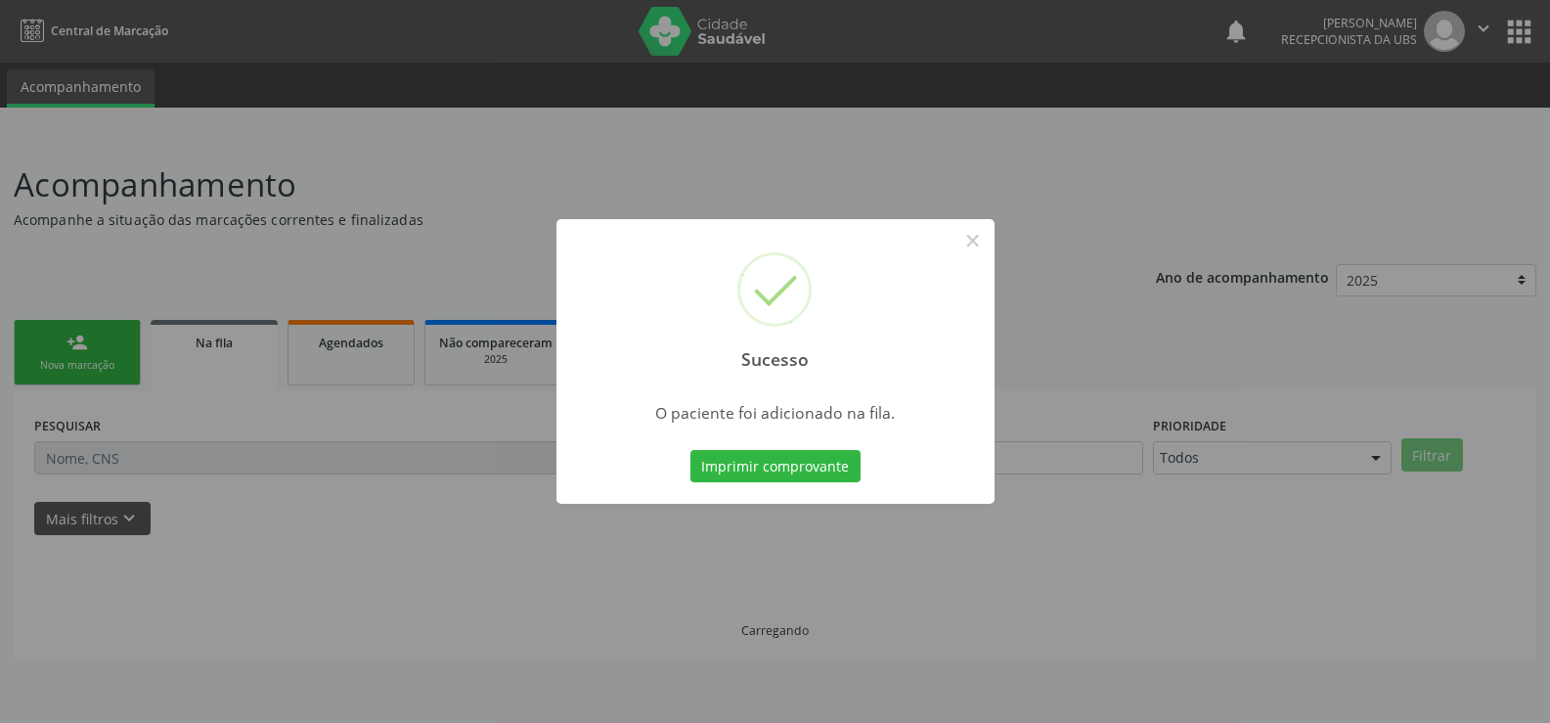
scroll to position [0, 0]
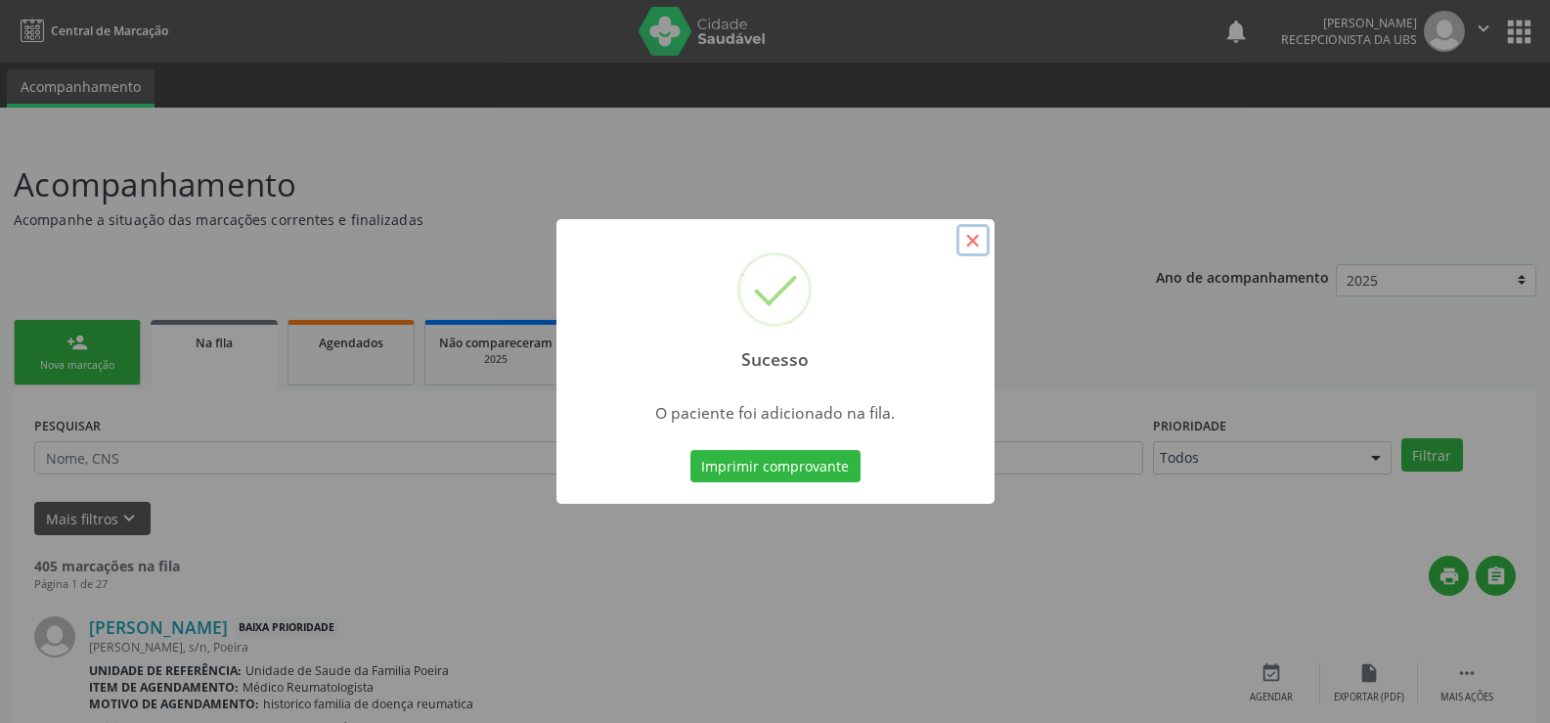
drag, startPoint x: 986, startPoint y: 243, endPoint x: 970, endPoint y: 246, distance: 15.9
click at [971, 246] on button "×" at bounding box center [973, 240] width 33 height 33
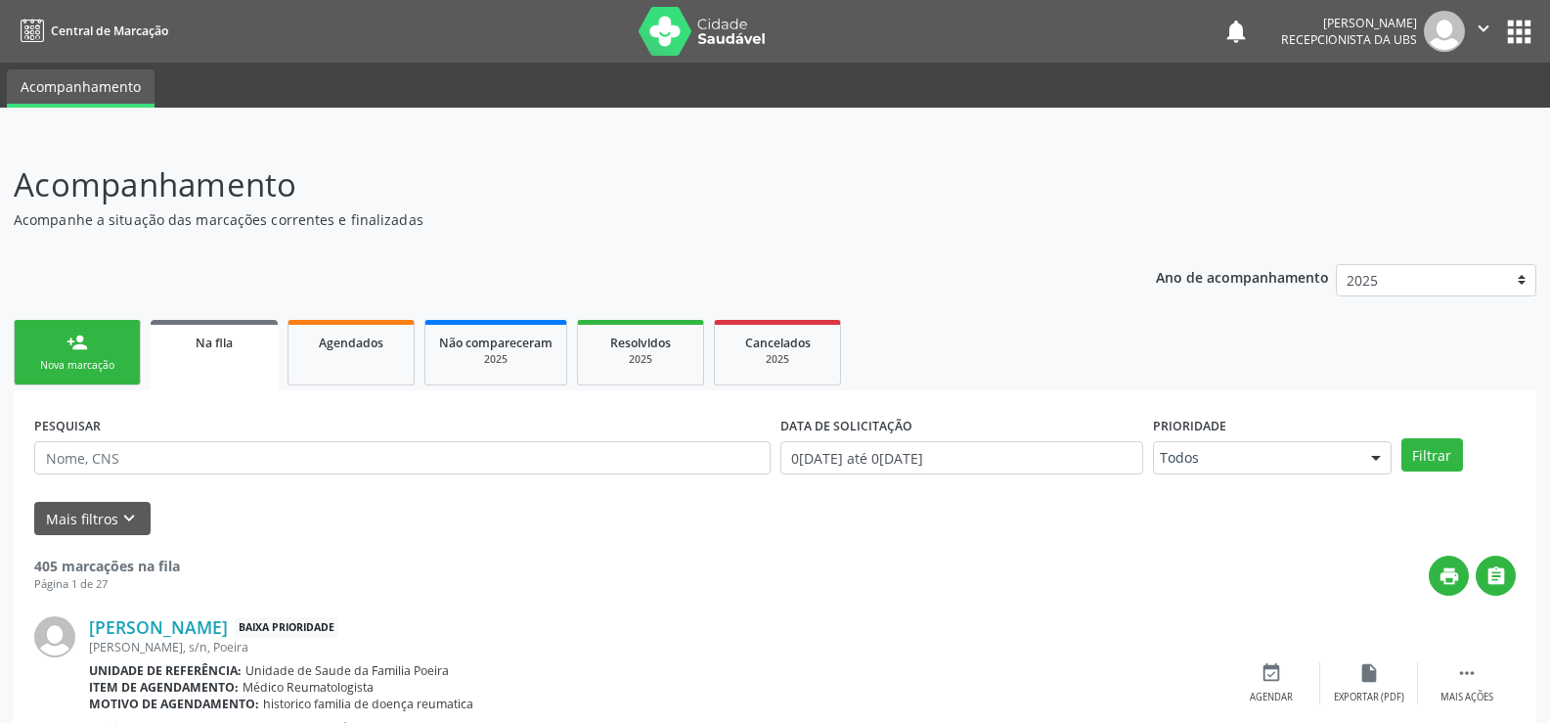
click at [65, 347] on link "person_add Nova marcação" at bounding box center [77, 353] width 127 height 66
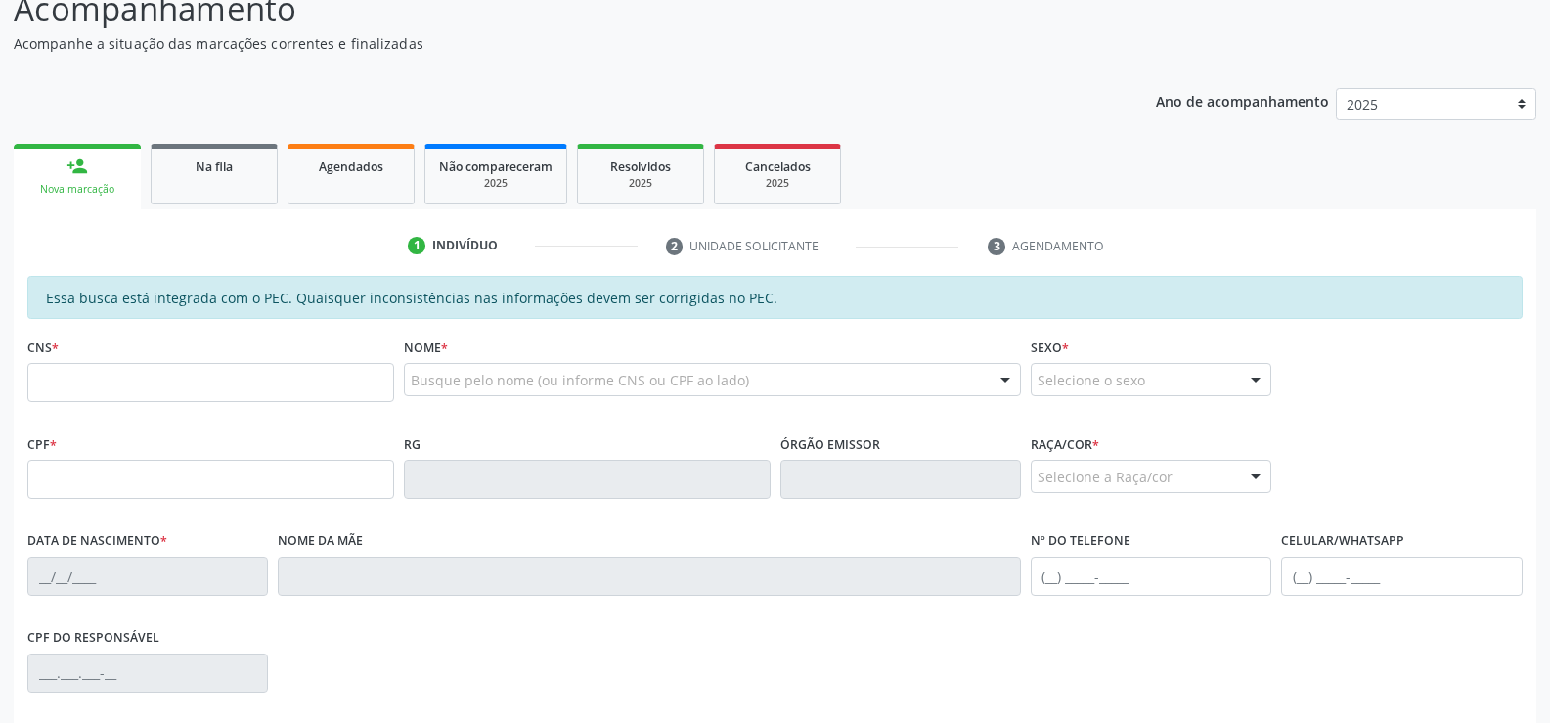
scroll to position [196, 0]
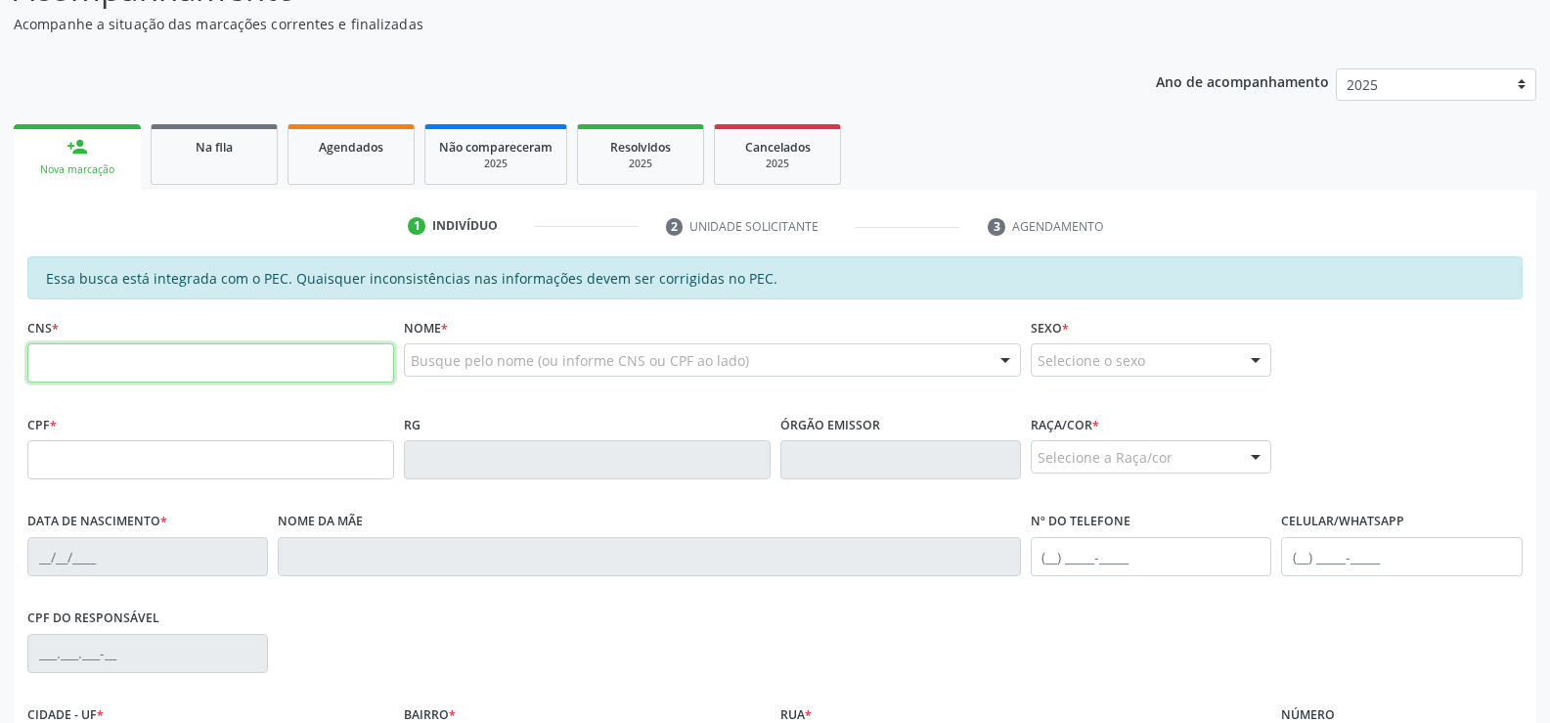
click at [110, 364] on input "text" at bounding box center [210, 362] width 367 height 39
drag, startPoint x: 324, startPoint y: 165, endPoint x: 417, endPoint y: 227, distance: 111.5
click at [324, 165] on link "Agendados" at bounding box center [351, 154] width 127 height 61
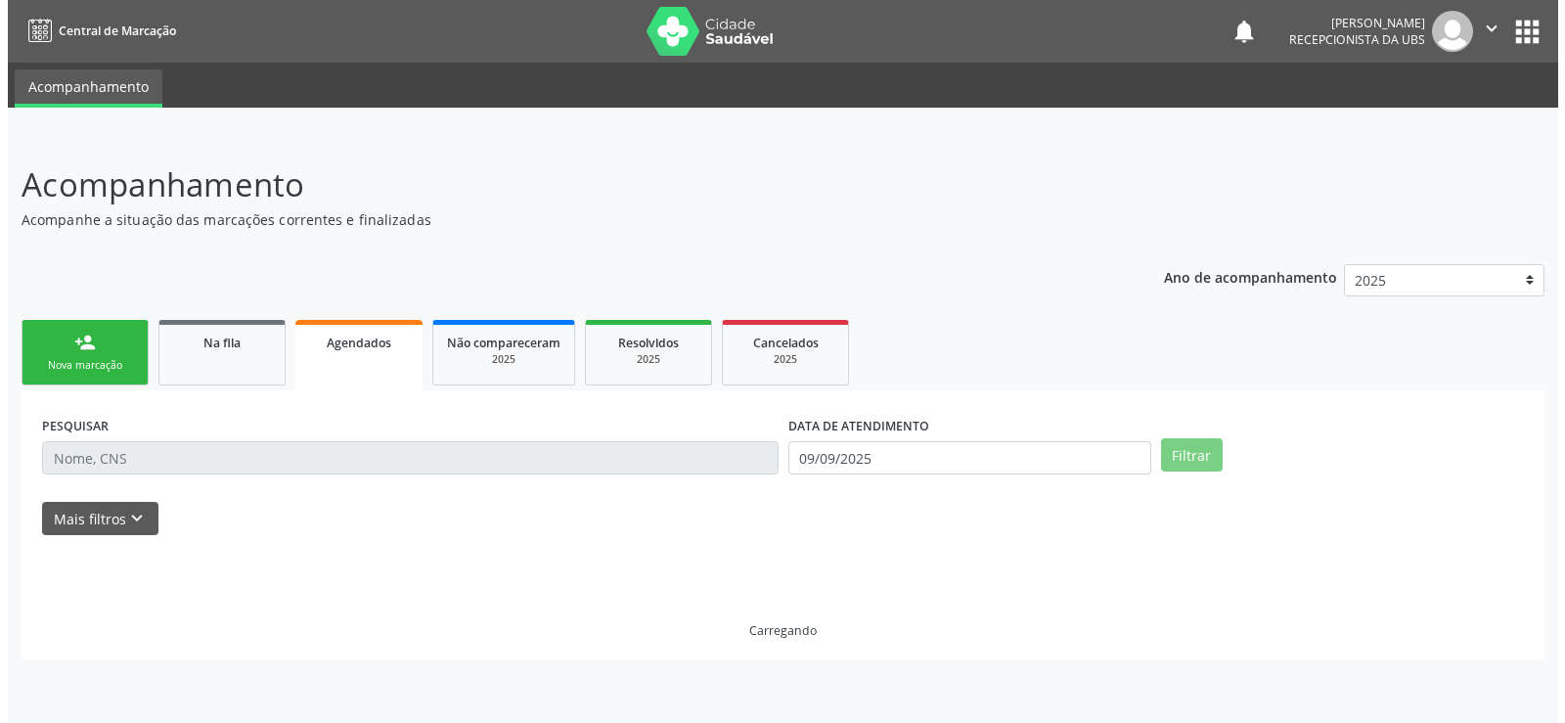
scroll to position [0, 0]
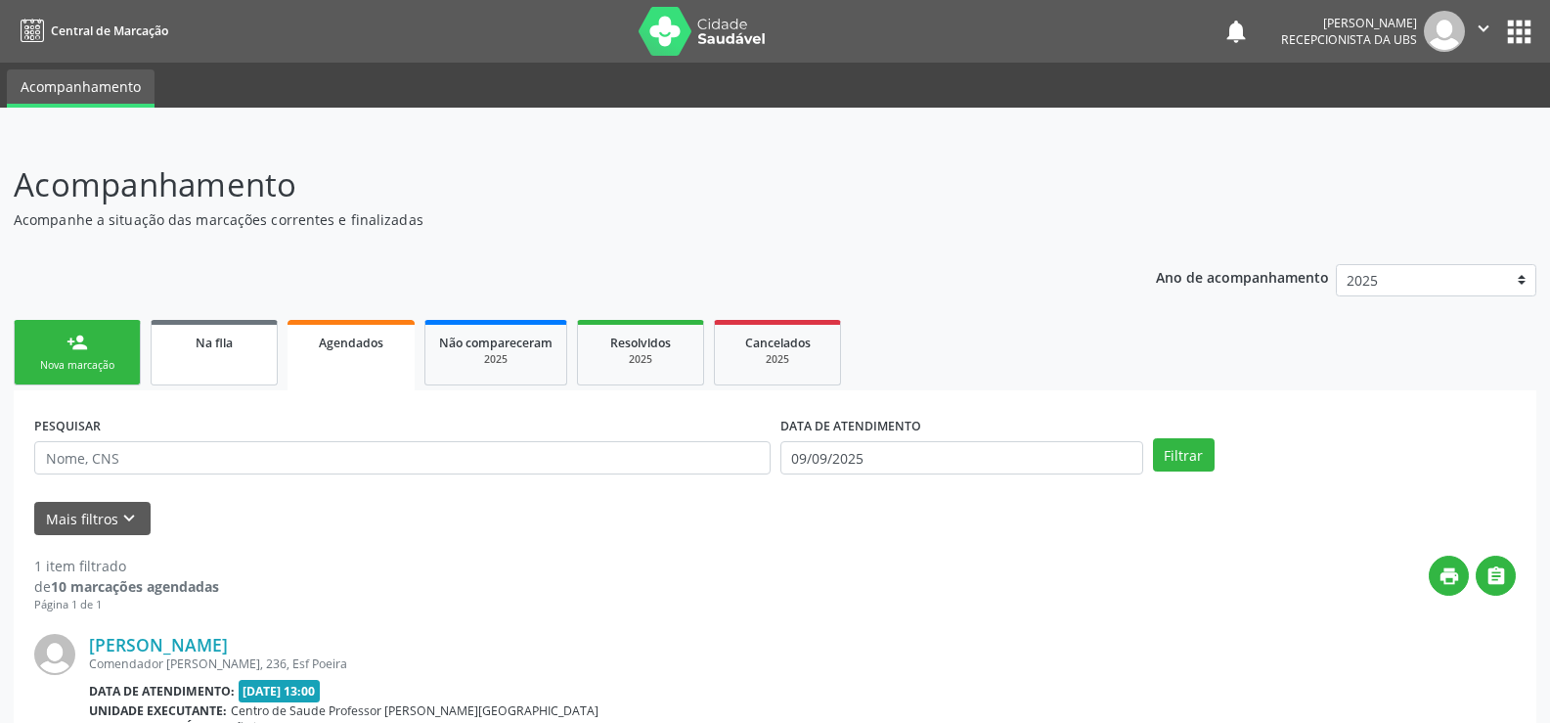
click at [155, 361] on link "Na fila" at bounding box center [214, 353] width 127 height 66
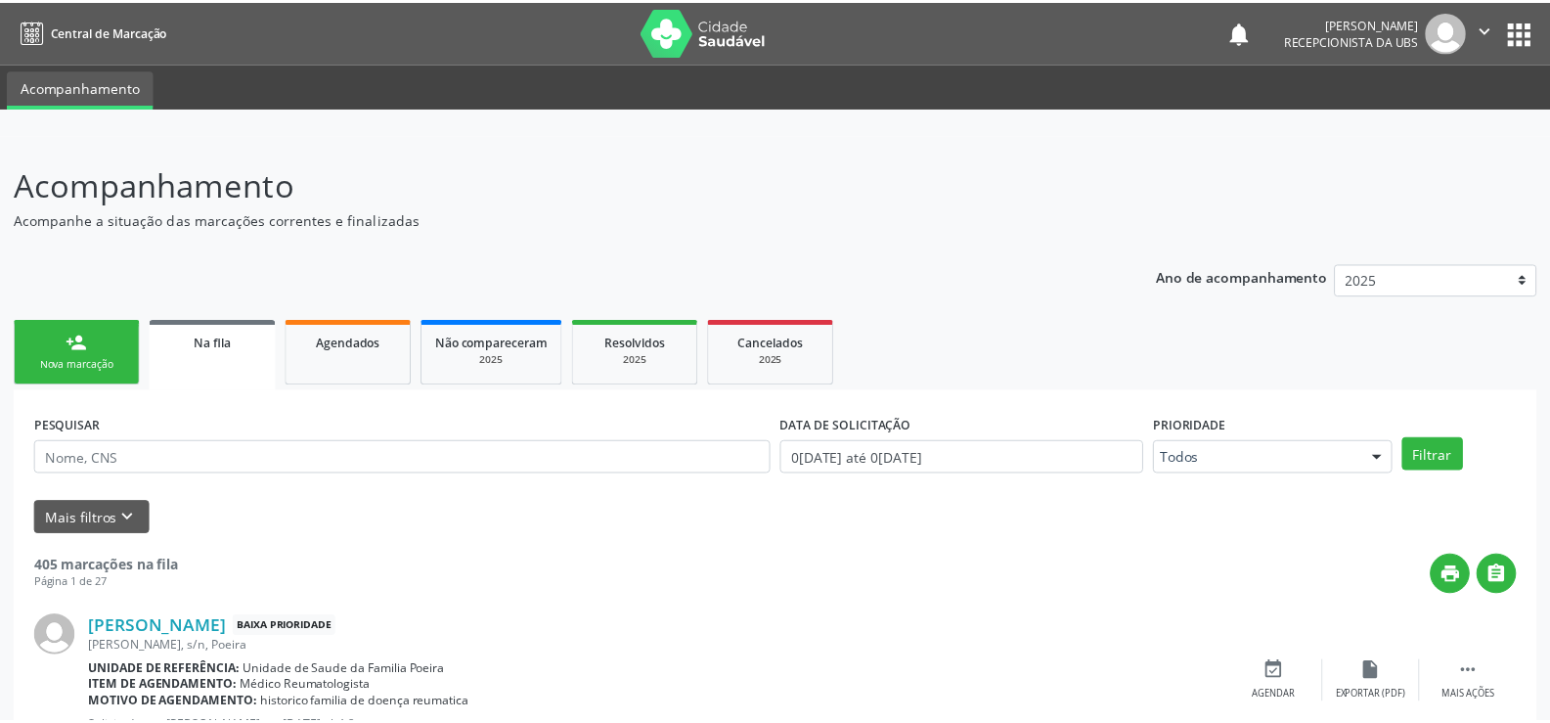
scroll to position [98, 0]
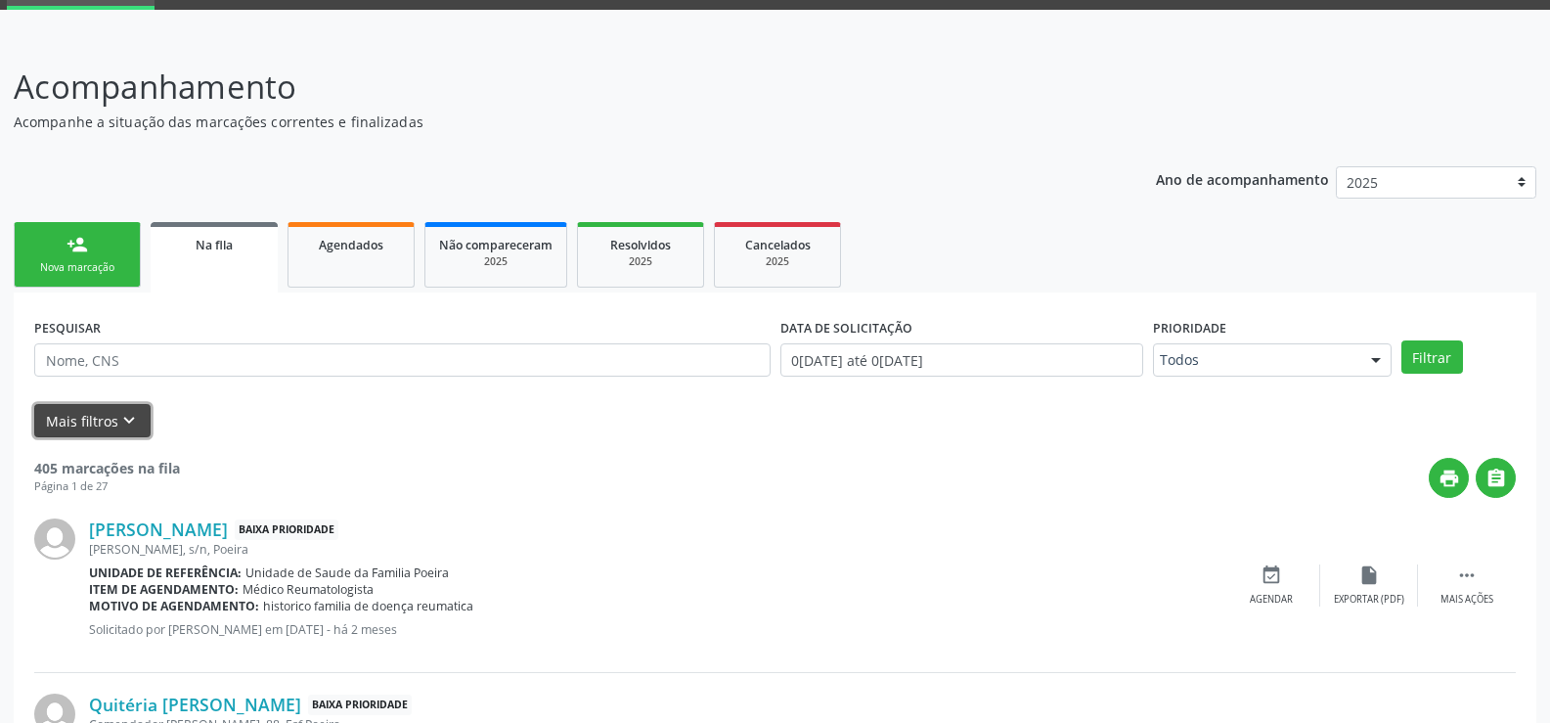
click at [72, 421] on button "Mais filtros keyboard_arrow_down" at bounding box center [92, 421] width 116 height 34
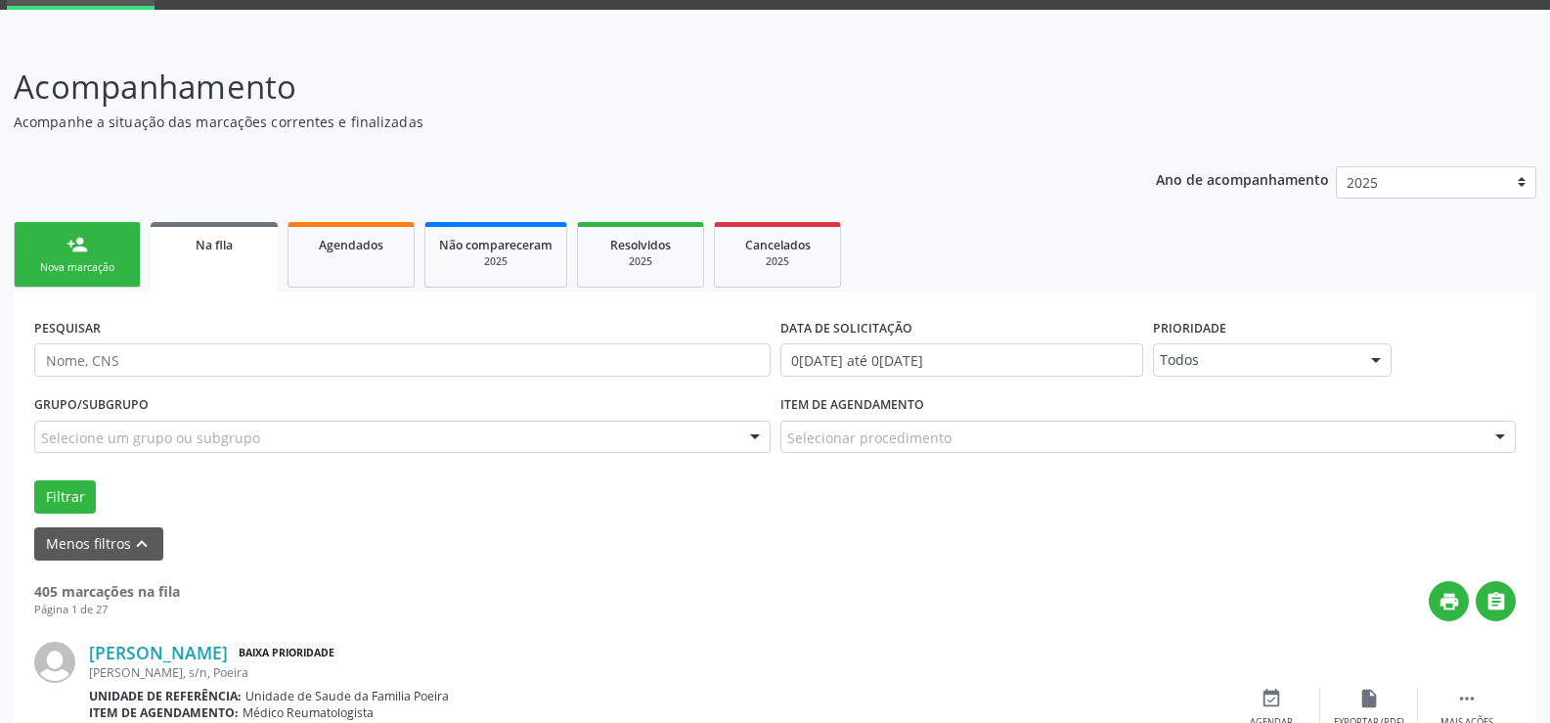
click at [1165, 419] on div "Item de agendamento Selecionar procedimento 0304070076 - .Quimioterapia de Leuc…" at bounding box center [1149, 421] width 737 height 63
click at [1164, 424] on div "Selecionar procedimento" at bounding box center [1149, 437] width 737 height 33
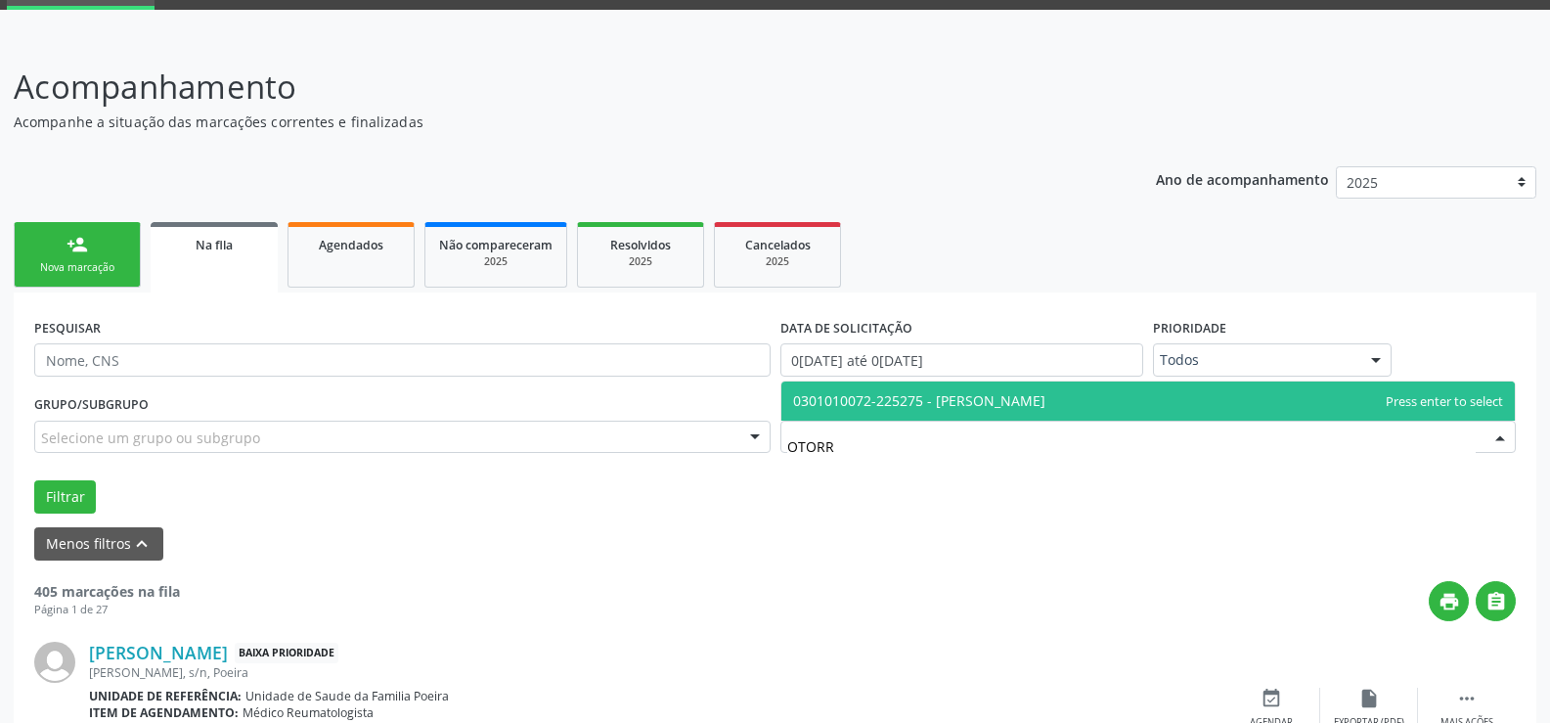
type input "OTORRI"
click at [1136, 404] on span "0301010072-225275 - [PERSON_NAME]" at bounding box center [1149, 400] width 735 height 39
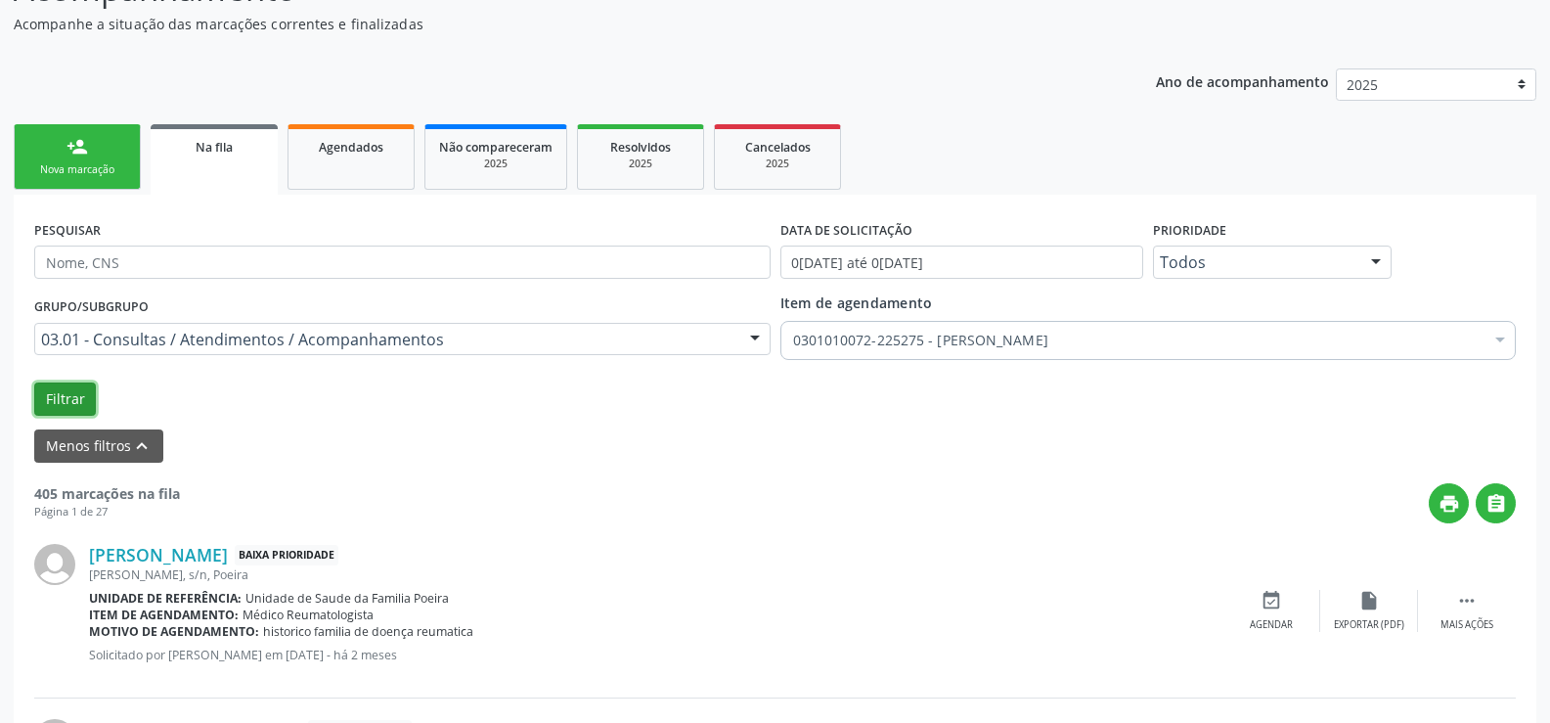
click at [46, 397] on button "Filtrar" at bounding box center [65, 398] width 62 height 33
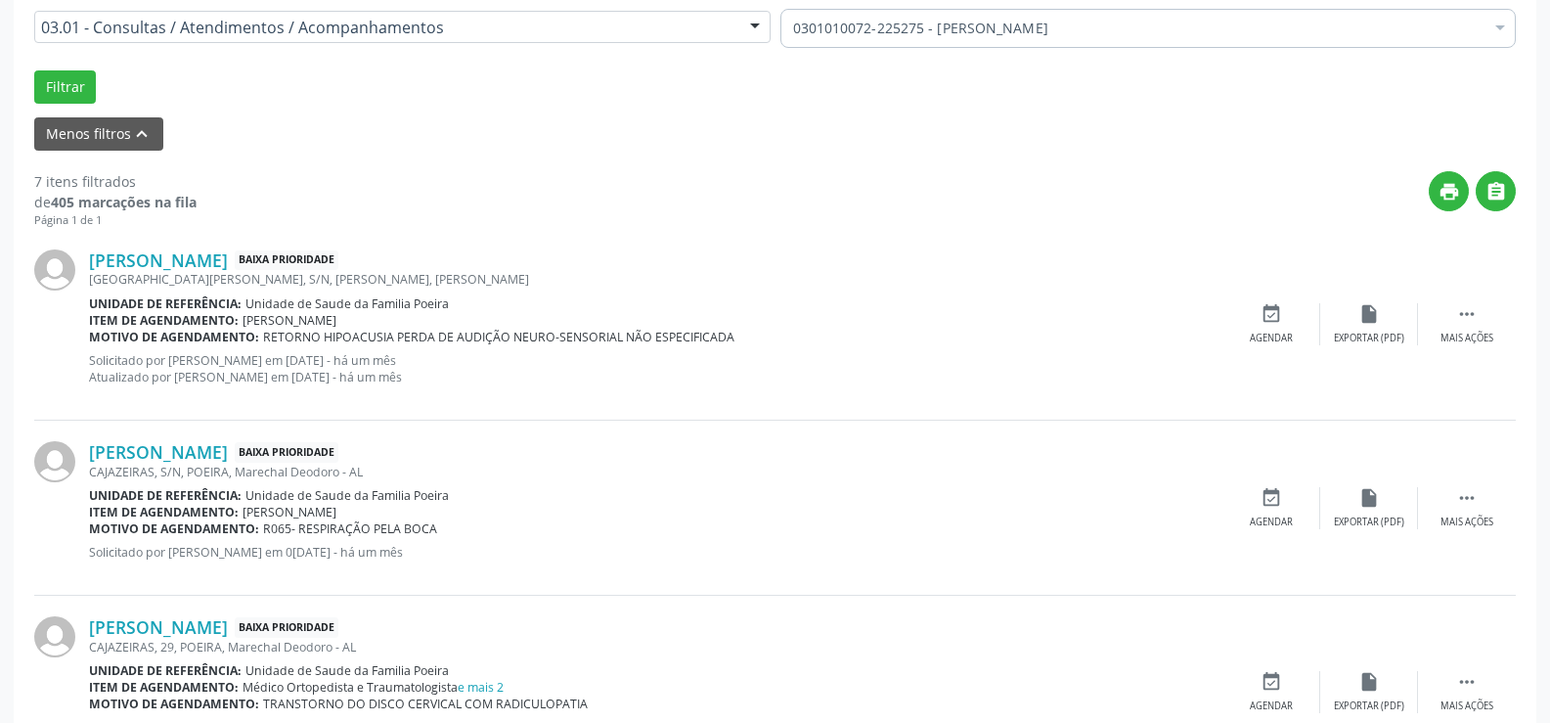
scroll to position [685, 0]
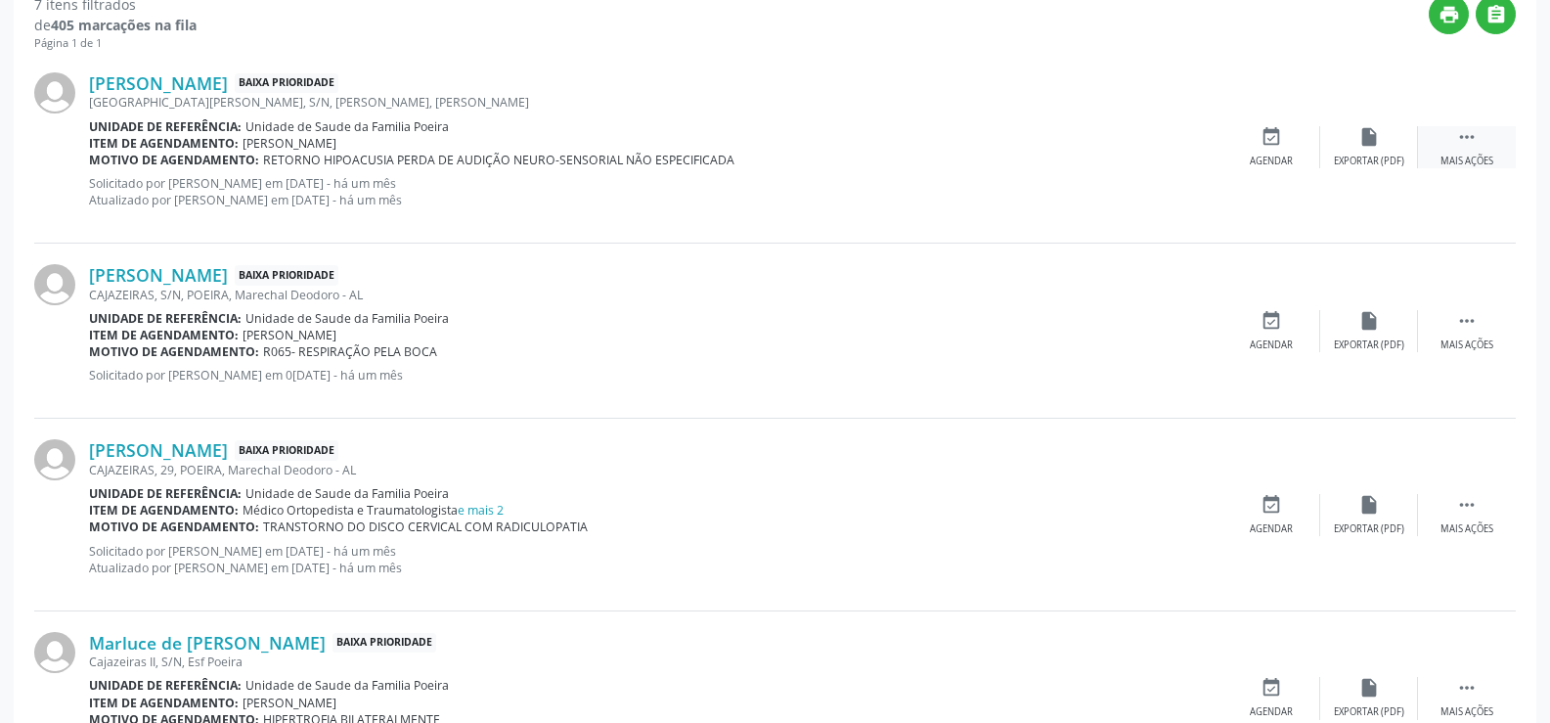
click at [1456, 156] on div "Mais ações" at bounding box center [1467, 162] width 53 height 14
click at [1366, 164] on div "Editar" at bounding box center [1369, 162] width 31 height 14
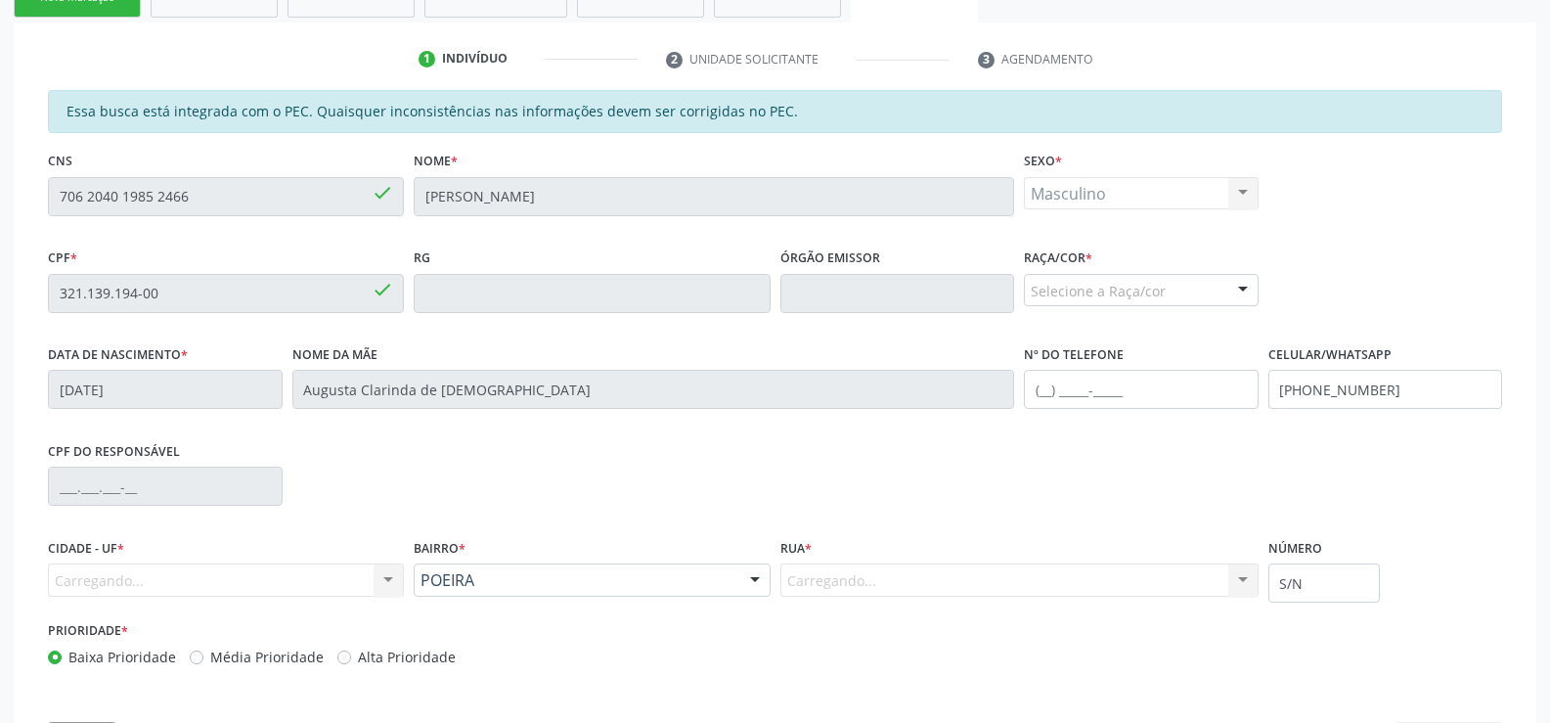
scroll to position [448, 0]
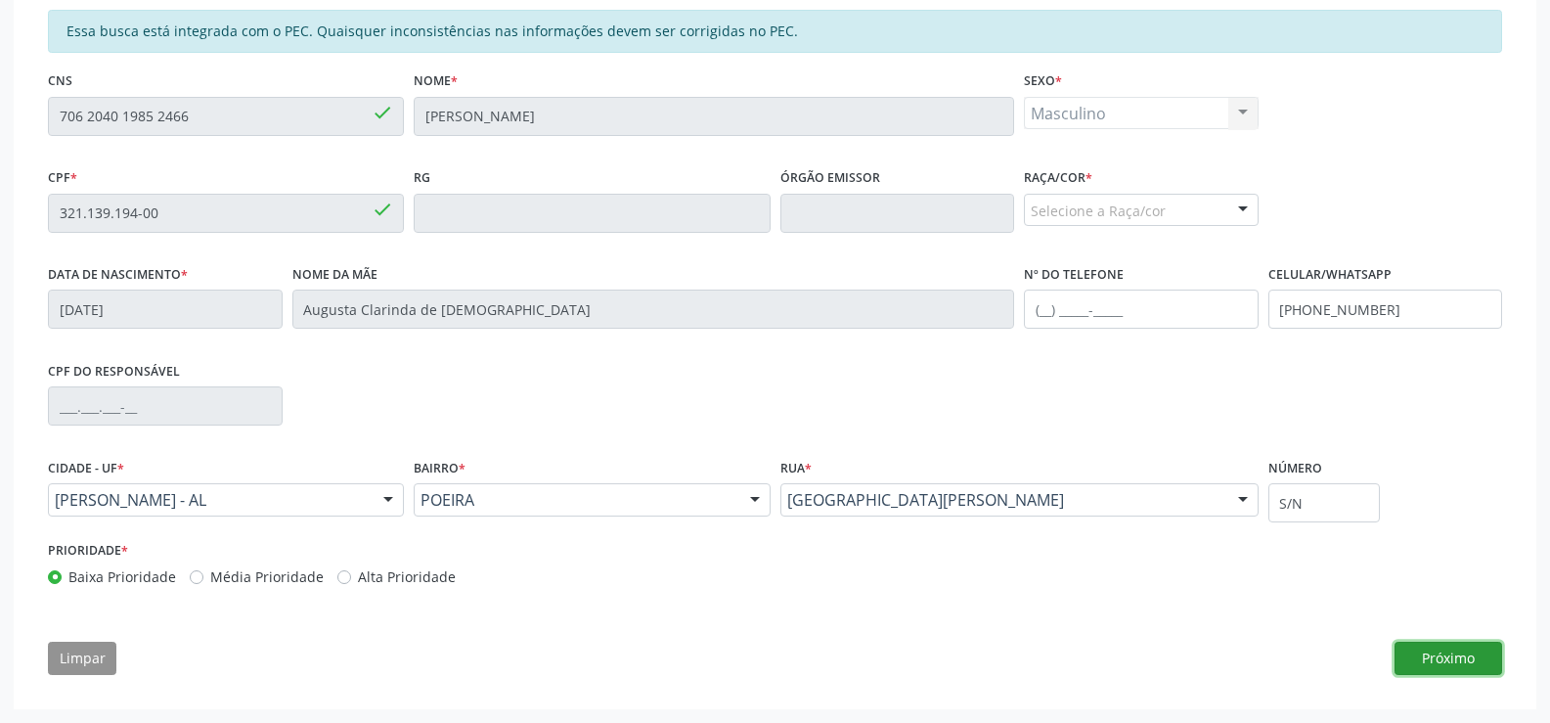
click at [1443, 648] on button "Próximo" at bounding box center [1449, 658] width 108 height 33
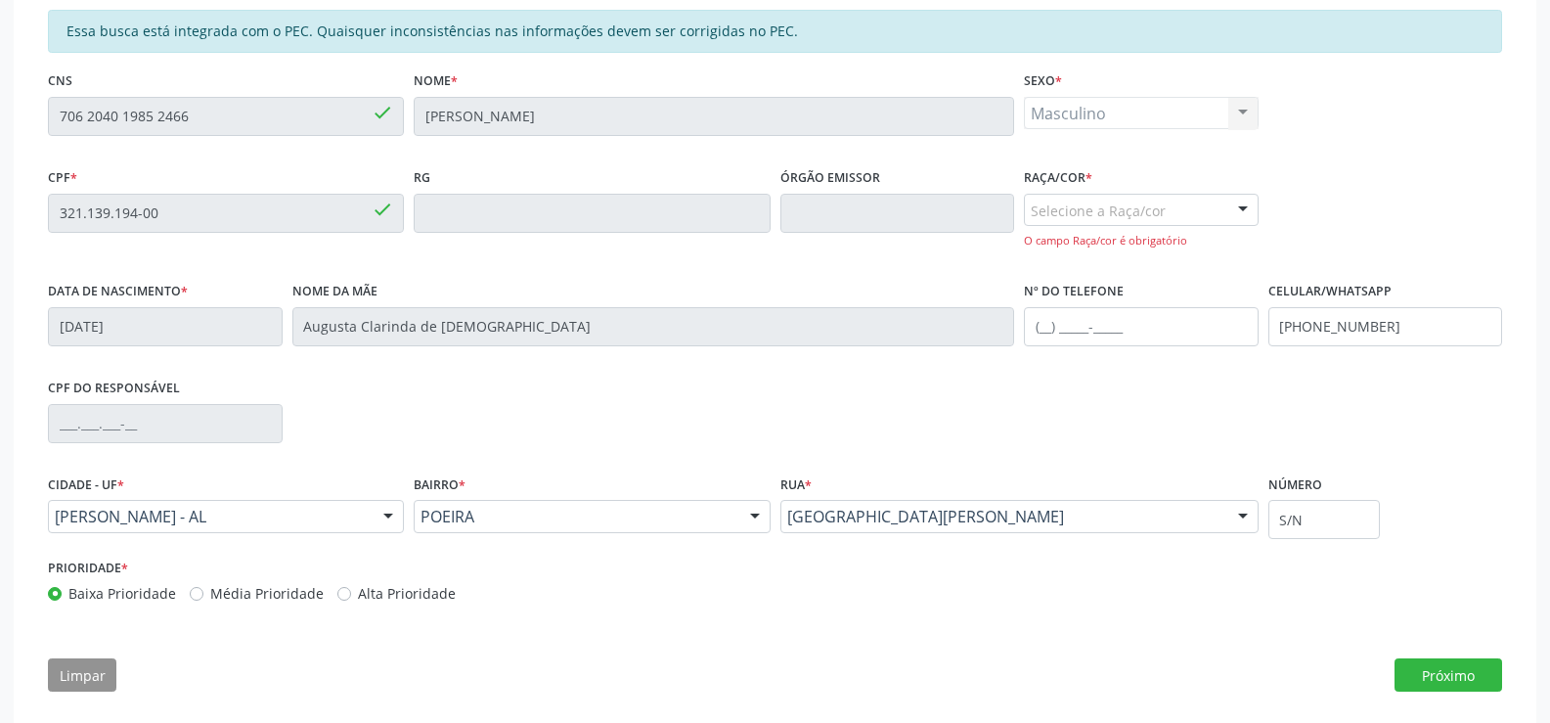
click at [1249, 218] on div at bounding box center [1243, 211] width 29 height 33
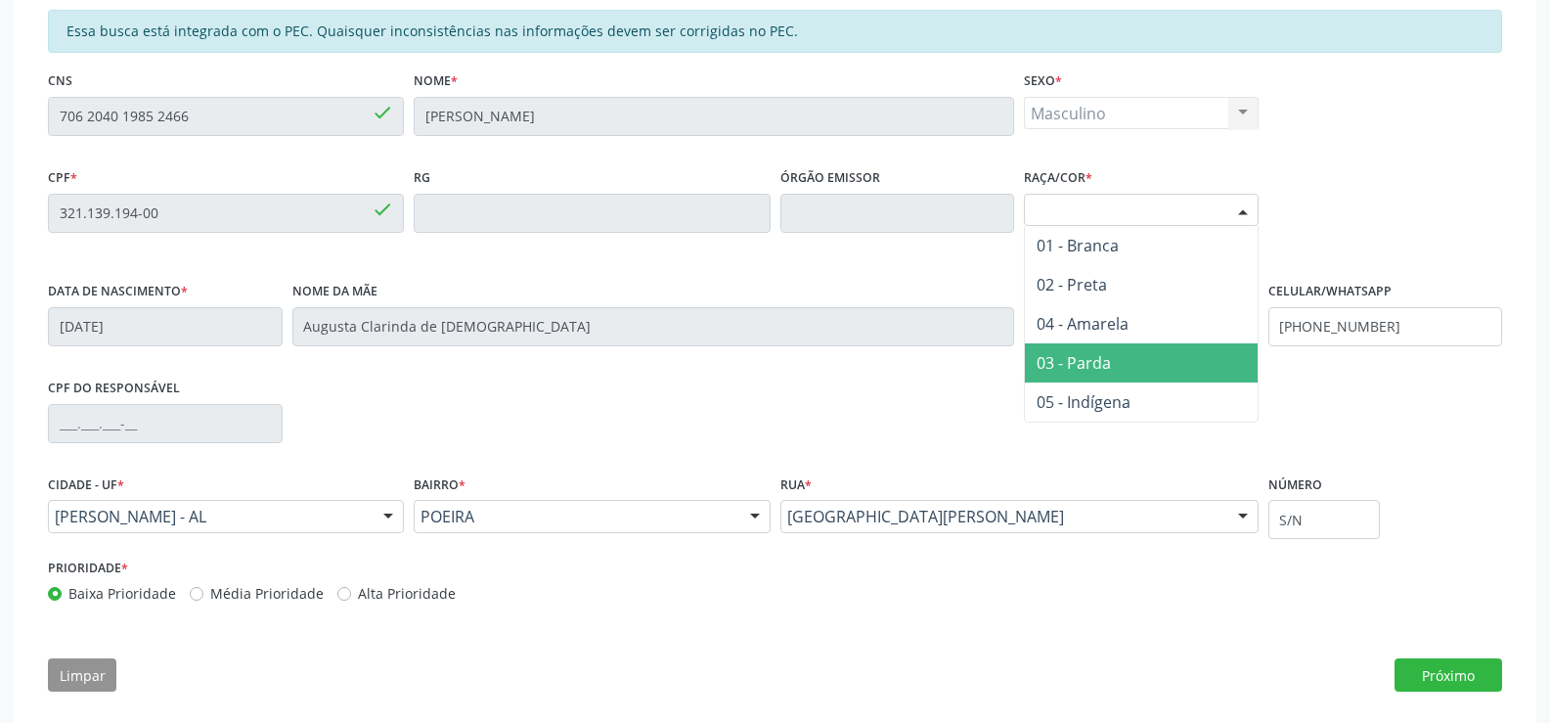
click at [1153, 376] on span "03 - Parda" at bounding box center [1141, 362] width 233 height 39
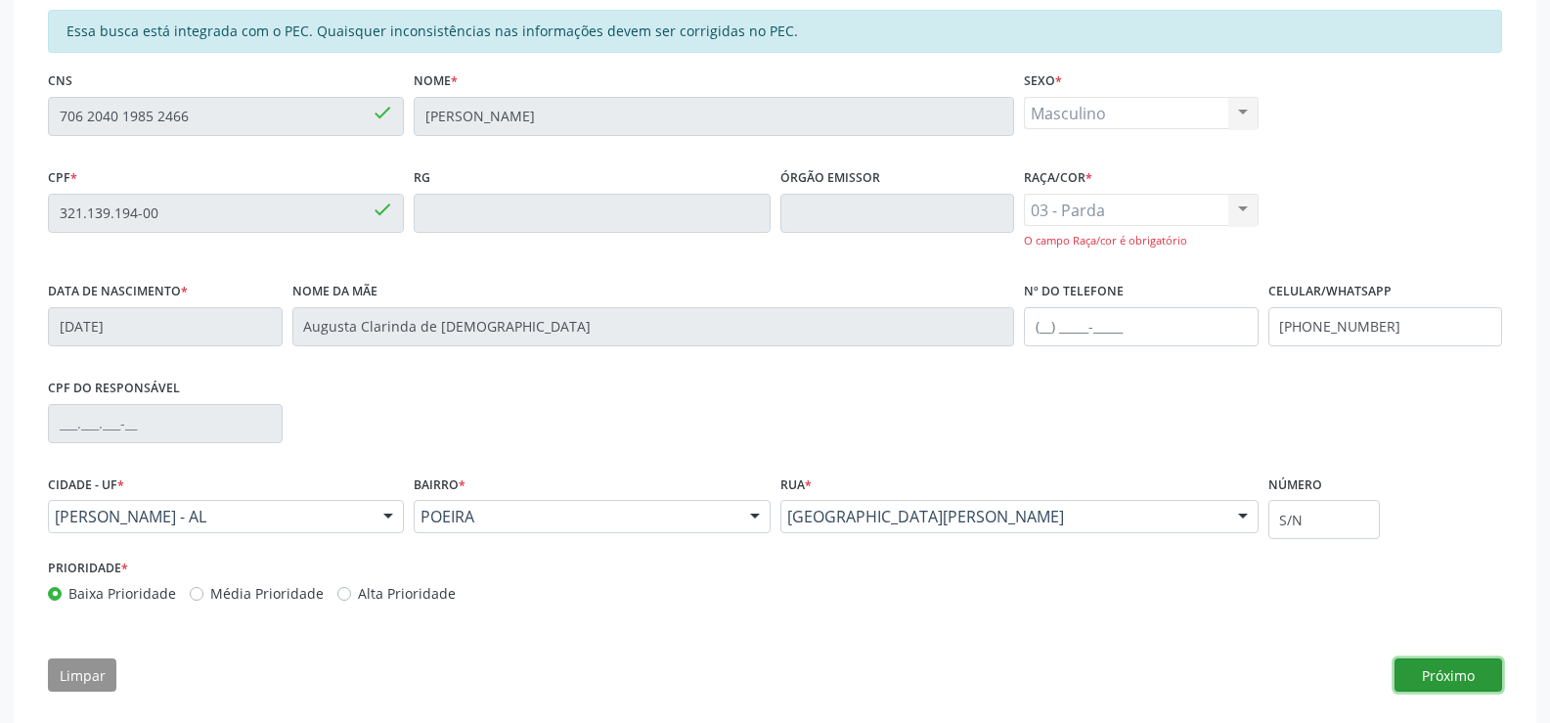
click at [1464, 661] on button "Próximo" at bounding box center [1449, 674] width 108 height 33
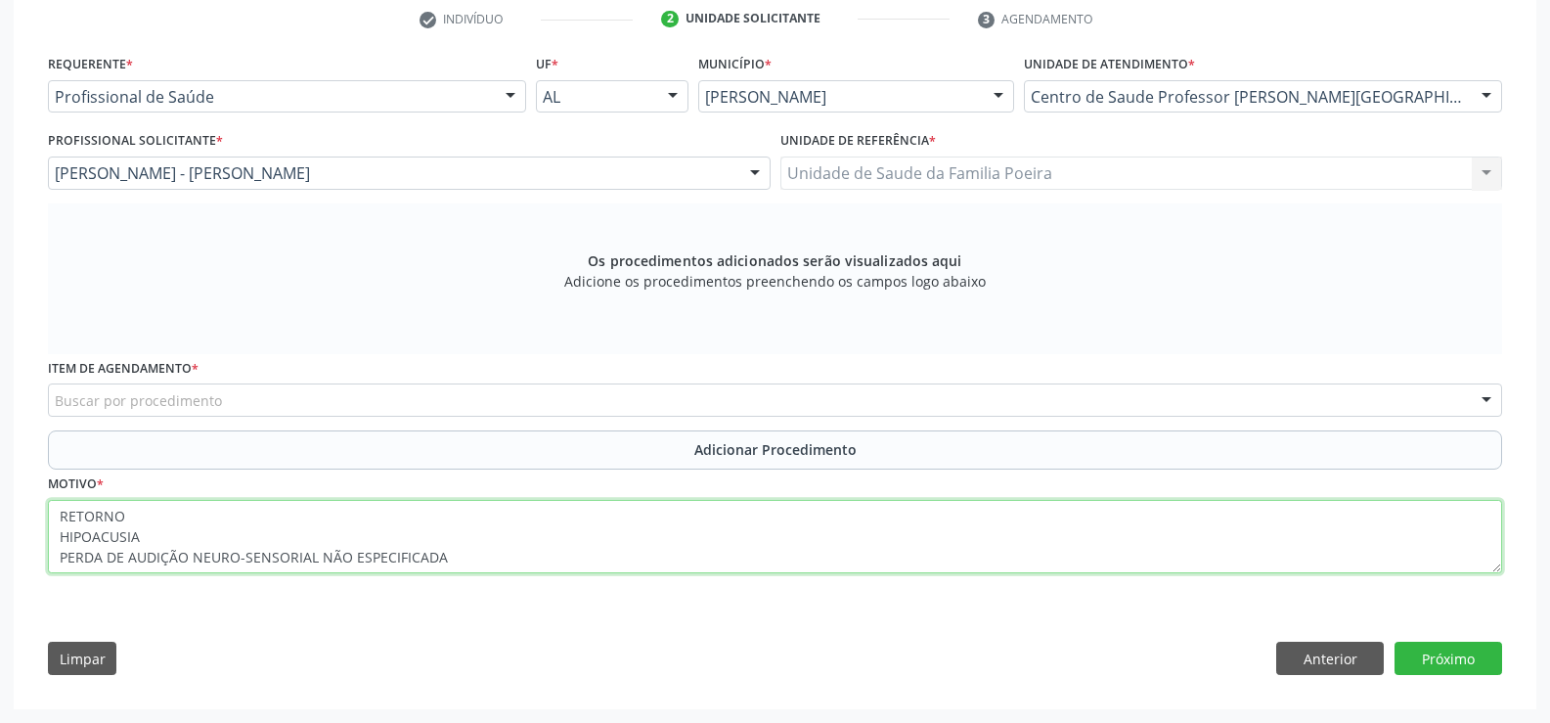
drag, startPoint x: 446, startPoint y: 559, endPoint x: 57, endPoint y: 516, distance: 391.7
click at [57, 516] on textarea "RETORNO HIPOACUSIA PERDA DE AUDIÇÃO NEURO-SENSORIAL NÃO ESPECIFICADA" at bounding box center [775, 537] width 1455 height 74
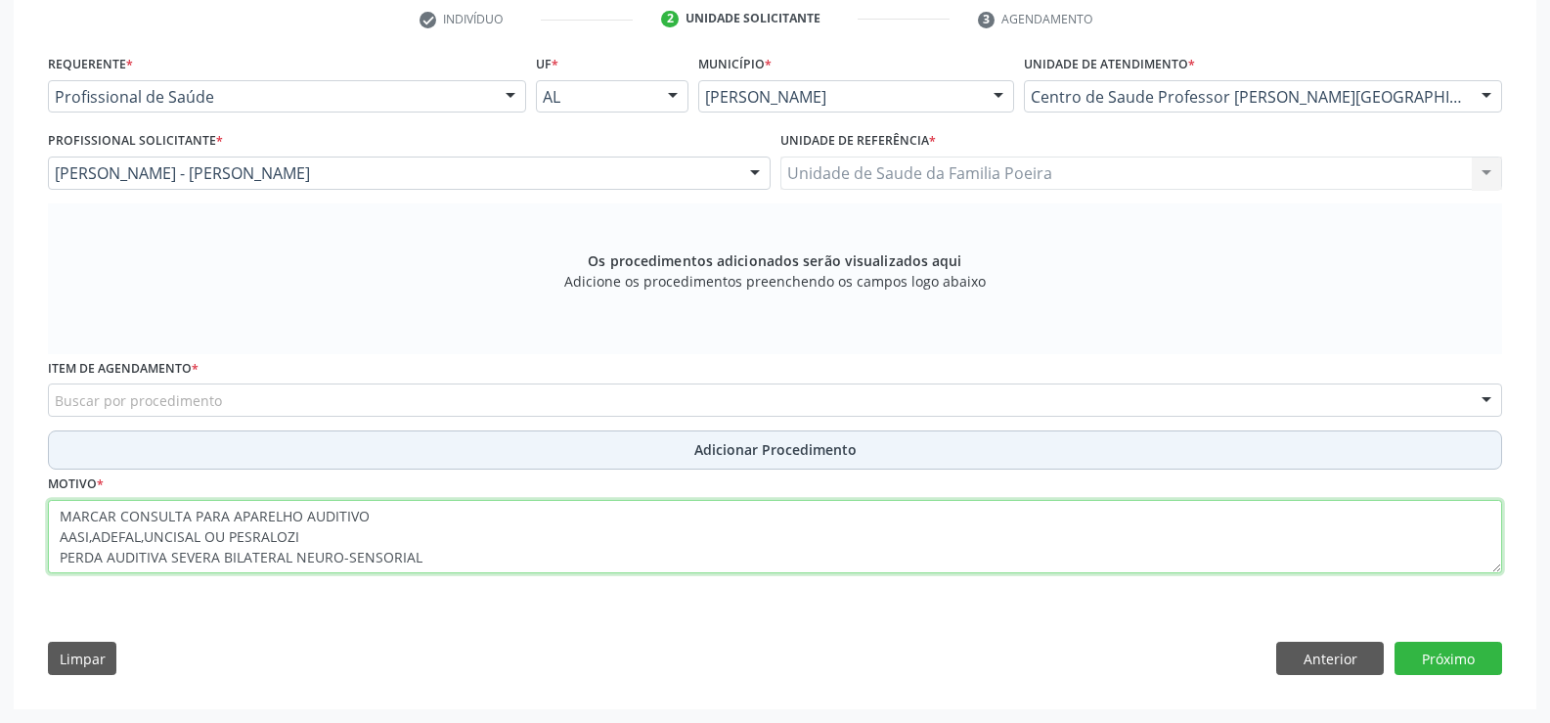
type textarea "MARCAR CONSULTA PARA APARELHO AUDITIVO AASI,ADEFAL,UNCISAL OU PESRALOZI PERDA A…"
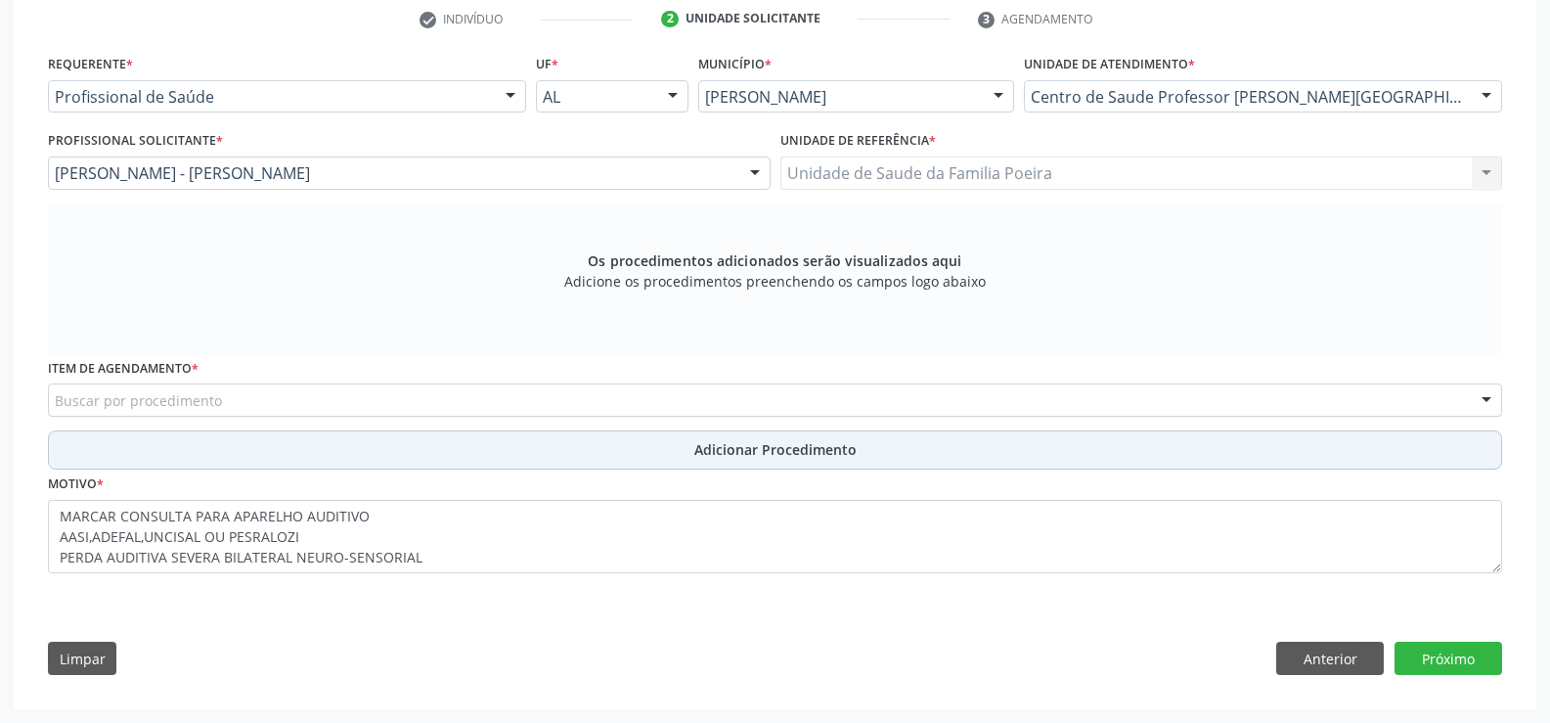
click at [765, 451] on span "Adicionar Procedimento" at bounding box center [776, 449] width 162 height 21
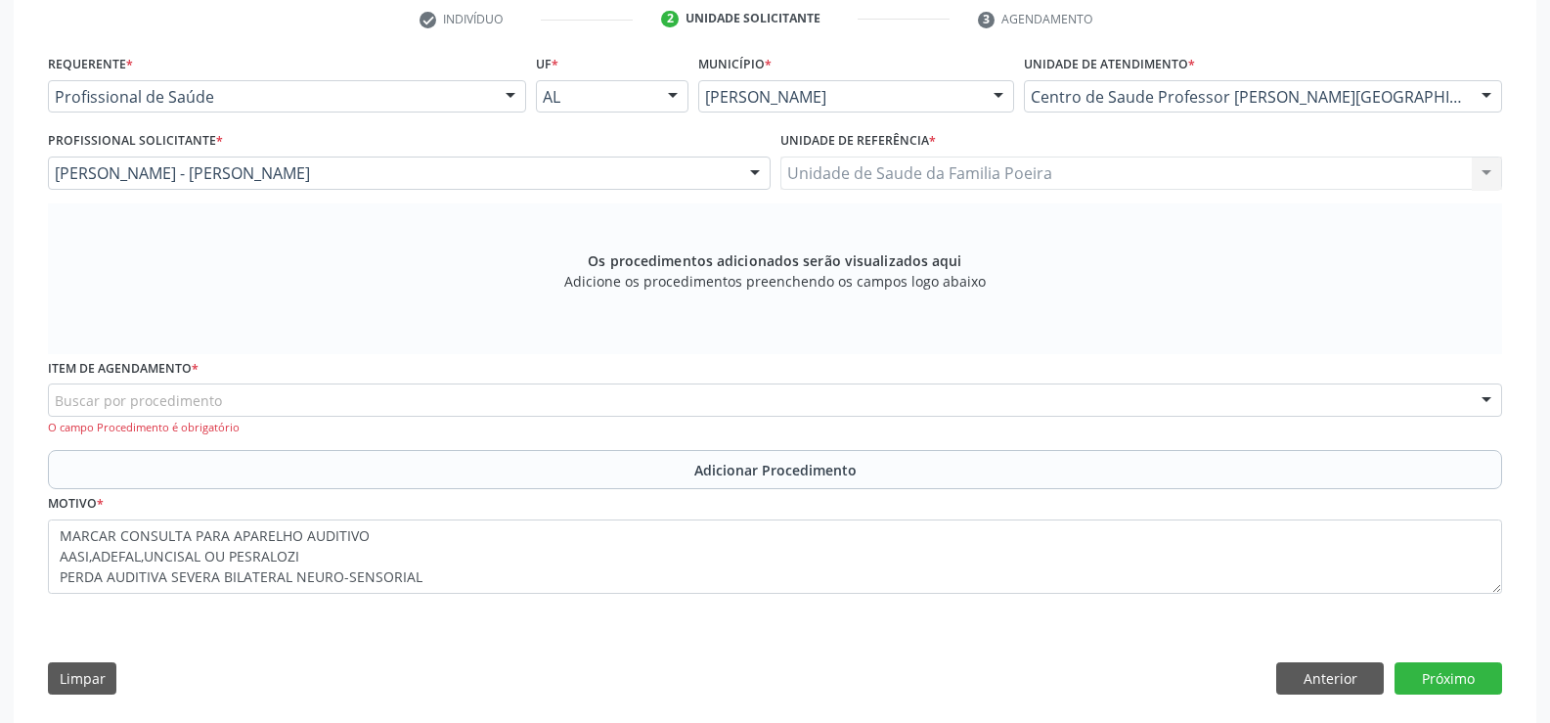
click at [547, 391] on div "Buscar por procedimento" at bounding box center [775, 399] width 1455 height 33
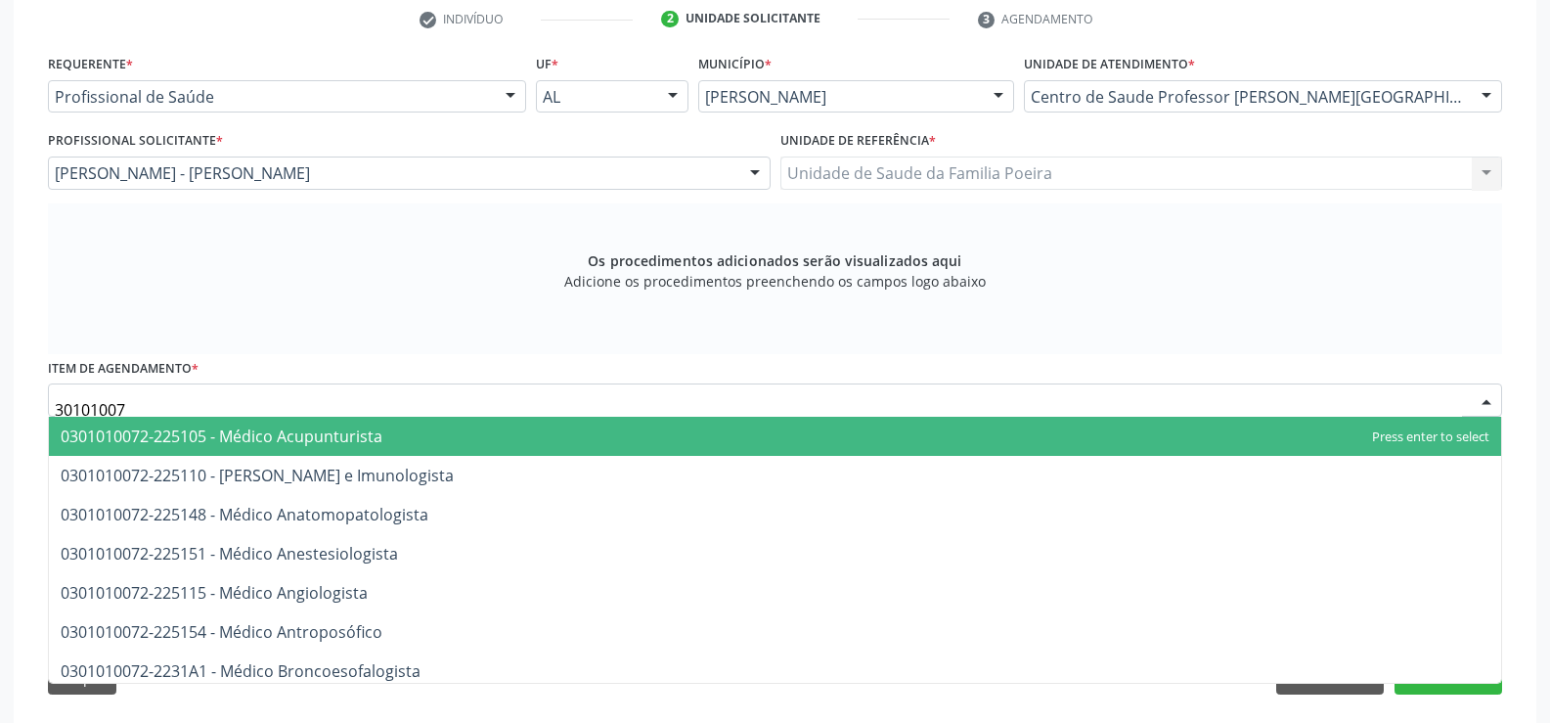
type input "301010072"
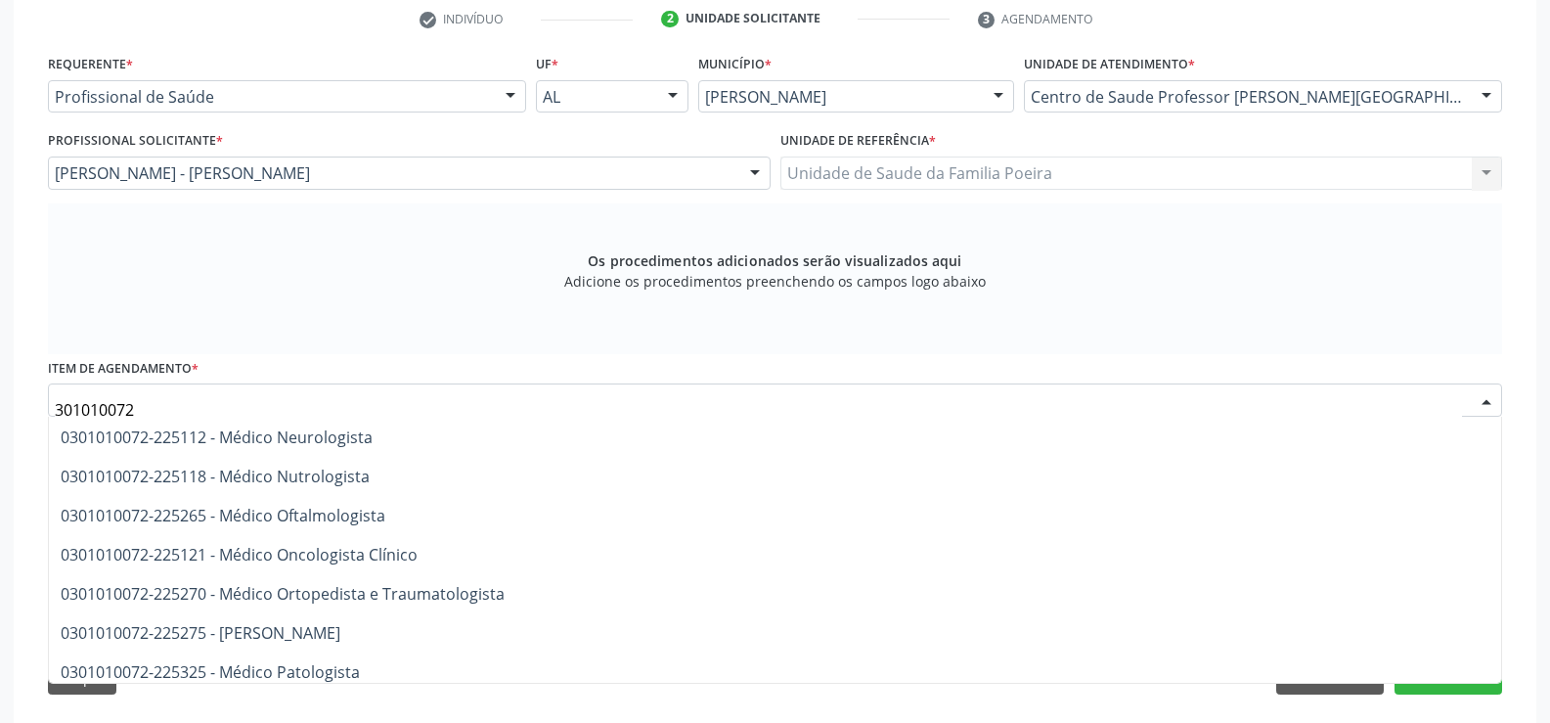
scroll to position [1565, 0]
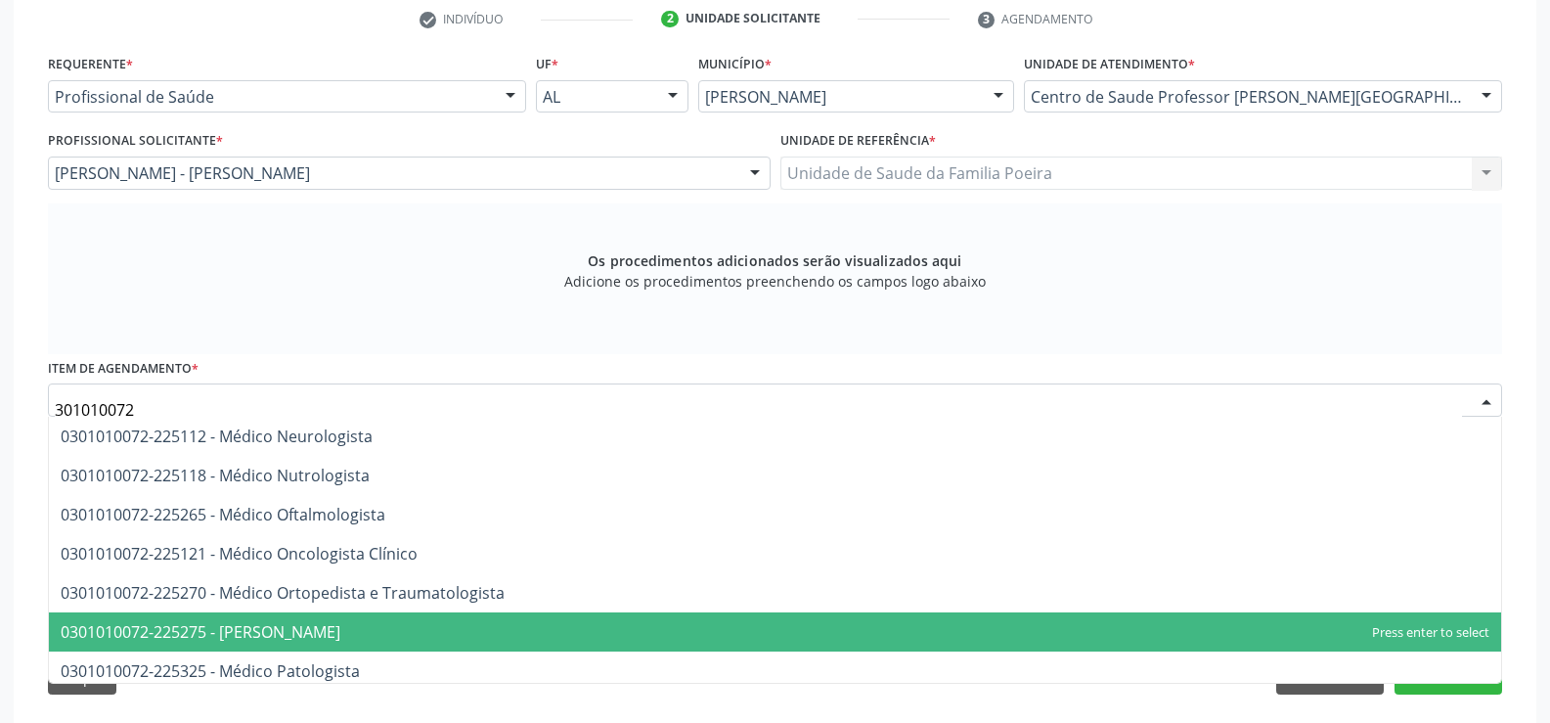
click at [529, 633] on span "0301010072-225275 - [PERSON_NAME]" at bounding box center [775, 631] width 1453 height 39
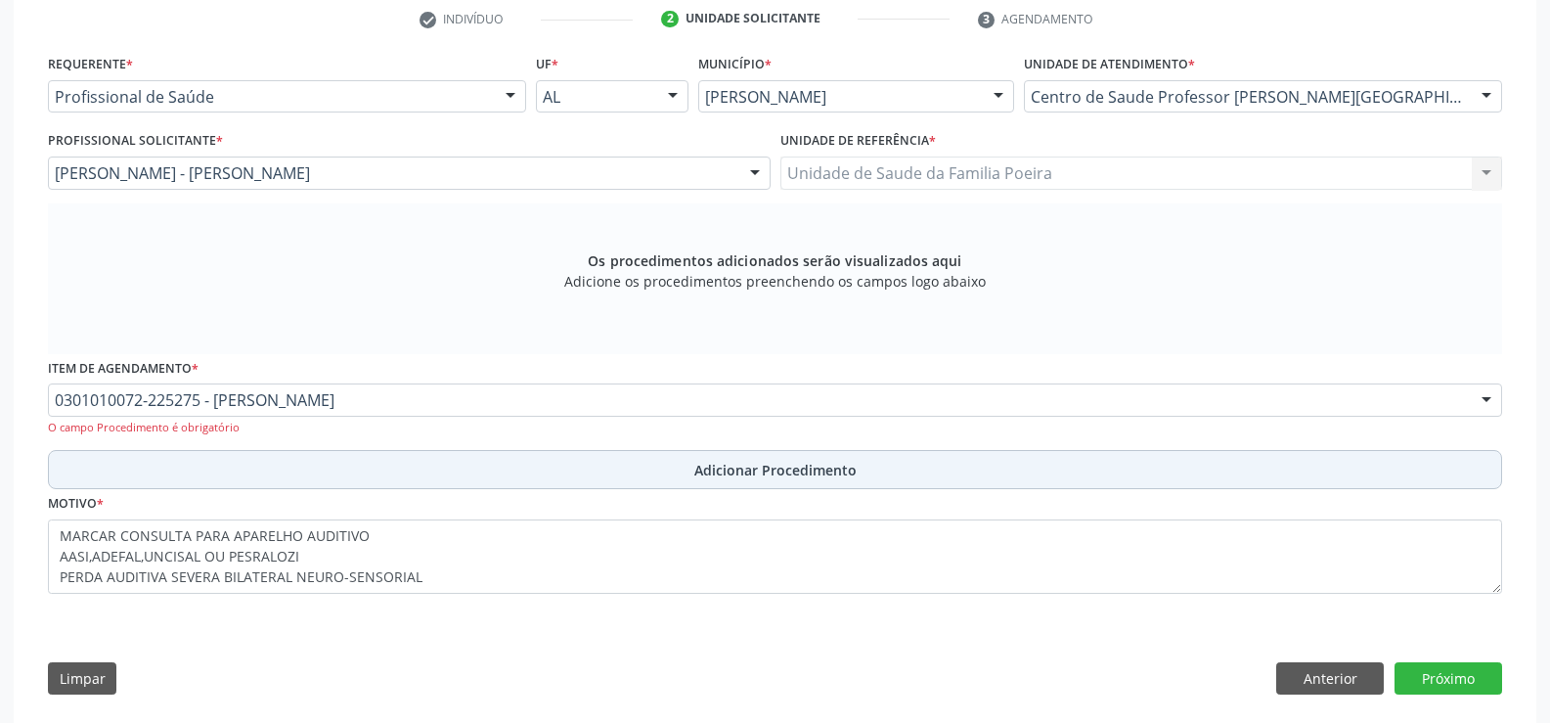
click at [708, 460] on span "Adicionar Procedimento" at bounding box center [776, 470] width 162 height 21
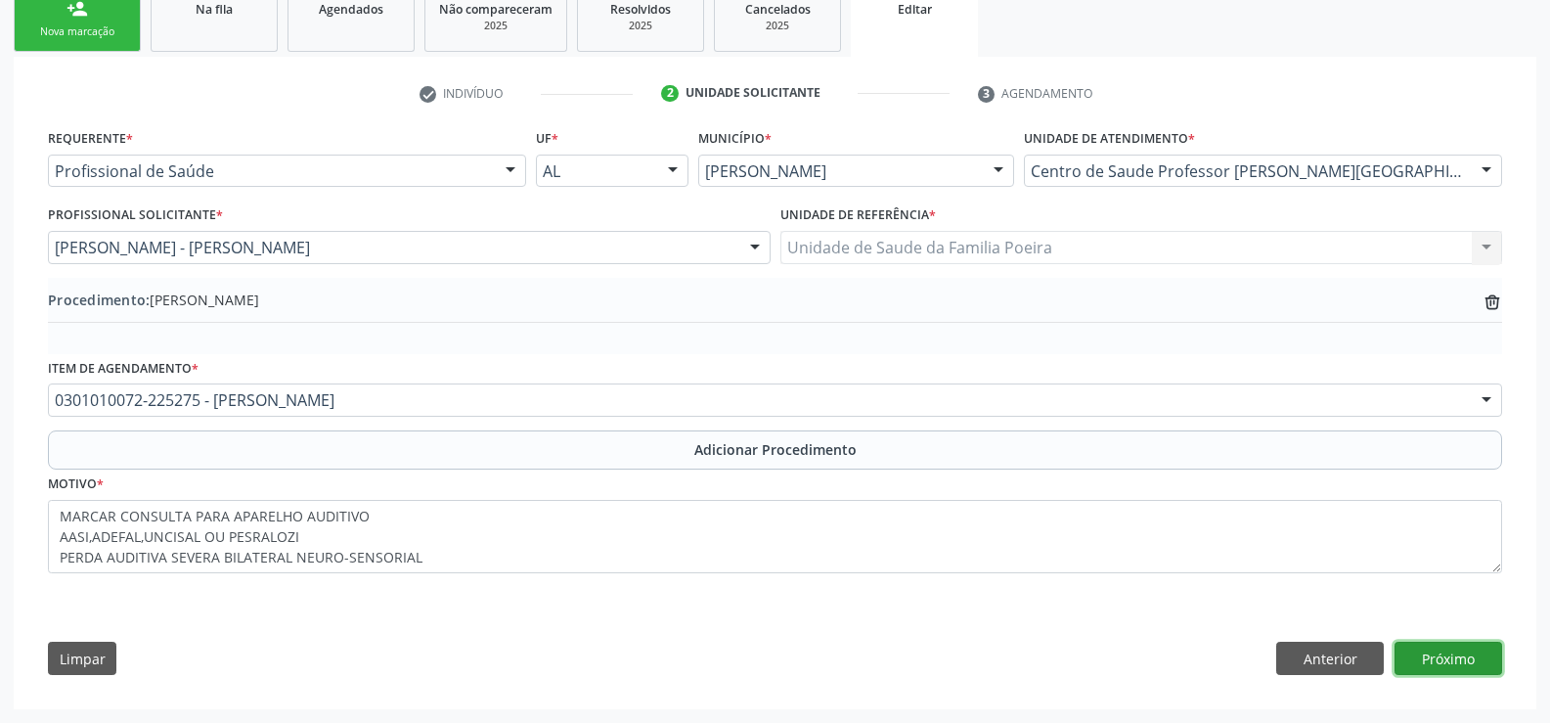
click at [1449, 647] on button "Próximo" at bounding box center [1449, 658] width 108 height 33
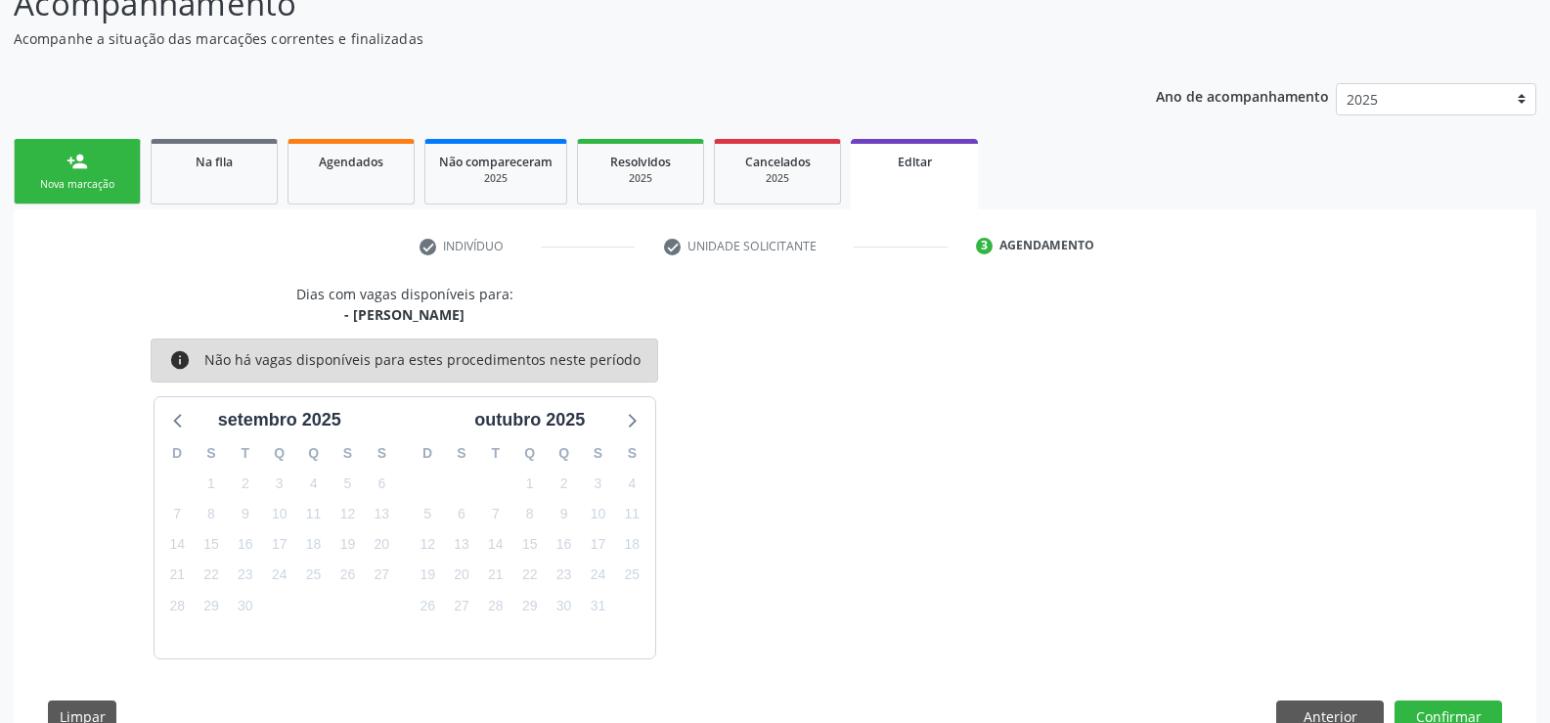
scroll to position [239, 0]
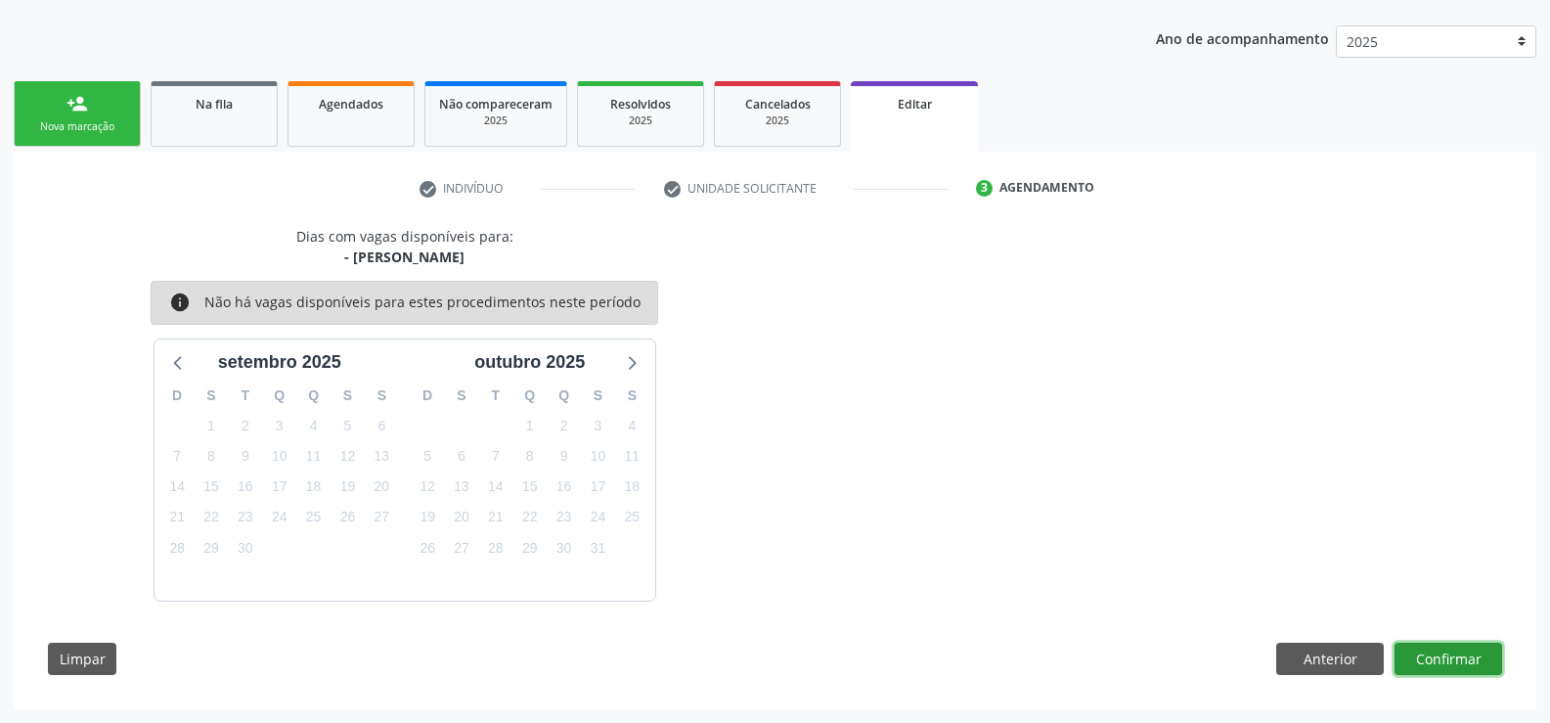
click at [1443, 662] on button "Confirmar" at bounding box center [1449, 659] width 108 height 33
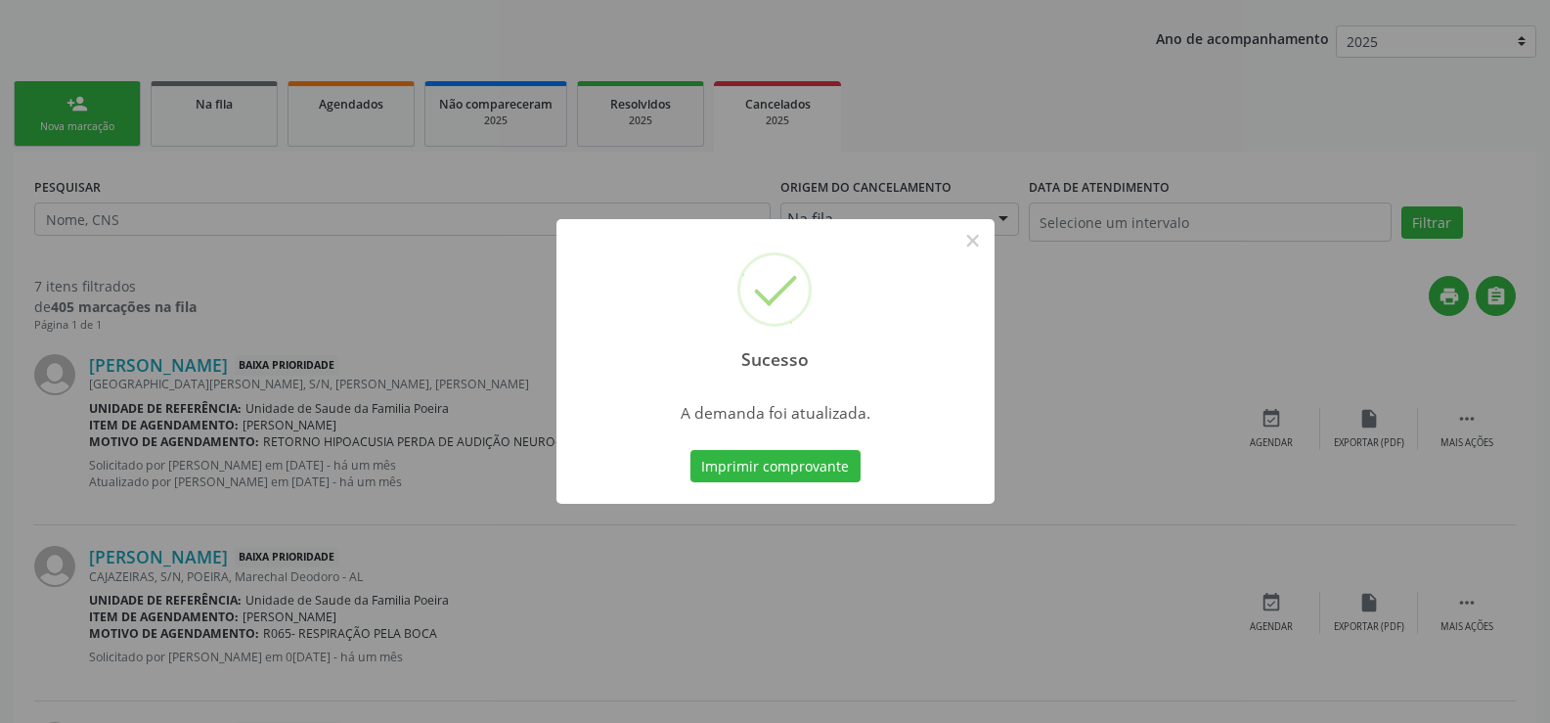
scroll to position [0, 0]
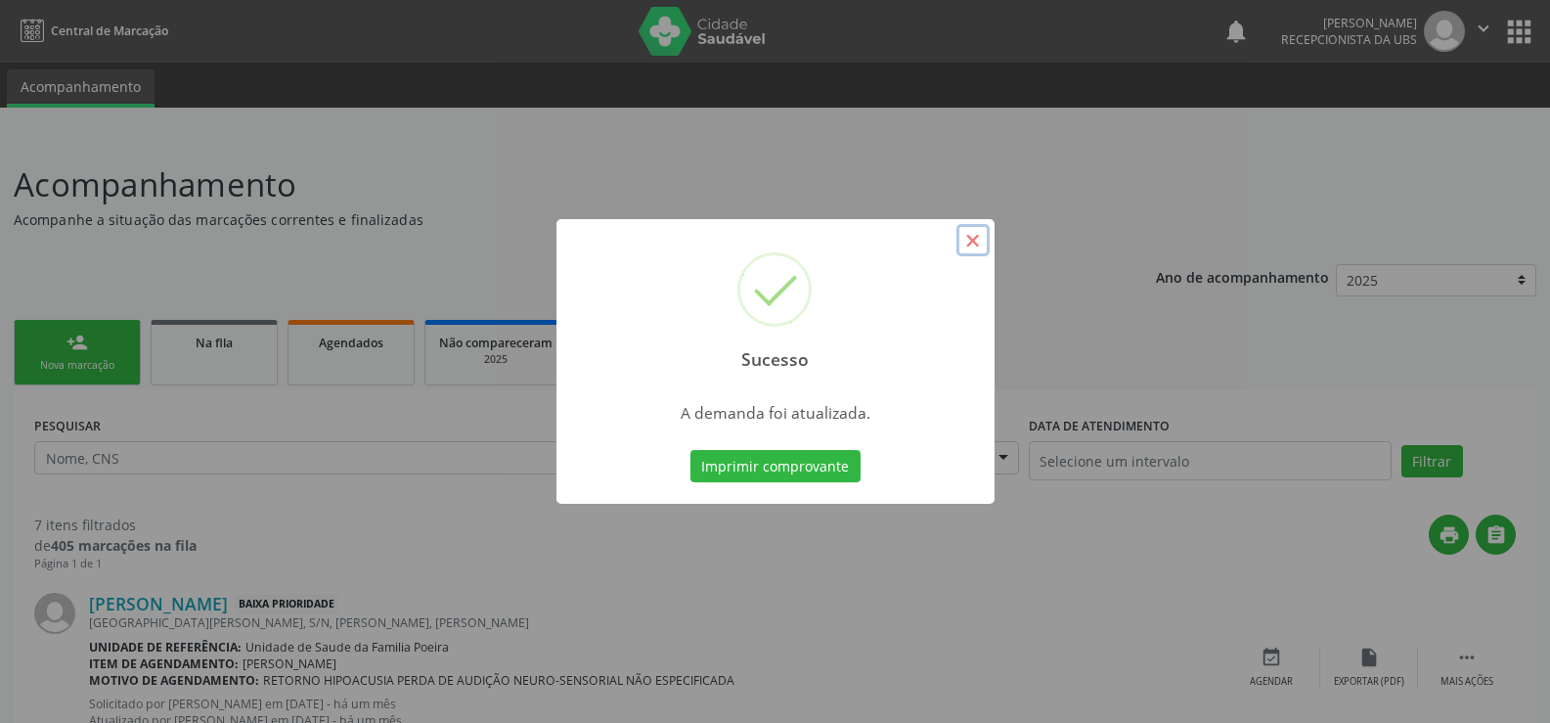
click at [971, 235] on button "×" at bounding box center [973, 240] width 33 height 33
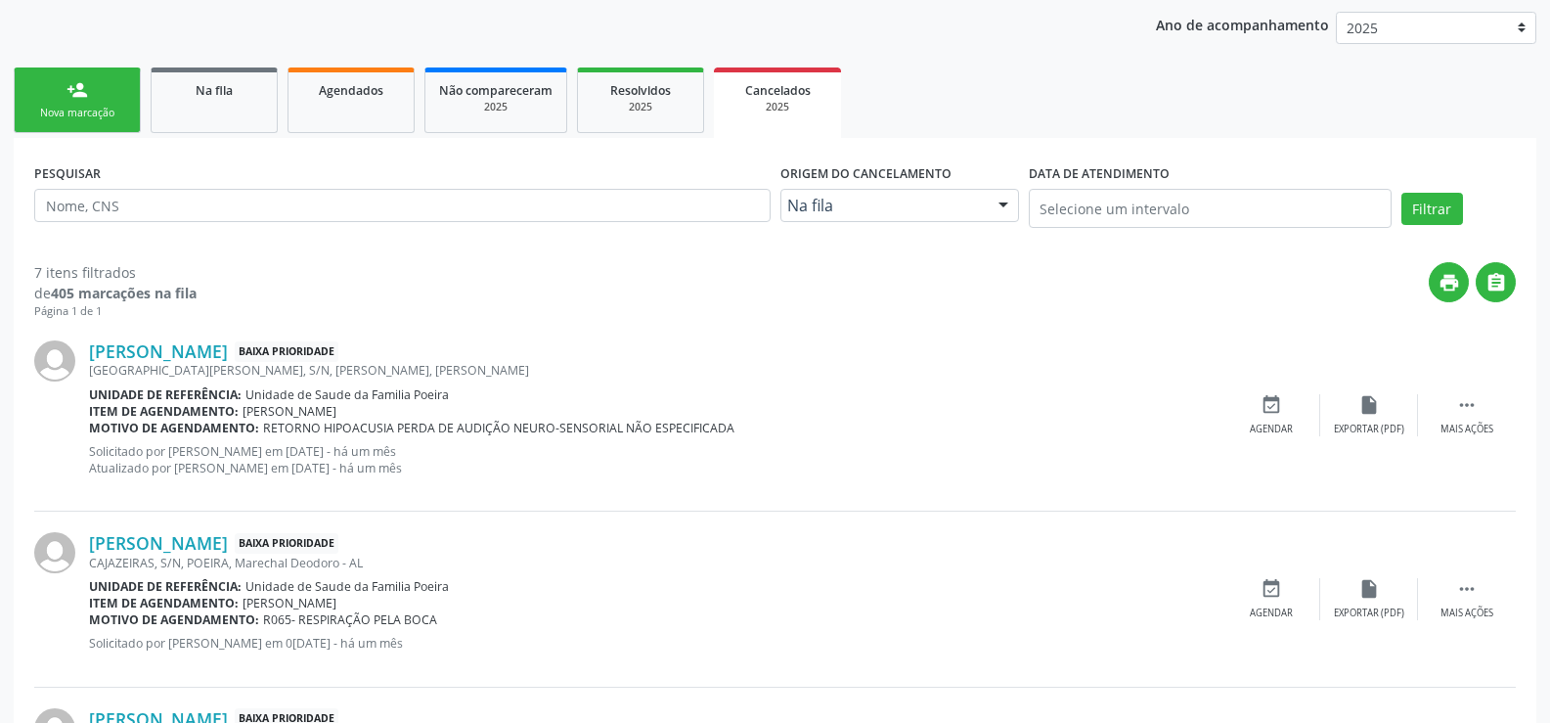
scroll to position [67, 0]
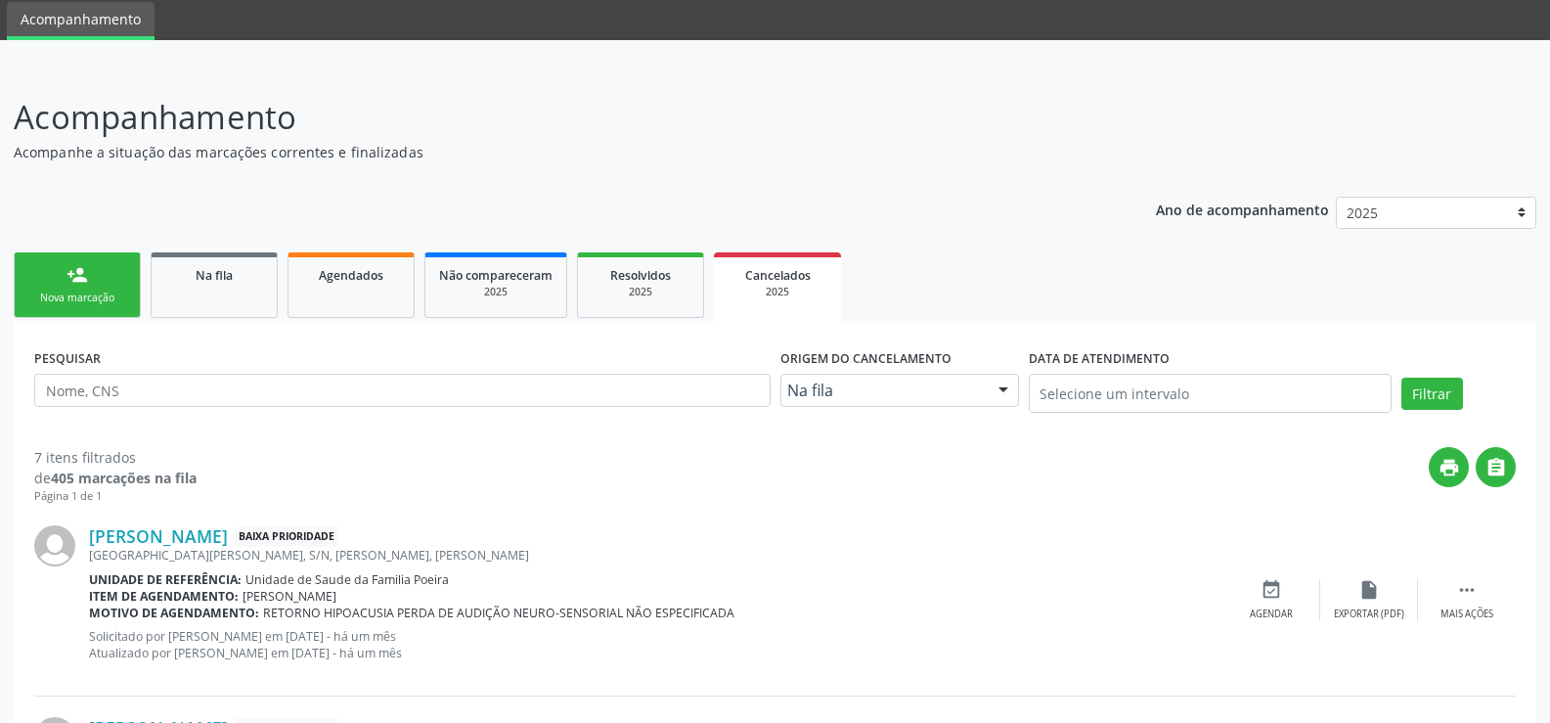
click at [67, 296] on div "Nova marcação" at bounding box center [77, 298] width 98 height 15
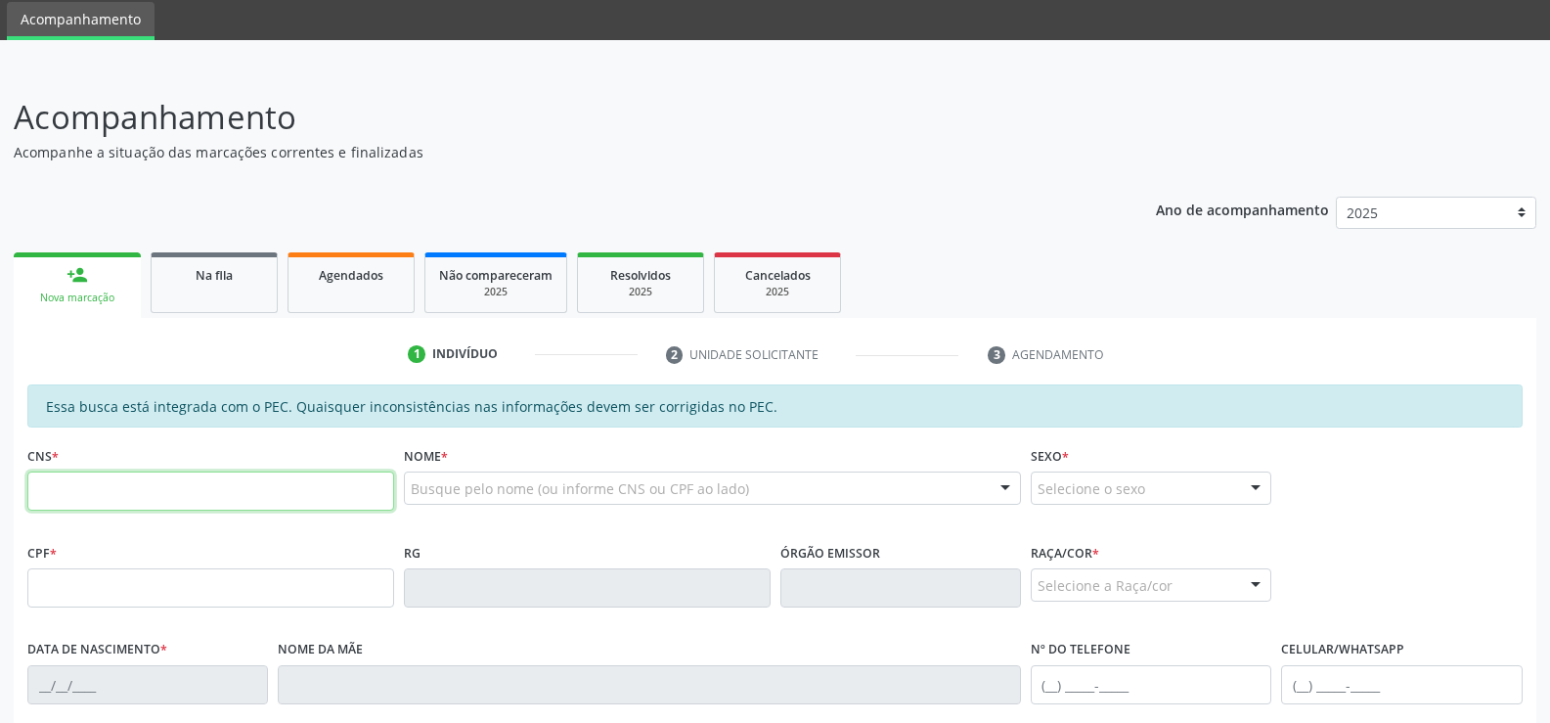
click at [215, 494] on input "text" at bounding box center [210, 490] width 367 height 39
type input "704 8010 6955 0647"
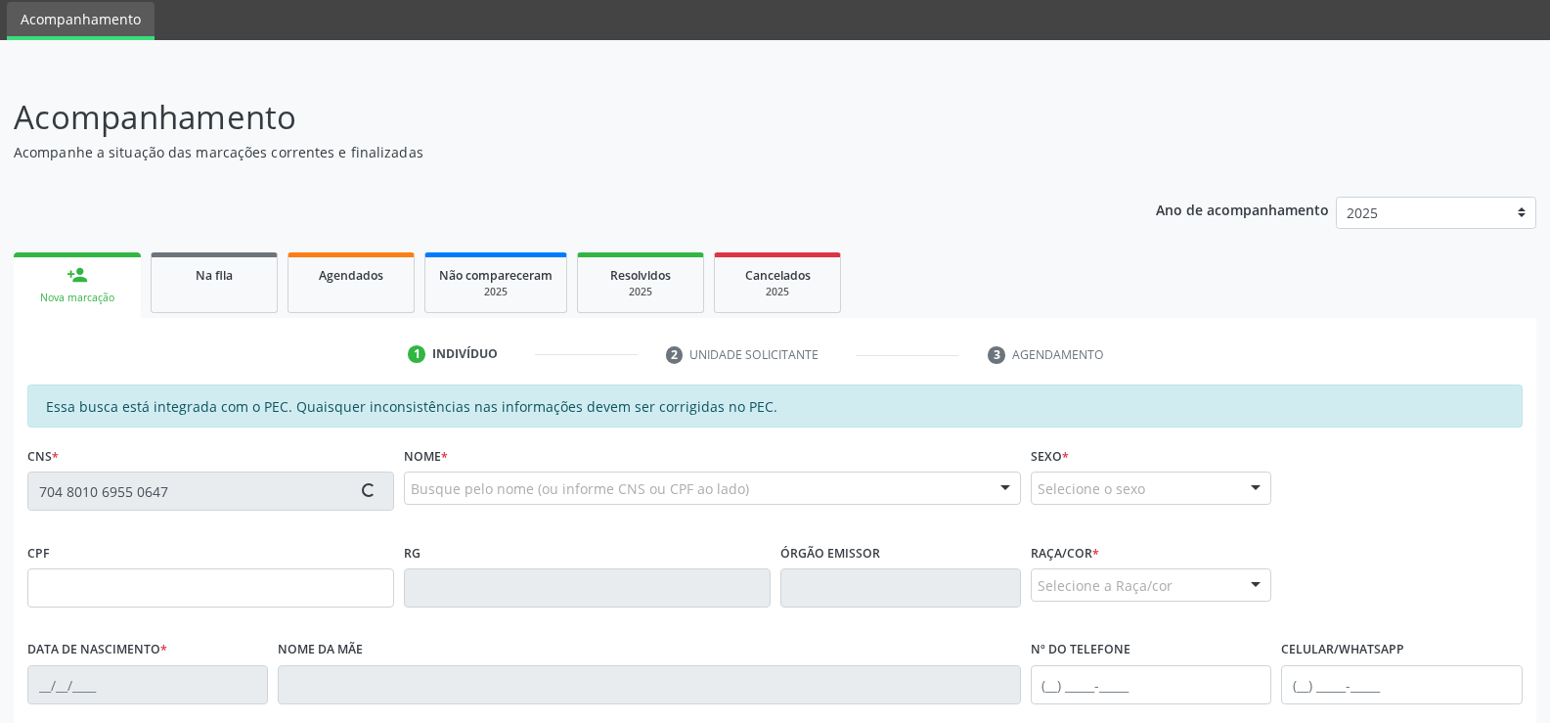
type input "026.018.044-08"
type input "16/08/1979"
type input "Anecy Eulalia da Silva"
type input "(82) 99395-3066"
type input "S/N"
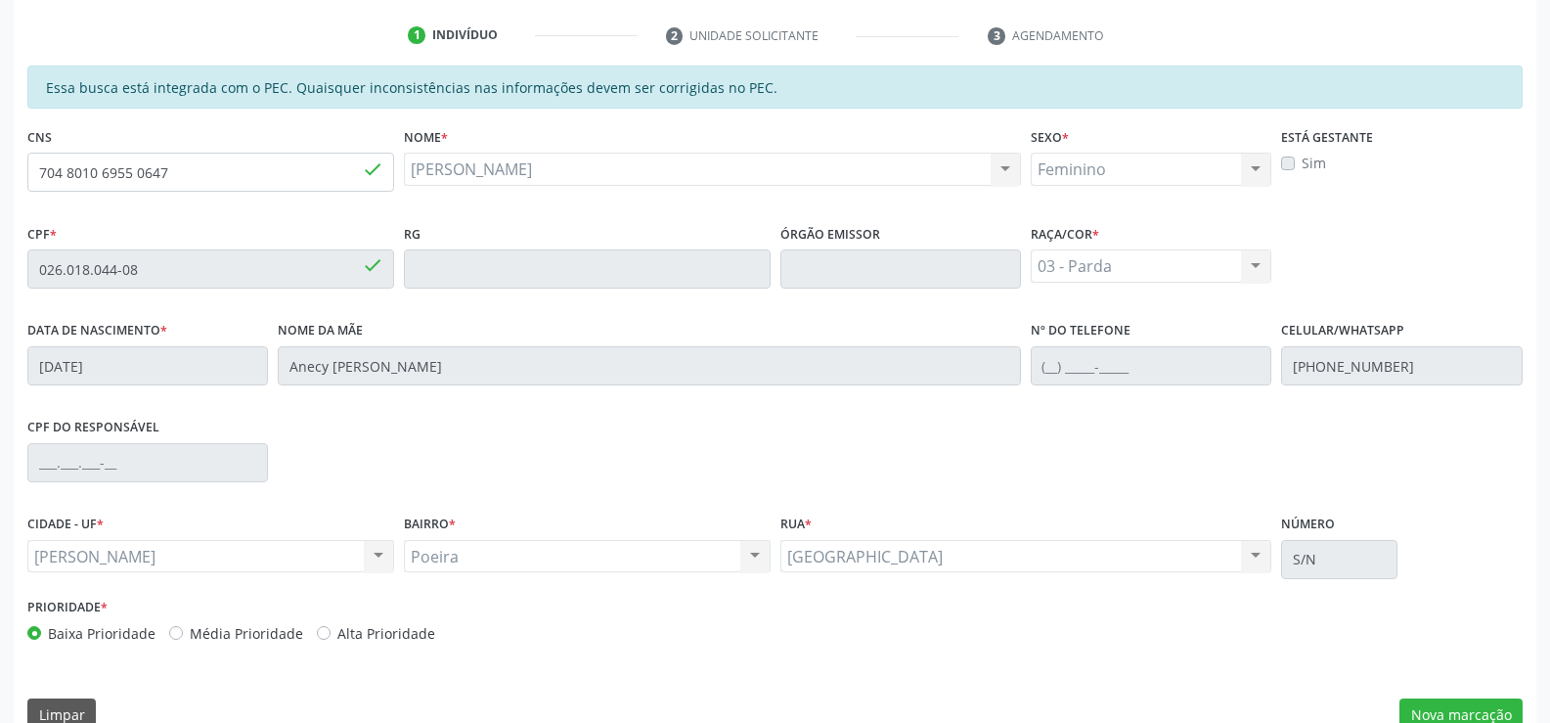
scroll to position [422, 0]
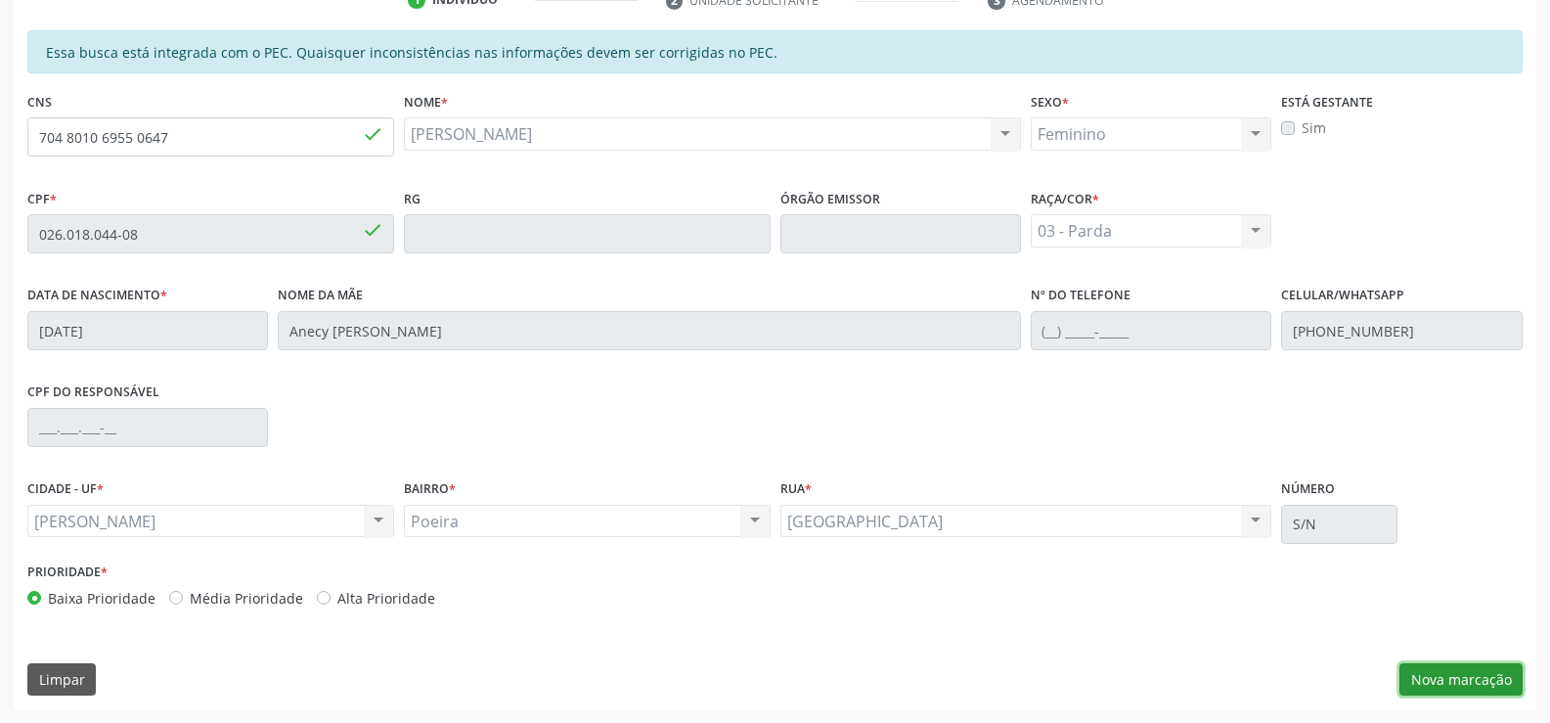
click at [1485, 689] on button "Nova marcação" at bounding box center [1461, 679] width 123 height 33
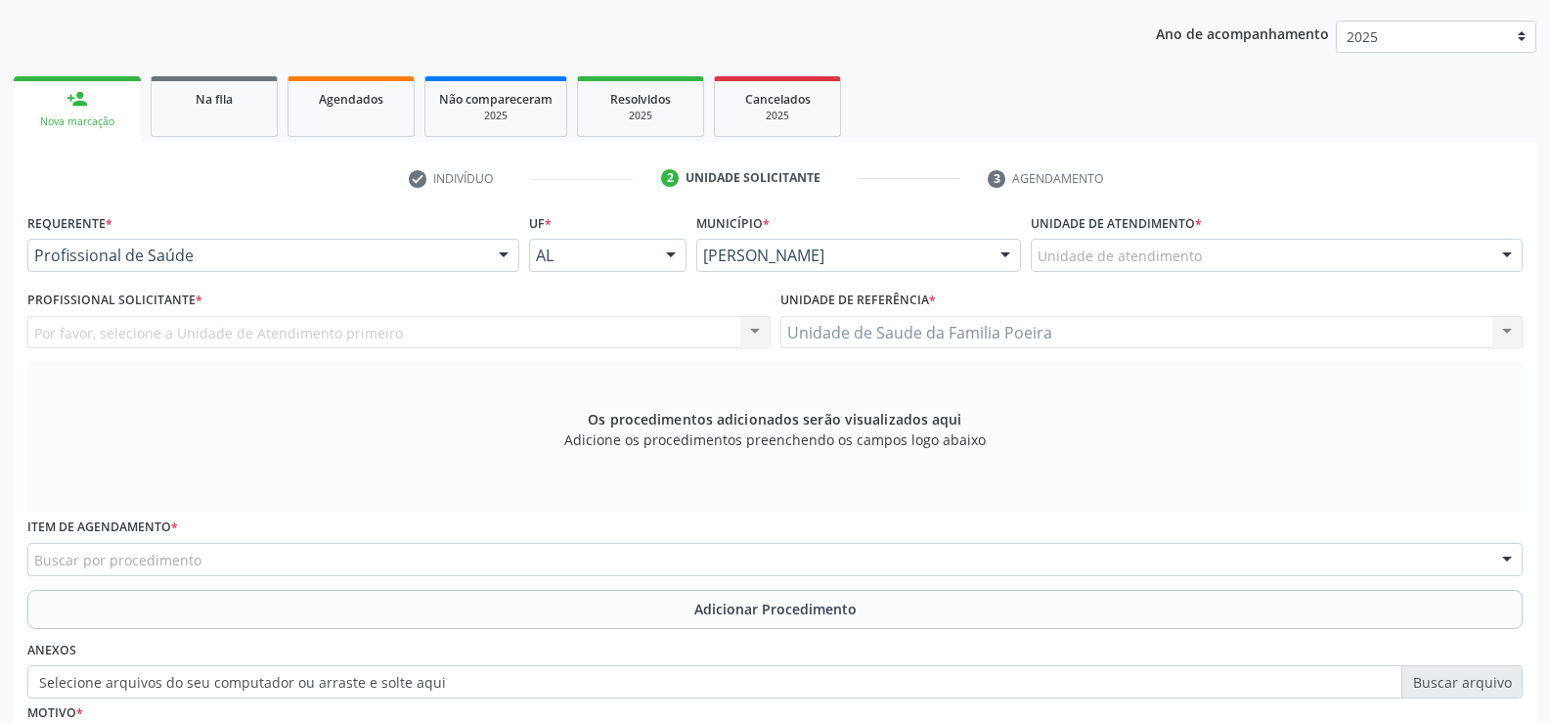
scroll to position [227, 0]
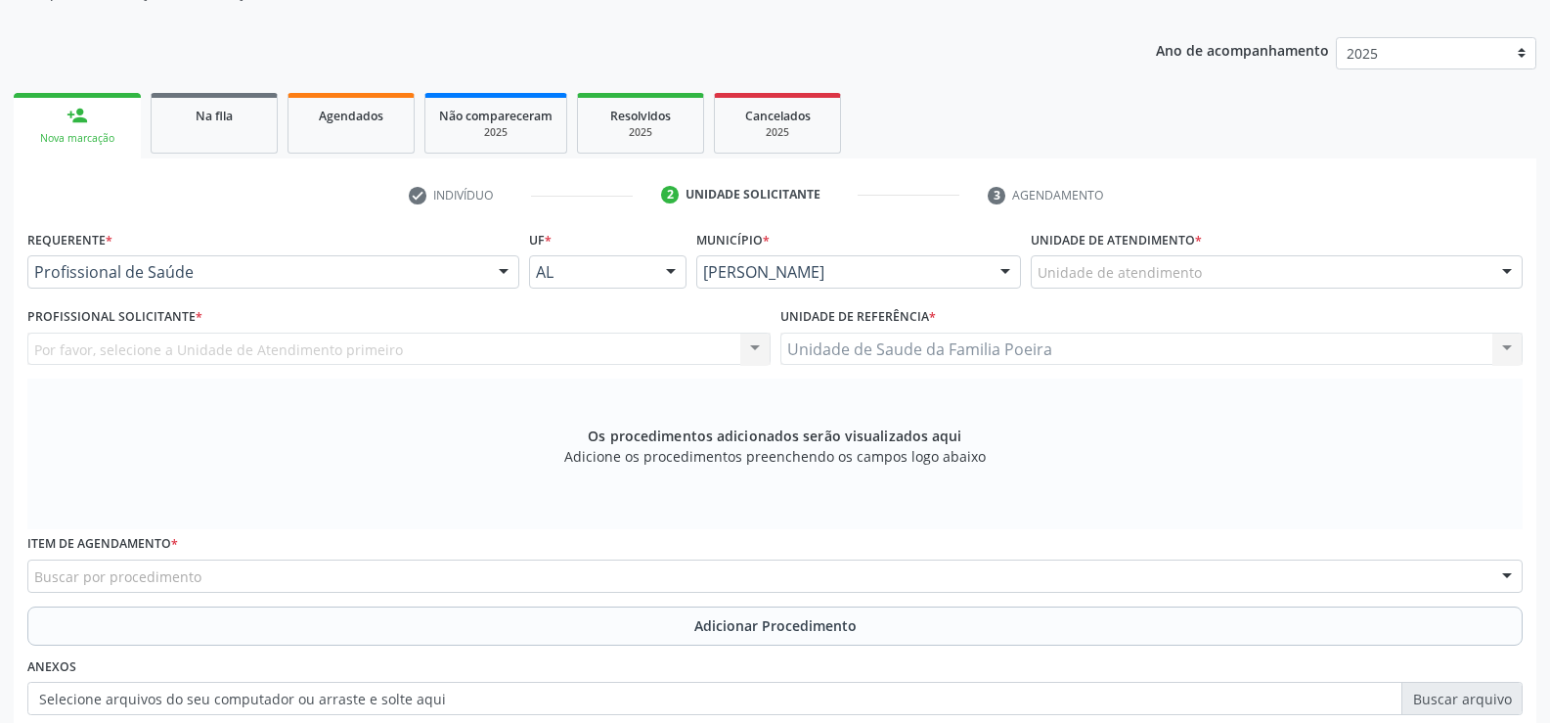
click at [1297, 262] on div "Unidade de atendimento" at bounding box center [1277, 271] width 492 height 33
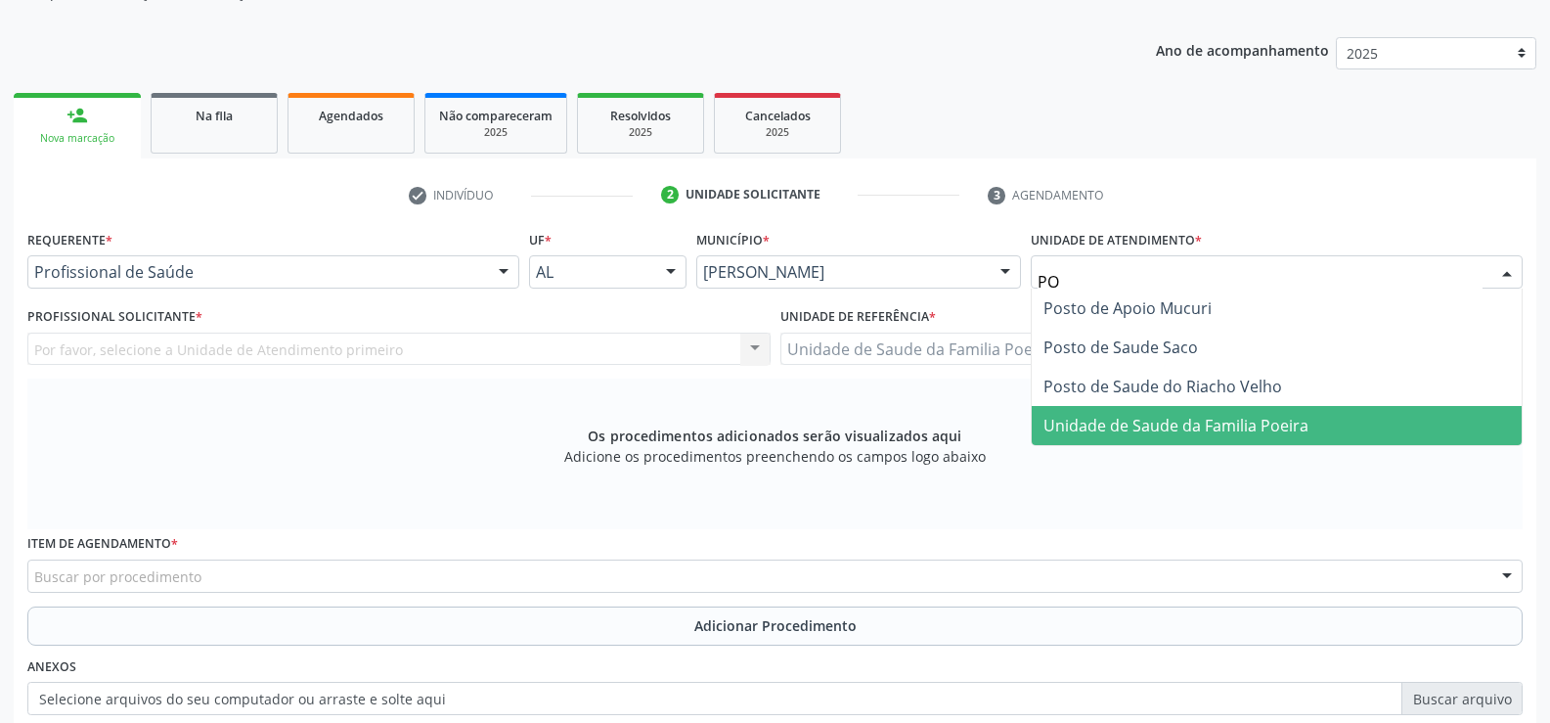
click at [1291, 416] on span "Unidade de Saude da Familia Poeira" at bounding box center [1176, 426] width 265 height 22
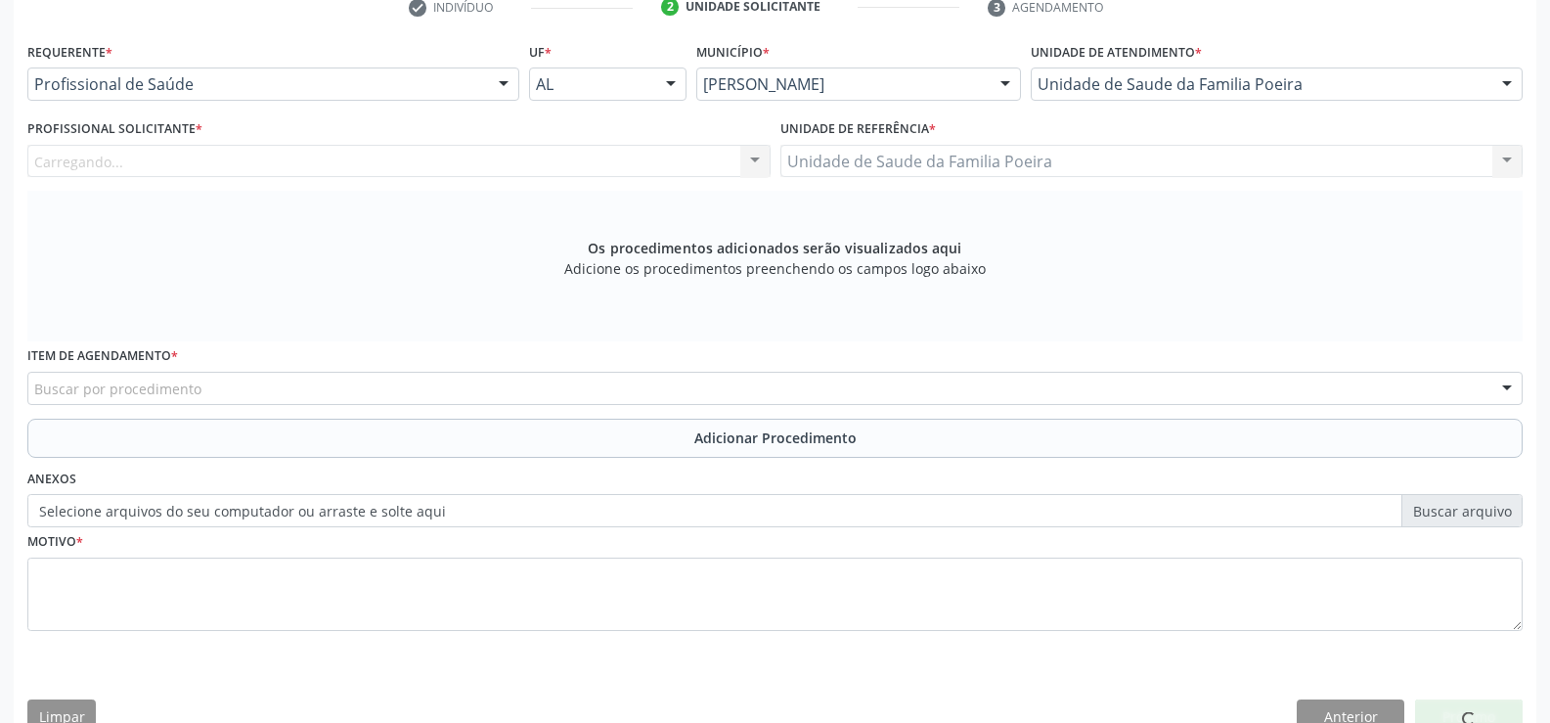
scroll to position [423, 0]
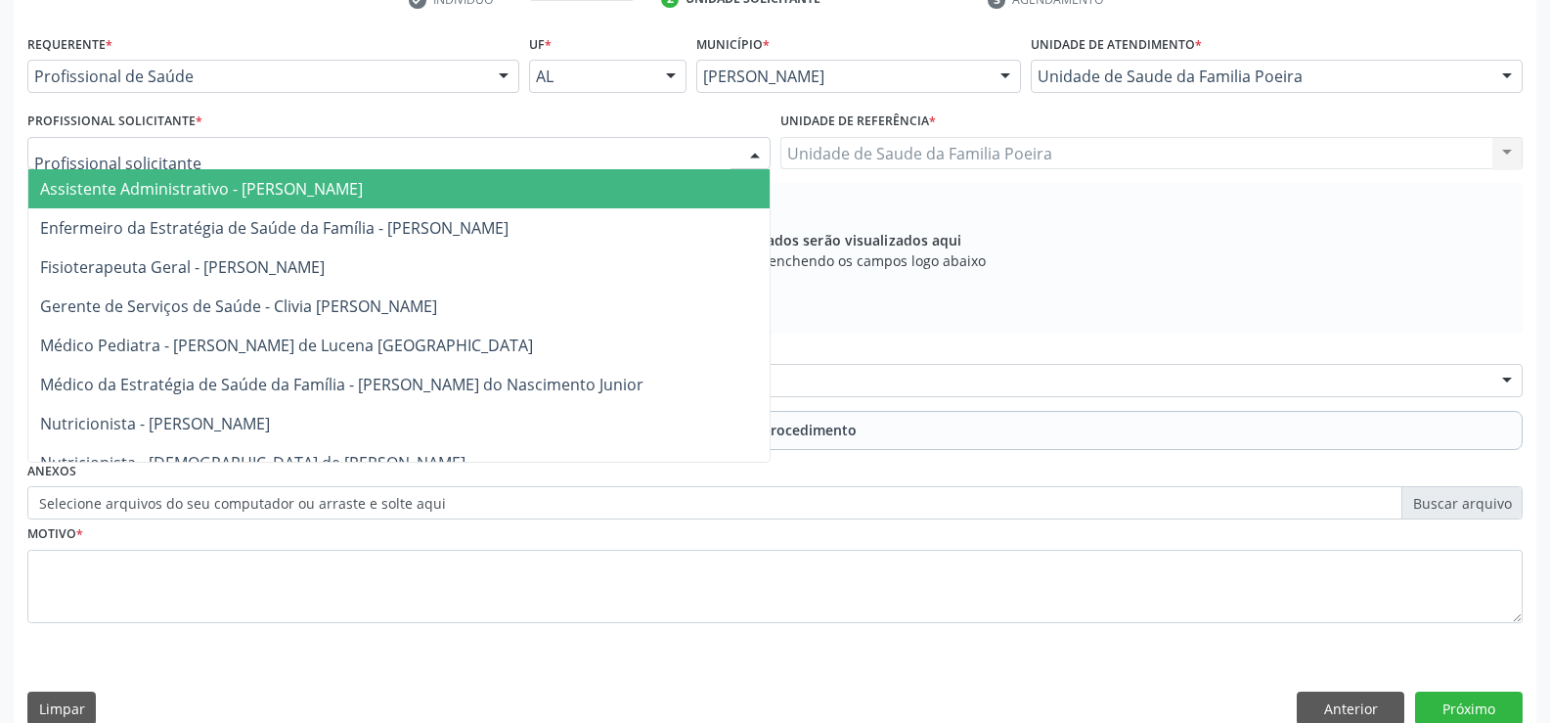
click at [102, 167] on div at bounding box center [398, 153] width 743 height 33
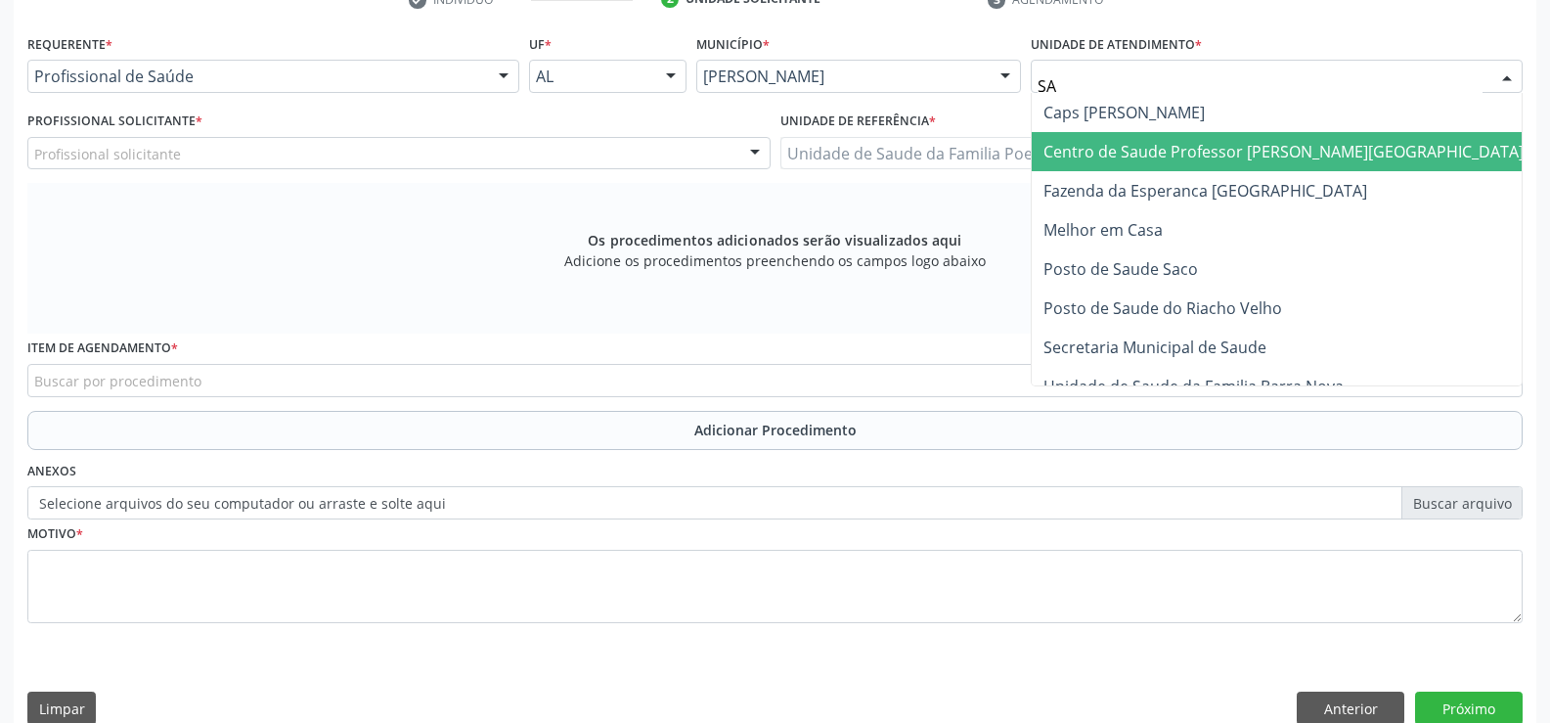
type input "S"
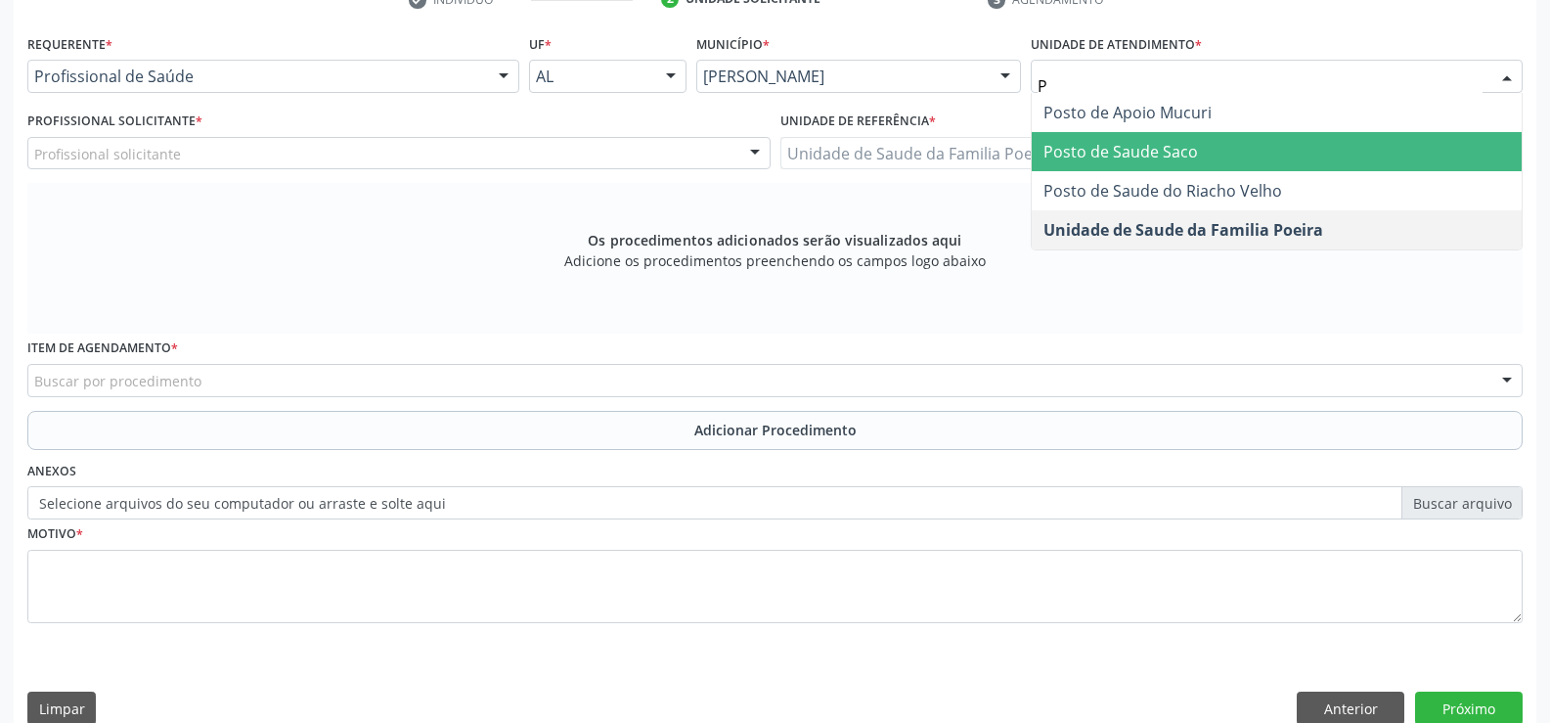
type input "PO"
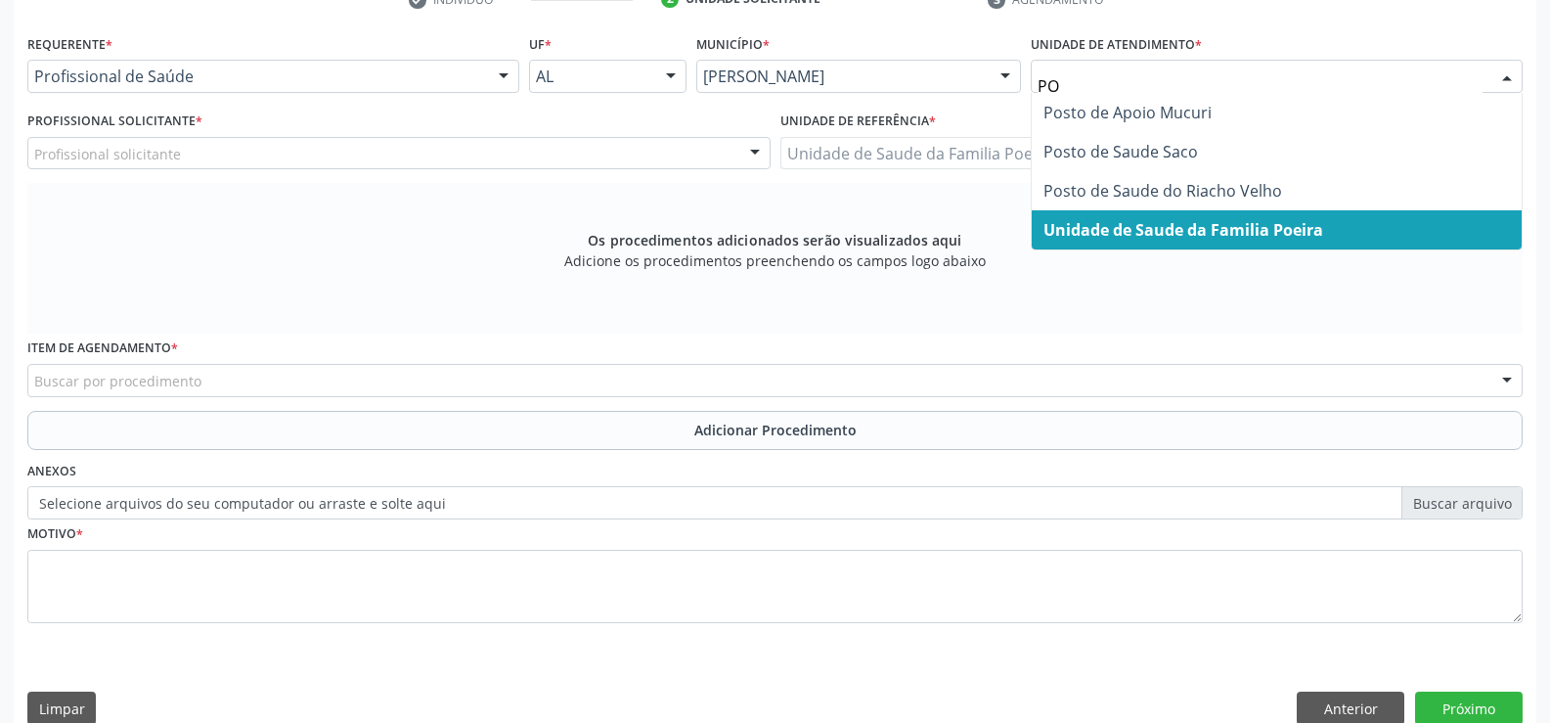
drag, startPoint x: 1264, startPoint y: 228, endPoint x: 1256, endPoint y: 235, distance: 10.4
click at [1264, 229] on span "Unidade de Saude da Familia Poeira" at bounding box center [1184, 230] width 280 height 22
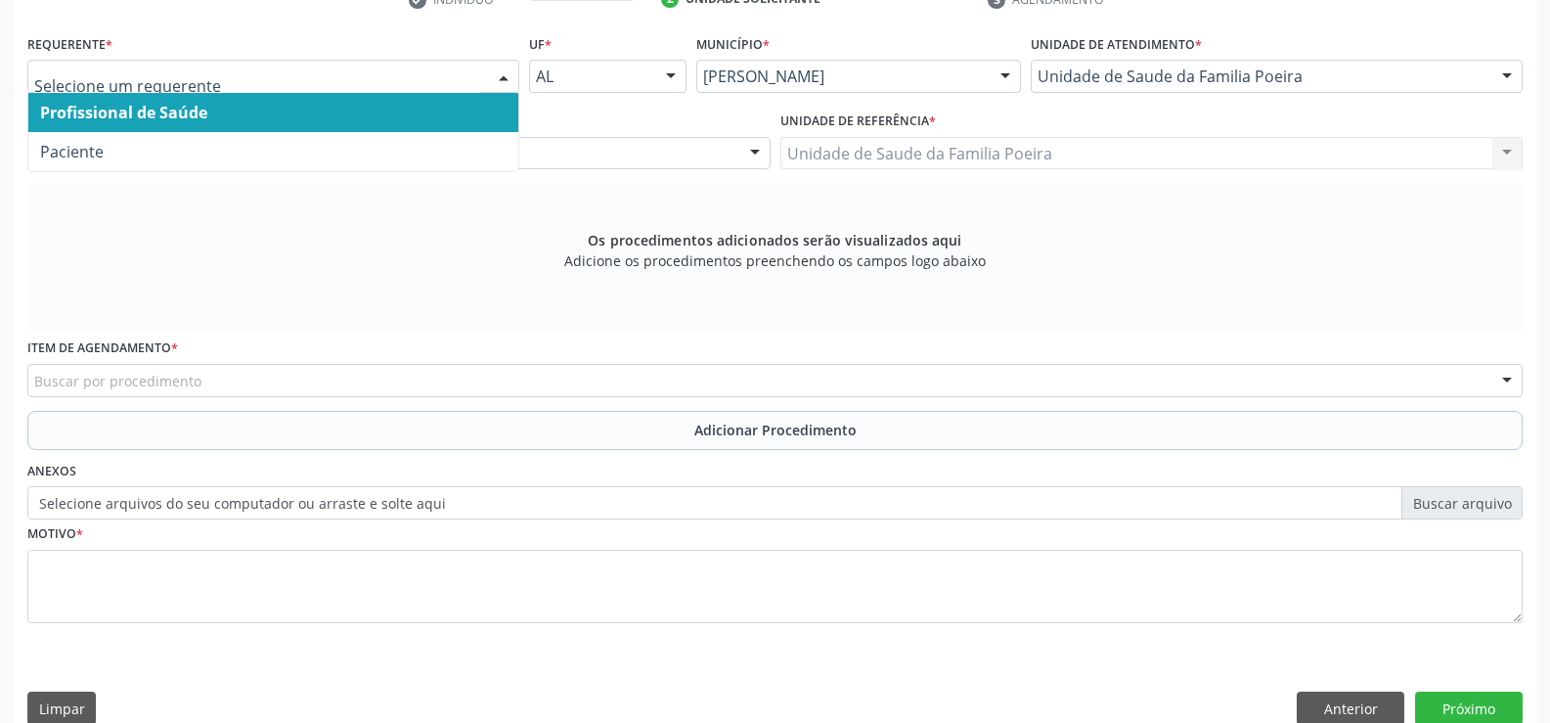
click at [274, 90] on div at bounding box center [273, 76] width 492 height 33
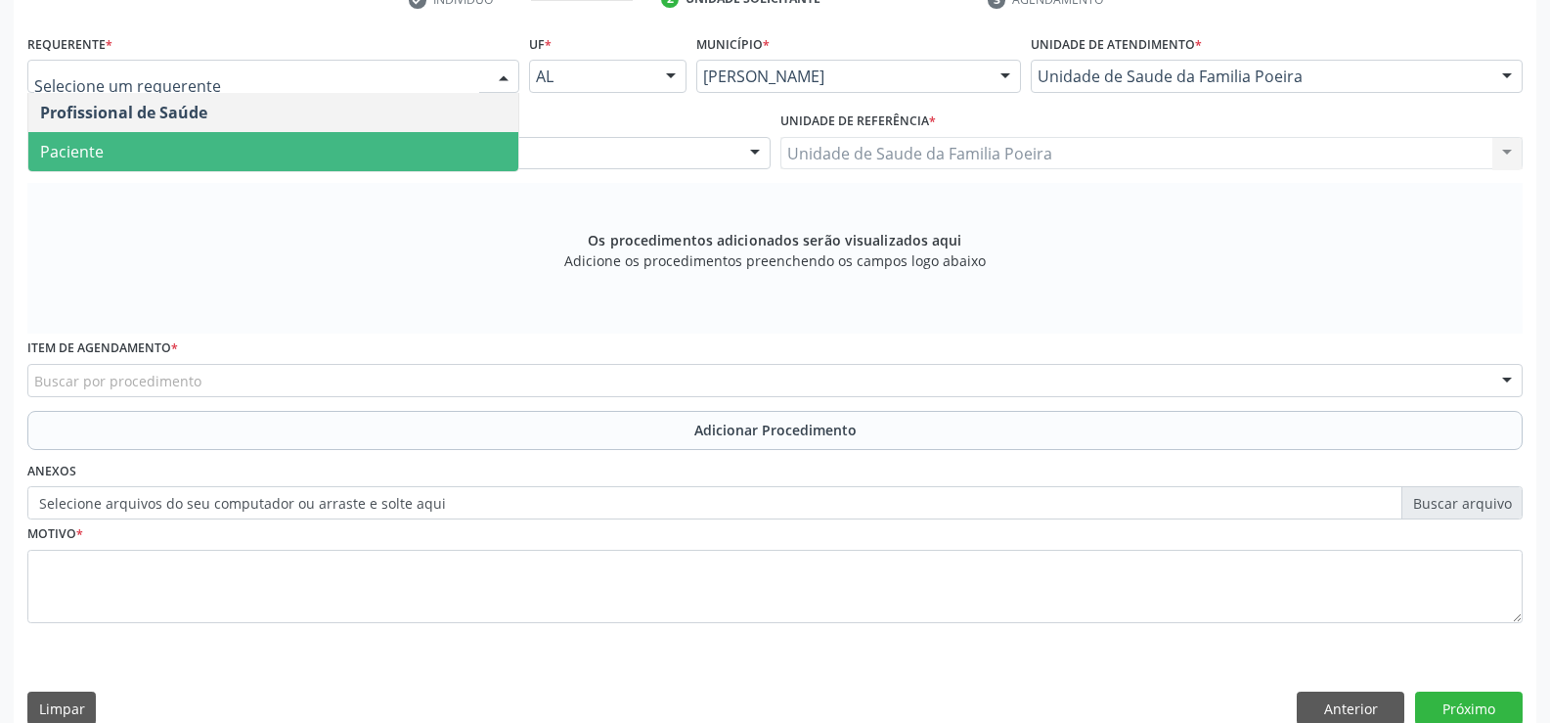
click at [203, 159] on span "Paciente" at bounding box center [273, 151] width 490 height 39
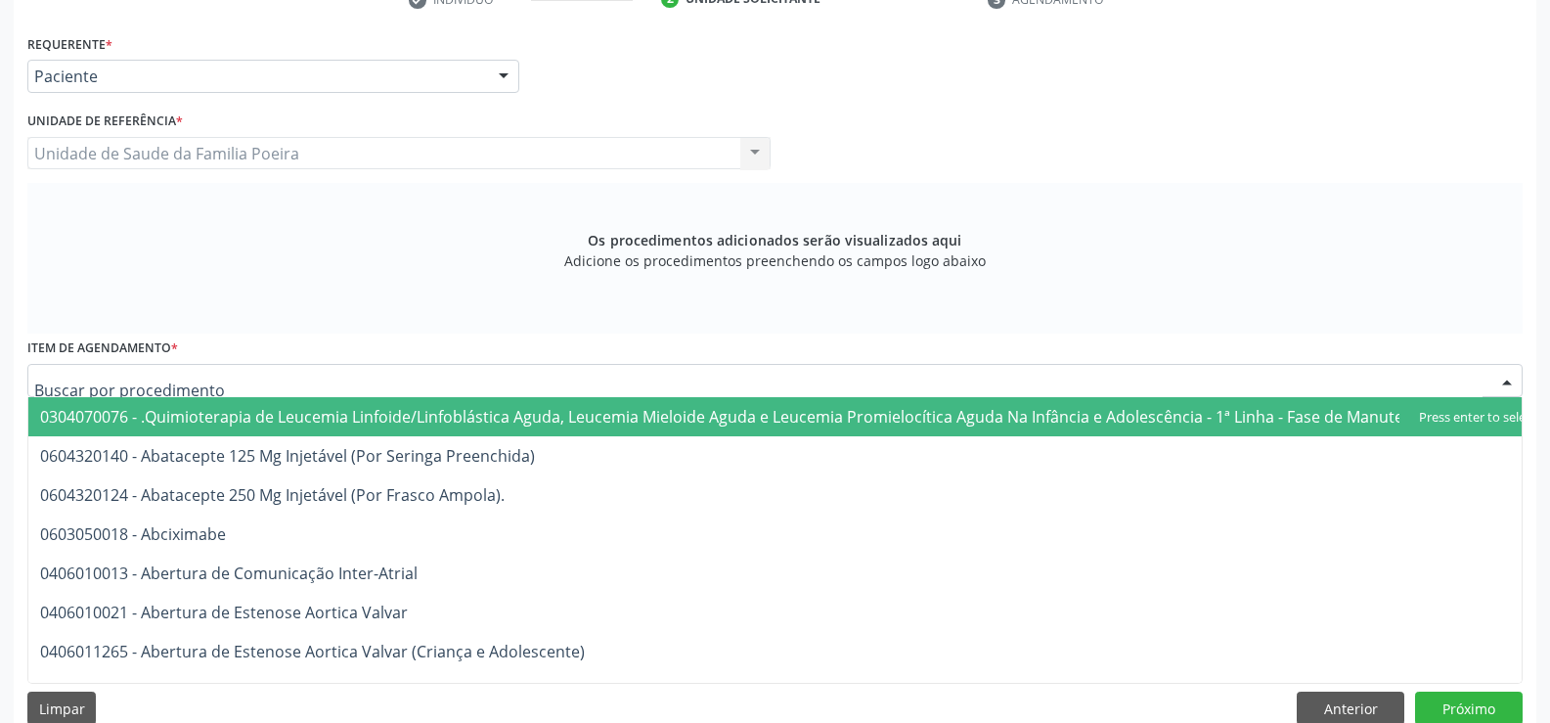
click at [244, 378] on div at bounding box center [775, 380] width 1496 height 33
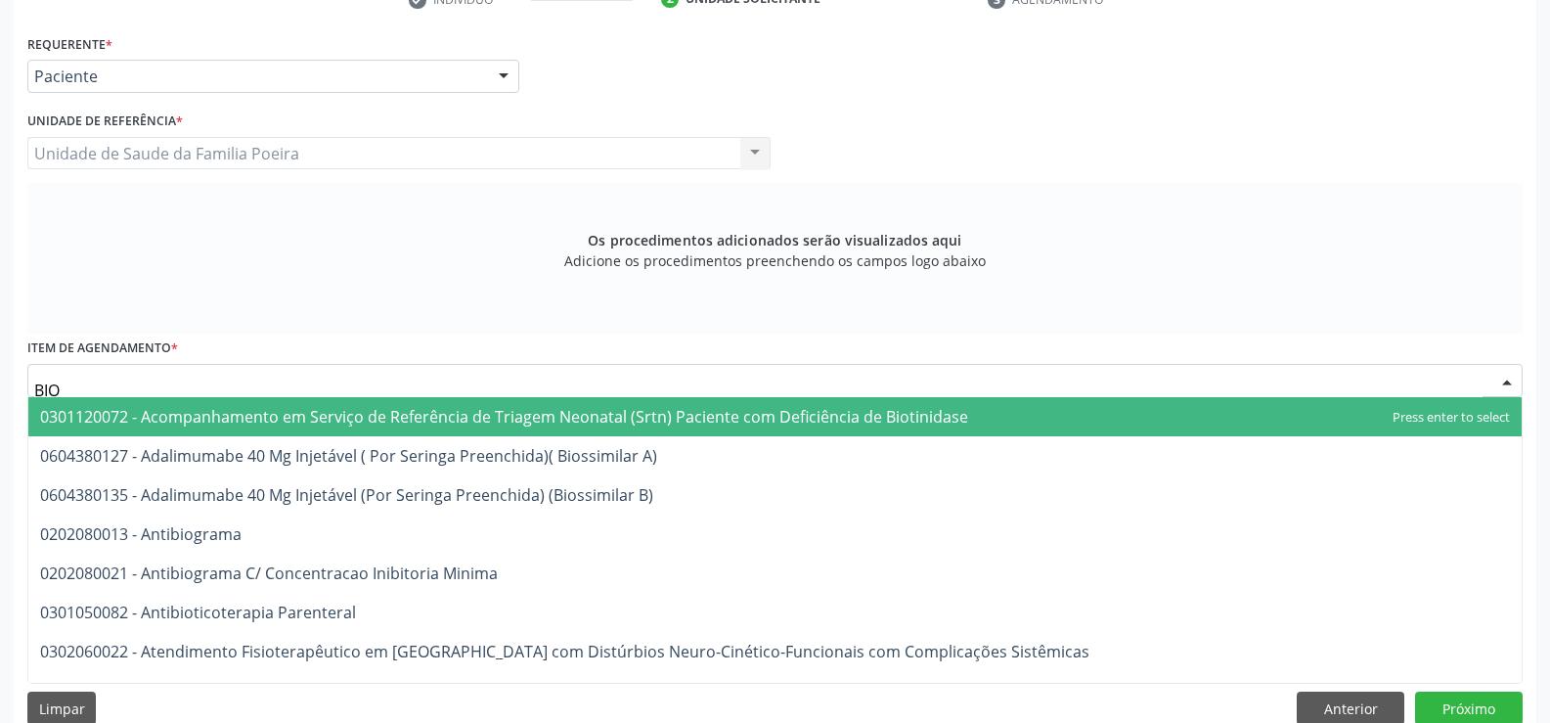
type input "BIOP"
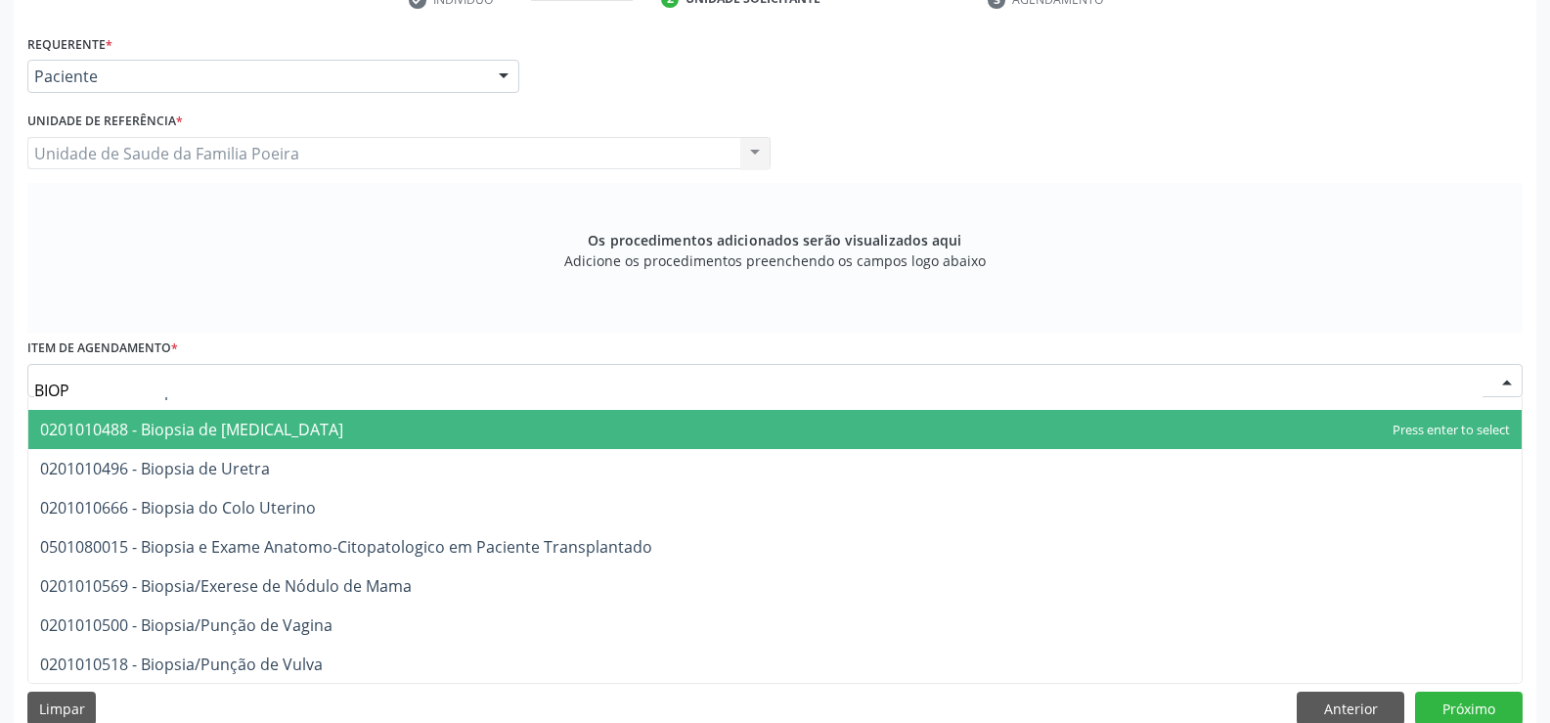
scroll to position [1859, 0]
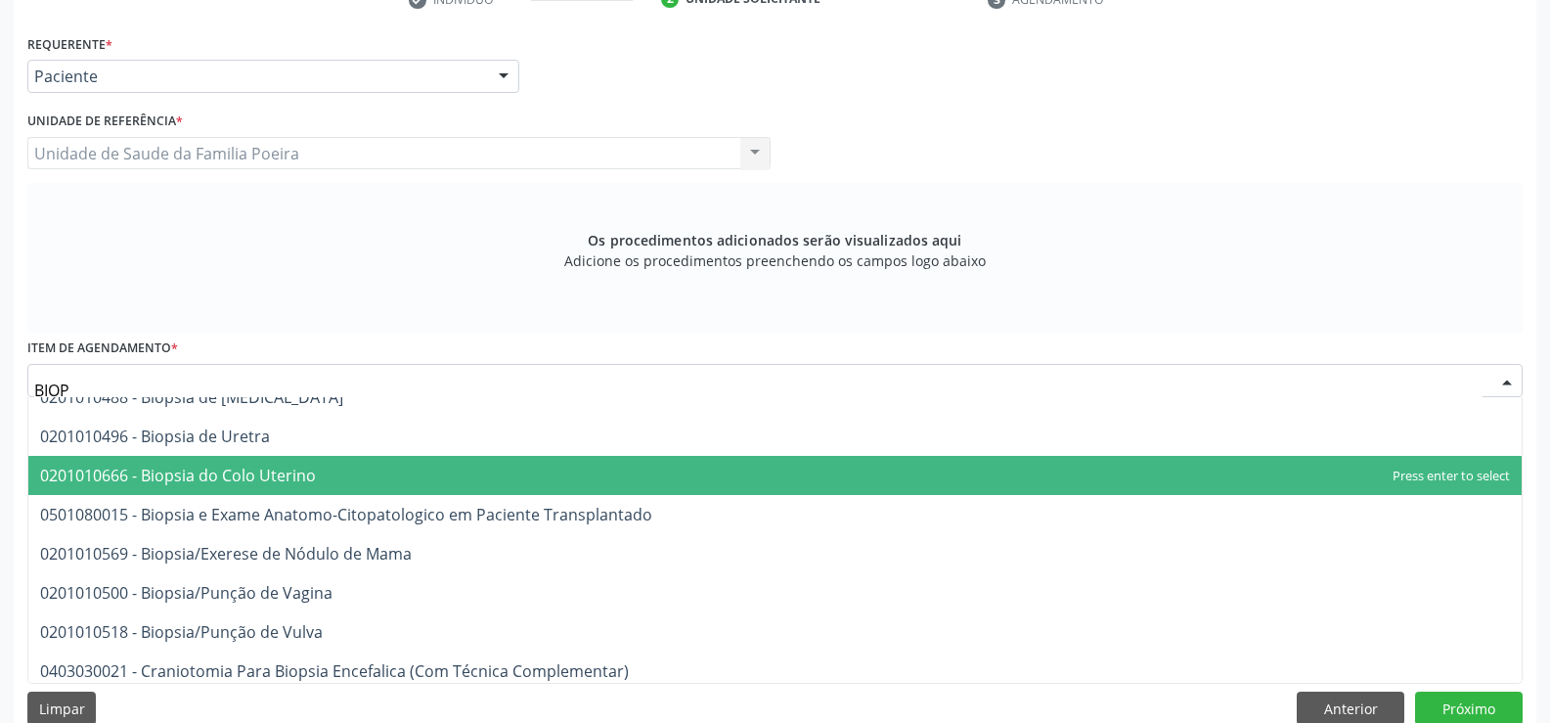
click at [272, 483] on span "0201010666 - Biopsia do Colo Uterino" at bounding box center [178, 476] width 276 height 22
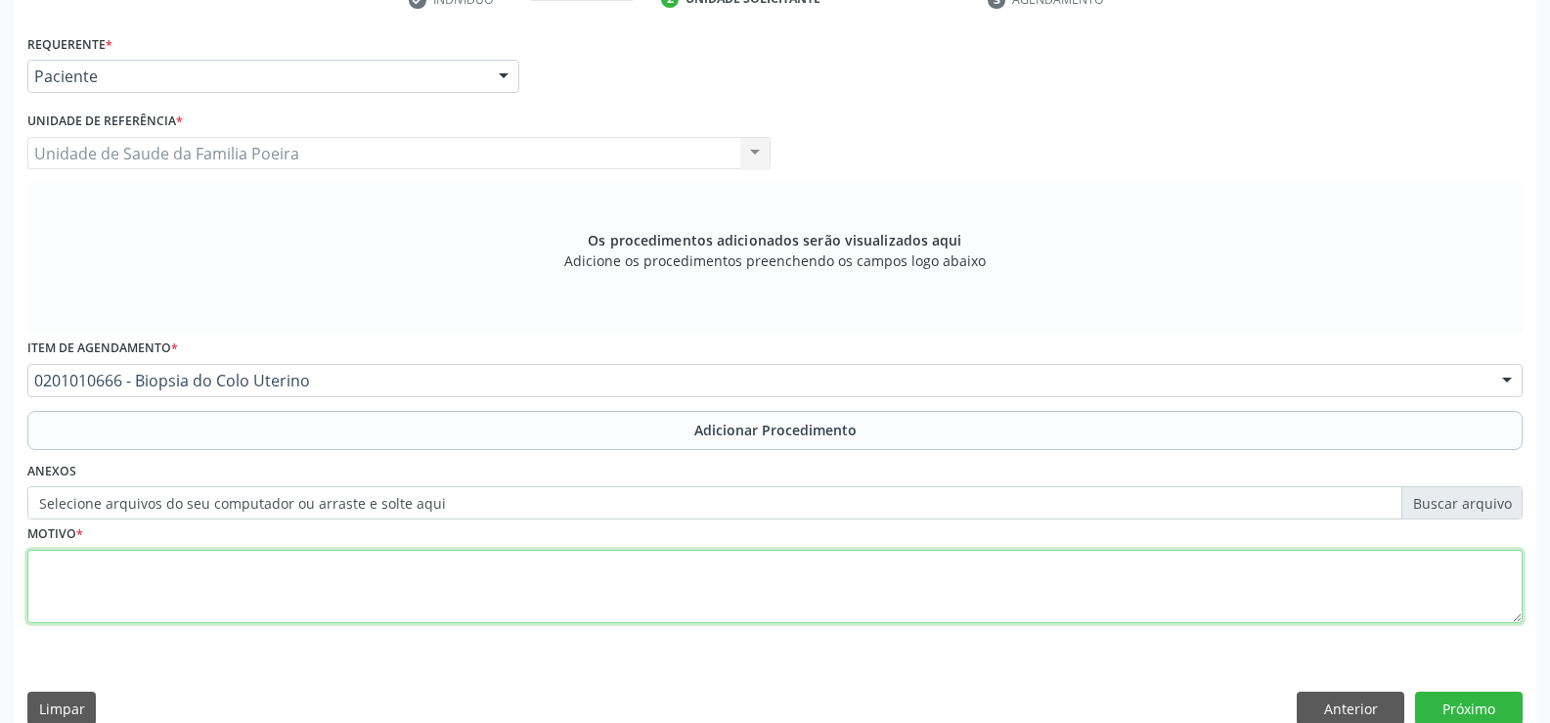
click at [311, 584] on textarea at bounding box center [775, 587] width 1496 height 74
click at [42, 568] on textarea "3 PEÇAS ( UTERO,COLO,ANEXOS D e E" at bounding box center [775, 587] width 1496 height 74
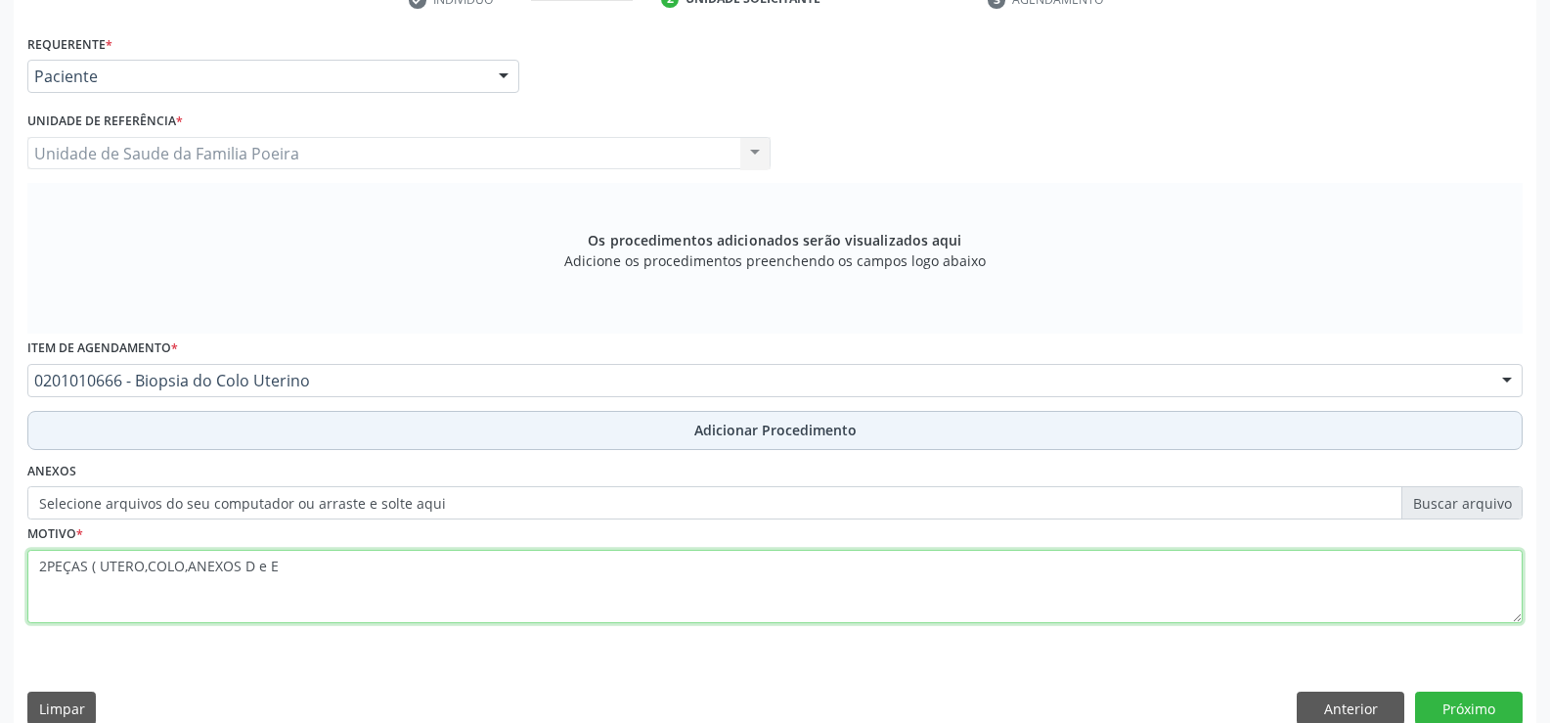
type textarea "2PEÇAS ( UTERO,COLO,ANEXOS D e E"
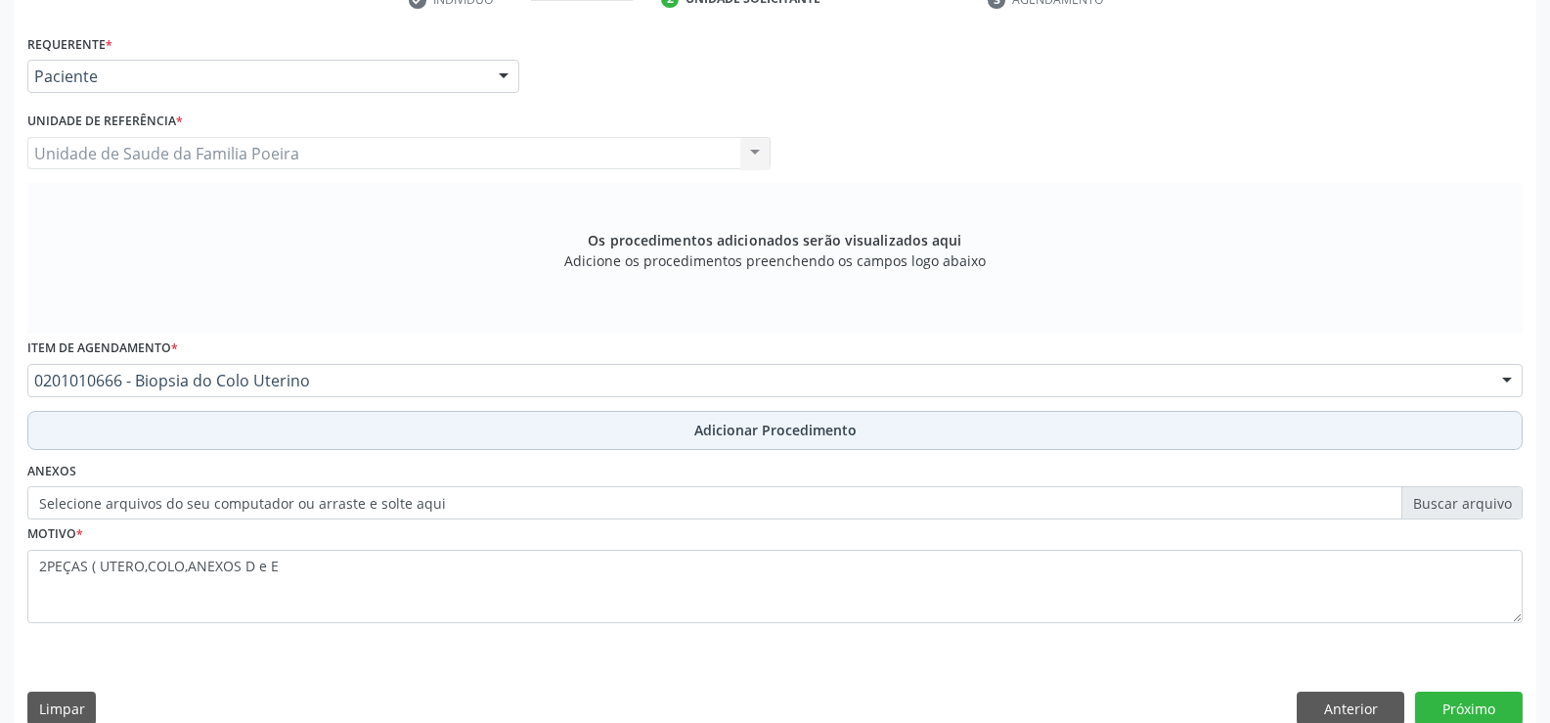
click at [819, 435] on span "Adicionar Procedimento" at bounding box center [776, 430] width 162 height 21
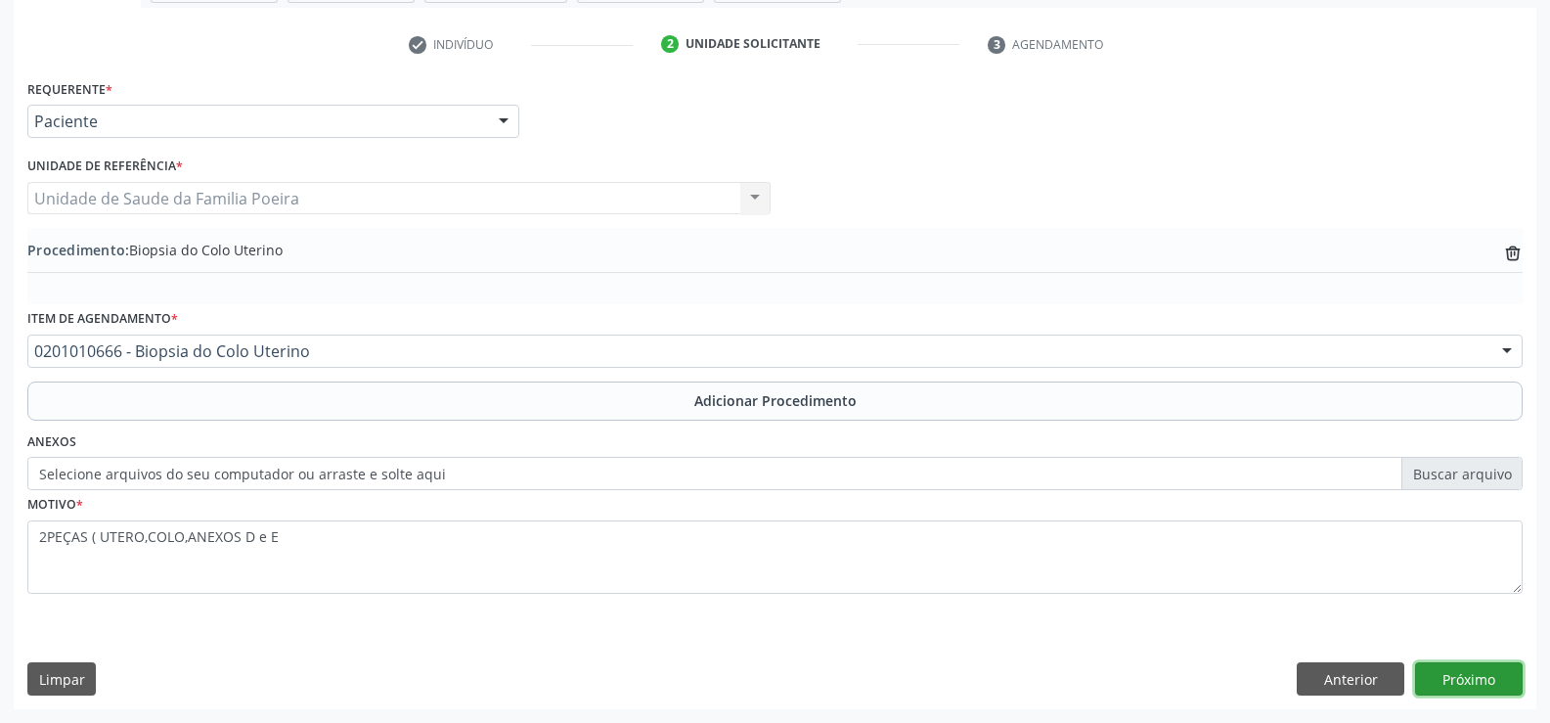
click at [1445, 675] on button "Próximo" at bounding box center [1469, 678] width 108 height 33
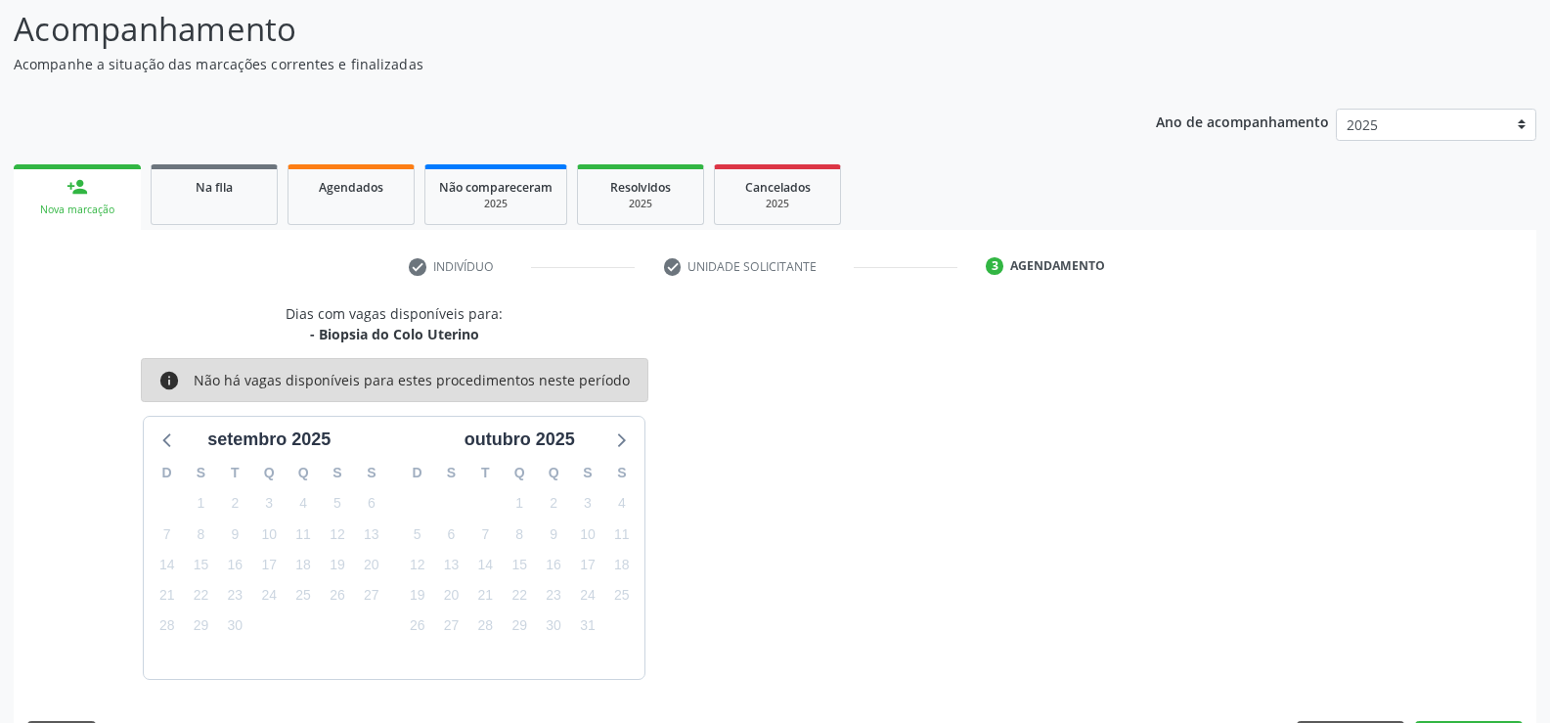
scroll to position [213, 0]
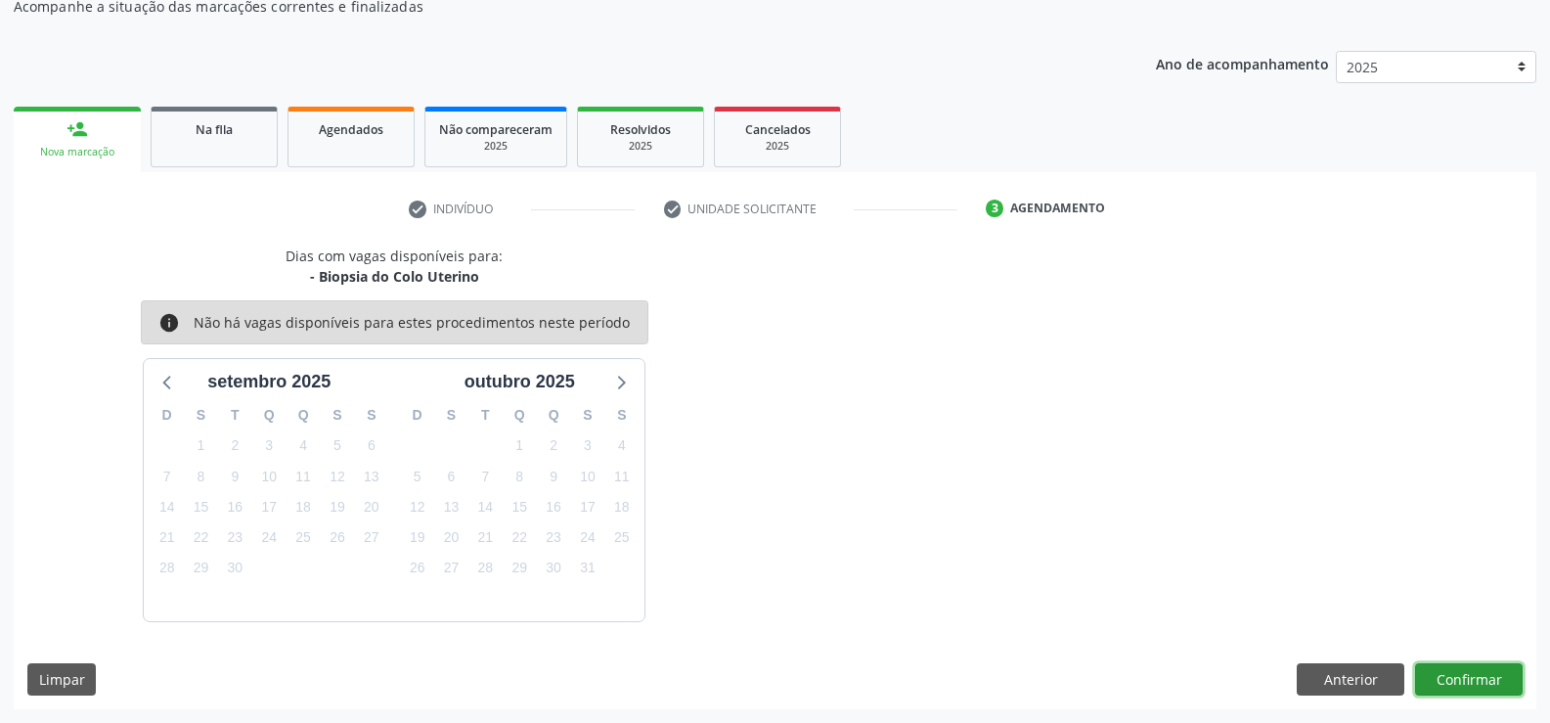
click at [1445, 675] on button "Confirmar" at bounding box center [1469, 679] width 108 height 33
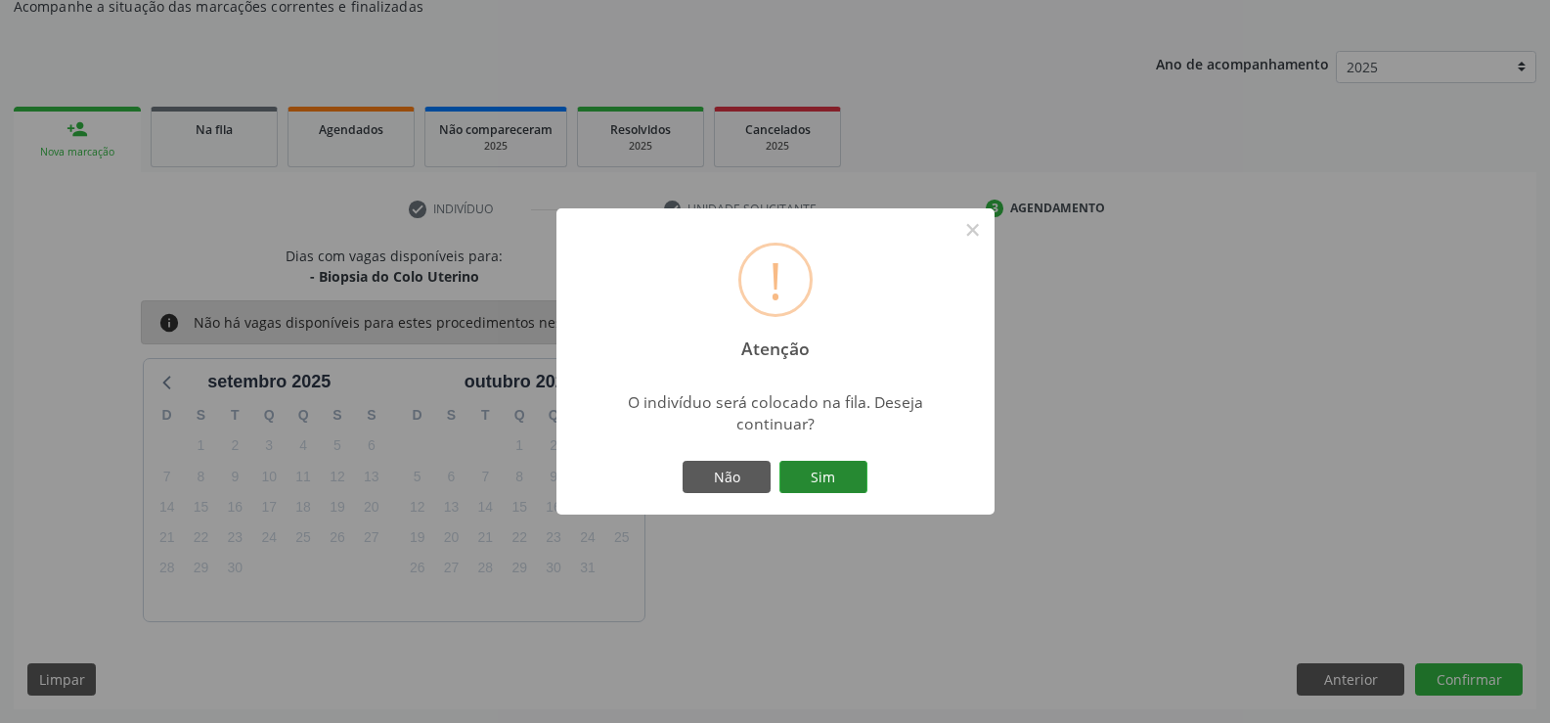
click at [865, 466] on button "Sim" at bounding box center [824, 477] width 88 height 33
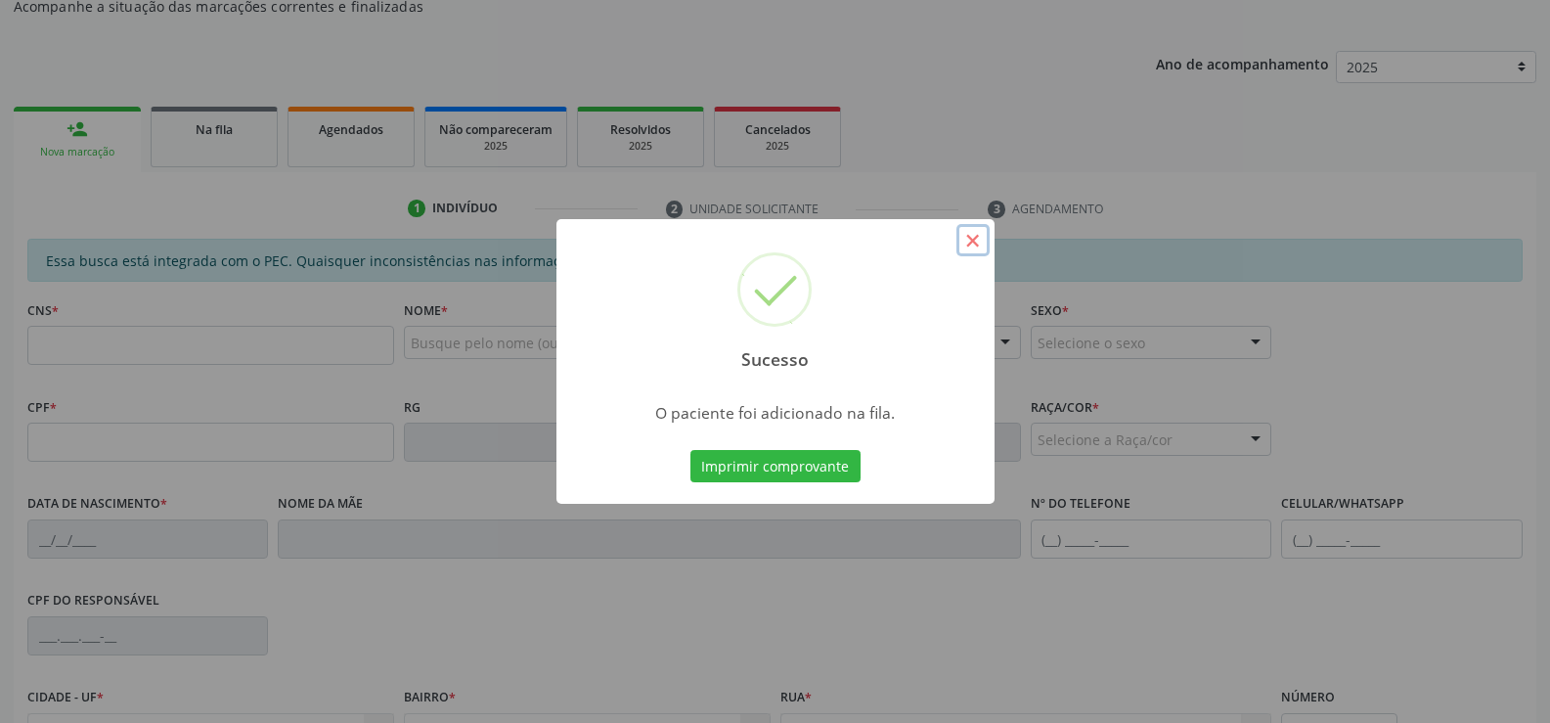
click at [973, 250] on button "×" at bounding box center [973, 240] width 33 height 33
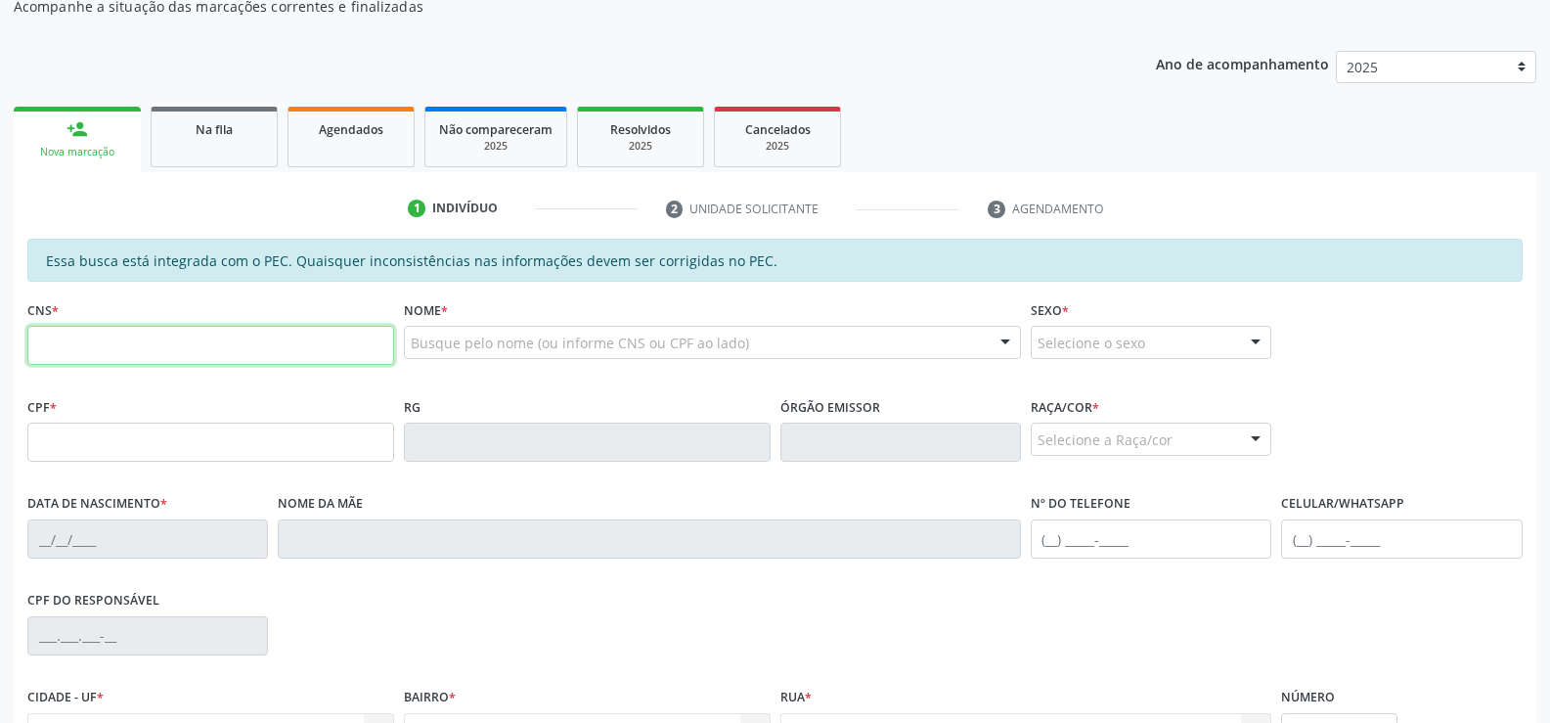
click at [161, 342] on input "text" at bounding box center [210, 345] width 367 height 39
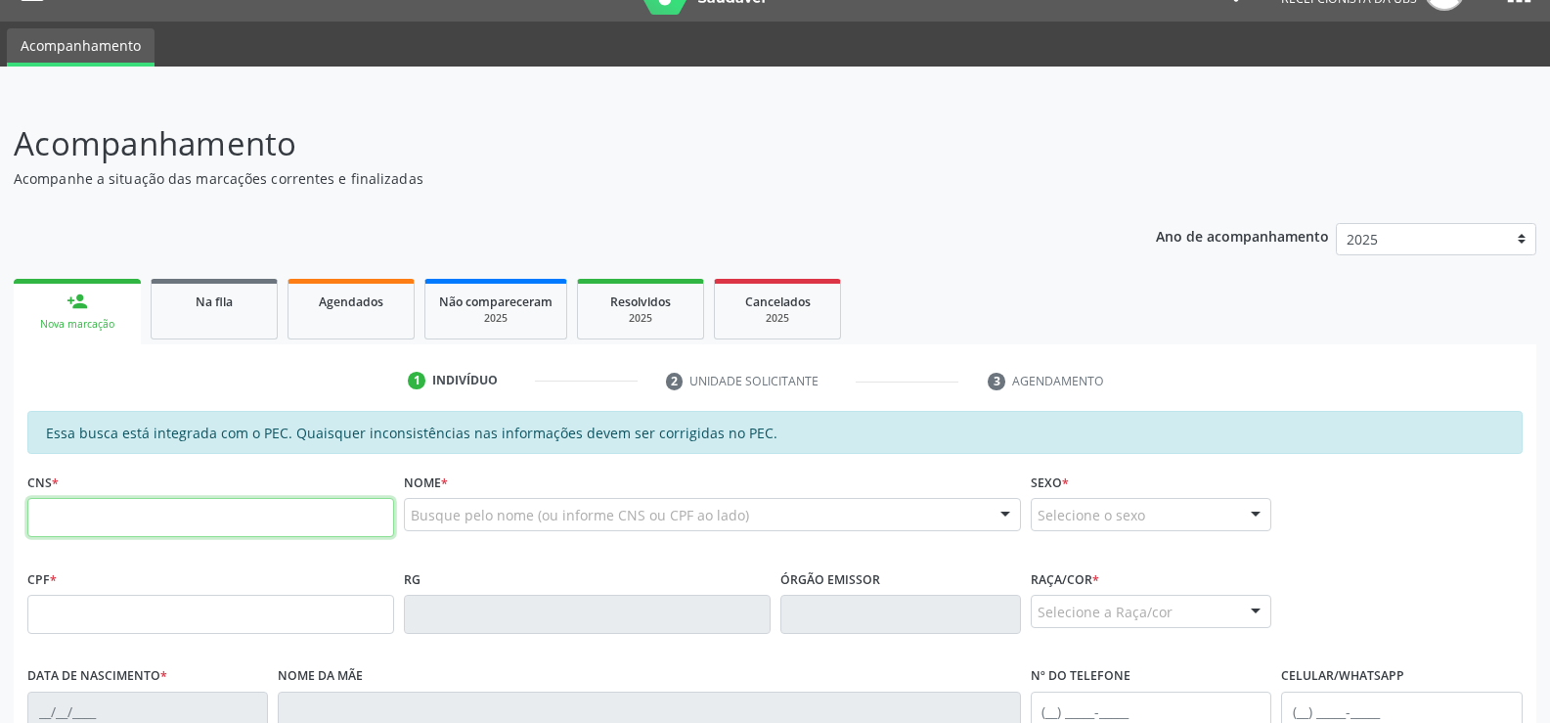
scroll to position [18, 0]
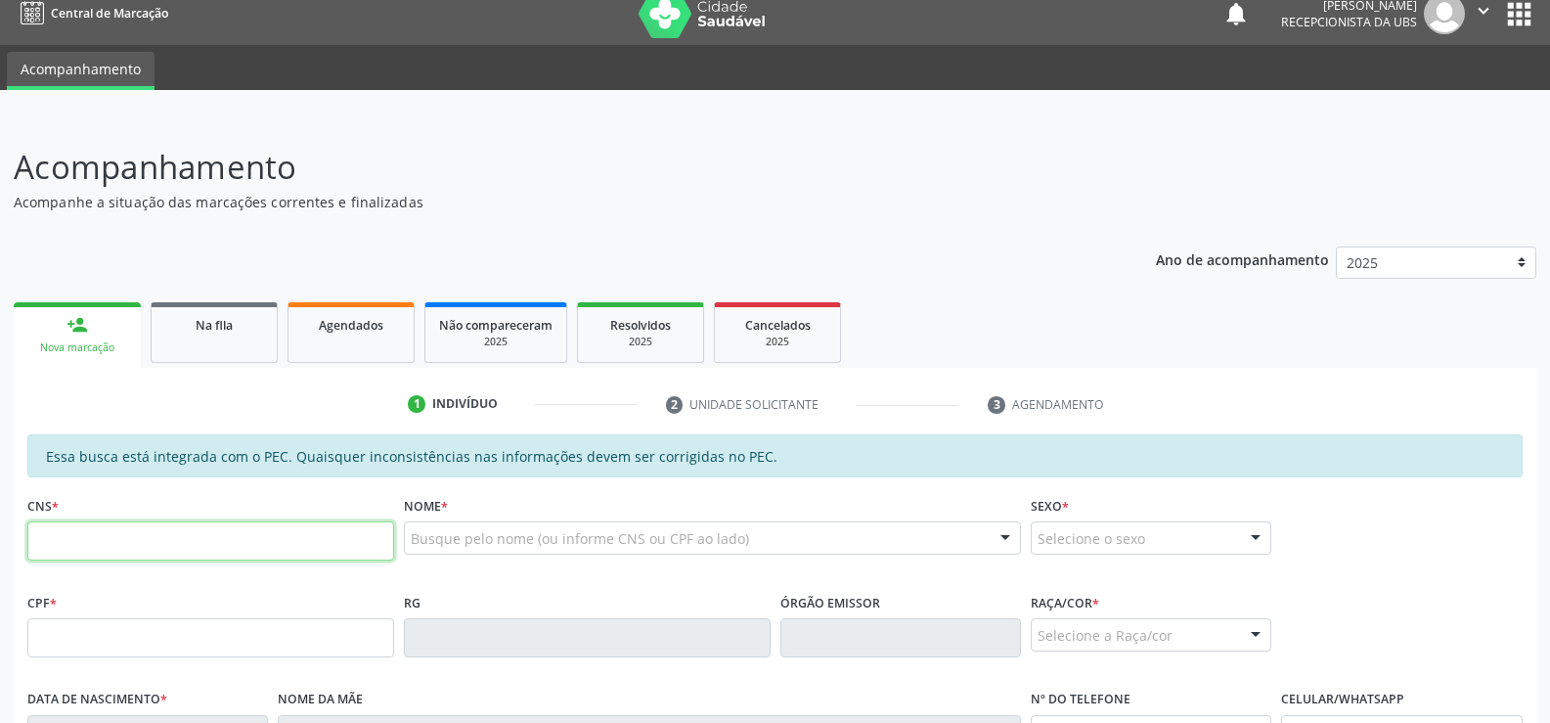
click at [1483, 11] on icon "" at bounding box center [1484, 11] width 22 height 22
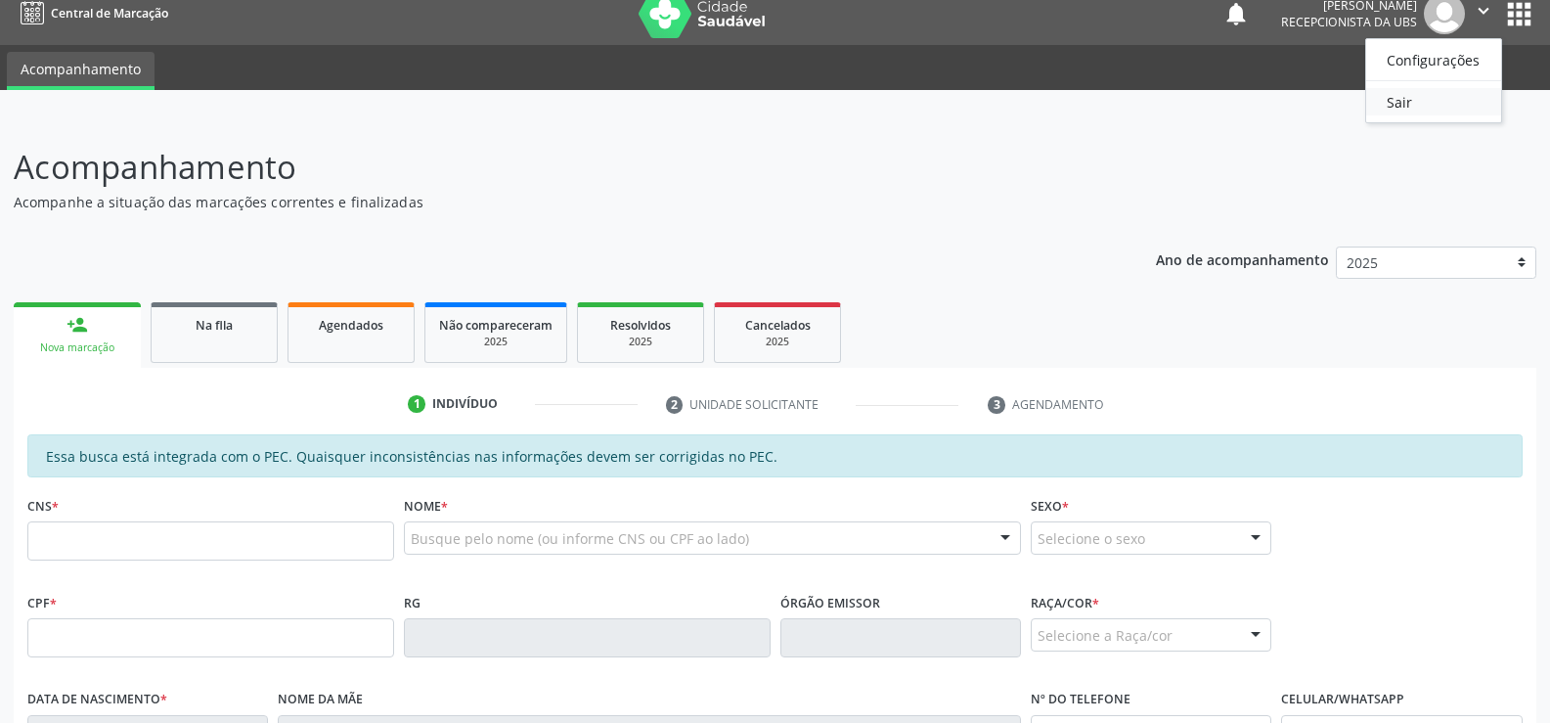
click at [1460, 105] on link "Sair" at bounding box center [1434, 101] width 135 height 27
